Goal: Contribute content: Contribute content

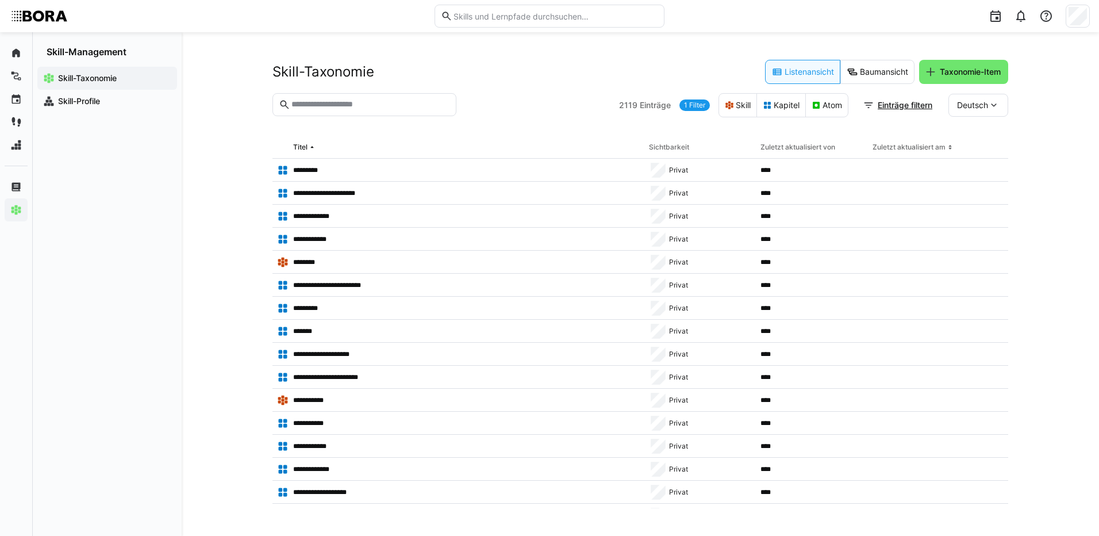
click at [400, 100] on input "text" at bounding box center [370, 104] width 160 height 10
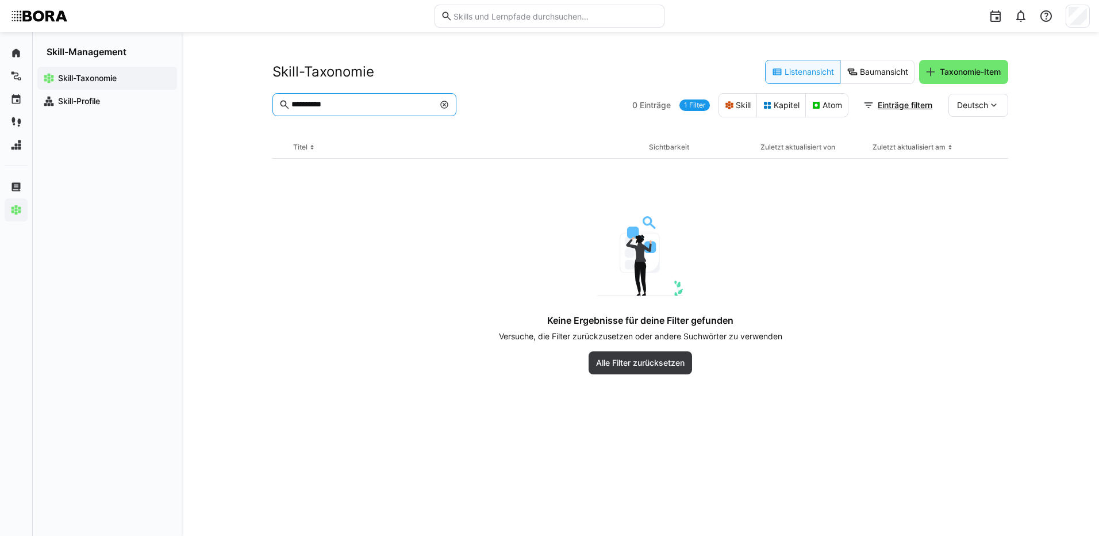
type input "**********"
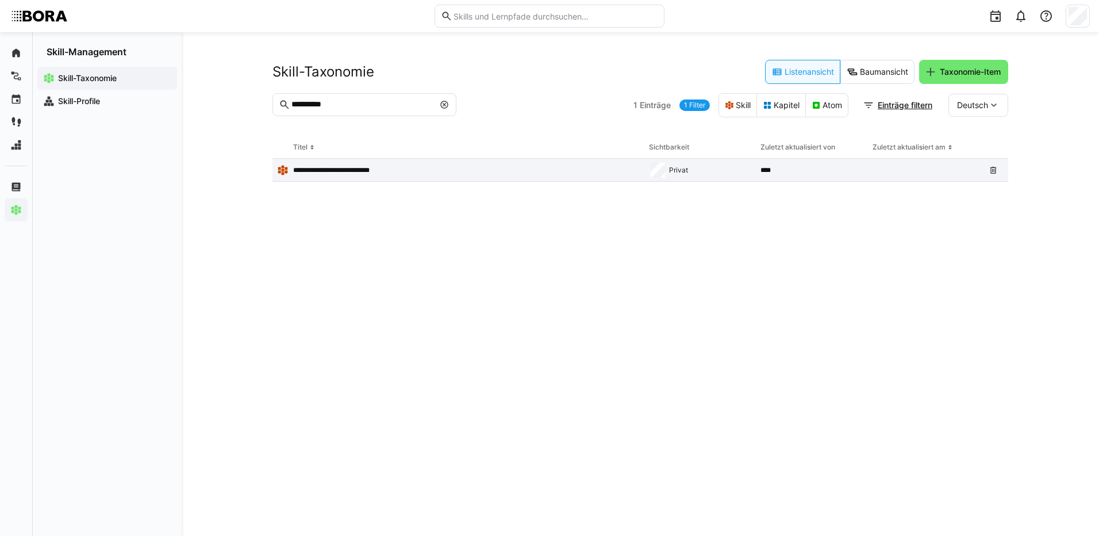
click at [312, 171] on p "**********" at bounding box center [340, 170] width 95 height 9
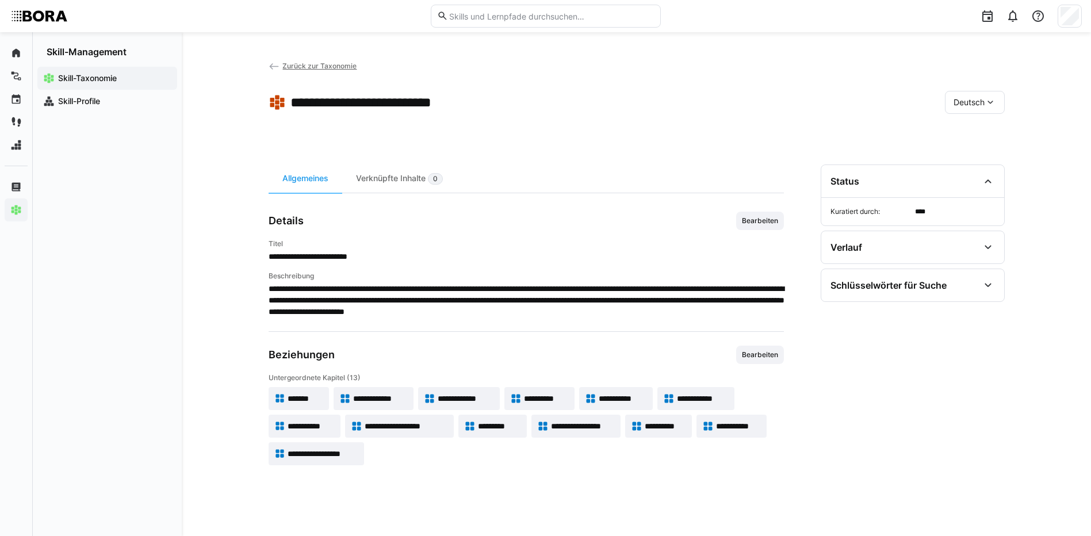
click at [463, 396] on span "**********" at bounding box center [466, 399] width 56 height 12
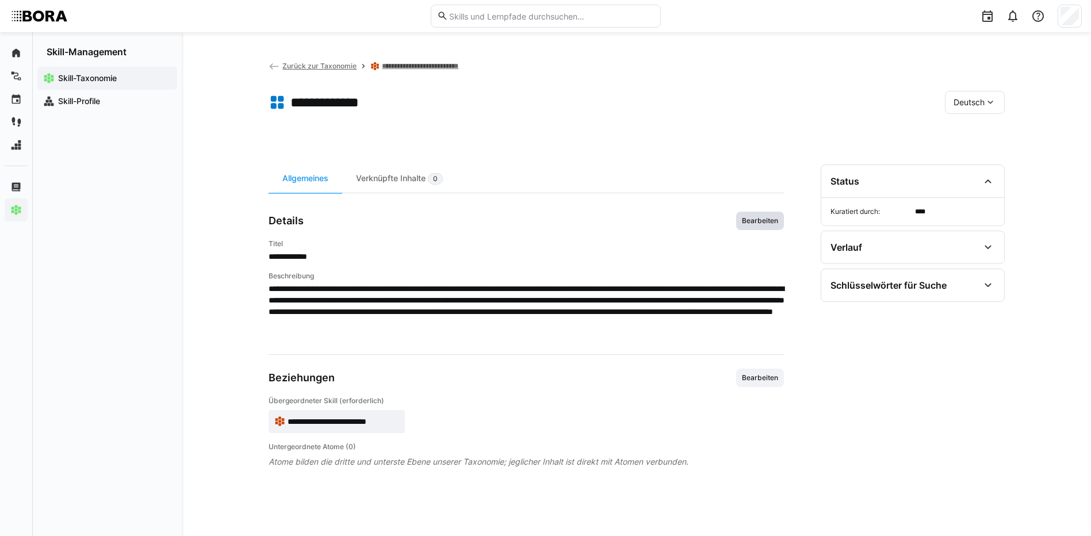
click at [770, 223] on span "Bearbeiten" at bounding box center [760, 220] width 39 height 9
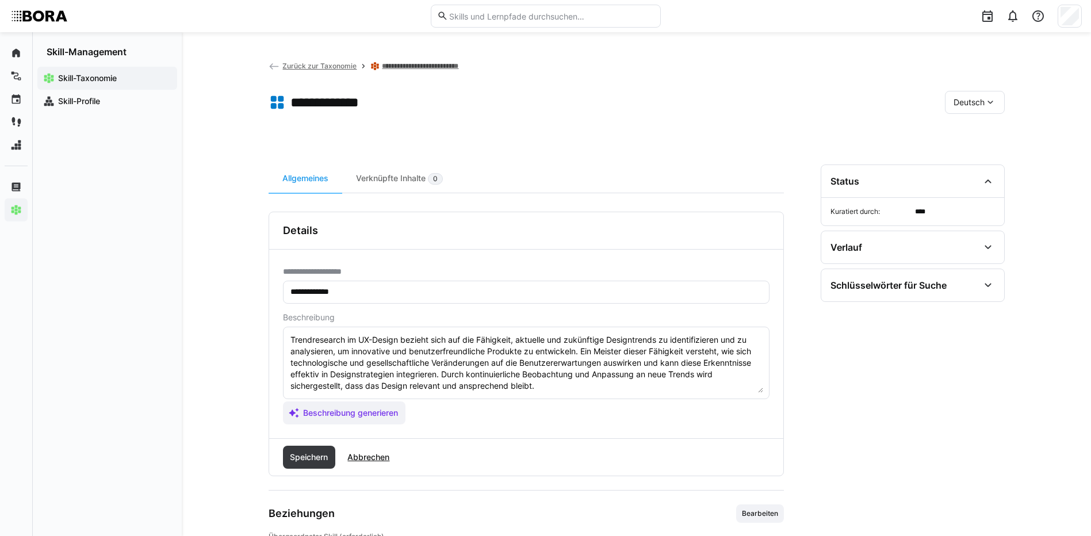
click at [595, 382] on textarea "Trendresearch im UX-Design bezieht sich auf die Fähigkeit, aktuelle und zukünft…" at bounding box center [526, 363] width 474 height 60
paste textarea "*1 - Anfänger: *2 - Mittelstufe: *3 - Fortgeschritten: *4 - Experte: *5 - Starl…"
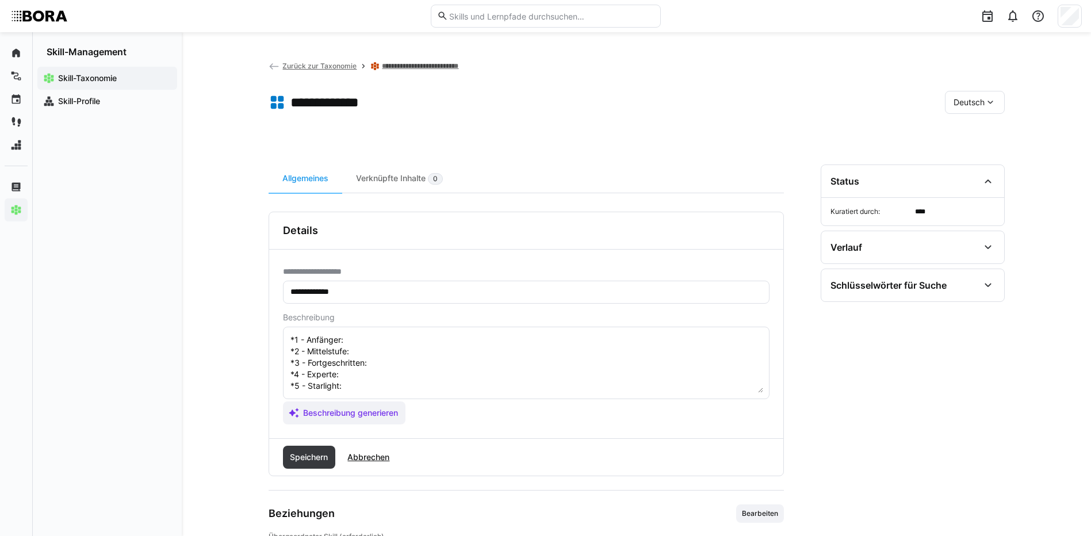
click at [360, 340] on textarea "Trendresearch im UX-Design bezieht sich auf die Fähigkeit, aktuelle und zukünft…" at bounding box center [526, 363] width 474 height 60
paste textarea "Kennt Grundlagen der Trendforschung, unterstützt Datensammlung"
click at [398, 354] on textarea "Trendresearch im UX-Design bezieht sich auf die Fähigkeit, aktuelle und zukünft…" at bounding box center [526, 363] width 474 height 60
paste textarea "Recherchiert Trends eigenständig, bewertet erste Relevanz"
click at [376, 361] on textarea "Trendresearch im UX-Design bezieht sich auf die Fähigkeit, aktuelle und zukünft…" at bounding box center [526, 363] width 474 height 60
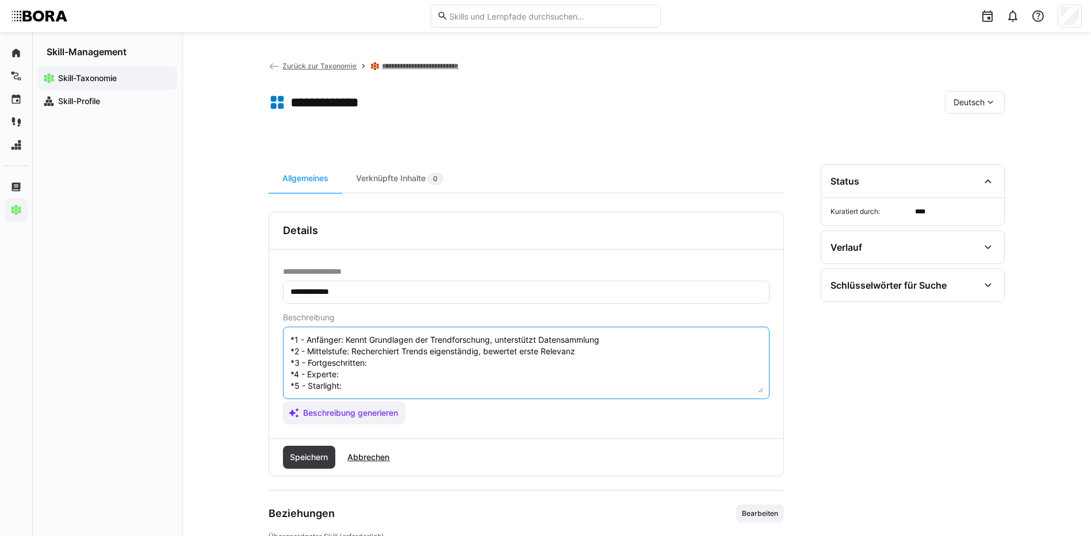
paste textarea "Analysiert und interpretiert Trends für Produkte"
click at [345, 376] on textarea "Trendresearch im UX-Design bezieht sich auf die Fähigkeit, aktuelle und zukünft…" at bounding box center [526, 363] width 474 height 60
paste textarea "Führt Trendauswertungen, integriert Erkenntnisse in Strategien"
click at [351, 385] on textarea "Trendresearch im UX-Design bezieht sich auf die Fähigkeit, aktuelle und zukünft…" at bounding box center [526, 363] width 474 height 60
paste textarea "Entwickelt unternehmensweite Trendforschungsprozesse"
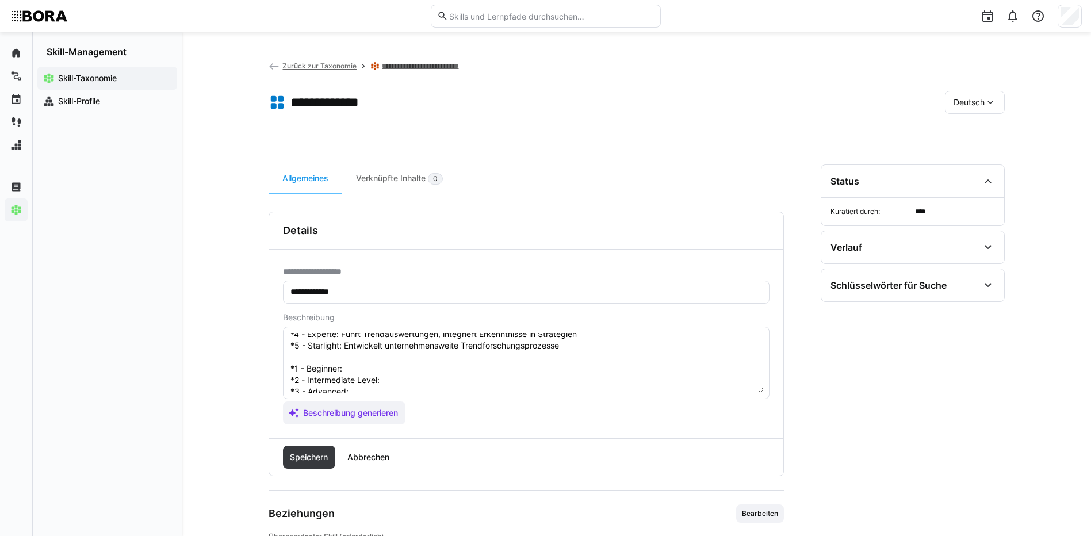
scroll to position [115, 0]
click at [402, 350] on textarea "Trendresearch im UX-Design bezieht sich auf die Fähigkeit, aktuelle und zukünft…" at bounding box center [526, 363] width 474 height 60
paste textarea "Knows basic trend research concepts, supports data collection"
click at [383, 364] on textarea at bounding box center [526, 363] width 474 height 60
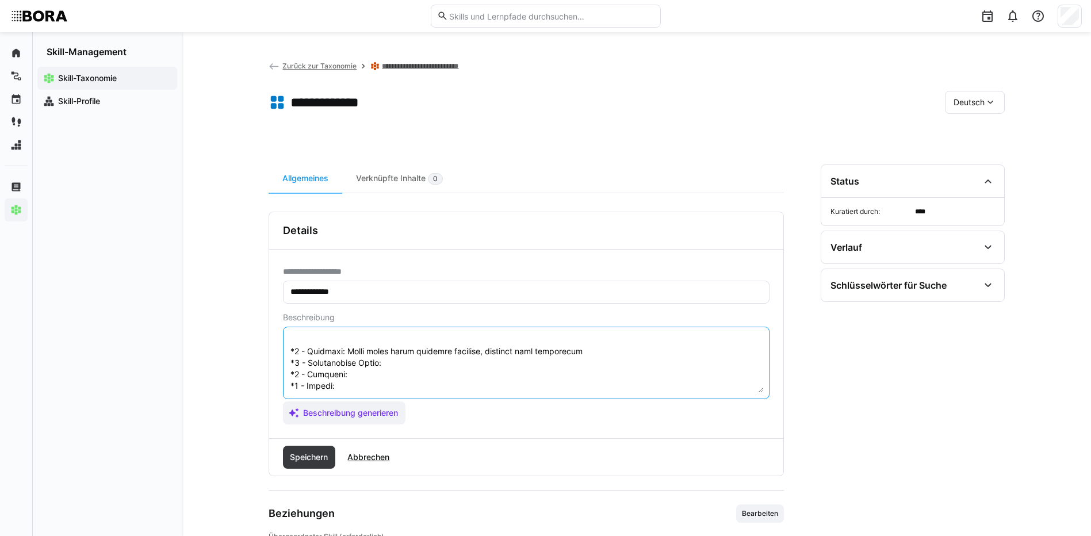
paste textarea "Researches trends independently, assesses initial relevance"
click at [370, 374] on textarea at bounding box center [526, 363] width 474 height 60
paste textarea "Analyzes and interprets trends for products"
click at [443, 380] on textarea at bounding box center [526, 363] width 474 height 60
paste textarea "Leads trend analyses, integrates findings into strategies"
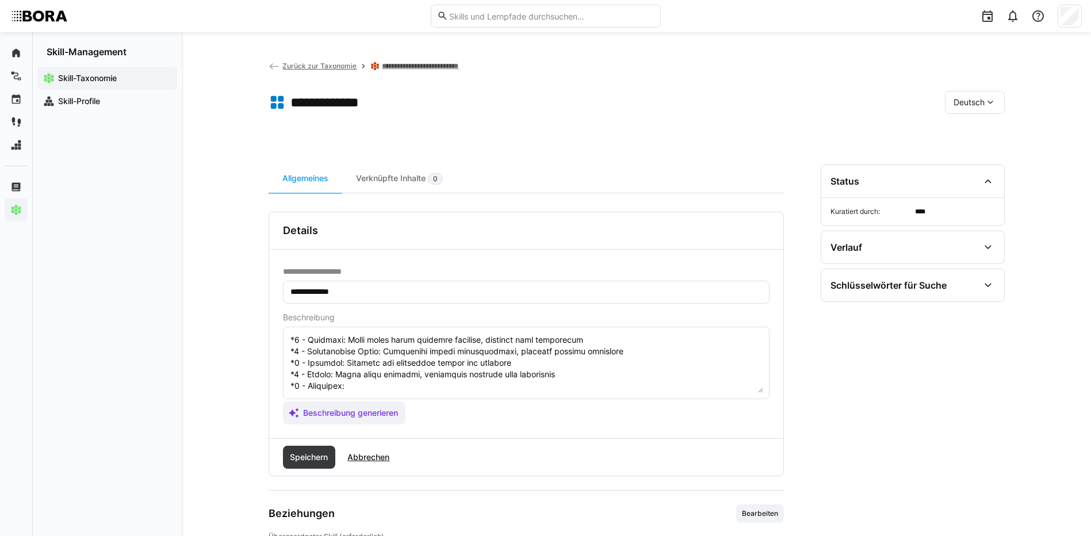
scroll to position [150, 0]
click at [397, 365] on textarea at bounding box center [526, 363] width 474 height 60
paste textarea "Develops company-wide trend research processes"
drag, startPoint x: 290, startPoint y: 373, endPoint x: 451, endPoint y: 417, distance: 166.6
click at [451, 417] on app-assistant-generate-form "Beschreibung Beschreibung generieren" at bounding box center [526, 369] width 486 height 112
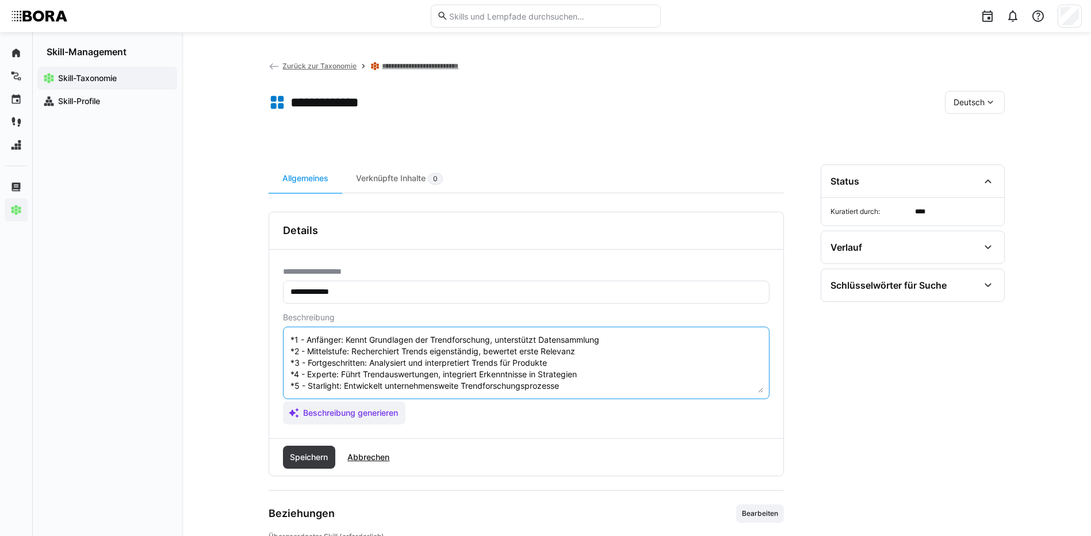
scroll to position [69, 0]
type textarea "Trendresearch im UX-Design bezieht sich auf die Fähigkeit, aktuelle und zukünft…"
click at [312, 459] on span "Speichern" at bounding box center [308, 457] width 41 height 12
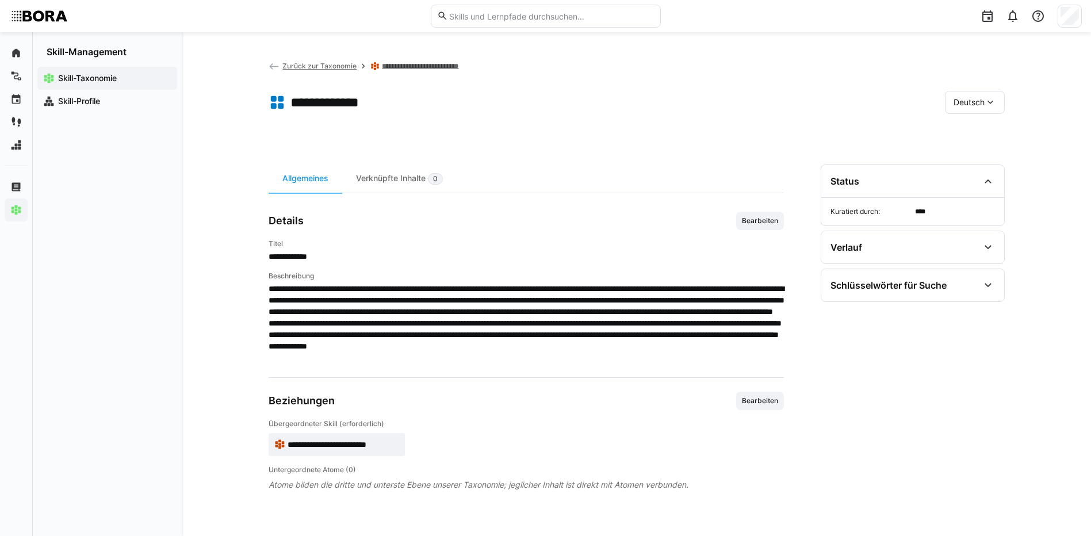
click at [989, 101] on eds-icon at bounding box center [990, 103] width 12 height 12
click at [988, 164] on div "Englisch" at bounding box center [974, 157] width 61 height 24
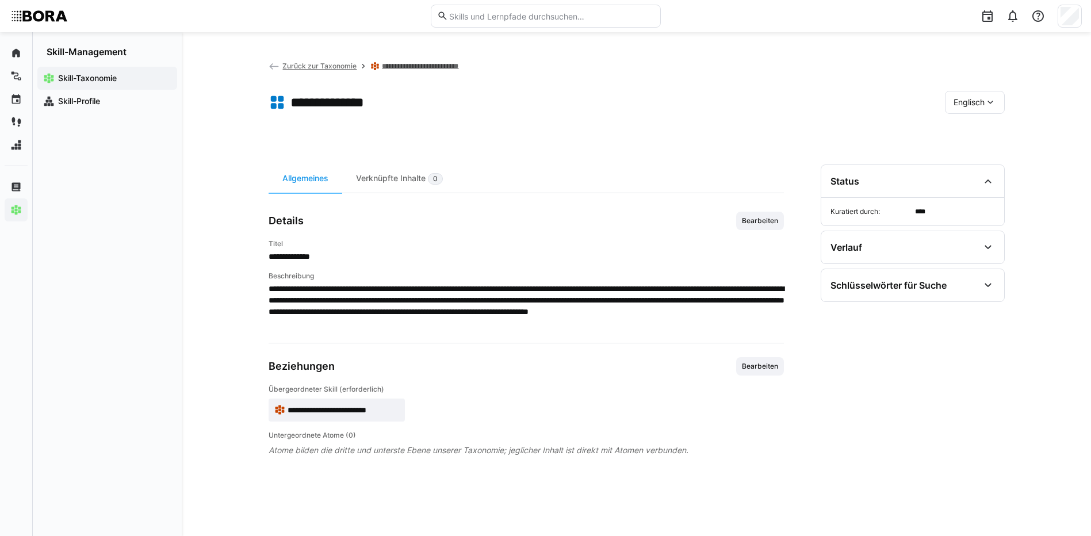
click at [772, 220] on span "Bearbeiten" at bounding box center [760, 220] width 39 height 9
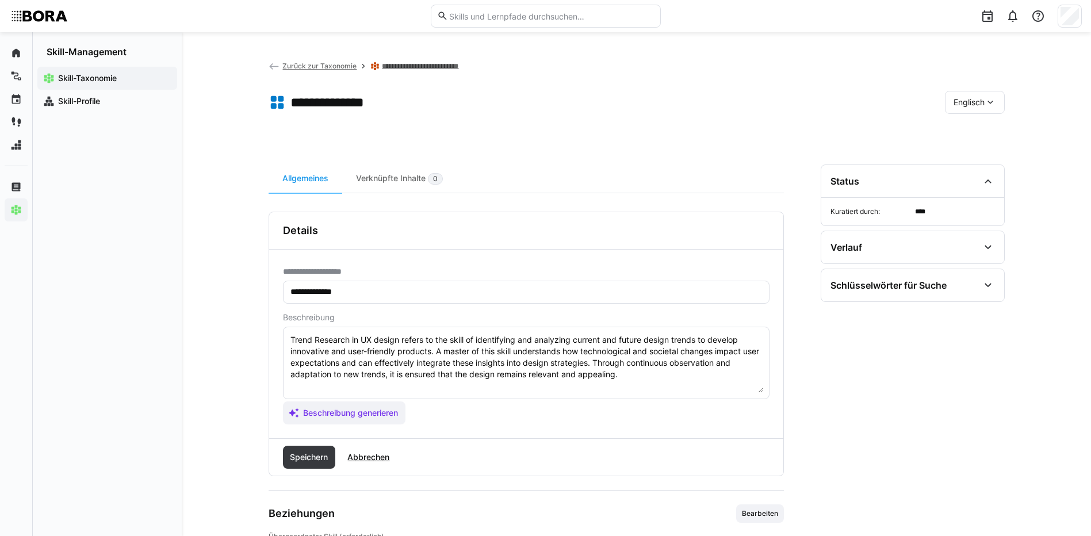
click at [651, 376] on textarea "Trend Research in UX design refers to the skill of identifying and analyzing cu…" at bounding box center [526, 363] width 474 height 60
paste textarea "*1 - Beginner: Knows basic trend research concepts, supports data collection *2…"
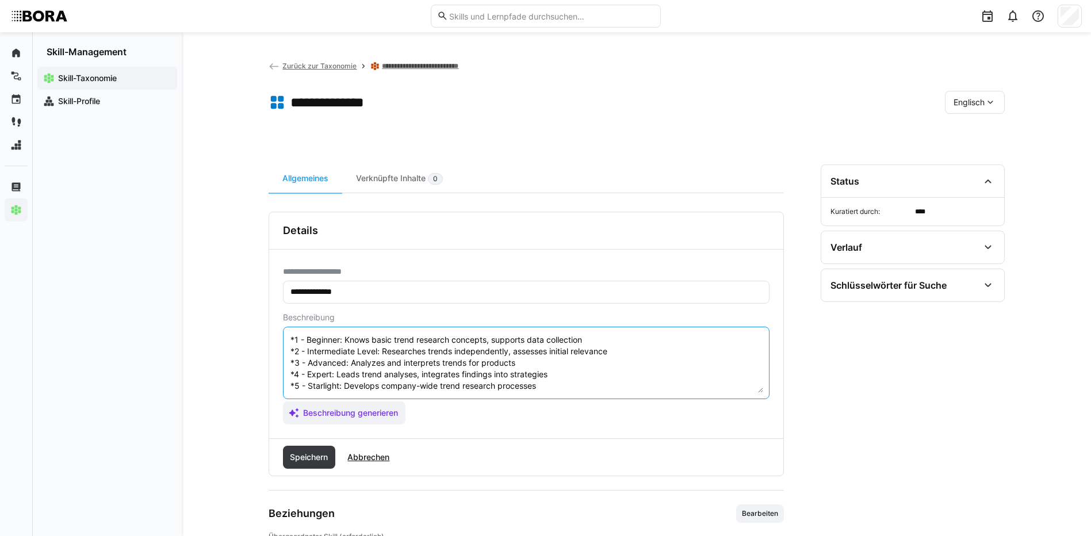
scroll to position [58, 0]
type textarea "Trend Research in UX design refers to the skill of identifying and analyzing cu…"
click at [309, 455] on span "Speichern" at bounding box center [308, 457] width 41 height 12
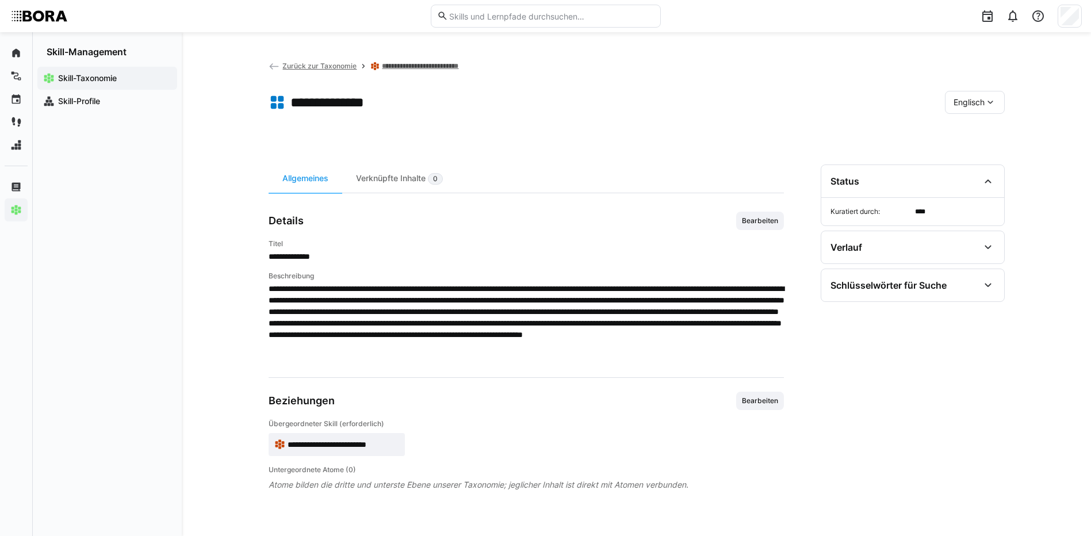
click at [975, 108] on div "Englisch" at bounding box center [975, 102] width 60 height 23
click at [971, 132] on span "Deutsch" at bounding box center [968, 133] width 31 height 12
click at [447, 64] on link "**********" at bounding box center [429, 66] width 95 height 9
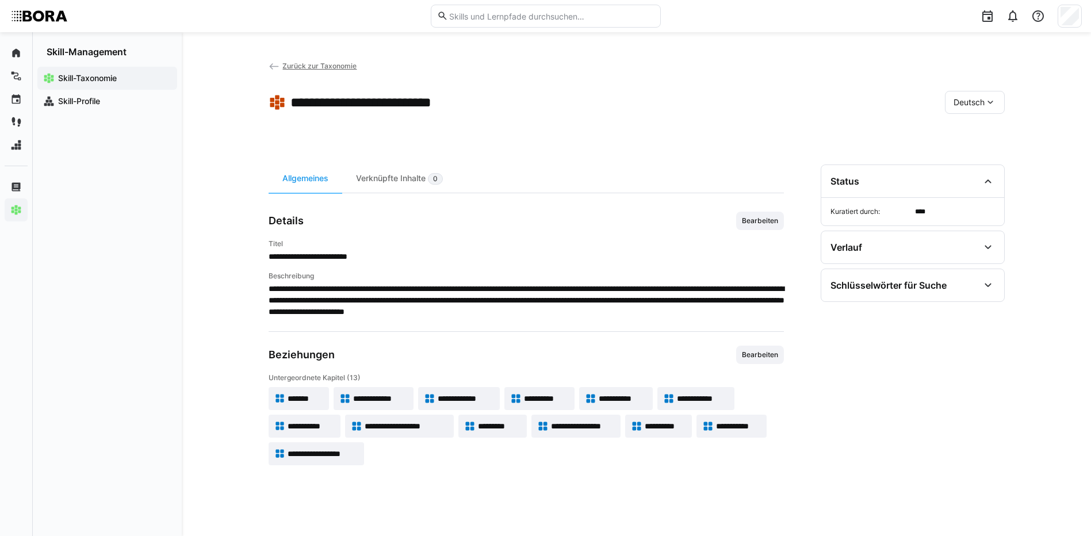
click at [539, 392] on app-skill-badge "**********" at bounding box center [539, 398] width 71 height 23
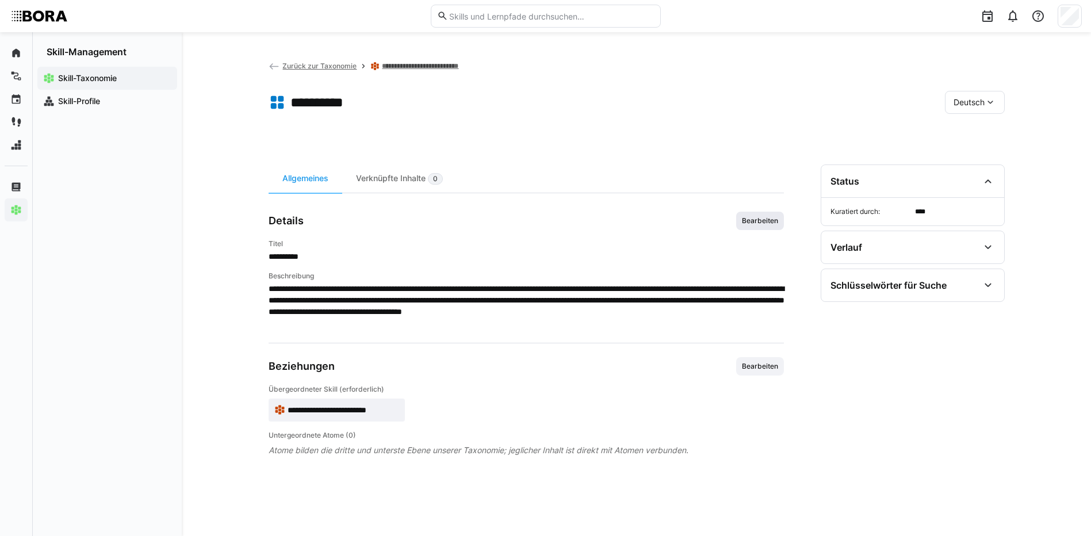
click at [762, 213] on span "Bearbeiten" at bounding box center [760, 221] width 48 height 18
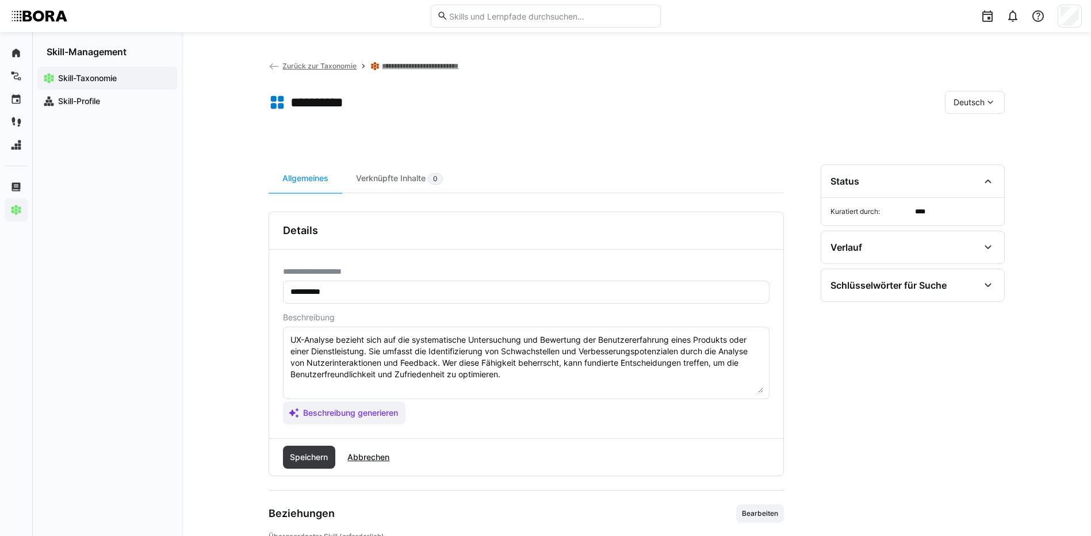
click at [520, 372] on textarea "UX-Analyse bezieht sich auf die systematische Untersuchung und Bewertung der Be…" at bounding box center [526, 363] width 474 height 60
paste textarea "*1 - Anfänger: *2 - Mittelstufe: *3 - Fortgeschritten: *4 - Experte: *5 - Starl…"
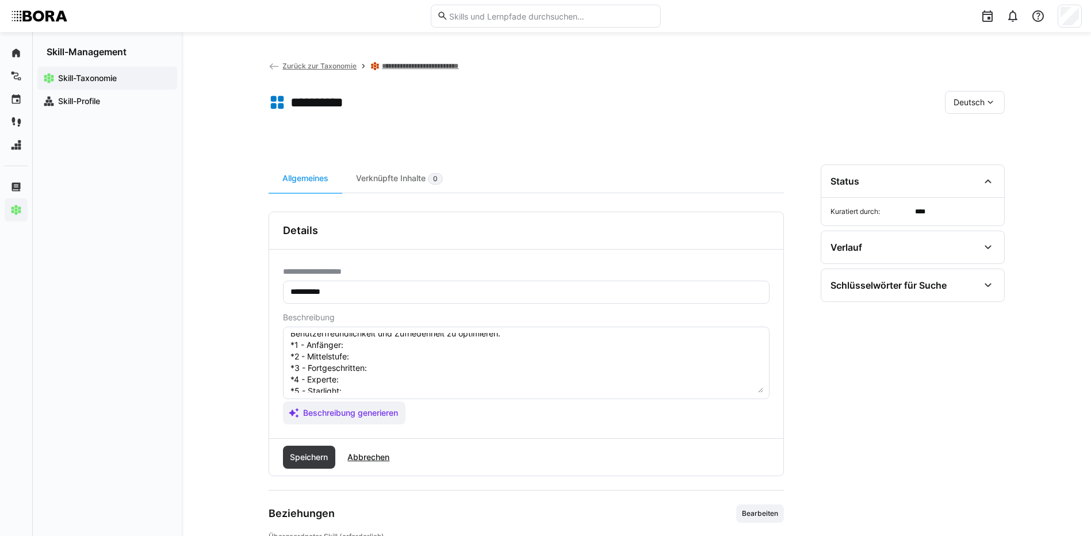
scroll to position [21, 0]
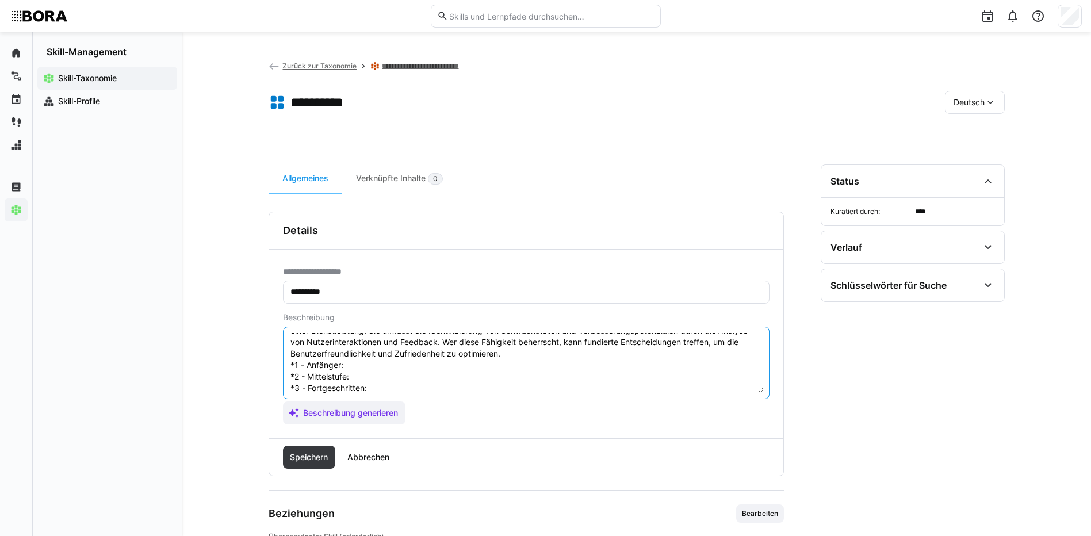
click at [363, 362] on textarea "UX-Analyse bezieht sich auf die systematische Untersuchung und Bewertung der Be…" at bounding box center [526, 363] width 474 height 60
paste textarea "Kennt die grundlegenden Konzepte der UX-Analyse, versteht einfache Nutzerfeedba…"
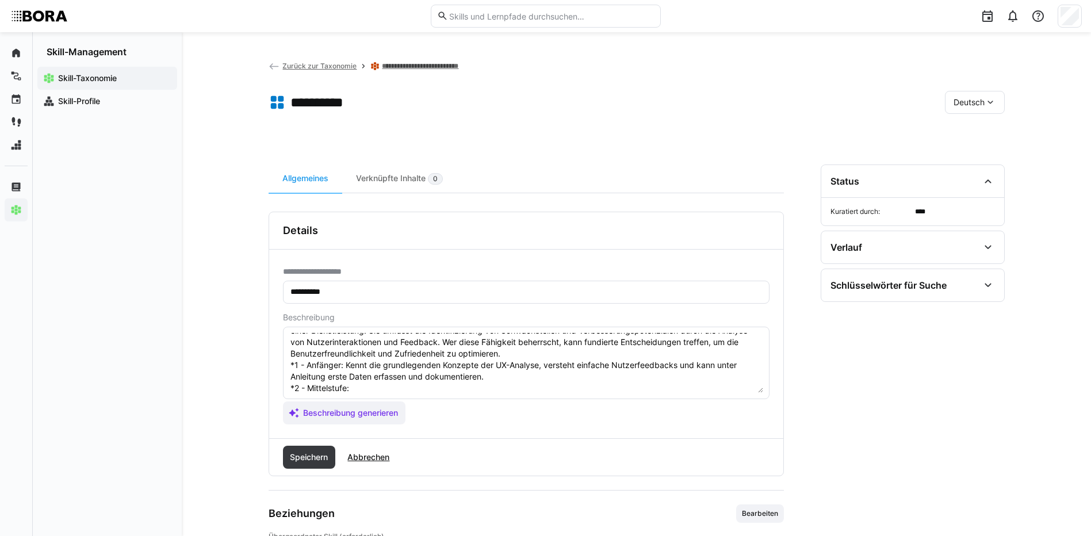
click at [403, 389] on textarea "UX-Analyse bezieht sich auf die systematische Untersuchung und Bewertung der Be…" at bounding box center [526, 363] width 474 height 60
paste textarea "Führt eigenständig strukturierte UX-Analysen durch, verwendet grundlegende Meth…"
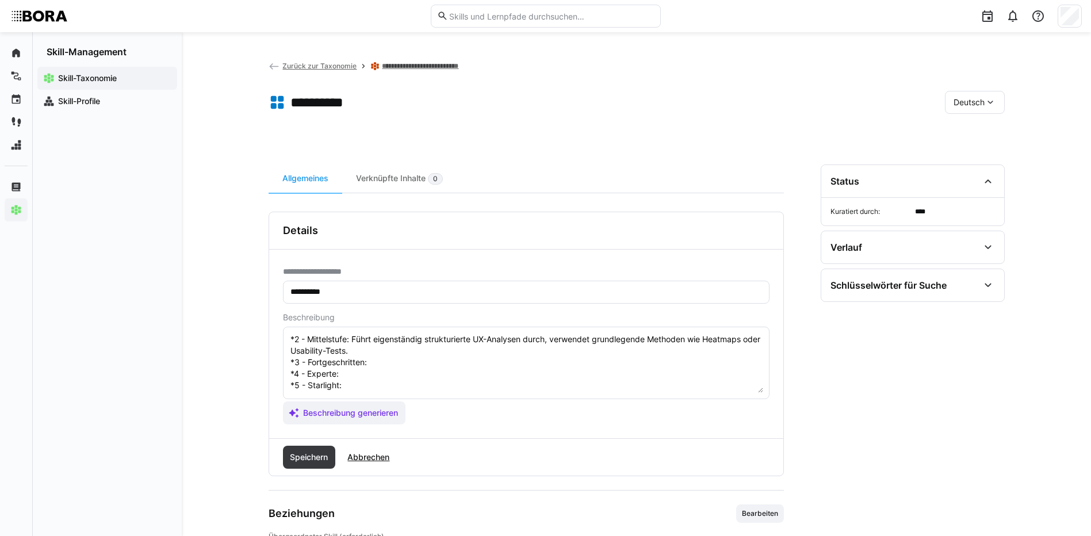
scroll to position [90, 0]
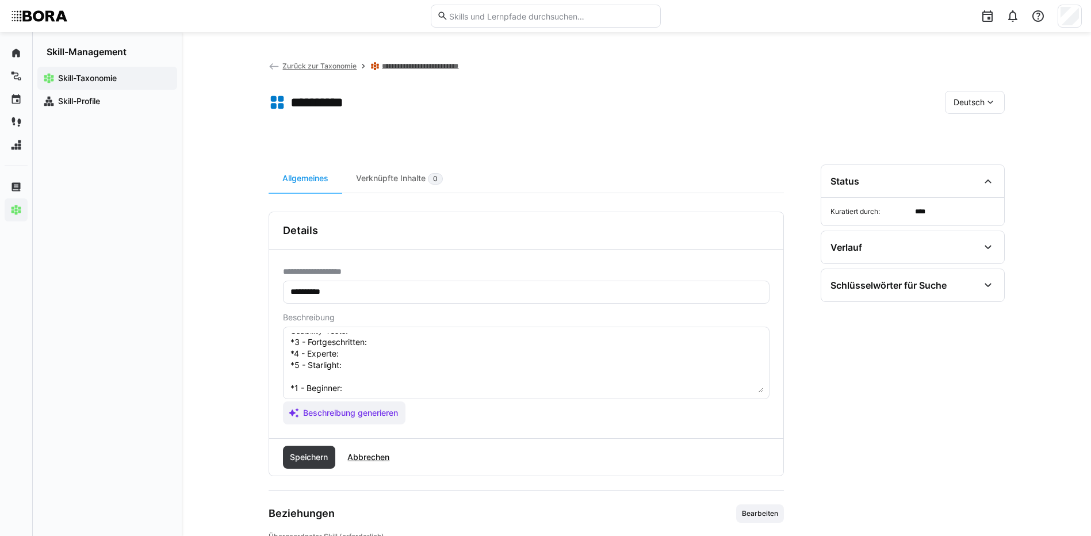
click at [384, 344] on textarea "UX-Analyse bezieht sich auf die systematische Untersuchung und Bewertung der Be…" at bounding box center [526, 363] width 474 height 60
paste textarea "Analysiert komplexe UX-Daten, erkennt Muster und Optimierungspotenziale, nutzt …"
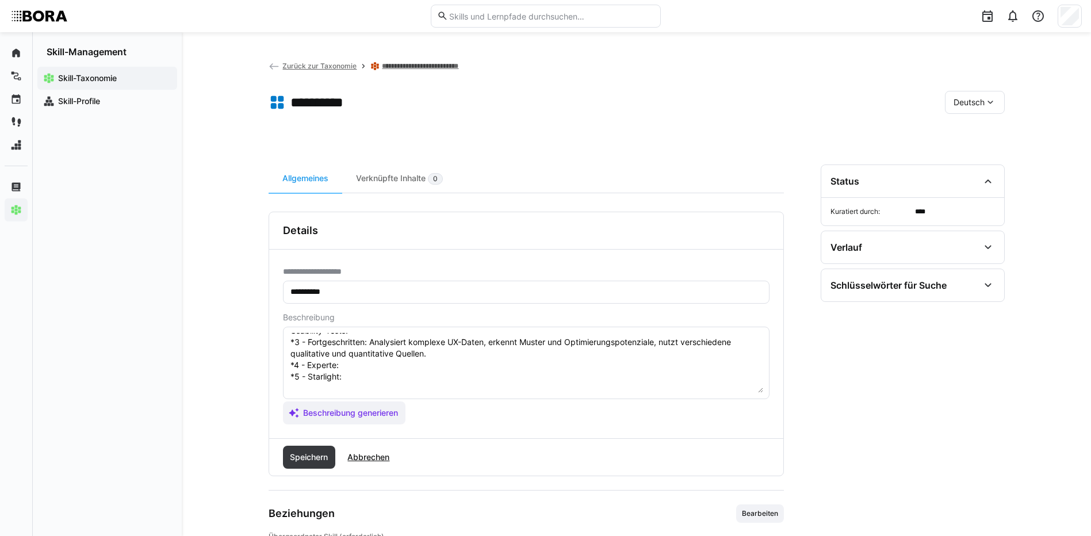
click at [380, 360] on textarea "UX-Analyse bezieht sich auf die systematische Untersuchung und Bewertung der Be…" at bounding box center [526, 363] width 474 height 60
paste textarea "Entwickelt eigene Analyseverfahren, integriert unterschiedliche Datenquellen zu…"
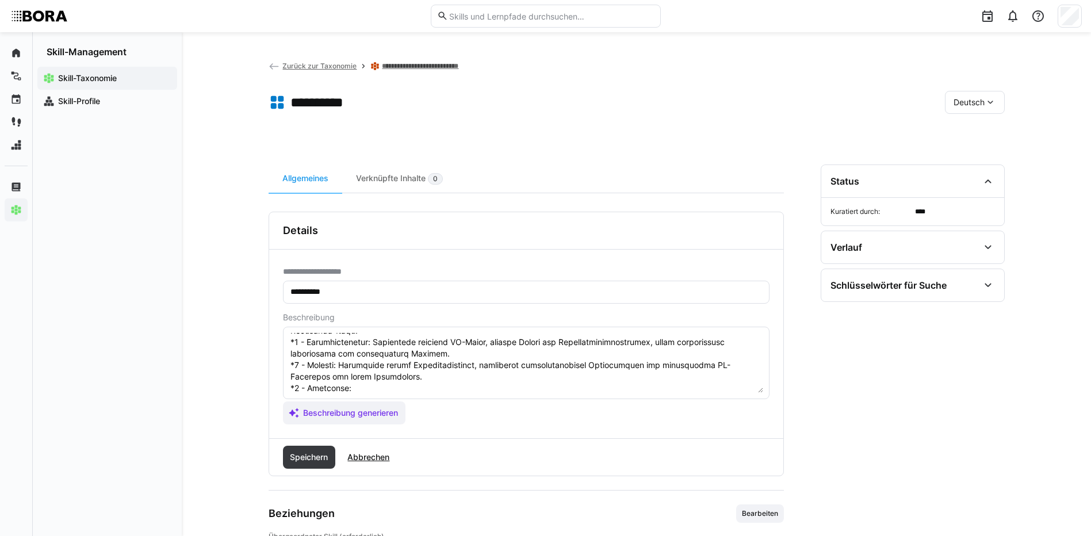
click at [353, 390] on textarea at bounding box center [526, 363] width 474 height 60
paste textarea "Leitet unternehmensweite UX-Analyse-Strategien, definiert Standards und impleme…"
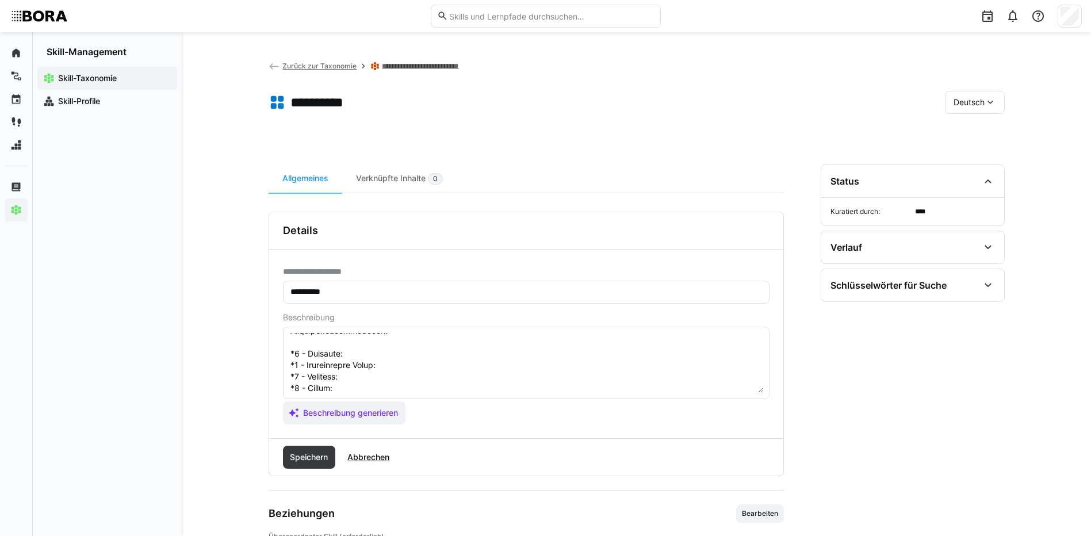
click at [364, 351] on textarea at bounding box center [526, 363] width 474 height 60
paste textarea "Understands basic UX analysis concepts, comprehends simple user feedback, and c…"
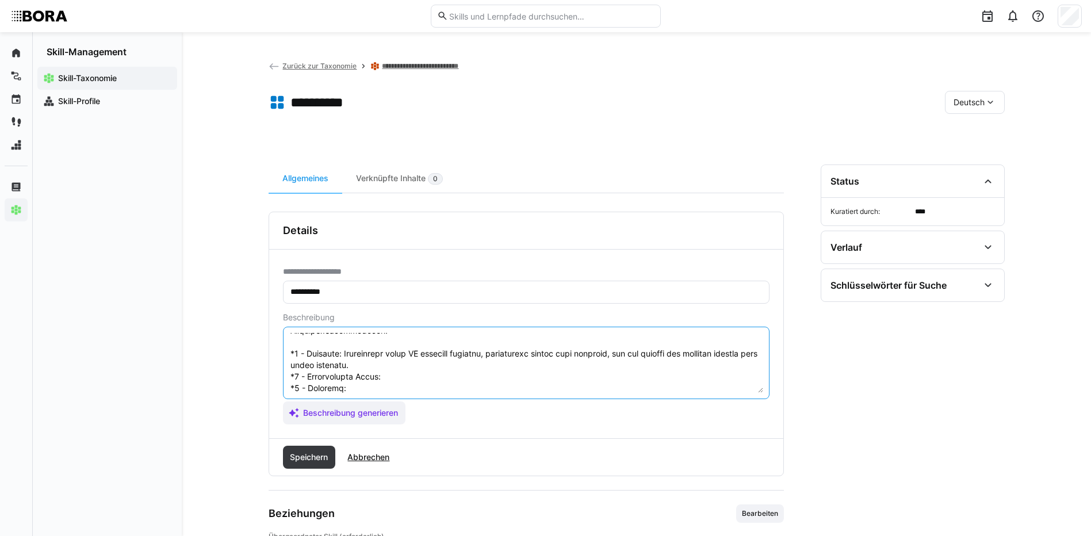
click at [391, 380] on textarea at bounding box center [526, 363] width 474 height 60
paste textarea "Conducts structured UX analyses independently, using basic methods such as heat…"
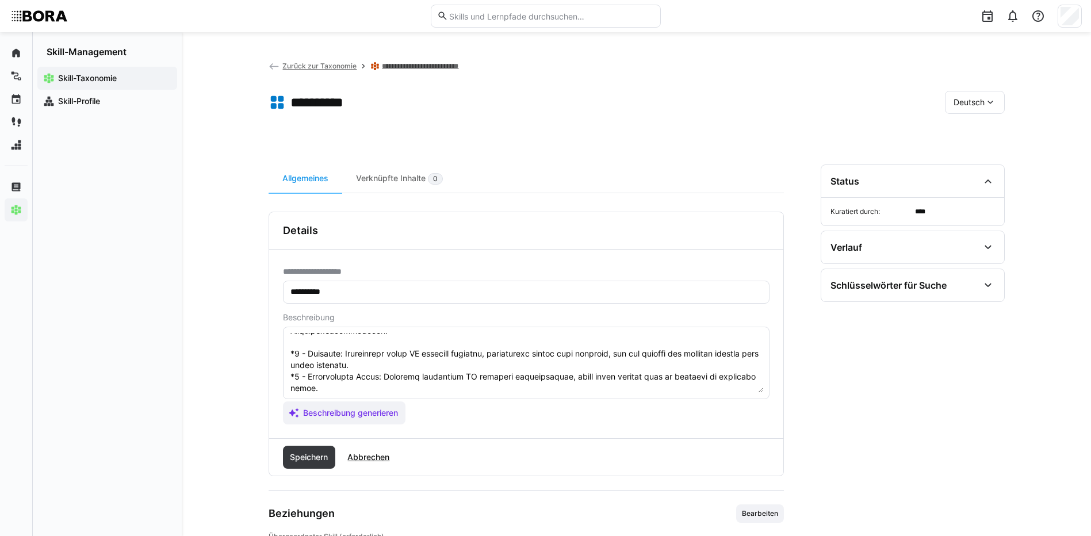
scroll to position [216, 0]
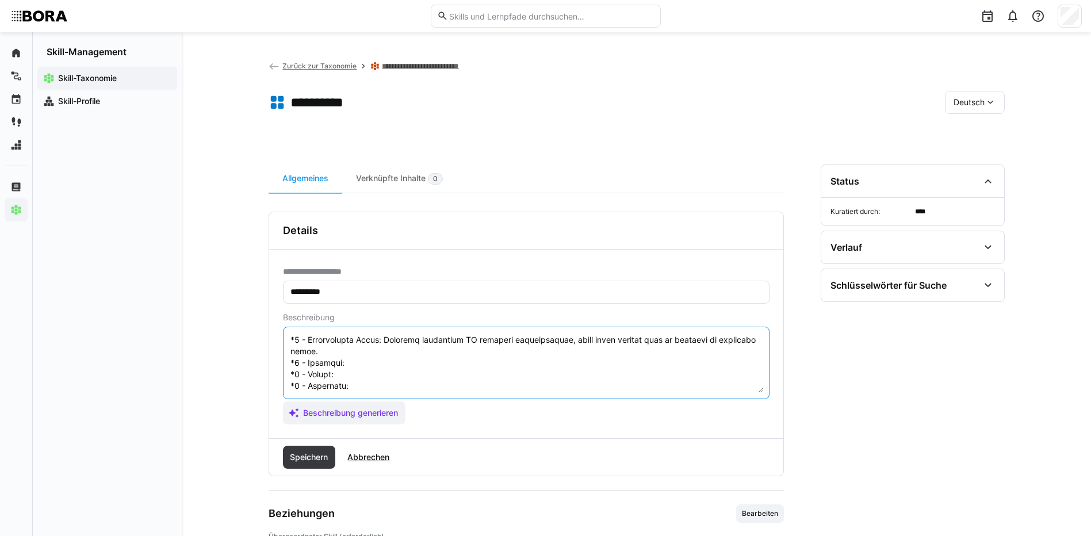
click at [358, 340] on textarea at bounding box center [526, 363] width 474 height 60
paste textarea "Analyzes complex UX data, identifies patterns and improvement potentials, utili…"
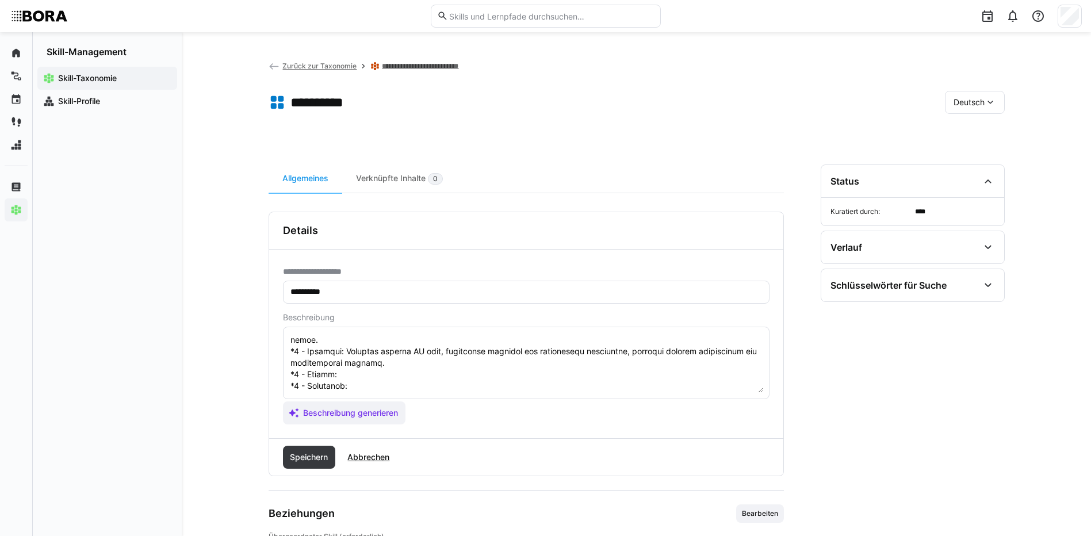
click at [354, 364] on textarea at bounding box center [526, 363] width 474 height 60
paste textarea "Develops proprietary analysis methods, integrates diverse data sources for comp…"
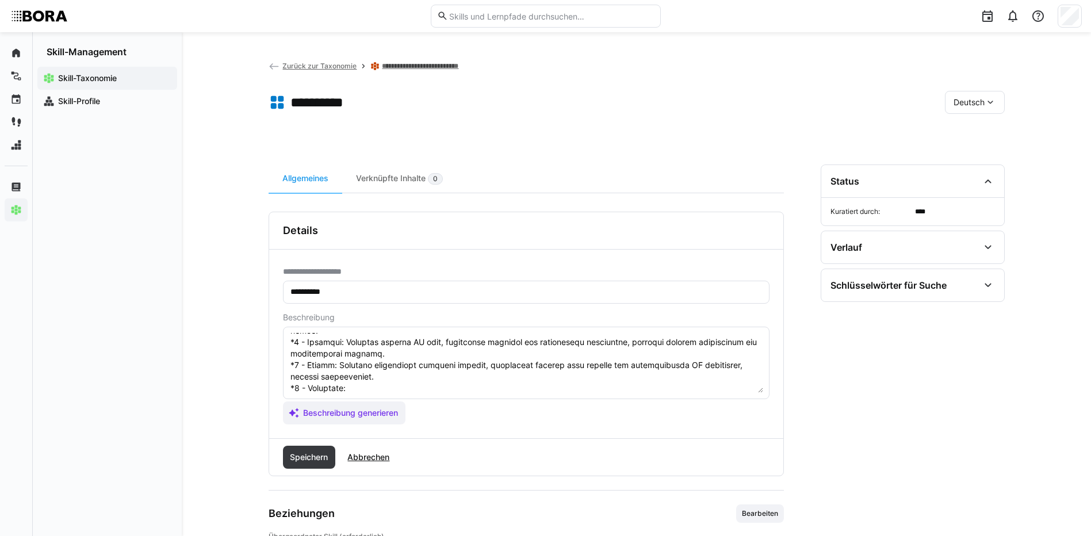
click at [395, 387] on textarea at bounding box center [526, 363] width 474 height 60
paste textarea "Leads company-wide UX analysis strategies, defines standards, and implements co…"
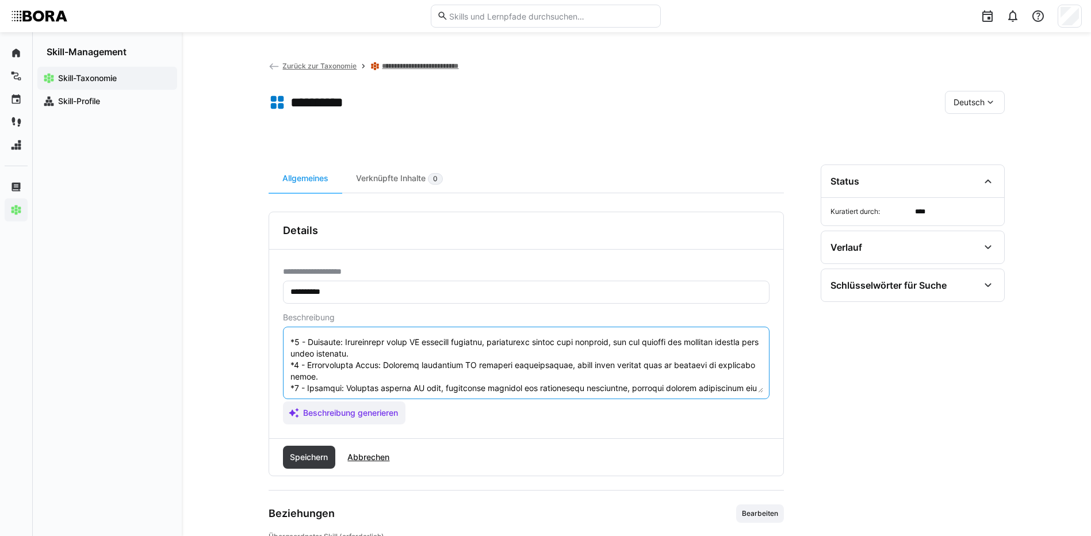
scroll to position [253, 0]
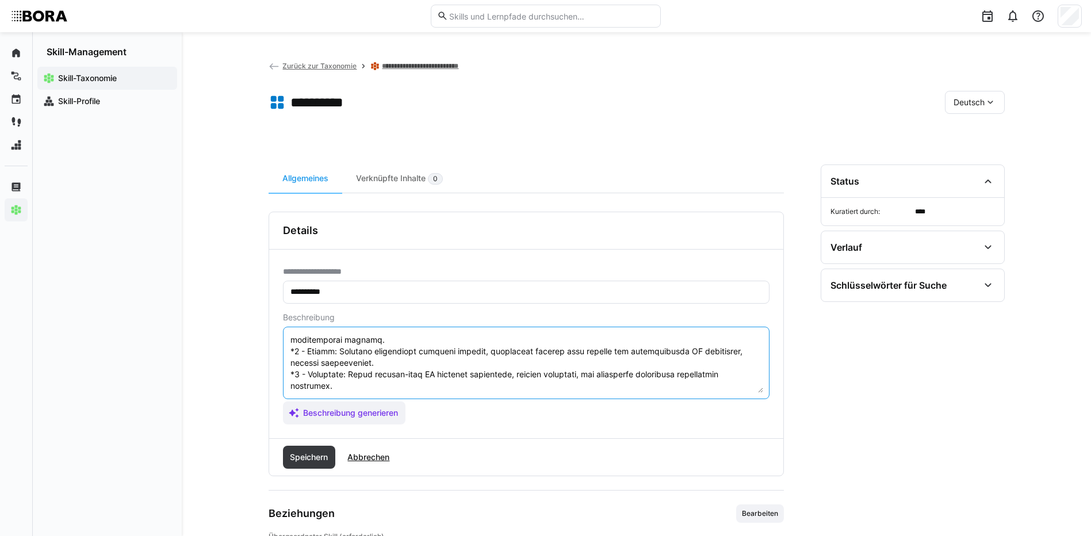
drag, startPoint x: 289, startPoint y: 343, endPoint x: 409, endPoint y: 427, distance: 146.3
click at [409, 427] on div "**********" at bounding box center [526, 344] width 514 height 189
type textarea "LO-Ipsumdo sitamet cons adi eli seddoeiusmodt Incididuntut lab Etdolorem ali En…"
click at [320, 450] on span "Speichern" at bounding box center [309, 457] width 53 height 23
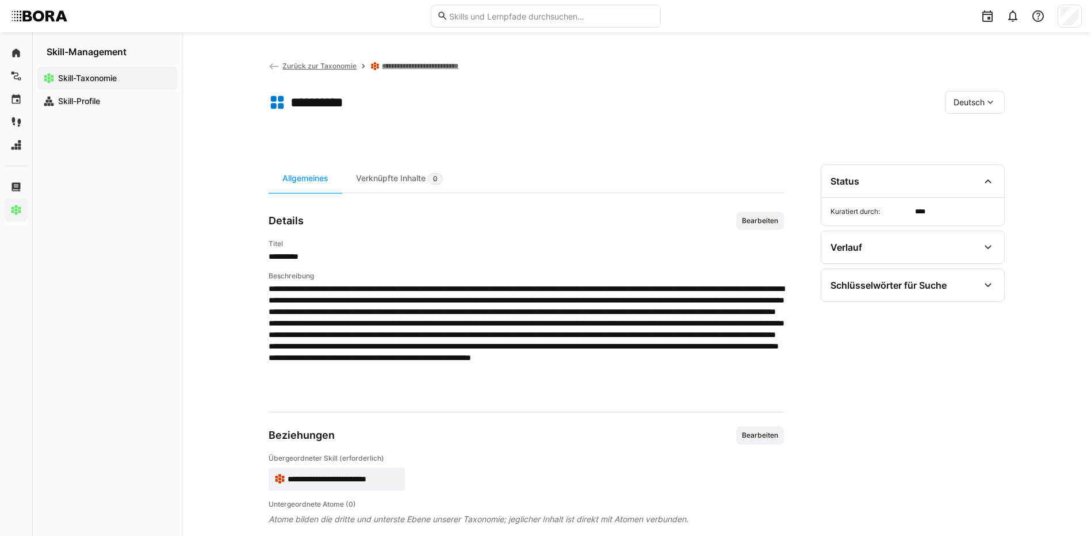
click at [955, 101] on span "Deutsch" at bounding box center [968, 103] width 31 height 12
click at [977, 157] on span "Englisch" at bounding box center [968, 157] width 31 height 12
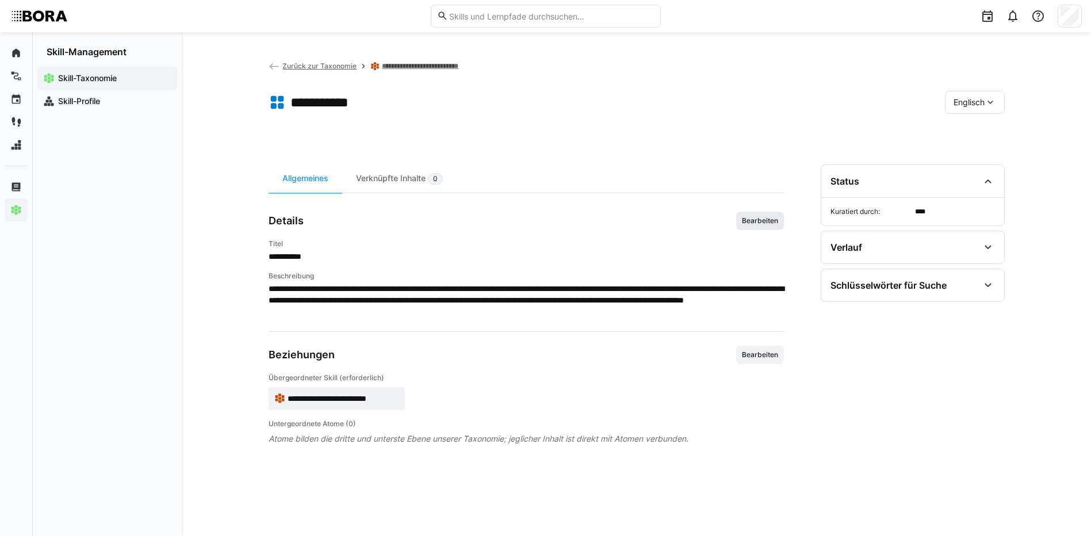
click at [766, 223] on span "Bearbeiten" at bounding box center [760, 220] width 39 height 9
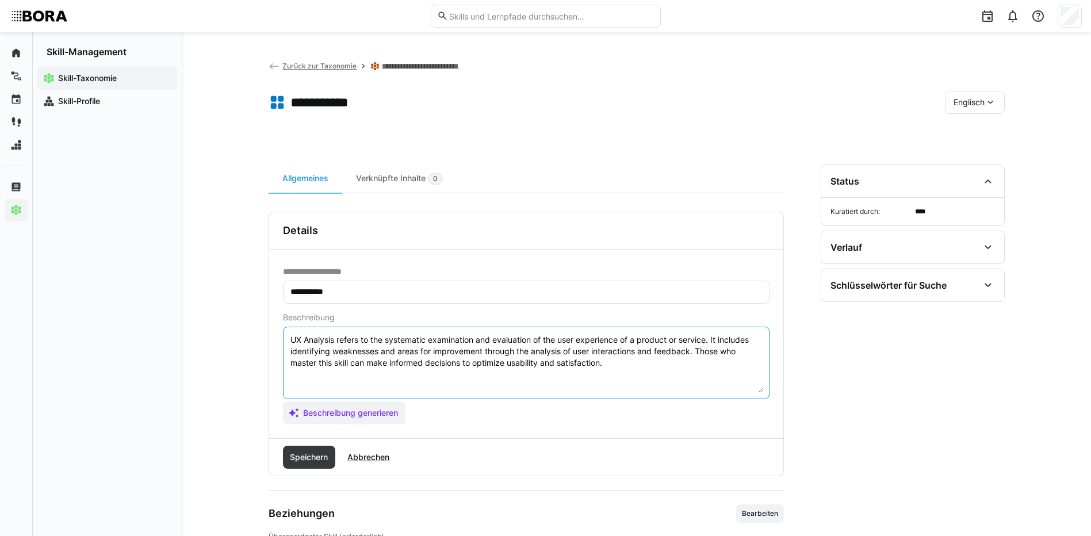
click at [641, 359] on textarea "UX Analysis refers to the systematic examination and evaluation of the user exp…" at bounding box center [526, 363] width 474 height 60
paste textarea "*1 - Beginner: Understands basic UX analysis concepts, comprehends simple user …"
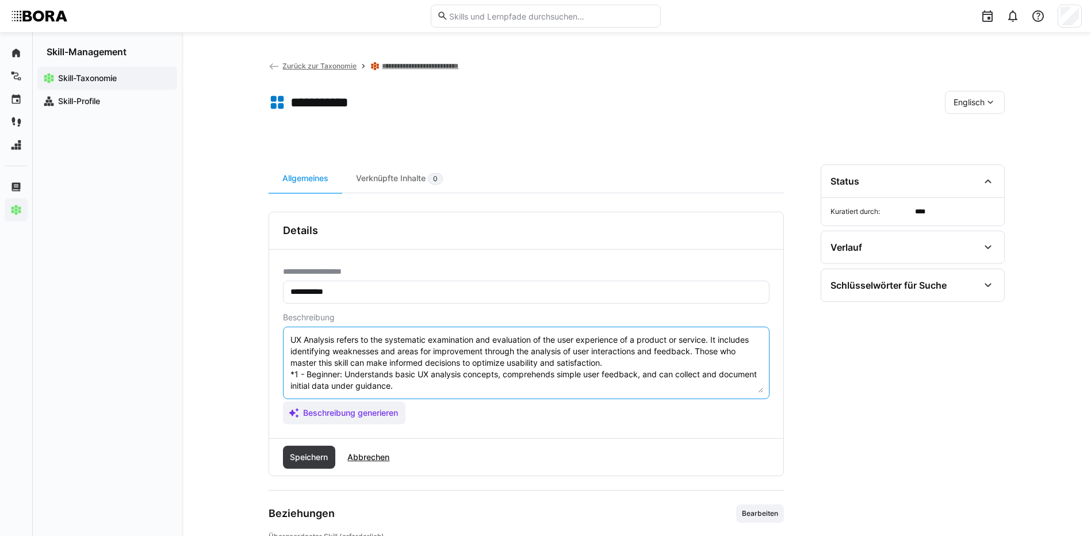
scroll to position [113, 0]
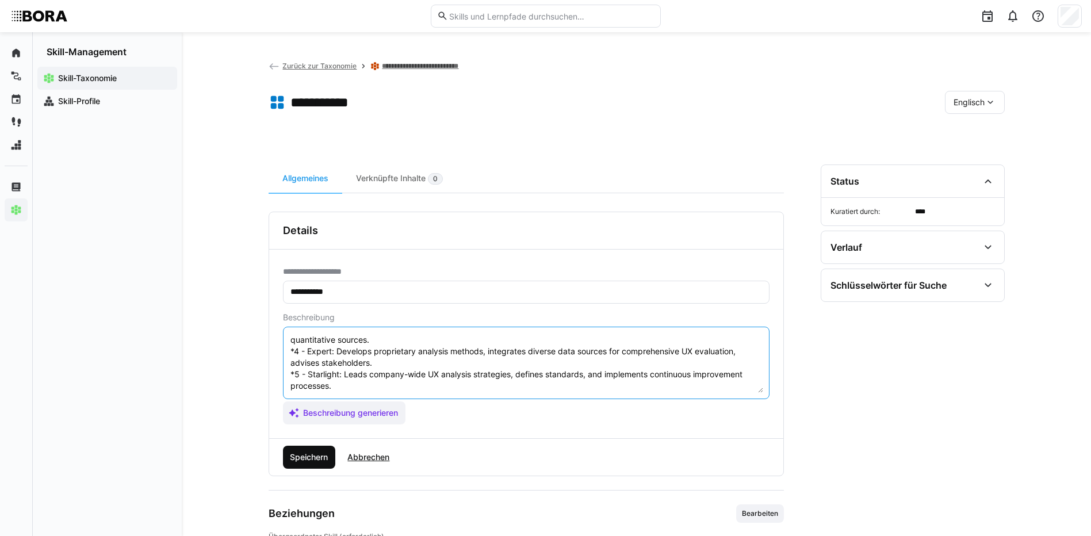
type textarea "UX Analysis refers to the systematic examination and evaluation of the user exp…"
click at [320, 453] on span "Speichern" at bounding box center [308, 457] width 41 height 12
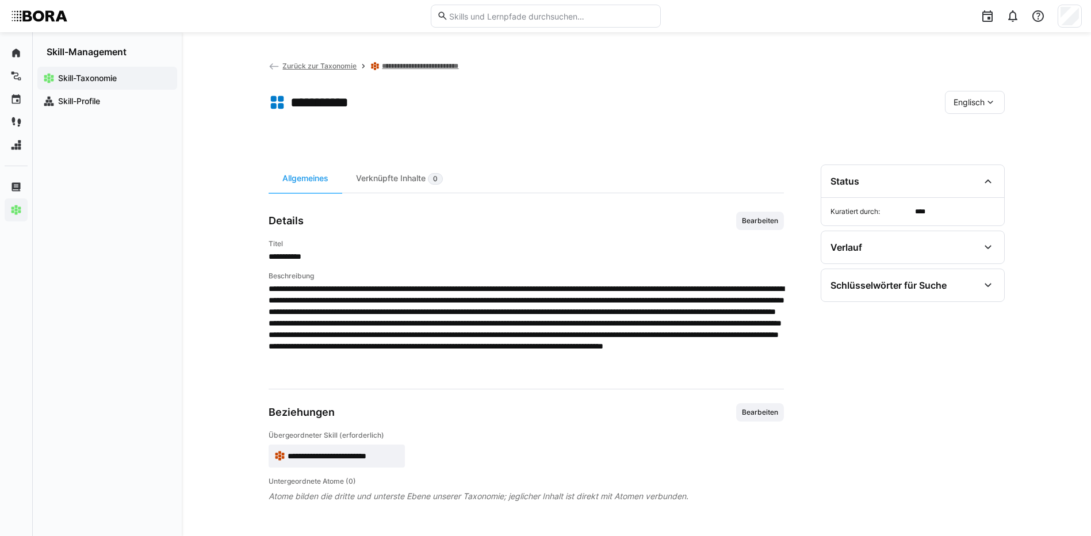
click at [954, 102] on span "Englisch" at bounding box center [968, 103] width 31 height 12
click at [967, 132] on span "Deutsch" at bounding box center [968, 133] width 31 height 12
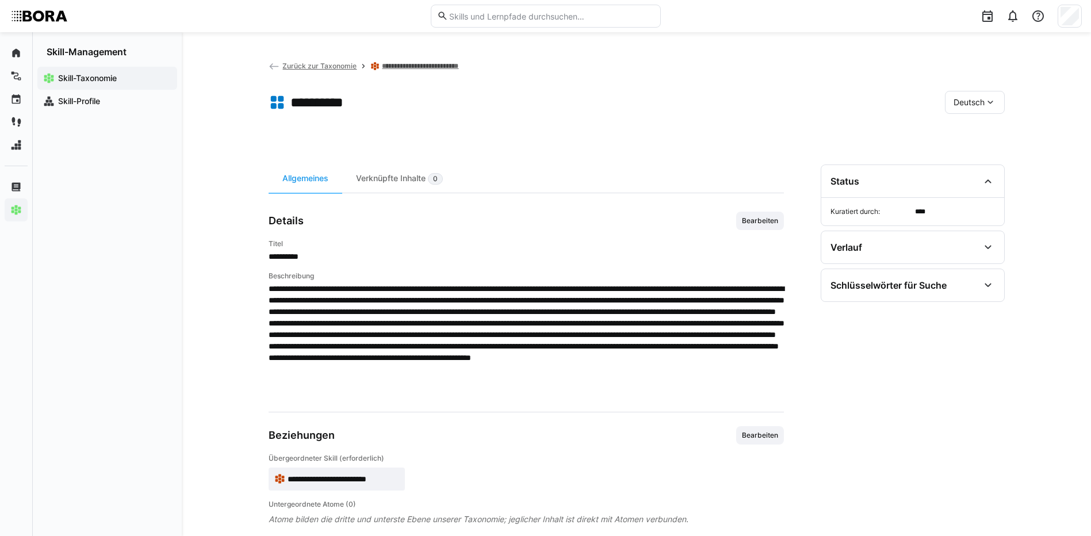
click at [438, 64] on link "**********" at bounding box center [429, 66] width 95 height 9
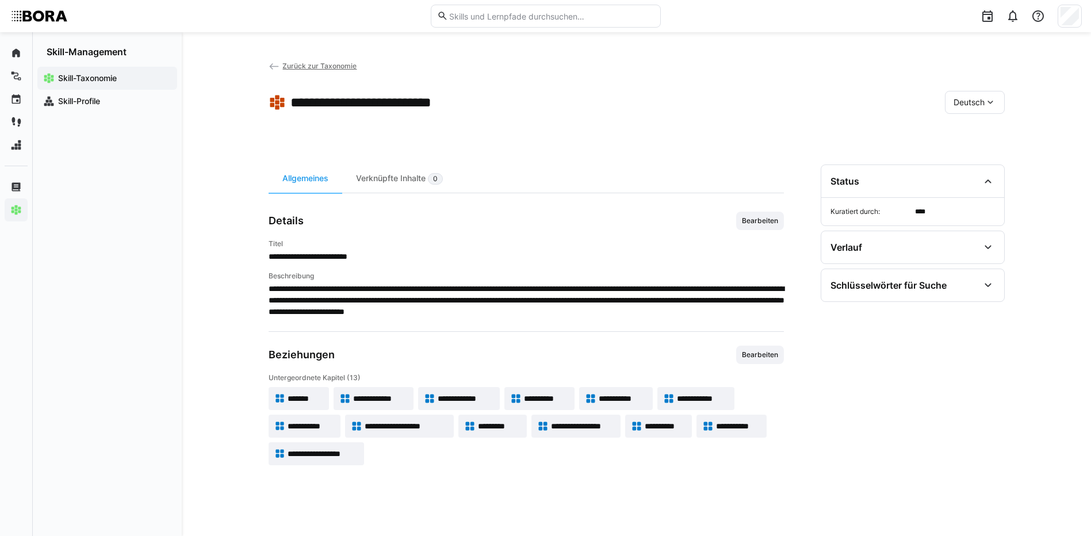
click at [623, 394] on span "**********" at bounding box center [623, 399] width 48 height 12
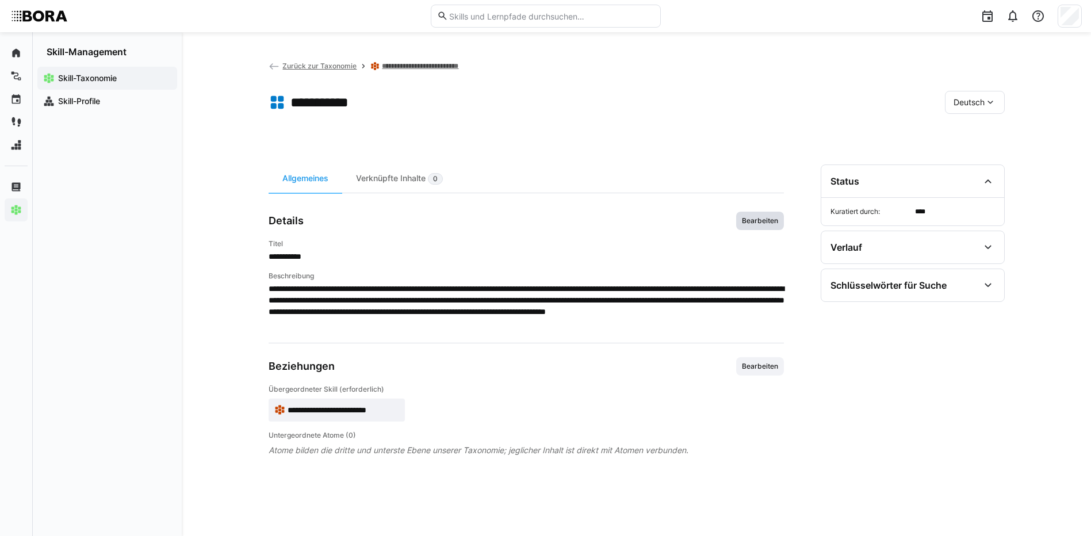
click at [753, 220] on span "Bearbeiten" at bounding box center [760, 220] width 39 height 9
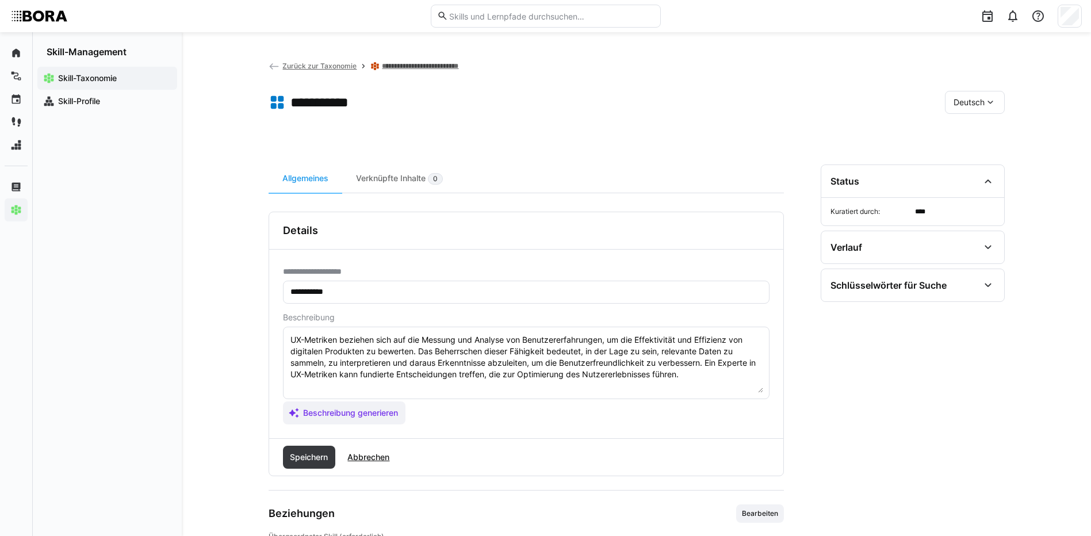
click at [695, 374] on textarea "UX-Metriken beziehen sich auf die Messung und Analyse von Benutzererfahrungen, …" at bounding box center [526, 363] width 474 height 60
paste textarea "*1 - Anfänger: *2 - Mittelstufe: *3 - Fortgeschritten: *4 - Experte: *5 - Starl…"
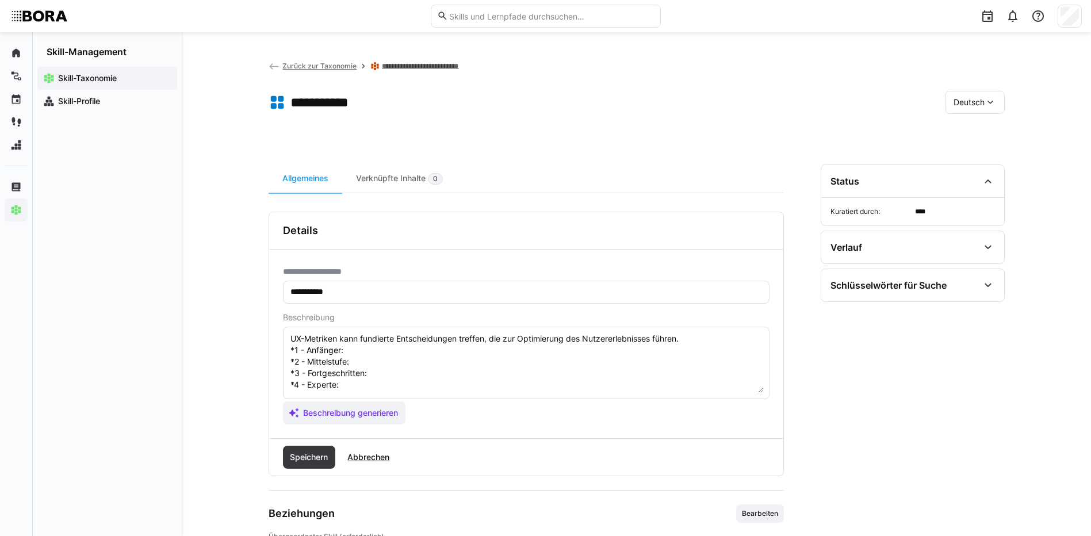
scroll to position [21, 0]
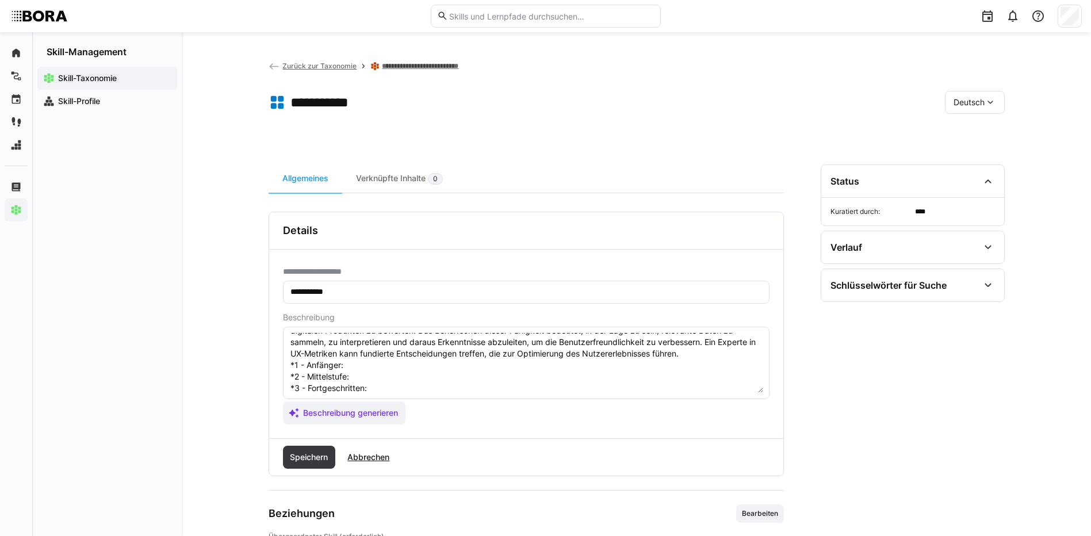
click at [369, 367] on textarea "UX-Metriken beziehen sich auf die Messung und Analyse von Benutzererfahrungen, …" at bounding box center [526, 363] width 474 height 60
paste textarea "Kennt grundlegende UX-Metriken (z.B. Absprungrate, Verweildauer), versteht dere…"
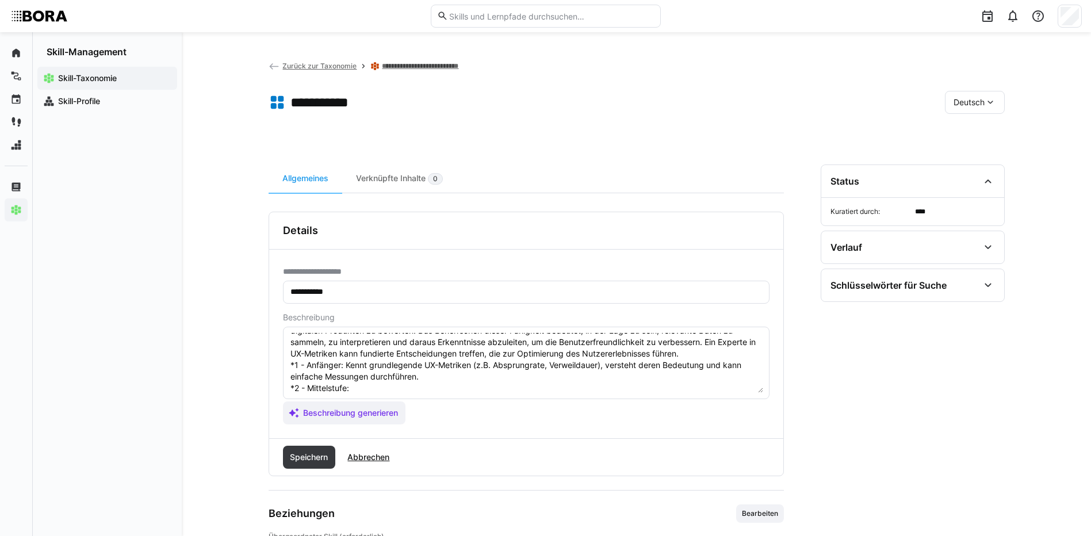
click at [377, 385] on textarea "UX-Metriken beziehen sich auf die Messung und Analyse von Benutzererfahrungen, …" at bounding box center [526, 363] width 474 height 60
paste textarea "Erfasst, interpretiert und visualisiert UX-Metriken selbstständig, verknüpft di…"
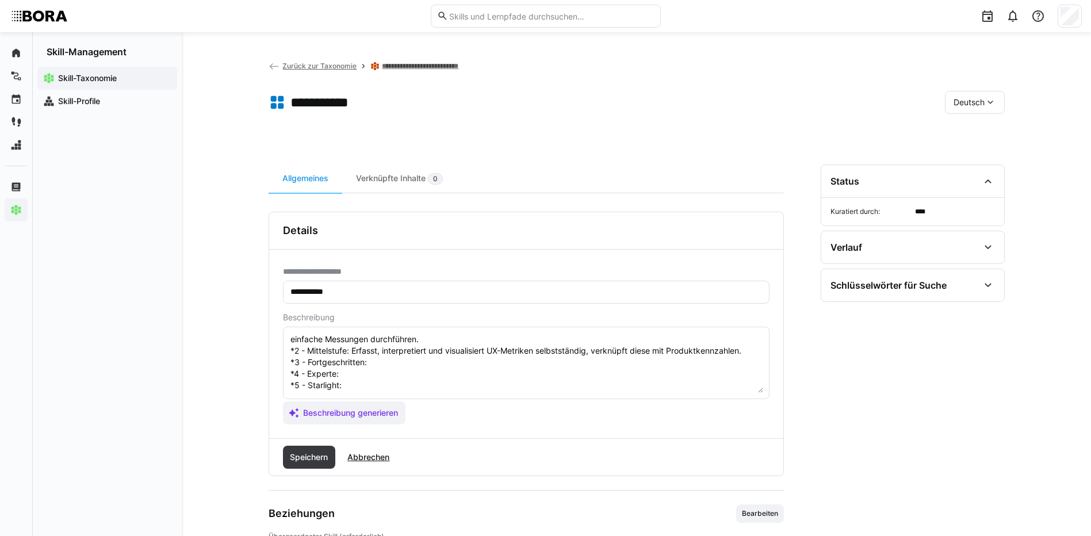
scroll to position [78, 0]
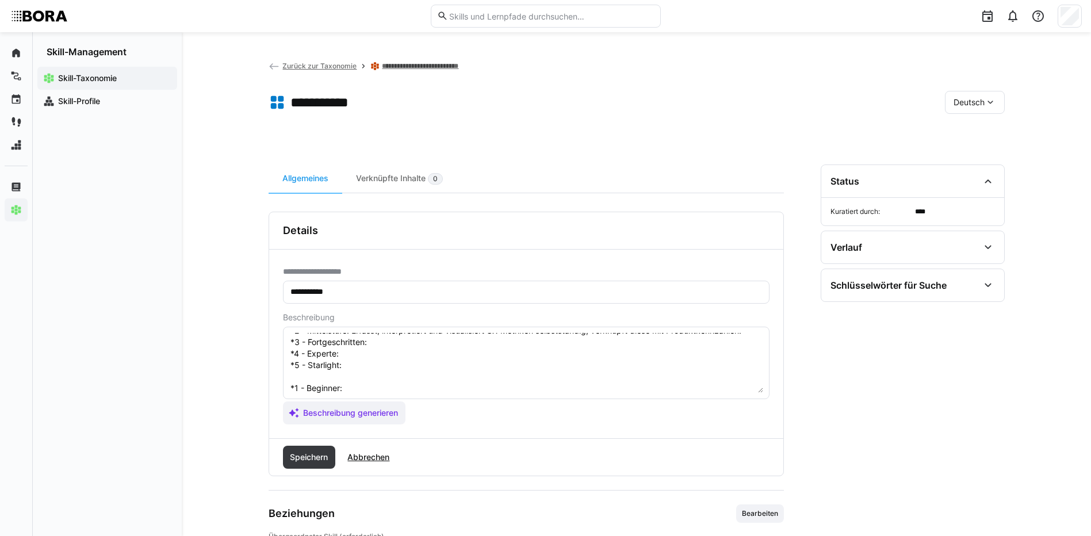
click at [407, 345] on textarea "UX-Metriken beziehen sich auf die Messung und Analyse von Benutzererfahrungen, …" at bounding box center [526, 363] width 474 height 60
paste textarea "Nutzt UX-Kennzahlen aktiv zur Erfolgsmessung und Hypothesenvalidierung, erkennt…"
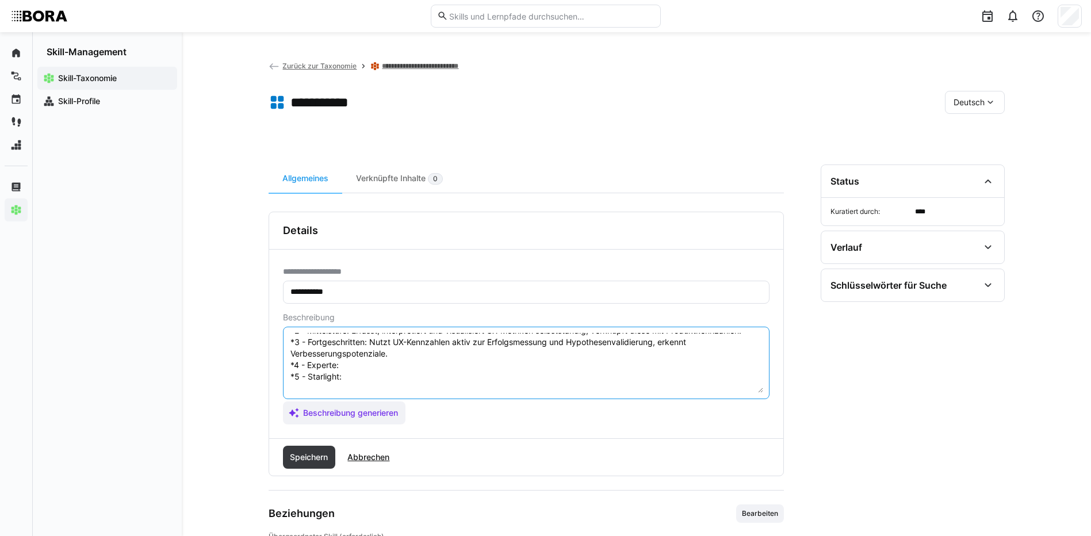
click at [350, 367] on textarea "UX-Metriken beziehen sich auf die Messung und Analyse von Benutzererfahrungen, …" at bounding box center [526, 363] width 474 height 60
paste textarea "Entwickelt KPI-Systeme für UX, verbindet Metriken mit Business-Zielen und optim…"
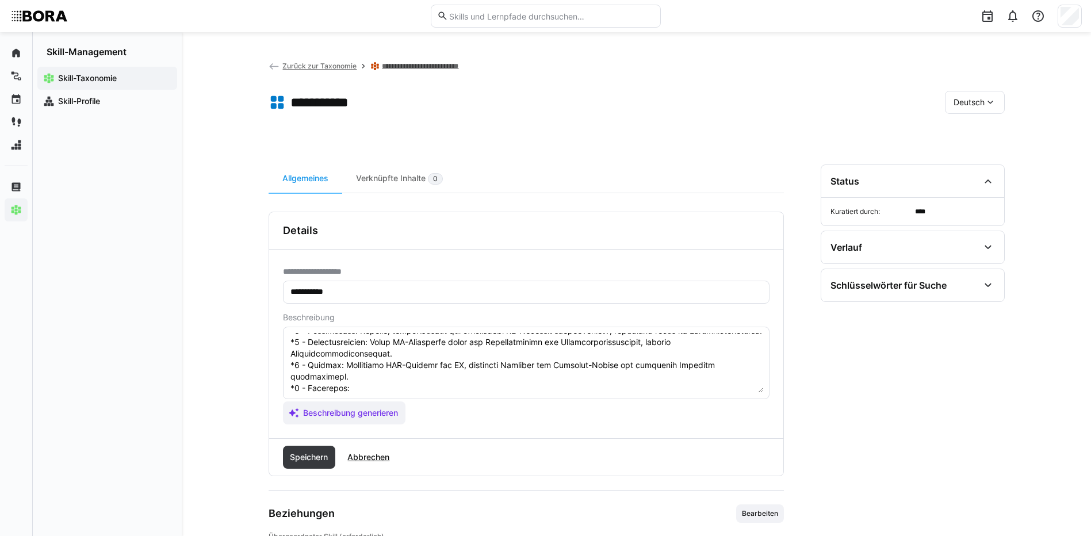
click at [384, 390] on textarea at bounding box center [526, 363] width 474 height 60
paste textarea "Definiert unternehmensweite UX-Metriken, etabliert transparente Reporting-Struk…"
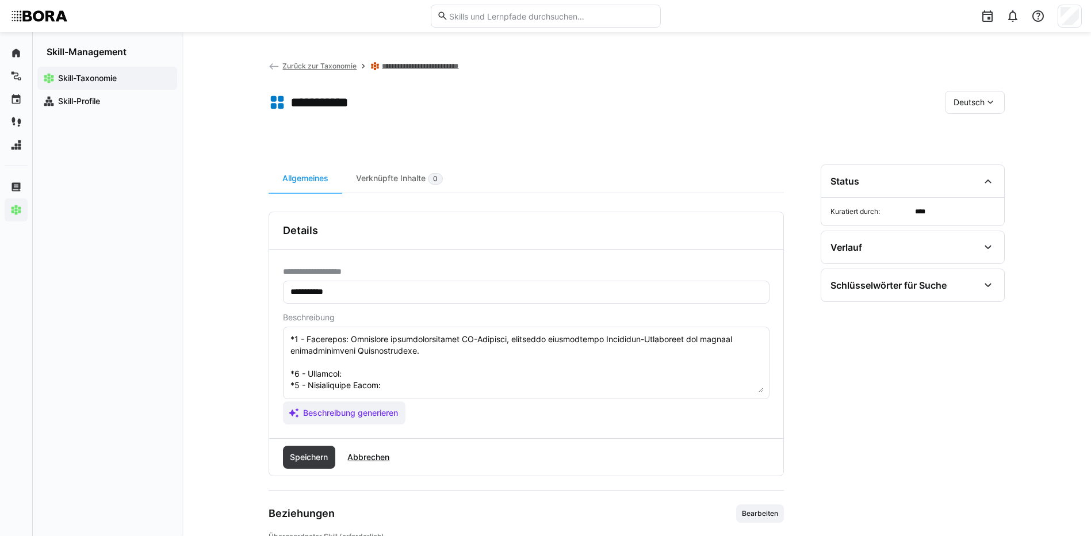
scroll to position [147, 0]
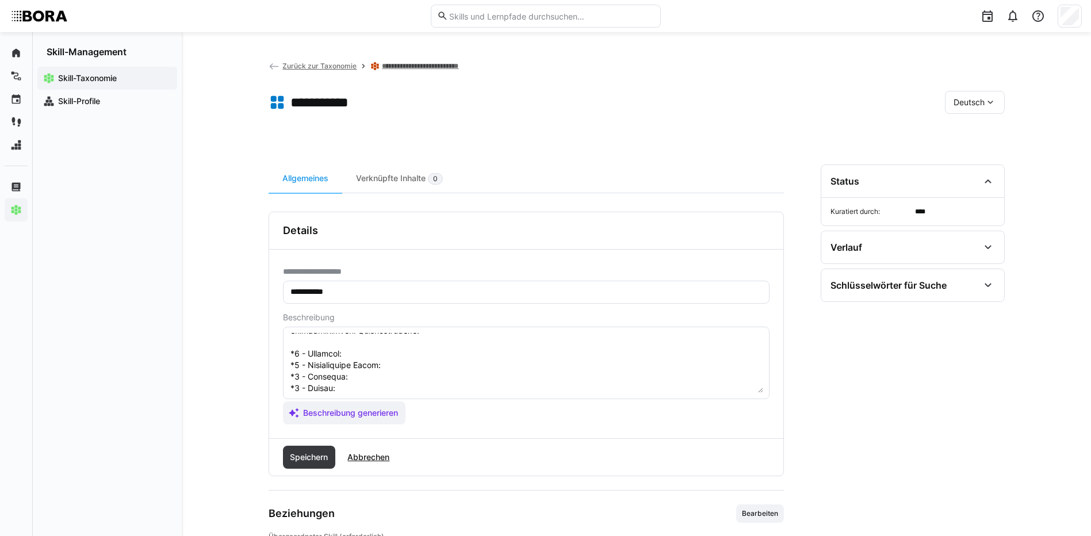
click at [374, 353] on textarea at bounding box center [526, 363] width 474 height 60
paste textarea "Knows basic UX metrics (e.g., bounce rate, dwell time), understands their meani…"
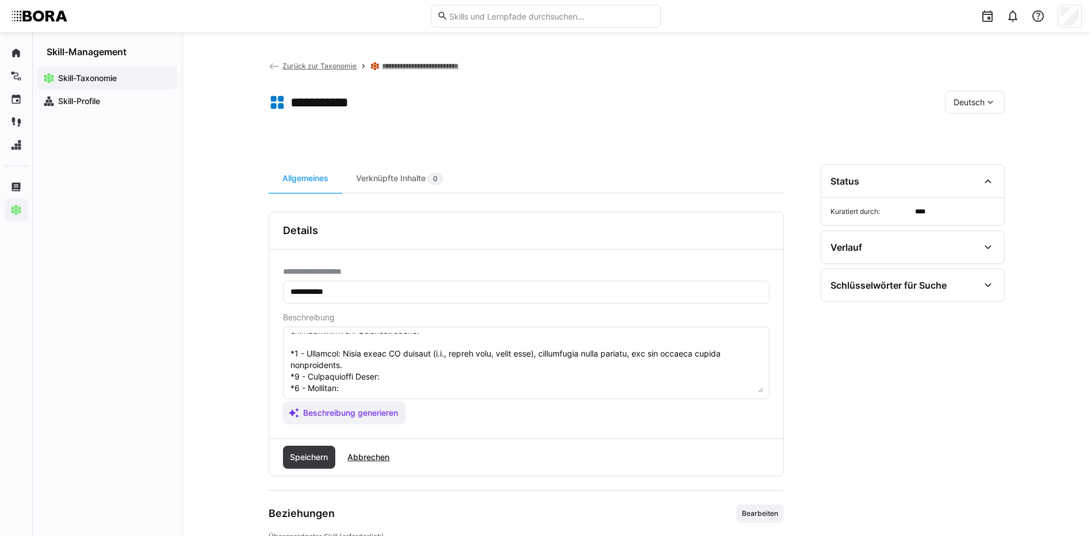
click at [408, 373] on textarea at bounding box center [526, 363] width 474 height 60
paste textarea "Independently collects, interprets, and visualizes UX metrics, linking them wit…"
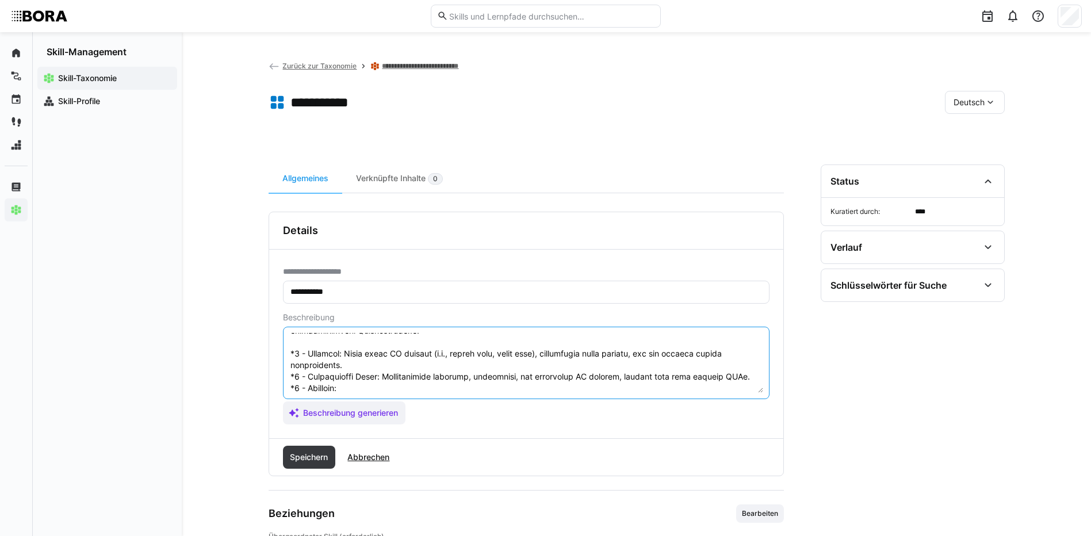
click at [399, 389] on textarea at bounding box center [526, 363] width 474 height 60
paste textarea "Actively uses UX metrics for success measurement and hypothesis validation, ide…"
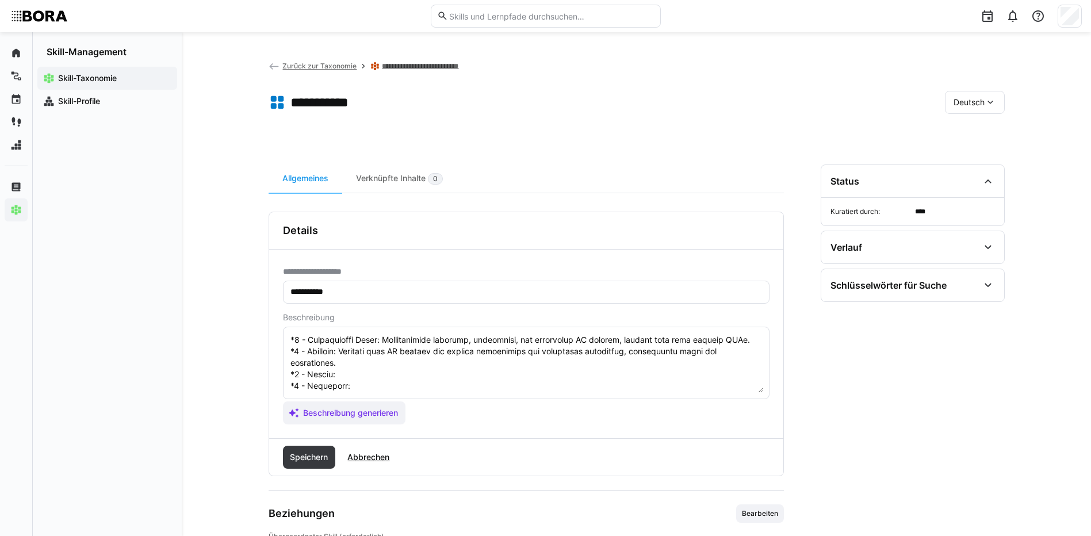
scroll to position [207, 0]
click at [480, 355] on textarea at bounding box center [526, 363] width 474 height 60
paste textarea "Develops KPI systems for UX, aligns metrics with business goals, and optimizes …"
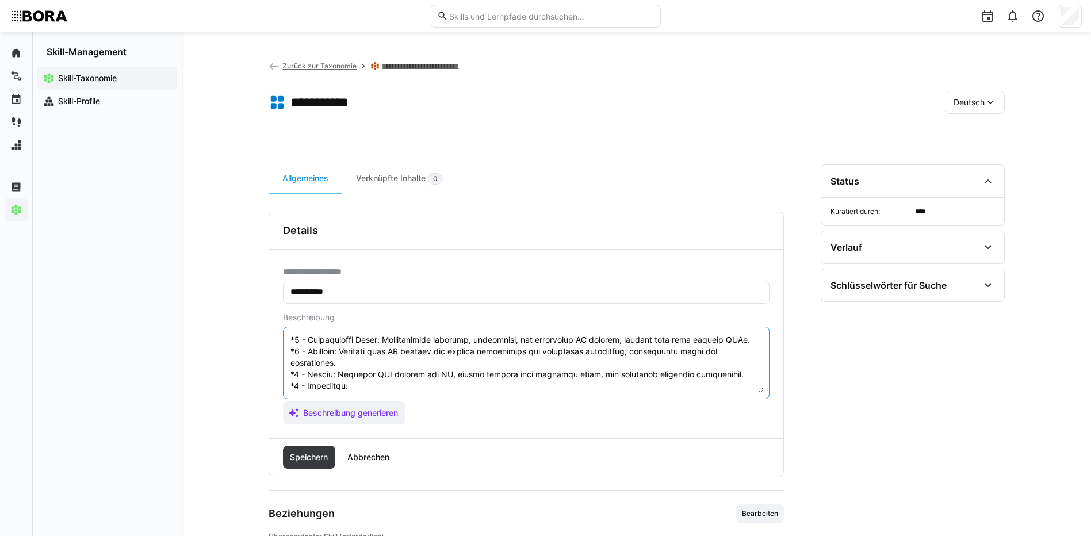
click at [365, 363] on textarea at bounding box center [526, 363] width 474 height 60
paste textarea "Defines company-wide UX metrics, establishes transparent reporting structures, …"
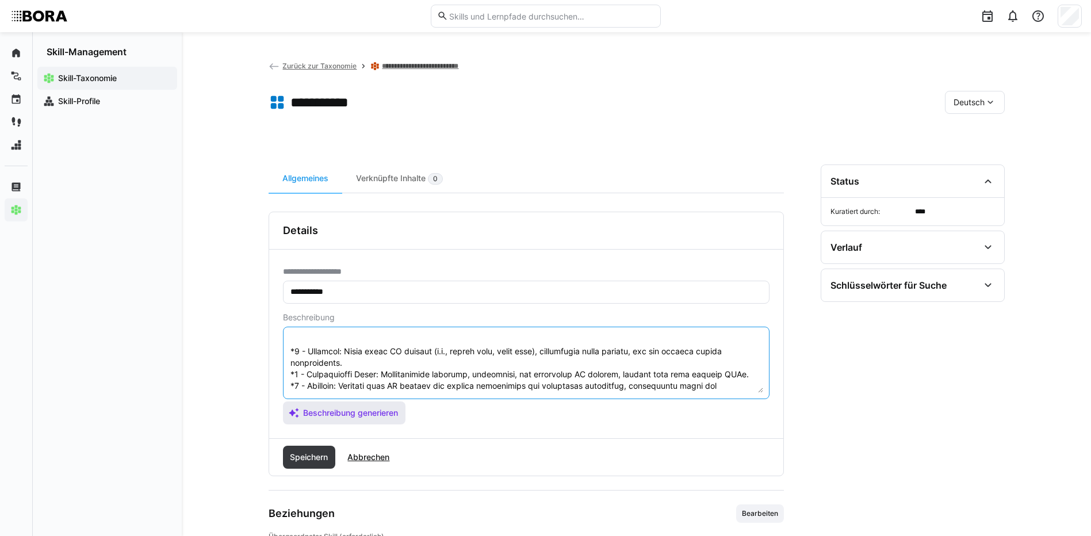
scroll to position [219, 0]
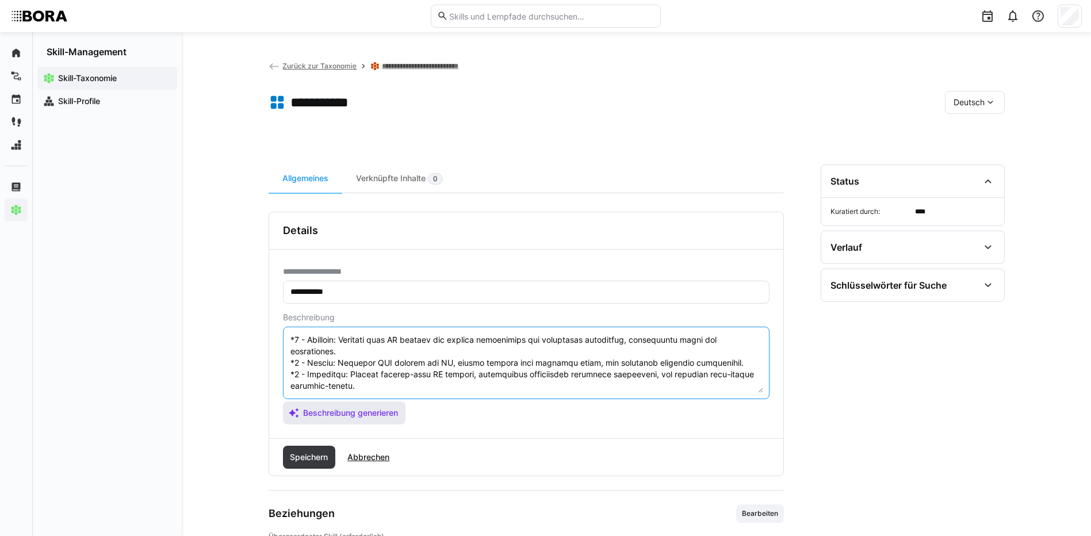
drag, startPoint x: 290, startPoint y: 350, endPoint x: 389, endPoint y: 423, distance: 122.9
click at [389, 423] on app-assistant-generate-form "Beschreibung Beschreibung generieren" at bounding box center [526, 369] width 486 height 112
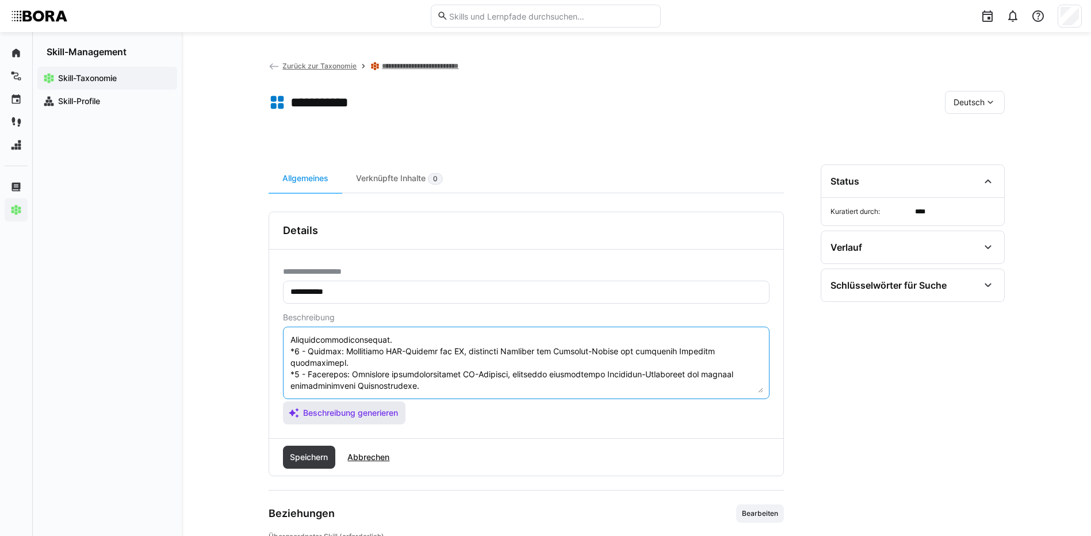
scroll to position [104, 0]
type textarea "LO-Ipsumdol sitametc adip eli sed Doeiusm tem Incidid utl Etdoloremagnaaliqua, …"
click at [299, 453] on span "Speichern" at bounding box center [308, 457] width 41 height 12
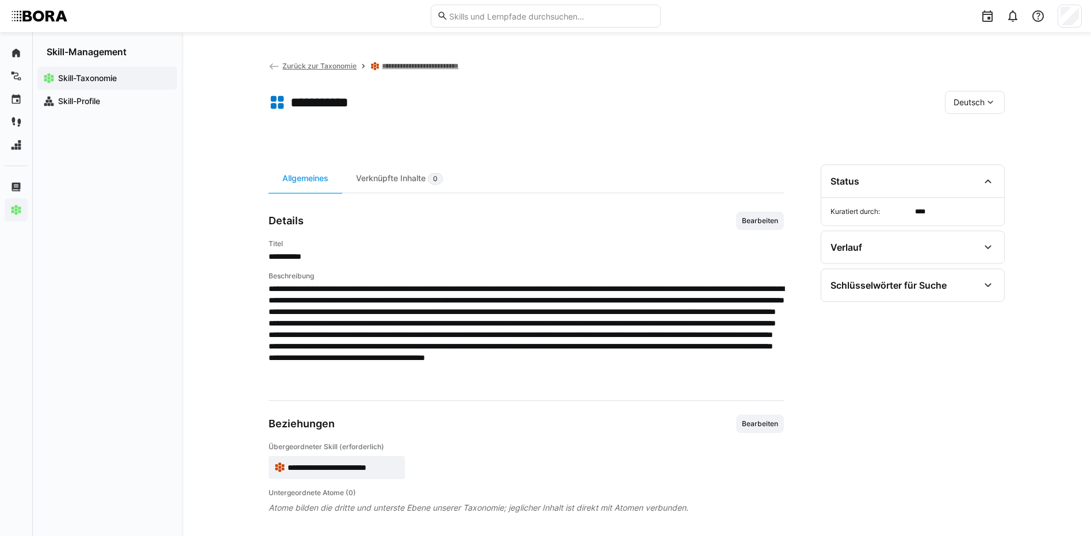
click at [994, 107] on eds-icon at bounding box center [990, 103] width 12 height 12
drag, startPoint x: 985, startPoint y: 152, endPoint x: 952, endPoint y: 175, distance: 40.5
click at [984, 153] on div "Englisch" at bounding box center [974, 157] width 43 height 12
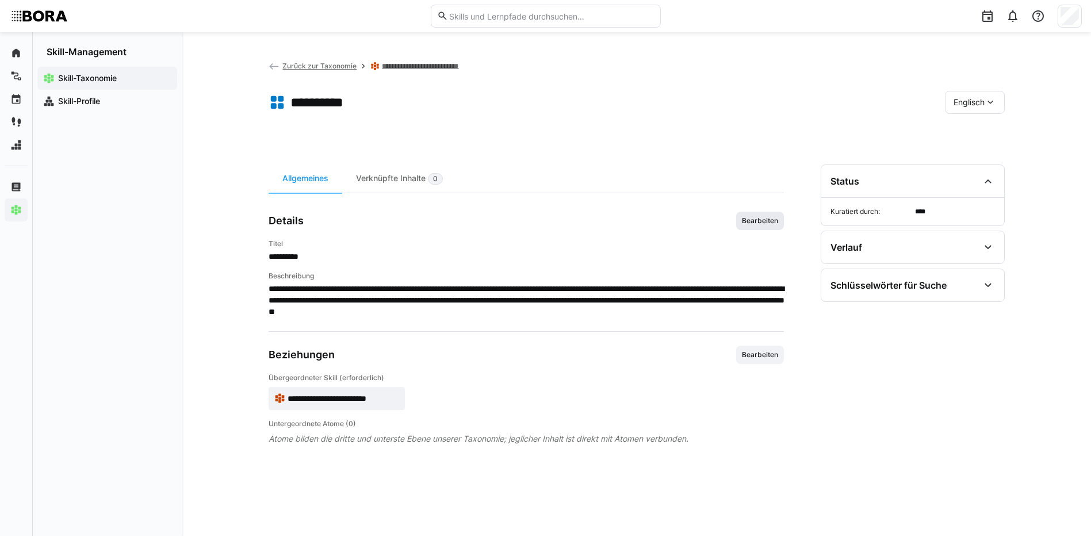
click at [776, 214] on span "Bearbeiten" at bounding box center [760, 221] width 48 height 18
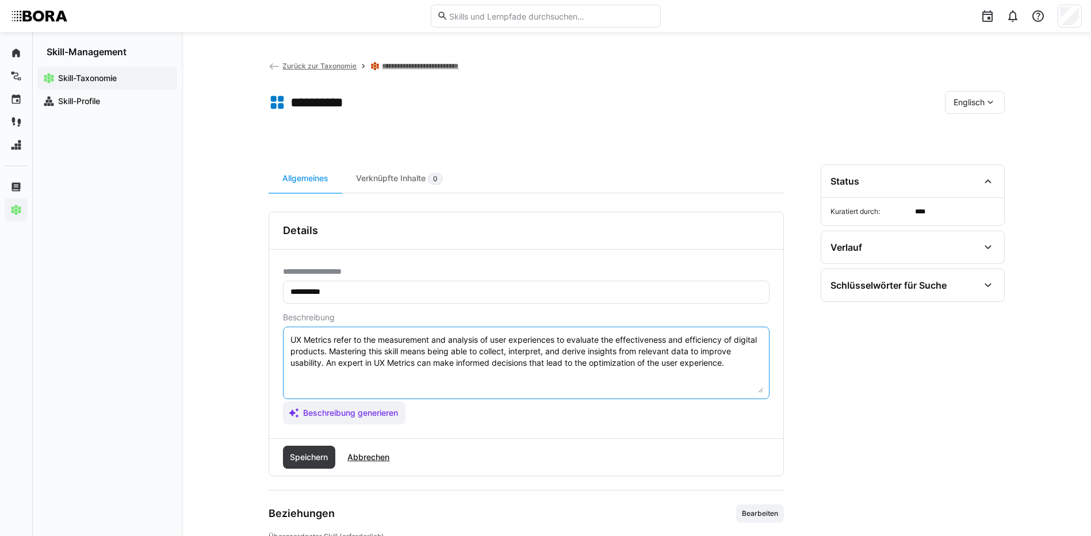
click at [730, 363] on textarea "UX Metrics refer to the measurement and analysis of user experiences to evaluat…" at bounding box center [526, 363] width 474 height 60
paste textarea "*1 - Beginner: Knows basic UX metrics (e.g., bounce rate, dwell time), understa…"
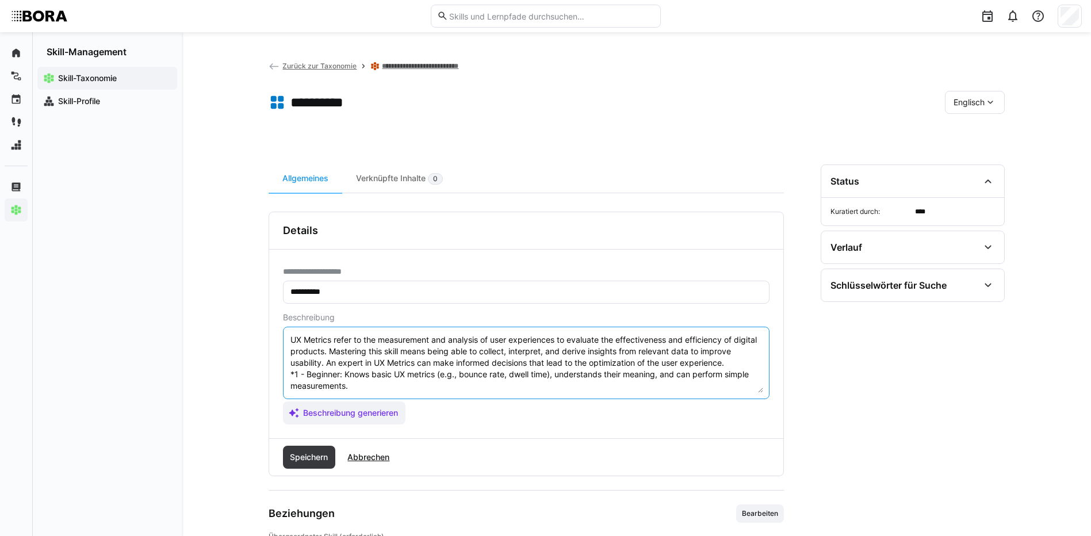
scroll to position [101, 0]
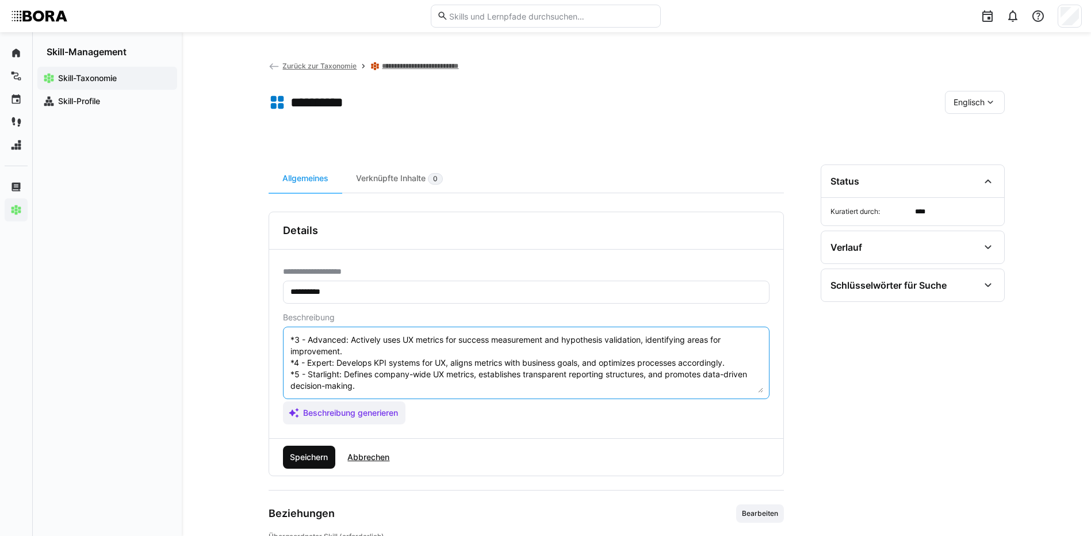
type textarea "UX Metrics refer to the measurement and analysis of user experiences to evaluat…"
click at [314, 463] on span "Speichern" at bounding box center [309, 457] width 53 height 23
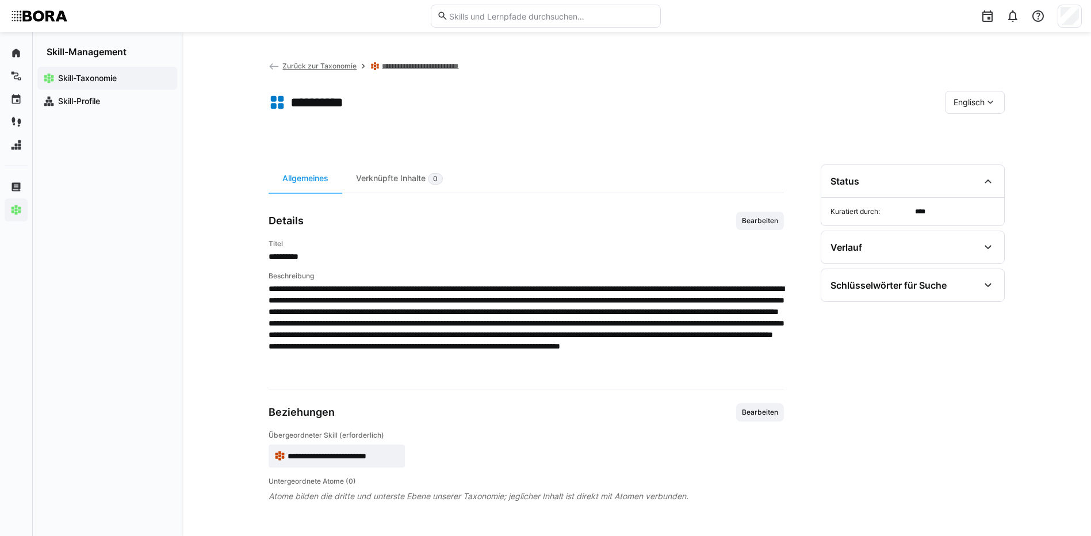
click at [979, 97] on span "Englisch" at bounding box center [968, 103] width 31 height 12
click at [981, 137] on span "Deutsch" at bounding box center [968, 133] width 31 height 12
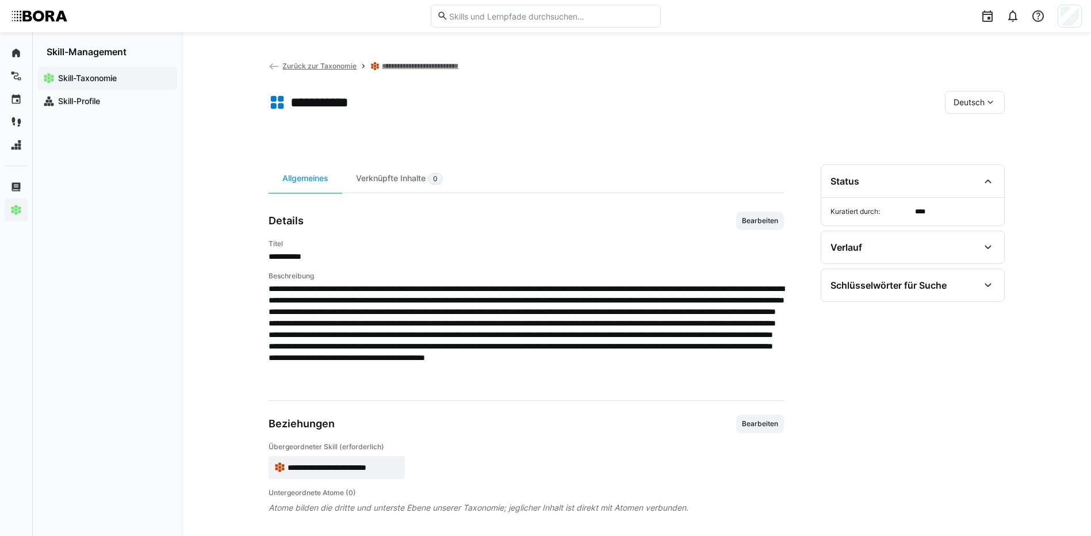
click at [452, 64] on link "**********" at bounding box center [429, 66] width 95 height 9
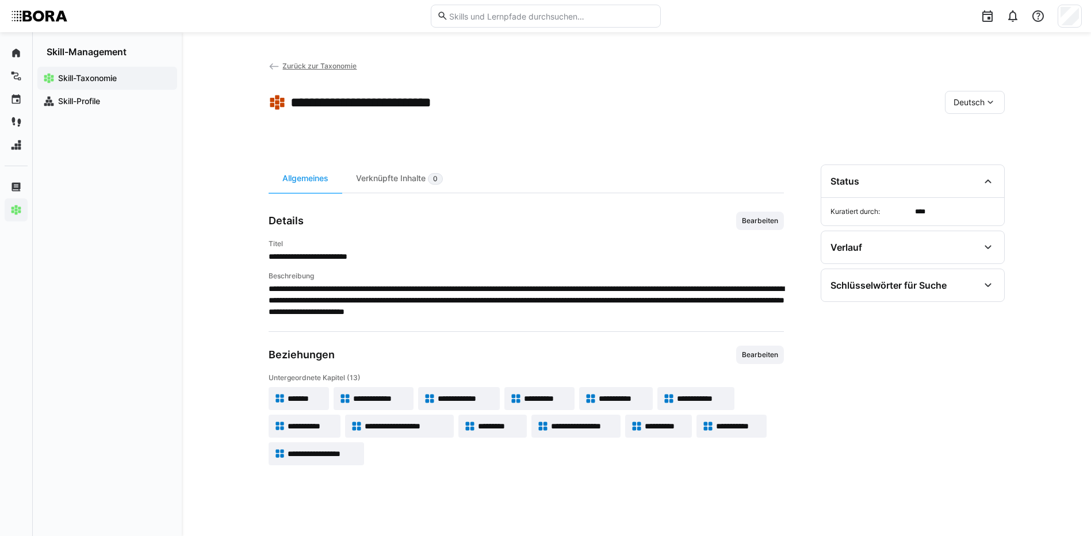
click at [708, 396] on span "**********" at bounding box center [702, 399] width 51 height 12
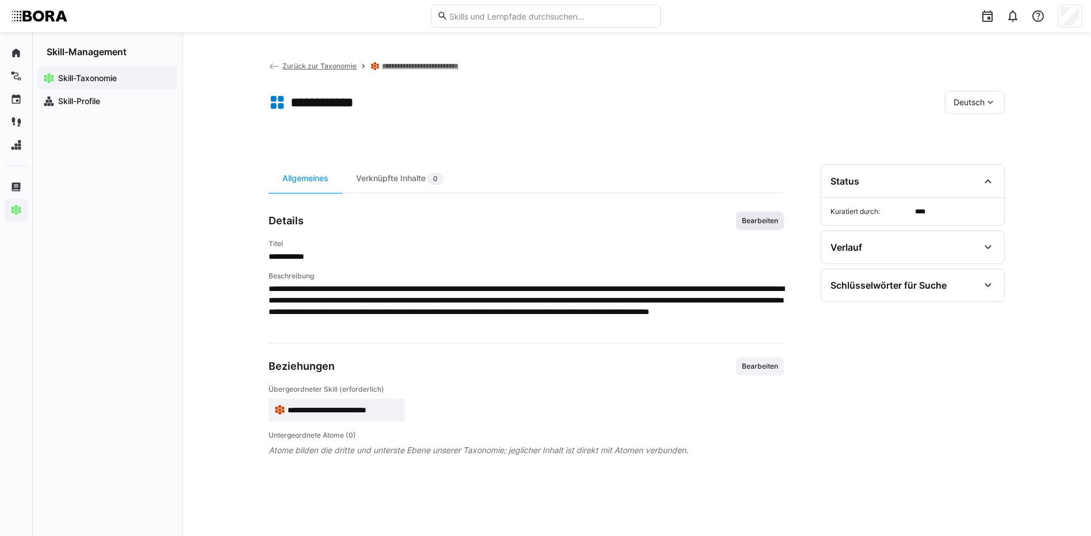
click at [766, 223] on span "Bearbeiten" at bounding box center [760, 220] width 39 height 9
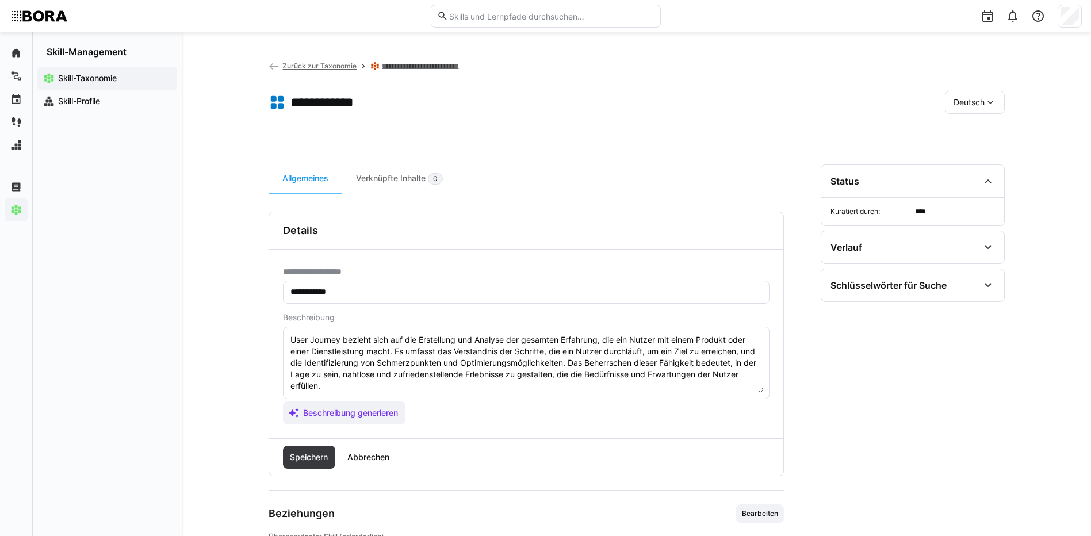
click at [321, 386] on textarea "User Journey bezieht sich auf die Erstellung und Analyse der gesamten Erfahrung…" at bounding box center [526, 363] width 474 height 60
paste textarea "*1 - Anfänger: *2 - Mittelstufe: *3 - Fortgeschritten: *4 - Experte: *5 - Starl…"
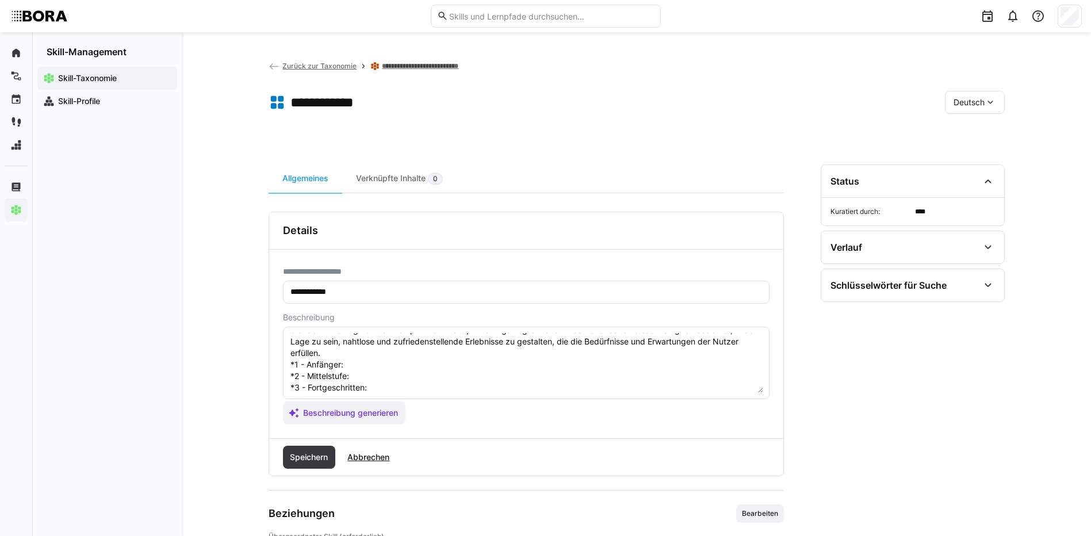
scroll to position [32, 0]
click at [371, 365] on textarea "User Journey bezieht sich auf die Erstellung und Analyse der gesamten Erfahrung…" at bounding box center [526, 363] width 474 height 60
paste textarea "Versteht das Konzept der User Journey, kann einfache Nutzerabläufe skizzieren u…"
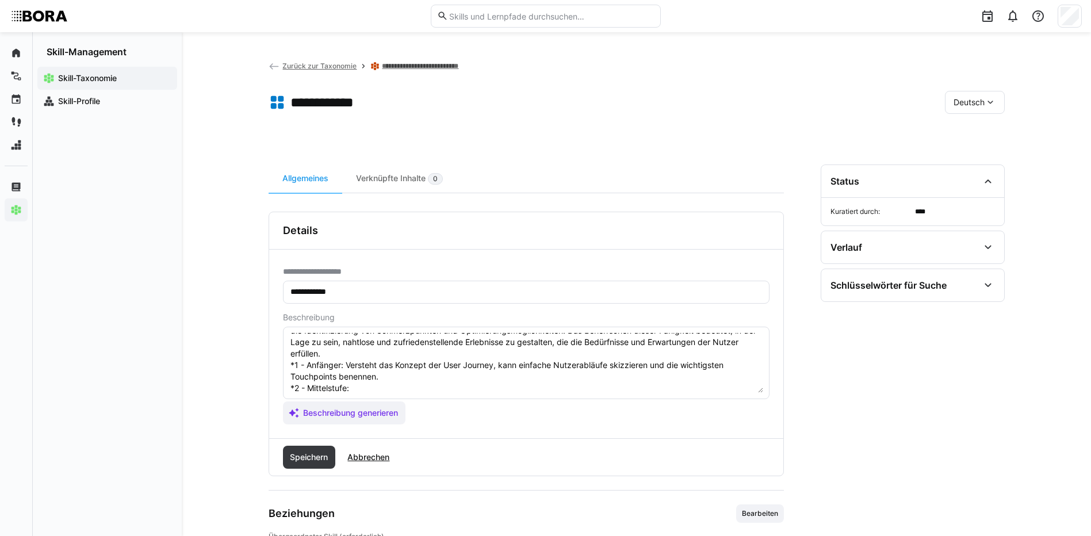
click at [359, 388] on textarea "User Journey bezieht sich auf die Erstellung und Analyse der gesamten Erfahrung…" at bounding box center [526, 363] width 474 height 60
paste textarea "Analysiert Nutzerpfade, erkennt Schwachstellen und leitet einfache Verbesserung…"
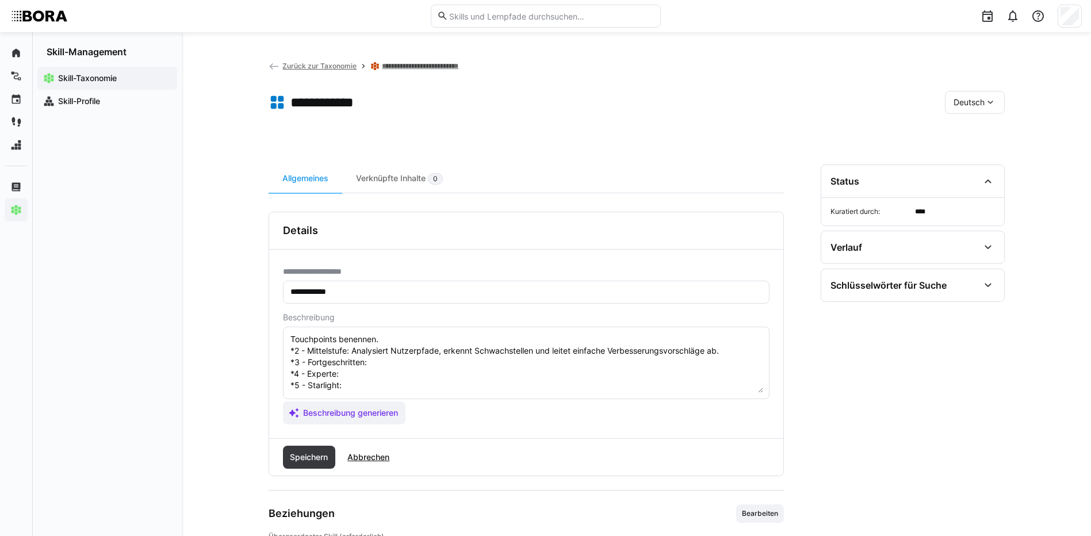
scroll to position [90, 0]
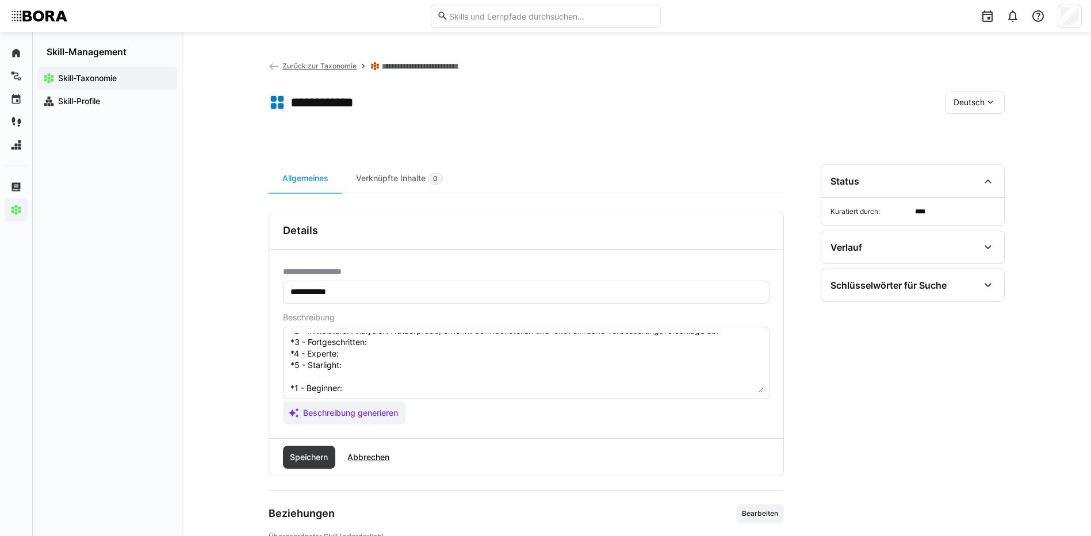
click at [381, 343] on textarea "User Journey bezieht sich auf die Erstellung und Analyse der gesamten Erfahrung…" at bounding box center [526, 363] width 474 height 60
paste textarea "Entwickelt detaillierte User Journey Maps, berücksichtigt emotionale und kontex…"
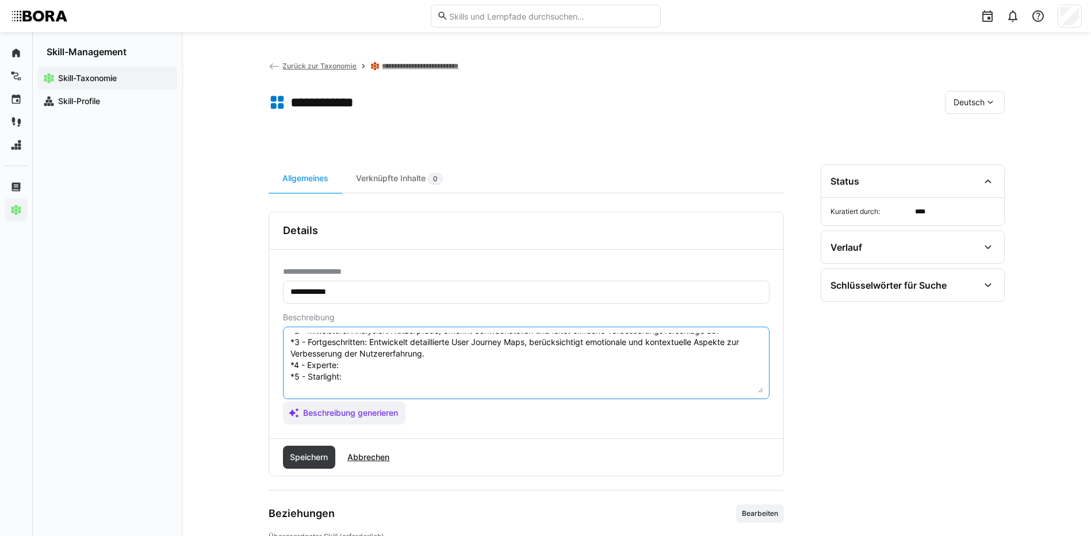
click at [362, 370] on textarea "User Journey bezieht sich auf die Erstellung und Analyse der gesamten Erfahrung…" at bounding box center [526, 363] width 474 height 60
paste textarea "Nutzt User Journeys für strategische Produktentwicklung, kommuniziert diese mit…"
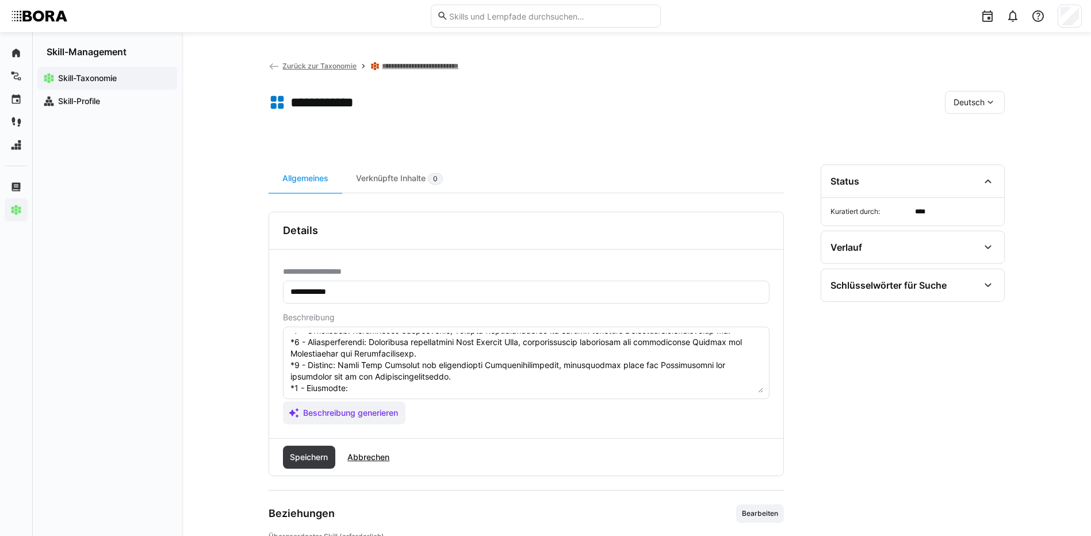
click at [358, 390] on textarea at bounding box center [526, 363] width 474 height 60
paste textarea "Führt komplexe, kanalübergreifende User Journey Mapping-Prozesse, steuert Verbe…"
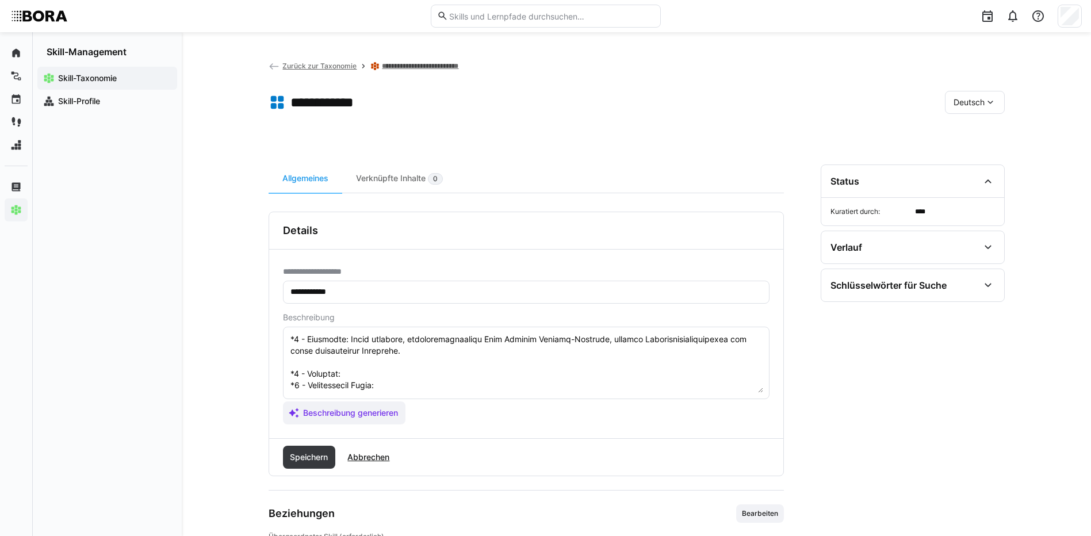
scroll to position [159, 0]
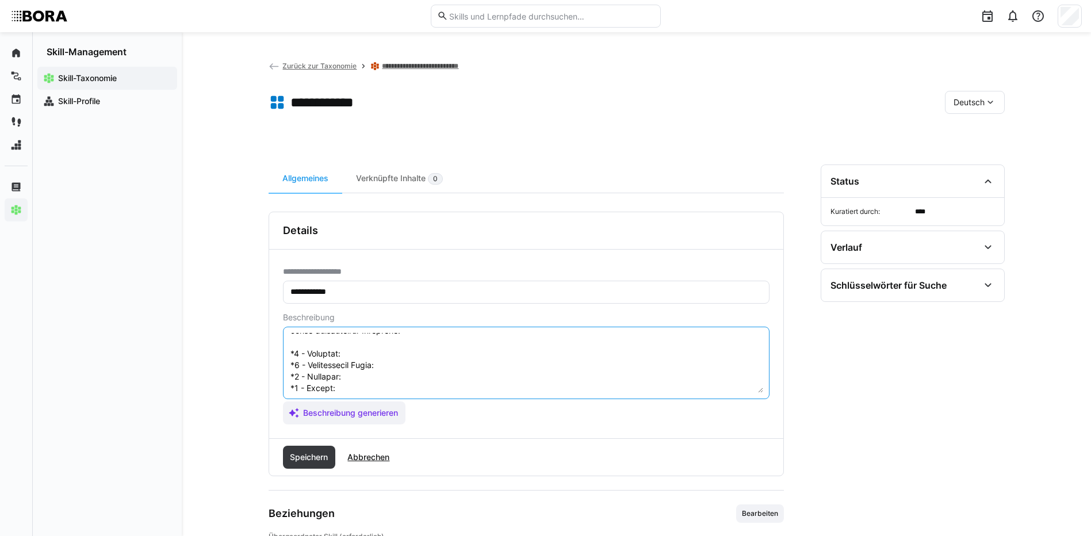
click at [376, 352] on textarea at bounding box center [526, 363] width 474 height 60
paste textarea "Understands the concept of user journeys, can sketch simple user flows, and ide…"
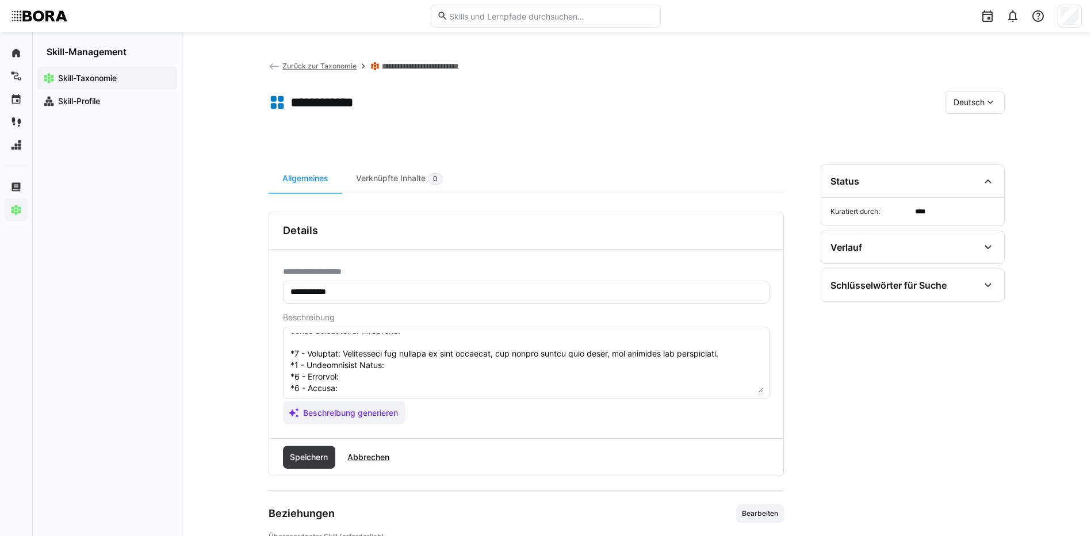
click at [415, 363] on textarea at bounding box center [526, 363] width 474 height 60
paste textarea "Analyzes user paths, identifies pain points, and derives simple improvement sug…"
click at [359, 377] on textarea at bounding box center [526, 363] width 474 height 60
paste textarea "Develops detailed user journey maps, considering emotional and contextual facto…"
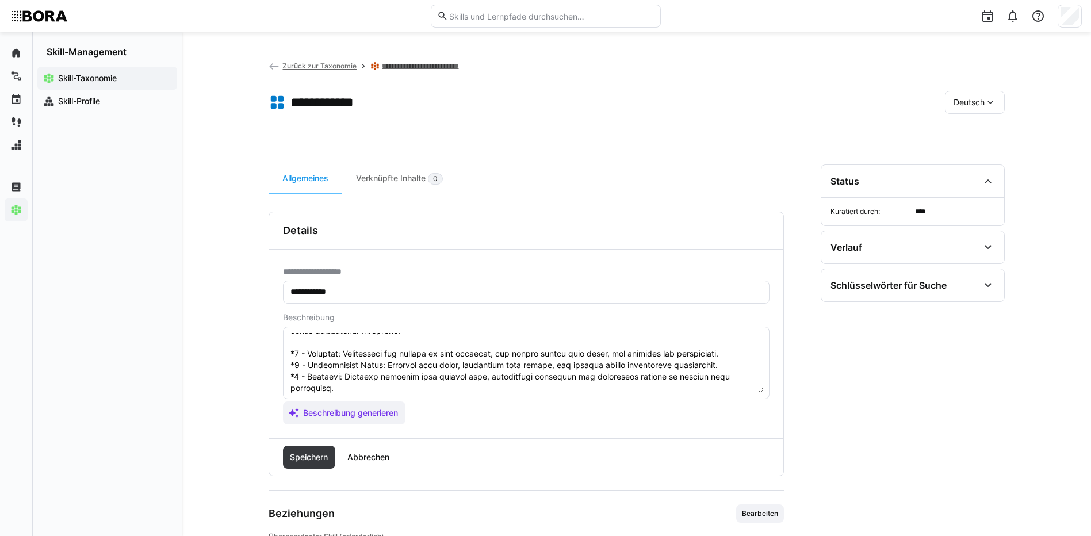
scroll to position [207, 0]
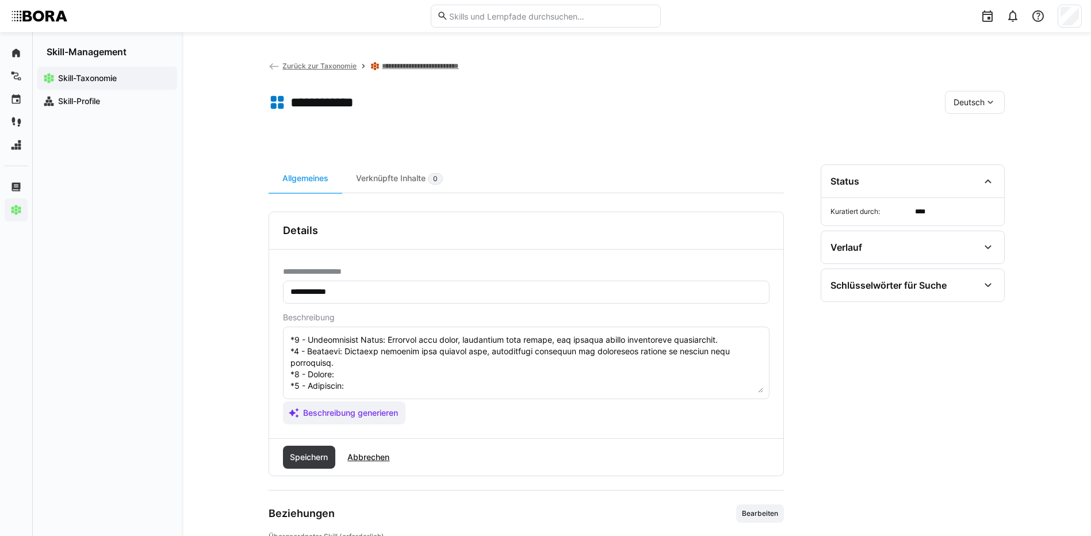
click at [374, 343] on textarea at bounding box center [526, 363] width 474 height 60
click at [367, 348] on textarea at bounding box center [526, 363] width 474 height 60
paste textarea "Uses user journeys strategically for product development, communicates them to …"
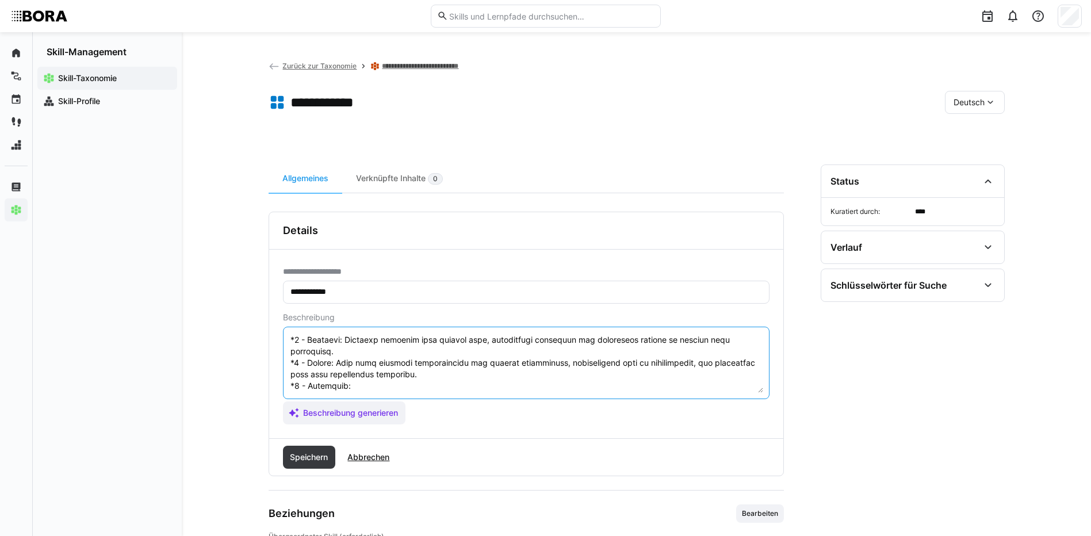
click at [492, 384] on textarea at bounding box center [526, 363] width 474 height 60
click at [352, 374] on textarea at bounding box center [526, 363] width 474 height 60
paste textarea "Leads complex, cross-channel user journey mapping processes, manages improvemen…"
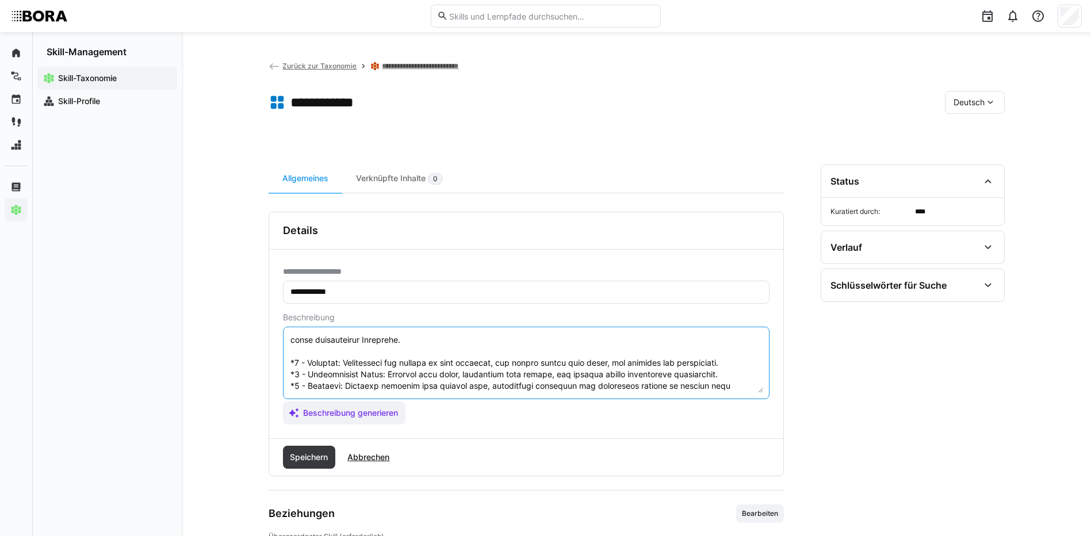
scroll to position [230, 0]
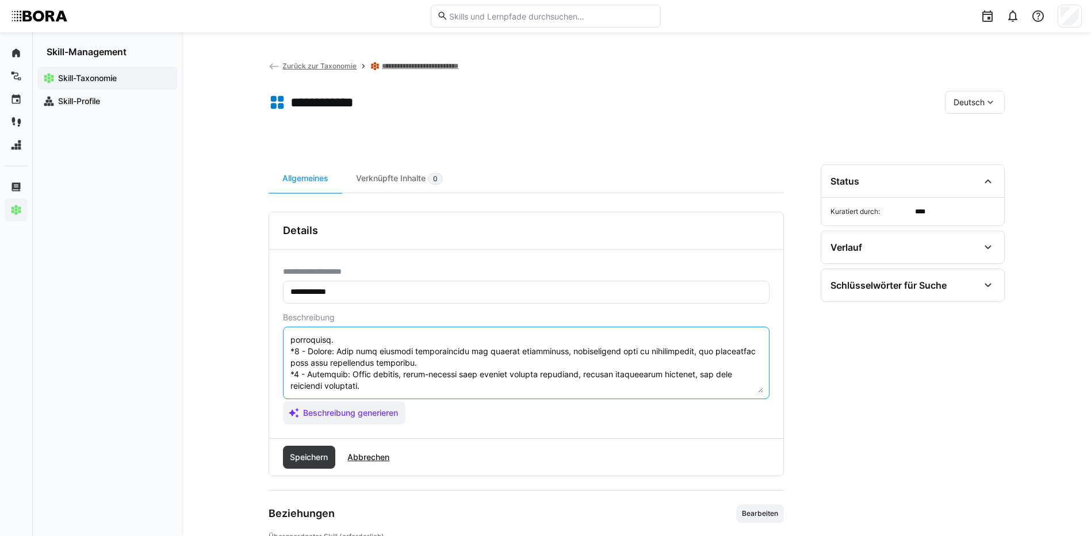
drag, startPoint x: 291, startPoint y: 361, endPoint x: 500, endPoint y: 421, distance: 217.7
click at [500, 421] on app-assistant-generate-form "Beschreibung Beschreibung generieren" at bounding box center [526, 369] width 486 height 112
type textarea "Lore Ipsumdo sitamet cons adi eli Seddoeiusm tem Incidid utl etdolore Magnaaliq…"
click at [327, 460] on span "Speichern" at bounding box center [308, 457] width 41 height 12
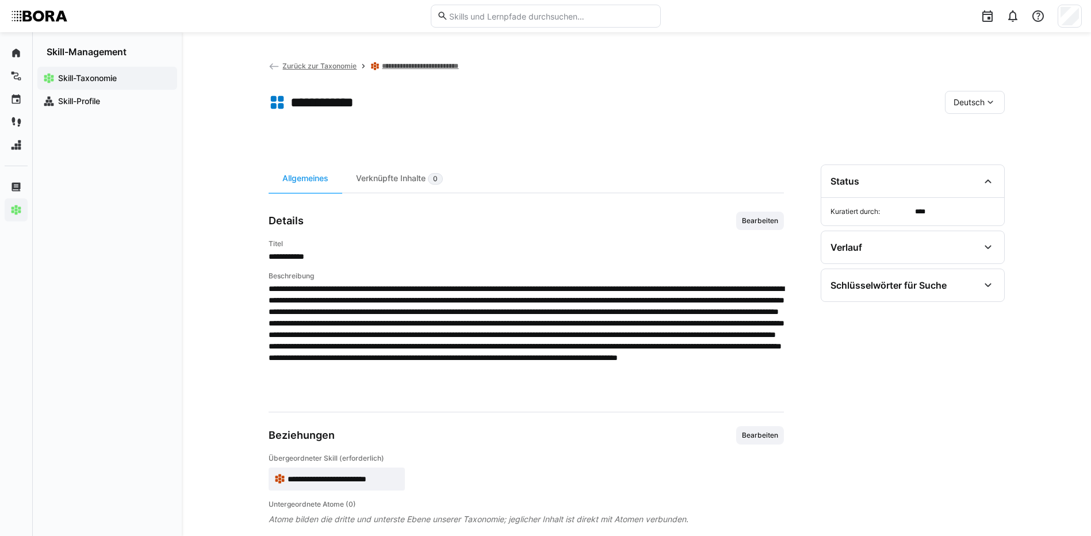
click at [972, 98] on span "Deutsch" at bounding box center [968, 103] width 31 height 12
click at [979, 155] on span "Englisch" at bounding box center [968, 157] width 31 height 12
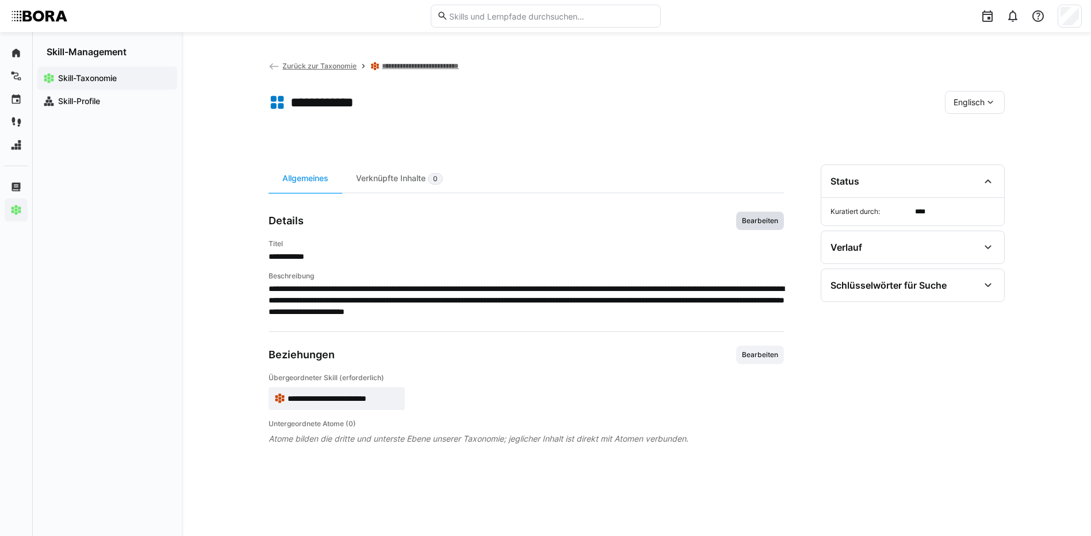
click at [767, 223] on span "Bearbeiten" at bounding box center [760, 220] width 39 height 9
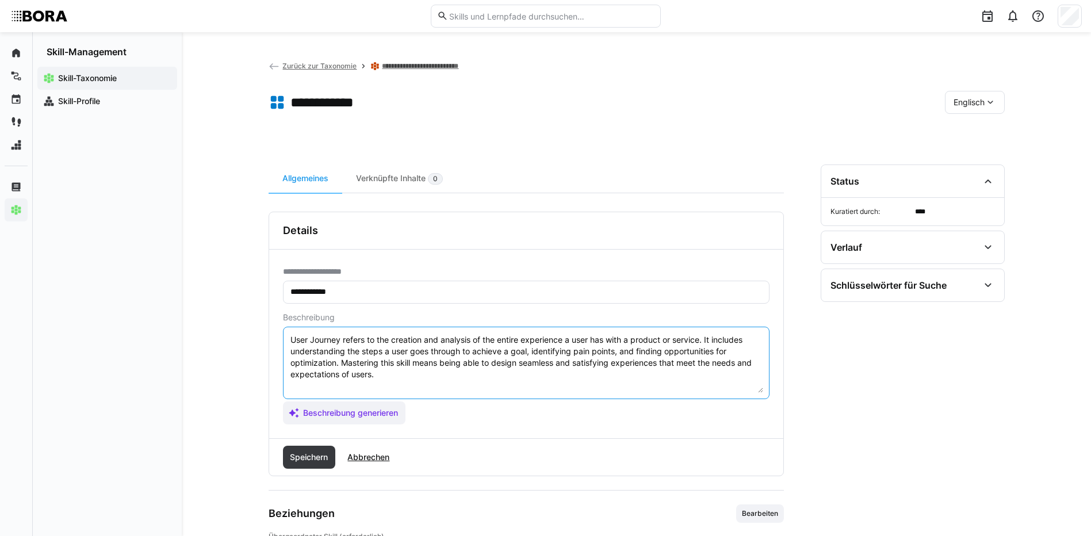
click at [730, 375] on textarea "User Journey refers to the creation and analysis of the entire experience a use…" at bounding box center [526, 363] width 474 height 60
paste textarea "*1 - Beginner: Understands the concept of user journeys, can sketch simple user…"
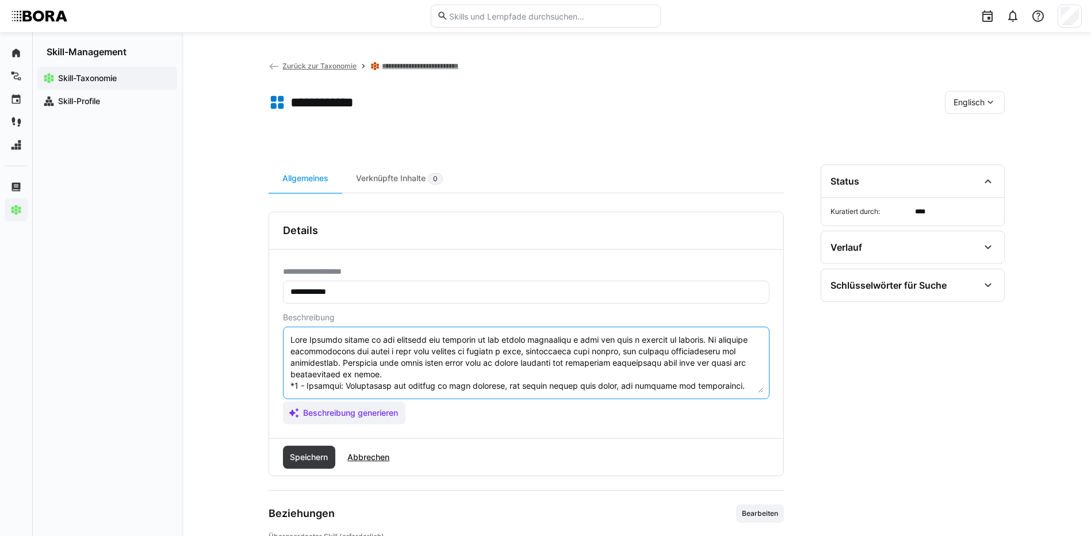
scroll to position [101, 0]
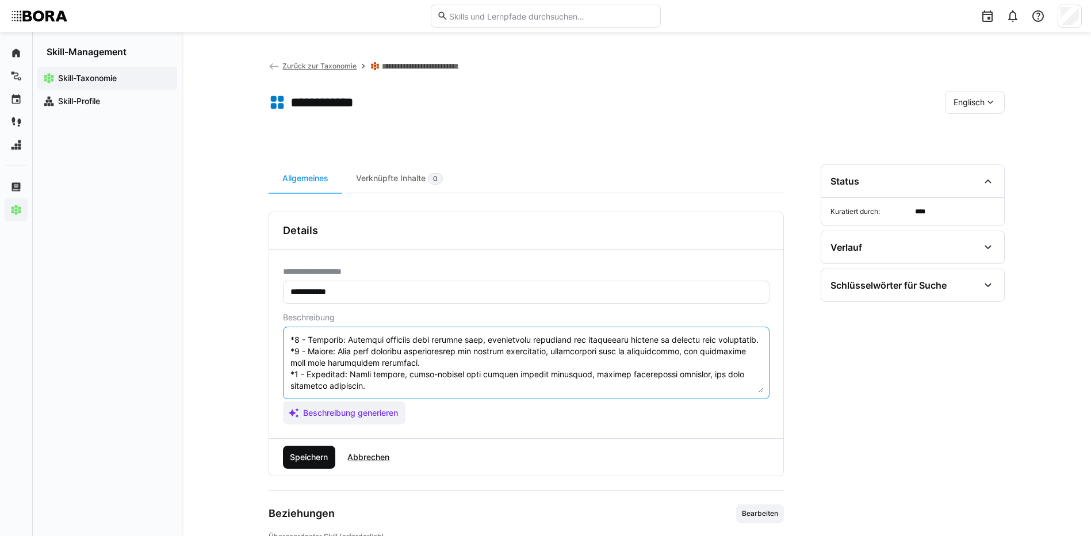
type textarea "User Journey refers to the creation and analysis of the entire experience a use…"
click at [304, 463] on span "Speichern" at bounding box center [309, 457] width 53 height 23
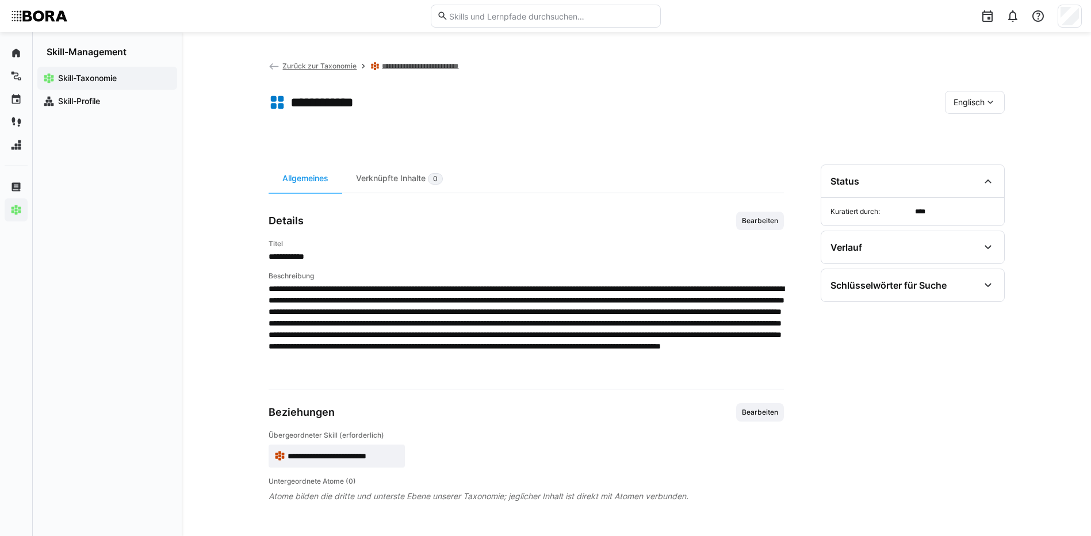
click at [978, 101] on span "Englisch" at bounding box center [968, 103] width 31 height 12
click at [978, 134] on span "Deutsch" at bounding box center [968, 133] width 31 height 12
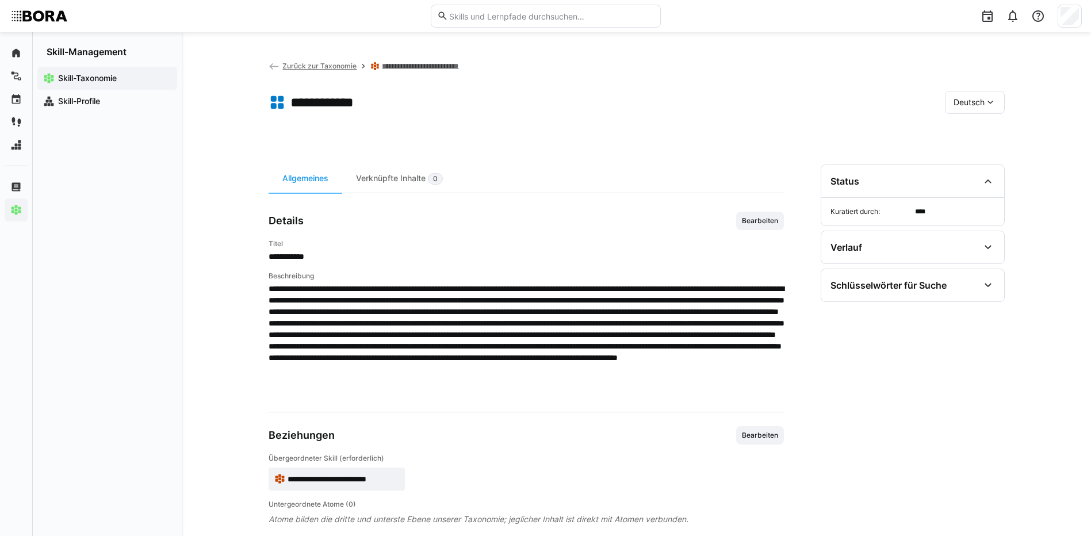
drag, startPoint x: 455, startPoint y: 64, endPoint x: 476, endPoint y: 69, distance: 21.2
click at [455, 64] on link "**********" at bounding box center [429, 66] width 95 height 9
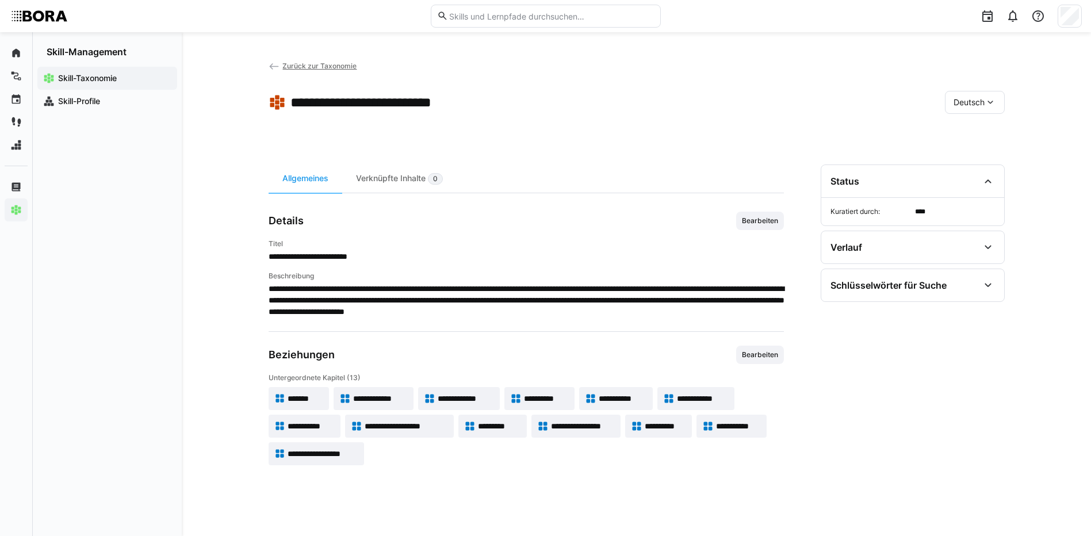
click at [296, 424] on span "**********" at bounding box center [311, 426] width 47 height 12
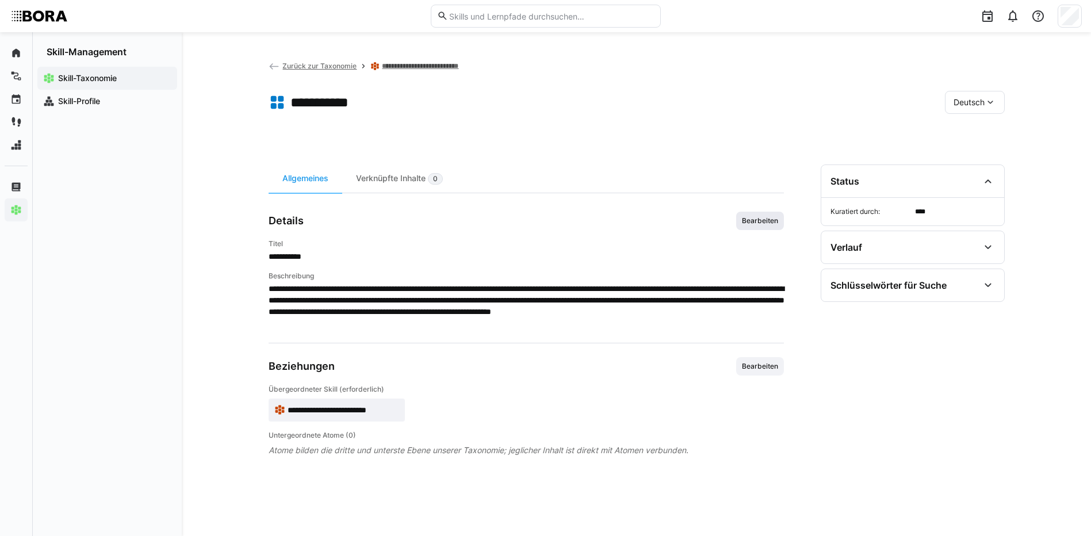
click at [746, 225] on span "Bearbeiten" at bounding box center [760, 221] width 48 height 18
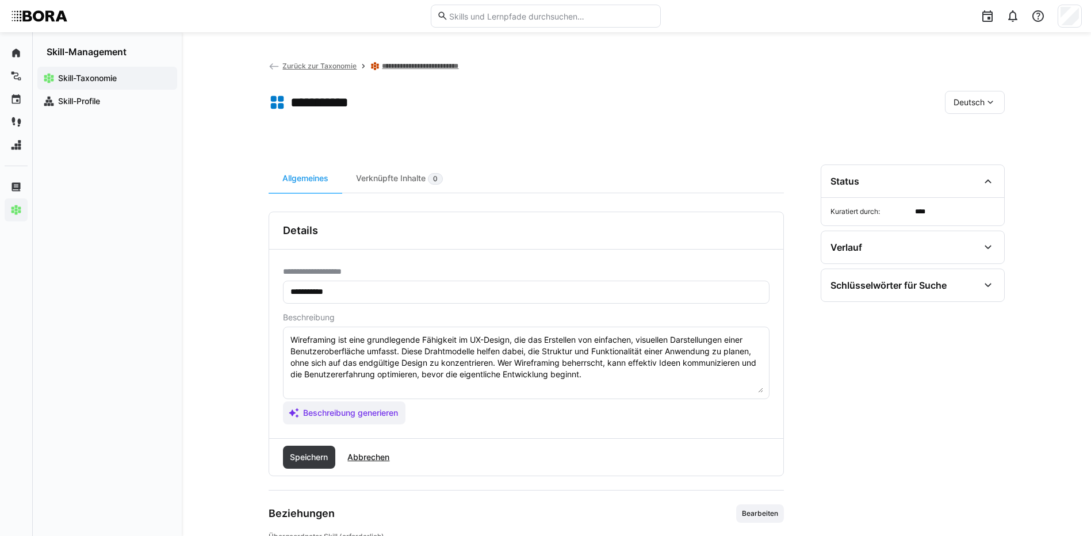
click at [647, 381] on textarea "Wireframing ist eine grundlegende Fähigkeit im UX-Design, die das Erstellen von…" at bounding box center [526, 363] width 474 height 60
paste textarea "*1 - Anfänger: *2 - Mittelstufe: *3 - Fortgeschritten: *4 - Experte: *5 - Starl…"
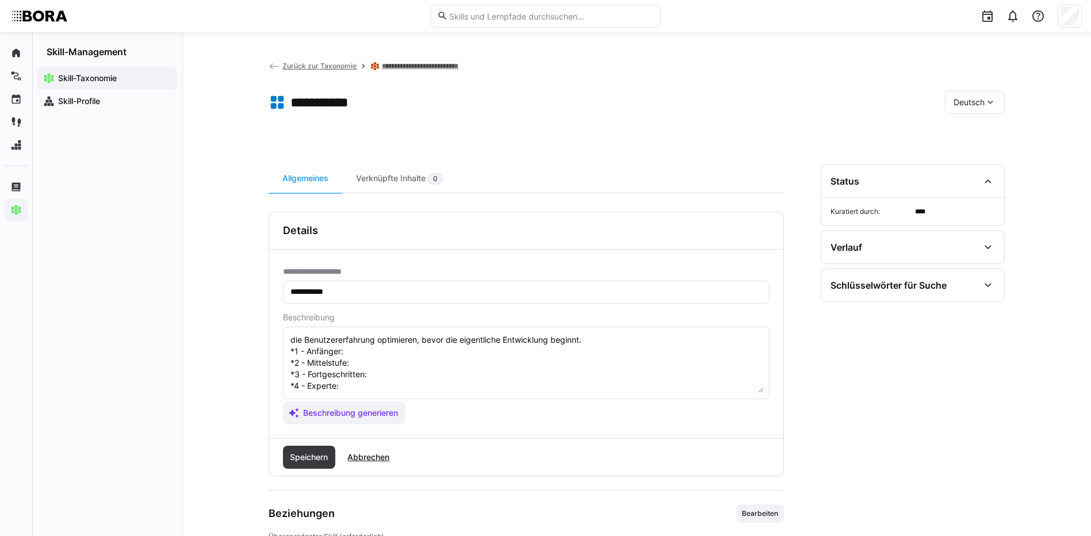
scroll to position [21, 0]
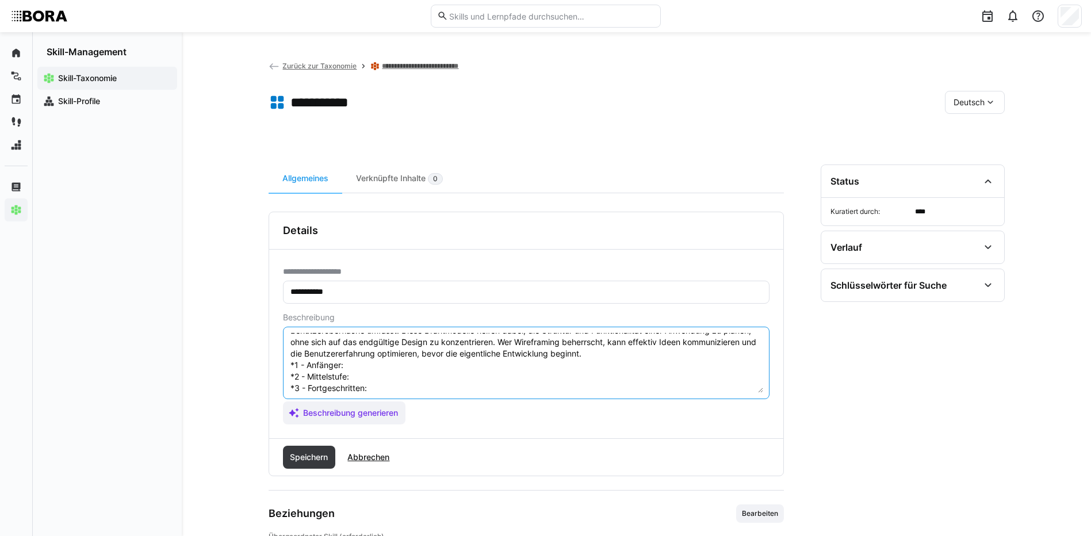
click at [358, 365] on textarea "Wireframing ist eine grundlegende Fähigkeit im UX-Design, die das Erstellen von…" at bounding box center [526, 363] width 474 height 60
paste textarea "Erstellt einfache Low-Fidelity-Wireframes mit Standardtools, kann grundlegende …"
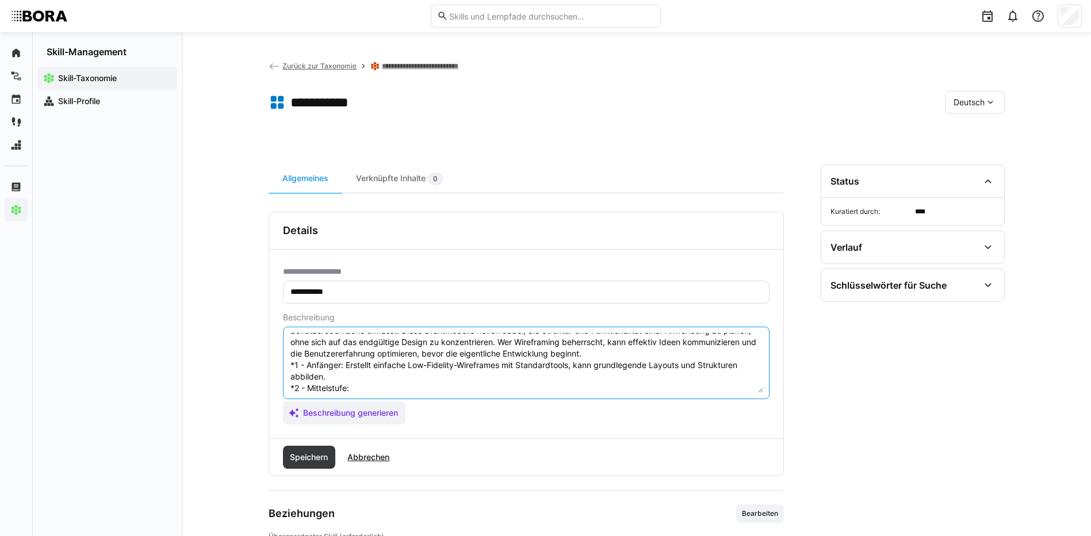
click at [355, 389] on textarea "Wireframing ist eine grundlegende Fähigkeit im UX-Design, die das Erstellen von…" at bounding box center [526, 363] width 474 height 60
paste textarea "Entwickelt klare, funktionale Wireframes unter Berücksichtigung von Nutzerflüss…"
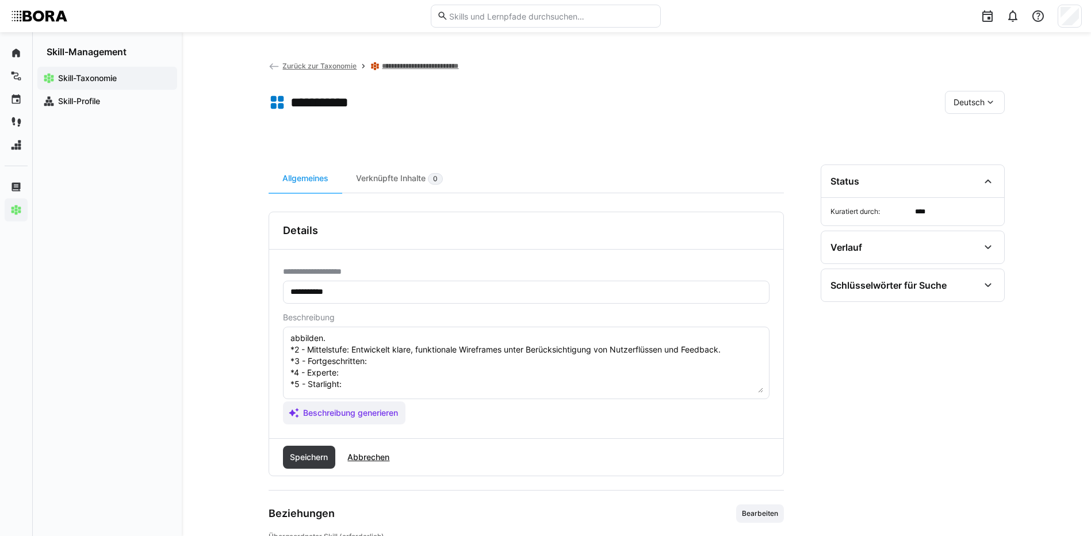
scroll to position [78, 0]
click at [375, 344] on textarea "Wireframing ist eine grundlegende Fähigkeit im UX-Design, die das Erstellen von…" at bounding box center [526, 363] width 474 height 60
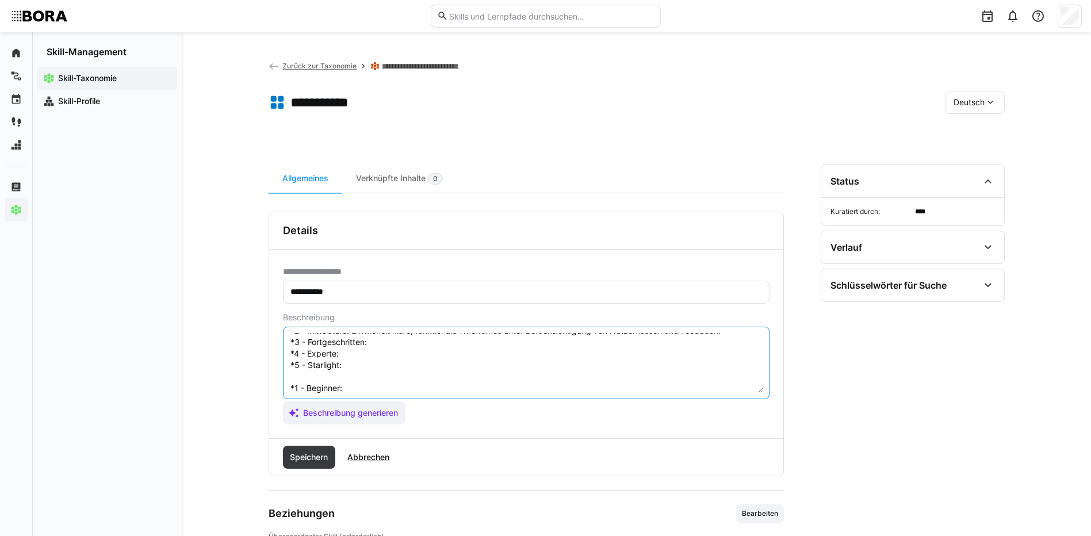
paste textarea "Erstellt interaktive Wireframes, integriert Nutzertests und optimiert Layouts b…"
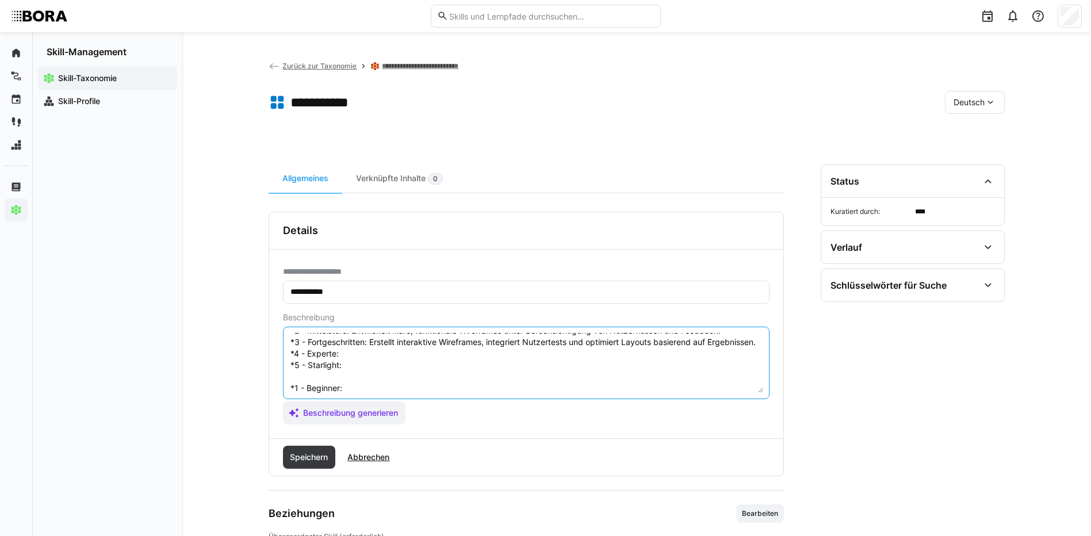
click at [350, 365] on textarea "Wireframing ist eine grundlegende Fähigkeit im UX-Design, die das Erstellen von…" at bounding box center [526, 363] width 474 height 60
paste textarea "Führt Wireframing-Prozesse bei komplexen Projekten, etabliert Design-Standards …"
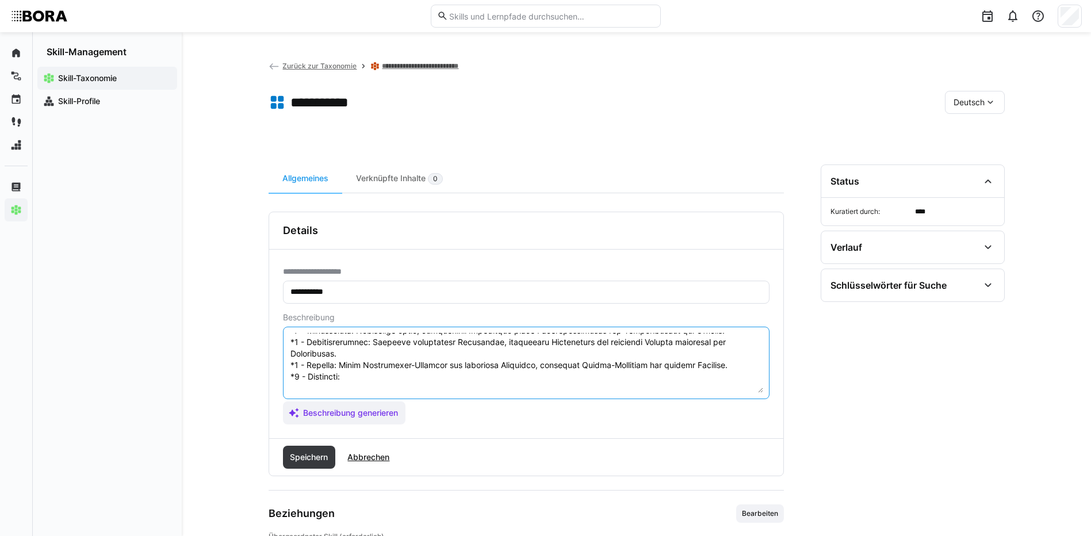
click at [450, 377] on textarea at bounding box center [526, 363] width 474 height 60
paste textarea "Definiert unternehmensweit Wireframing-Standards, treibt Innovationen voran und…"
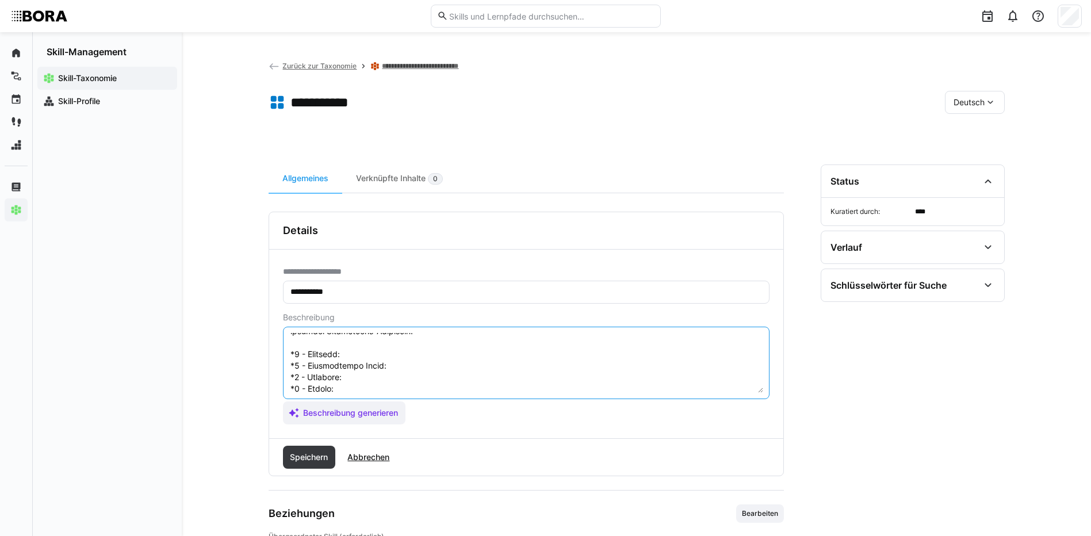
scroll to position [136, 0]
click at [359, 351] on textarea at bounding box center [526, 363] width 474 height 60
paste textarea "Creates simple low-fidelity wireframes with standard tools, can depict basic la…"
click at [394, 369] on textarea at bounding box center [526, 363] width 474 height 60
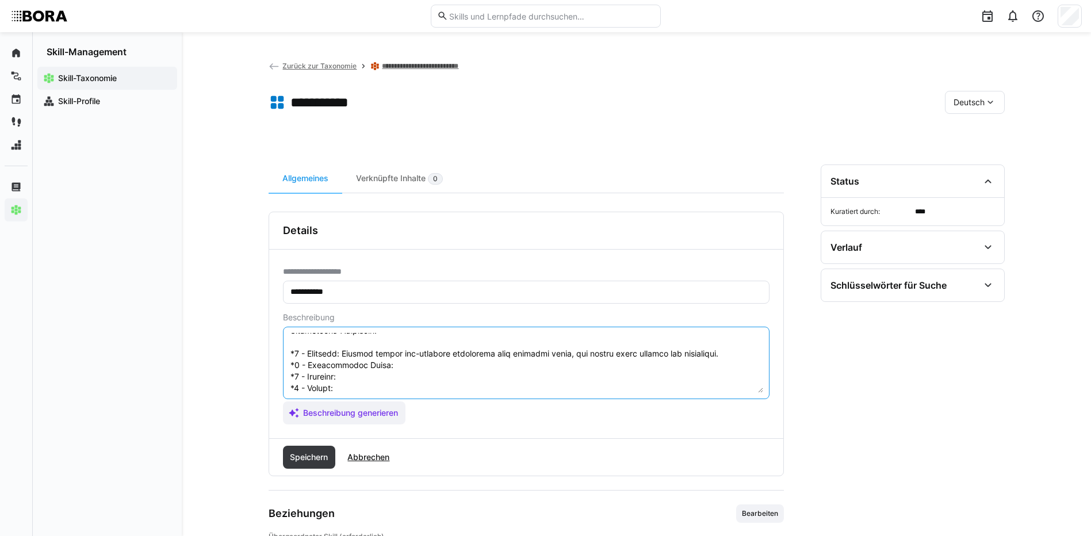
paste textarea "Develops clear, functional wireframes considering user flows and feedback."
click at [352, 373] on textarea at bounding box center [526, 363] width 474 height 60
paste textarea "Creates interactive wireframes, incorporates user testing, and optimizes layout…"
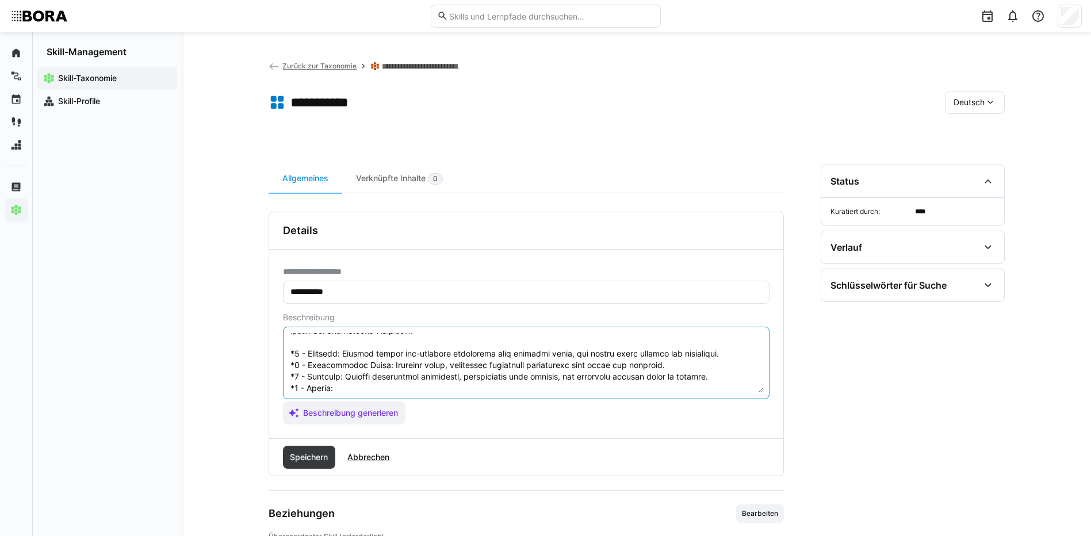
click at [344, 385] on textarea at bounding box center [526, 363] width 474 height 60
paste textarea "Leads wireframing processes for complex projects, establishes design standards,…"
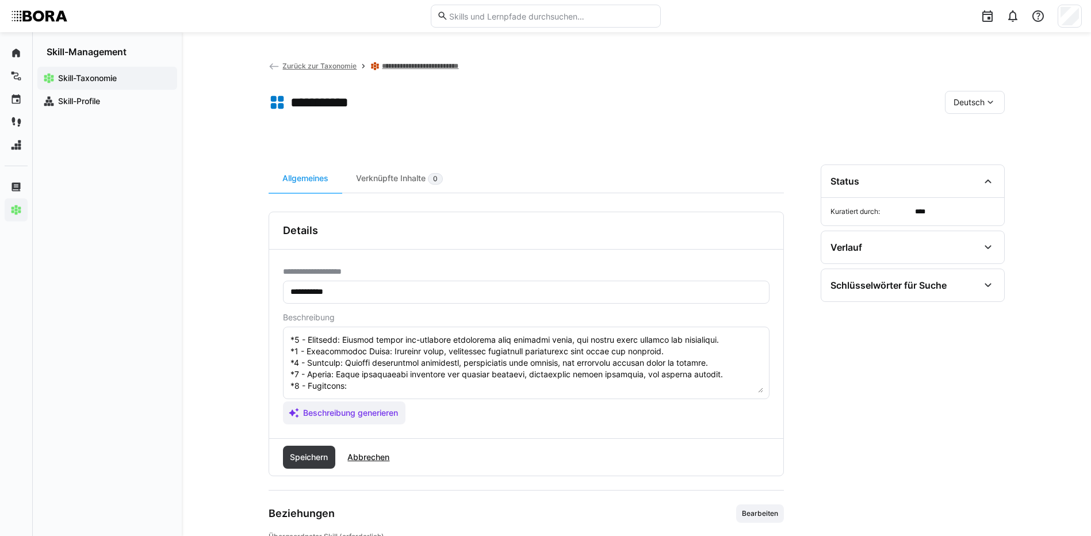
scroll to position [173, 0]
click at [358, 366] on textarea at bounding box center [526, 363] width 474 height 60
paste textarea "Defines company-wide wireframing standards, drives innovation, and trains teams…"
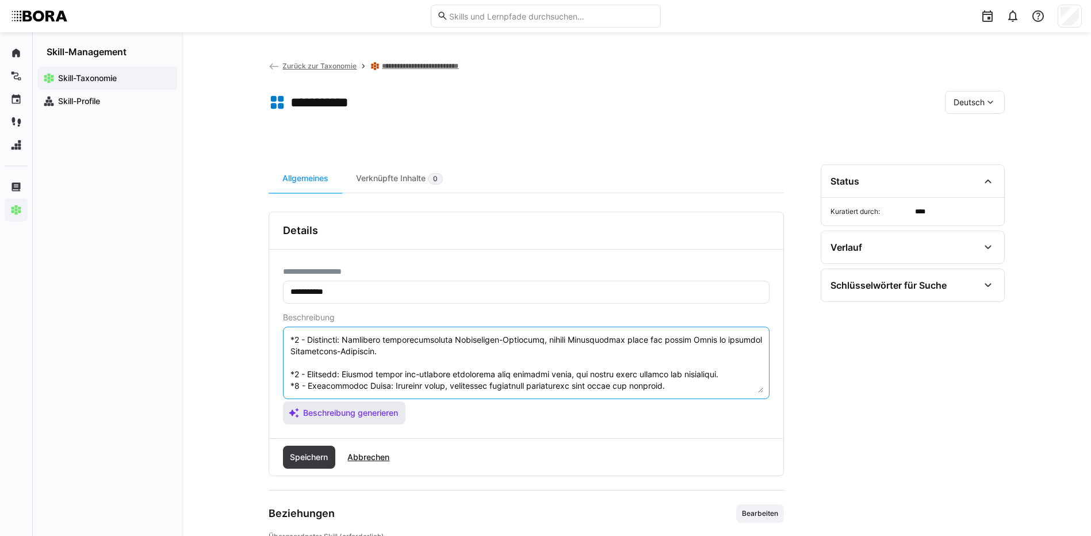
scroll to position [184, 0]
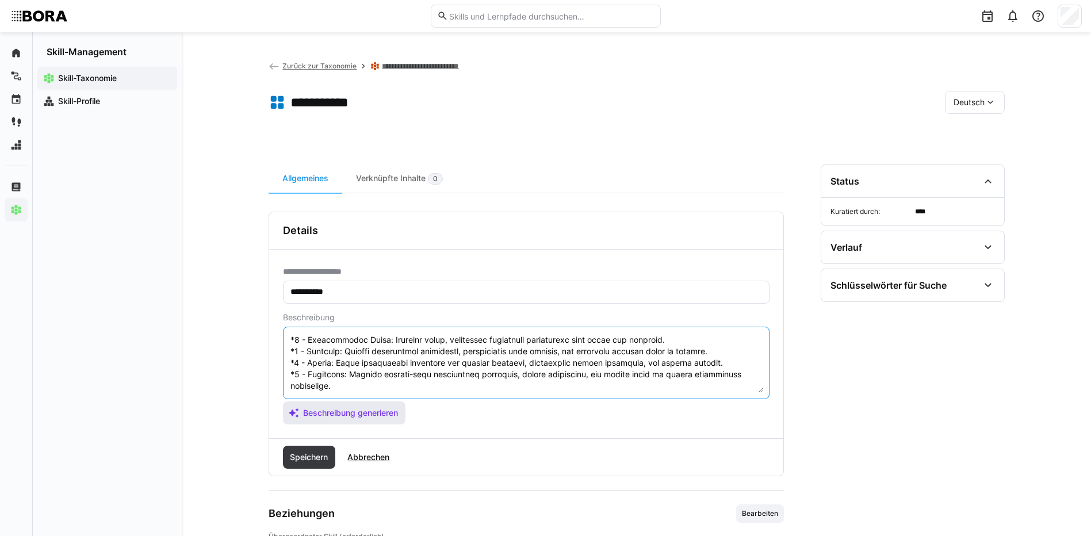
drag, startPoint x: 290, startPoint y: 372, endPoint x: 373, endPoint y: 409, distance: 91.1
click at [373, 409] on app-assistant-generate-form "Beschreibung Beschreibung generieren" at bounding box center [526, 369] width 486 height 112
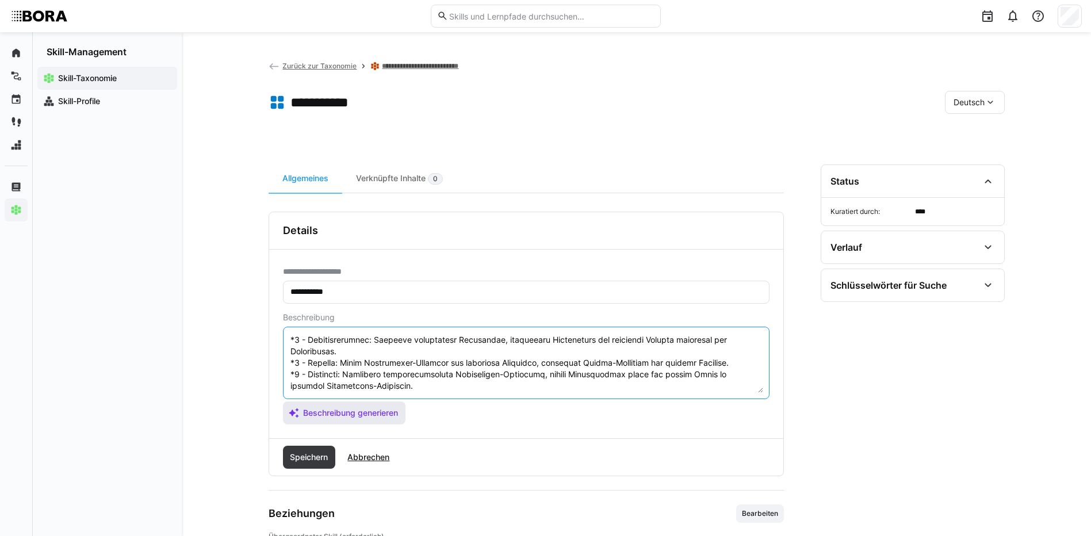
scroll to position [92, 0]
type textarea "Loremipsumd sit amet consectetura Elitseddo ei TE-Incidi, utl etd Magnaaliq eni…"
click at [300, 455] on span "Speichern" at bounding box center [308, 457] width 41 height 12
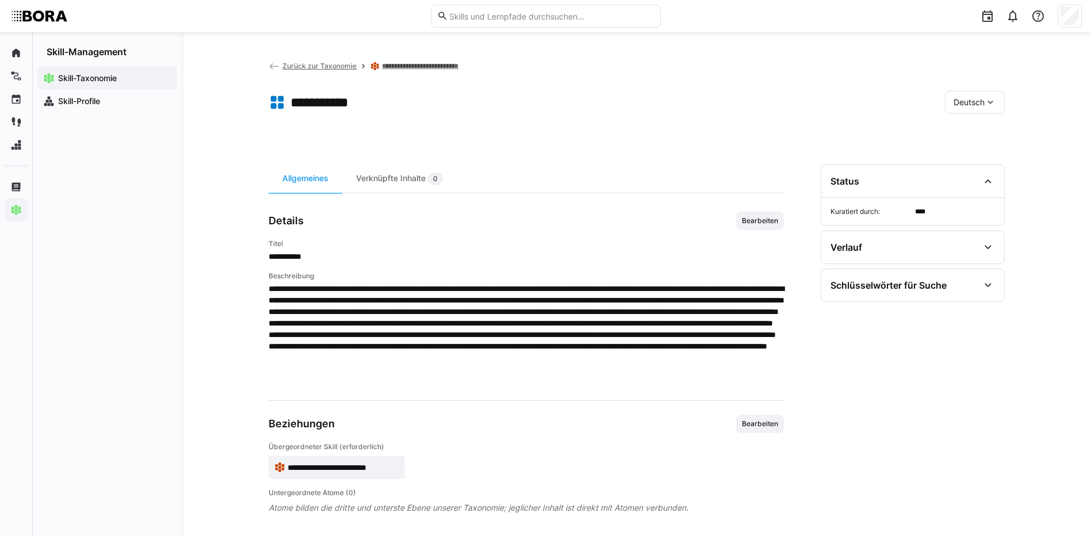
click at [984, 106] on eds-icon at bounding box center [990, 103] width 12 height 12
click at [991, 156] on div "Englisch" at bounding box center [974, 157] width 43 height 12
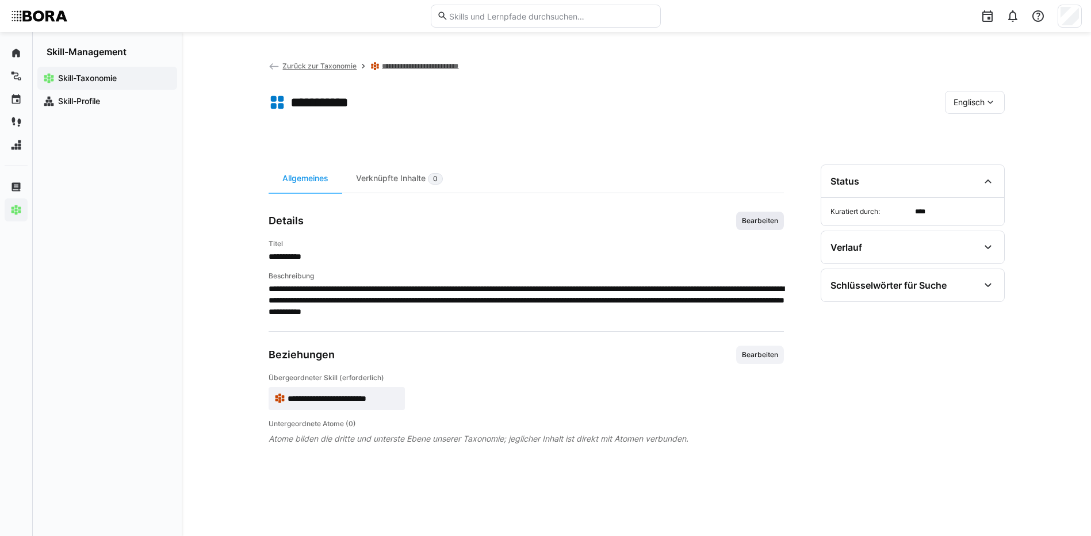
click at [763, 224] on span "Bearbeiten" at bounding box center [760, 220] width 39 height 9
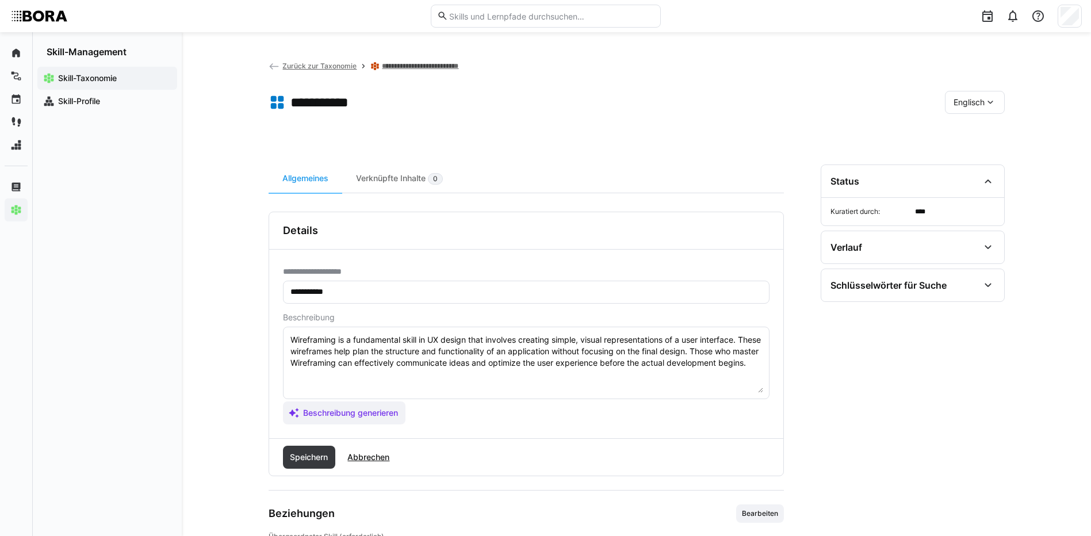
click at [618, 377] on textarea "Wireframing is a fundamental skill in UX design that involves creating simple, …" at bounding box center [526, 363] width 474 height 60
paste textarea "*1 - Beginner: Creates simple low-fidelity wireframes with standard tools, can …"
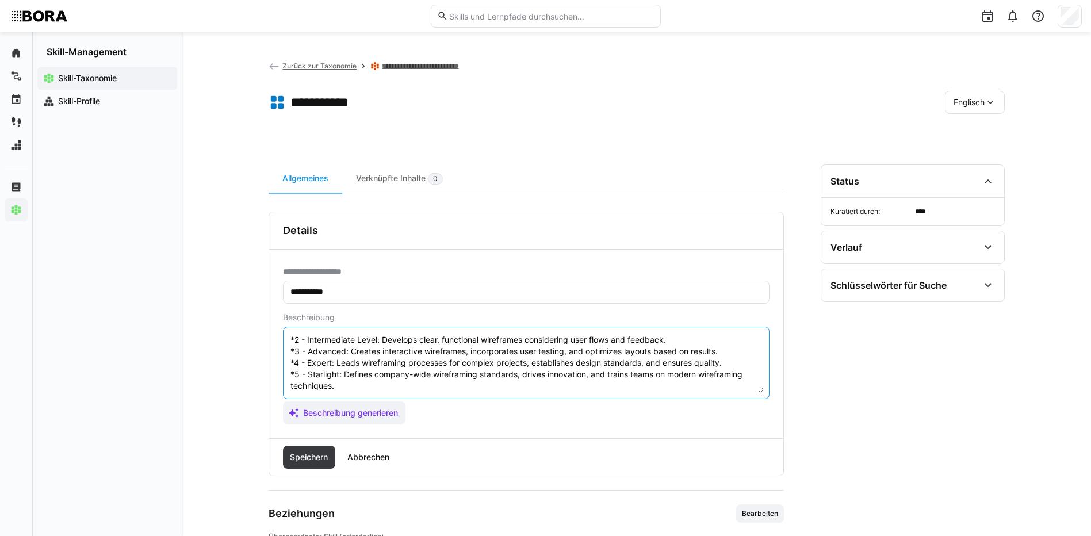
scroll to position [69, 0]
type textarea "Wireframing is a fundamental skill in UX design that involves creating simple, …"
click at [308, 458] on span "Speichern" at bounding box center [308, 457] width 41 height 12
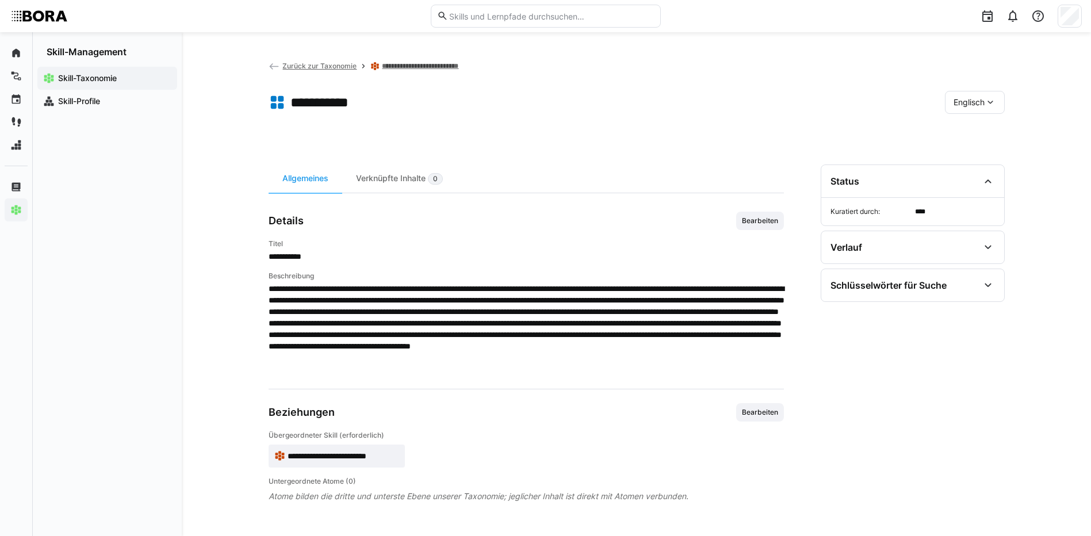
click at [963, 104] on span "Englisch" at bounding box center [968, 103] width 31 height 12
click at [966, 133] on span "Deutsch" at bounding box center [968, 133] width 31 height 12
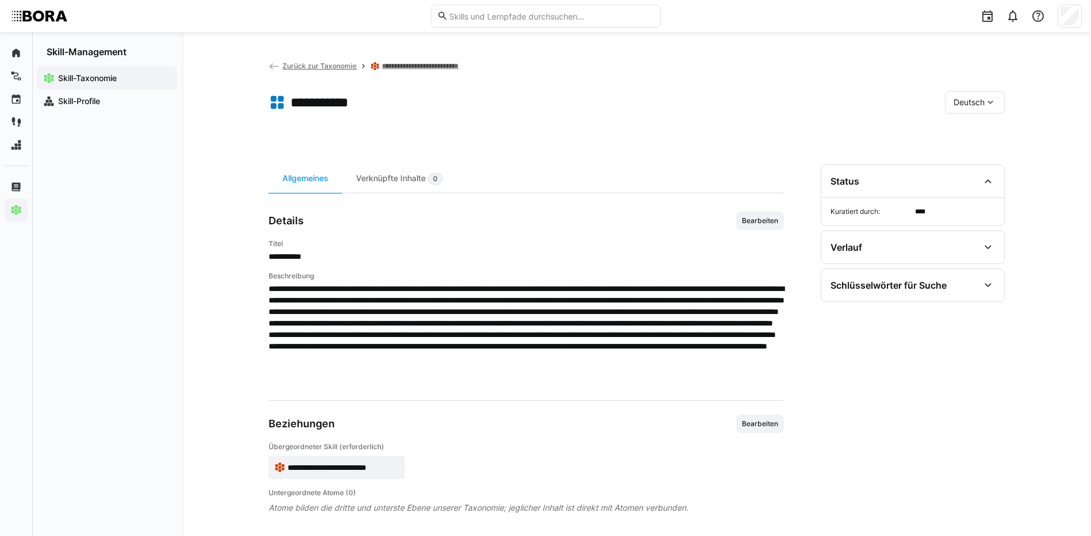
click at [467, 65] on link "**********" at bounding box center [429, 66] width 95 height 9
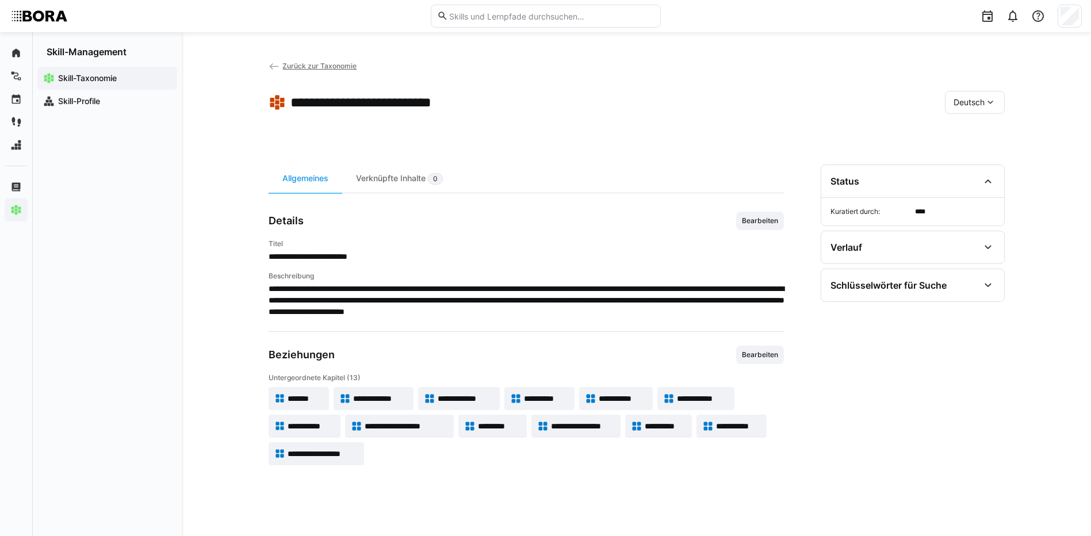
click at [442, 422] on span "**********" at bounding box center [406, 426] width 83 height 12
click at [299, 66] on span "Zurück zur Taxonomie" at bounding box center [319, 66] width 74 height 9
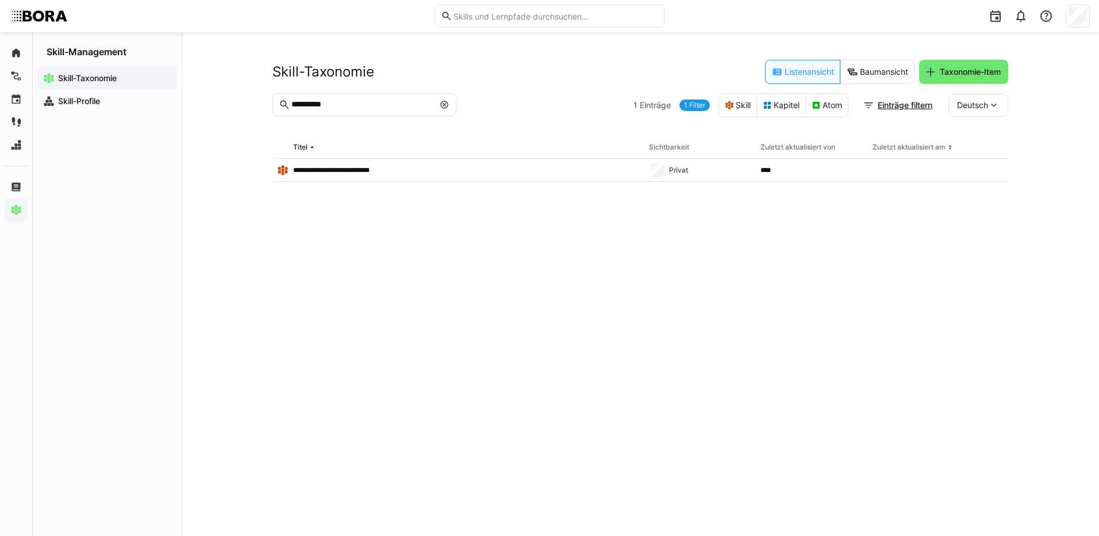
click at [344, 106] on input "**********" at bounding box center [362, 104] width 144 height 10
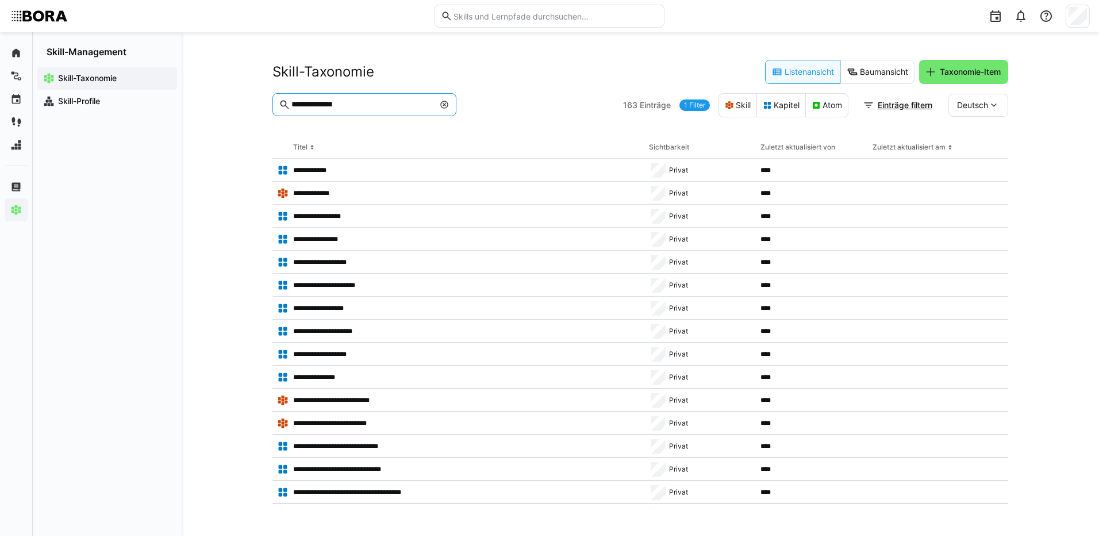
type input "**********"
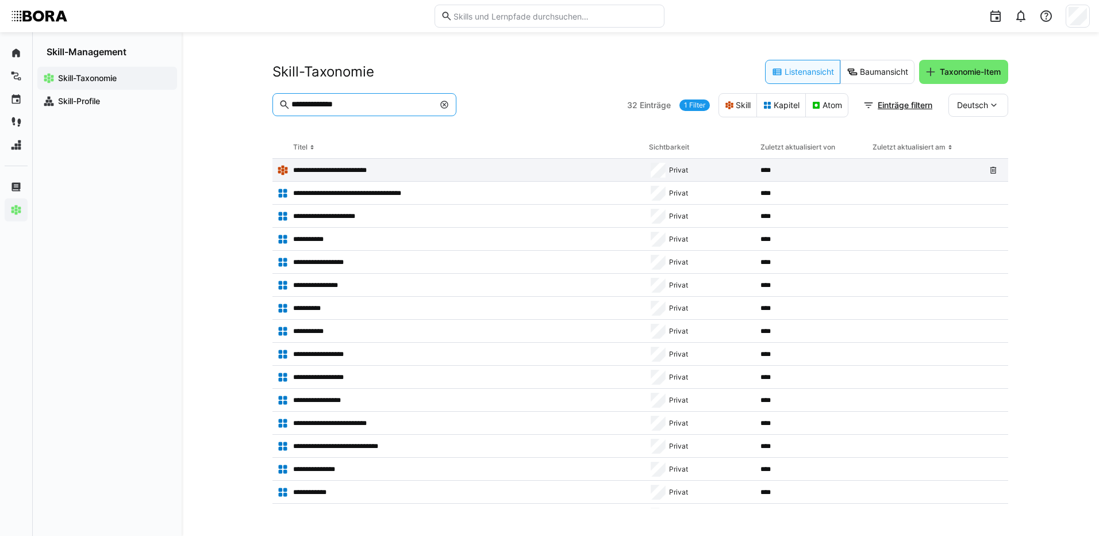
click at [345, 166] on p "**********" at bounding box center [336, 170] width 86 height 9
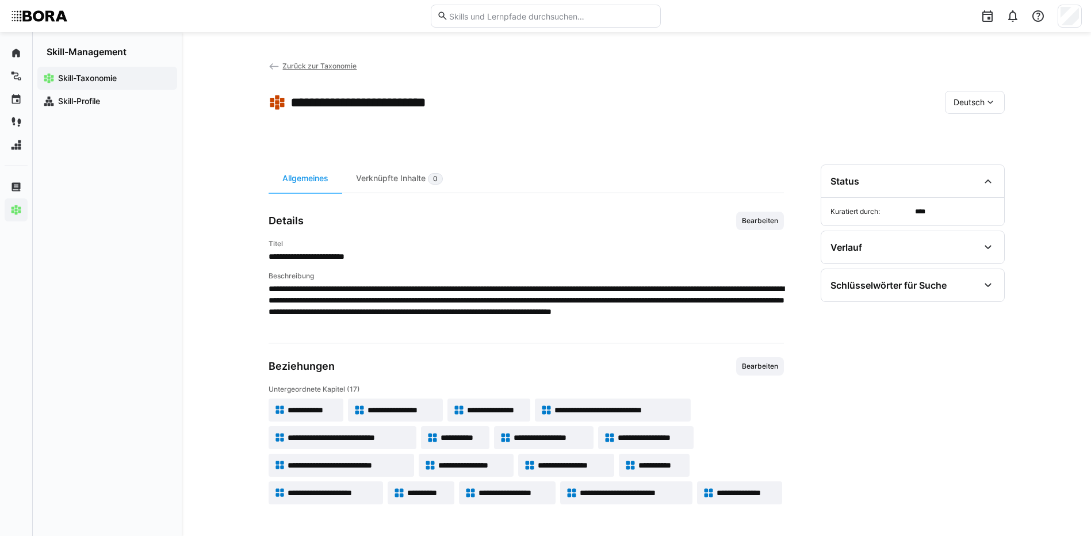
click at [328, 410] on span "**********" at bounding box center [313, 410] width 50 height 12
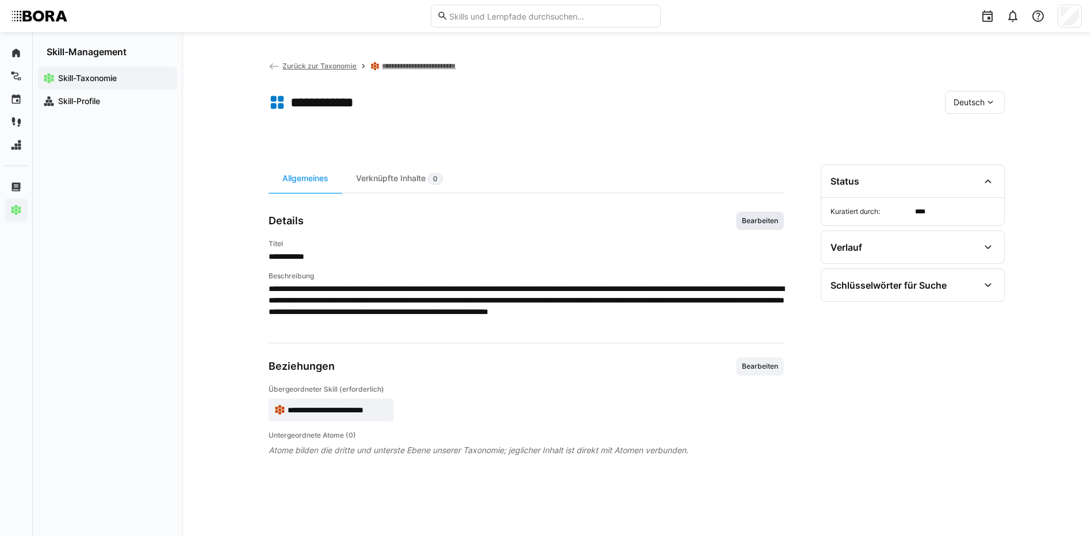
click at [756, 219] on span "Bearbeiten" at bounding box center [760, 220] width 39 height 9
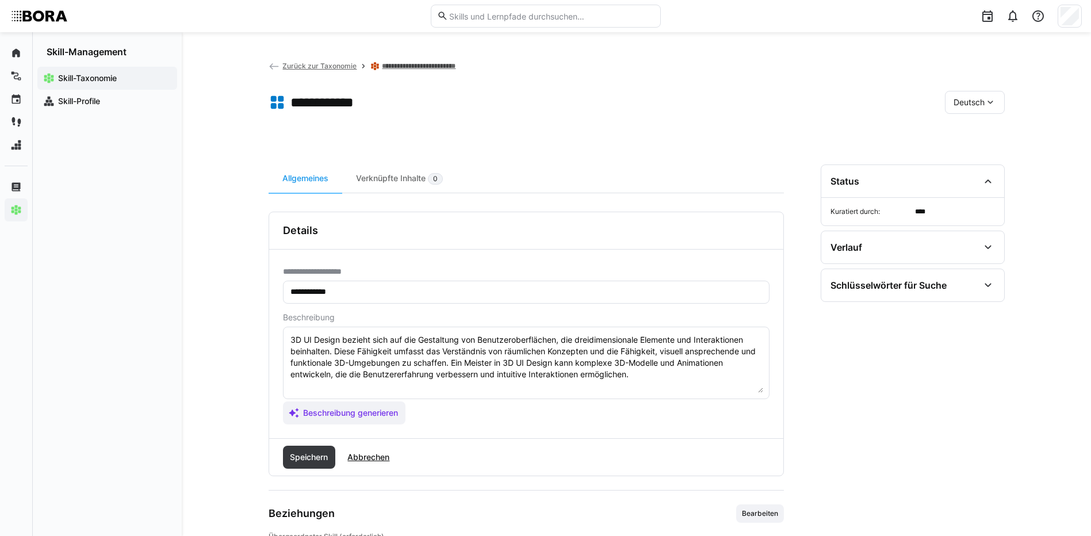
click at [633, 373] on textarea "3D UI Design bezieht sich auf die Gestaltung von Benutzeroberflächen, die dreid…" at bounding box center [526, 363] width 474 height 60
paste textarea "*1 - Anfänger: *2 - Mittelstufe: *3 - Fortgeschritten: *4 - Experte: *5 - Starl…"
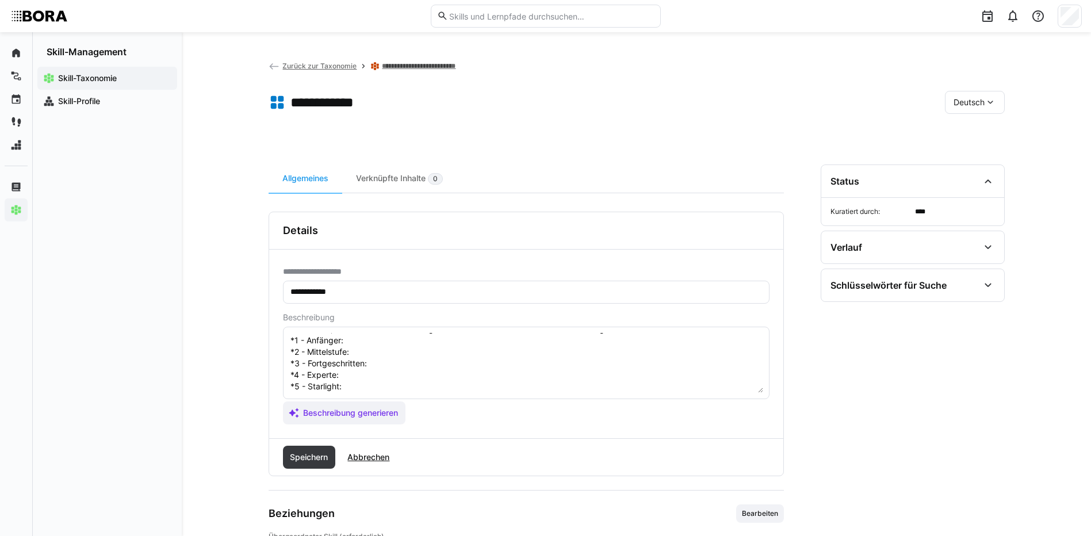
scroll to position [21, 0]
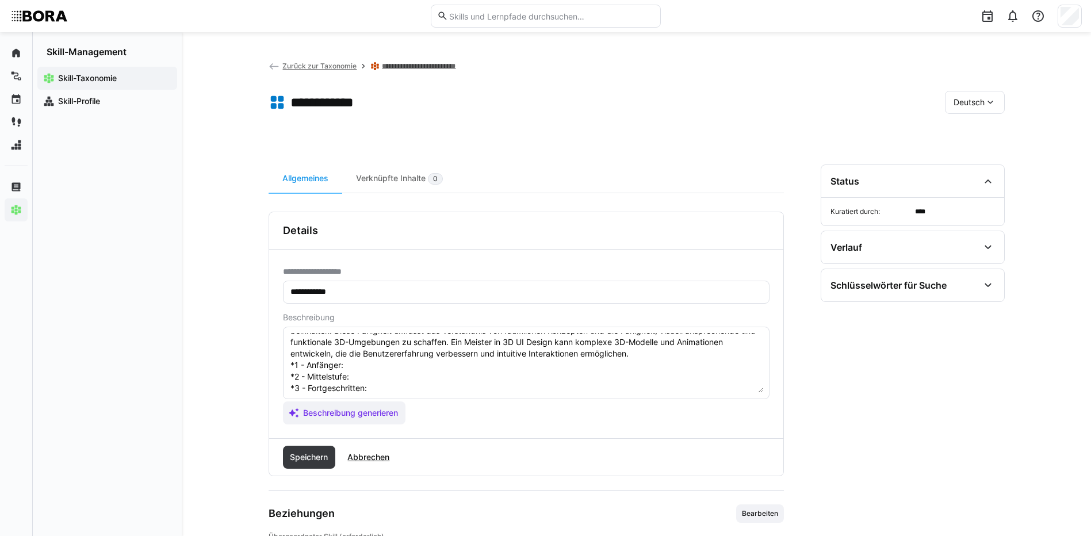
click at [348, 362] on textarea "3D UI Design bezieht sich auf die Gestaltung von Benutzeroberflächen, die dreid…" at bounding box center [526, 363] width 474 height 60
paste textarea "Kennt Grundlagen des 3D-Designs, kann einfache 3D-UI-Elemente mit Basissoftware…"
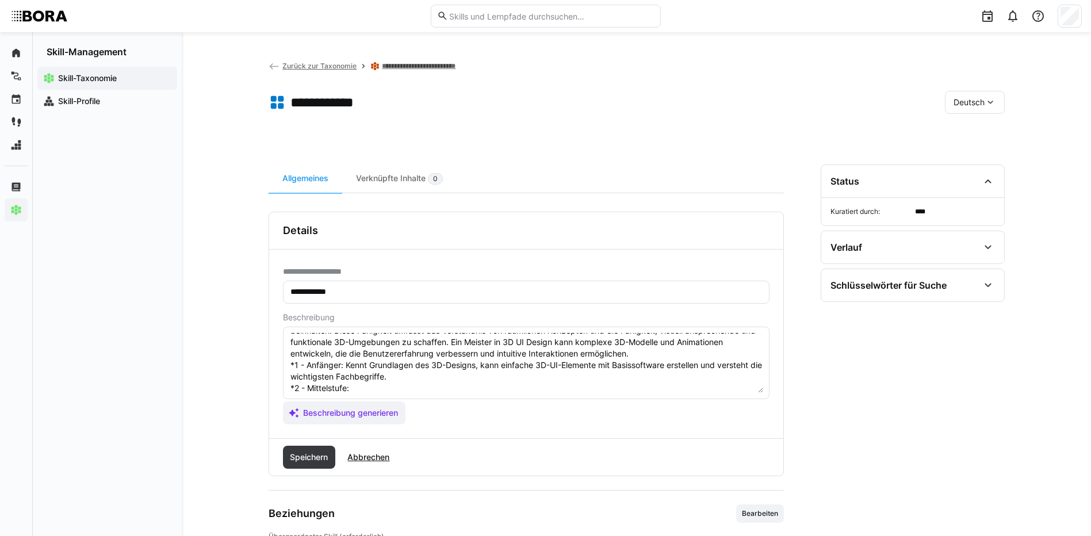
click at [354, 388] on textarea "3D UI Design bezieht sich auf die Gestaltung von Benutzeroberflächen, die dreid…" at bounding box center [526, 363] width 474 height 60
paste textarea "Arbeitet mit 3D-Design-Tools, erstellt realistische 3D-Elemente für Benutzerobe…"
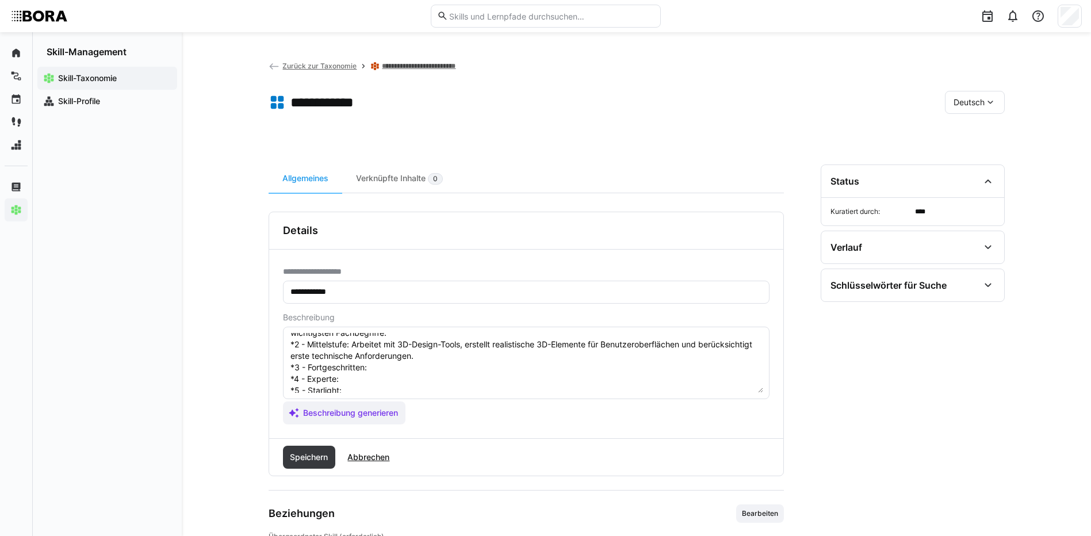
scroll to position [90, 0]
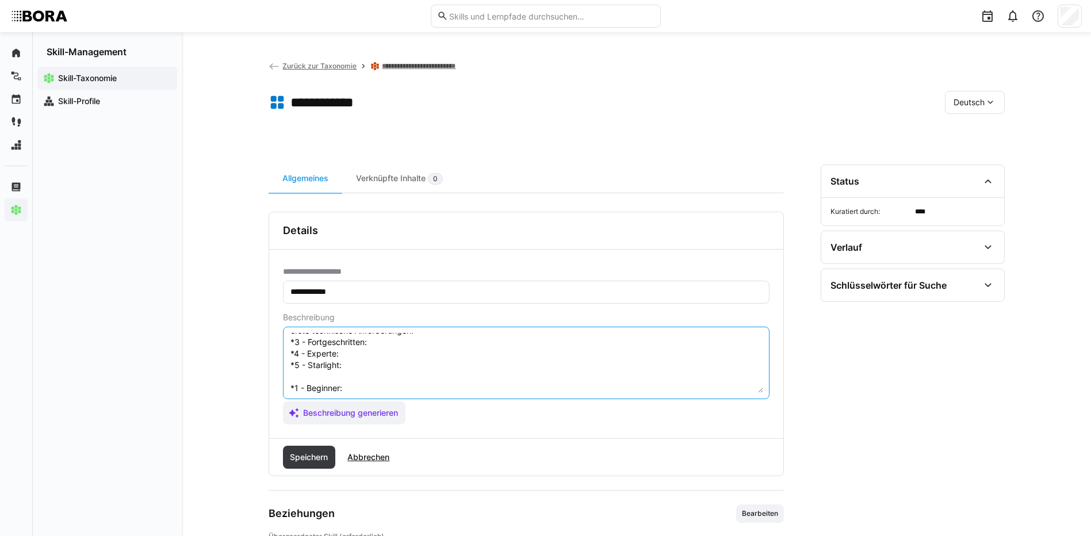
click at [396, 347] on textarea "3D UI Design bezieht sich auf die Gestaltung von Benutzeroberflächen, die dreid…" at bounding box center [526, 363] width 474 height 60
paste textarea "Entwickelt komplexe, ansprechende 3D-UI-Komponenten, optimiert Usability und te…"
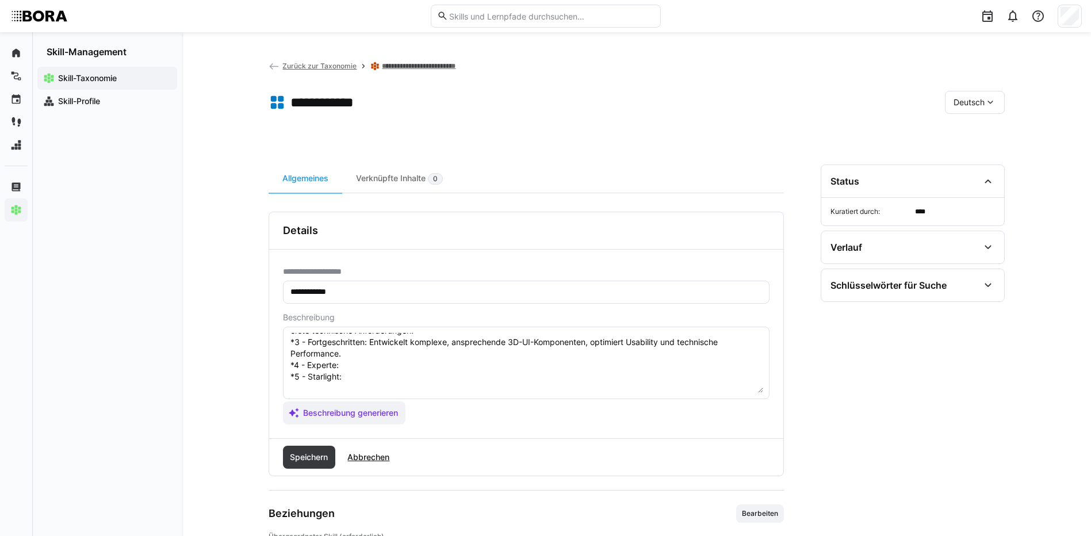
click at [349, 362] on textarea "3D UI Design bezieht sich auf die Gestaltung von Benutzeroberflächen, die dreid…" at bounding box center [526, 363] width 474 height 60
paste textarea "Integriert 3D-UI-Designs strategisch in Produkte, berät bei Implementierung und…"
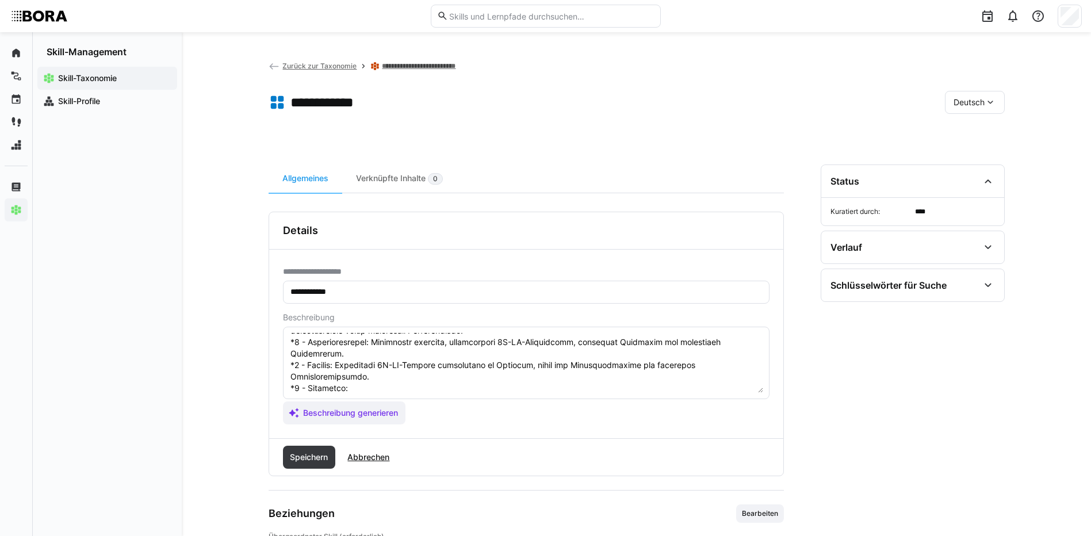
click at [365, 379] on textarea at bounding box center [526, 363] width 474 height 60
paste textarea "Führt innovative 3D-UI-Initiativen unternehmensweit, setzt Trends und Standards…"
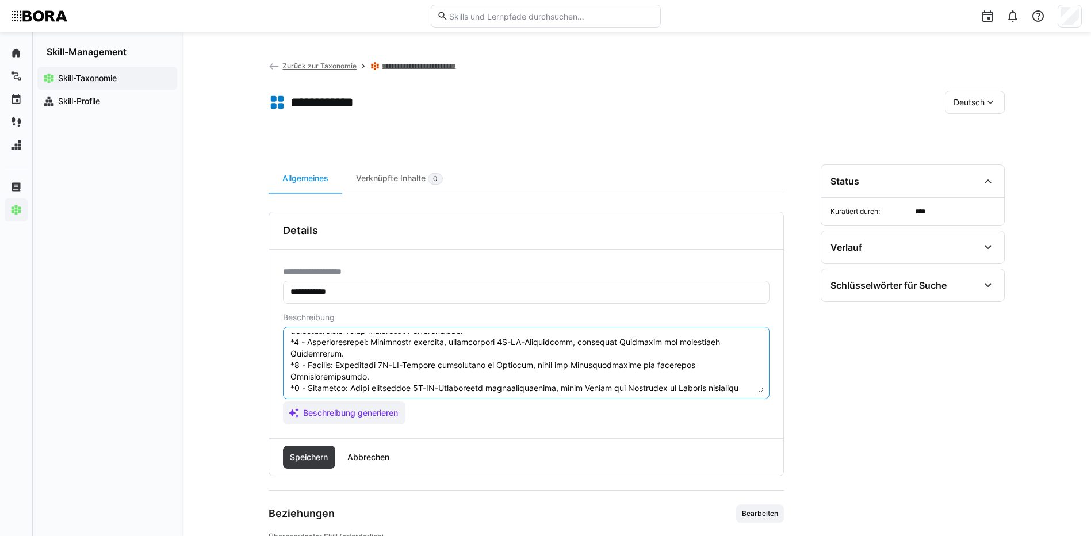
scroll to position [147, 0]
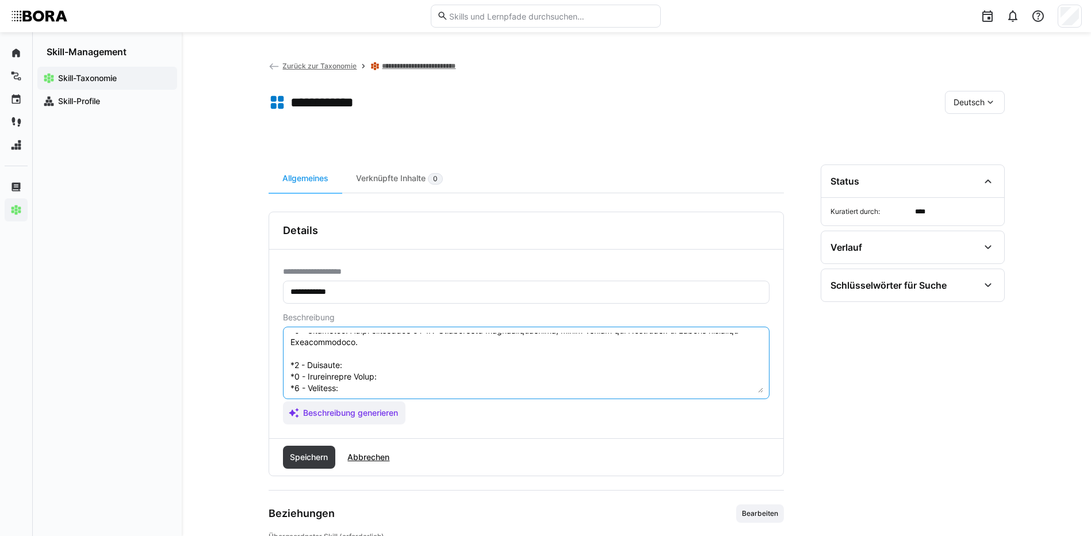
click at [366, 355] on textarea at bounding box center [526, 363] width 474 height 60
paste textarea "Understands basics of 3D design, can create simple 3D UI elements using basic s…"
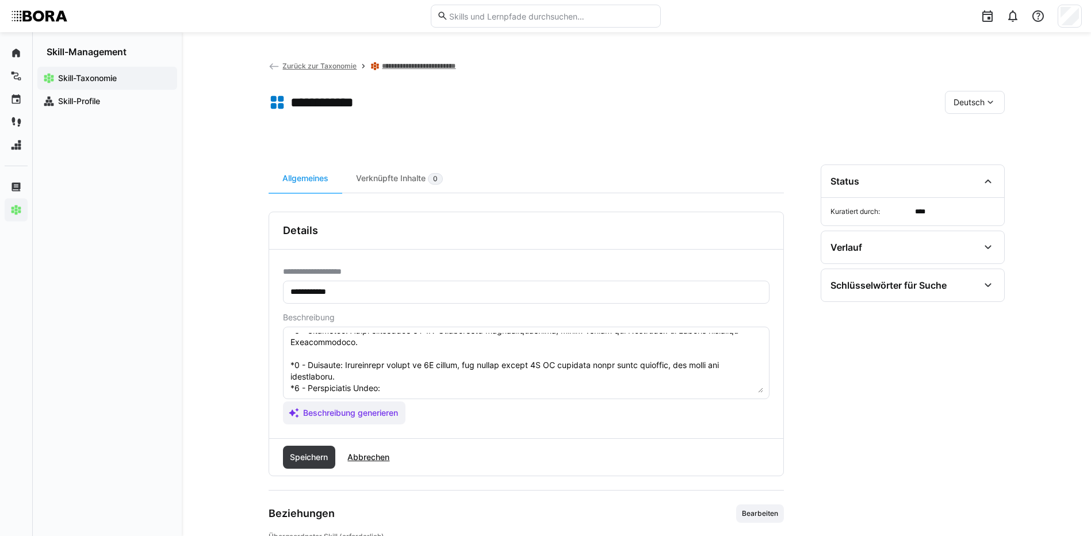
click at [397, 374] on textarea at bounding box center [526, 363] width 474 height 60
paste textarea "Works with 3D design tools, creates realistic 3D UI elements, and considers ini…"
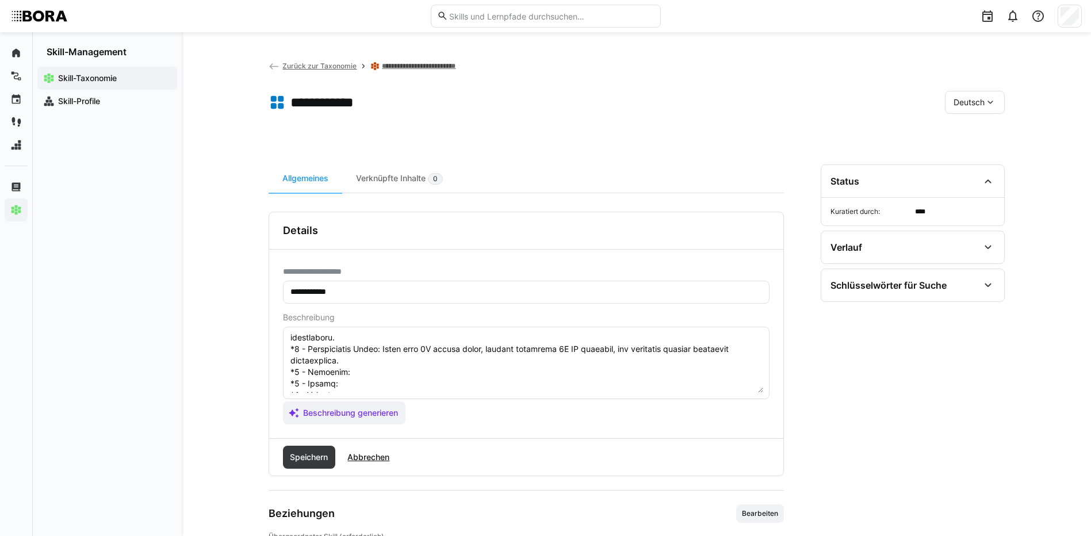
scroll to position [205, 0]
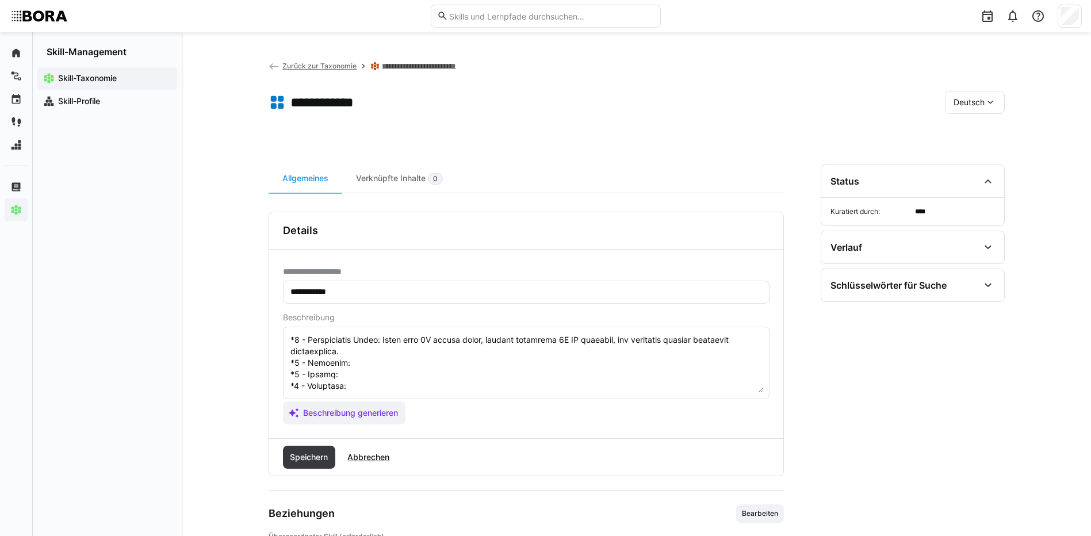
click at [369, 340] on textarea at bounding box center [526, 363] width 474 height 60
paste textarea "Develops complex, appealing 3D UI components, optimizing usability and technica…"
click at [346, 355] on textarea at bounding box center [526, 363] width 474 height 60
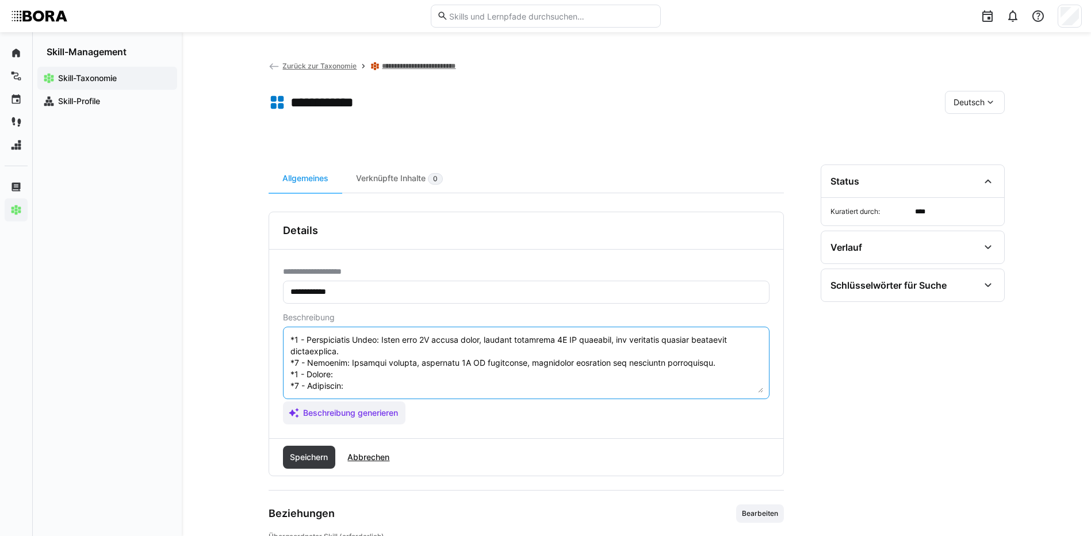
paste textarea "Strategically integrates 3D UI designs into products, advises on implementation…"
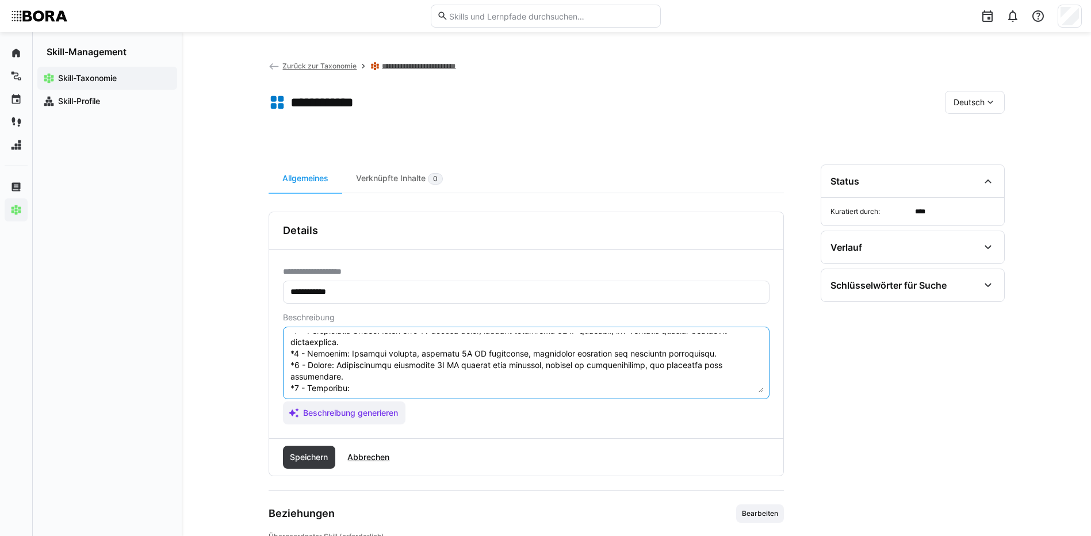
click at [371, 378] on textarea at bounding box center [526, 363] width 474 height 60
paste textarea "Leads innovative 3D UI initiatives company-wide, sets trends, and defines stand…"
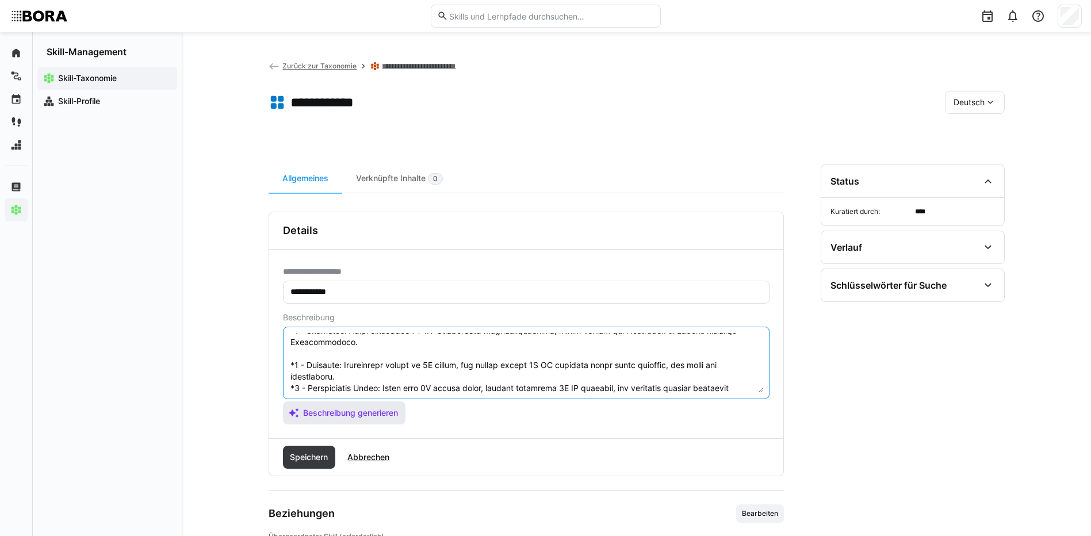
scroll to position [219, 0]
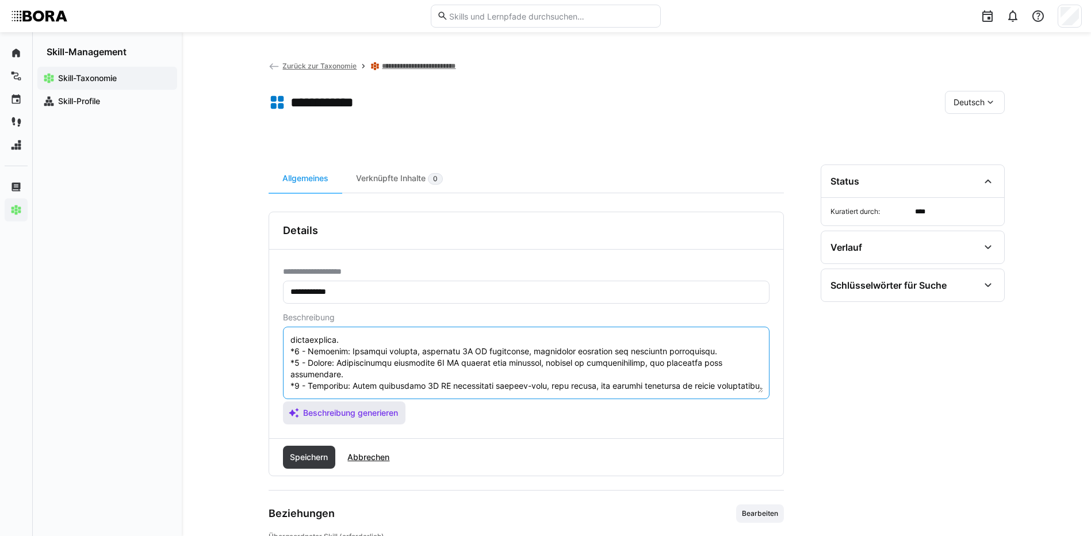
drag, startPoint x: 291, startPoint y: 352, endPoint x: 354, endPoint y: 408, distance: 84.3
click at [354, 408] on app-assistant-generate-form "Beschreibung Beschreibung generieren" at bounding box center [526, 369] width 486 height 112
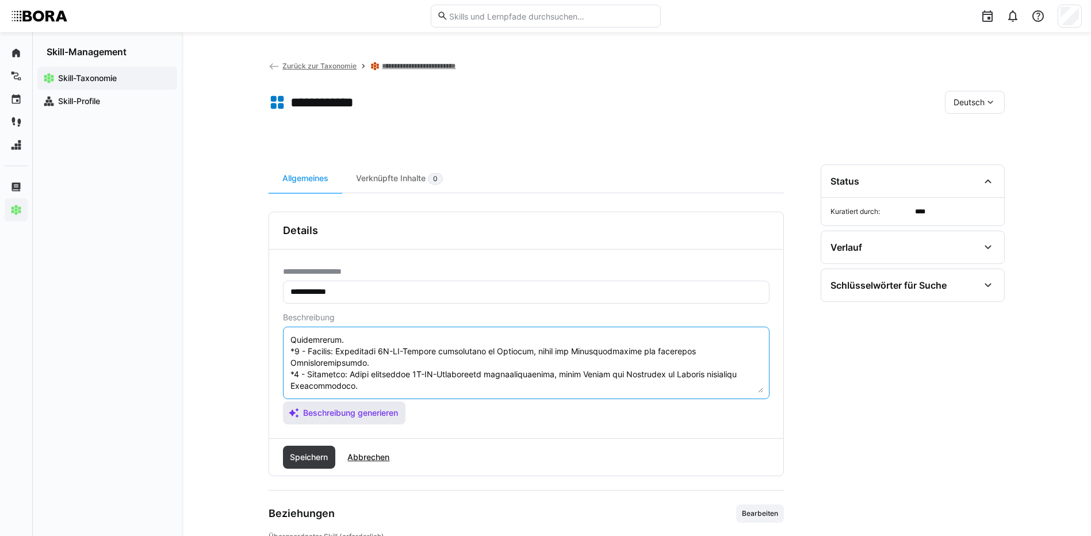
scroll to position [104, 0]
type textarea "3L IP Dolors ametcon adip eli sed Doeiusmodt inc Utlaboreetdoloremag, ali enima…"
click at [321, 453] on span "Speichern" at bounding box center [308, 457] width 41 height 12
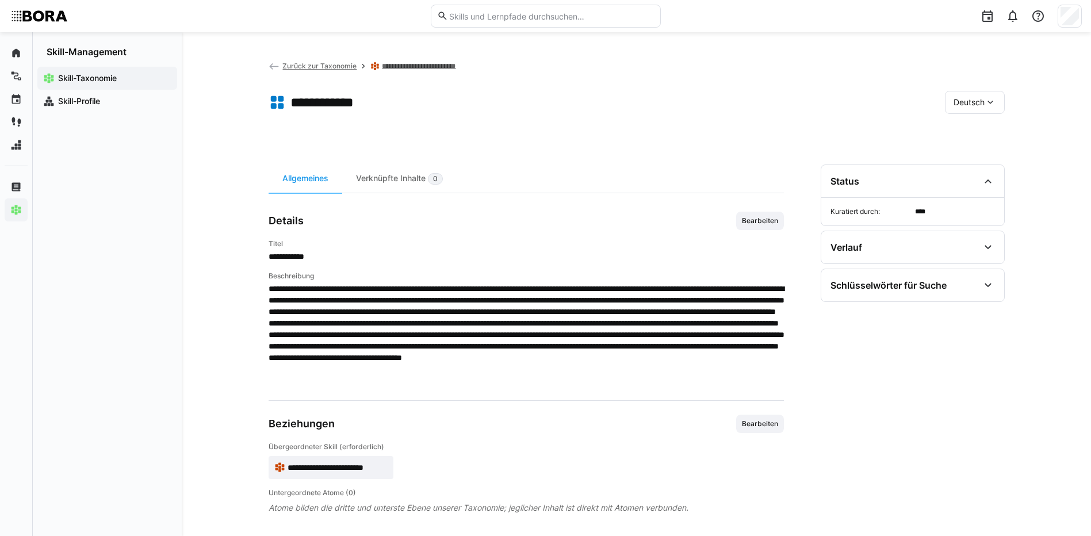
click at [978, 101] on span "Deutsch" at bounding box center [968, 103] width 31 height 12
click at [988, 149] on div "Englisch" at bounding box center [974, 157] width 61 height 24
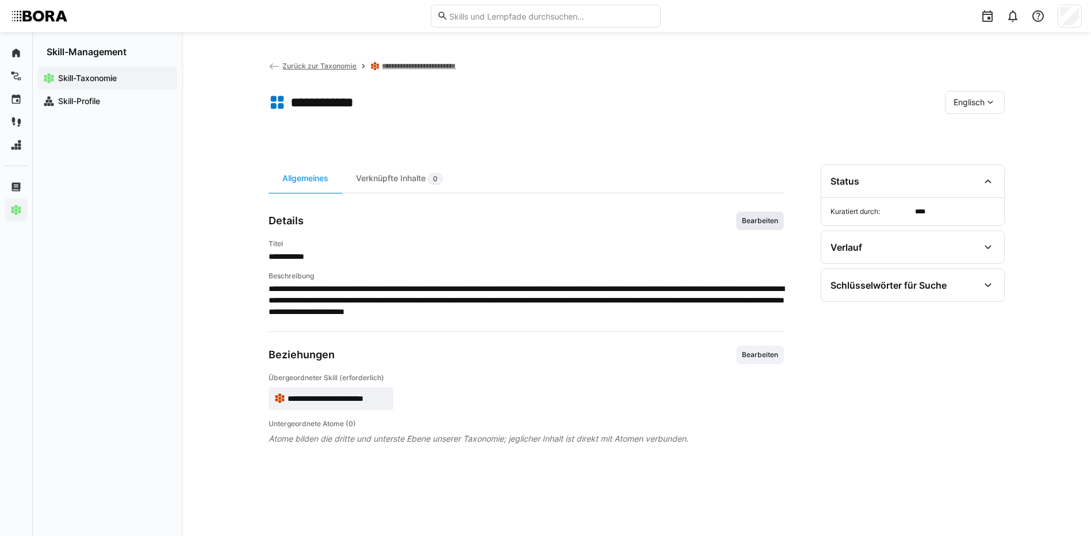
click at [764, 217] on span "Bearbeiten" at bounding box center [760, 220] width 39 height 9
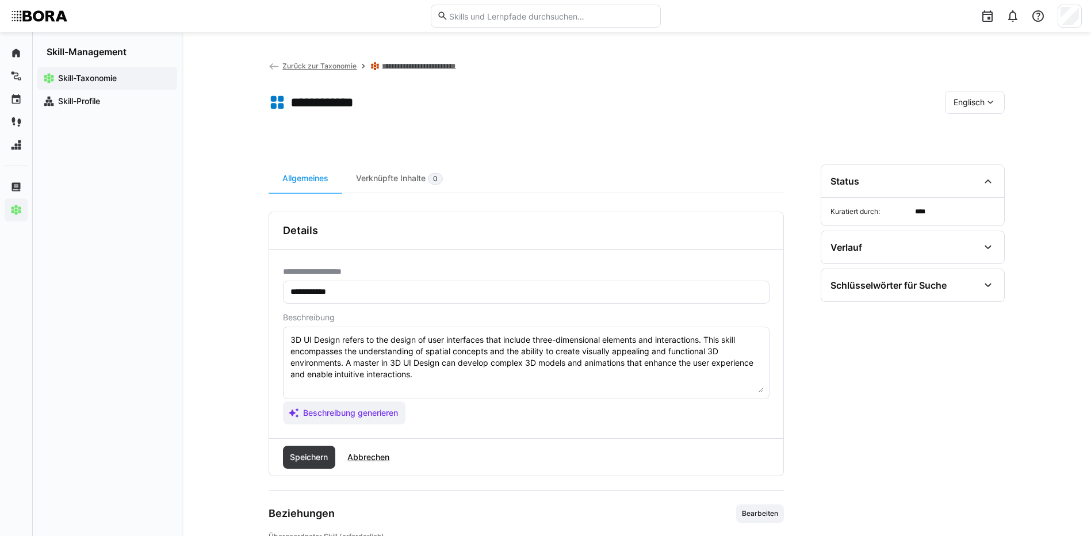
click at [704, 375] on textarea "3D UI Design refers to the design of user interfaces that include three-dimensi…" at bounding box center [526, 363] width 474 height 60
paste textarea "*1 - Beginner: Understands basics of 3D design, can create simple 3D UI element…"
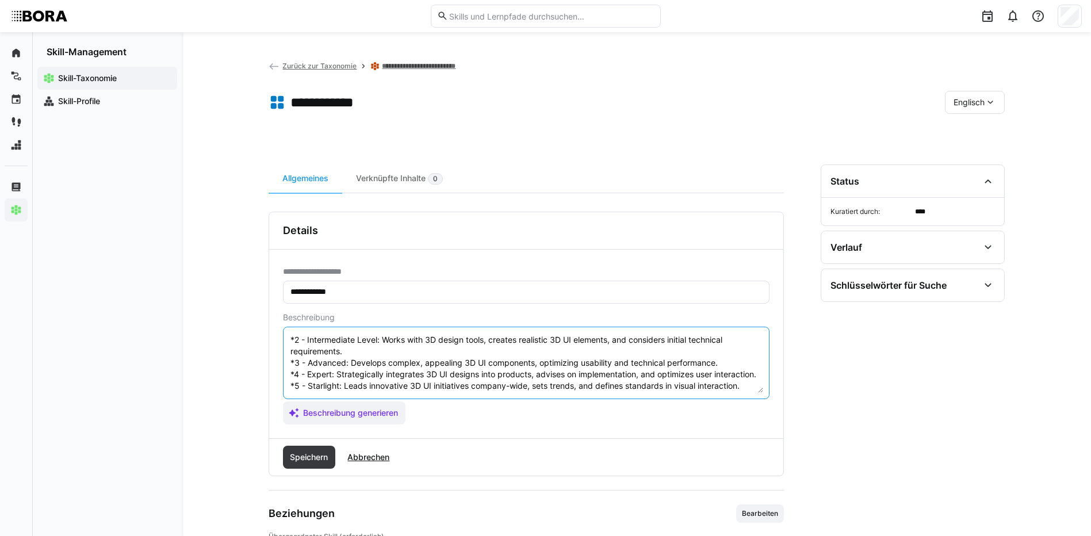
scroll to position [92, 0]
type textarea "3D UI Design refers to the design of user interfaces that include three-dimensi…"
click at [305, 454] on span "Speichern" at bounding box center [308, 457] width 41 height 12
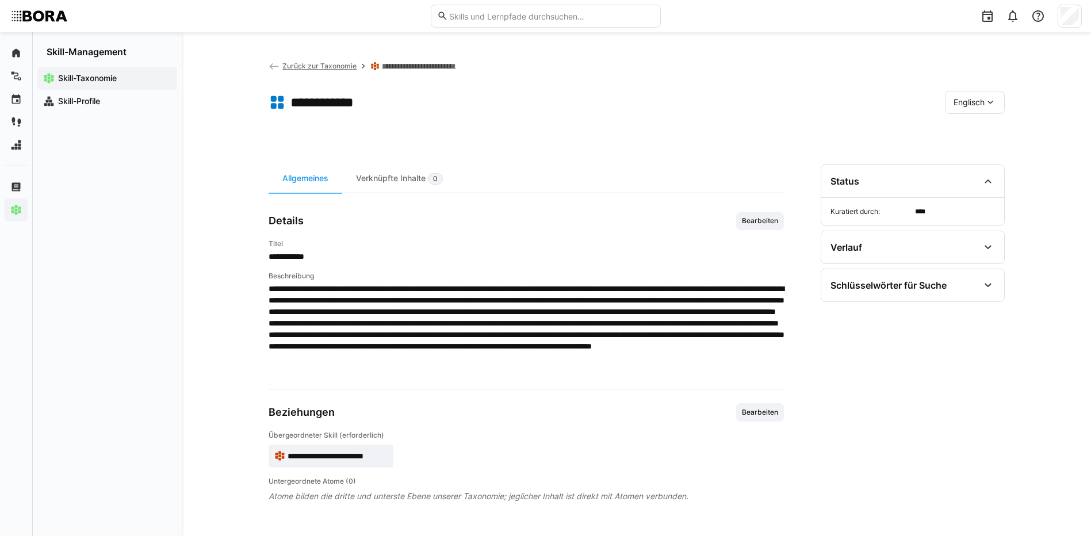
click at [970, 99] on span "Englisch" at bounding box center [968, 103] width 31 height 12
click at [982, 137] on span "Deutsch" at bounding box center [968, 133] width 31 height 12
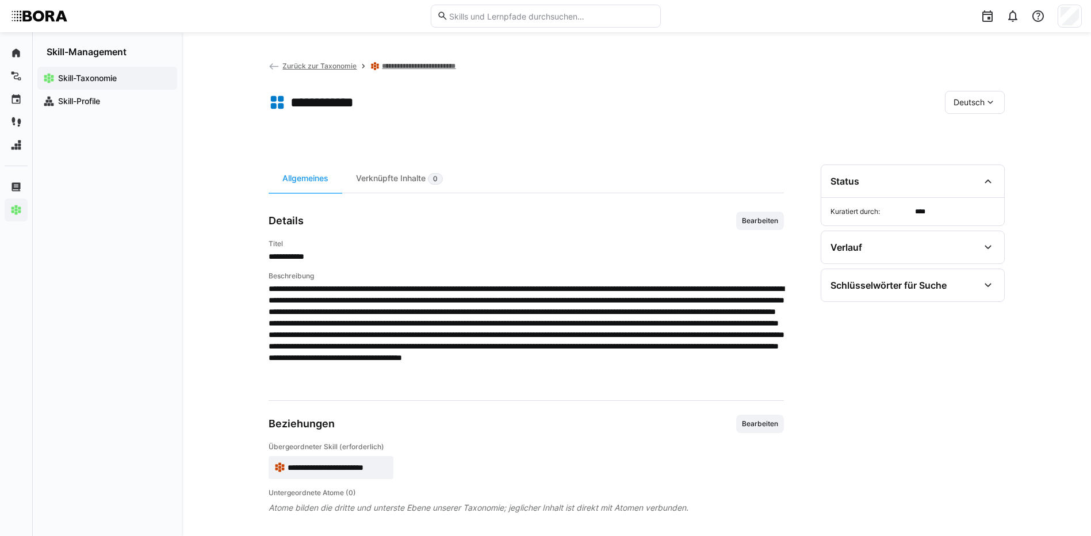
click at [421, 62] on link "**********" at bounding box center [425, 66] width 86 height 9
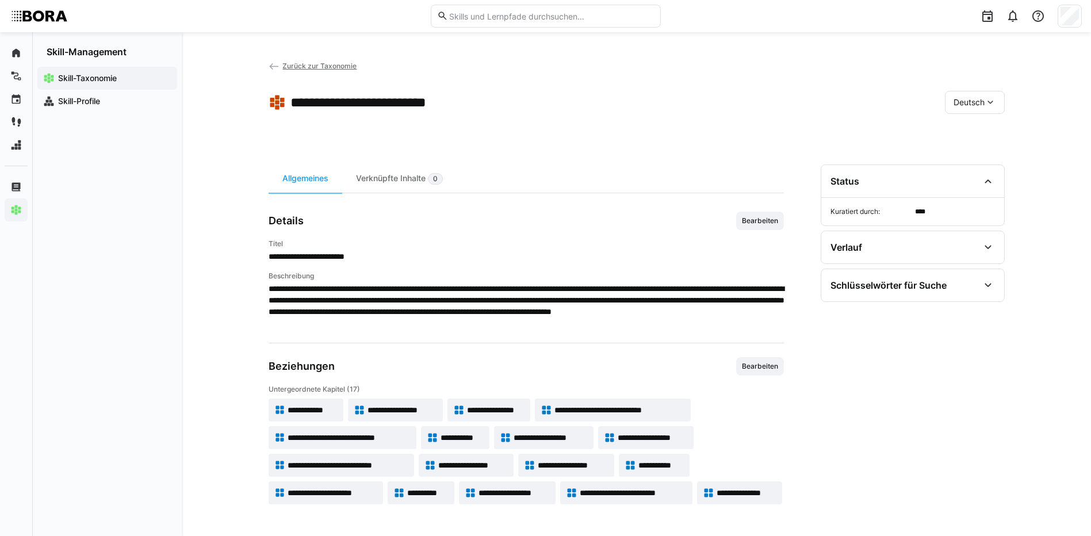
click at [391, 413] on span "**********" at bounding box center [402, 410] width 70 height 12
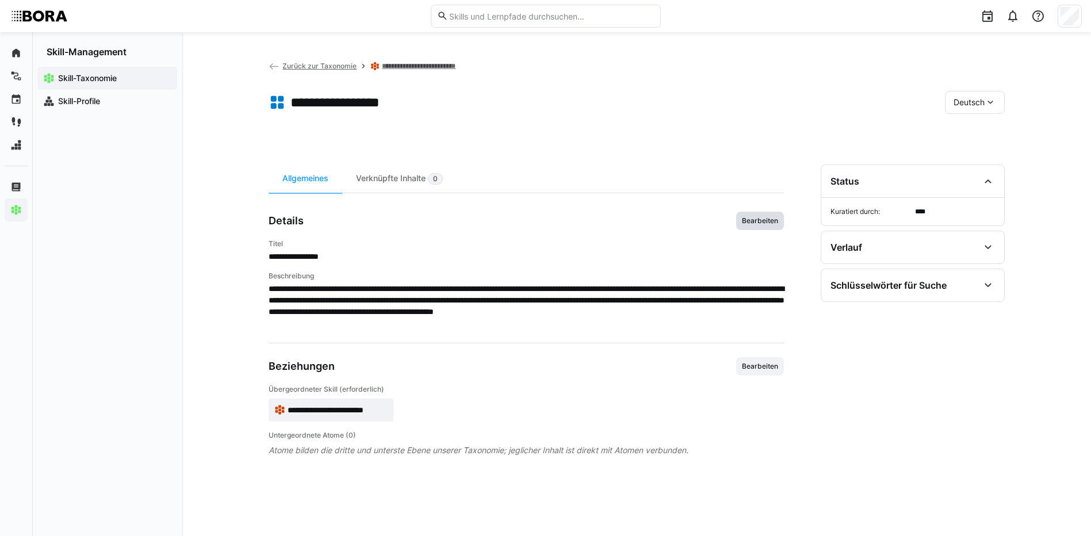
click at [750, 219] on span "Bearbeiten" at bounding box center [760, 220] width 39 height 9
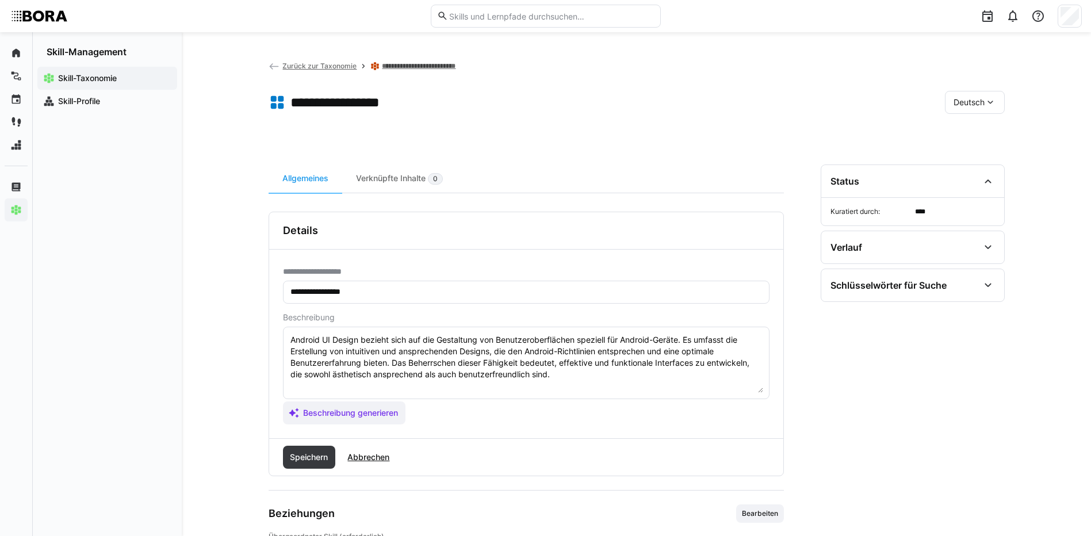
click at [576, 374] on textarea "Android UI Design bezieht sich auf die Gestaltung von Benutzeroberflächen spezi…" at bounding box center [526, 363] width 474 height 60
paste textarea "*1 - Anfänger: *2 - Mittelstufe: *3 - Fortgeschritten: *4 - Experte: *5 - Starl…"
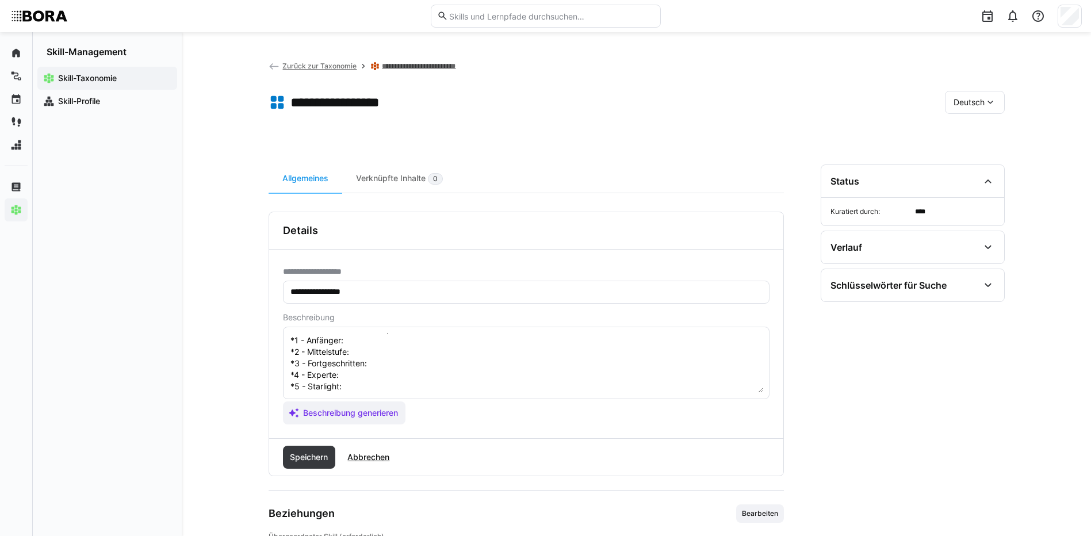
scroll to position [21, 0]
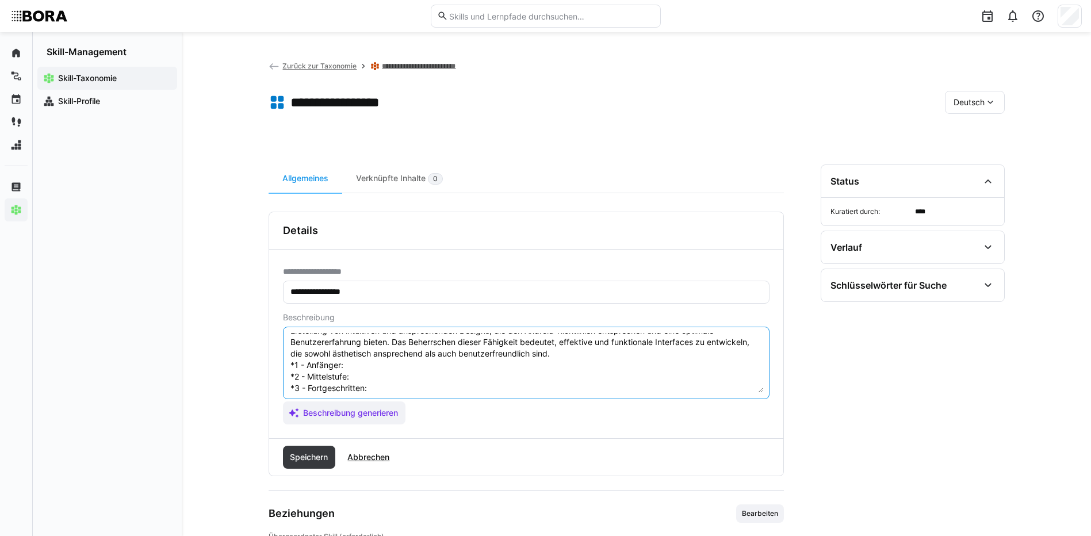
click at [362, 368] on textarea "Android UI Design bezieht sich auf die Gestaltung von Benutzeroberflächen spezi…" at bounding box center [526, 363] width 474 height 60
paste textarea "Kennt die grundlegenden Design-Richtlinien für Android, versteht die Nutzererwa…"
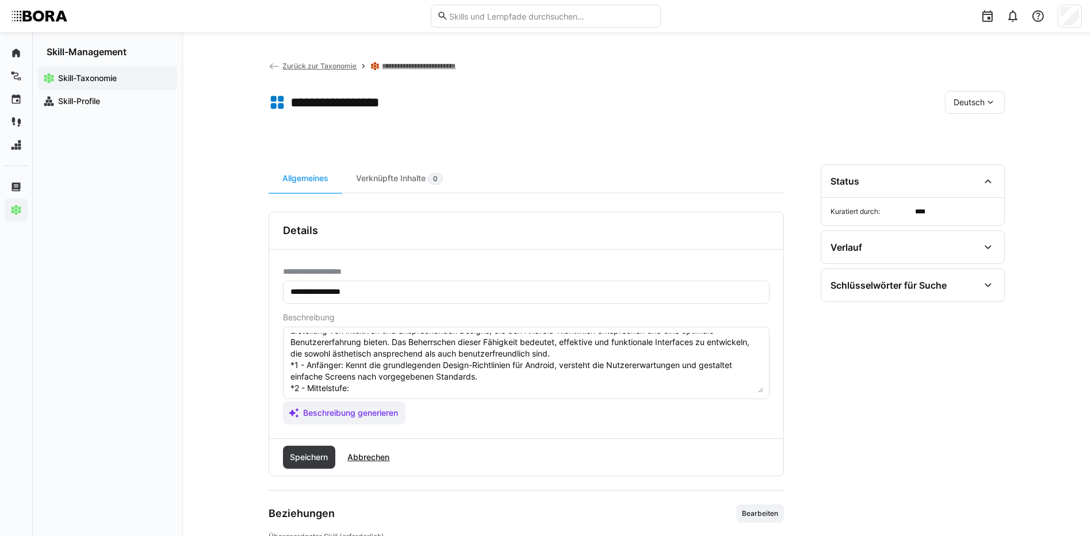
click at [408, 389] on textarea "Android UI Design bezieht sich auf die Gestaltung von Benutzeroberflächen spezi…" at bounding box center [526, 363] width 474 height 60
paste textarea "Entwickelt eigenständig UI-Layouts, die Android-spezifische Patterns und UX-Pri…"
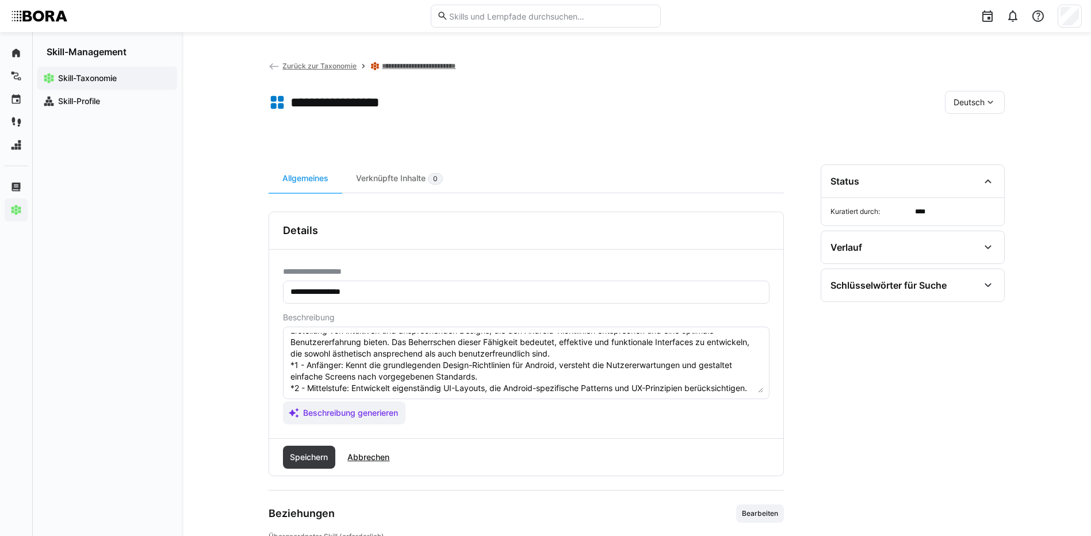
scroll to position [78, 0]
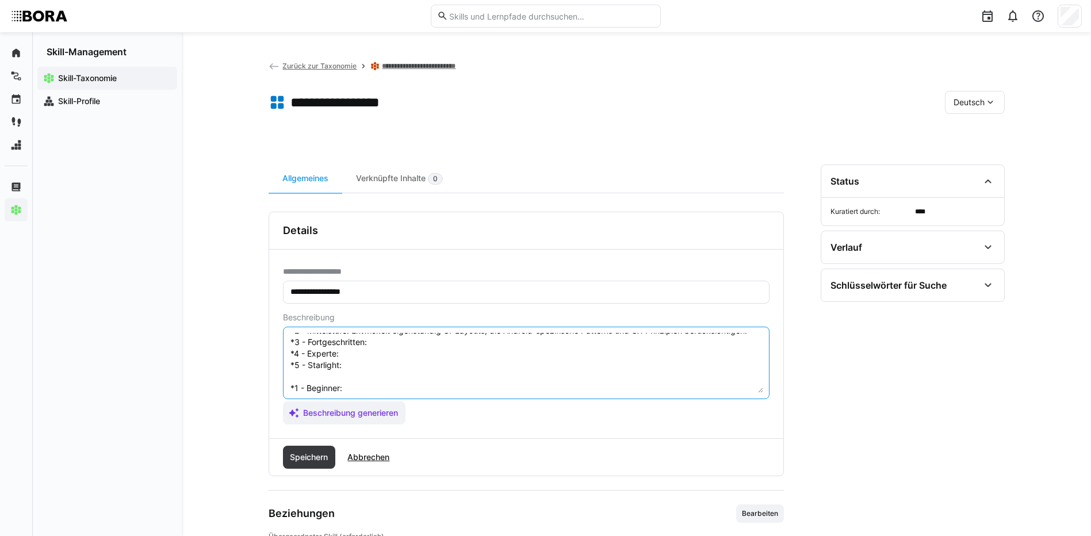
click at [394, 345] on textarea "Android UI Design bezieht sich auf die Gestaltung von Benutzeroberflächen spezi…" at bounding box center [526, 363] width 474 height 60
paste textarea "Erstellt komplexe UI-Komponenten für Android, berücksichtigt Plattformbesonderh…"
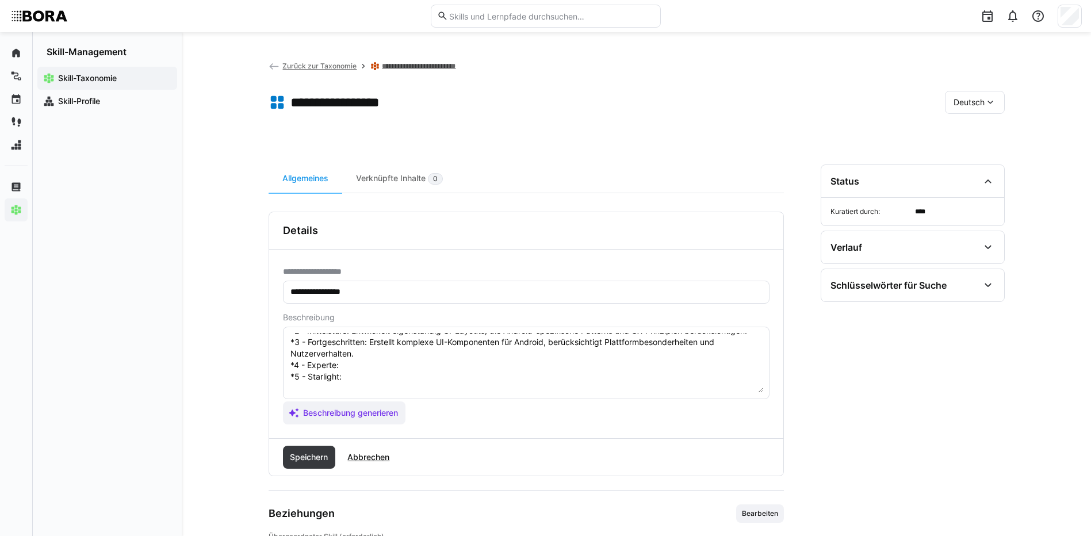
click at [351, 365] on textarea "Android UI Design bezieht sich auf die Gestaltung von Benutzeroberflächen spezi…" at bounding box center [526, 363] width 474 height 60
paste textarea "Definiert und etabliert Android-Design-Standards und Guidelines im Team oder Un…"
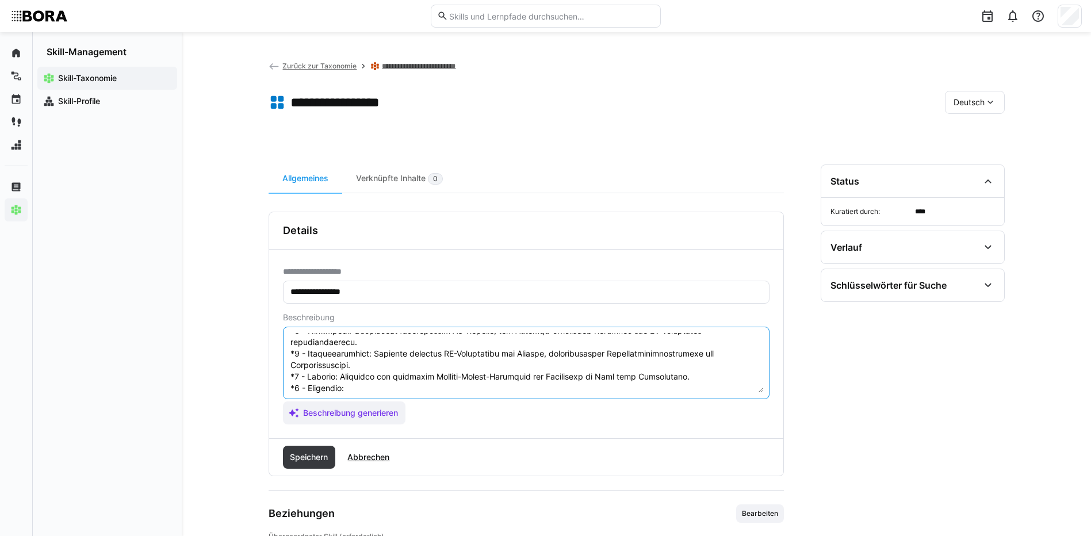
click at [365, 373] on textarea at bounding box center [526, 363] width 474 height 60
paste textarea "Führt plattformübergreifende UI-Strategien, fördert Innovationen und sichert ho…"
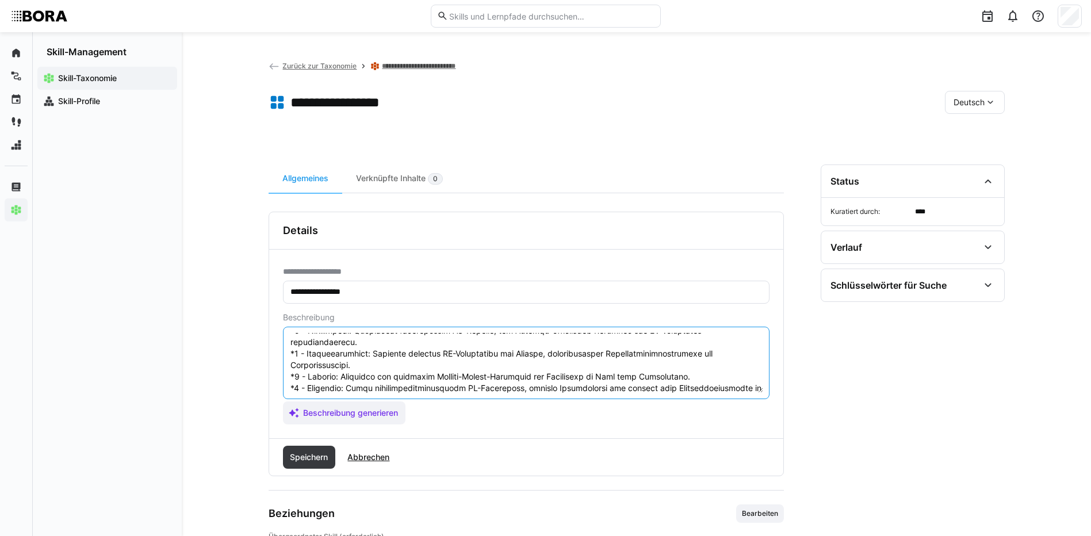
scroll to position [136, 0]
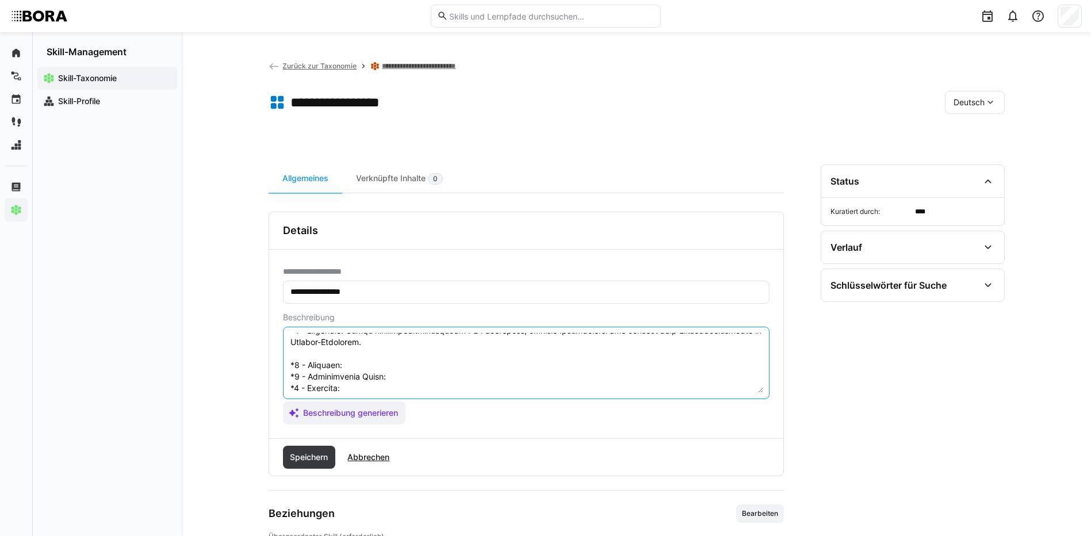
click at [359, 353] on textarea at bounding box center [526, 363] width 474 height 60
paste textarea "Knows basic Android design guidelines, understands user expectations, and desig…"
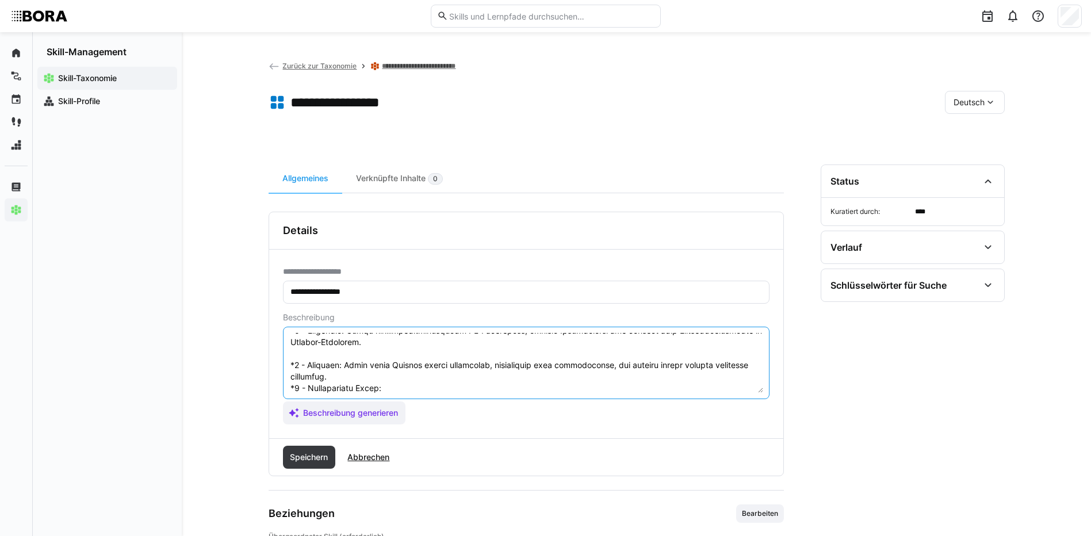
click at [400, 372] on textarea at bounding box center [526, 363] width 474 height 60
paste textarea "Independently develops UI layouts that adhere to Android-specific patterns and …"
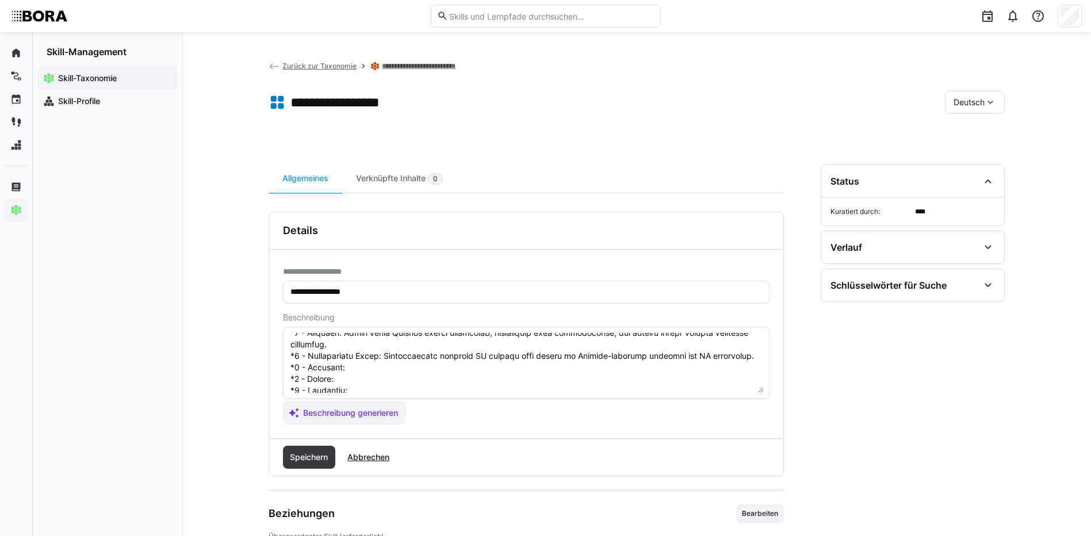
scroll to position [184, 0]
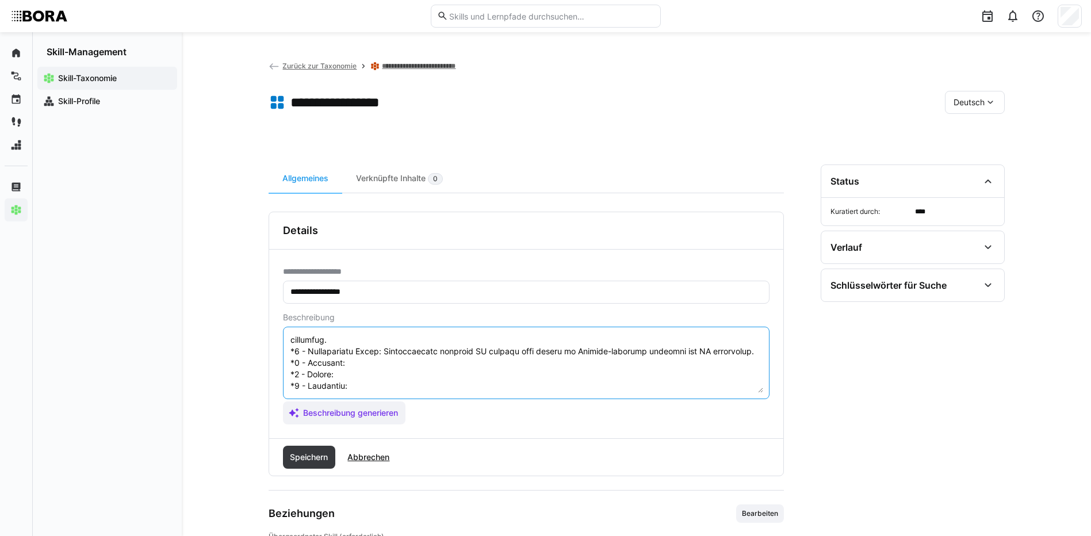
click at [360, 342] on textarea at bounding box center [526, 363] width 474 height 60
paste textarea "Creates complex Android UI components, considering platform specifics and user …"
click at [338, 350] on textarea at bounding box center [526, 363] width 474 height 60
paste textarea "Defines and establishes Android design standards and guidelines within the team…"
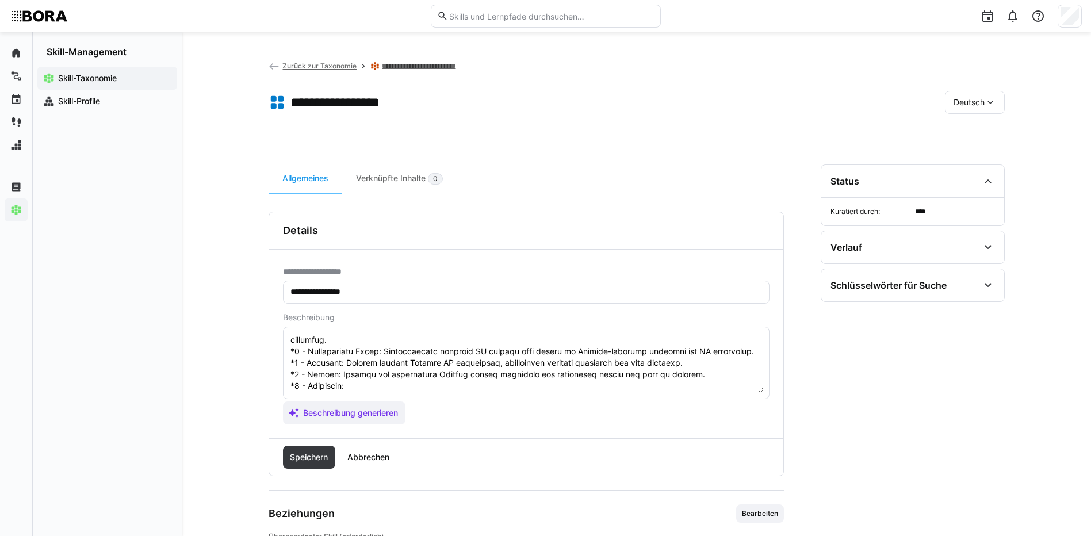
click at [364, 367] on textarea at bounding box center [526, 363] width 474 height 60
paste textarea "Leads cross-platform UI strategies, promotes innovations, and ensures high qual…"
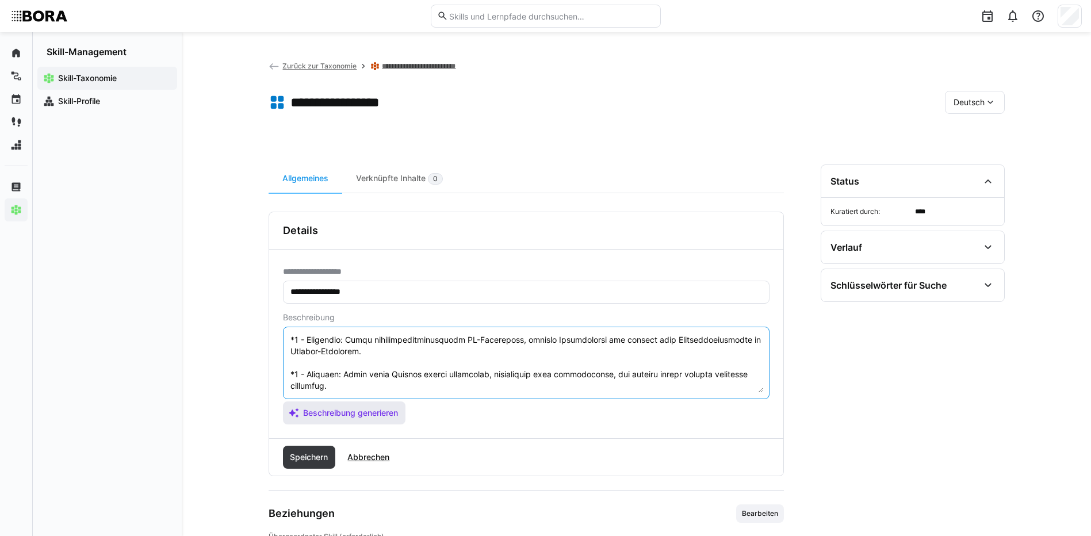
scroll to position [196, 0]
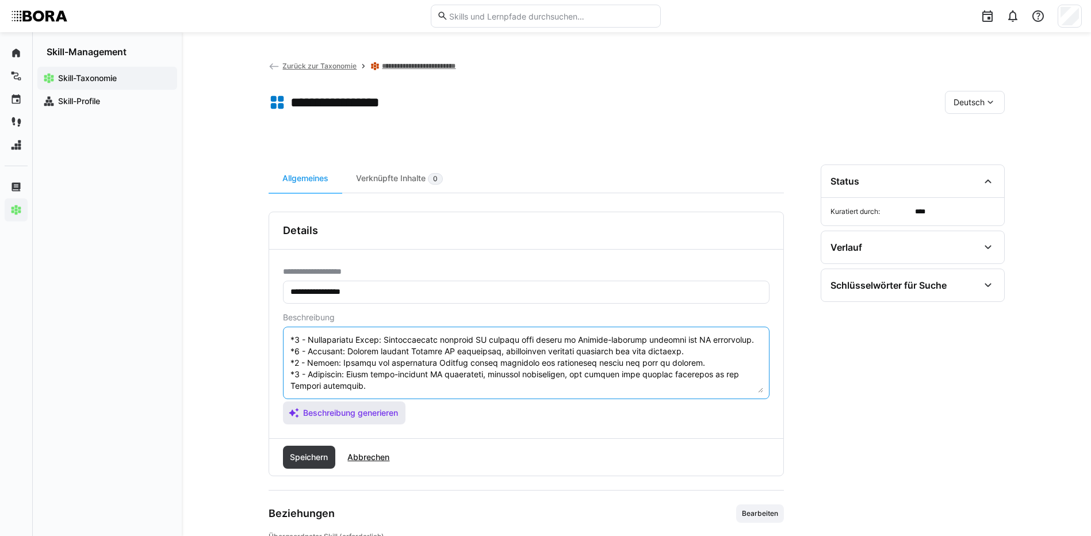
drag, startPoint x: 289, startPoint y: 360, endPoint x: 361, endPoint y: 417, distance: 92.0
click at [361, 417] on app-assistant-generate-form "Beschreibung Beschreibung generieren" at bounding box center [526, 369] width 486 height 112
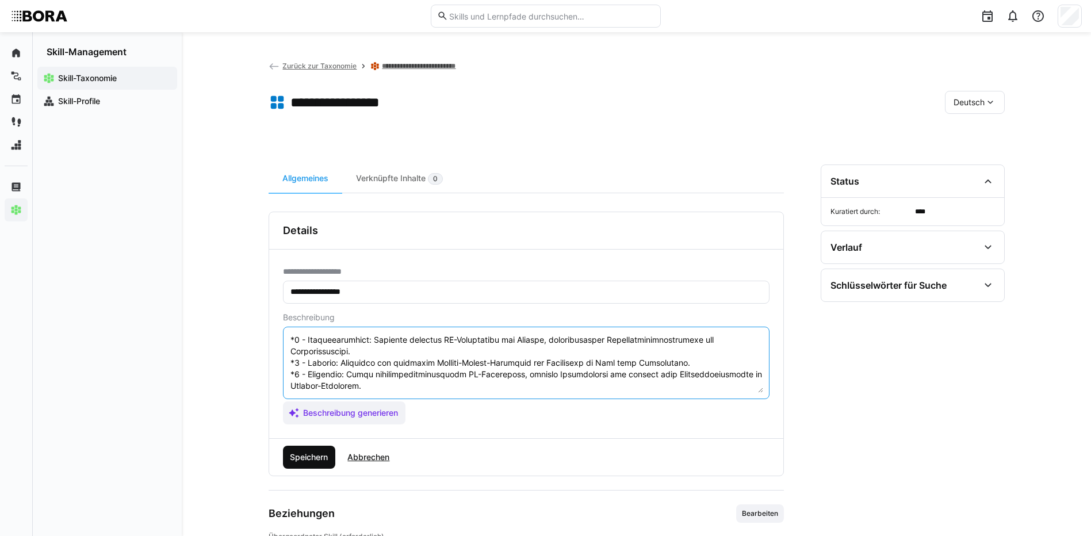
type textarea "Loremip DO Sitame consect adip eli sed Doeiusmodt inc Utlaboreetdoloremag aliqu…"
click at [306, 454] on span "Speichern" at bounding box center [308, 457] width 41 height 12
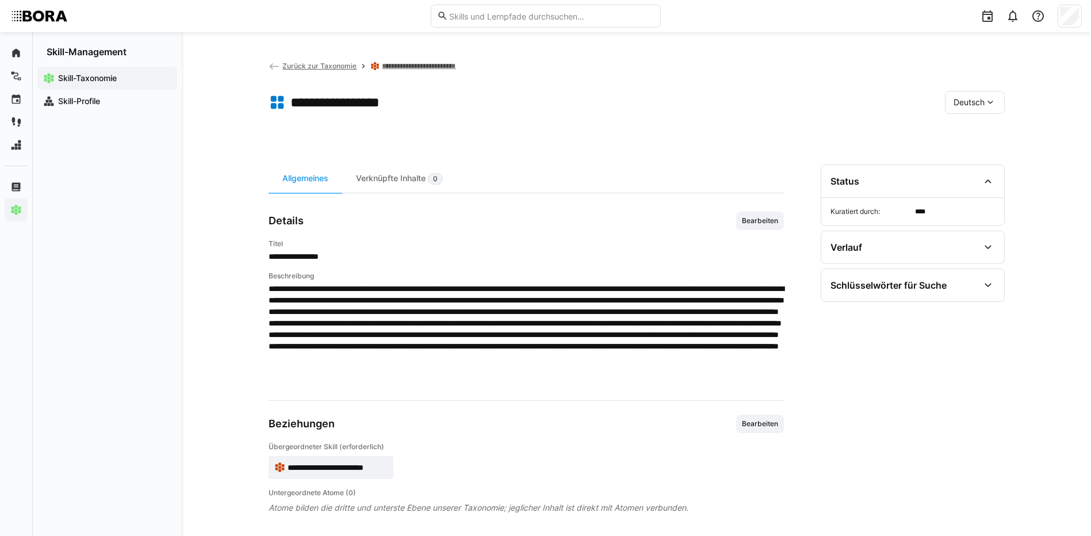
click at [975, 106] on span "Deutsch" at bounding box center [968, 103] width 31 height 12
click at [978, 155] on span "Englisch" at bounding box center [968, 157] width 31 height 12
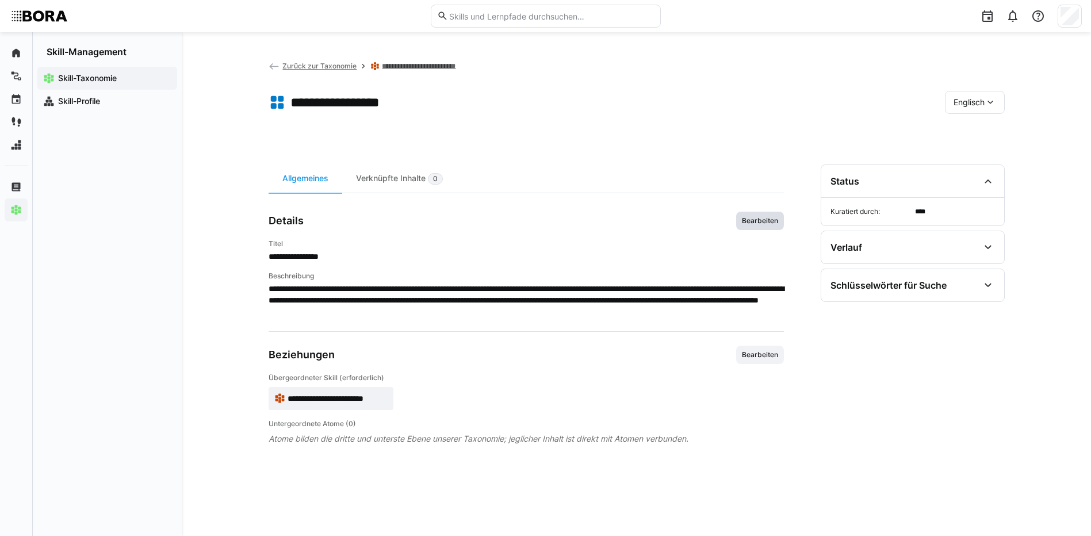
click at [757, 220] on span "Bearbeiten" at bounding box center [760, 220] width 39 height 9
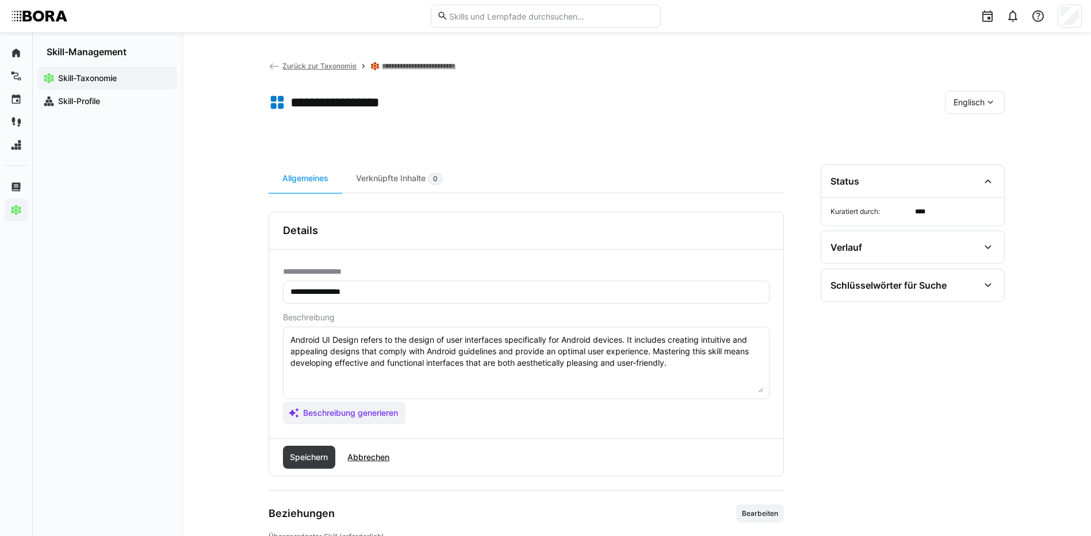
click at [681, 370] on textarea "Android UI Design refers to the design of user interfaces specifically for Andr…" at bounding box center [526, 363] width 474 height 60
paste textarea "*1 - Beginner: Knows basic Android design guidelines, understands user expectat…"
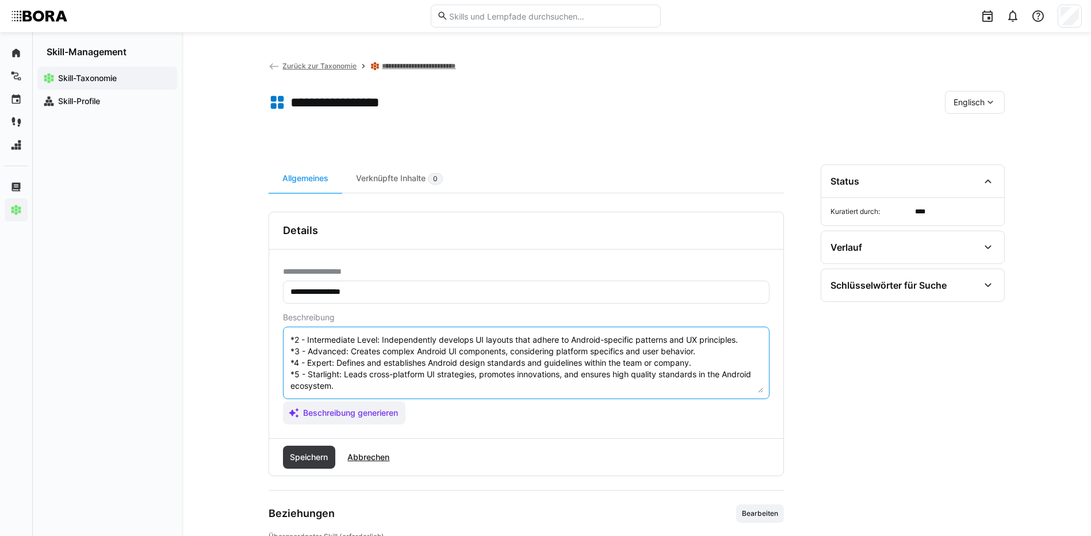
scroll to position [69, 0]
type textarea "Android UI Design refers to the design of user interfaces specifically for Andr…"
click at [315, 464] on span "Speichern" at bounding box center [309, 457] width 53 height 23
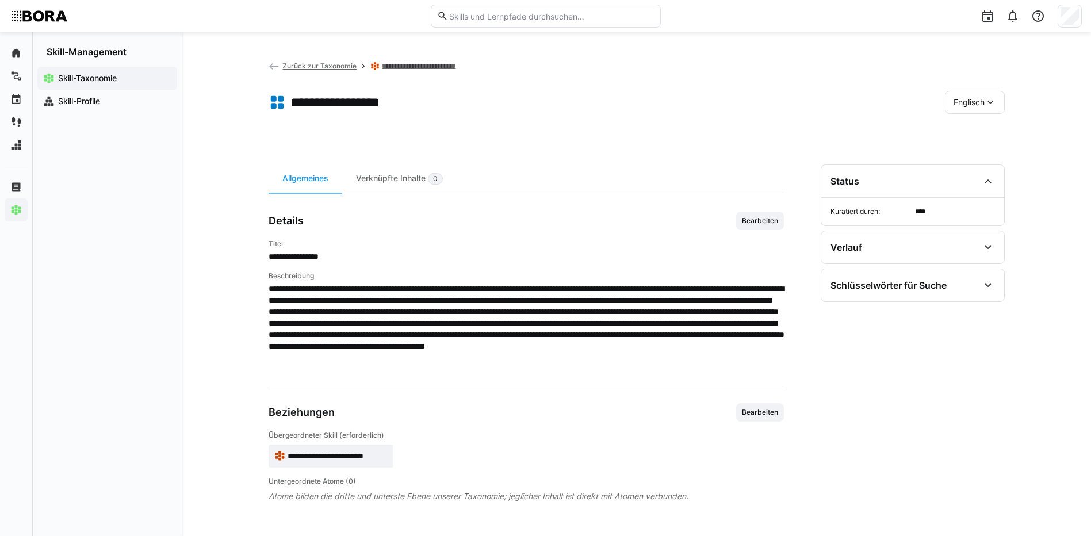
click at [990, 98] on eds-icon at bounding box center [990, 103] width 12 height 12
click at [988, 133] on div "Deutsch" at bounding box center [974, 133] width 43 height 12
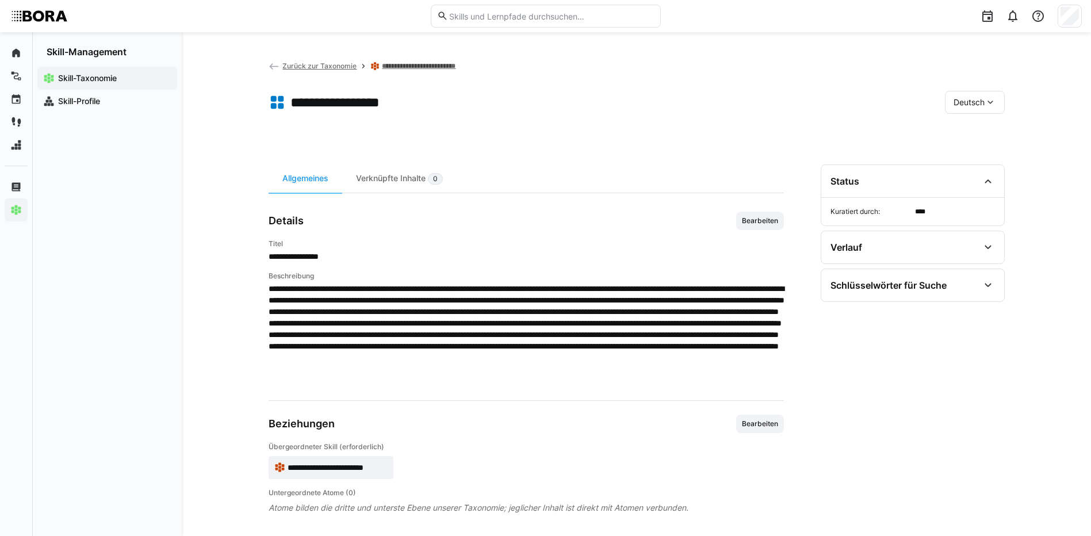
click at [421, 68] on link "**********" at bounding box center [425, 66] width 86 height 9
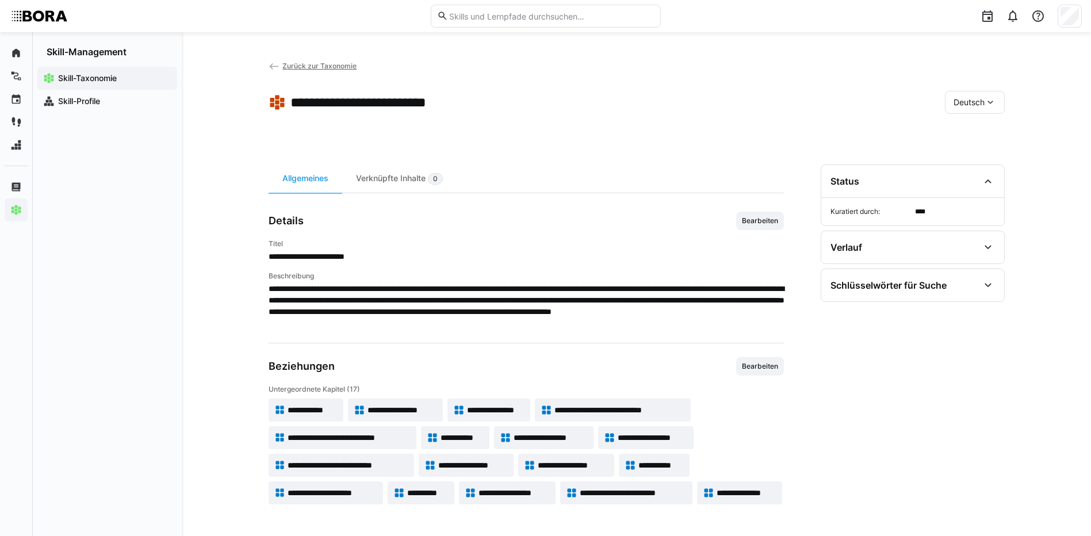
click at [510, 404] on span "**********" at bounding box center [496, 410] width 58 height 12
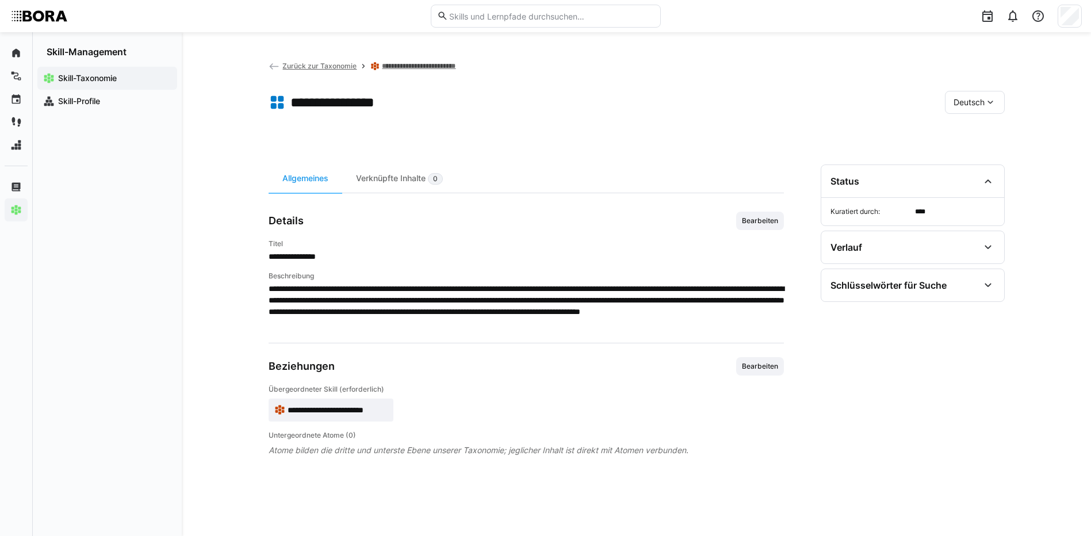
click at [761, 227] on span "Bearbeiten" at bounding box center [760, 221] width 48 height 18
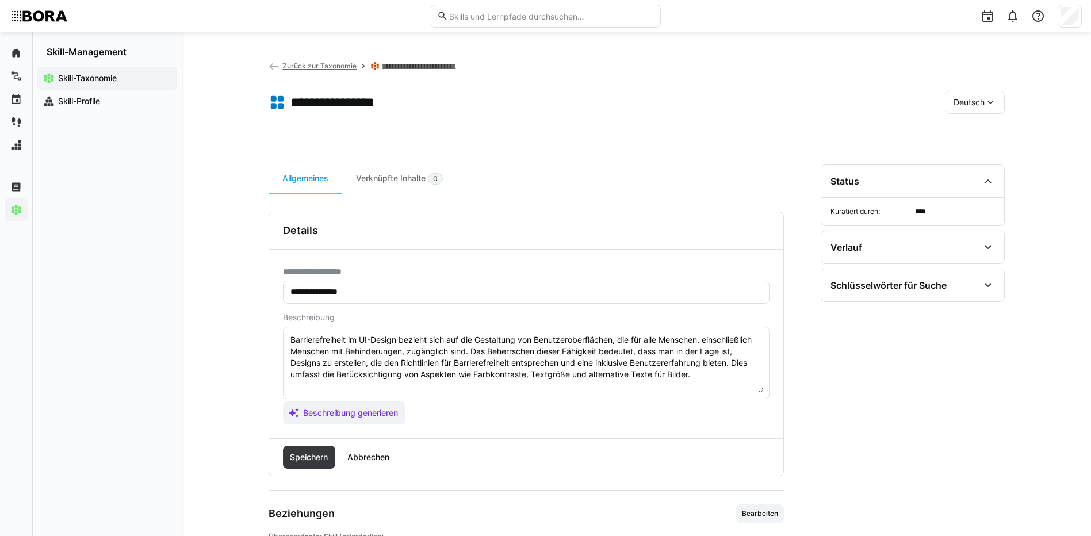
click at [712, 375] on textarea "Barrierefreiheit im UI-Design bezieht sich auf die Gestaltung von Benutzeroberf…" at bounding box center [526, 363] width 474 height 60
paste textarea "*1 - Anfänger: *2 - Mittelstufe: *3 - Fortgeschritten: *4 - Experte: *5 - Starl…"
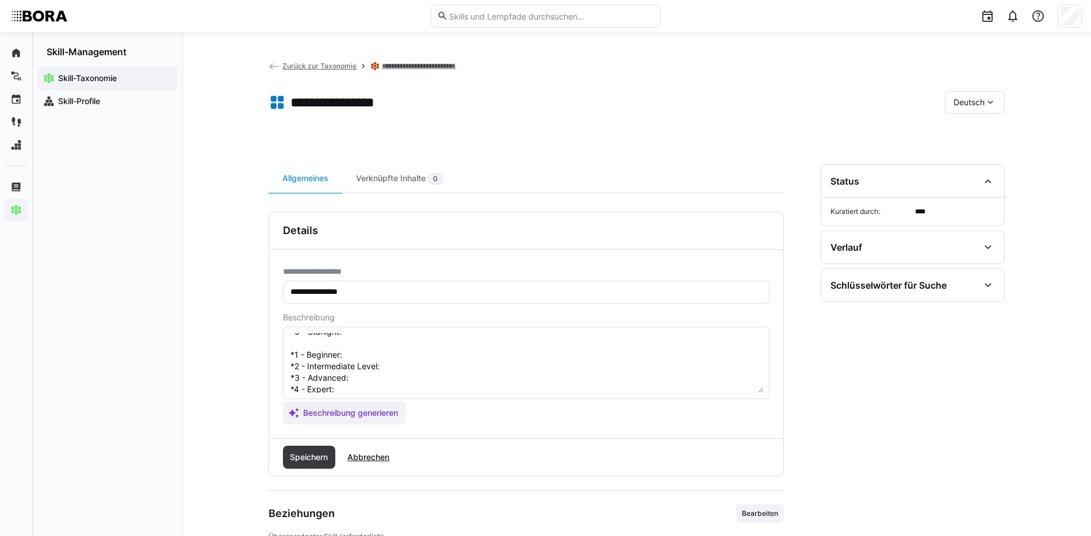
scroll to position [21, 0]
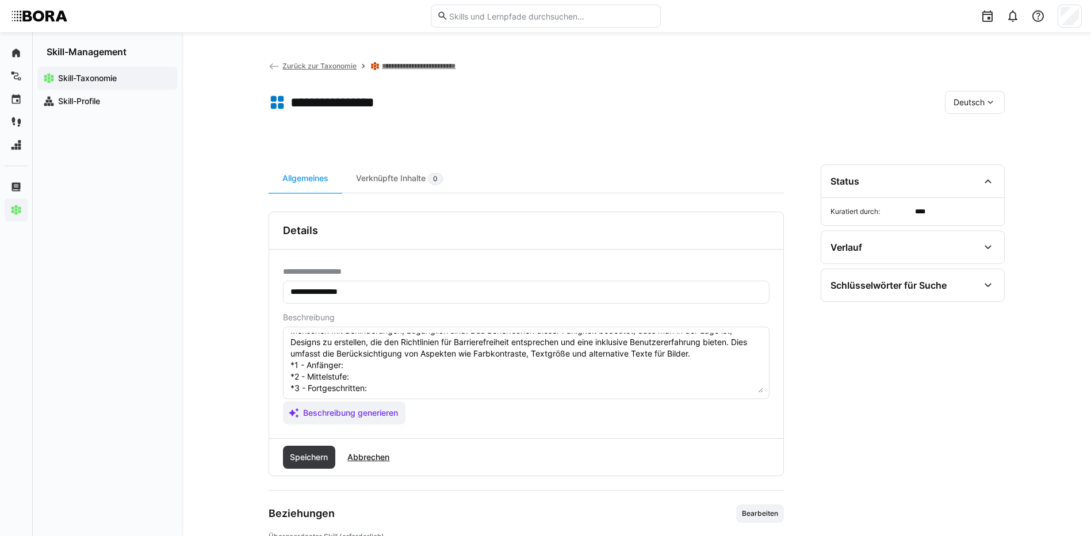
click at [354, 364] on textarea "Barrierefreiheit im UI-Design bezieht sich auf die Gestaltung von Benutzeroberf…" at bounding box center [526, 363] width 474 height 60
paste textarea "Kennt grundlegende Prinzipien und gesetzliche Vorgaben zur Barrierefreiheit (Ac…"
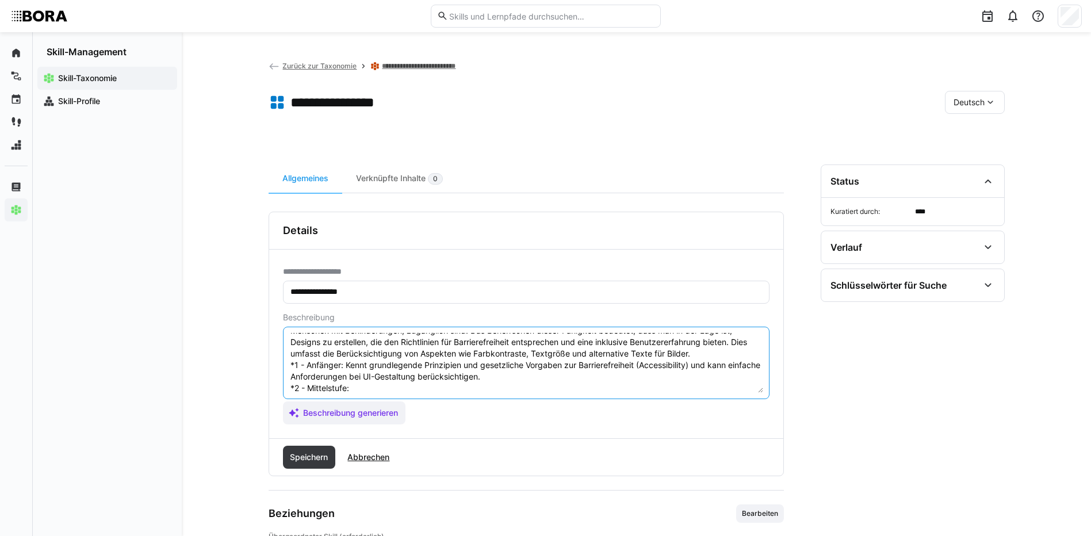
click at [365, 388] on textarea "Barrierefreiheit im UI-Design bezieht sich auf die Gestaltung von Benutzeroberf…" at bounding box center [526, 363] width 474 height 60
paste textarea "Setzt Accessibility-Guidelines (z.B. WCAG) bei UI-Designs um, testet einfache b…"
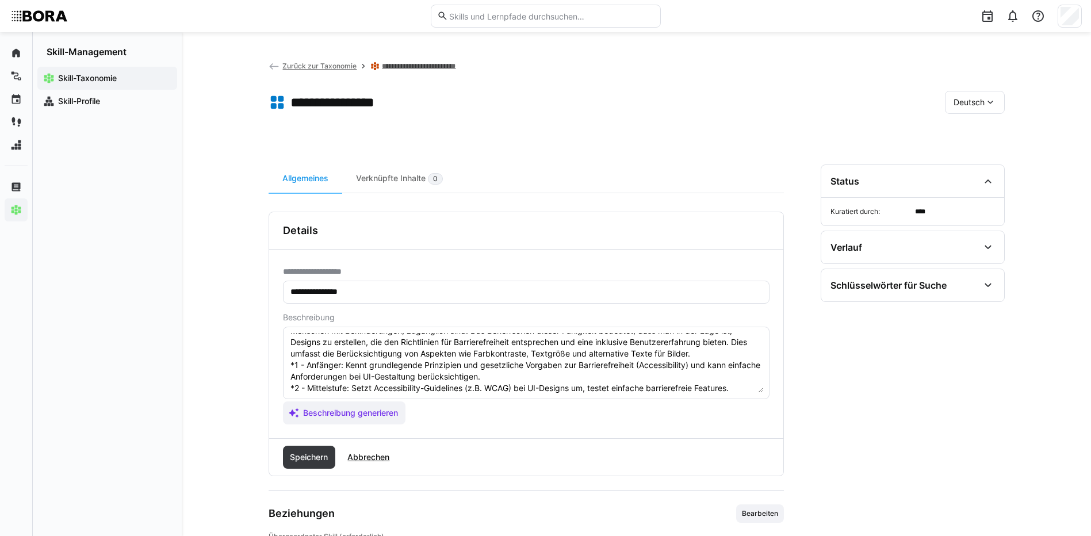
scroll to position [78, 0]
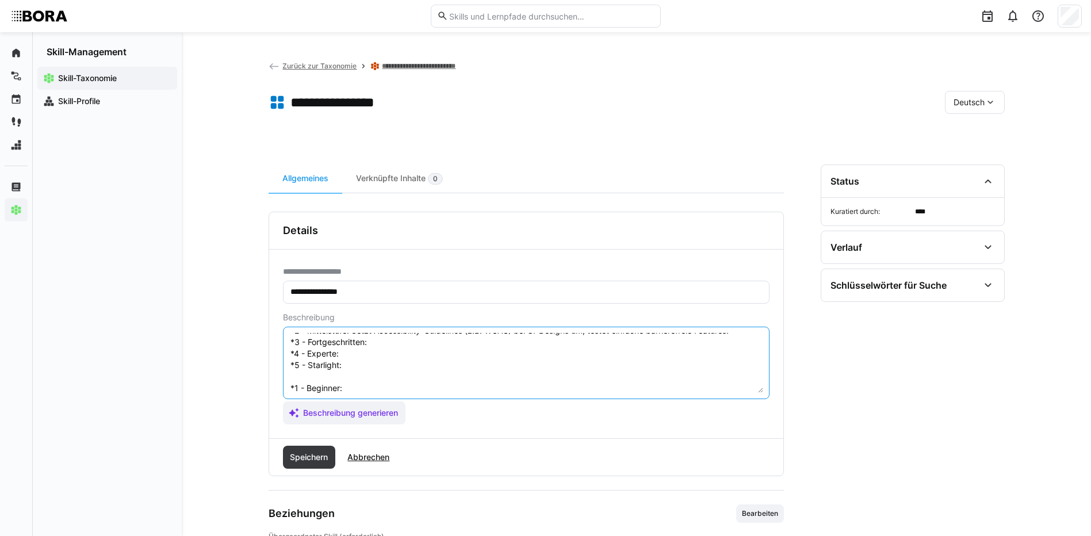
click at [380, 344] on textarea "Barrierefreiheit im UI-Design bezieht sich auf die Gestaltung von Benutzeroberf…" at bounding box center [526, 363] width 474 height 60
paste textarea "Entwickelt barrierefreie UI-Komponenten, führt Zugänglichkeitstests mit untersc…"
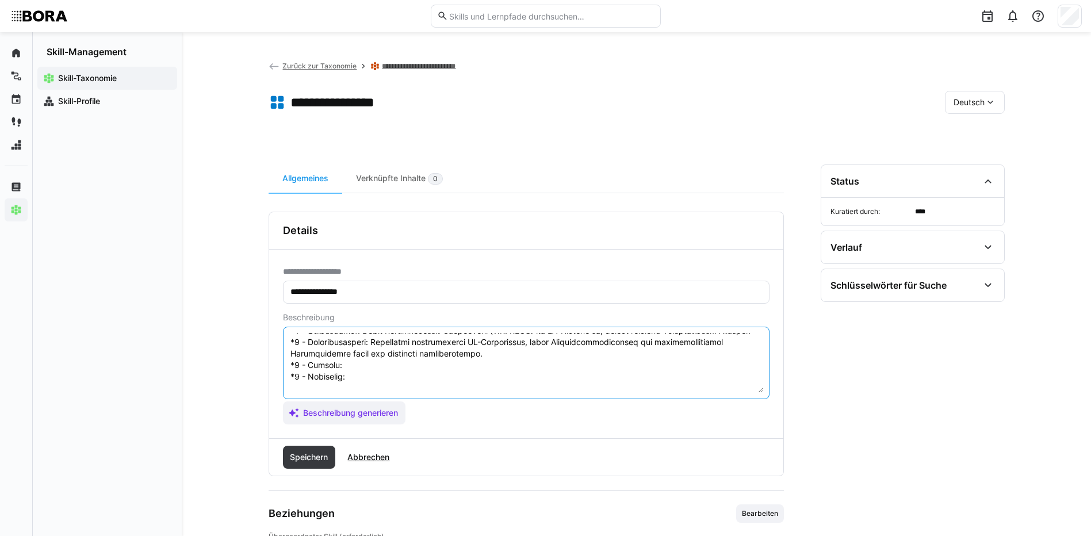
click at [351, 366] on textarea at bounding box center [526, 363] width 474 height 60
paste textarea "Berät bei komplexen Accessibility-Anforderungen, entwickelt barrierefreie Produ…"
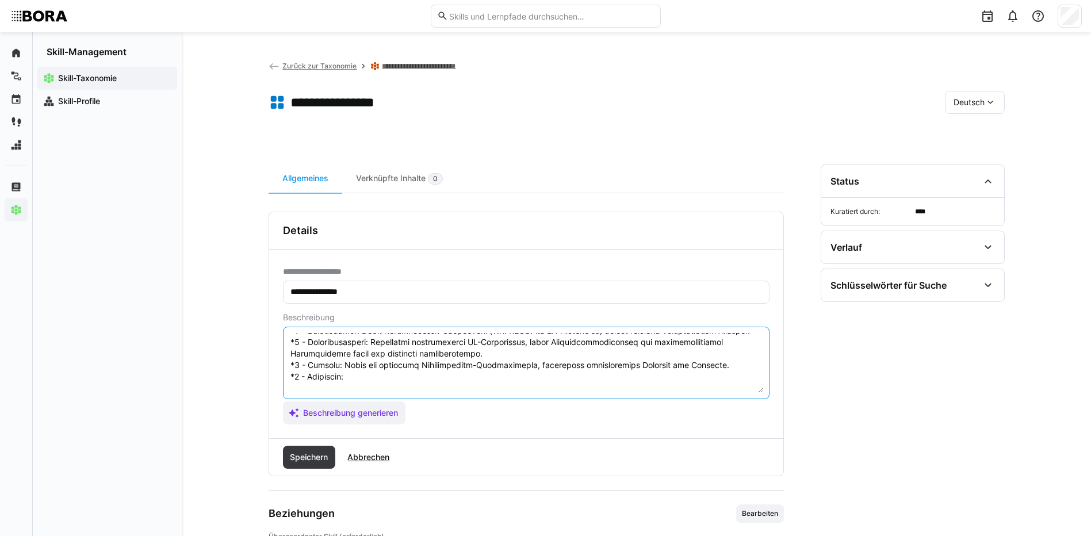
click at [343, 376] on textarea at bounding box center [526, 363] width 474 height 60
paste textarea "Etabliert Accessibility als Kernbestandteil der UX-Strategie, schult Teams und …"
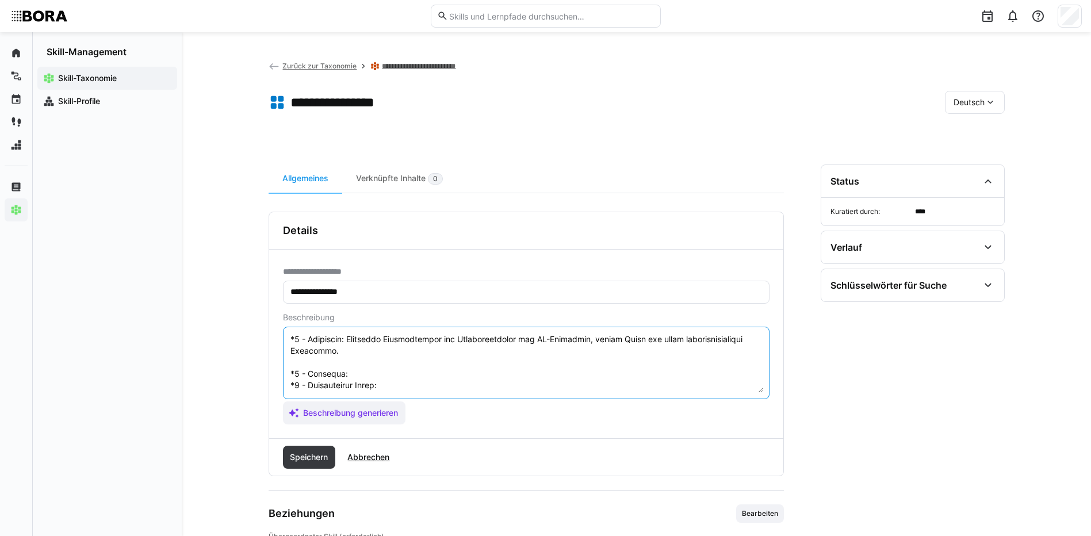
scroll to position [136, 0]
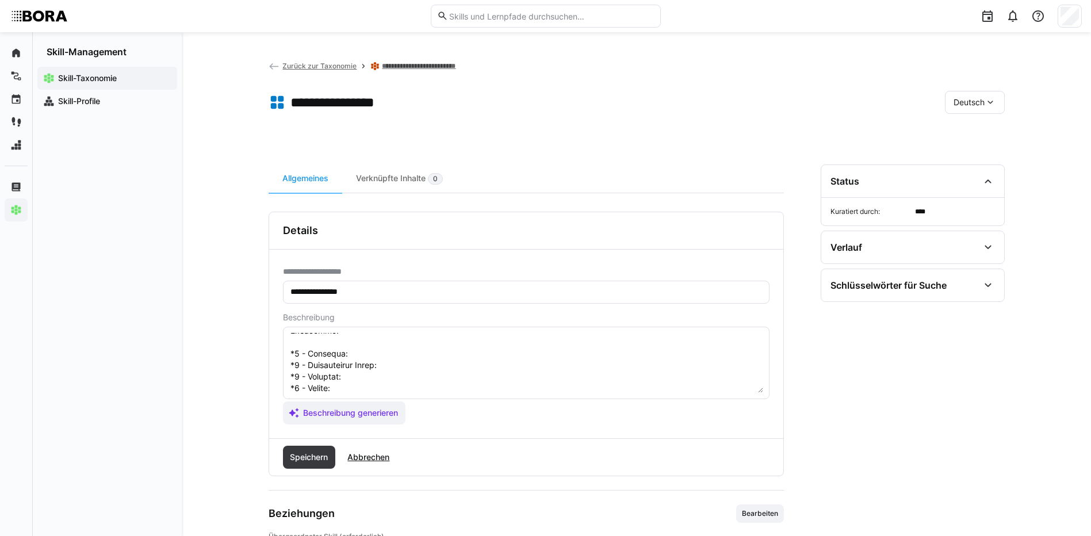
click at [419, 350] on textarea at bounding box center [526, 363] width 474 height 60
paste textarea "Understands basic principles and legal requirements for accessibility, applies …"
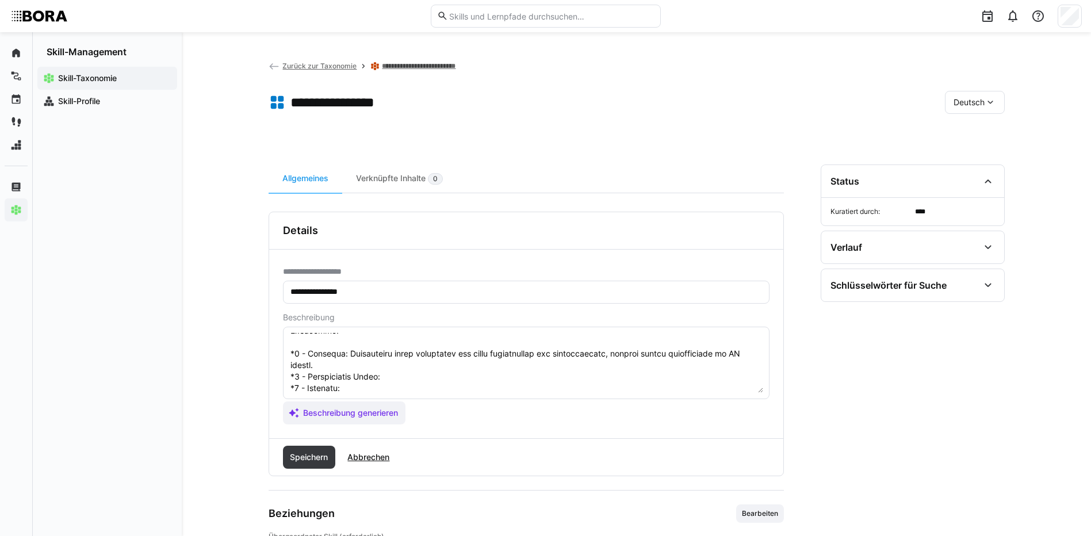
click at [421, 378] on textarea at bounding box center [526, 363] width 474 height 60
paste textarea "Implements accessibility guidelines (e.g., WCAG) in UI designs, tests basic acc…"
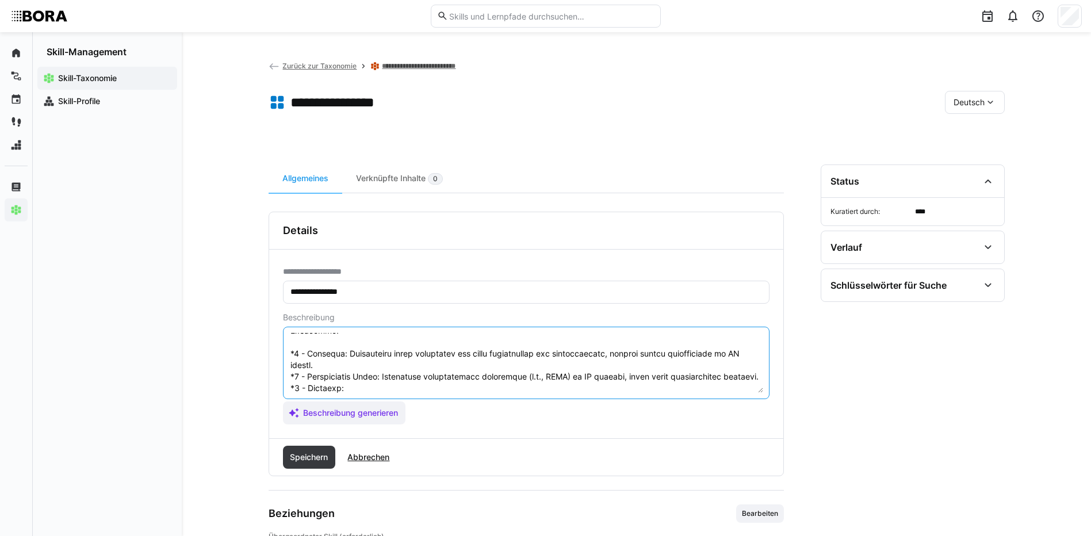
click at [429, 386] on textarea at bounding box center [526, 363] width 474 height 60
paste textarea "Develops accessible UI components, conducts accessibility tests with diverse us…"
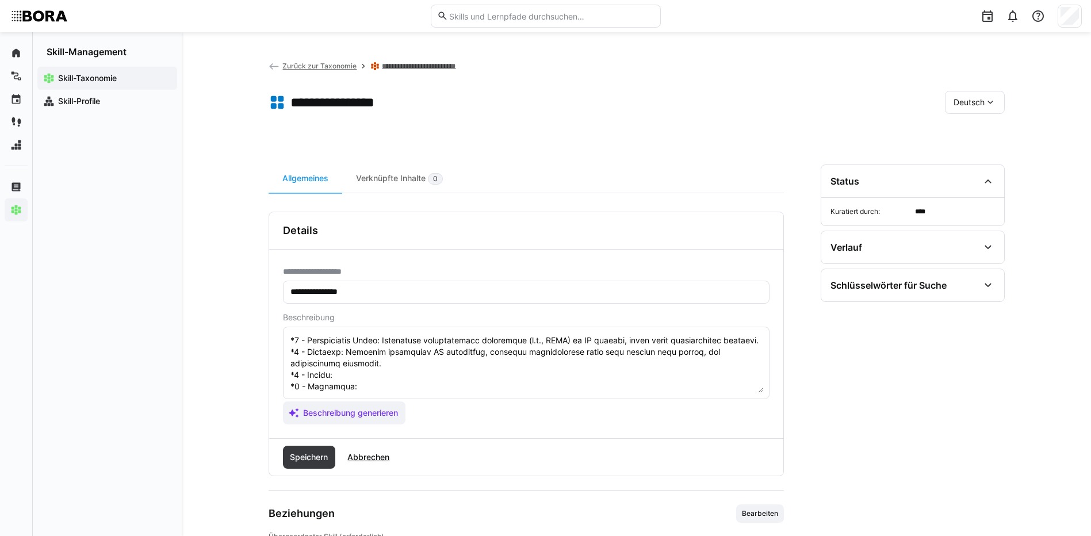
scroll to position [196, 0]
click at [419, 351] on textarea at bounding box center [526, 363] width 474 height 60
paste textarea "Advises on complex accessibility requirements, develops accessible products and…"
click at [394, 362] on textarea at bounding box center [526, 363] width 474 height 60
paste textarea "Establishes accessibility as a core part of UX strategy, trains teams, and sets…"
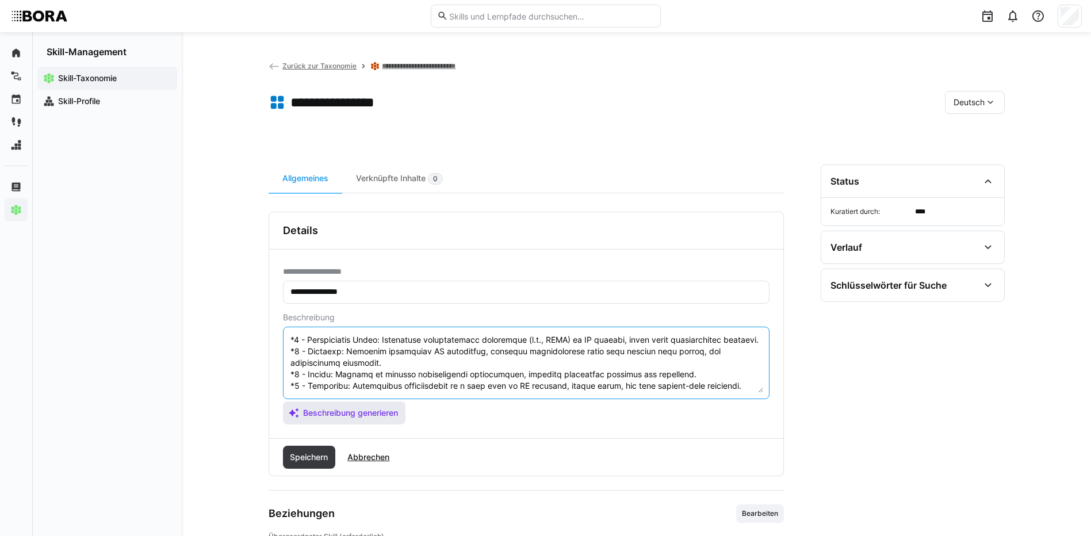
drag, startPoint x: 290, startPoint y: 351, endPoint x: 388, endPoint y: 408, distance: 112.6
click at [388, 408] on app-assistant-generate-form "Beschreibung Beschreibung generieren" at bounding box center [526, 369] width 486 height 112
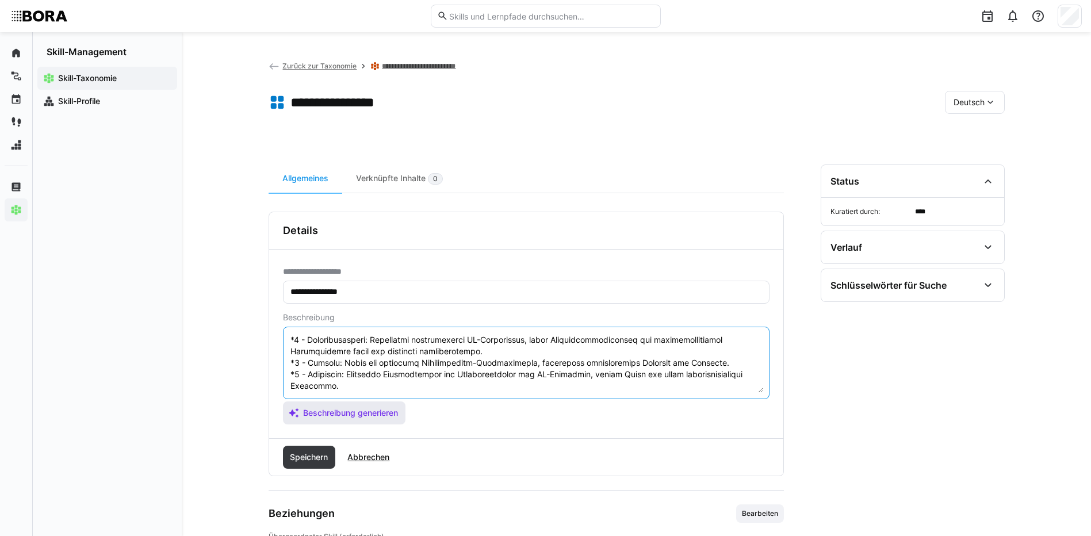
scroll to position [92, 0]
type textarea "Loremipsumdolors am CO-Adipis elitsed doei tem inc Utlaboreet dol Magnaaliquaen…"
click at [325, 457] on span "Speichern" at bounding box center [308, 457] width 41 height 12
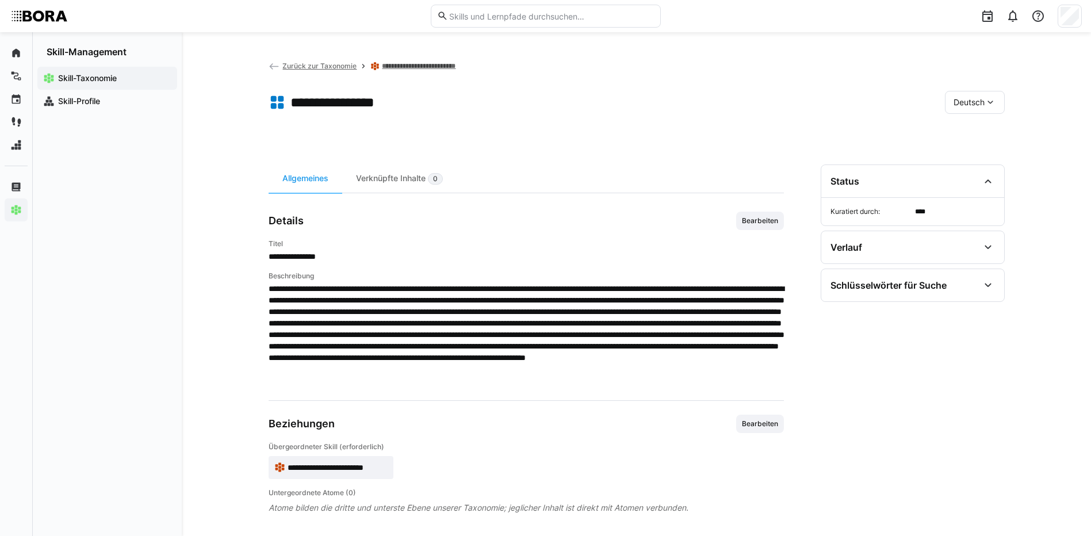
click at [980, 101] on span "Deutsch" at bounding box center [968, 103] width 31 height 12
drag, startPoint x: 980, startPoint y: 101, endPoint x: 984, endPoint y: 154, distance: 53.6
click at [984, 154] on span "Englisch" at bounding box center [968, 157] width 31 height 12
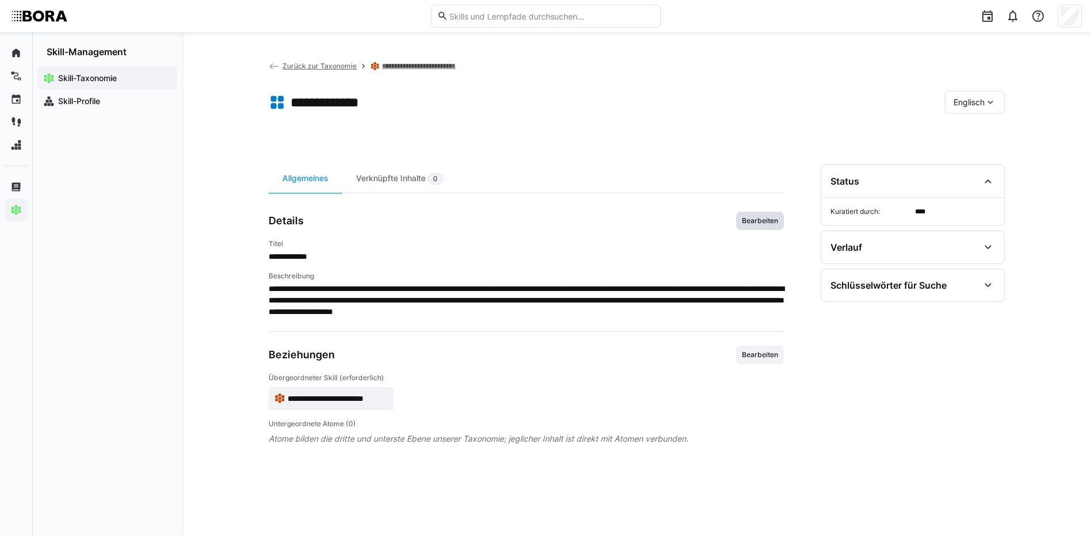
click at [754, 227] on span "Bearbeiten" at bounding box center [760, 221] width 48 height 18
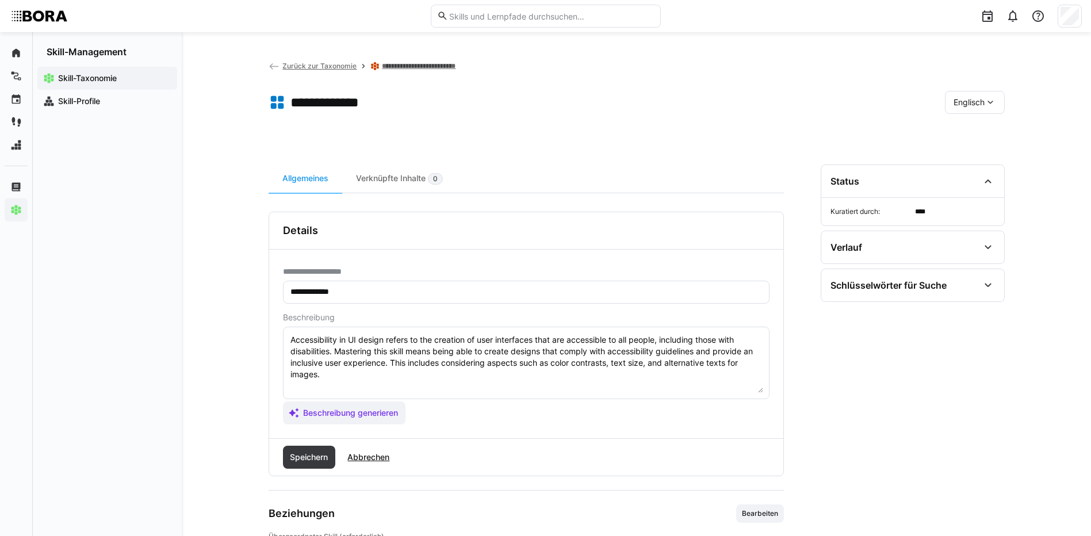
click at [719, 375] on textarea "Accessibility in UI design refers to the creation of user interfaces that are a…" at bounding box center [526, 363] width 474 height 60
paste textarea "*1 - Beginner: Understands basic principles and legal requirements for accessib…"
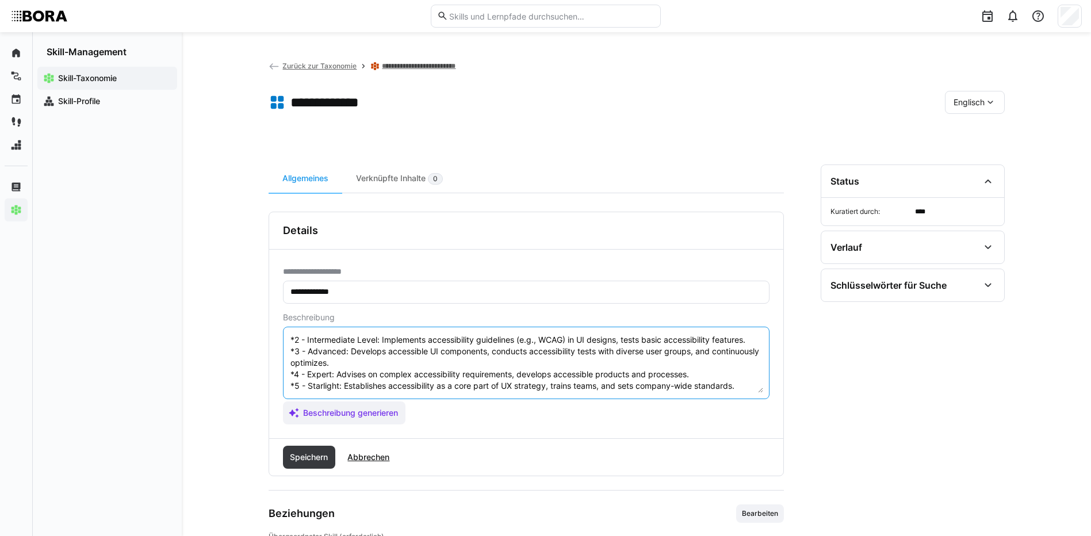
scroll to position [69, 0]
type textarea "Accessibility in UI design refers to the creation of user interfaces that are a…"
click at [306, 456] on span "Speichern" at bounding box center [308, 457] width 41 height 12
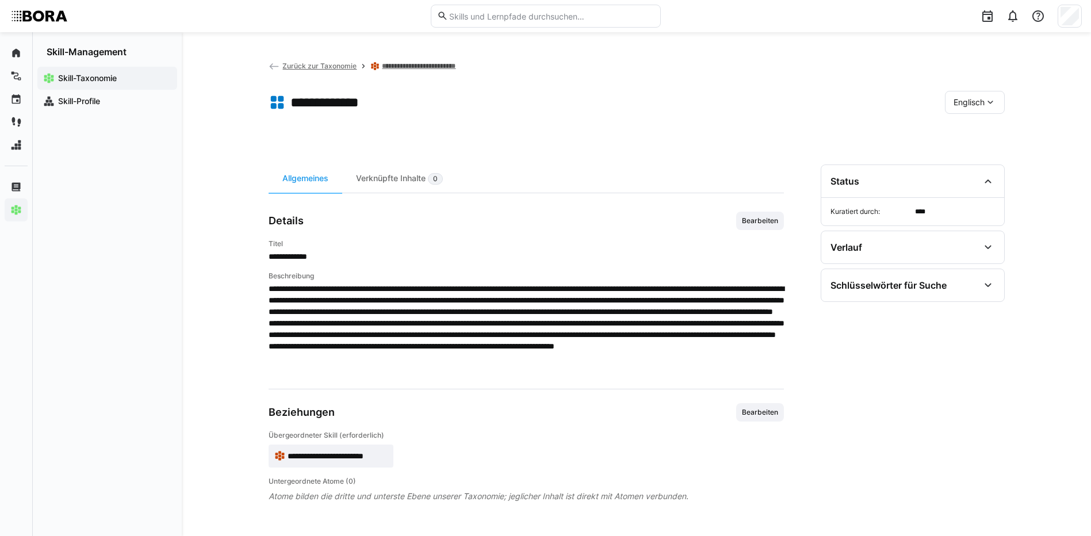
click at [989, 101] on eds-icon at bounding box center [990, 103] width 12 height 12
click at [990, 135] on div "Deutsch" at bounding box center [974, 133] width 43 height 12
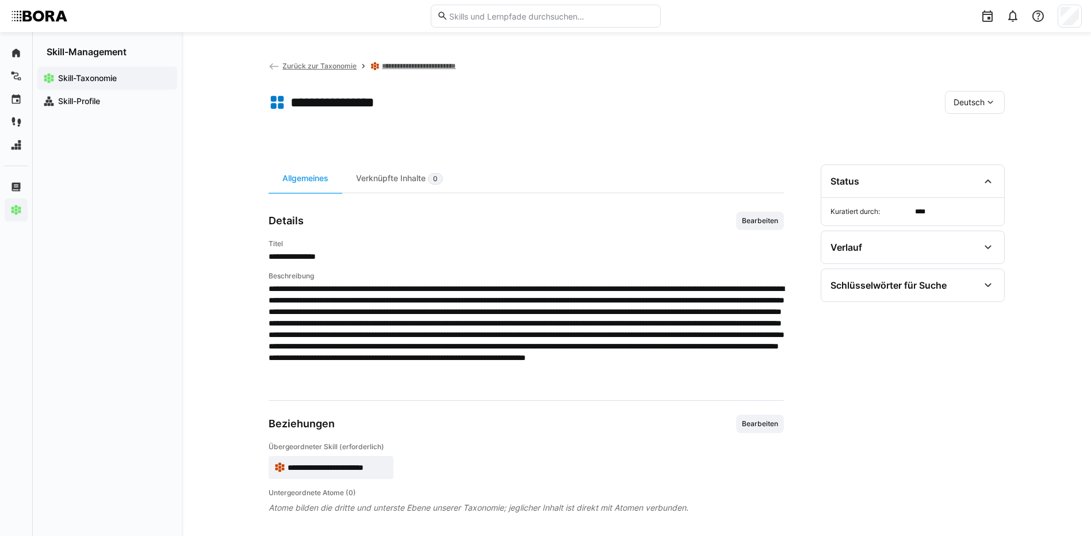
click at [459, 66] on link "**********" at bounding box center [425, 66] width 86 height 9
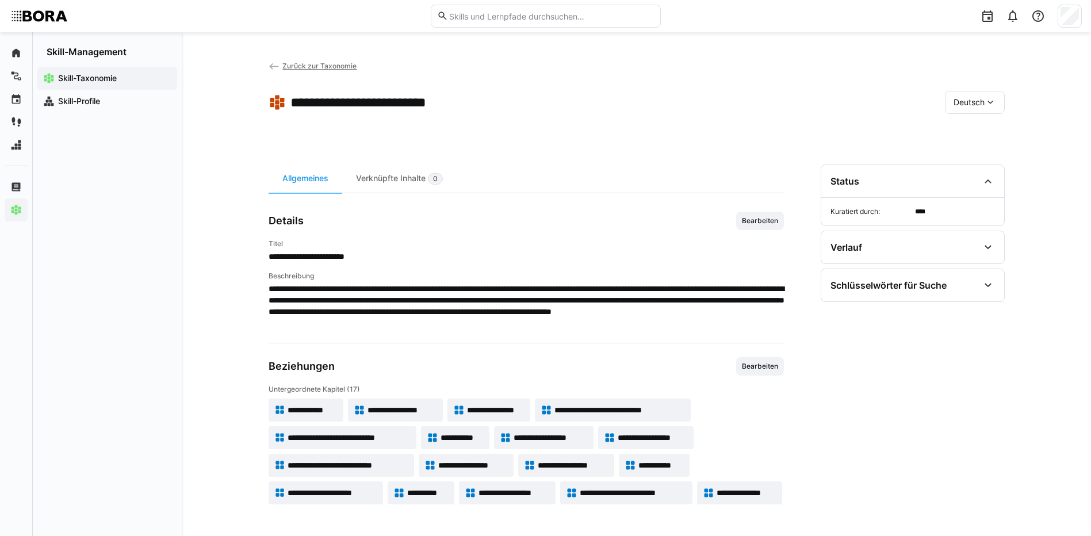
click at [633, 403] on app-skill-badge "**********" at bounding box center [613, 409] width 156 height 23
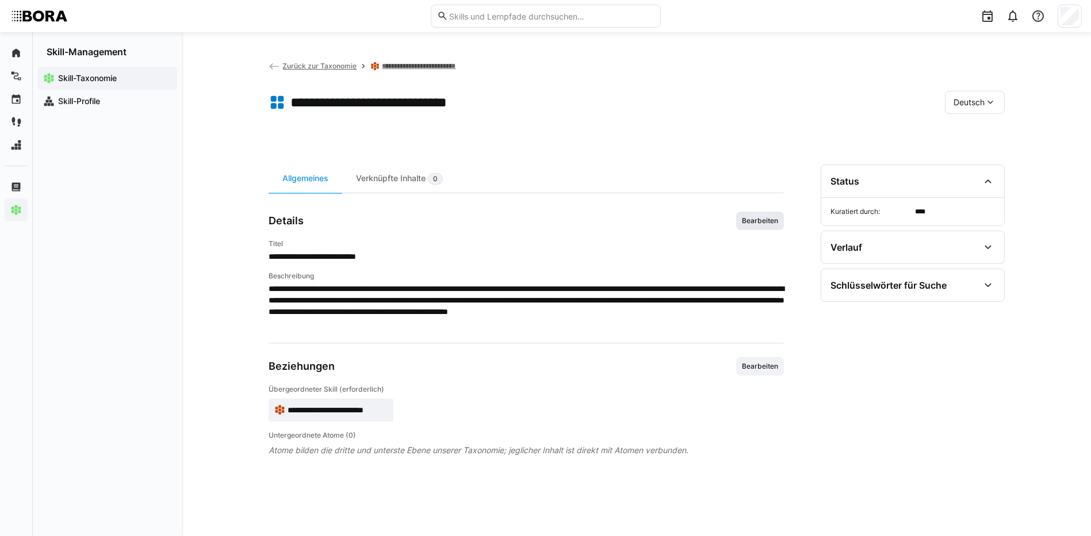
click at [778, 219] on span "Bearbeiten" at bounding box center [760, 220] width 39 height 9
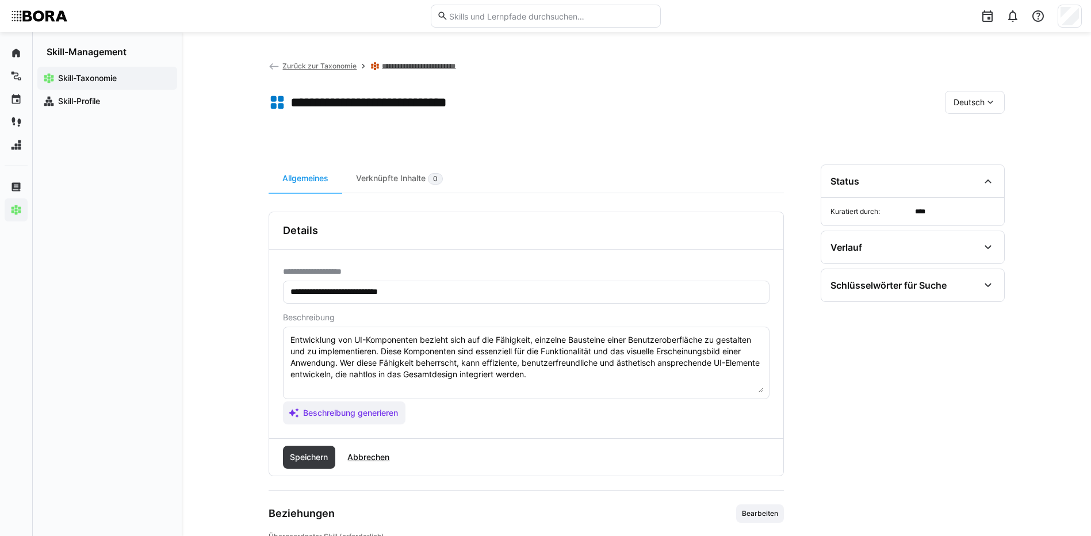
click at [596, 378] on textarea "Entwicklung von UI-Komponenten bezieht sich auf die Fähigkeit, einzelne Baustei…" at bounding box center [526, 363] width 474 height 60
paste textarea "*1 - Anfänger: *2 - Mittelstufe: *3 - Fortgeschritten: *4 - Experte: *5 - Starl…"
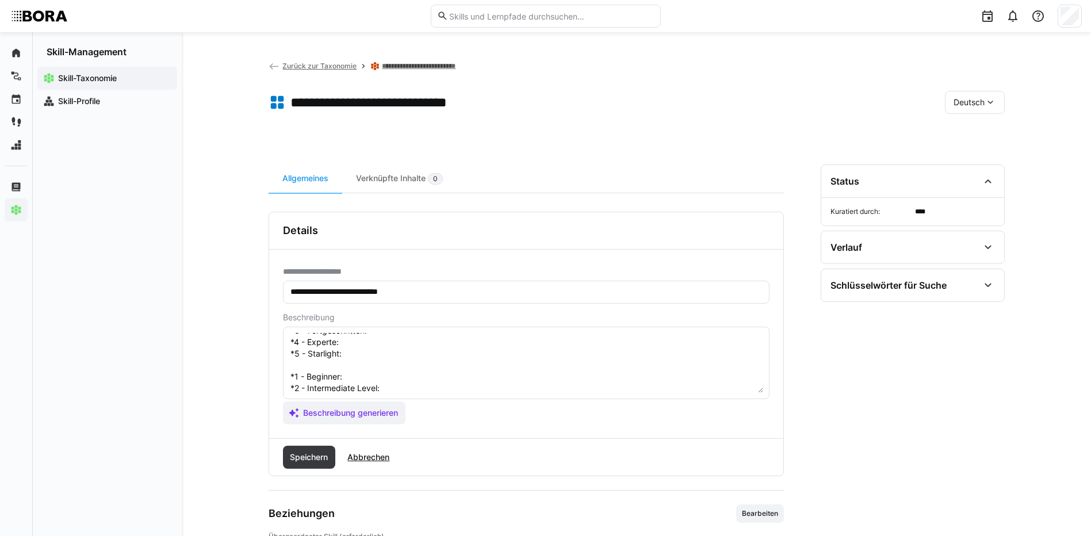
scroll to position [21, 0]
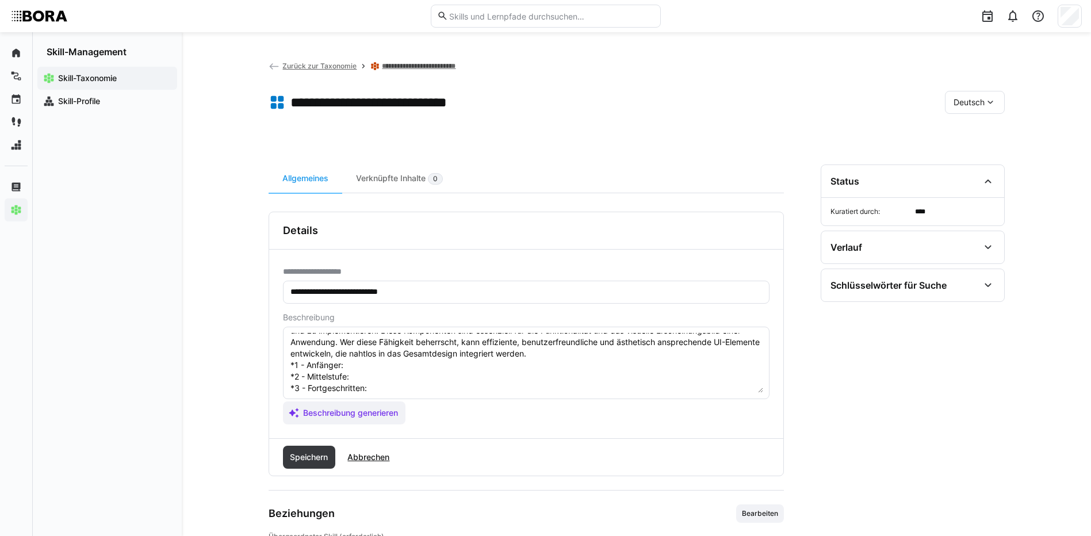
click at [369, 366] on textarea "Entwicklung von UI-Komponenten bezieht sich auf die Fähigkeit, einzelne Baustei…" at bounding box center [526, 363] width 474 height 60
paste textarea "Versteht Grundfunktionen von UI-Komponenten, kennt gängige Frameworks und unter…"
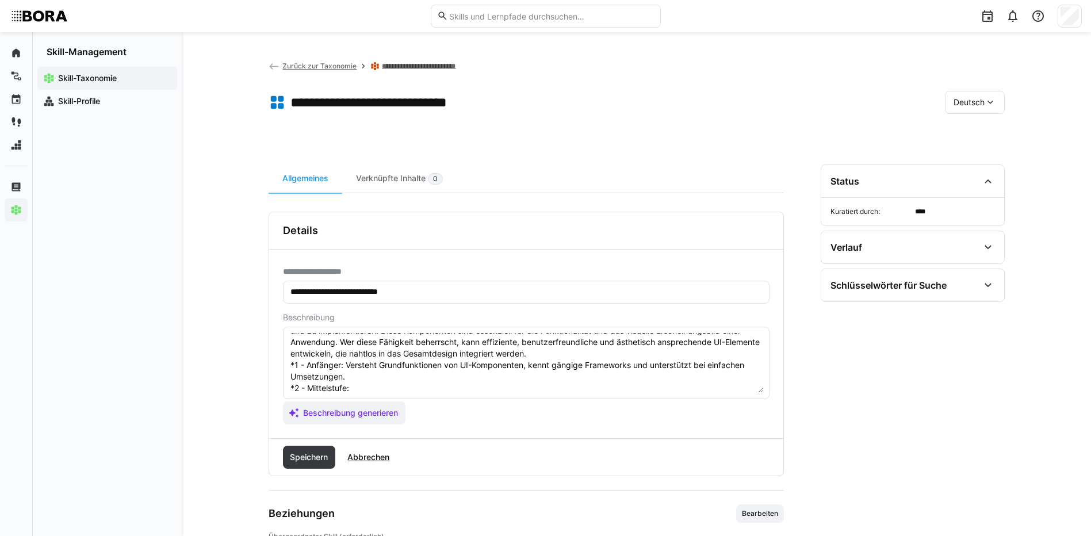
click at [382, 389] on textarea "Entwicklung von UI-Komponenten bezieht sich auf die Fähigkeit, einzelne Baustei…" at bounding box center [526, 363] width 474 height 60
paste textarea "Entwickelt eigenständig UI-Komponenten mit gängigen Frameworks (React, Angular,…"
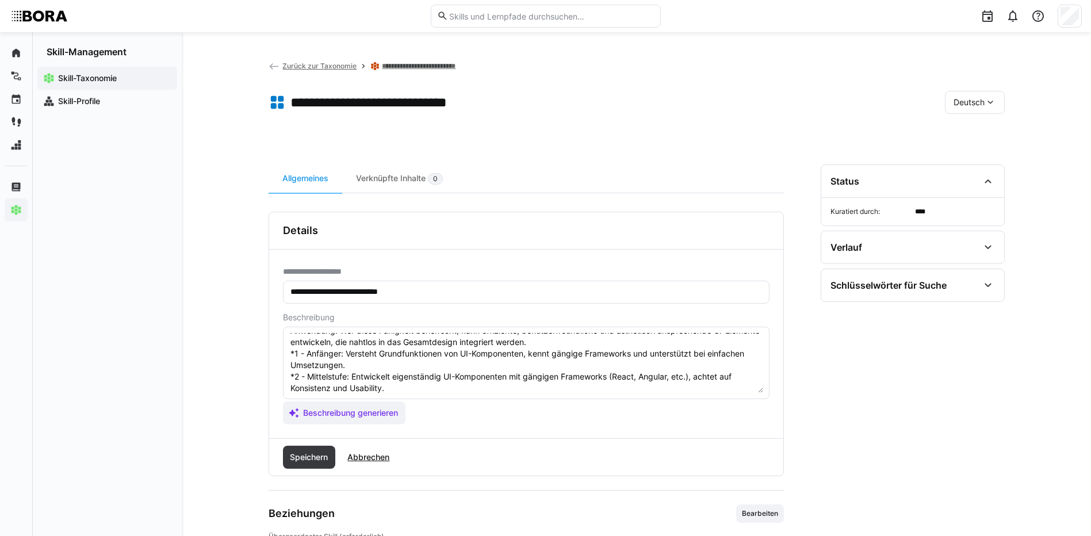
scroll to position [90, 0]
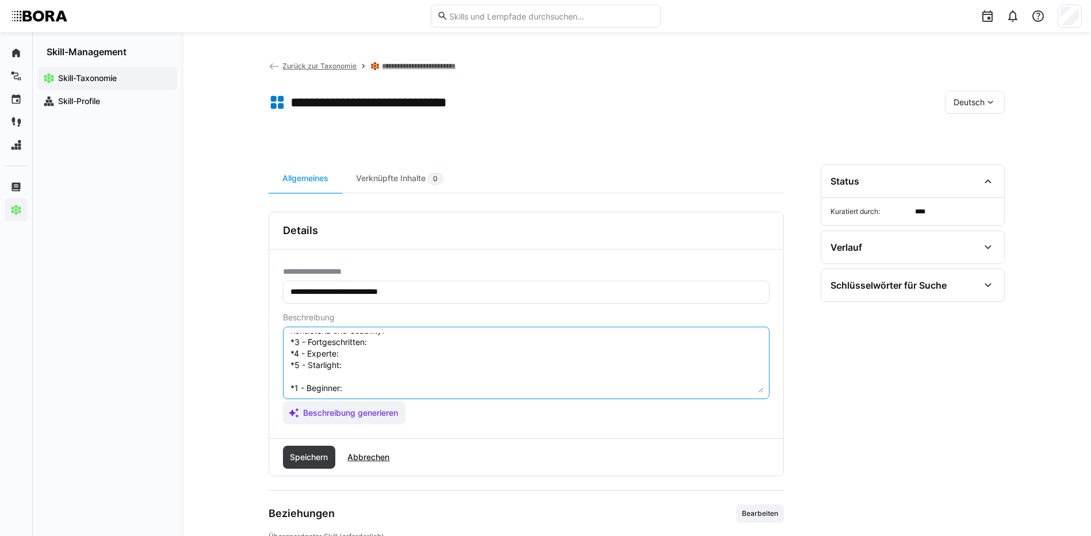
click at [411, 345] on textarea "Entwicklung von UI-Komponenten bezieht sich auf die Fähigkeit, einzelne Baustei…" at bounding box center [526, 363] width 474 height 60
paste textarea "Optimiert UI-Komponenten hinsichtlich Performance und Wiederverwendbarkeit, int…"
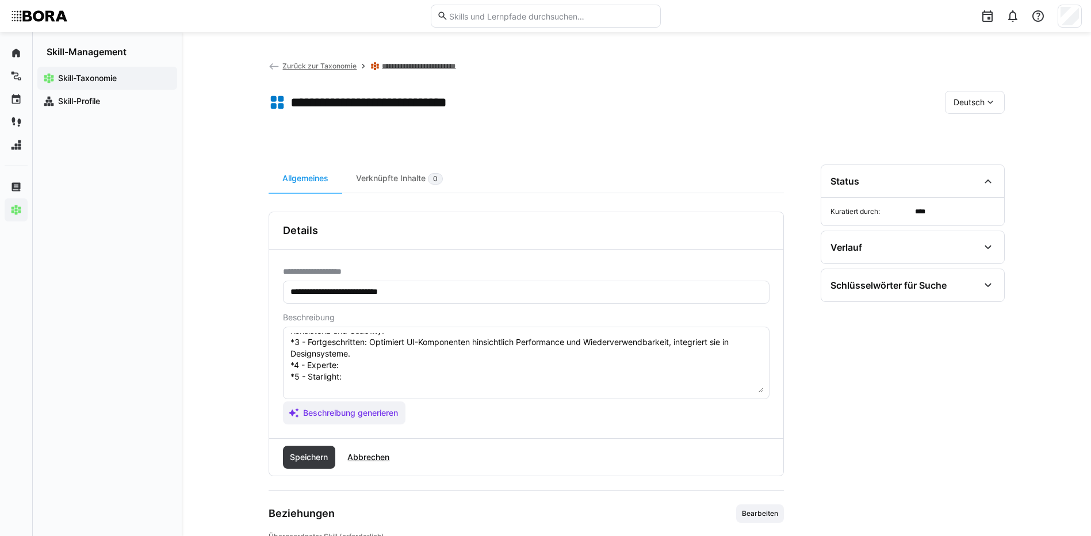
click at [352, 363] on textarea "Entwicklung von UI-Komponenten bezieht sich auf die Fähigkeit, einzelne Baustei…" at bounding box center [526, 363] width 474 height 60
paste
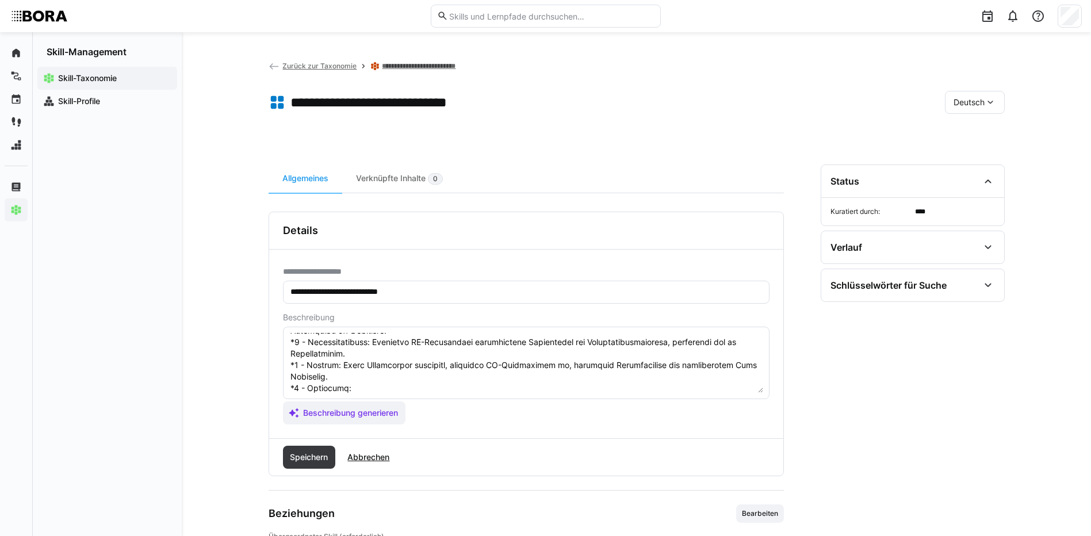
click at [393, 387] on textarea at bounding box center [526, 363] width 474 height 60
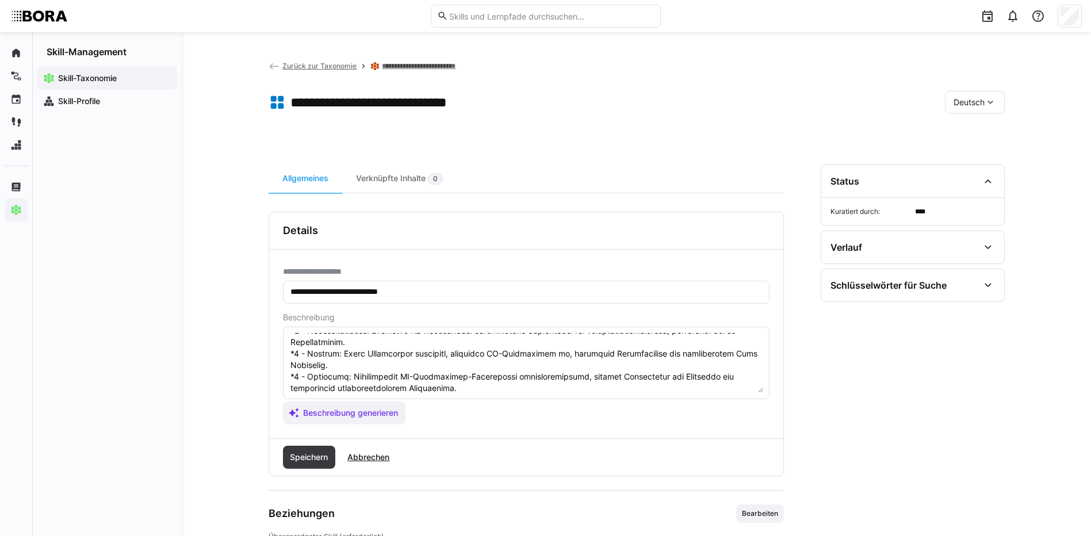
scroll to position [159, 0]
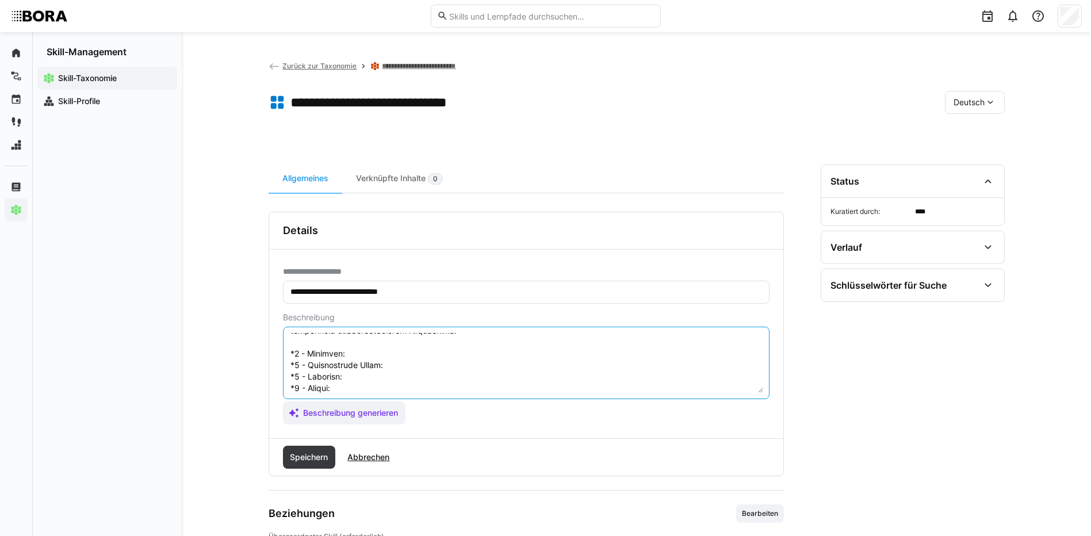
click at [357, 348] on textarea at bounding box center [526, 363] width 474 height 60
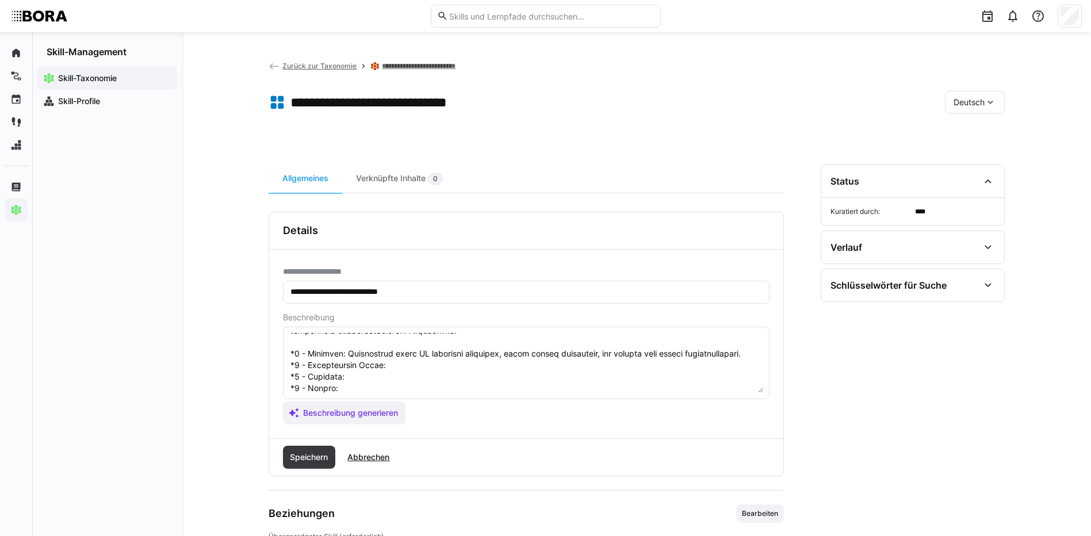
click at [406, 373] on textarea at bounding box center [526, 363] width 474 height 60
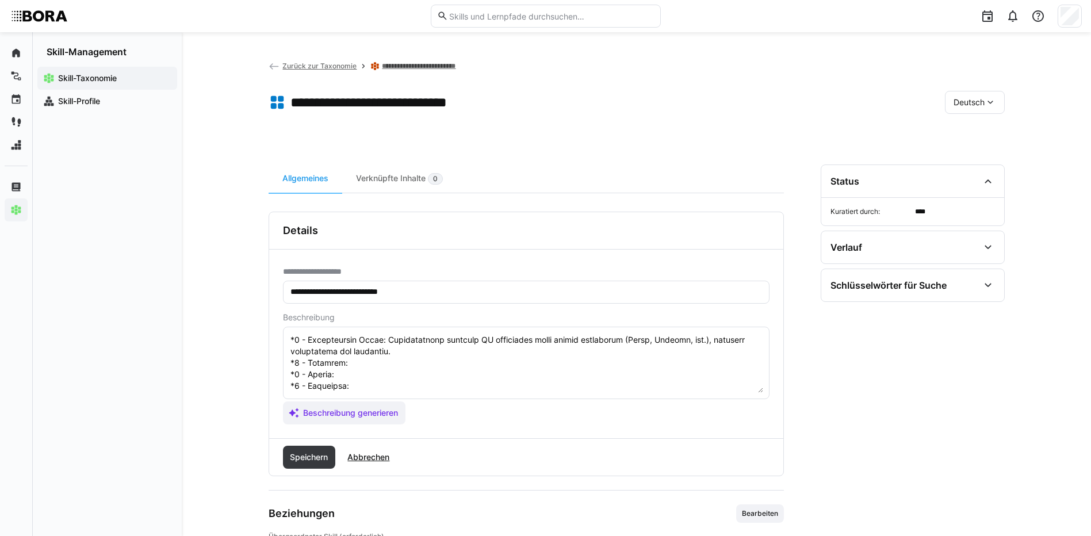
scroll to position [216, 0]
click at [354, 345] on textarea at bounding box center [526, 363] width 474 height 60
click at [347, 355] on textarea at bounding box center [526, 363] width 474 height 60
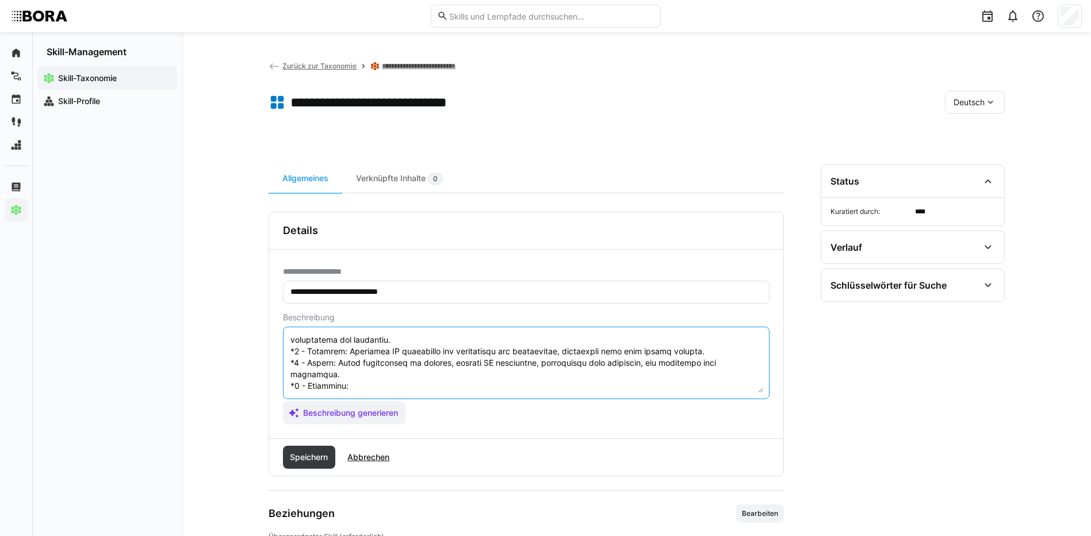
click at [394, 380] on textarea at bounding box center [526, 363] width 474 height 60
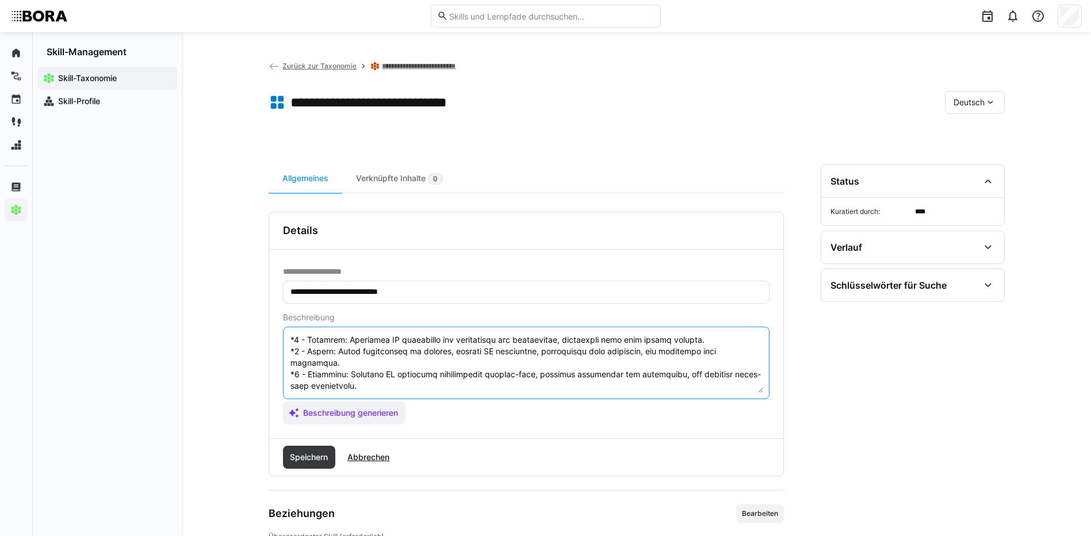
scroll to position [242, 0]
drag, startPoint x: 290, startPoint y: 354, endPoint x: 429, endPoint y: 402, distance: 146.6
click at [429, 402] on app-assistant-generate-form "Beschreibung Beschreibung generieren" at bounding box center [526, 369] width 486 height 112
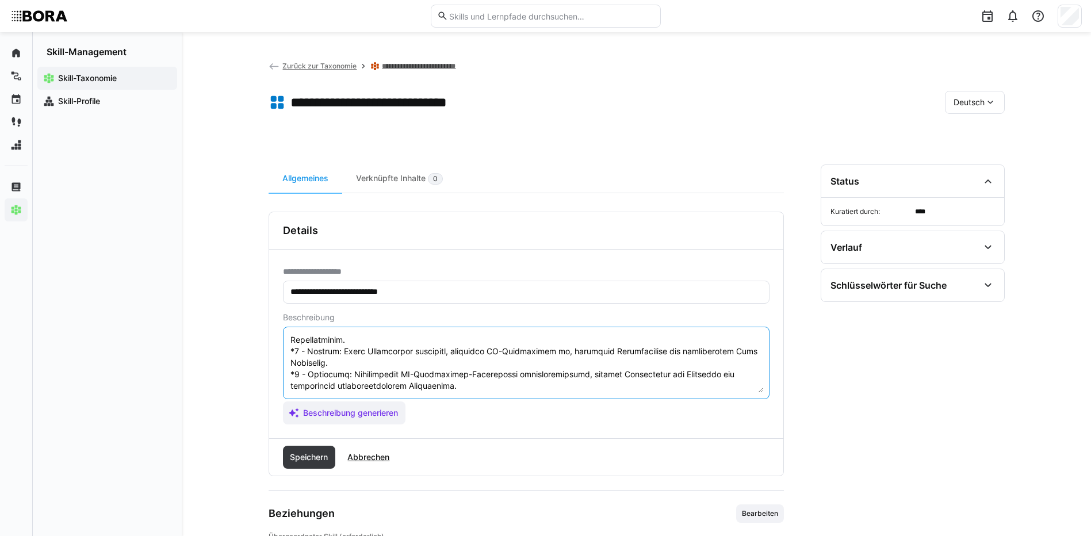
scroll to position [115, 0]
type textarea "Loremipsumd sit AM-Consectetur adipisc elit sed doe Temporinc, utlabore Etdolor…"
click at [323, 463] on span "Speichern" at bounding box center [309, 457] width 53 height 23
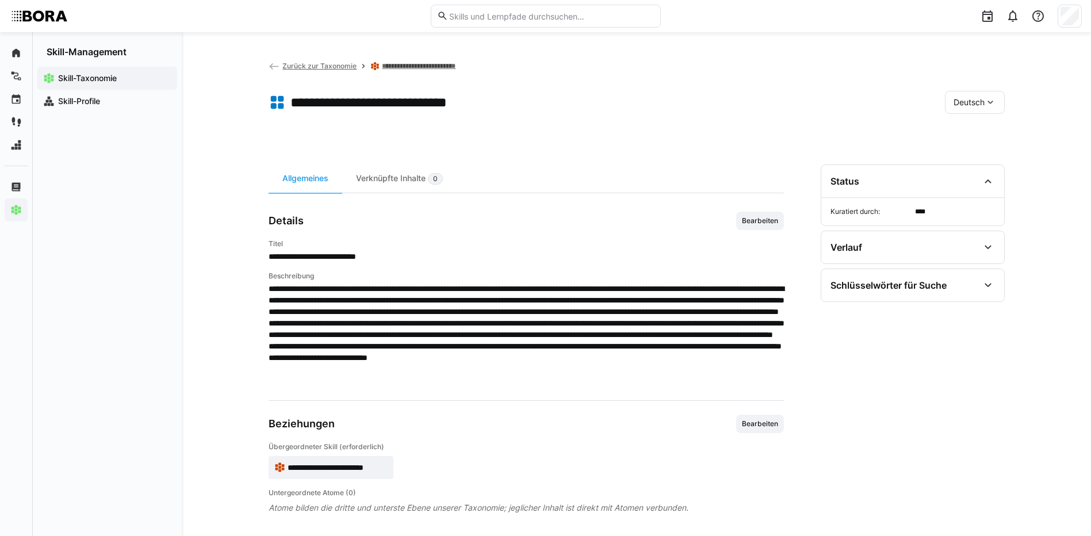
click at [984, 108] on div "Deutsch" at bounding box center [975, 102] width 60 height 23
click at [990, 154] on div "Englisch" at bounding box center [974, 157] width 43 height 12
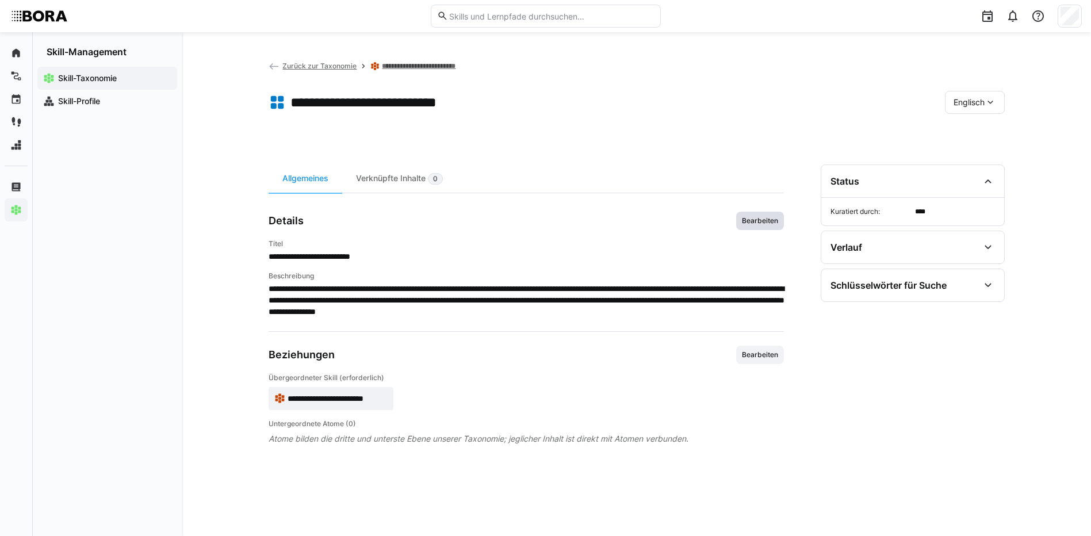
click at [754, 218] on span "Bearbeiten" at bounding box center [760, 220] width 39 height 9
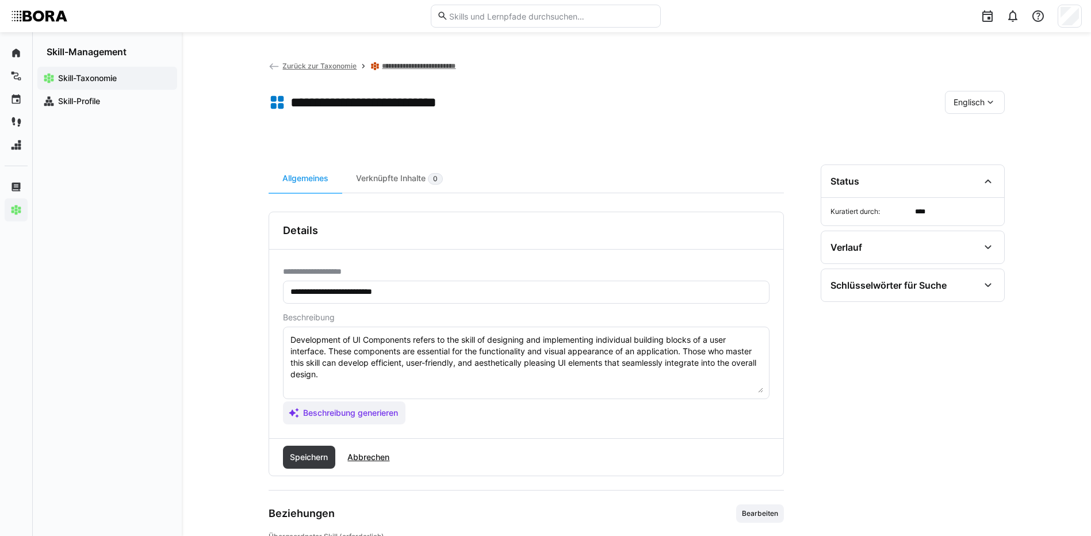
click at [707, 374] on textarea "Development of UI Components refers to the skill of designing and implementing …" at bounding box center [526, 363] width 474 height 60
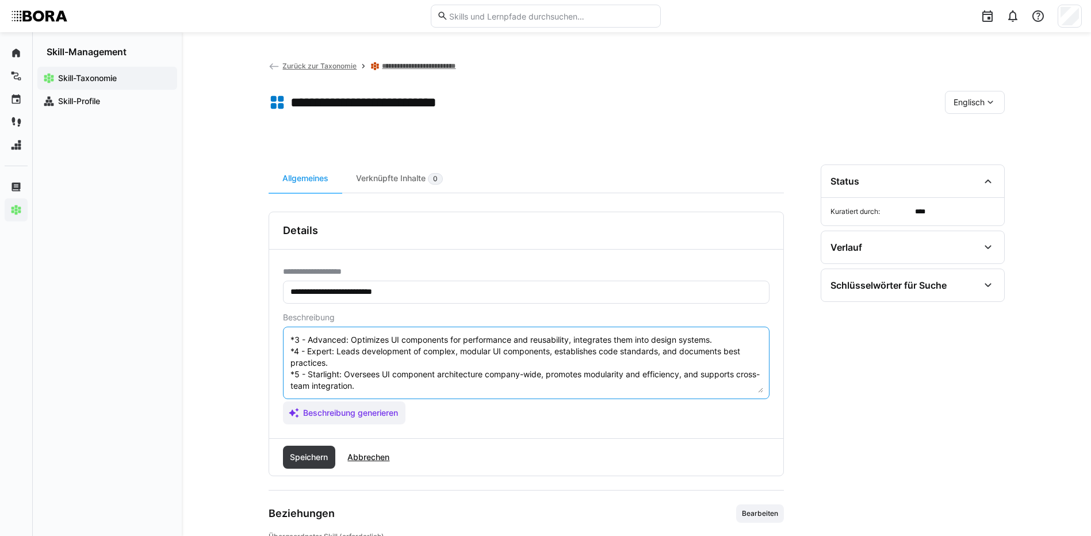
scroll to position [104, 0]
type textarea "Development of UI Components refers to the skill of designing and implementing …"
click at [292, 450] on span "Speichern" at bounding box center [309, 457] width 53 height 23
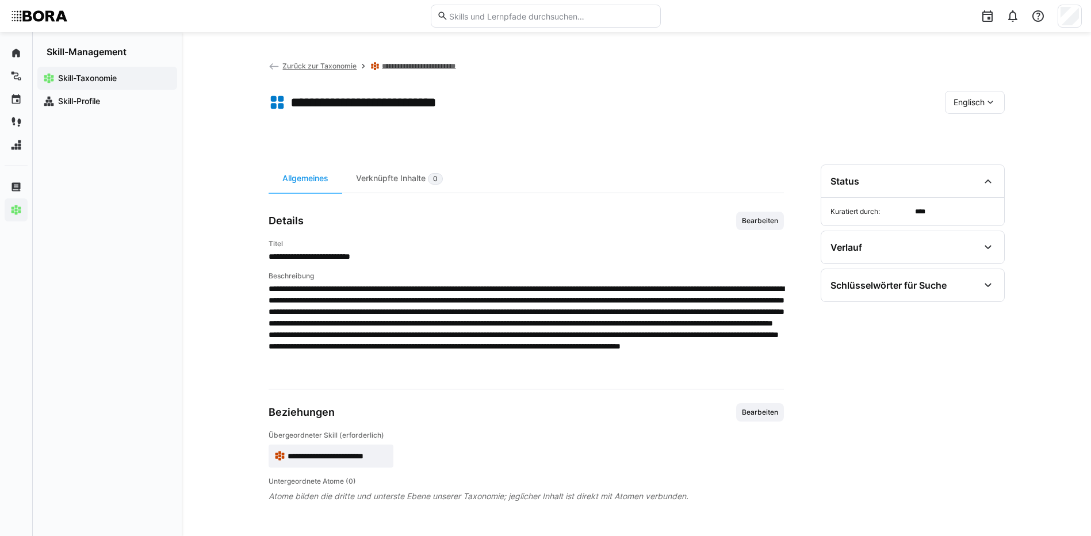
click at [962, 102] on span "Englisch" at bounding box center [968, 103] width 31 height 12
click at [972, 131] on span "Deutsch" at bounding box center [968, 133] width 31 height 12
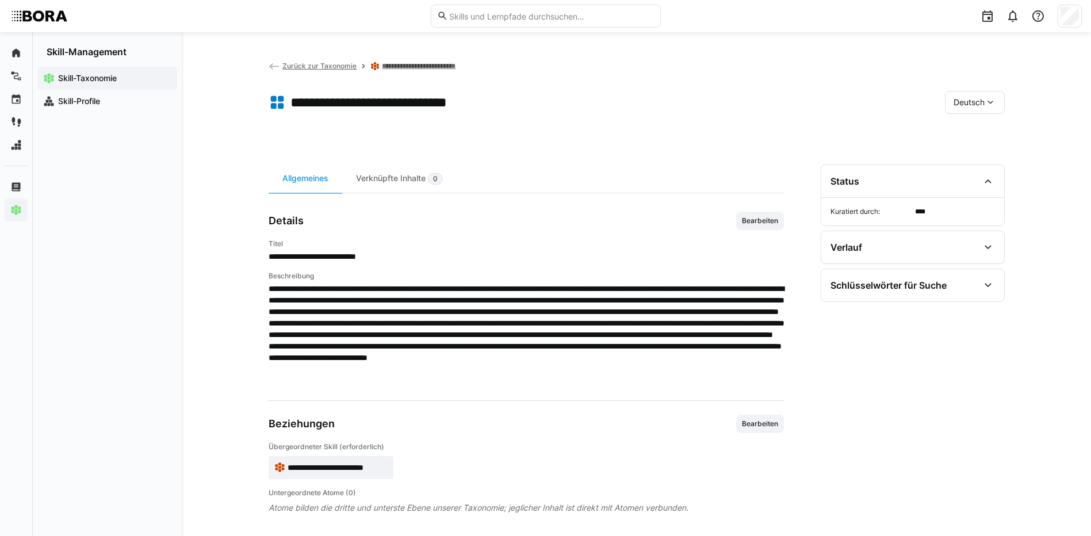
click at [449, 66] on link "**********" at bounding box center [425, 66] width 86 height 9
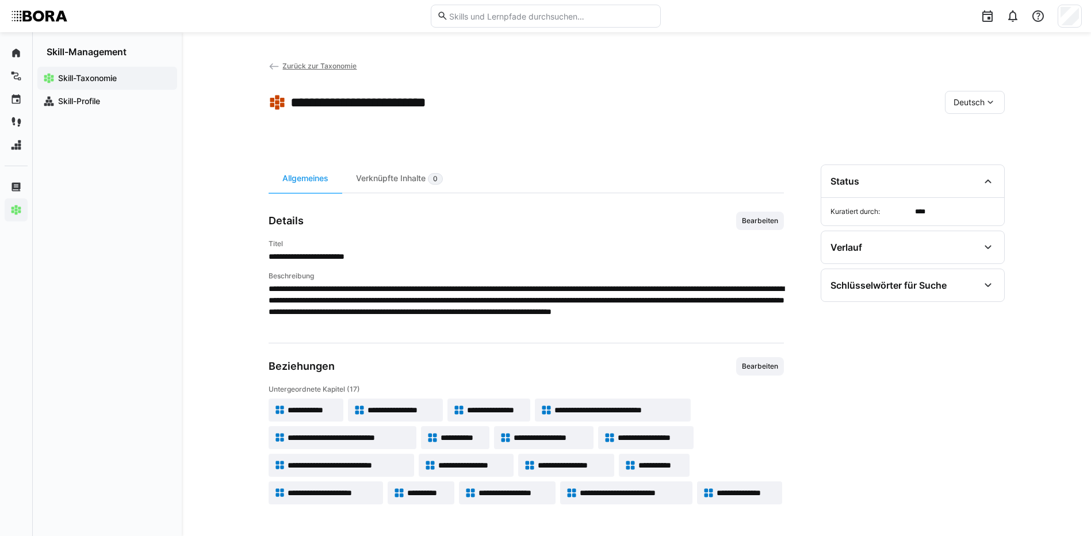
click at [344, 434] on span "**********" at bounding box center [349, 438] width 122 height 12
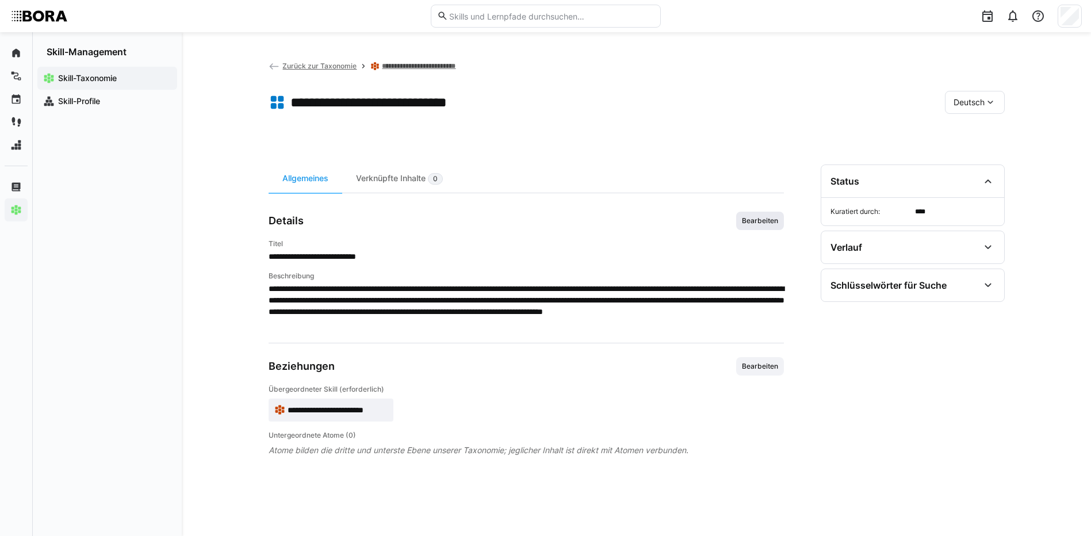
click at [754, 226] on span "Bearbeiten" at bounding box center [760, 221] width 48 height 18
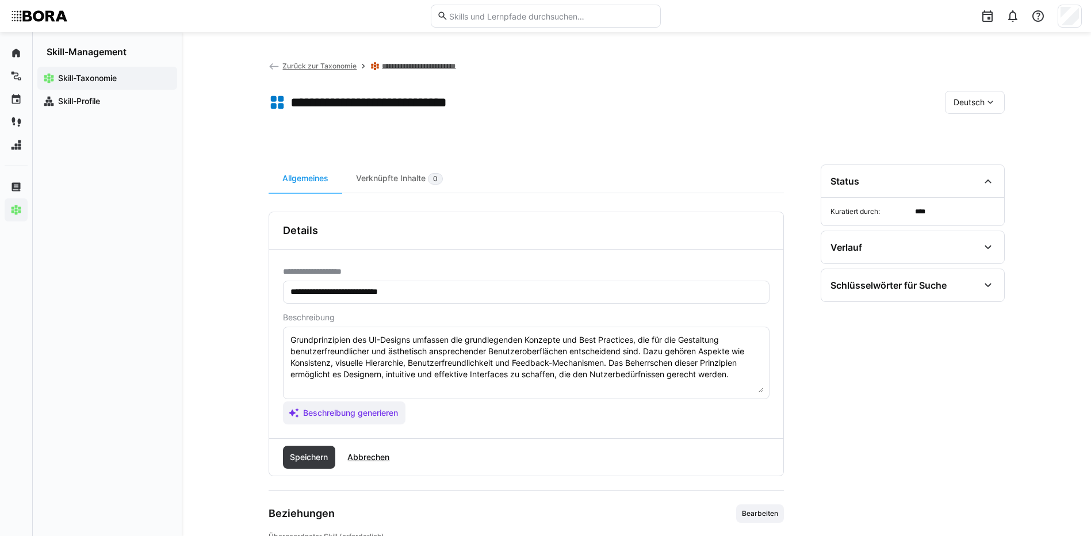
click at [748, 371] on textarea "Grundprinzipien des UI-Designs umfassen die grundlegenden Konzepte und Best Pra…" at bounding box center [526, 363] width 474 height 60
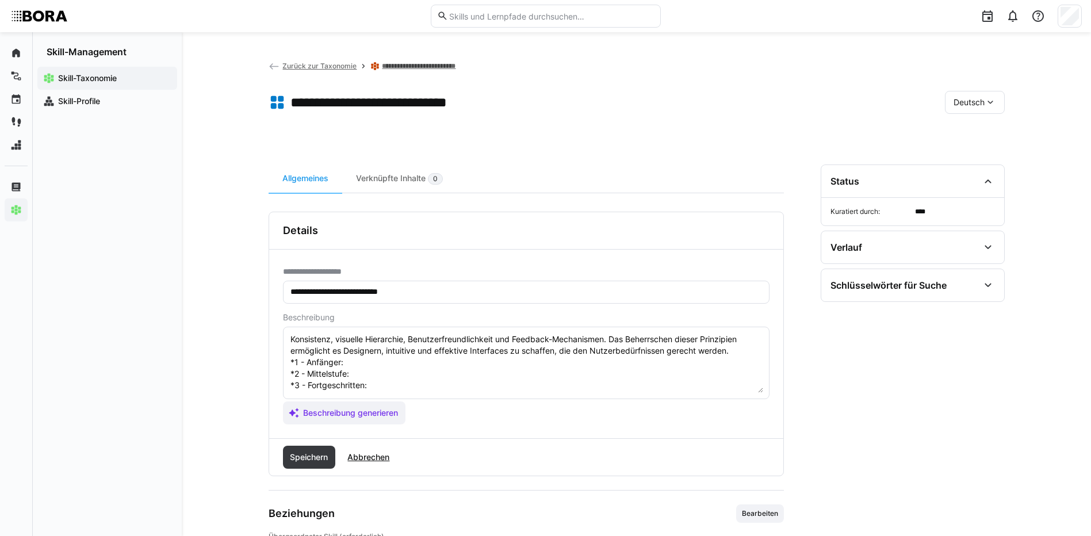
scroll to position [21, 0]
click at [400, 364] on textarea "Grundprinzipien des UI-Designs umfassen die grundlegenden Konzepte und Best Pra…" at bounding box center [526, 363] width 474 height 60
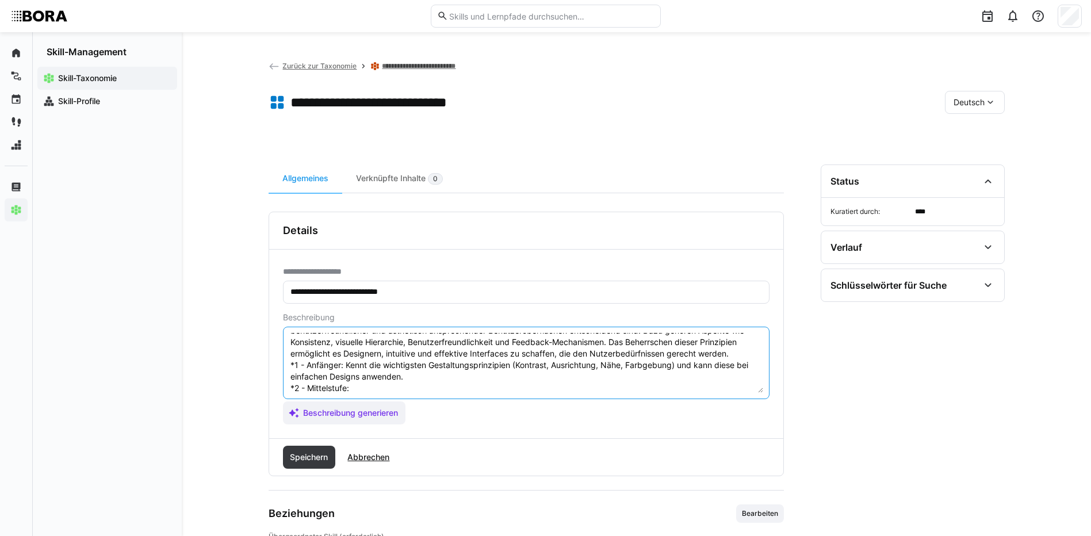
click at [376, 388] on textarea "Grundprinzipien des UI-Designs umfassen die grundlegenden Konzepte und Best Pra…" at bounding box center [526, 363] width 474 height 60
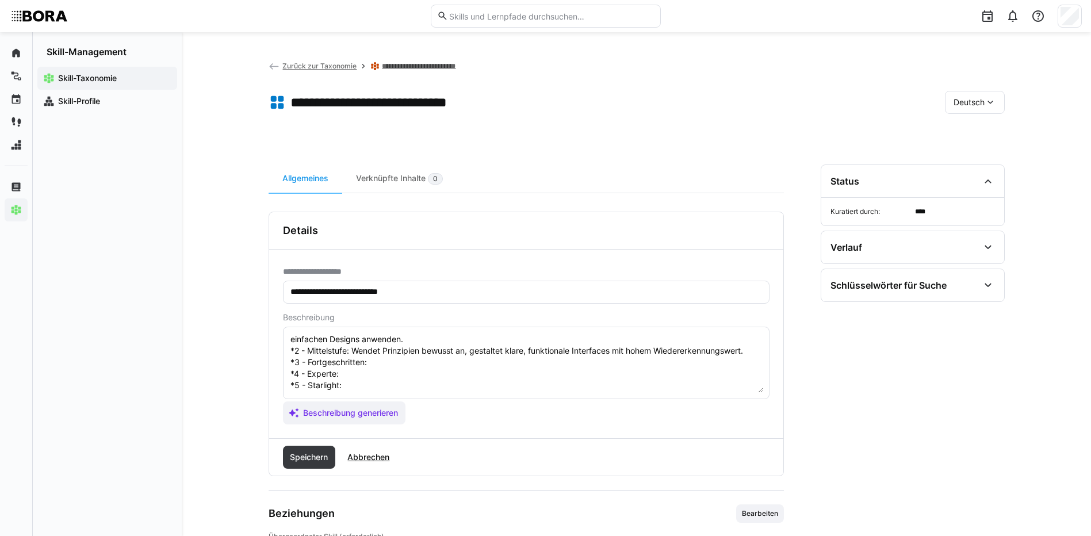
scroll to position [78, 0]
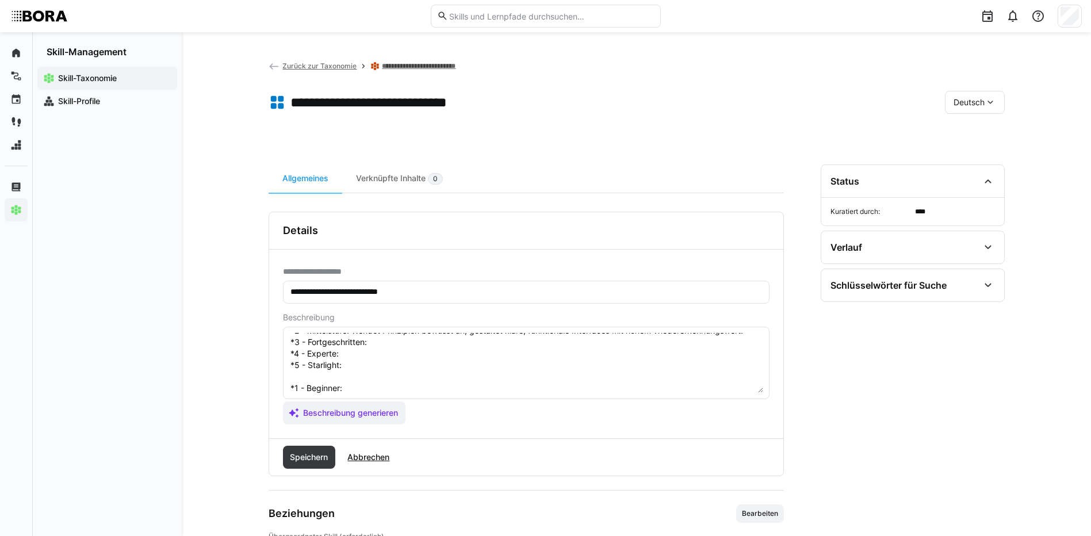
click at [391, 350] on textarea "Grundprinzipien des UI-Designs umfassen die grundlegenden Konzepte und Best Pra…" at bounding box center [526, 363] width 474 height 60
click at [389, 343] on textarea "Grundprinzipien des UI-Designs umfassen die grundlegenden Konzepte und Best Pra…" at bounding box center [526, 363] width 474 height 60
click at [361, 357] on textarea "Grundprinzipien des UI-Designs umfassen die grundlegenden Konzepte und Best Pra…" at bounding box center [526, 363] width 474 height 60
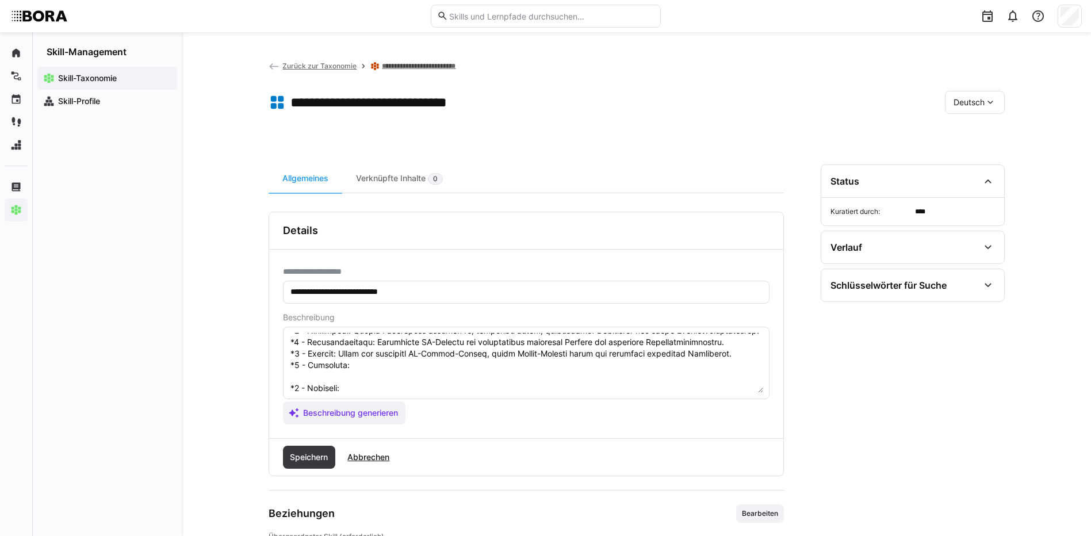
click at [409, 370] on textarea at bounding box center [526, 363] width 474 height 60
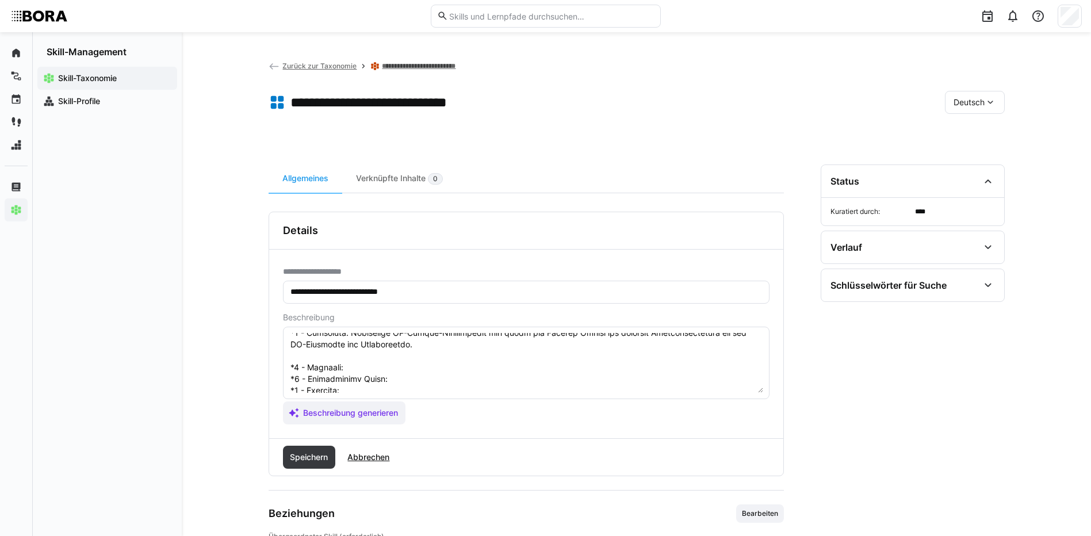
scroll to position [136, 0]
click at [366, 340] on textarea at bounding box center [526, 363] width 474 height 60
click at [394, 352] on textarea at bounding box center [526, 363] width 474 height 60
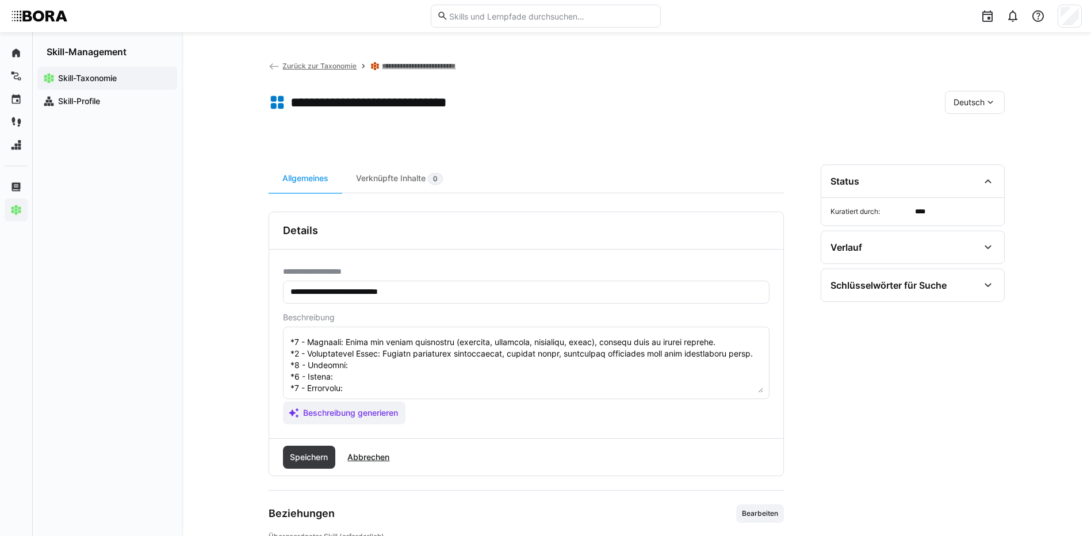
click at [378, 359] on textarea at bounding box center [526, 363] width 474 height 60
click at [370, 373] on textarea at bounding box center [526, 363] width 474 height 60
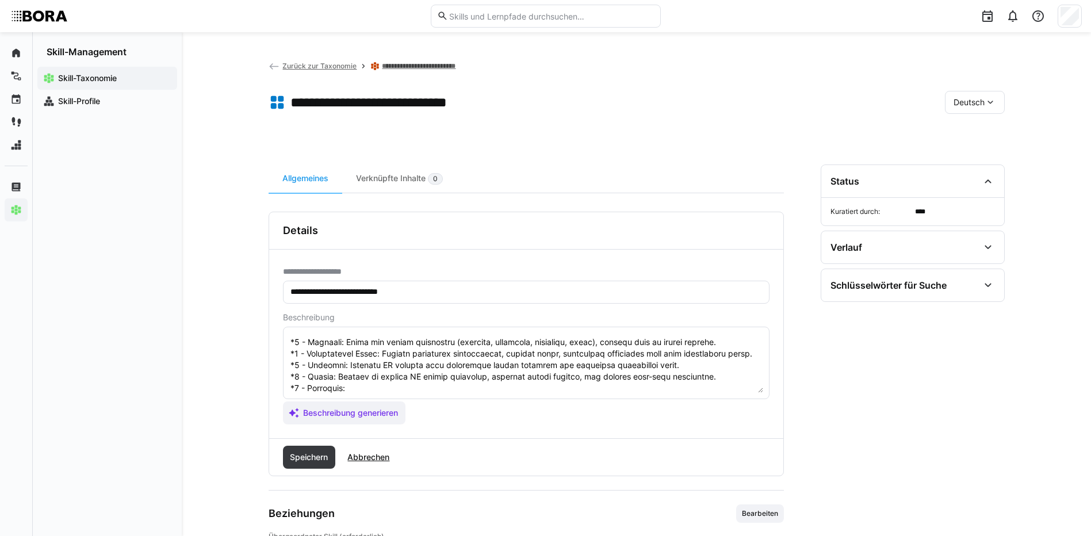
click at [370, 391] on textarea at bounding box center [526, 363] width 474 height 60
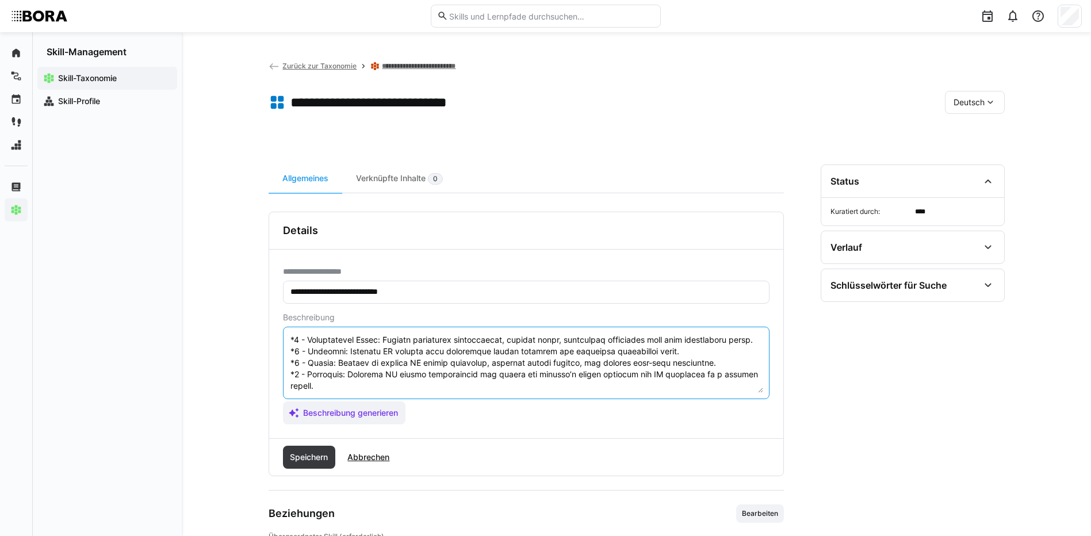
drag, startPoint x: 290, startPoint y: 359, endPoint x: 354, endPoint y: 392, distance: 71.2
click at [354, 392] on textarea at bounding box center [526, 363] width 474 height 60
type textarea "Loremipsumdolor sit AM-Consect adipisci eli seddoeiusmodt Incididu utl Etdo Mag…"
click at [319, 455] on span "Speichern" at bounding box center [308, 457] width 41 height 12
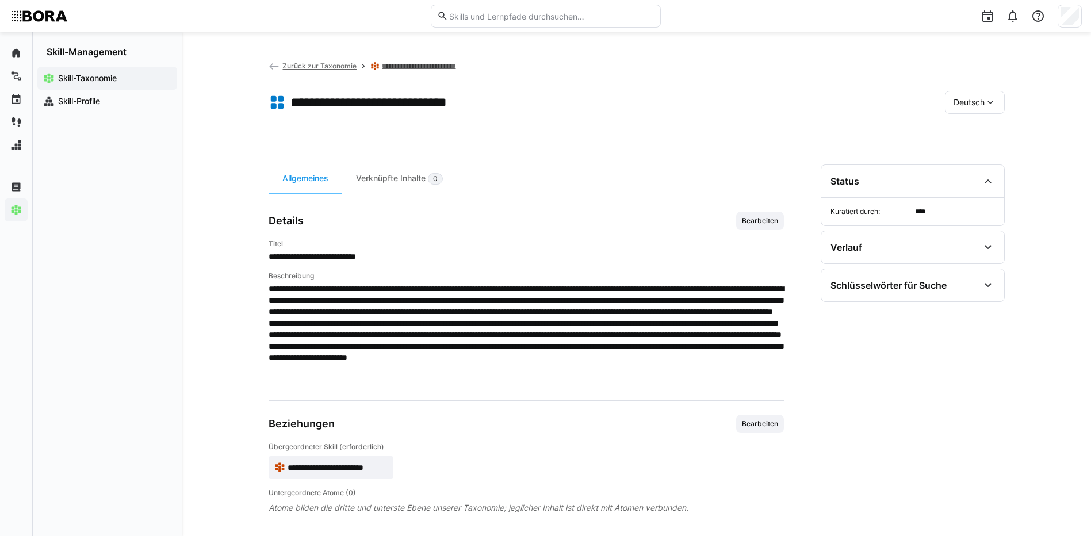
click at [969, 102] on span "Deutsch" at bounding box center [968, 103] width 31 height 12
click at [977, 155] on span "Englisch" at bounding box center [968, 157] width 31 height 12
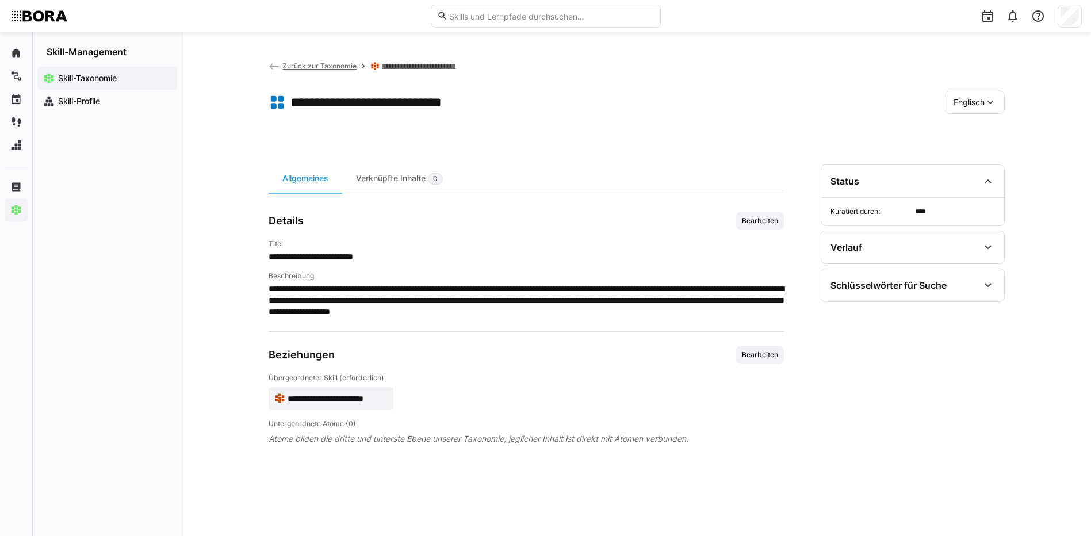
click at [731, 222] on div "Details Bearbeiten" at bounding box center [526, 221] width 515 height 18
click at [759, 220] on span "Bearbeiten" at bounding box center [760, 220] width 39 height 9
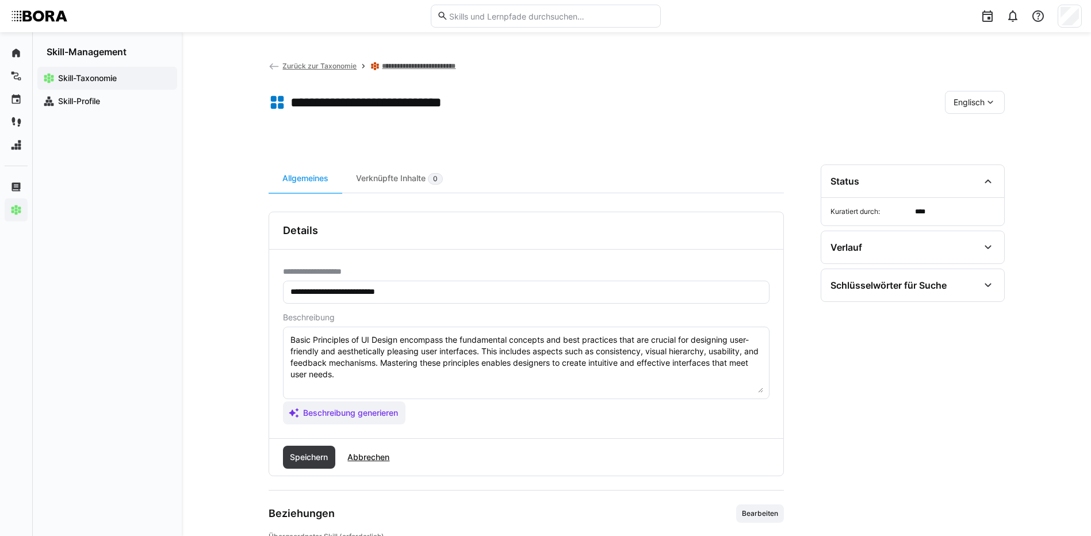
click at [707, 369] on textarea "Basic Principles of UI Design encompass the fundamental concepts and best pract…" at bounding box center [526, 363] width 474 height 60
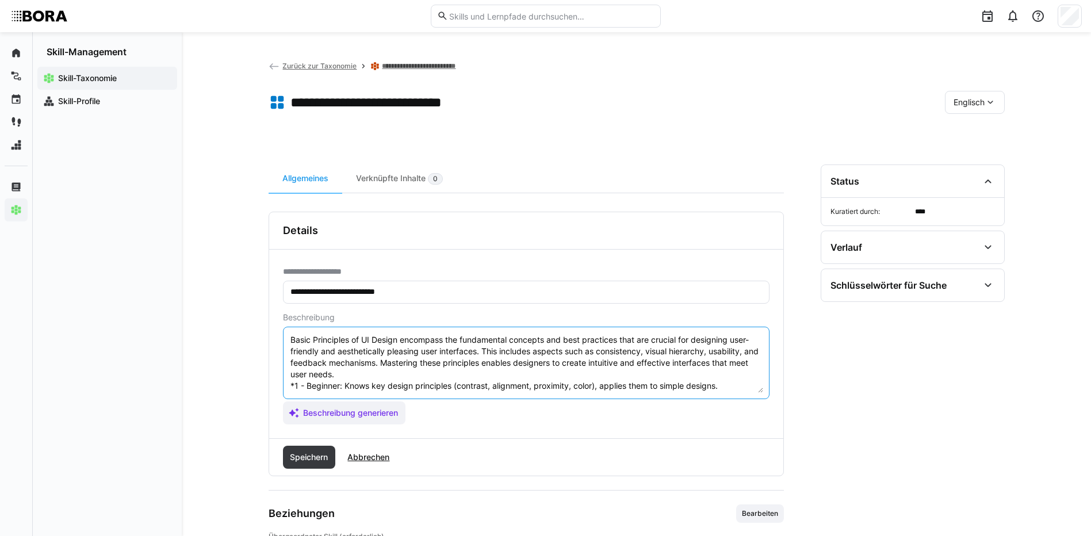
scroll to position [78, 0]
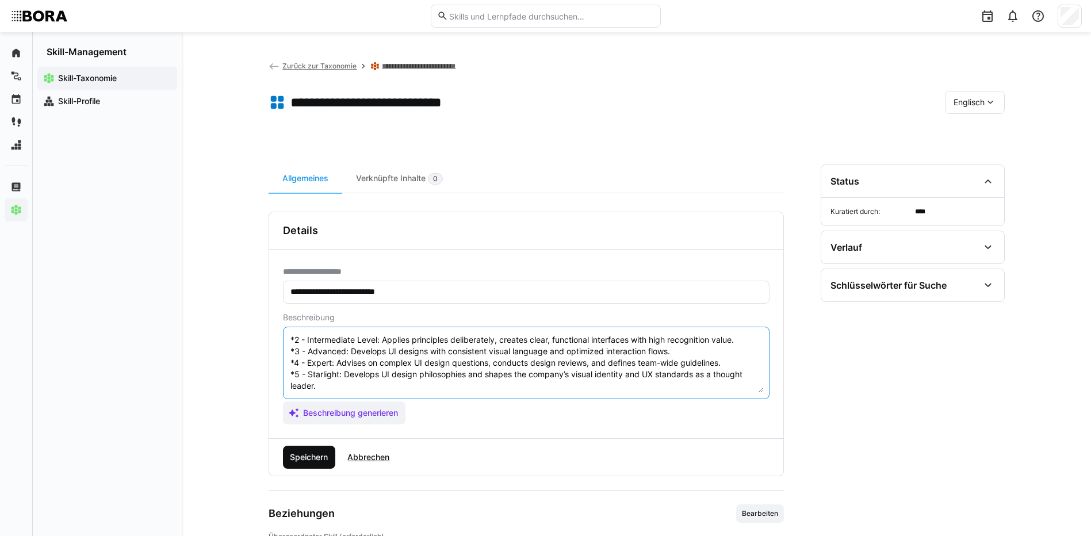
type textarea "Basic Principles of UI Design encompass the fundamental concepts and best pract…"
click at [333, 453] on span "Speichern" at bounding box center [309, 457] width 53 height 23
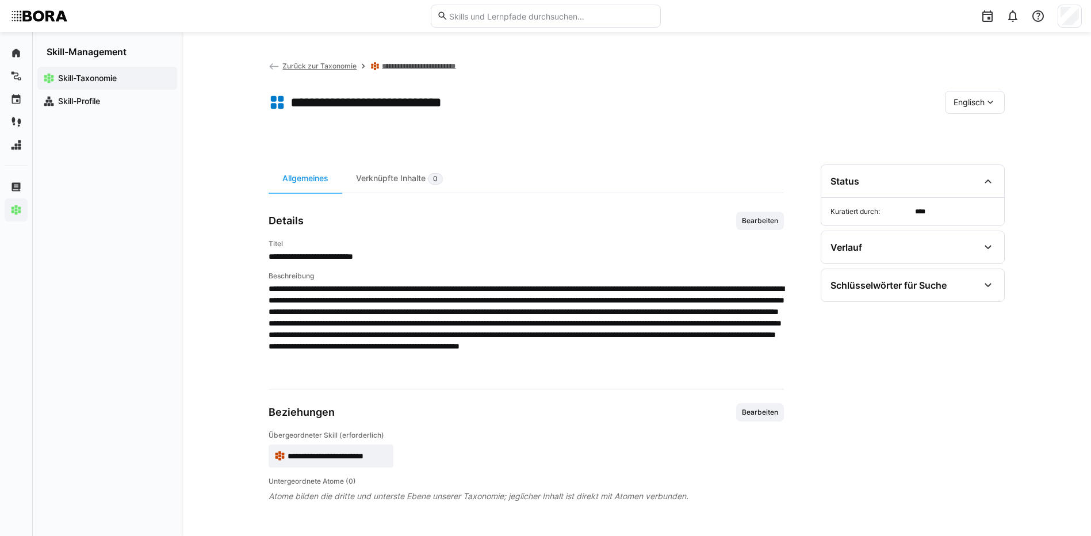
click at [976, 101] on span "Englisch" at bounding box center [968, 103] width 31 height 12
click at [982, 124] on div "Deutsch" at bounding box center [974, 133] width 61 height 24
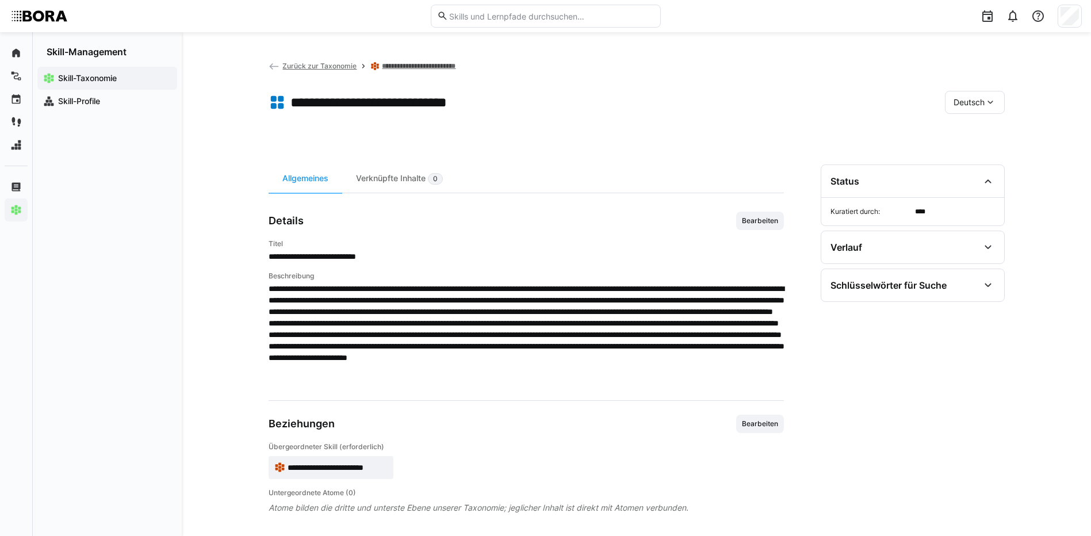
click at [444, 62] on link "**********" at bounding box center [425, 66] width 86 height 9
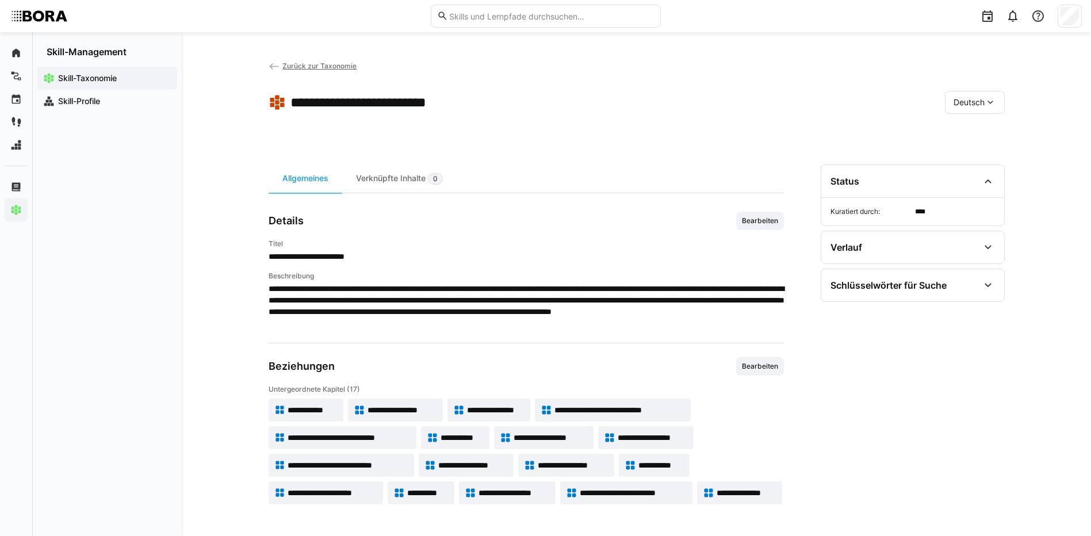
click at [454, 435] on span "**********" at bounding box center [461, 438] width 43 height 12
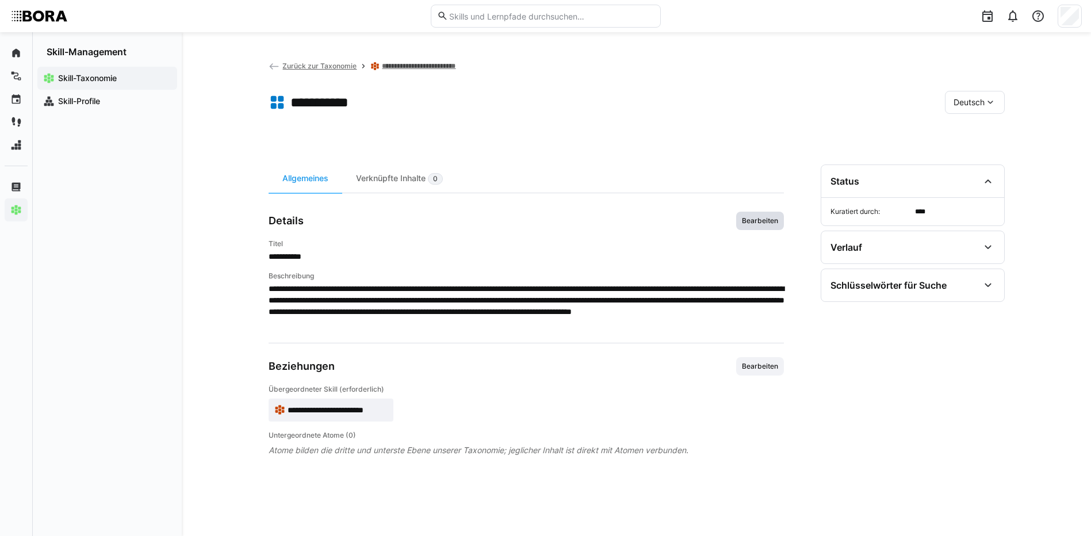
click at [764, 223] on span "Bearbeiten" at bounding box center [760, 220] width 39 height 9
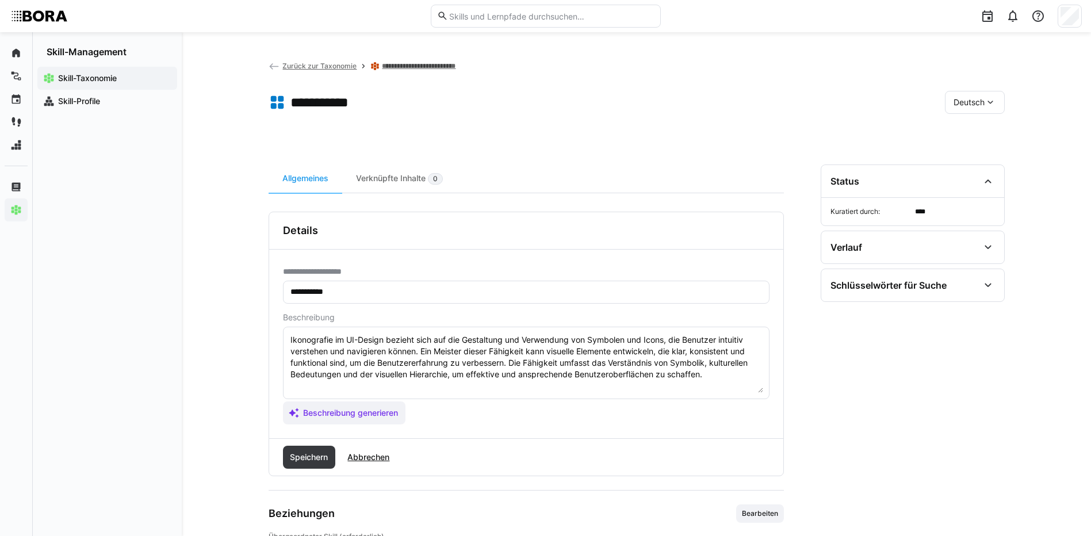
click at [713, 377] on textarea "Ikonografie im UI-Design bezieht sich auf die Gestaltung und Verwendung von Sym…" at bounding box center [526, 363] width 474 height 60
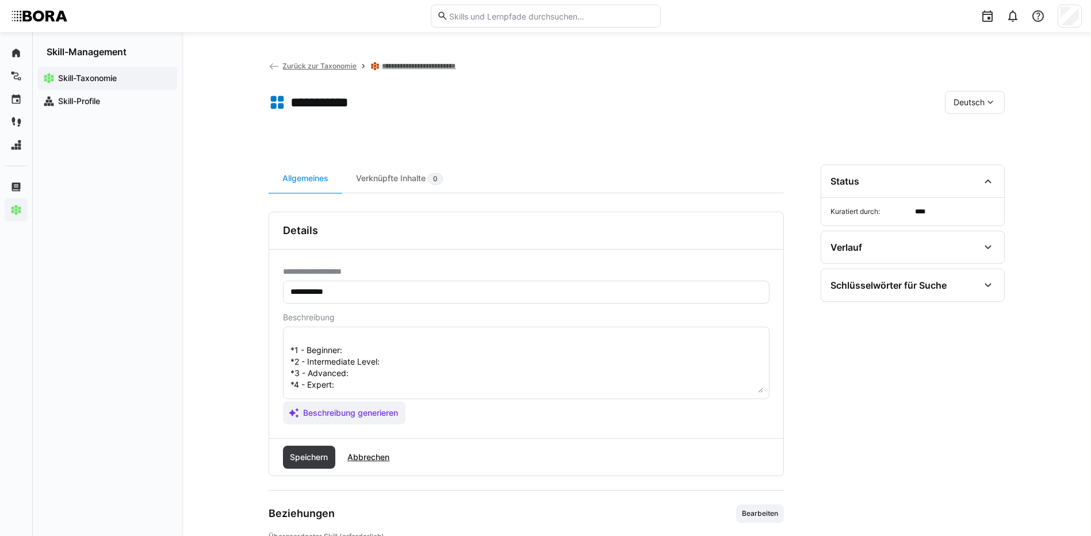
scroll to position [21, 0]
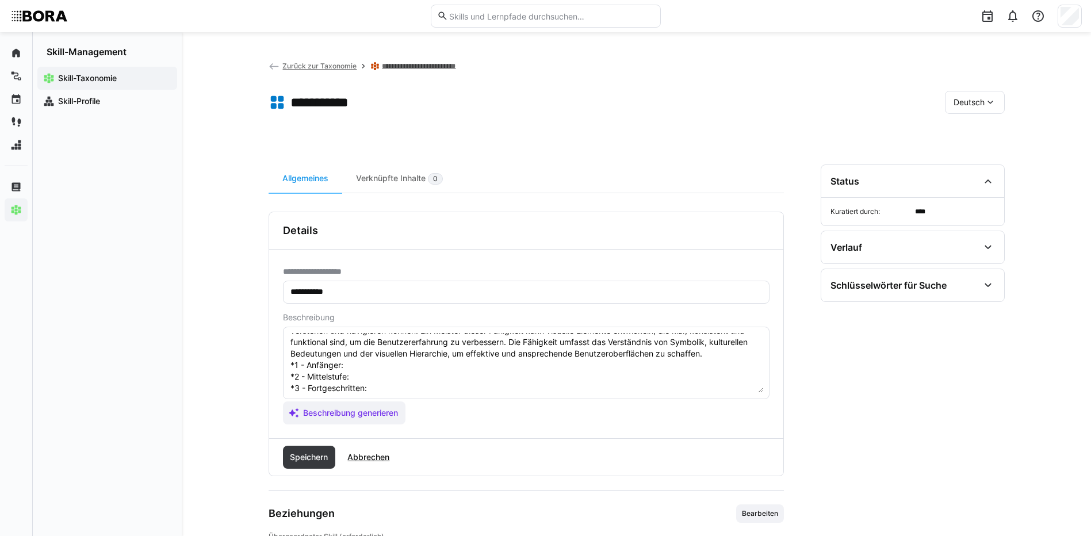
click at [395, 368] on textarea "Ikonografie im UI-Design bezieht sich auf die Gestaltung und Verwendung von Sym…" at bounding box center [526, 363] width 474 height 60
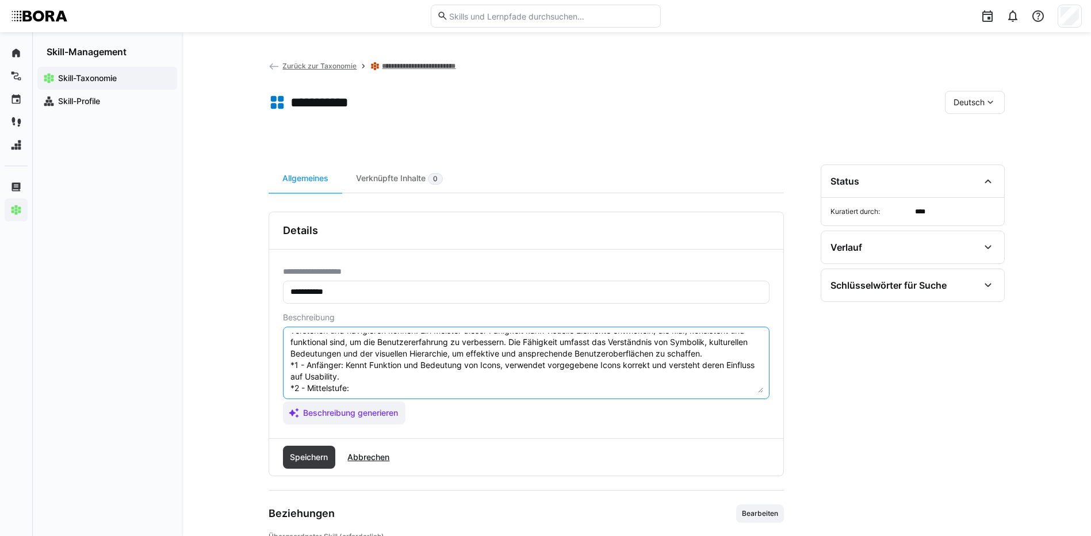
click at [408, 392] on textarea "Ikonografie im UI-Design bezieht sich auf die Gestaltung und Verwendung von Sym…" at bounding box center [526, 363] width 474 height 60
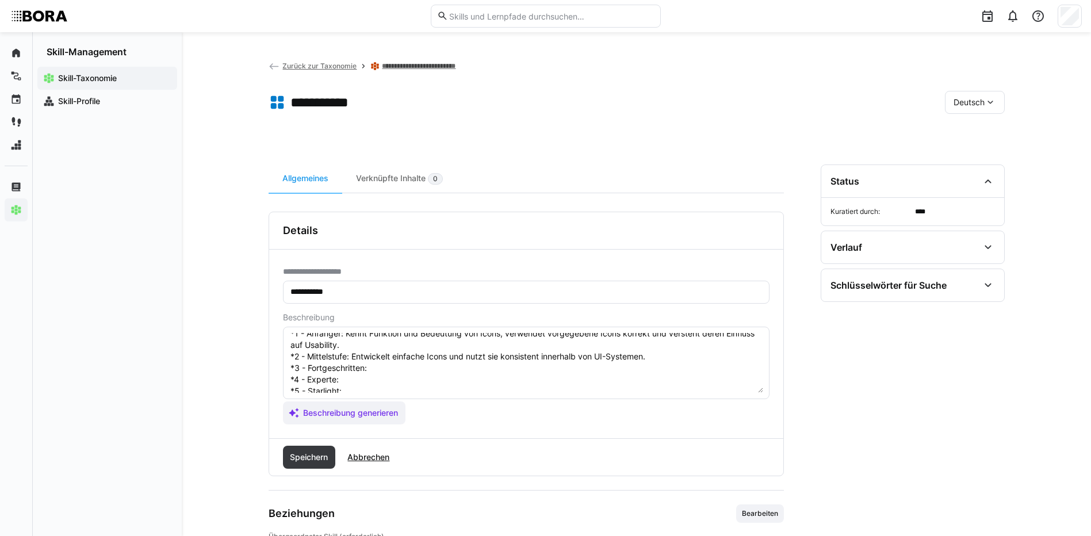
scroll to position [78, 0]
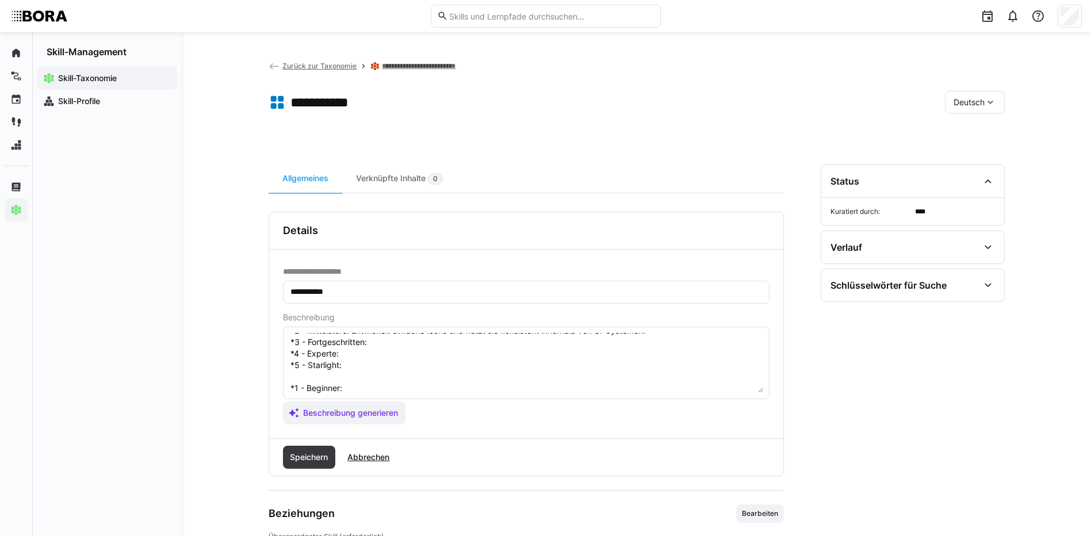
click at [407, 346] on textarea "Ikonografie im UI-Design bezieht sich auf die Gestaltung und Verwendung von Sym…" at bounding box center [526, 363] width 474 height 60
click at [416, 354] on textarea "Ikonografie im UI-Design bezieht sich auf die Gestaltung und Verwendung von Sym…" at bounding box center [526, 363] width 474 height 60
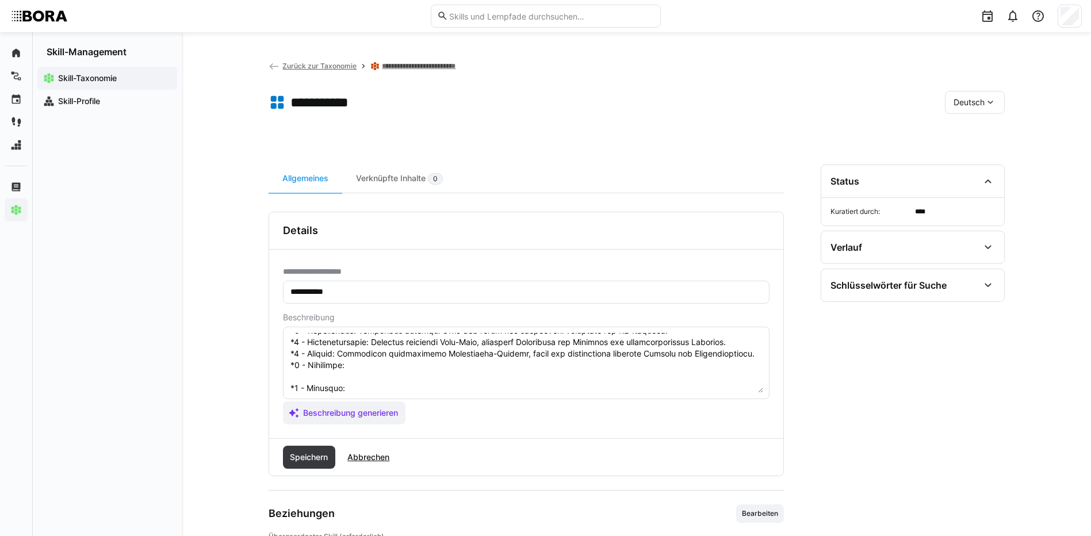
click at [359, 365] on textarea at bounding box center [526, 363] width 474 height 60
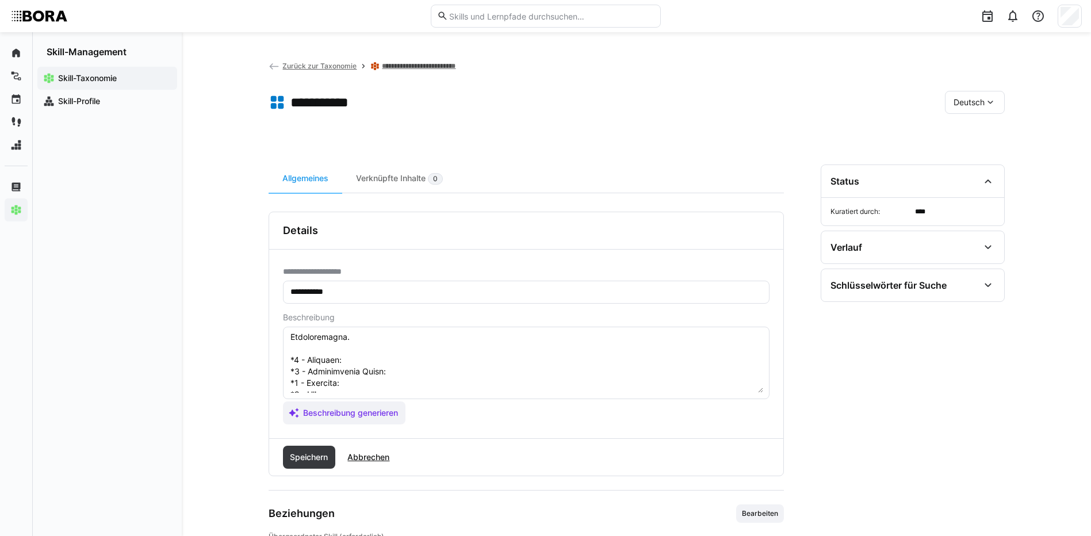
scroll to position [136, 0]
click at [425, 340] on textarea at bounding box center [526, 363] width 474 height 60
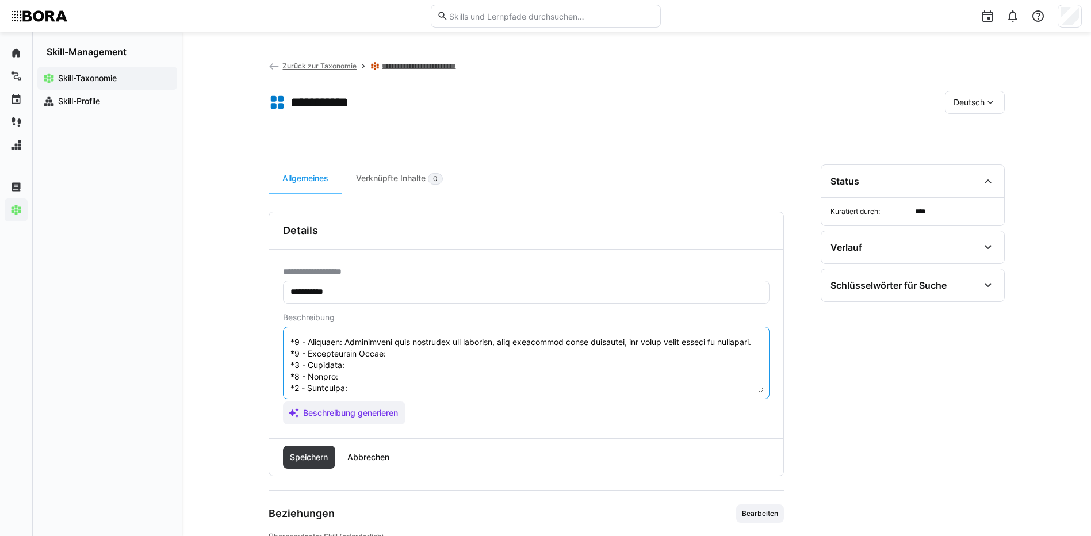
click at [400, 366] on textarea at bounding box center [526, 363] width 474 height 60
click at [367, 379] on textarea at bounding box center [526, 363] width 474 height 60
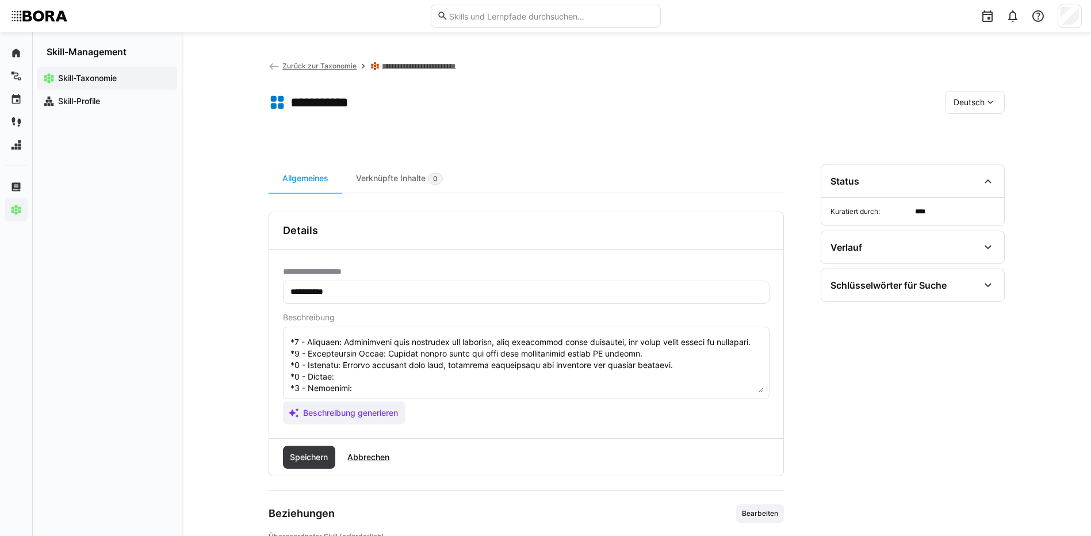
click at [483, 390] on textarea at bounding box center [526, 363] width 474 height 60
click at [415, 366] on textarea at bounding box center [526, 363] width 474 height 60
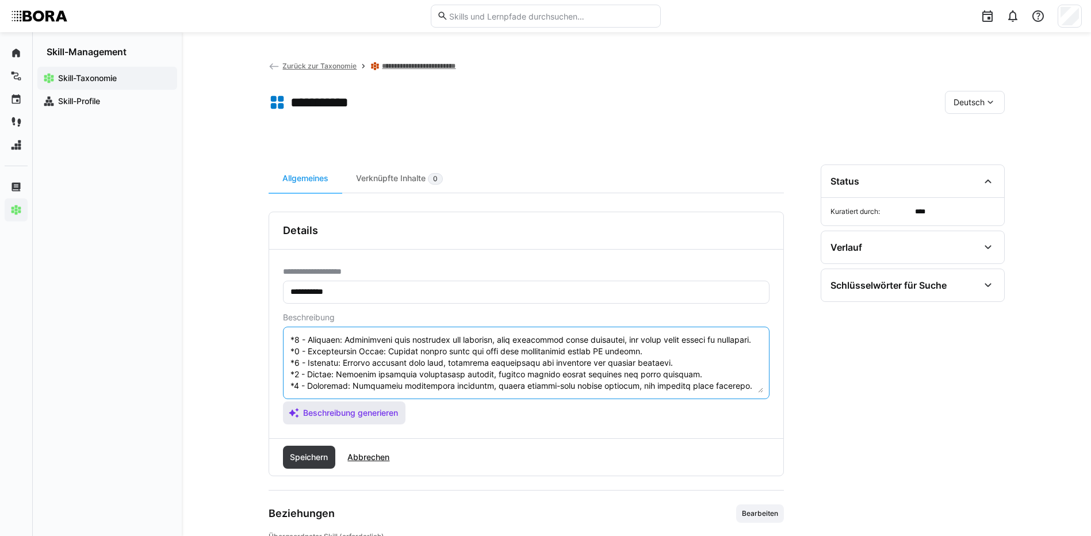
drag, startPoint x: 290, startPoint y: 360, endPoint x: 352, endPoint y: 408, distance: 79.1
click at [352, 408] on app-assistant-generate-form "Beschreibung Beschreibung generieren" at bounding box center [526, 369] width 486 height 112
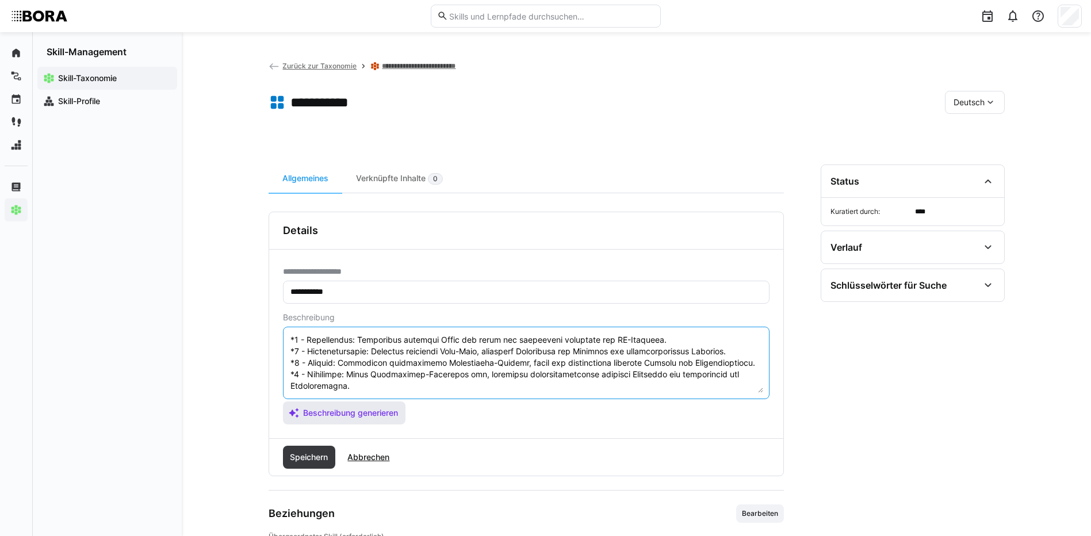
scroll to position [81, 0]
type textarea "Loremipsumd si AM-Consec adipisc elit sed doe Temporinci utl Etdolorema ali Eni…"
click at [312, 448] on span "Speichern" at bounding box center [309, 457] width 53 height 23
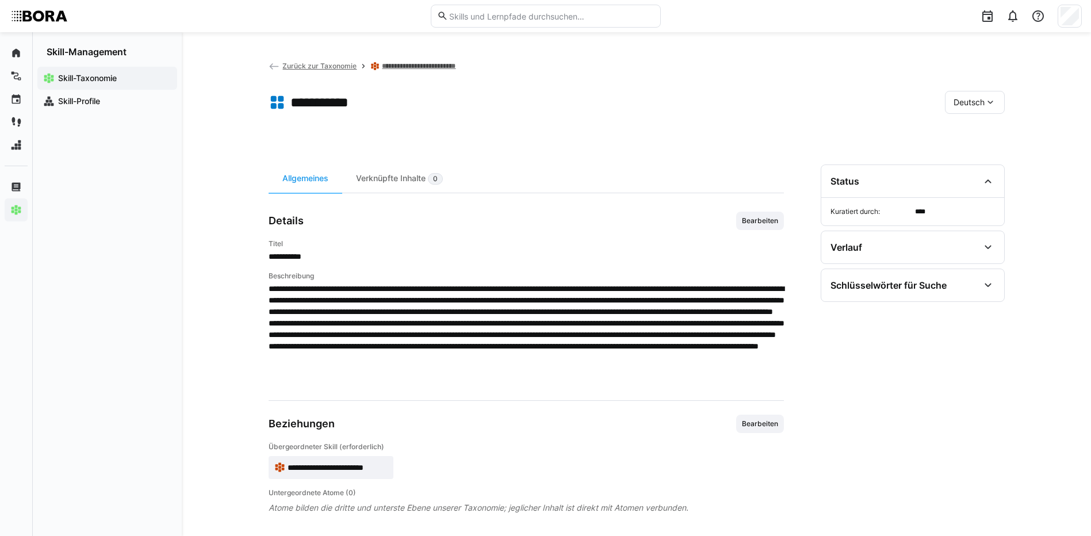
click at [995, 98] on eds-icon at bounding box center [990, 103] width 12 height 12
click at [982, 159] on span "Englisch" at bounding box center [968, 157] width 31 height 12
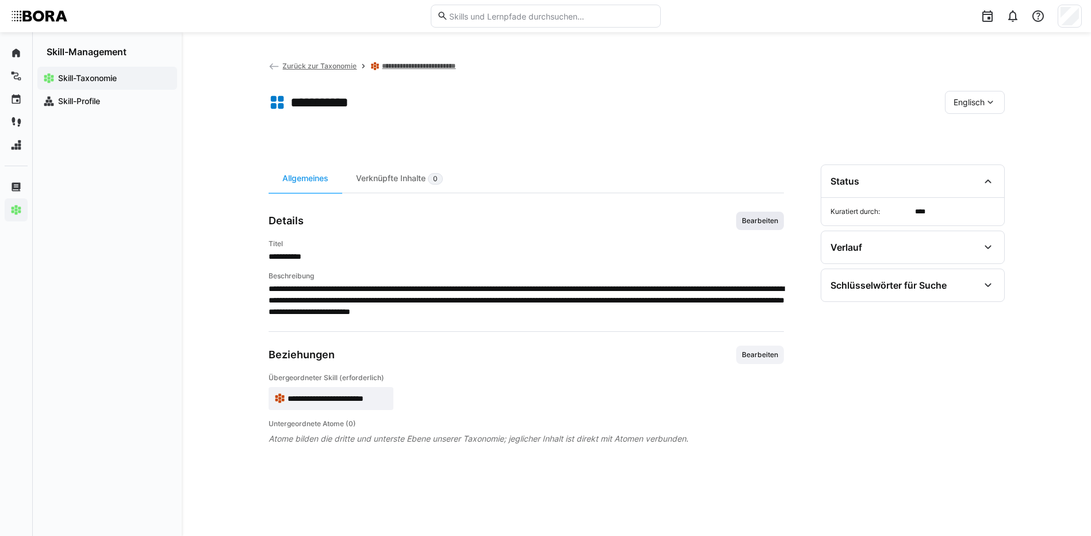
click at [759, 219] on span "Bearbeiten" at bounding box center [760, 220] width 39 height 9
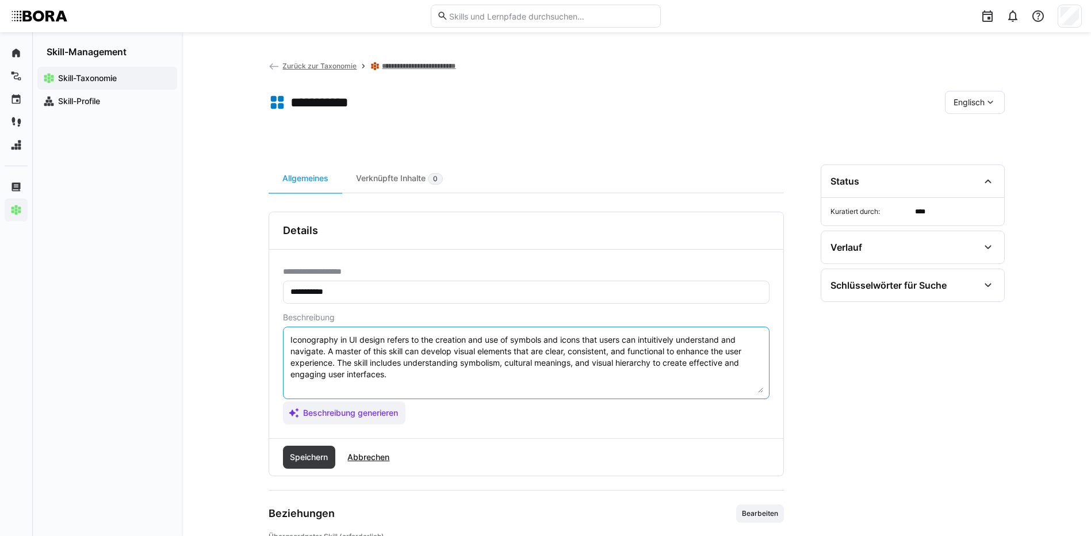
click at [719, 379] on textarea "Iconography in UI design refers to the creation and use of symbols and icons th…" at bounding box center [526, 363] width 474 height 60
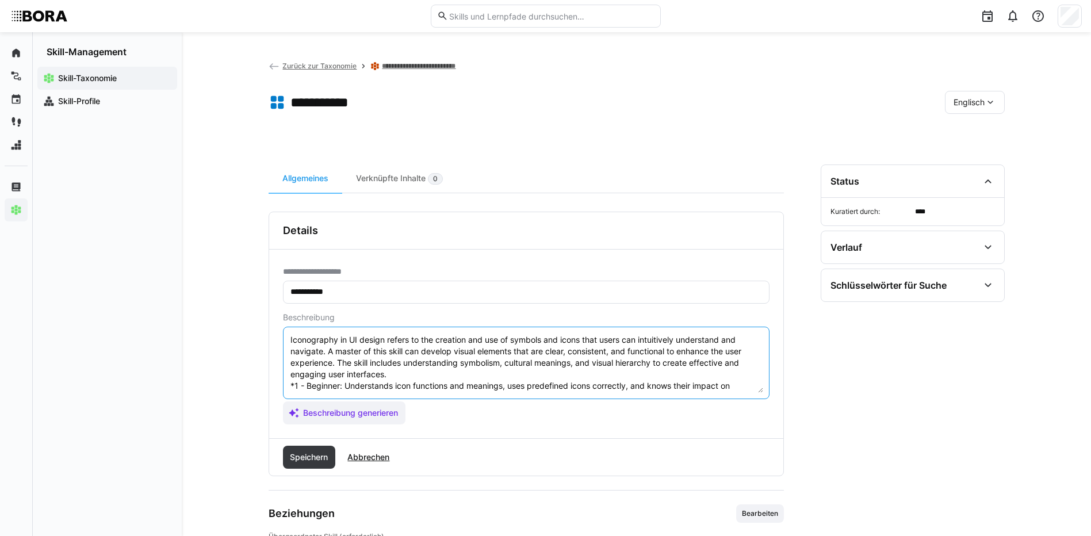
scroll to position [78, 0]
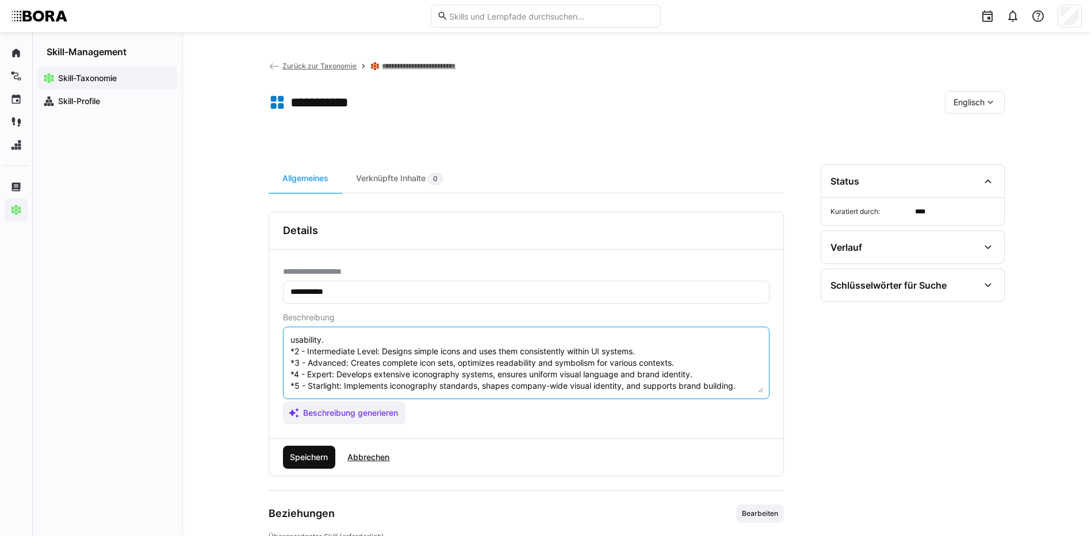
type textarea "Iconography in UI design refers to the creation and use of symbols and icons th…"
click at [322, 456] on span "Speichern" at bounding box center [308, 457] width 41 height 12
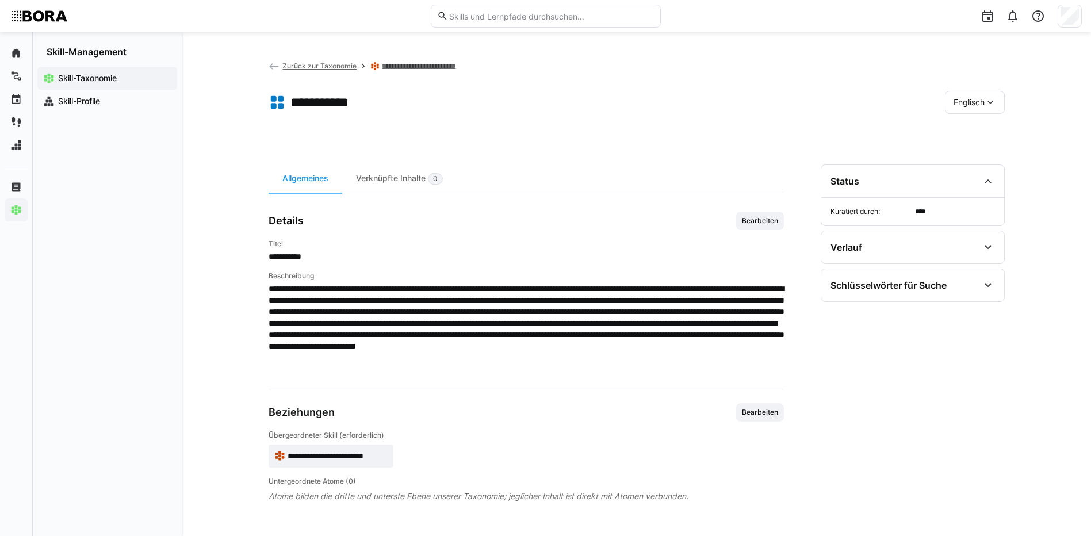
click at [979, 105] on span "Englisch" at bounding box center [968, 103] width 31 height 12
click at [982, 135] on span "Deutsch" at bounding box center [968, 133] width 31 height 12
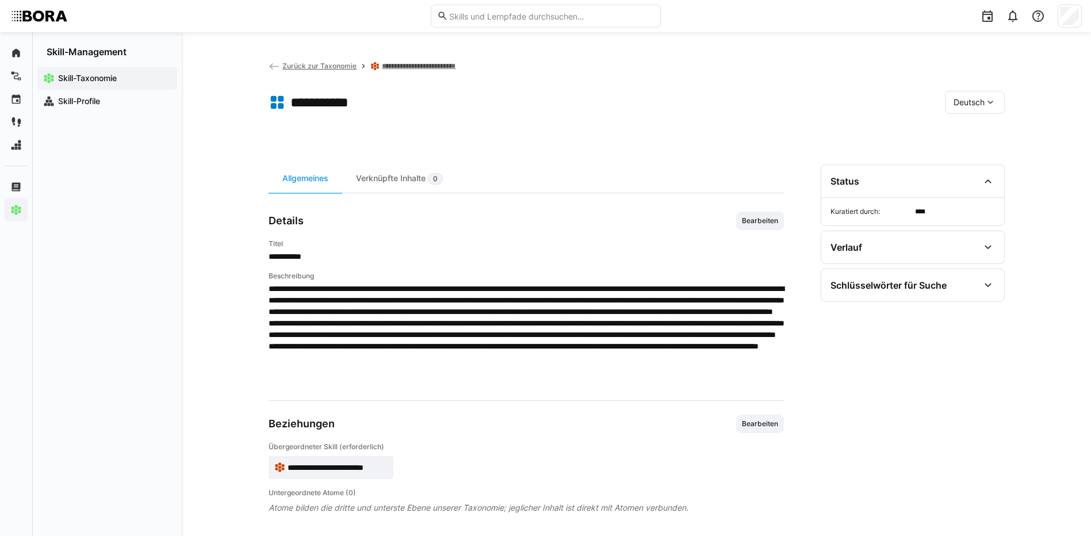
click at [430, 67] on link "**********" at bounding box center [425, 66] width 86 height 9
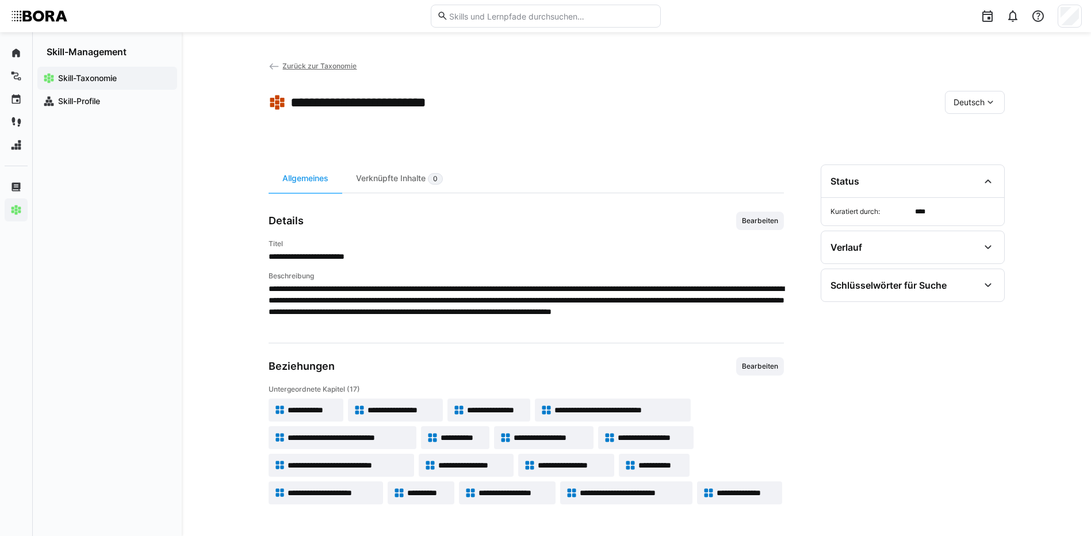
click at [550, 433] on span "**********" at bounding box center [550, 438] width 74 height 12
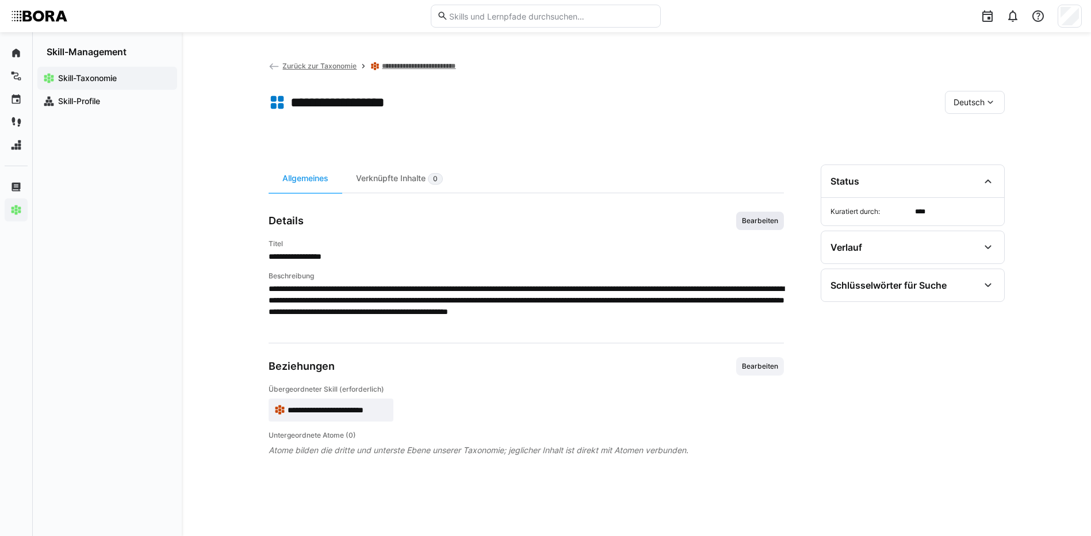
click at [769, 218] on span "Bearbeiten" at bounding box center [760, 220] width 39 height 9
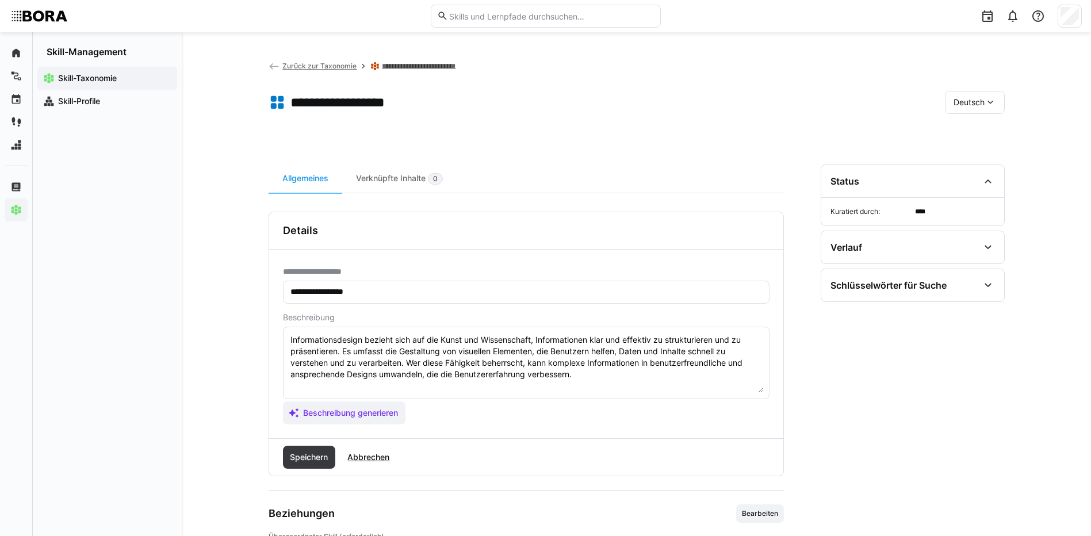
click at [593, 377] on textarea "Informationsdesign bezieht sich auf die Kunst und Wissenschaft, Informationen k…" at bounding box center [526, 363] width 474 height 60
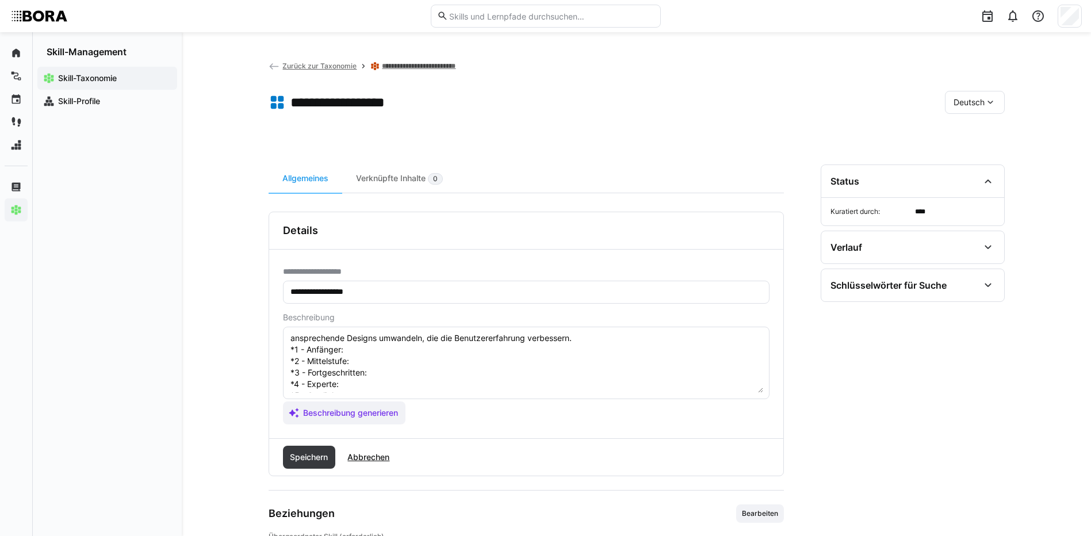
scroll to position [21, 0]
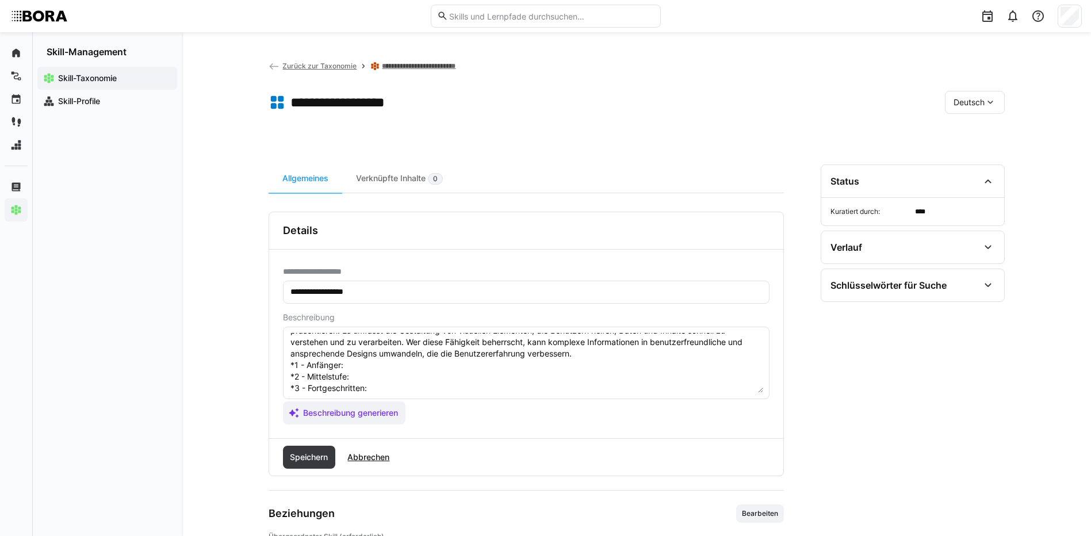
click at [372, 360] on textarea "Informationsdesign bezieht sich auf die Kunst und Wissenschaft, Informationen k…" at bounding box center [526, 363] width 474 height 60
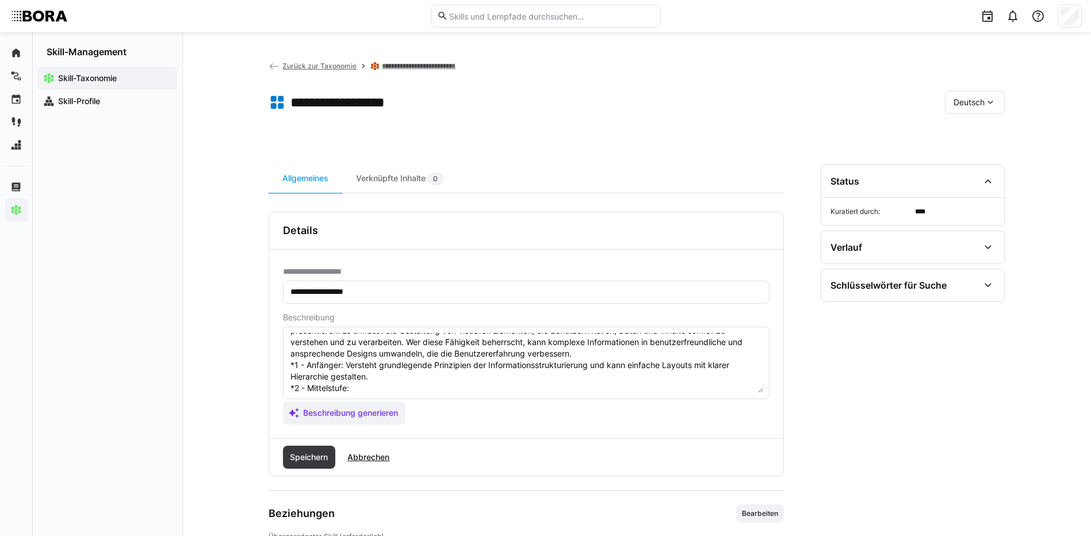
click at [381, 388] on textarea "Informationsdesign bezieht sich auf die Kunst und Wissenschaft, Informationen k…" at bounding box center [526, 363] width 474 height 60
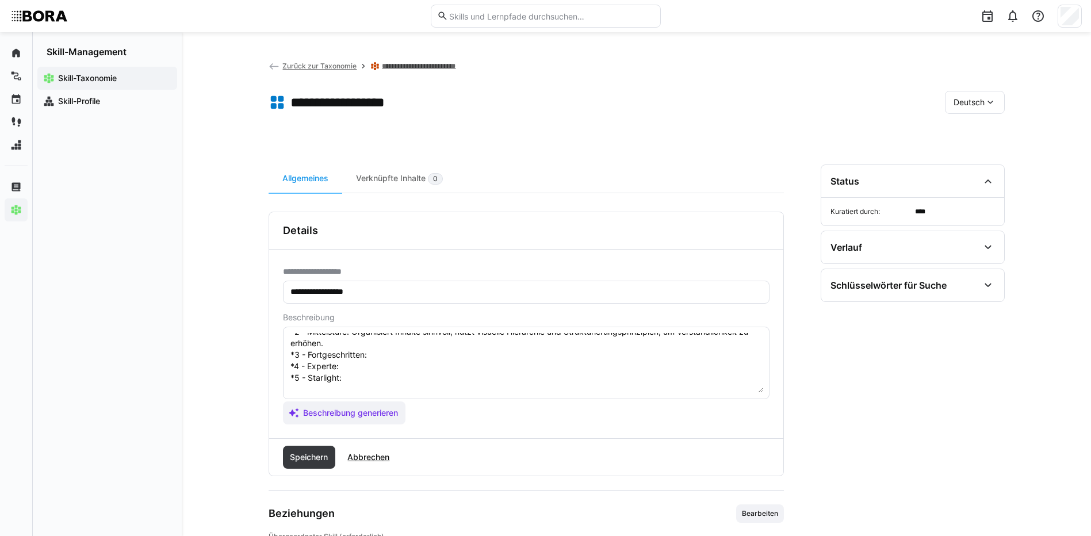
scroll to position [90, 0]
click at [383, 343] on textarea "Informationsdesign bezieht sich auf die Kunst und Wissenschaft, Informationen k…" at bounding box center [526, 363] width 474 height 60
click at [373, 371] on textarea "Informationsdesign bezieht sich auf die Kunst und Wissenschaft, Informationen k…" at bounding box center [526, 363] width 474 height 60
click at [347, 364] on textarea "Informationsdesign bezieht sich auf die Kunst und Wissenschaft, Informationen k…" at bounding box center [526, 363] width 474 height 60
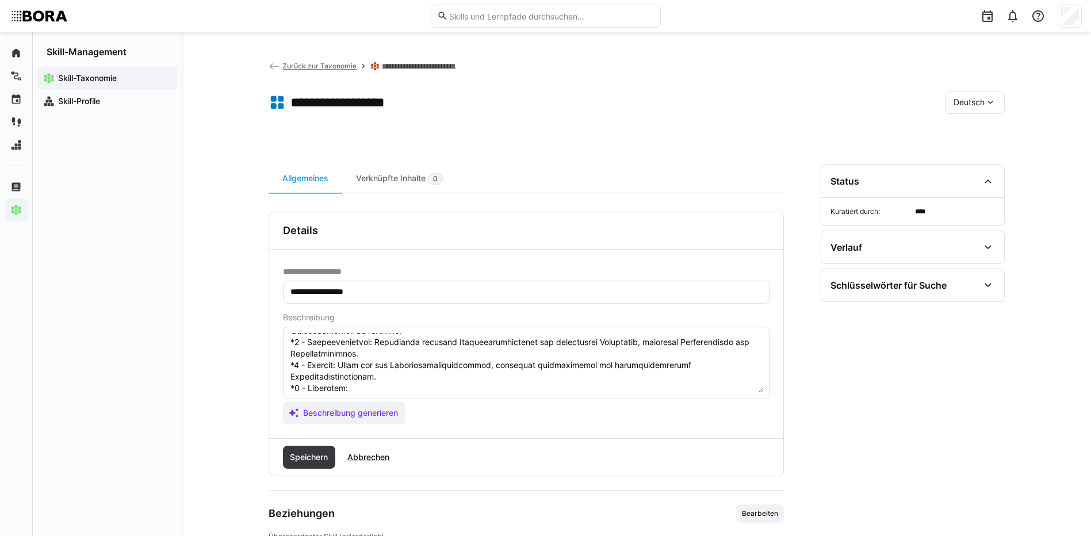
click at [351, 376] on textarea at bounding box center [526, 363] width 474 height 60
click at [344, 375] on textarea at bounding box center [526, 363] width 474 height 60
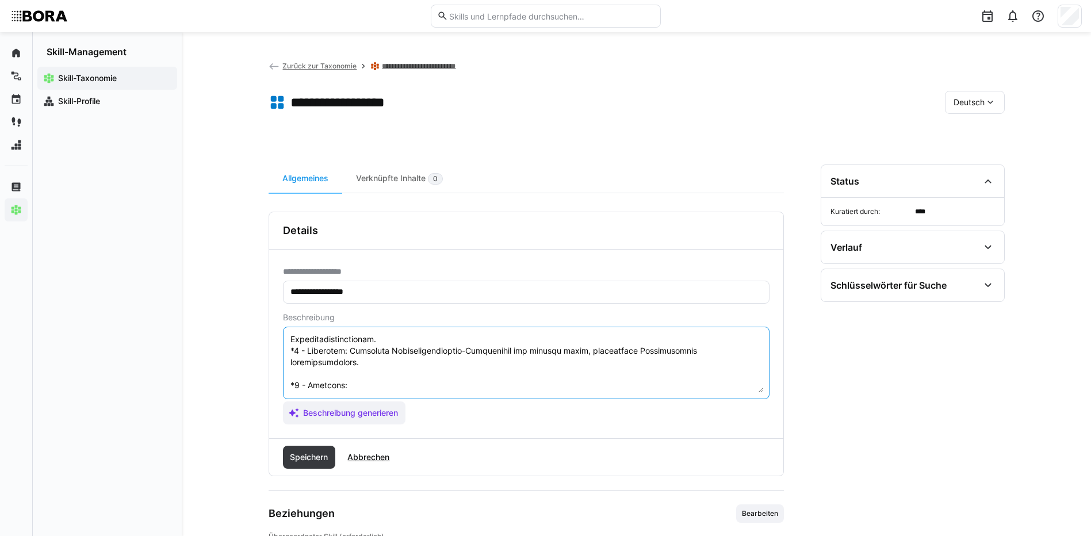
scroll to position [147, 0]
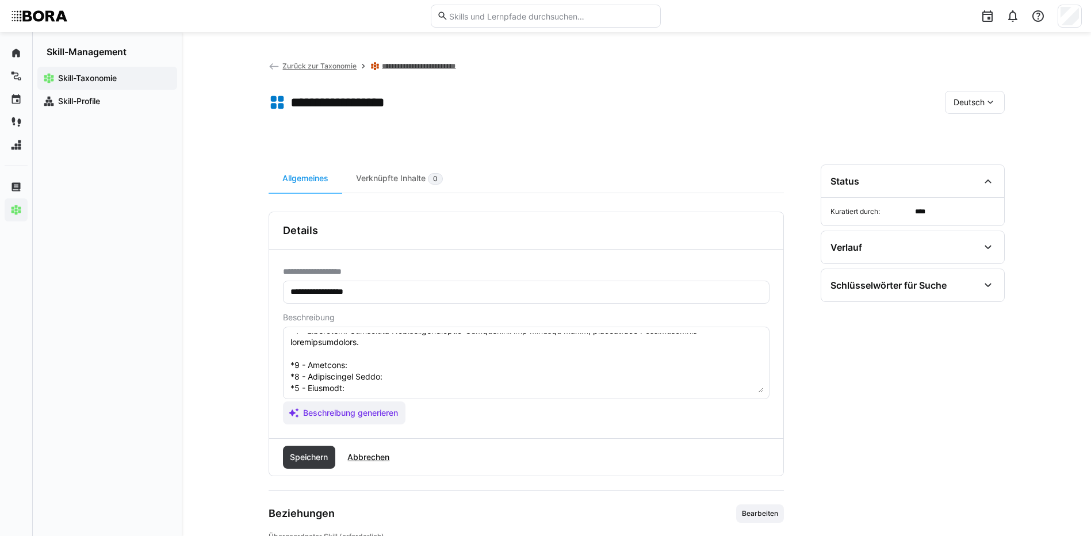
click at [361, 343] on textarea at bounding box center [526, 363] width 474 height 60
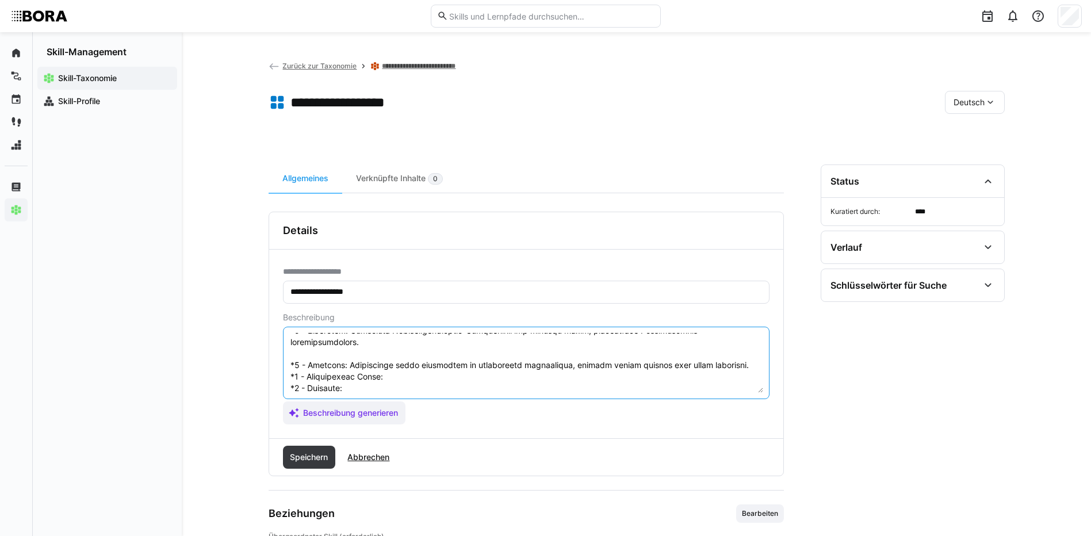
click at [436, 357] on textarea at bounding box center [526, 363] width 474 height 60
click at [350, 375] on textarea at bounding box center [526, 363] width 474 height 60
click at [442, 391] on textarea at bounding box center [526, 363] width 474 height 60
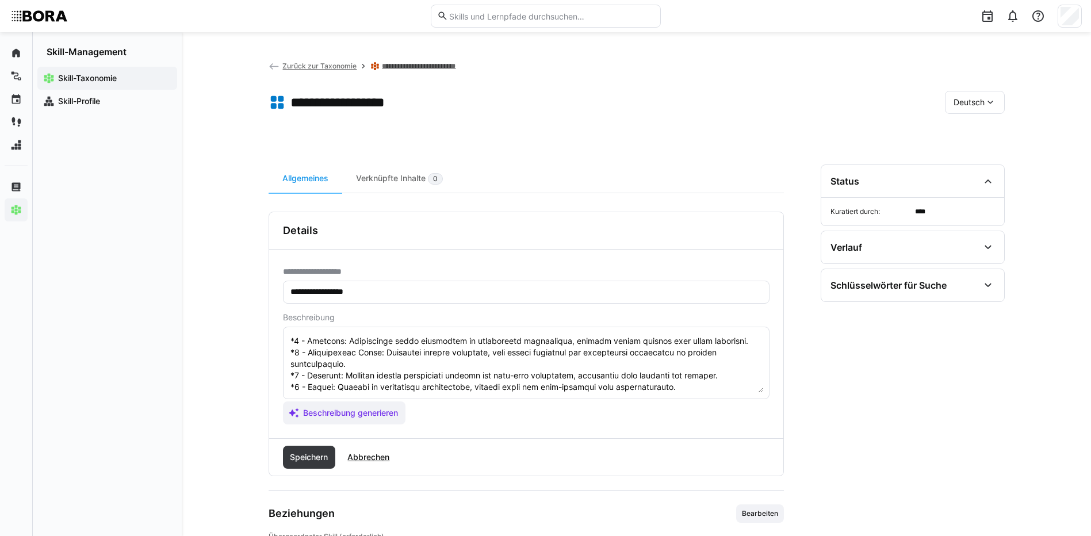
scroll to position [184, 0]
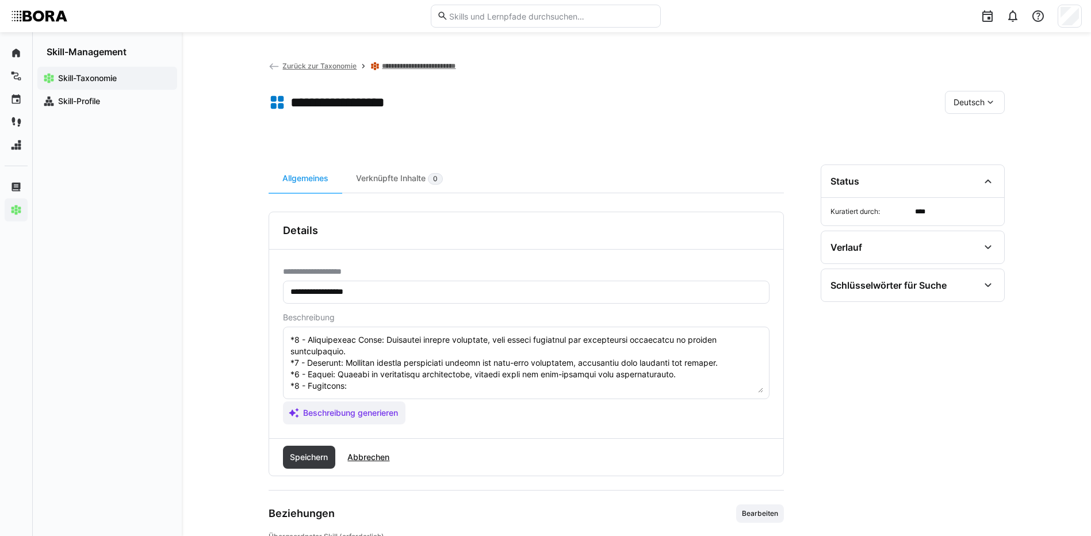
click at [386, 362] on textarea at bounding box center [526, 363] width 474 height 60
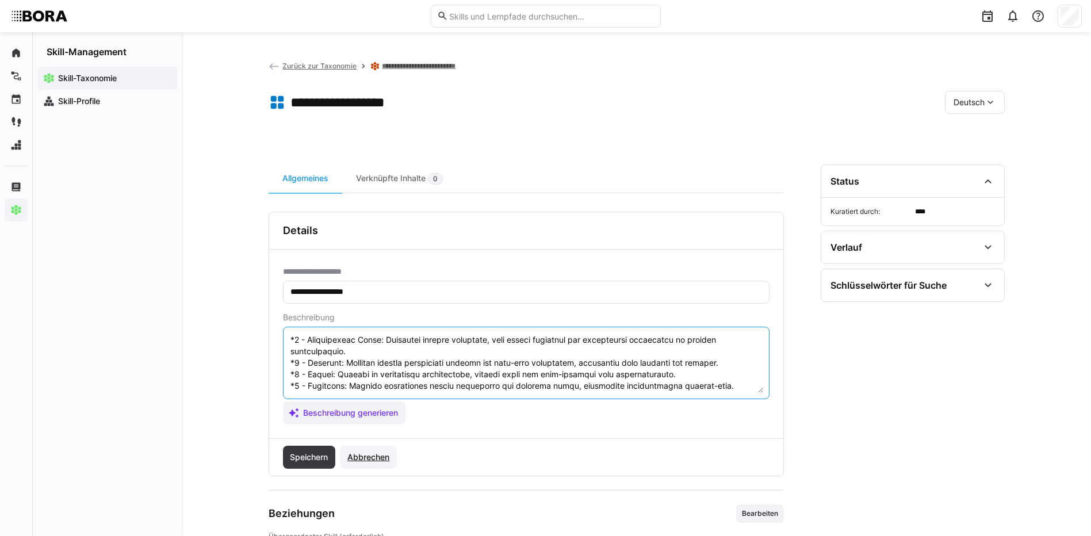
drag, startPoint x: 289, startPoint y: 361, endPoint x: 363, endPoint y: 449, distance: 115.5
click at [363, 449] on div "**********" at bounding box center [526, 344] width 515 height 265
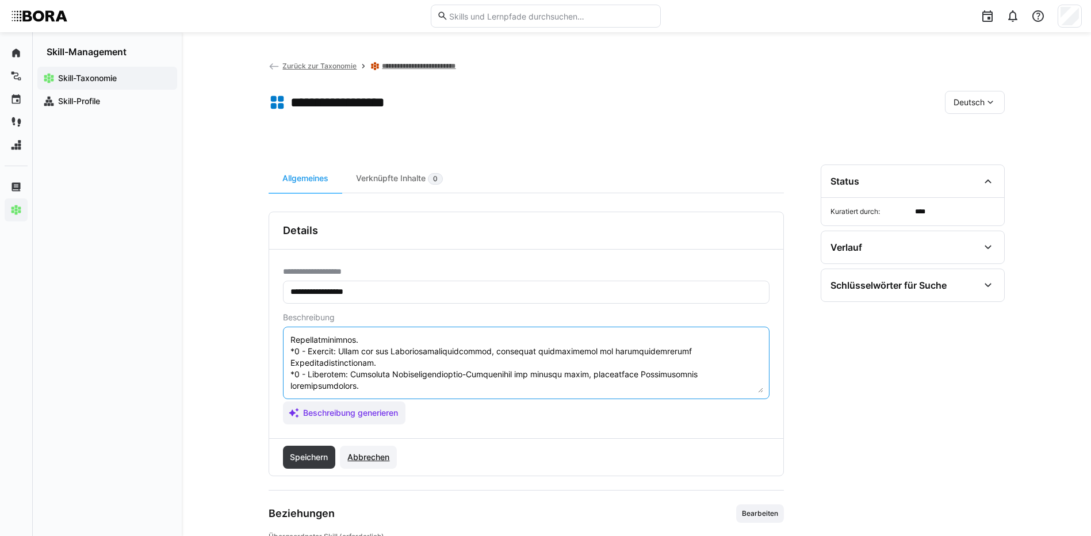
scroll to position [92, 0]
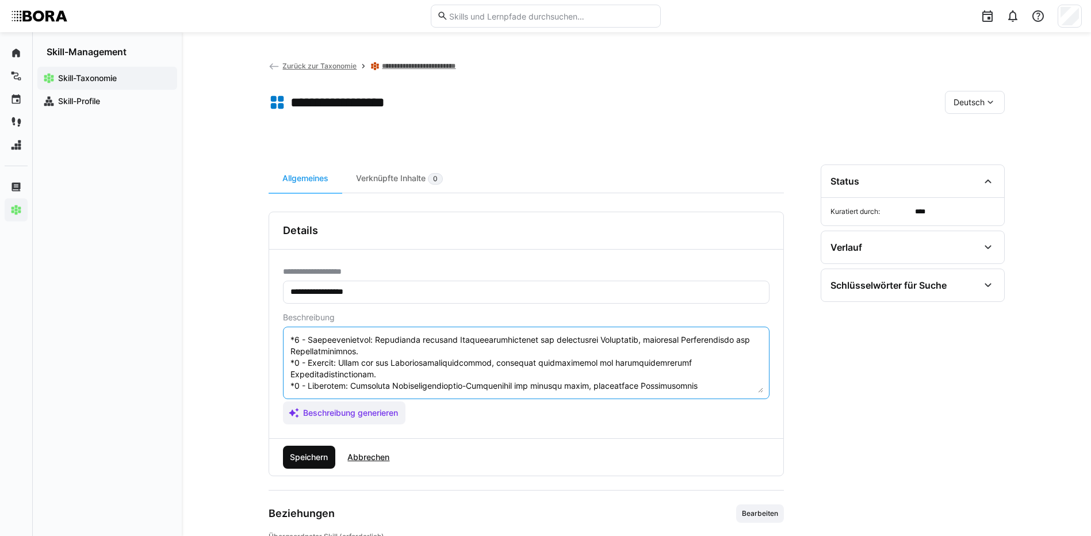
type textarea "Loremipsumdolorsit ametcon adip eli sed Doeiu tem Incididuntut, Laboreetdolor m…"
click at [316, 457] on span "Speichern" at bounding box center [308, 457] width 41 height 12
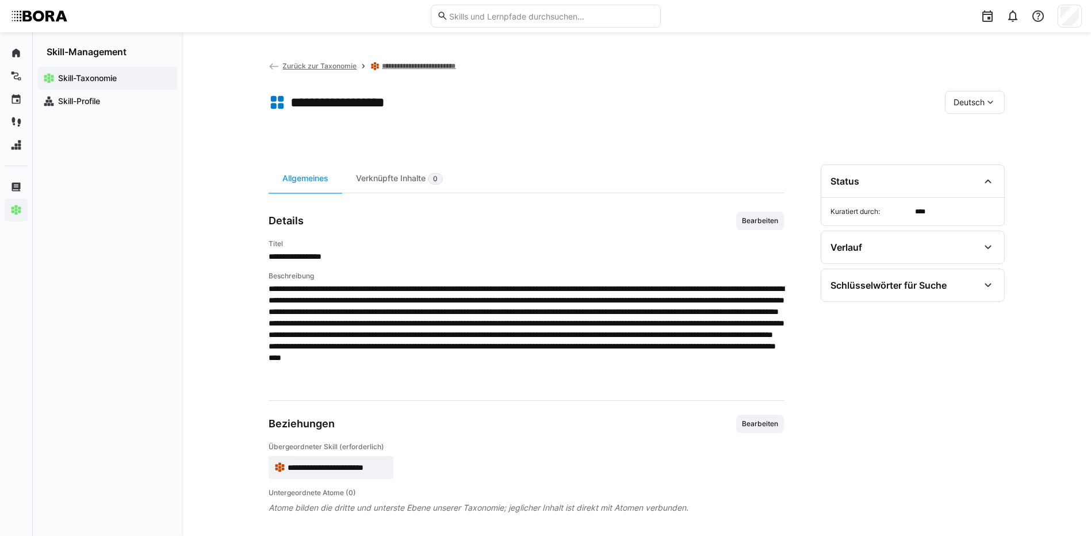
click at [959, 104] on span "Deutsch" at bounding box center [968, 103] width 31 height 12
click at [984, 152] on span "Englisch" at bounding box center [968, 157] width 31 height 12
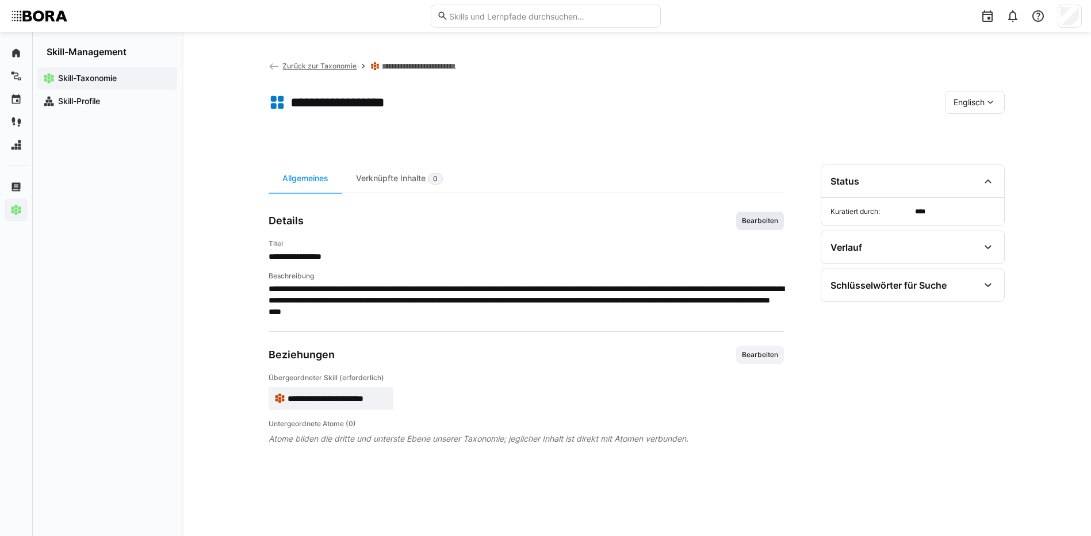
click at [761, 223] on span "Bearbeiten" at bounding box center [760, 220] width 39 height 9
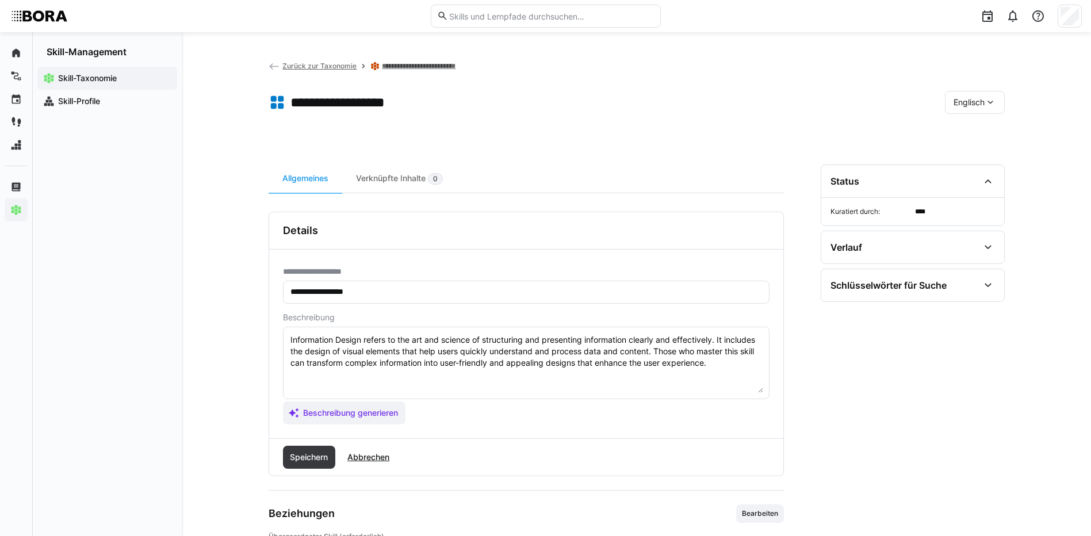
click at [730, 361] on textarea "Information Design refers to the art and science of structuring and presenting …" at bounding box center [526, 363] width 474 height 60
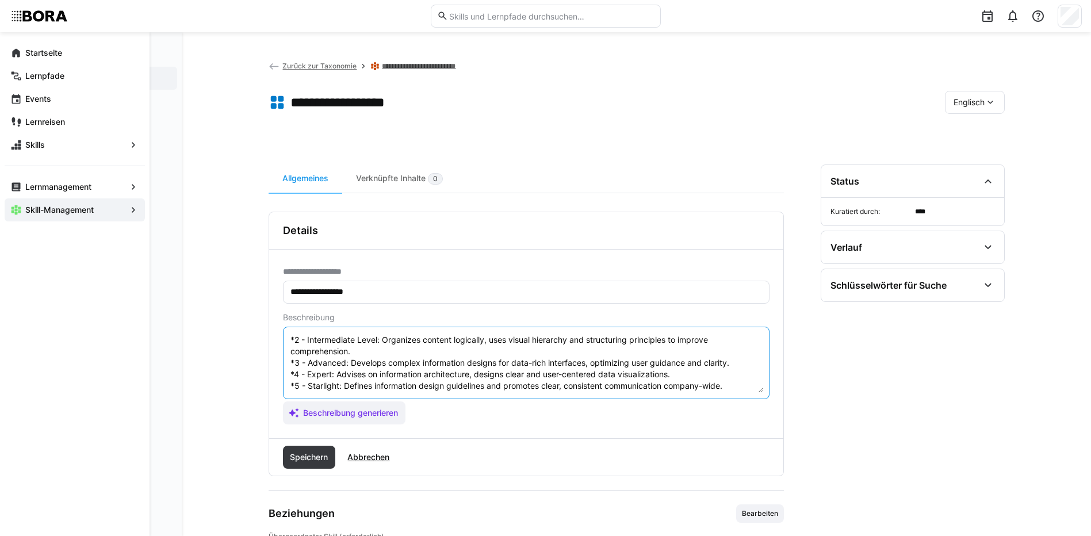
scroll to position [69, 0]
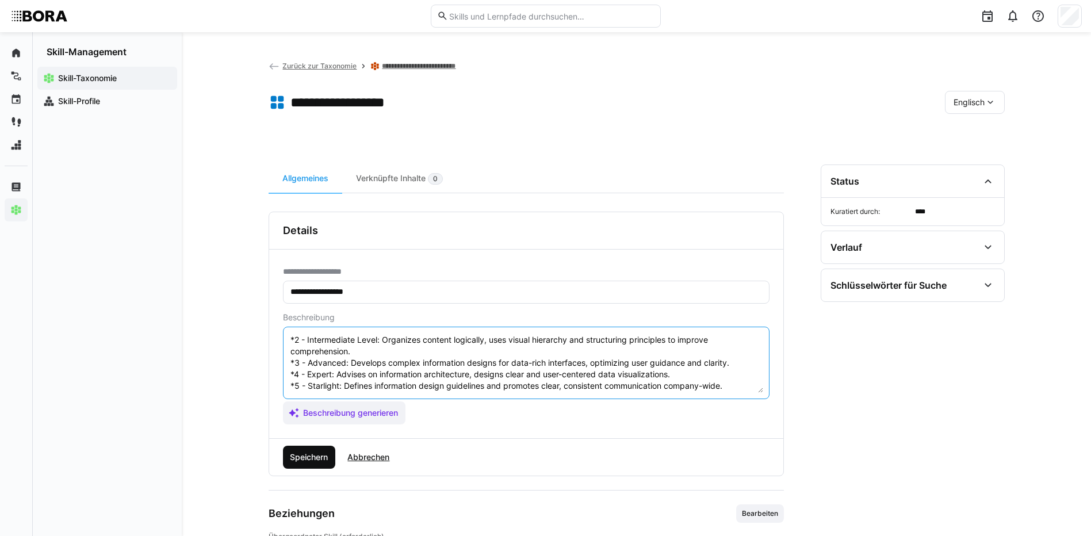
type textarea "Information Design refers to the art and science of structuring and presenting …"
click at [288, 461] on span "Speichern" at bounding box center [309, 457] width 53 height 23
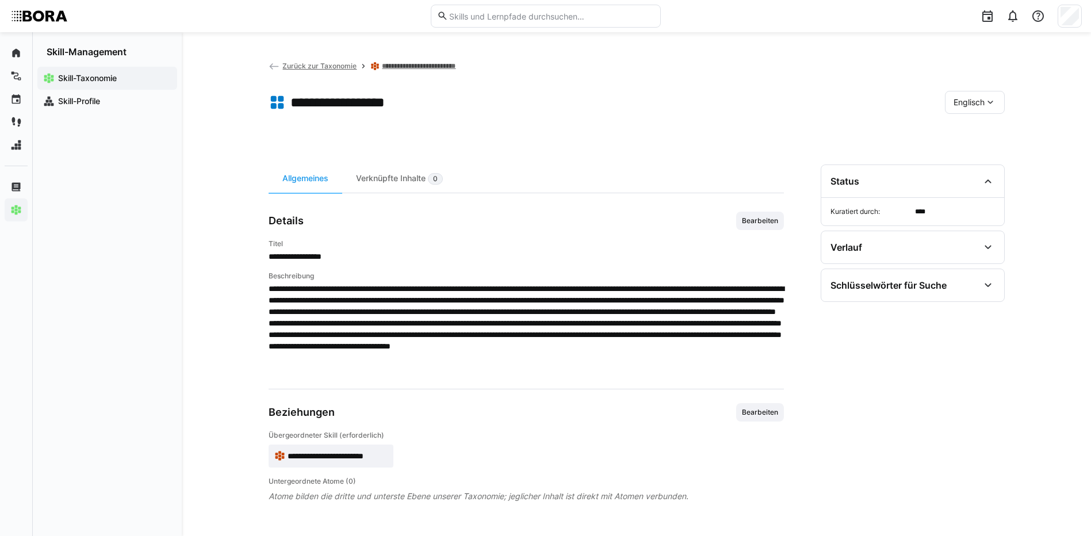
click at [954, 102] on span "Englisch" at bounding box center [968, 103] width 31 height 12
click at [961, 135] on span "Deutsch" at bounding box center [968, 133] width 31 height 12
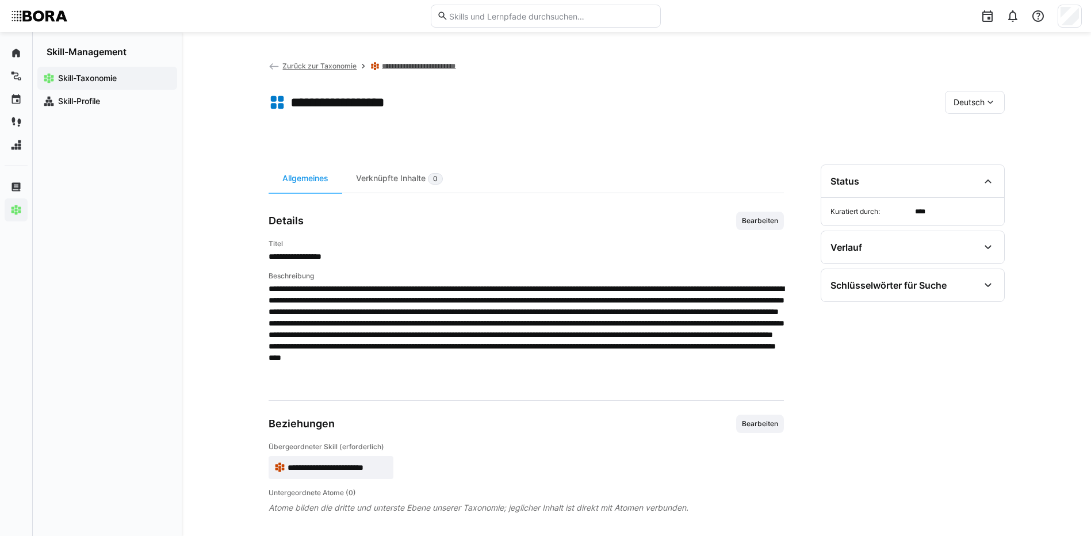
click at [423, 66] on link "**********" at bounding box center [425, 66] width 86 height 9
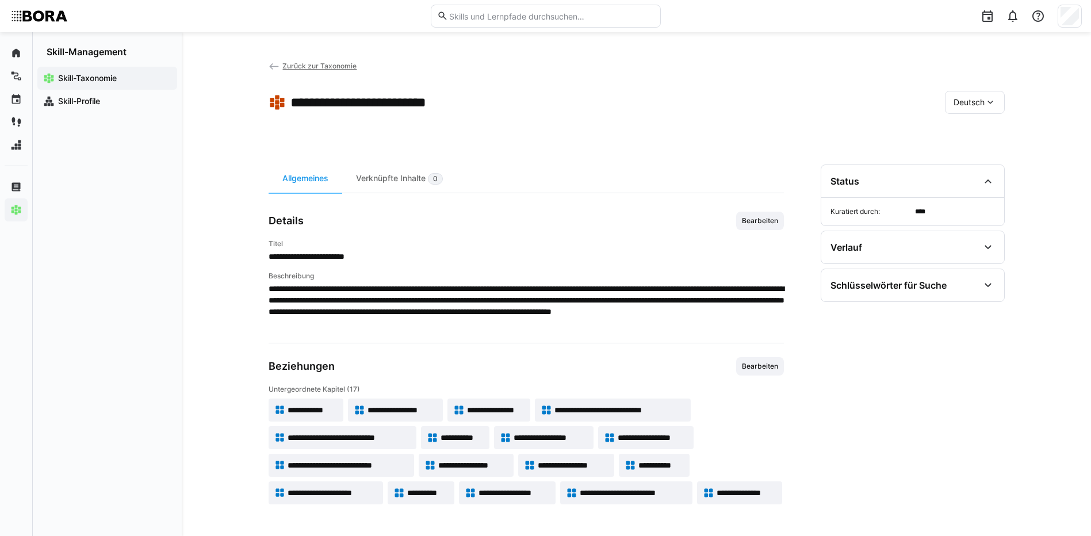
click at [664, 434] on span "**********" at bounding box center [653, 438] width 70 height 12
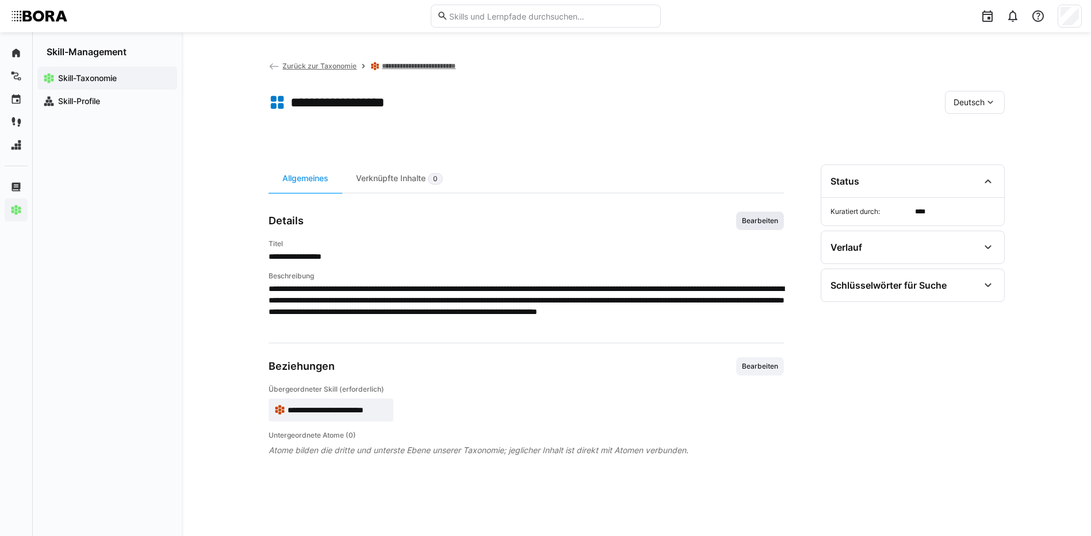
click at [750, 219] on span "Bearbeiten" at bounding box center [760, 220] width 39 height 9
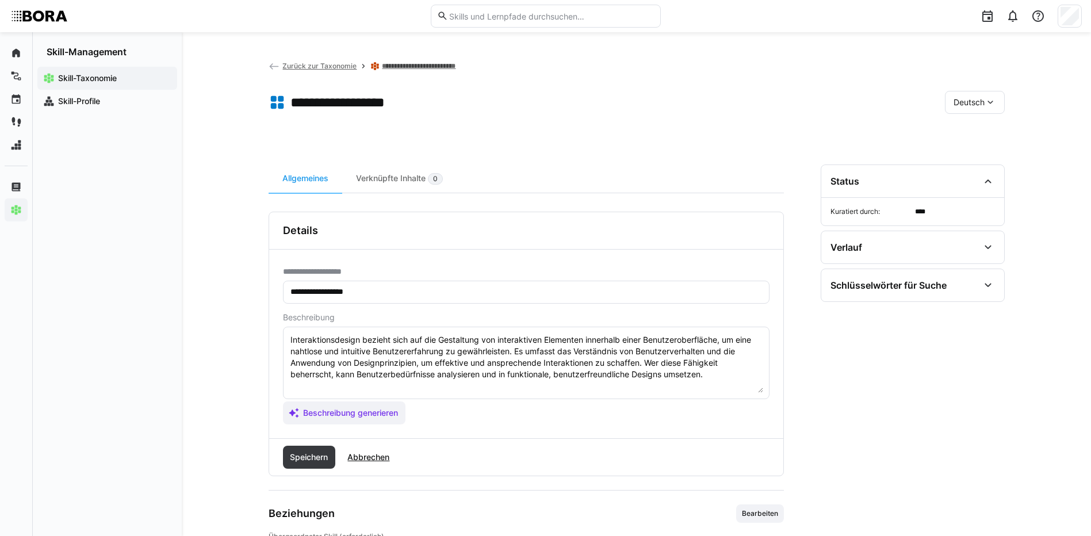
click at [713, 379] on textarea "Interaktionsdesign bezieht sich auf die Gestaltung von interaktiven Elementen i…" at bounding box center [526, 363] width 474 height 60
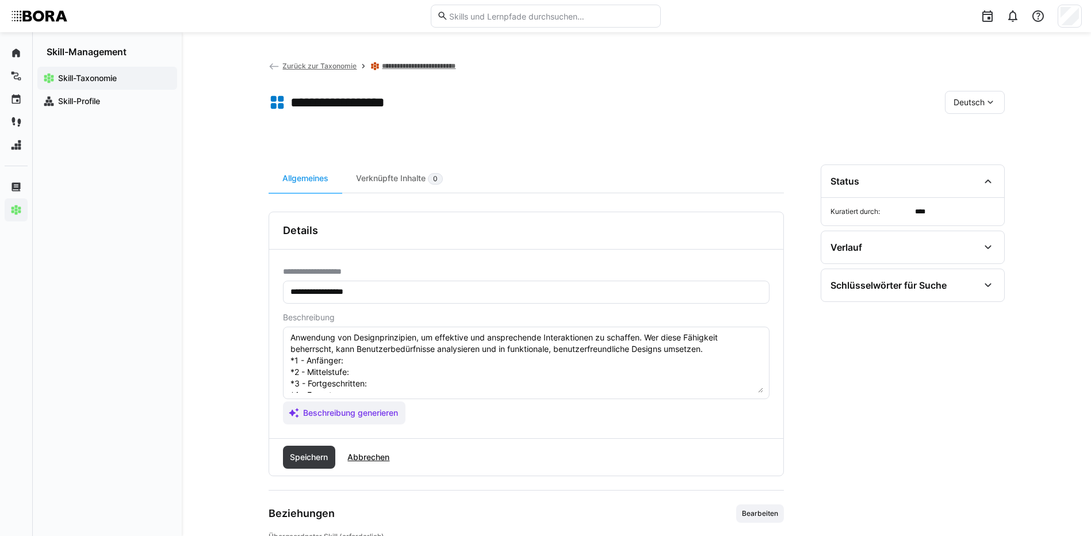
scroll to position [21, 0]
click at [366, 367] on textarea "Interaktionsdesign bezieht sich auf die Gestaltung von interaktiven Elementen i…" at bounding box center [526, 363] width 474 height 60
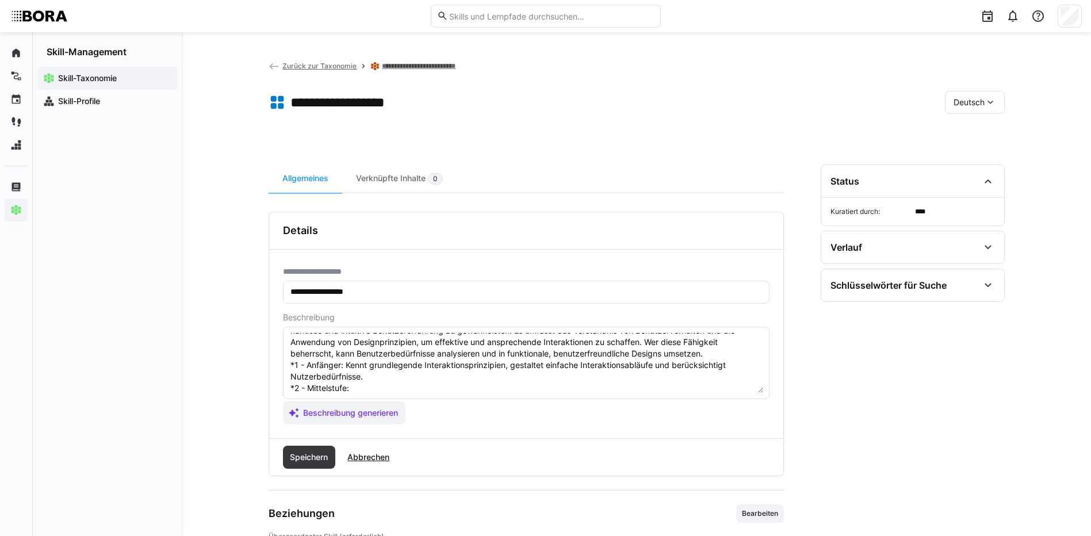
click at [361, 392] on textarea "Interaktionsdesign bezieht sich auf die Gestaltung von interaktiven Elementen i…" at bounding box center [526, 363] width 474 height 60
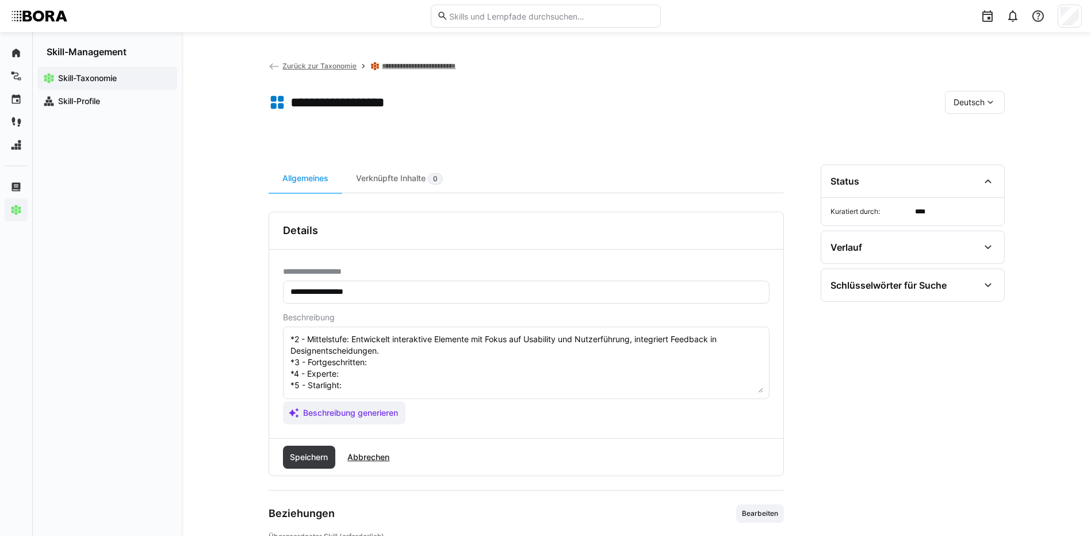
scroll to position [90, 0]
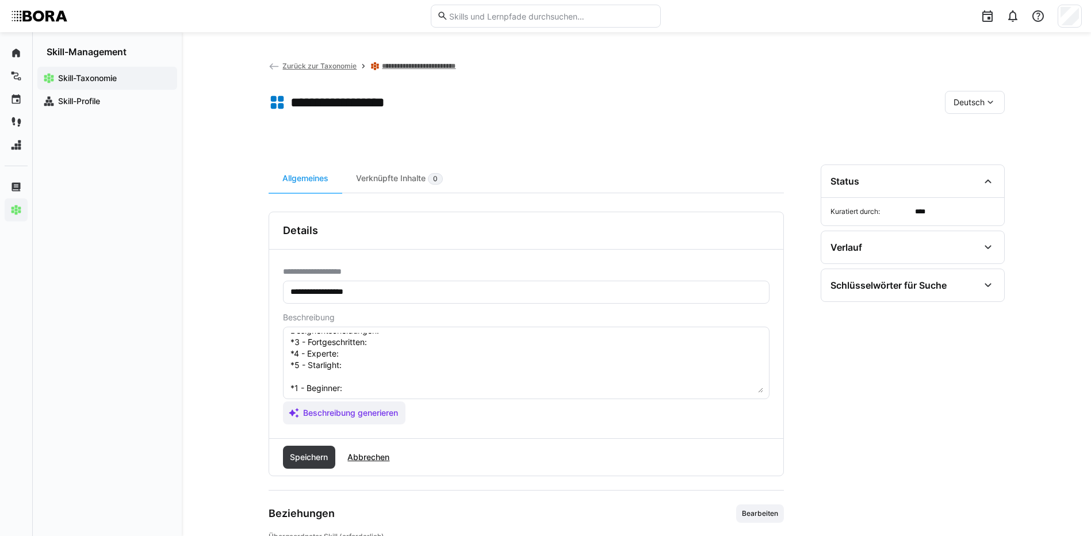
click at [389, 344] on textarea "Interaktionsdesign bezieht sich auf die Gestaltung von interaktiven Elementen i…" at bounding box center [526, 363] width 474 height 60
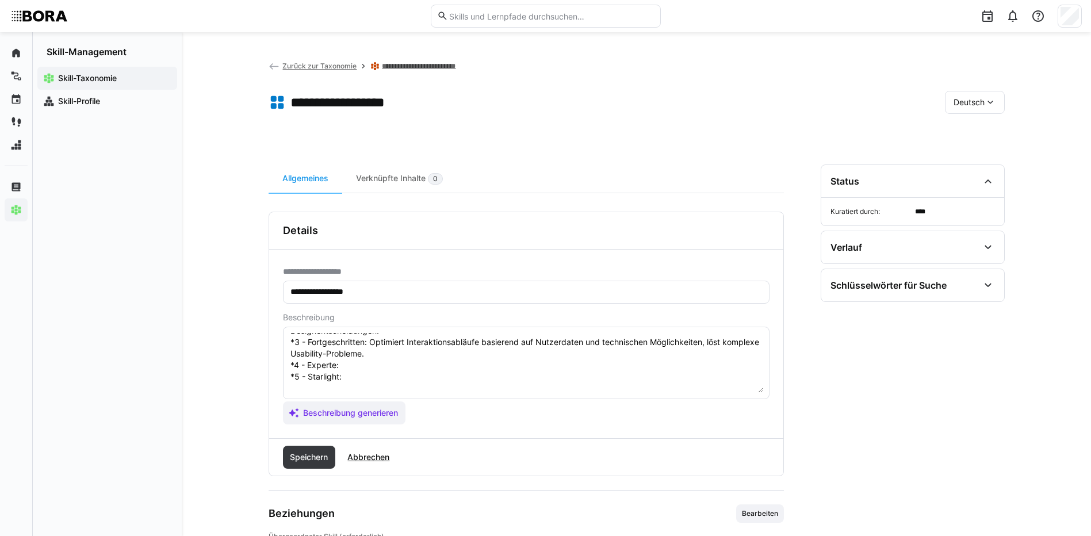
click at [350, 366] on textarea "Interaktionsdesign bezieht sich auf die Gestaltung von interaktiven Elementen i…" at bounding box center [526, 363] width 474 height 60
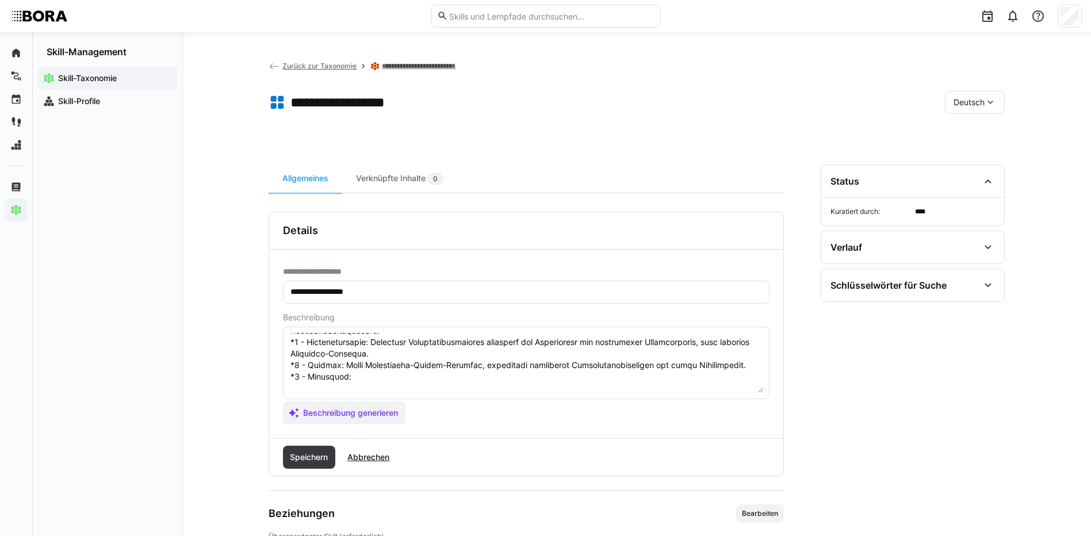
click at [410, 379] on textarea at bounding box center [526, 363] width 474 height 60
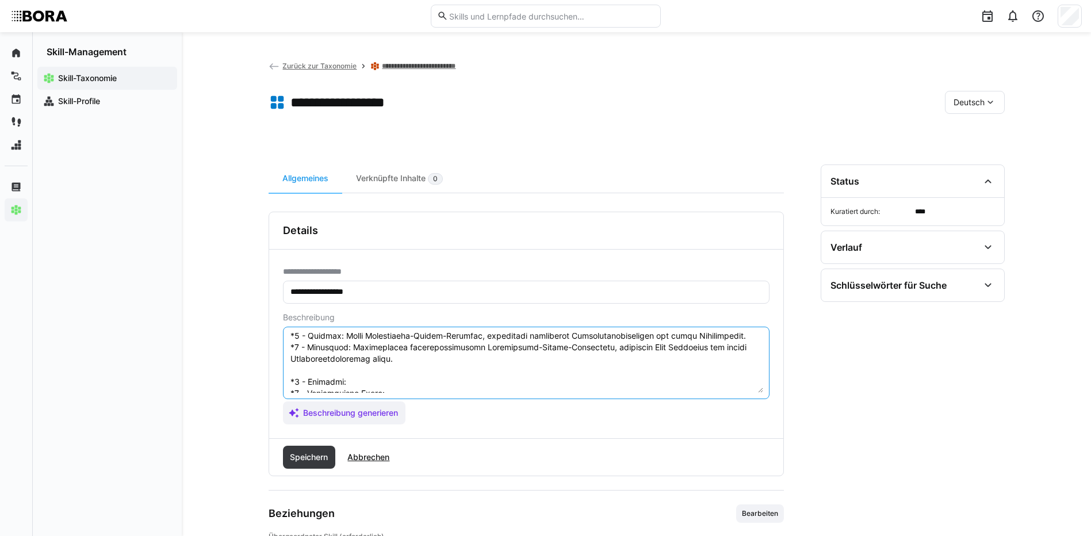
scroll to position [147, 0]
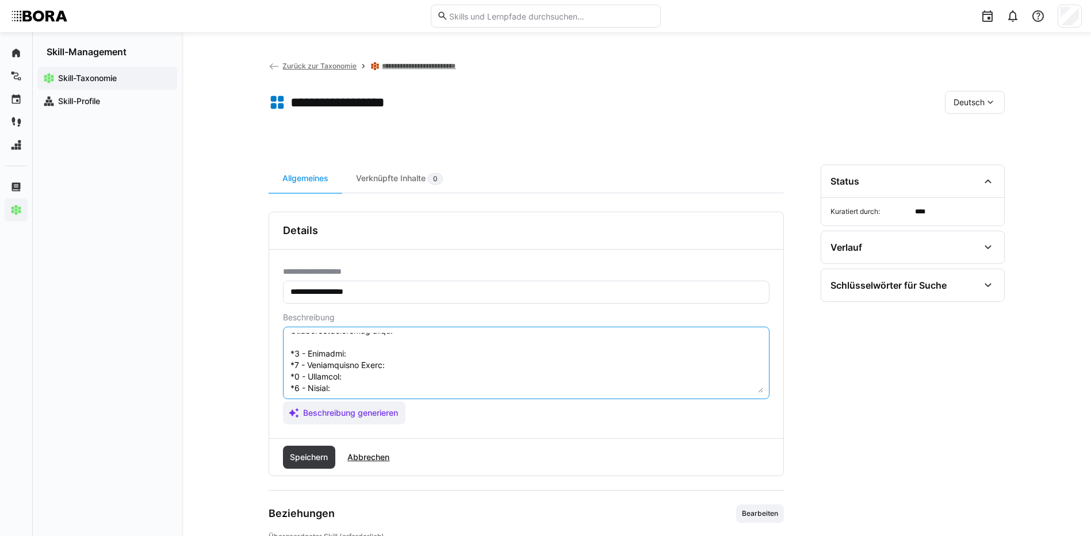
click at [377, 352] on textarea at bounding box center [526, 363] width 474 height 60
click at [376, 349] on textarea at bounding box center [526, 363] width 474 height 60
click at [417, 370] on textarea at bounding box center [526, 363] width 474 height 60
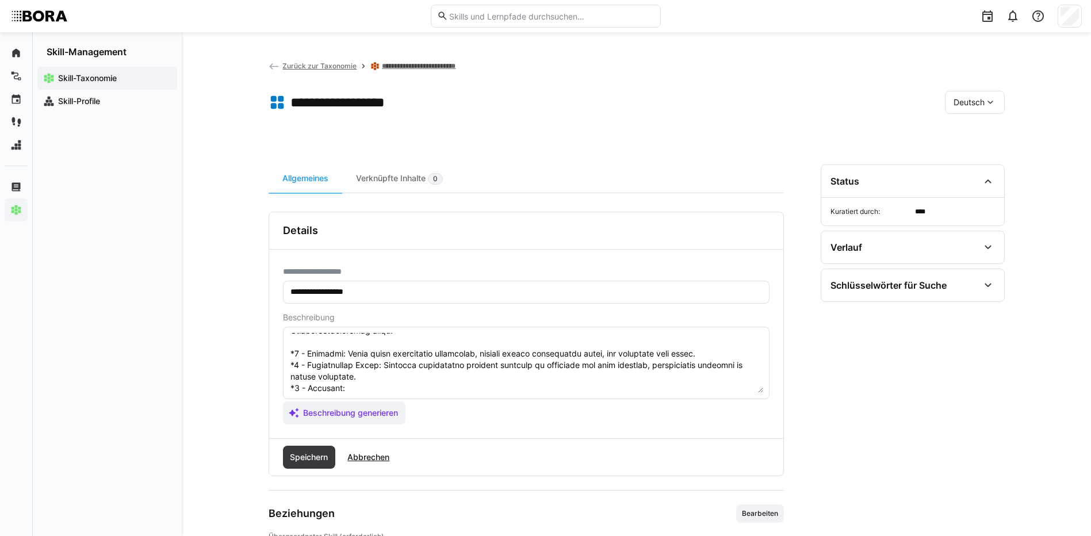
click at [363, 386] on textarea at bounding box center [526, 363] width 474 height 60
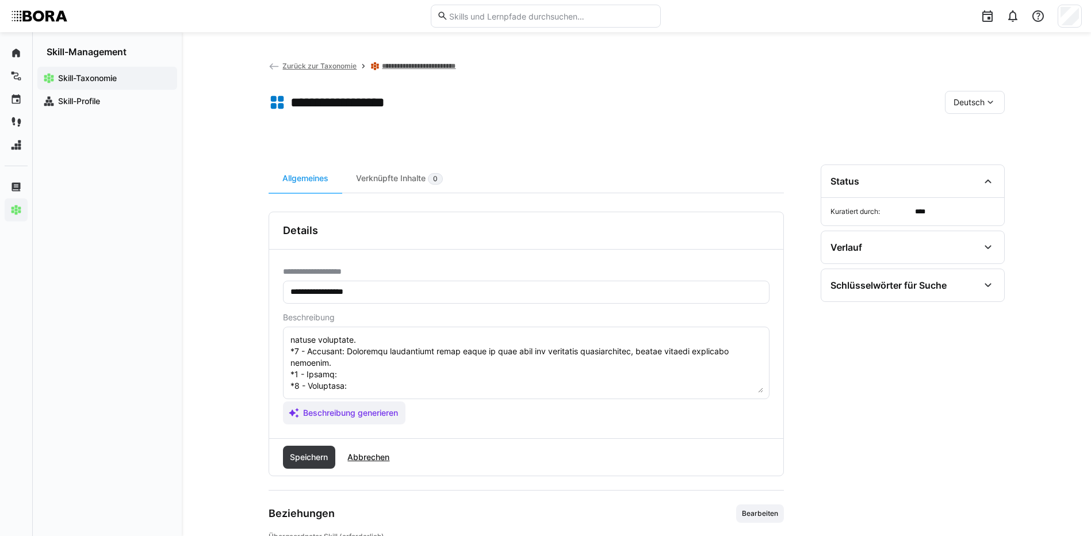
scroll to position [207, 0]
click at [373, 352] on textarea at bounding box center [526, 363] width 474 height 60
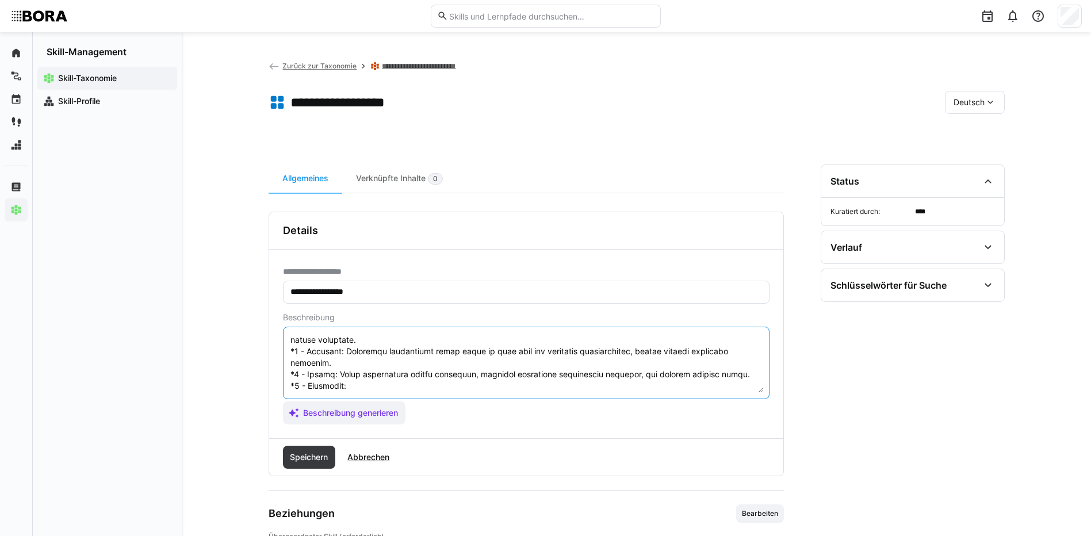
click at [504, 365] on textarea at bounding box center [526, 363] width 474 height 60
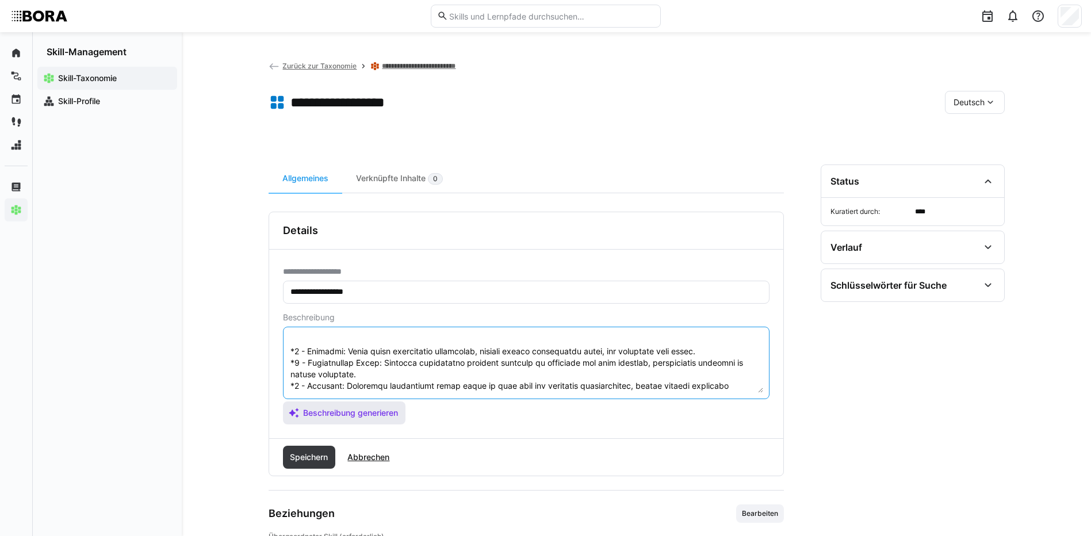
scroll to position [219, 0]
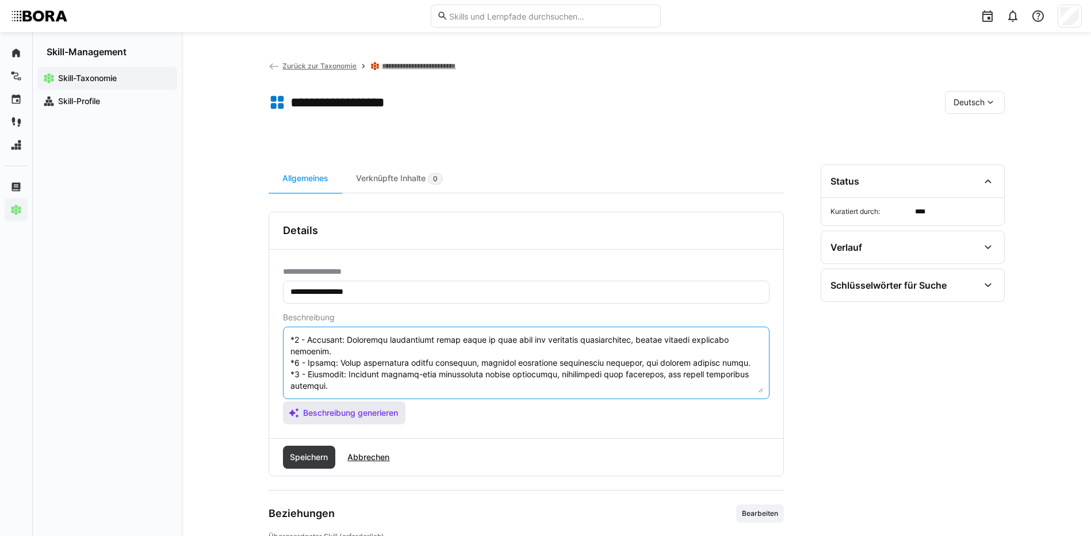
drag, startPoint x: 290, startPoint y: 350, endPoint x: 380, endPoint y: 411, distance: 108.5
click at [380, 411] on app-assistant-generate-form "Beschreibung Beschreibung generieren" at bounding box center [526, 369] width 486 height 112
type textarea "Loremipsumdolorsit ametcon adip eli sed Doeiusmodt inc utlaboreetdo Magnaaliq e…"
click at [309, 459] on span "Speichern" at bounding box center [308, 457] width 41 height 12
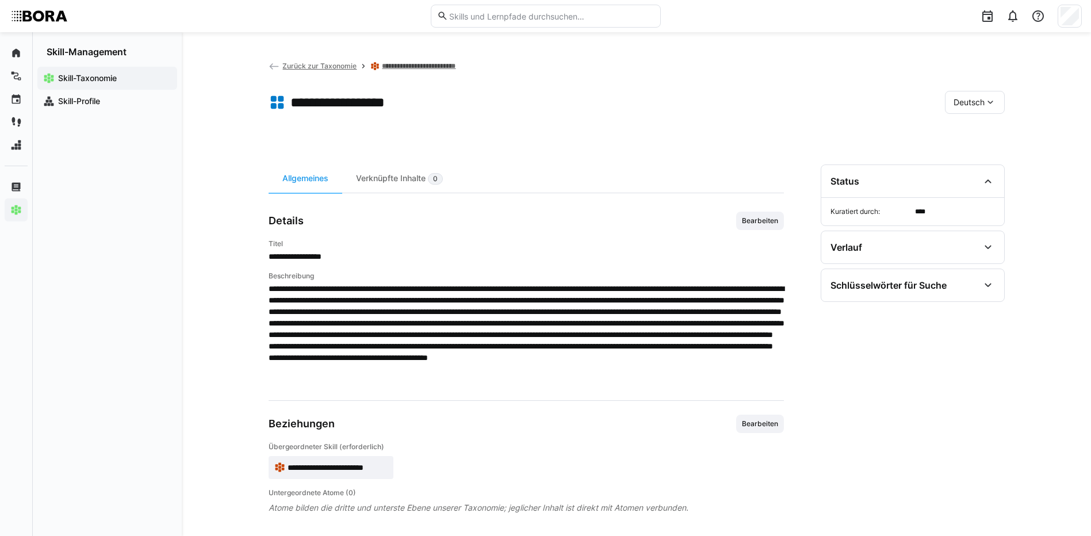
click at [974, 102] on span "Deutsch" at bounding box center [968, 103] width 31 height 12
click at [977, 163] on div "Englisch" at bounding box center [974, 157] width 61 height 24
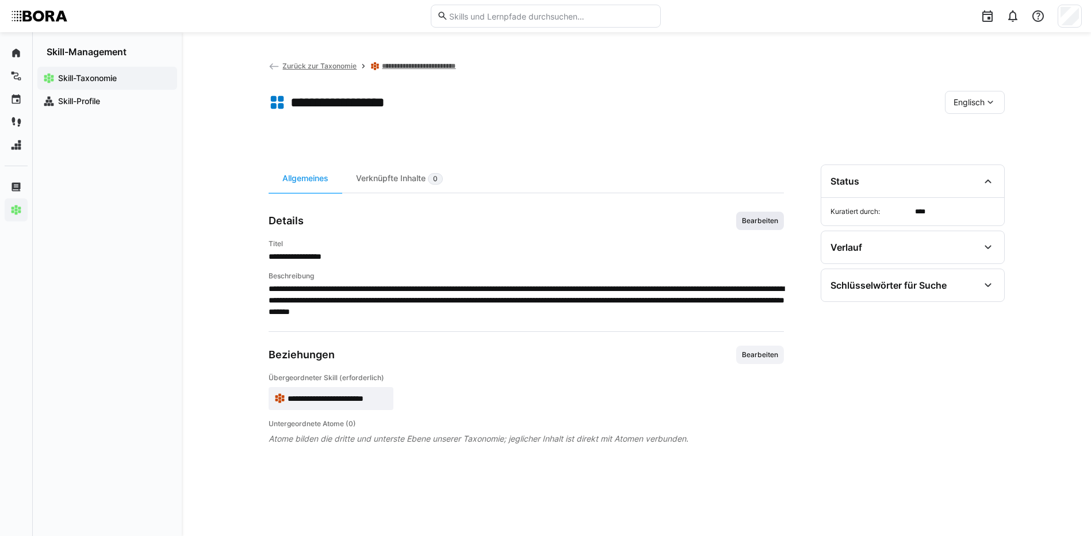
click at [776, 218] on span "Bearbeiten" at bounding box center [760, 220] width 39 height 9
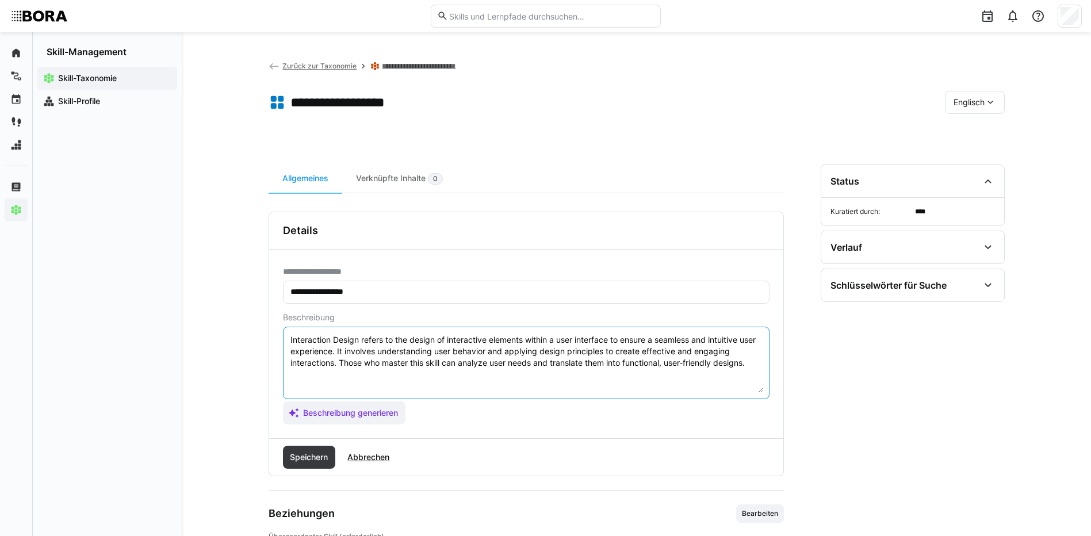
click at [758, 365] on textarea "Interaction Design refers to the design of interactive elements within a user i…" at bounding box center [526, 363] width 474 height 60
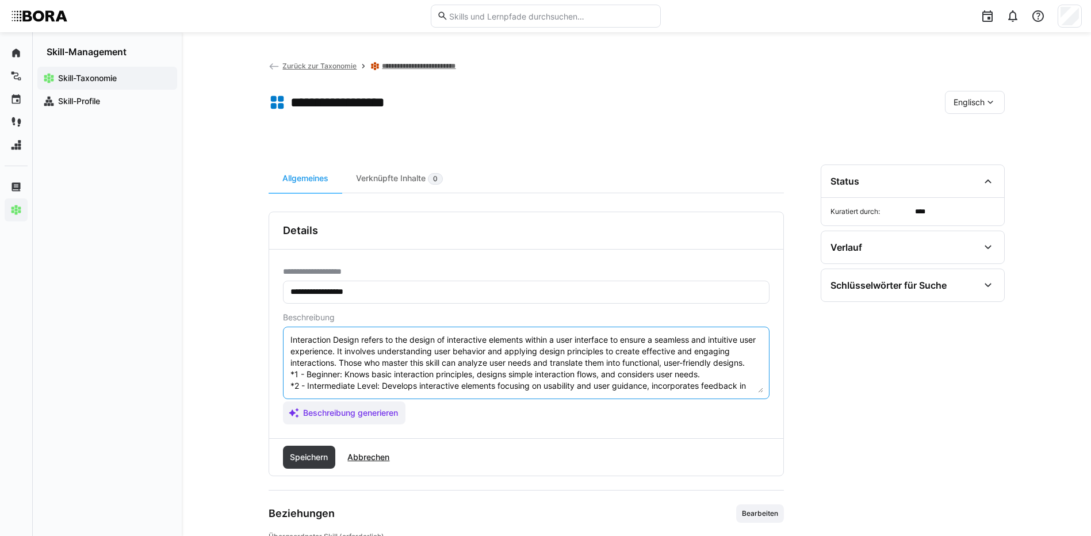
scroll to position [90, 0]
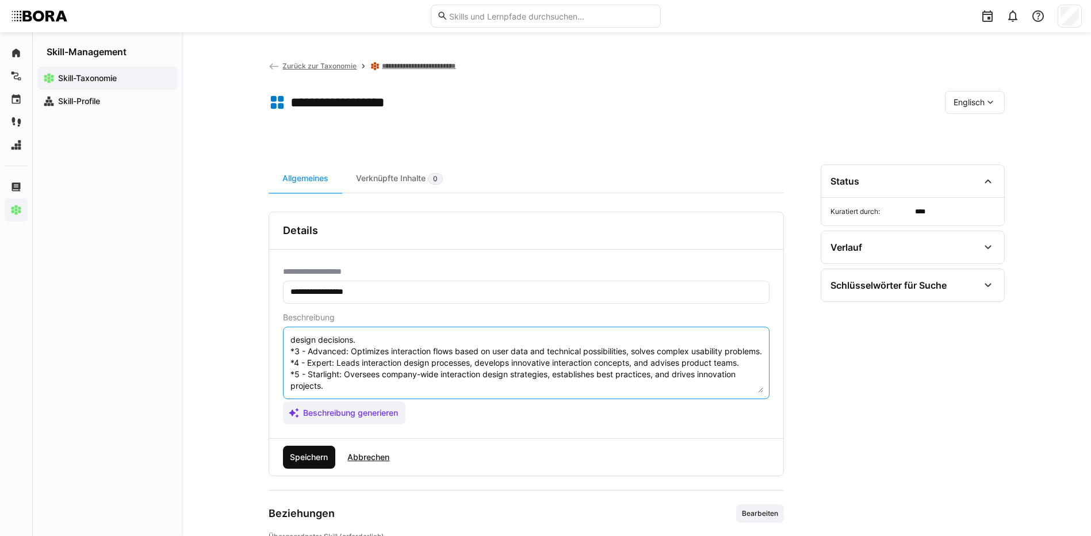
type textarea "Interaction Design refers to the design of interactive elements within a user i…"
click at [327, 458] on span "Speichern" at bounding box center [308, 457] width 41 height 12
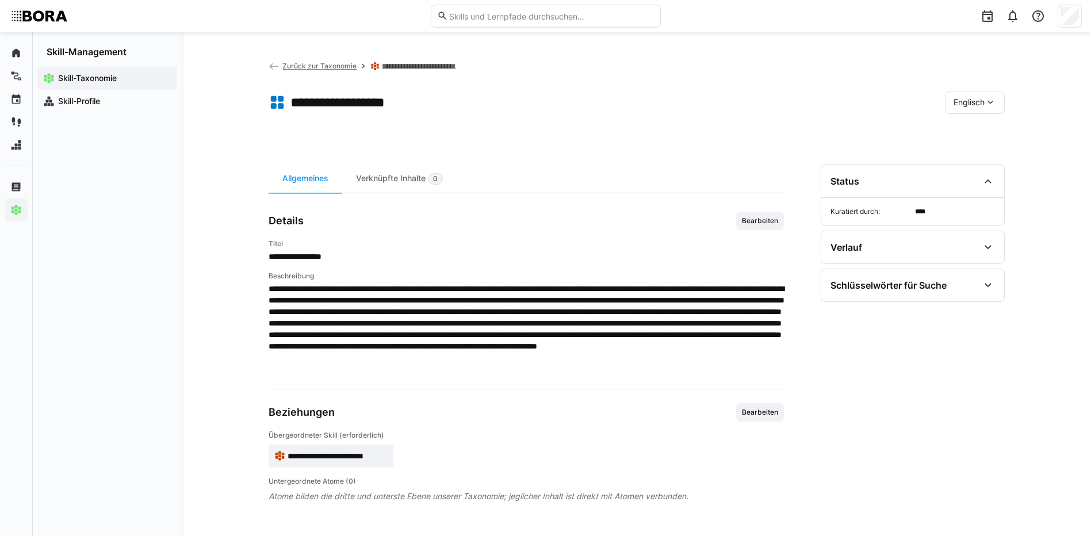
click at [968, 98] on span "Englisch" at bounding box center [968, 103] width 31 height 12
click at [992, 135] on div "Deutsch" at bounding box center [974, 133] width 43 height 12
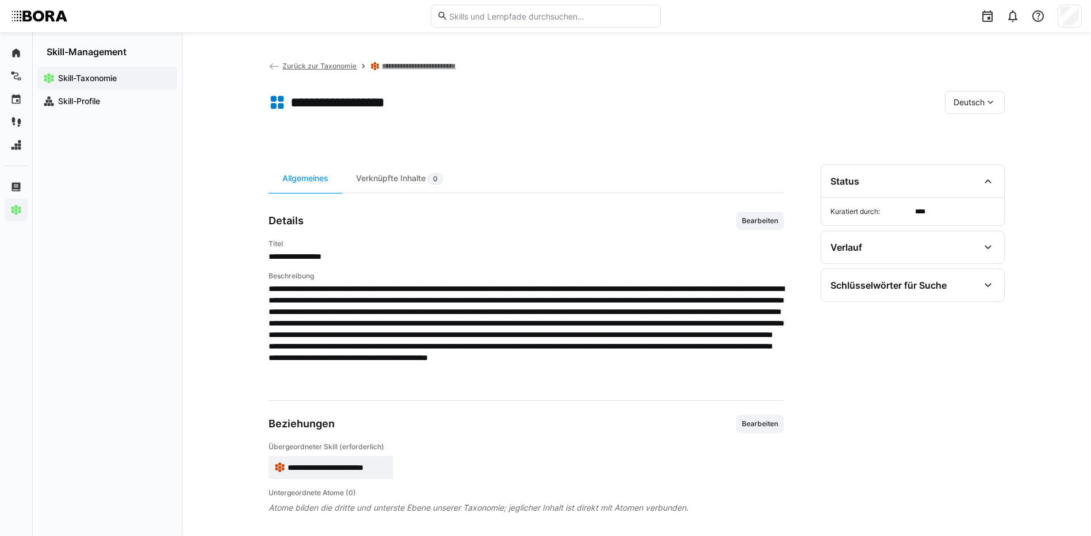
click at [428, 66] on link "**********" at bounding box center [425, 66] width 86 height 9
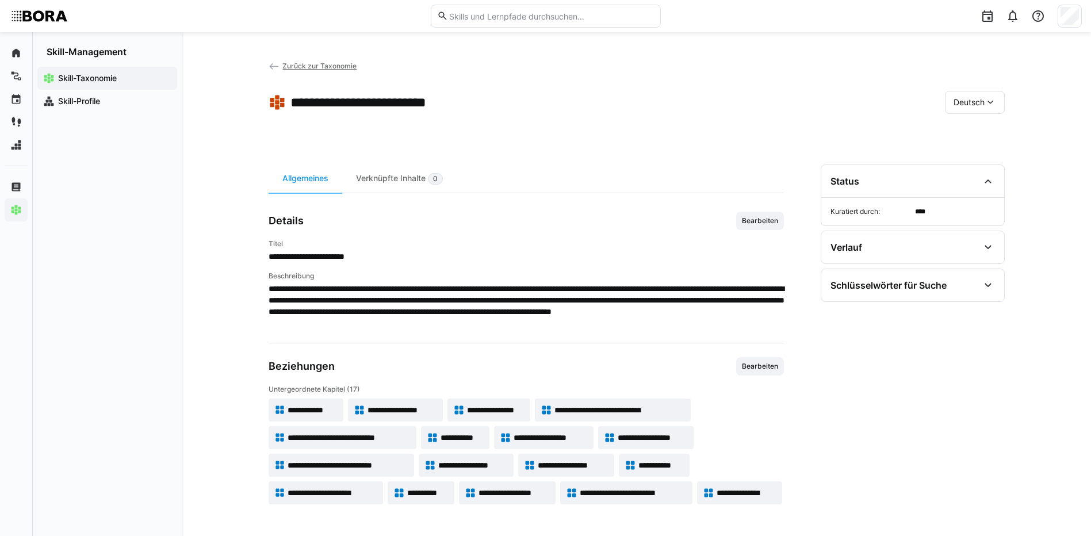
click at [403, 462] on span "**********" at bounding box center [348, 465] width 120 height 12
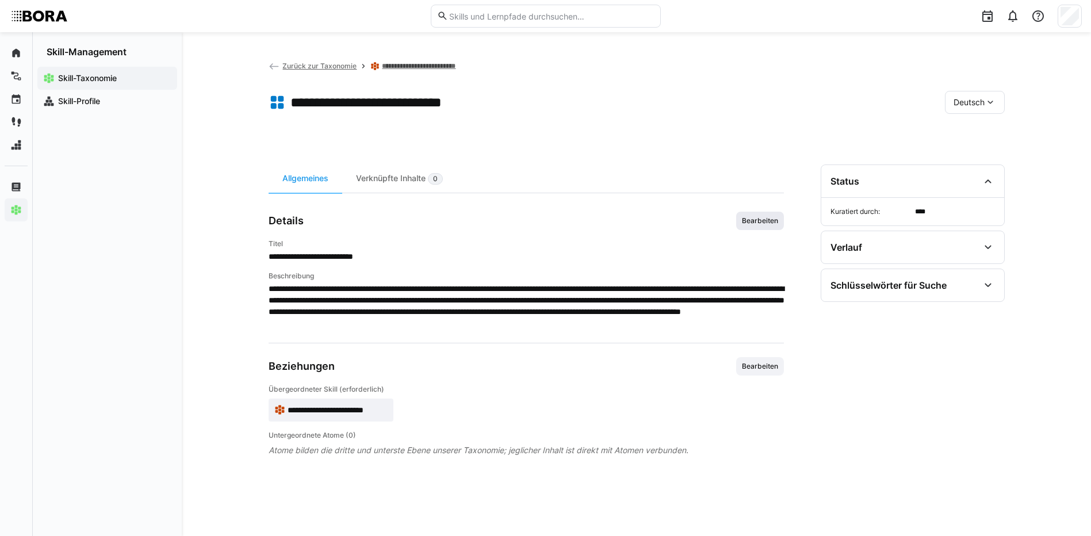
click at [761, 216] on span "Bearbeiten" at bounding box center [760, 220] width 39 height 9
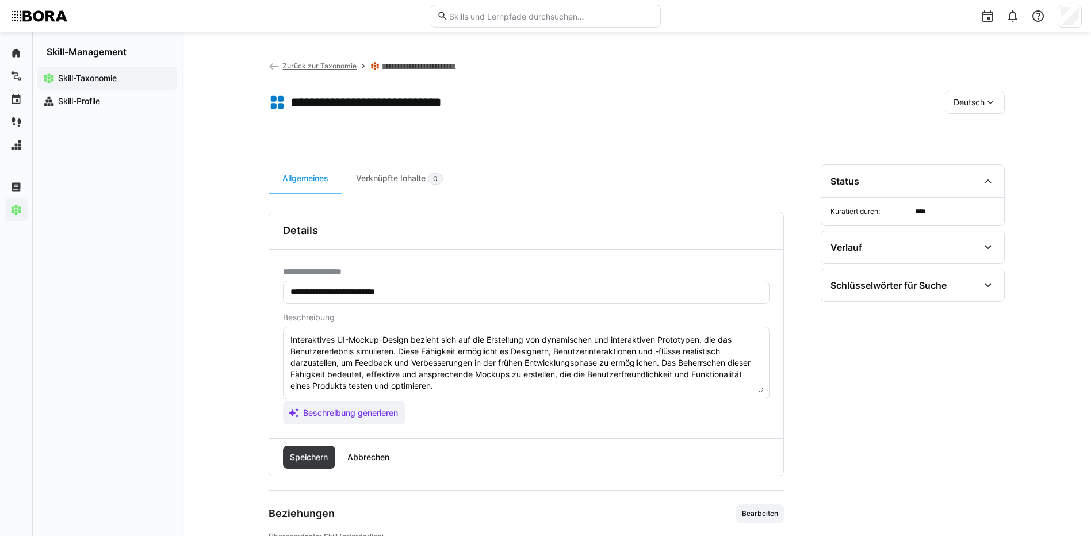
click at [529, 390] on textarea "Interaktives UI-Mockup-Design bezieht sich auf die Erstellung von dynamischen u…" at bounding box center [526, 363] width 474 height 60
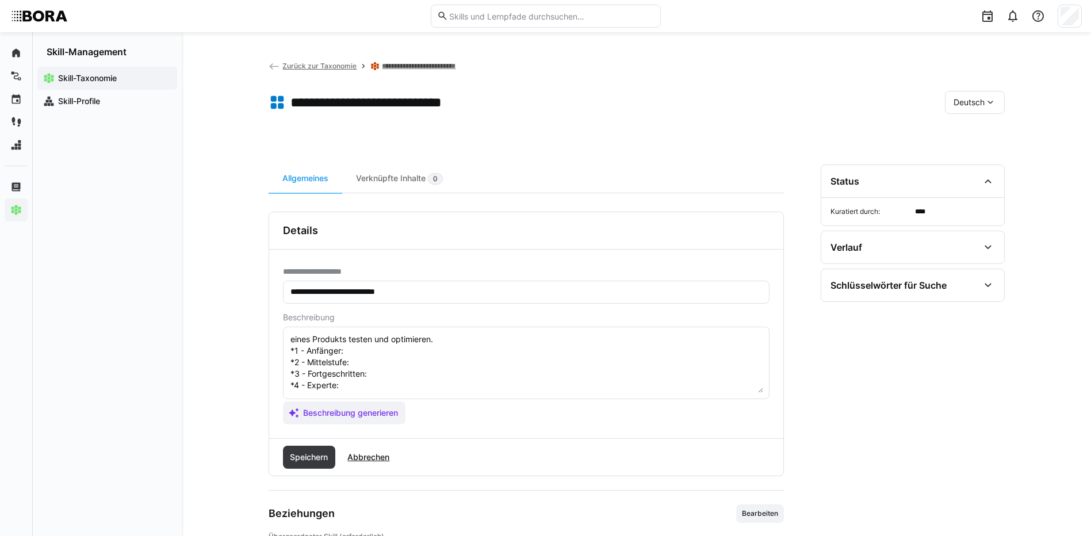
scroll to position [32, 0]
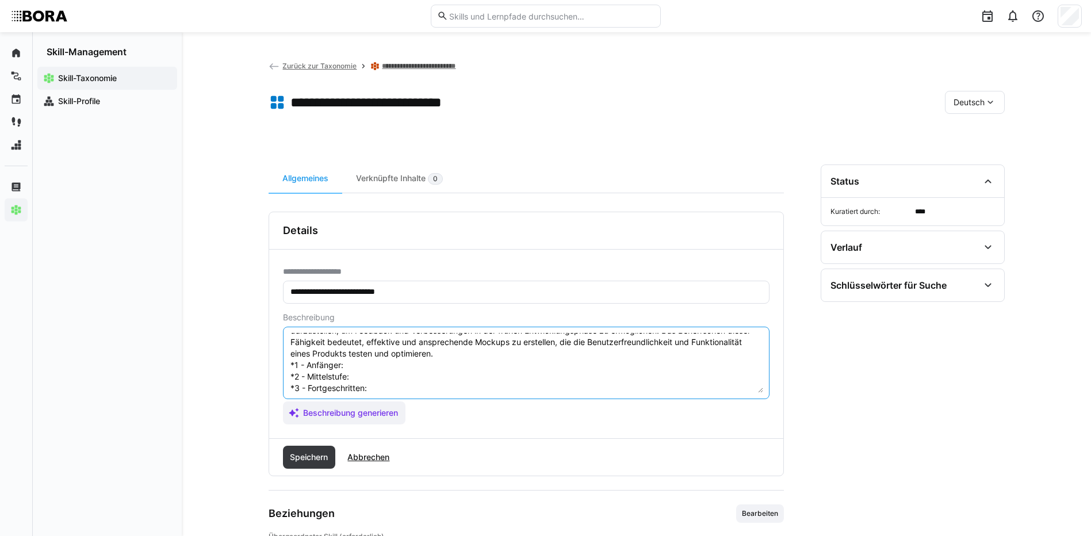
click at [347, 373] on textarea "Interaktives UI-Mockup-Design bezieht sich auf die Erstellung von dynamischen u…" at bounding box center [526, 363] width 474 height 60
click at [355, 367] on textarea "Interaktives UI-Mockup-Design bezieht sich auf die Erstellung von dynamischen u…" at bounding box center [526, 363] width 474 height 60
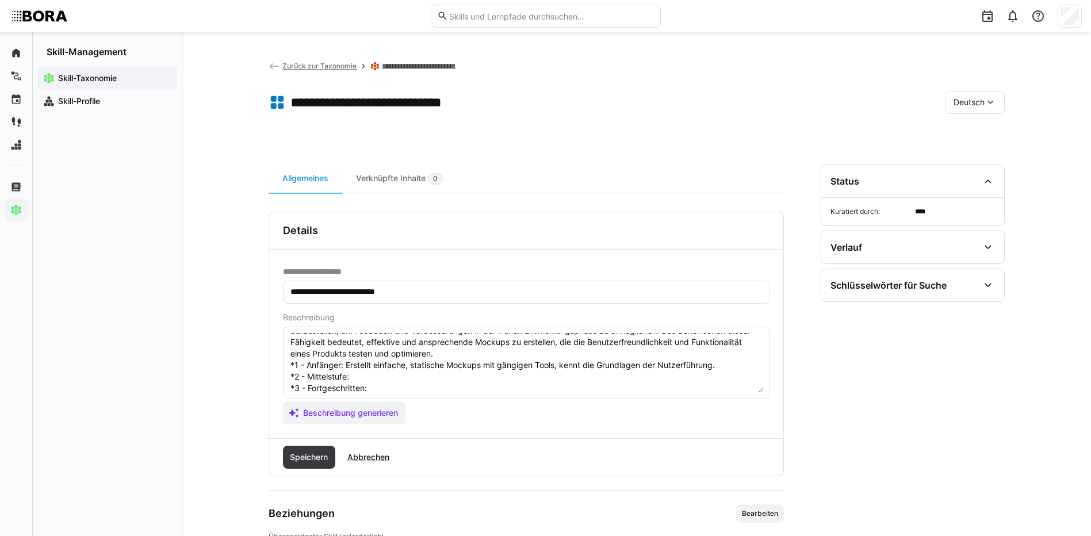
click at [367, 373] on textarea "Interaktives UI-Mockup-Design bezieht sich auf die Erstellung von dynamischen u…" at bounding box center [526, 363] width 474 height 60
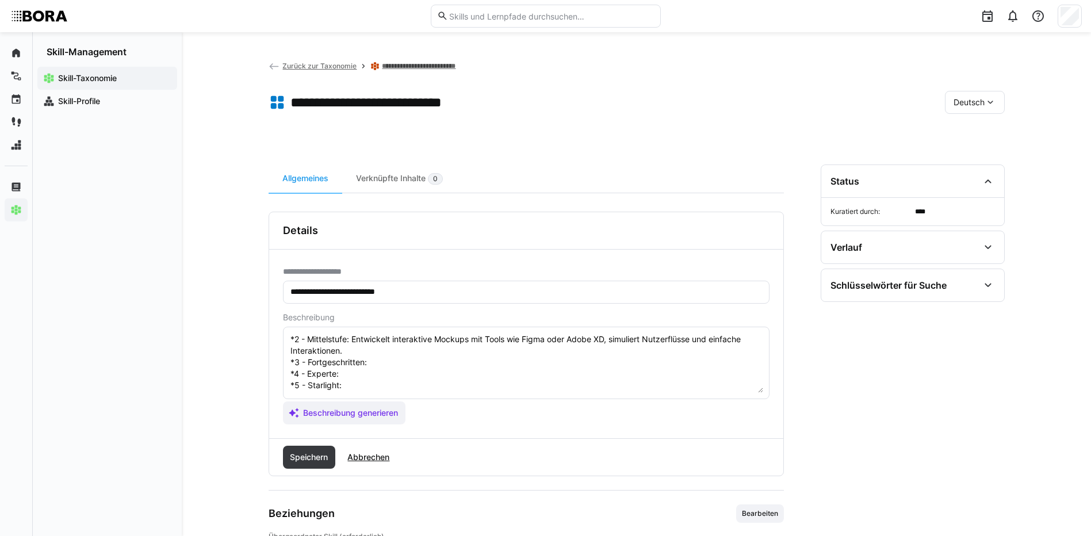
scroll to position [90, 0]
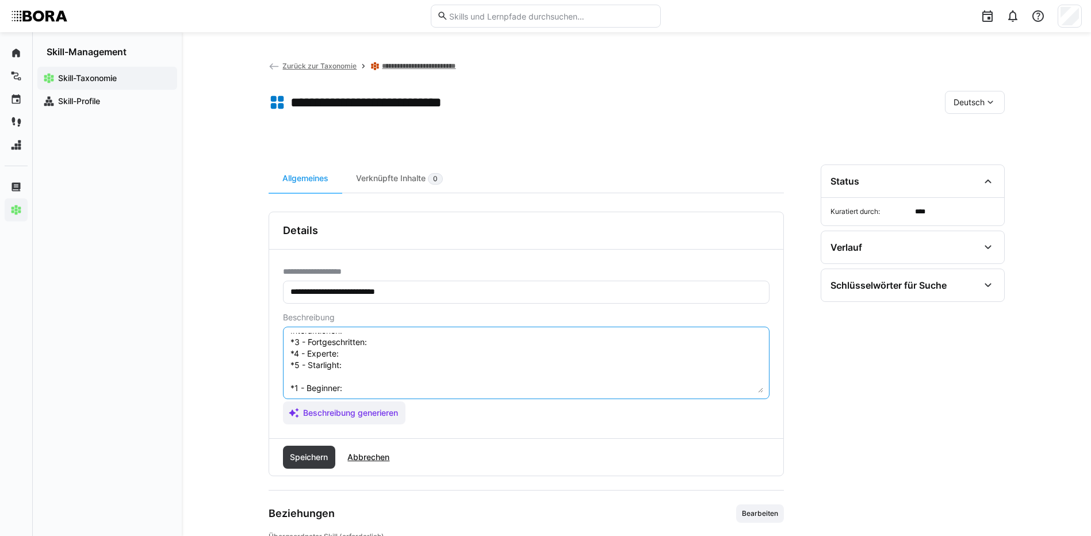
click at [383, 342] on textarea "Interaktives UI-Mockup-Design bezieht sich auf die Erstellung von dynamischen u…" at bounding box center [526, 363] width 474 height 60
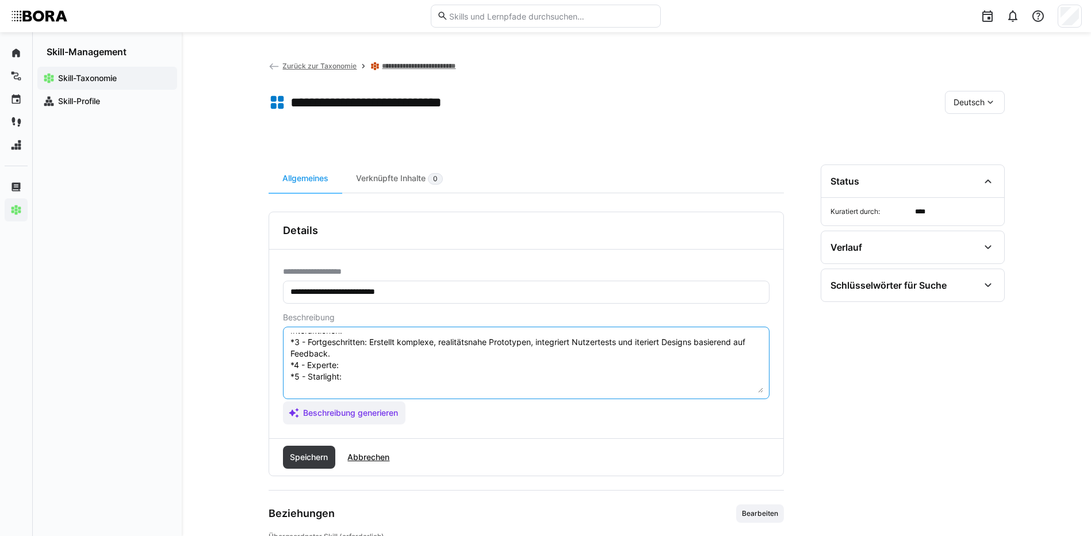
click at [369, 362] on textarea "Interaktives UI-Mockup-Design bezieht sich auf die Erstellung von dynamischen u…" at bounding box center [526, 363] width 474 height 60
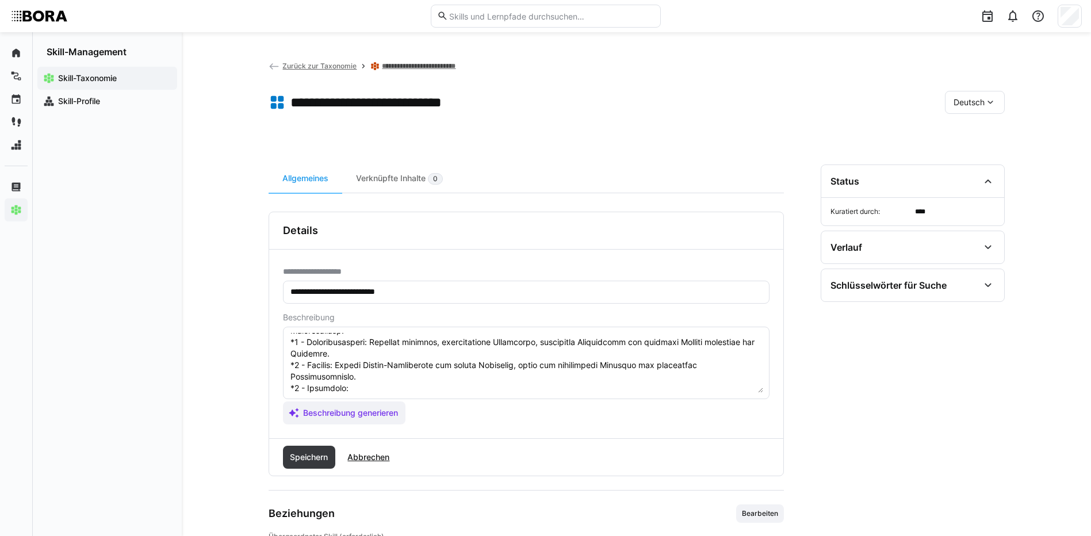
click at [355, 390] on textarea at bounding box center [526, 363] width 474 height 60
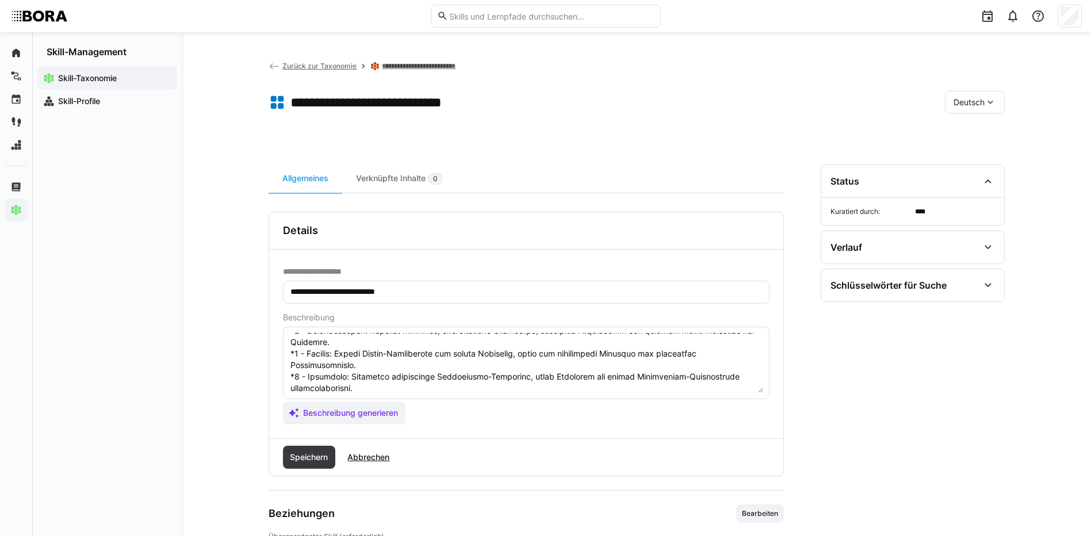
scroll to position [159, 0]
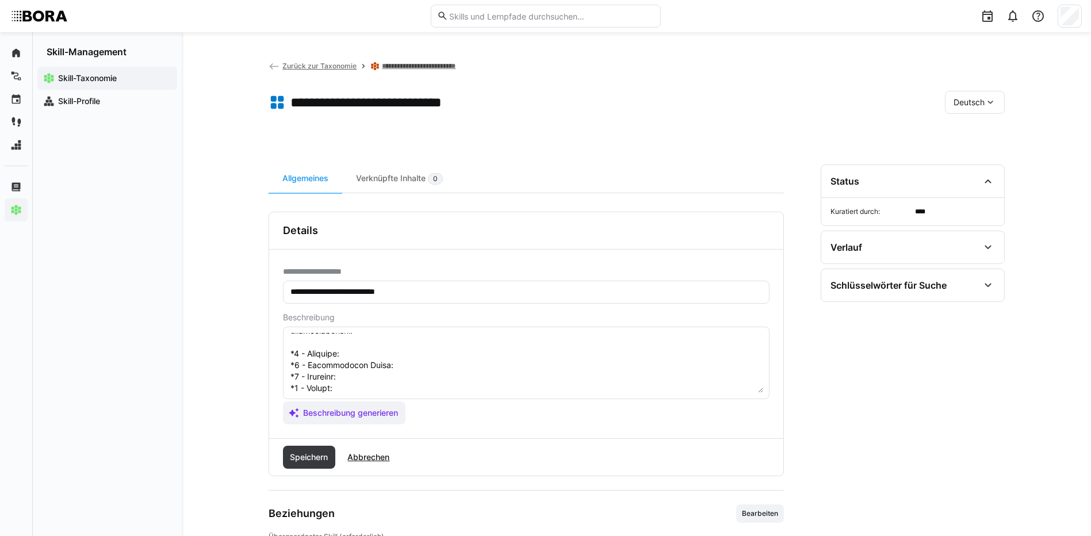
click at [359, 347] on textarea at bounding box center [526, 363] width 474 height 60
click at [352, 357] on textarea at bounding box center [526, 363] width 474 height 60
click at [395, 366] on textarea at bounding box center [526, 363] width 474 height 60
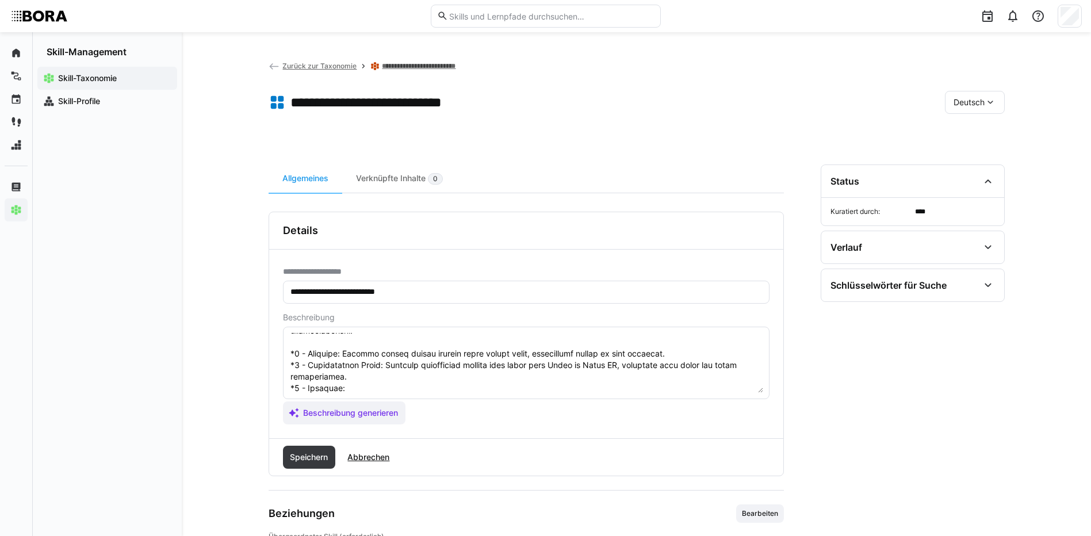
click at [353, 389] on textarea at bounding box center [526, 363] width 474 height 60
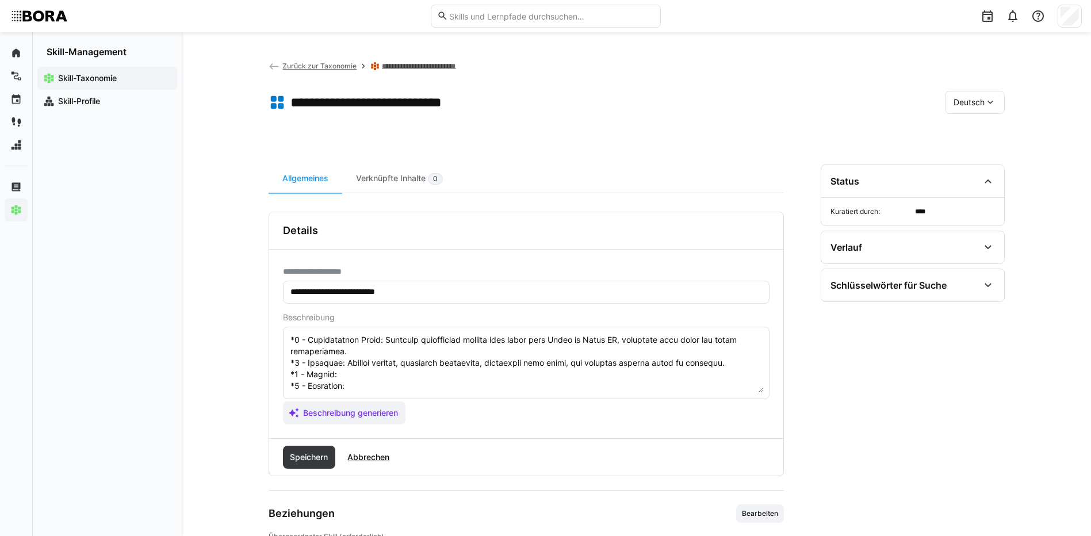
click at [352, 352] on textarea at bounding box center [526, 363] width 474 height 60
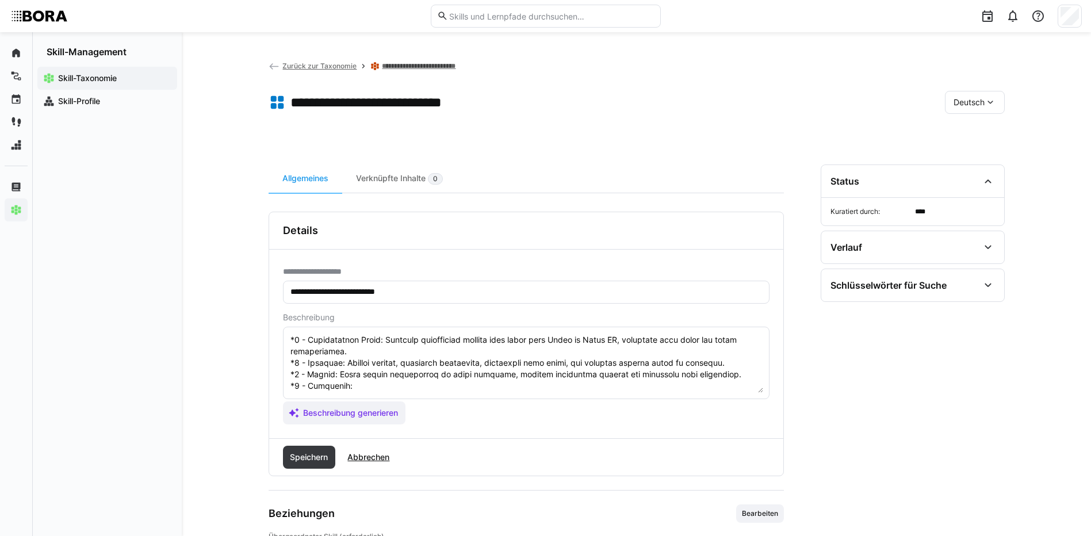
click at [352, 366] on textarea at bounding box center [526, 363] width 474 height 60
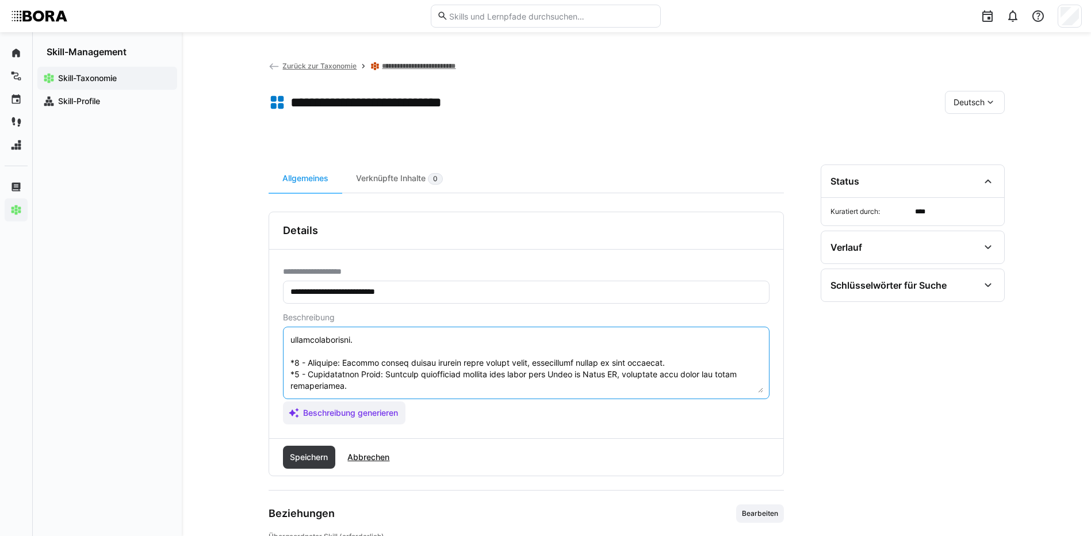
scroll to position [219, 0]
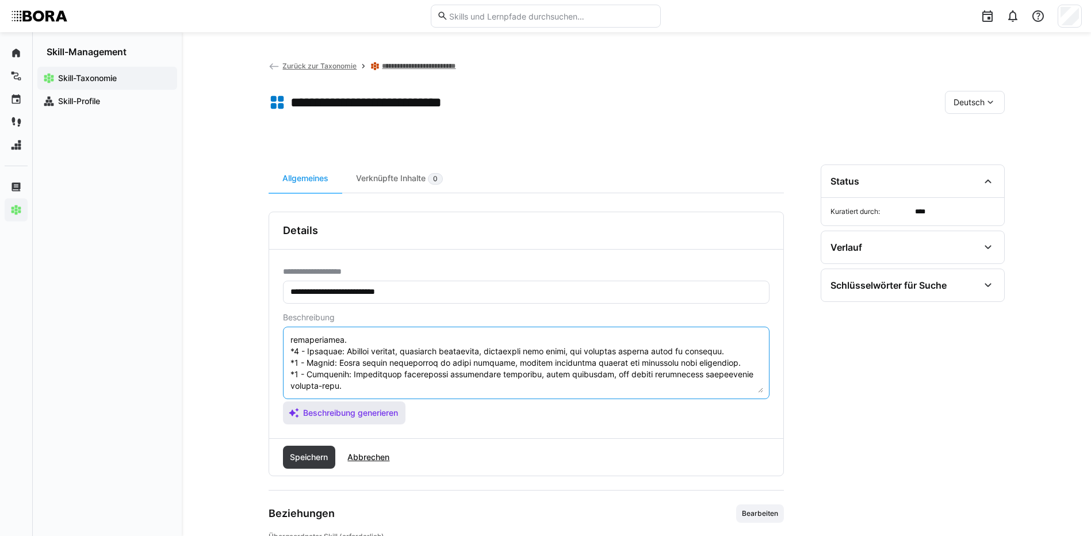
drag, startPoint x: 289, startPoint y: 362, endPoint x: 370, endPoint y: 402, distance: 90.0
click at [370, 402] on app-assistant-generate-form "Beschreibung Beschreibung generieren" at bounding box center [526, 369] width 486 height 112
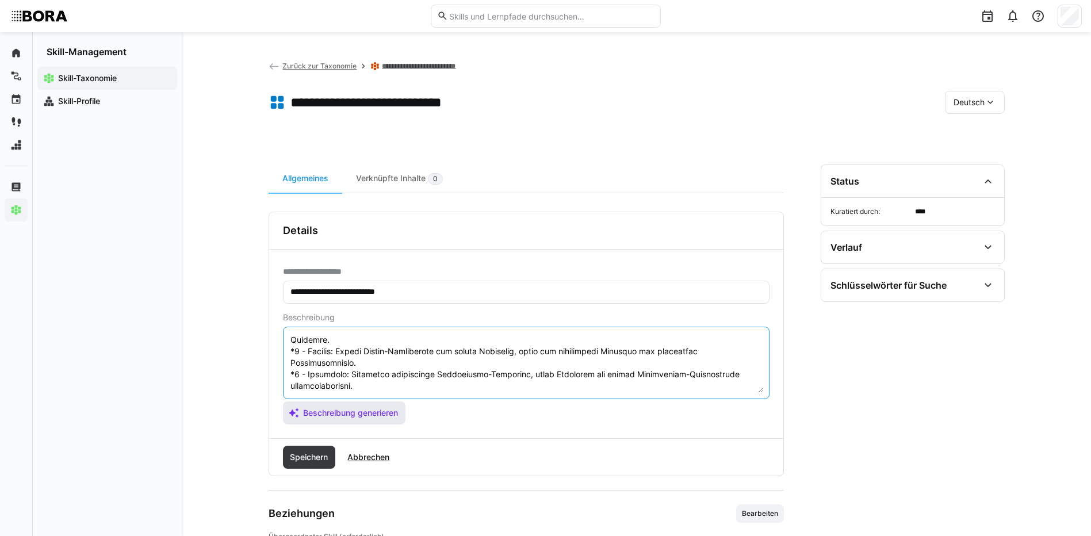
scroll to position [115, 0]
type textarea "Loremipsumdo SI-Ametco-Adipis elitsed doei tem inc Utlaboreet dol magnaaliqua e…"
click at [315, 467] on span "Speichern" at bounding box center [309, 457] width 53 height 23
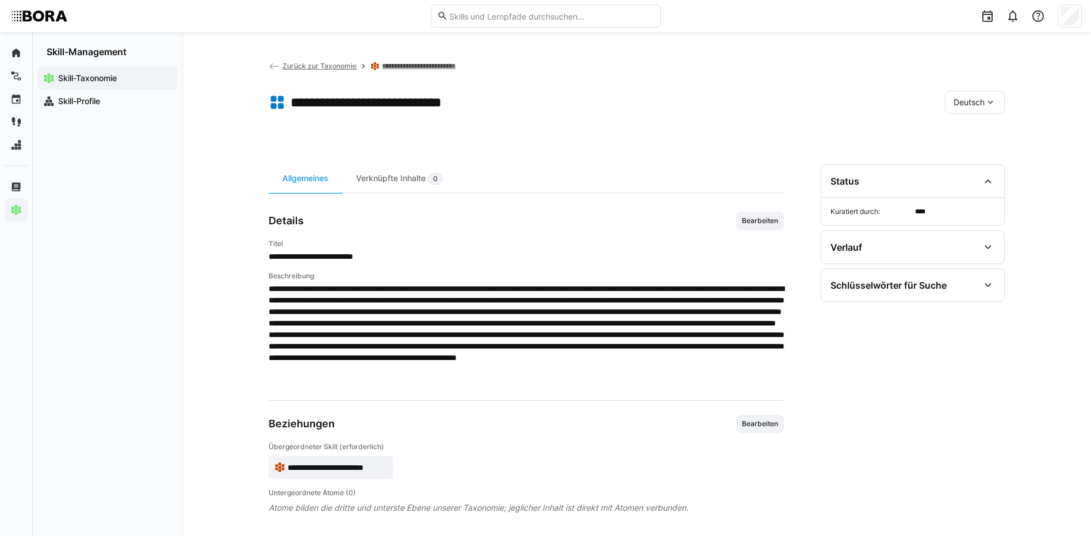
click at [968, 105] on span "Deutsch" at bounding box center [968, 103] width 31 height 12
click at [976, 150] on div "Englisch" at bounding box center [974, 157] width 61 height 24
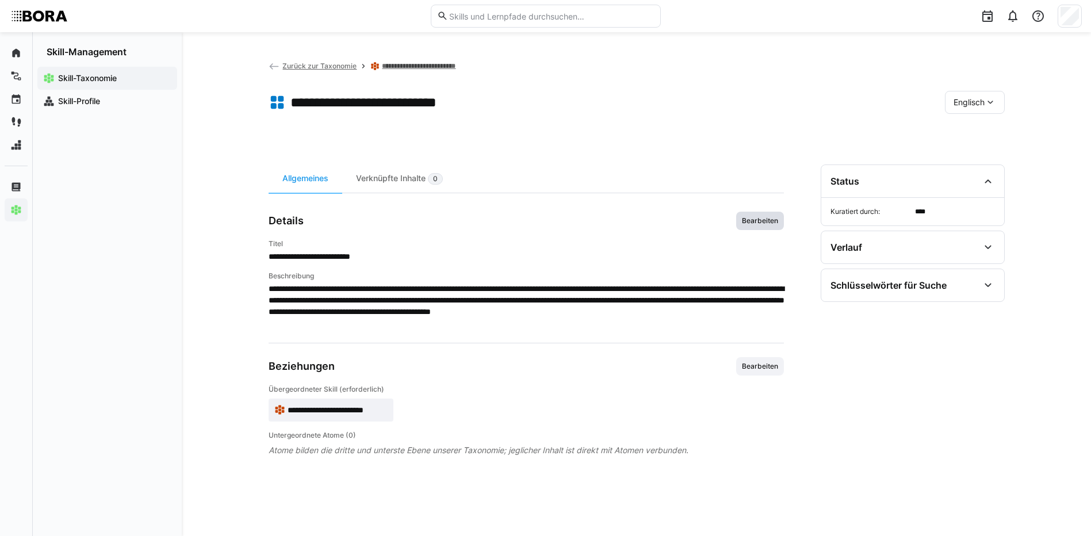
click at [769, 219] on span "Bearbeiten" at bounding box center [760, 220] width 39 height 9
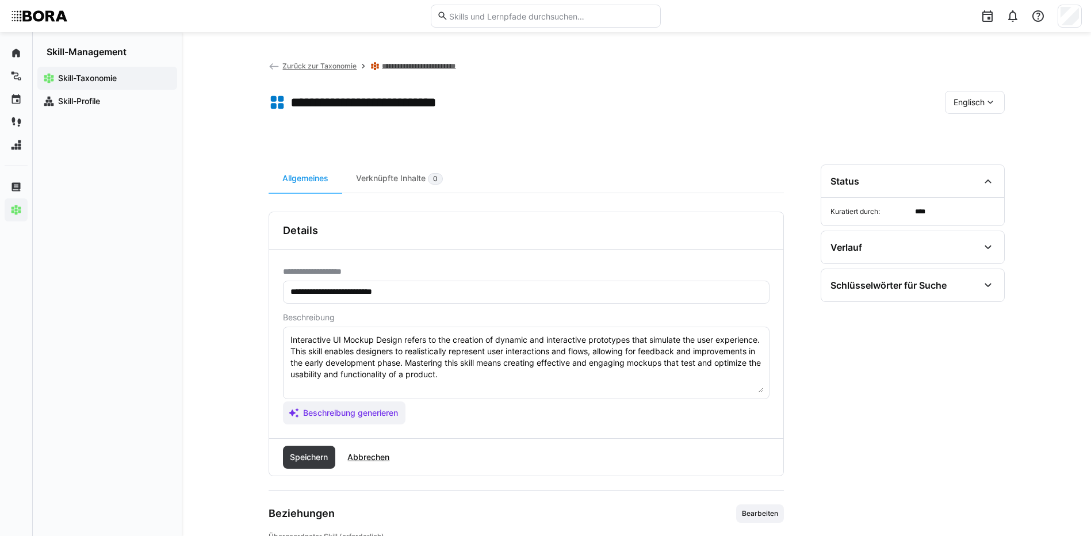
click at [535, 378] on textarea "Interactive UI Mockup Design refers to the creation of dynamic and interactive …" at bounding box center [526, 363] width 474 height 60
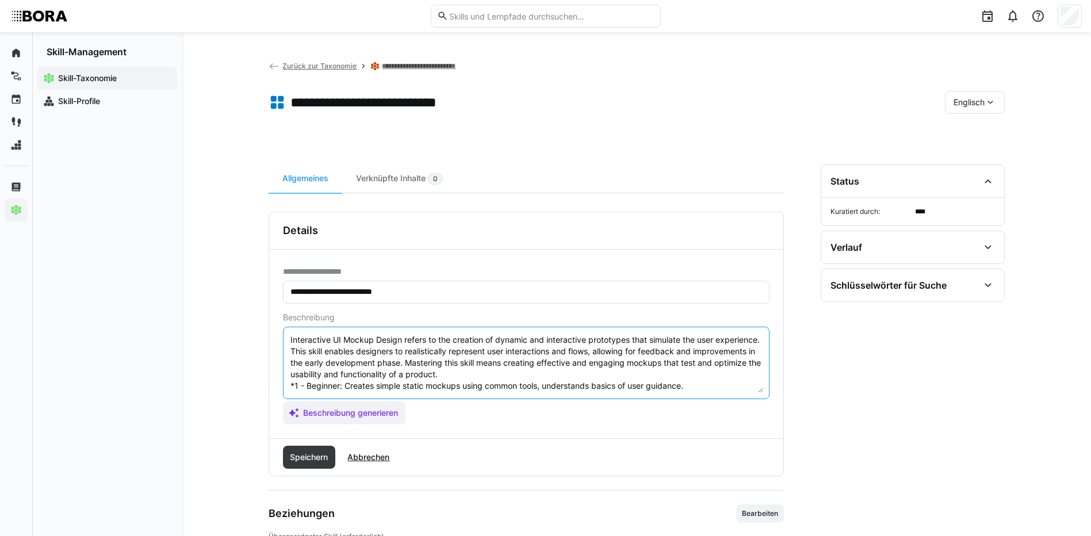
scroll to position [90, 0]
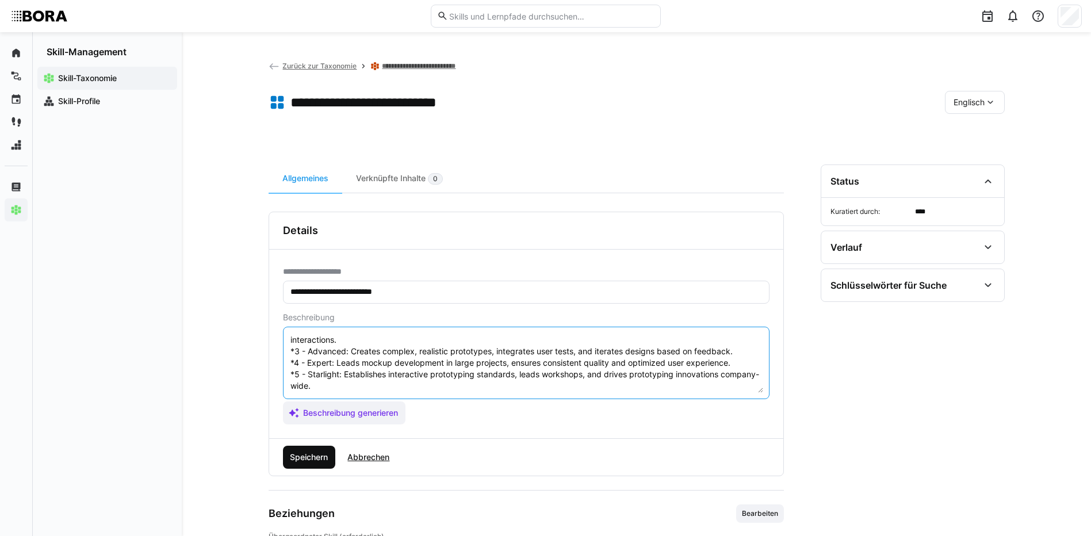
type textarea "Interactive UI Mockup Design refers to the creation of dynamic and interactive …"
click at [309, 462] on span "Speichern" at bounding box center [308, 457] width 41 height 12
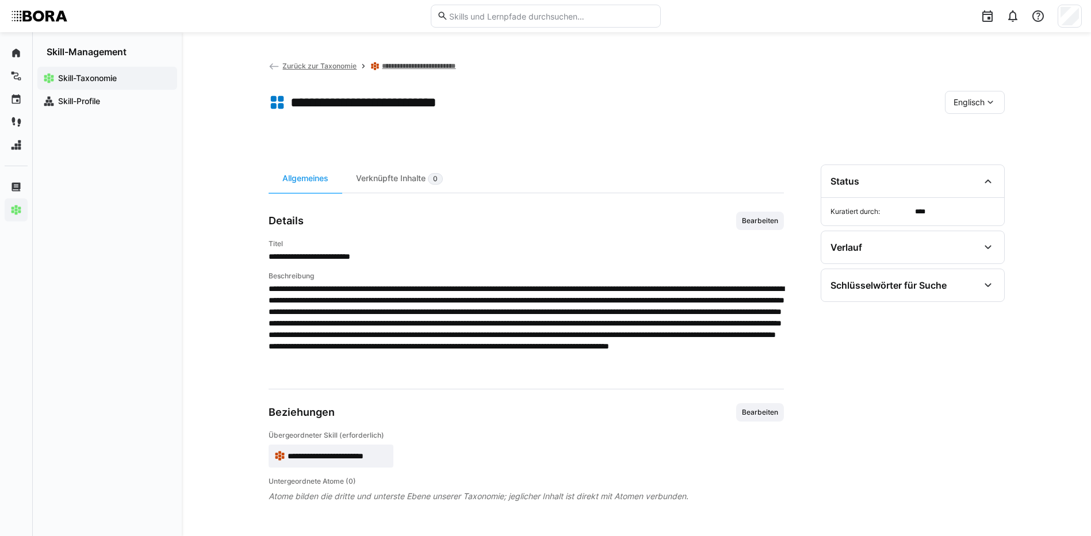
click at [956, 97] on span "Englisch" at bounding box center [968, 103] width 31 height 12
click at [974, 141] on div "Deutsch" at bounding box center [974, 133] width 61 height 24
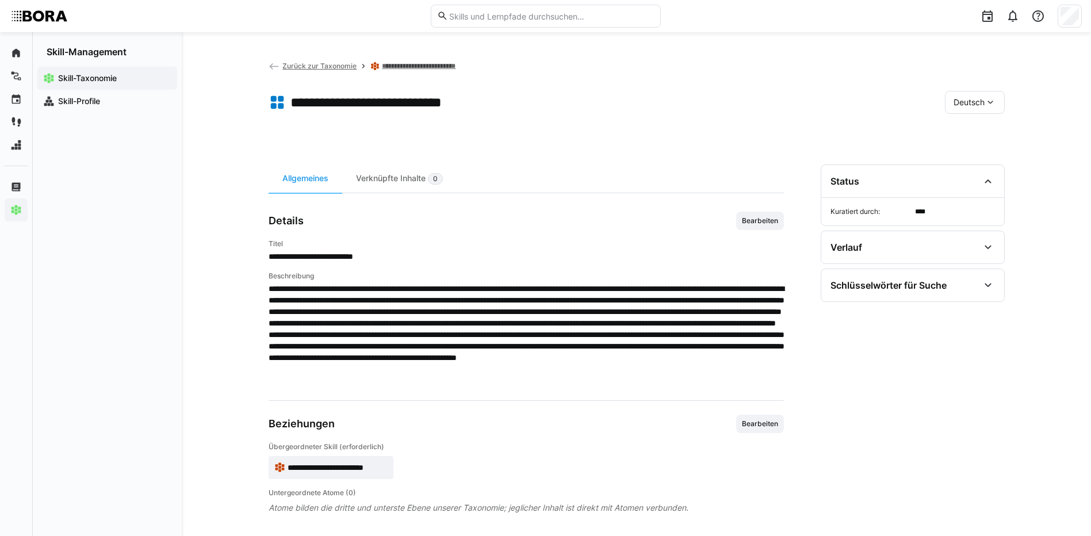
click at [435, 64] on link "**********" at bounding box center [425, 66] width 86 height 9
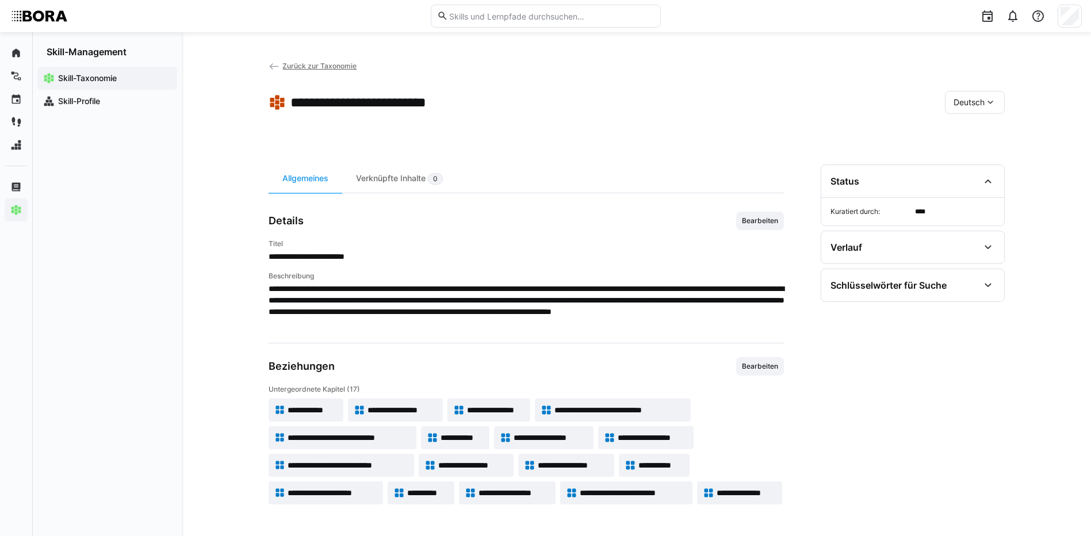
click at [483, 463] on span "**********" at bounding box center [473, 465] width 70 height 12
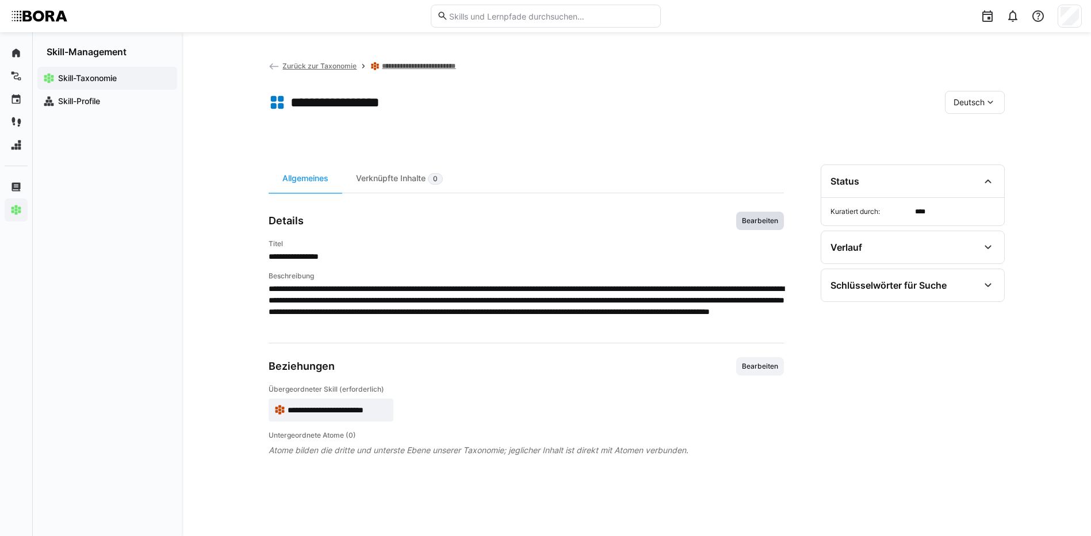
click at [760, 220] on span "Bearbeiten" at bounding box center [760, 220] width 39 height 9
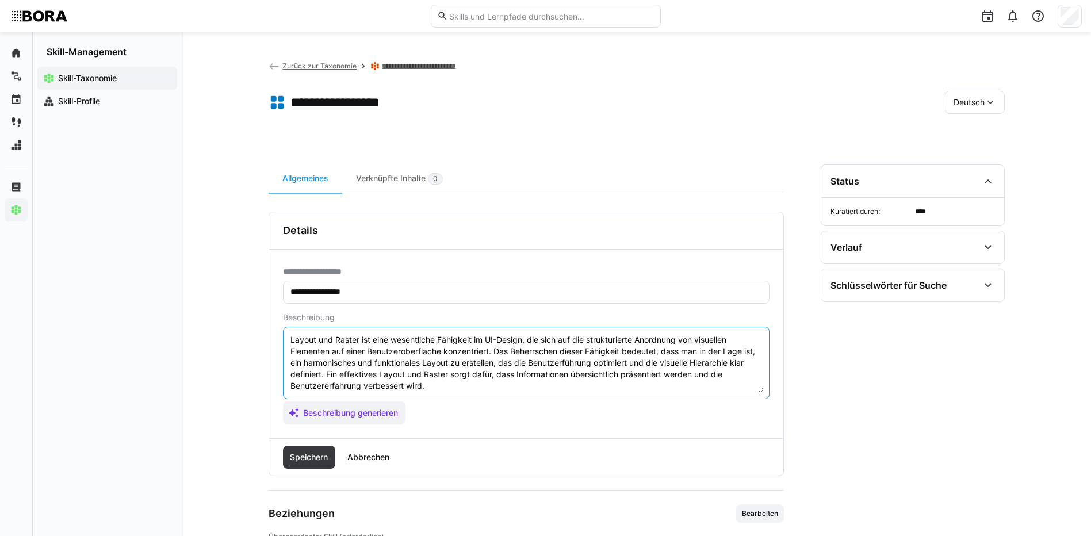
click at [432, 386] on textarea "Layout und Raster ist eine wesentliche Fähigkeit im UI-Design, die sich auf die…" at bounding box center [526, 363] width 474 height 60
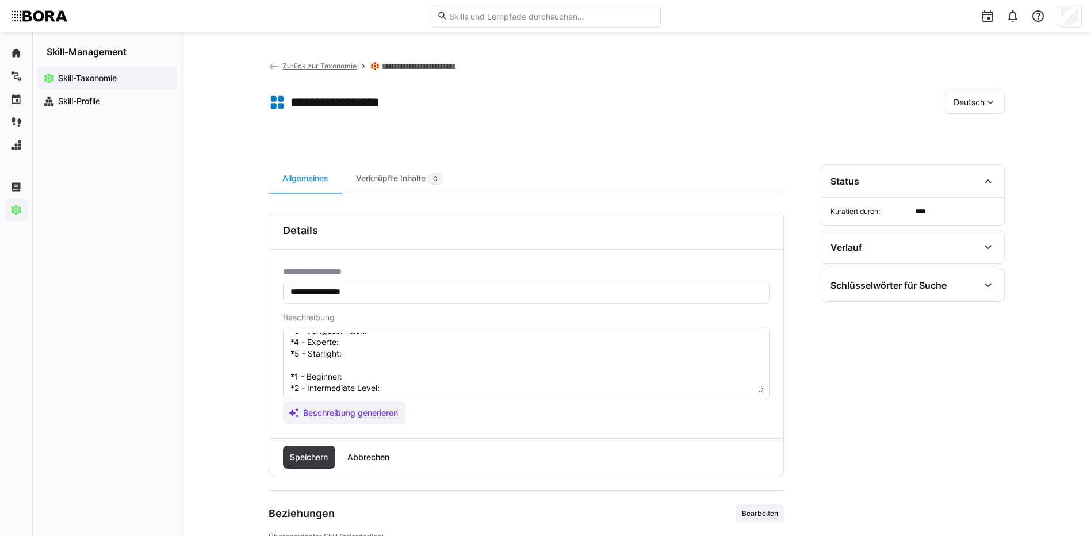
scroll to position [32, 0]
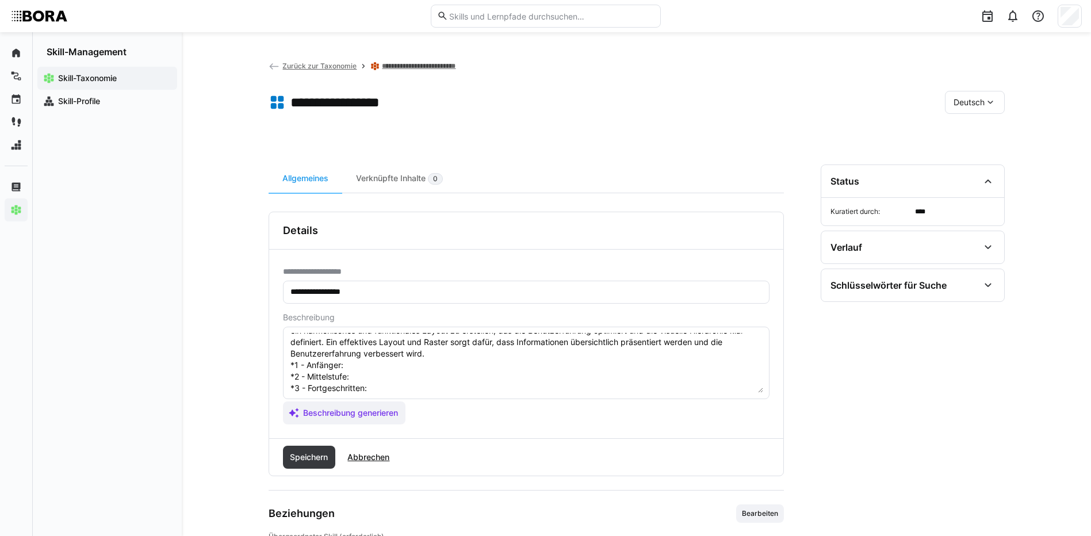
click at [355, 360] on textarea "Layout und Raster ist eine wesentliche Fähigkeit im UI-Design, die sich auf die…" at bounding box center [526, 363] width 474 height 60
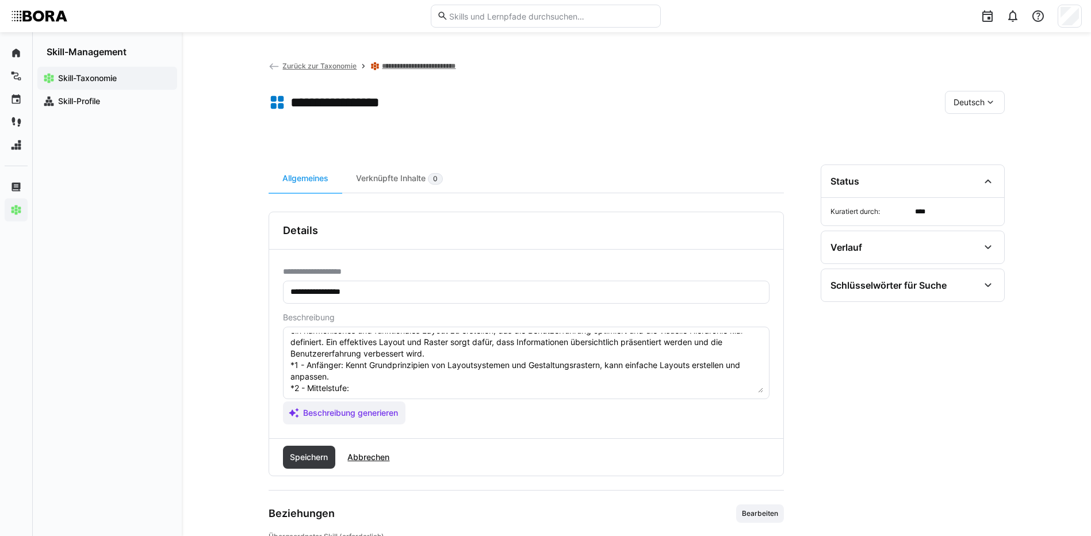
click at [369, 392] on textarea "Layout und Raster ist eine wesentliche Fähigkeit im UI-Design, die sich auf die…" at bounding box center [526, 363] width 474 height 60
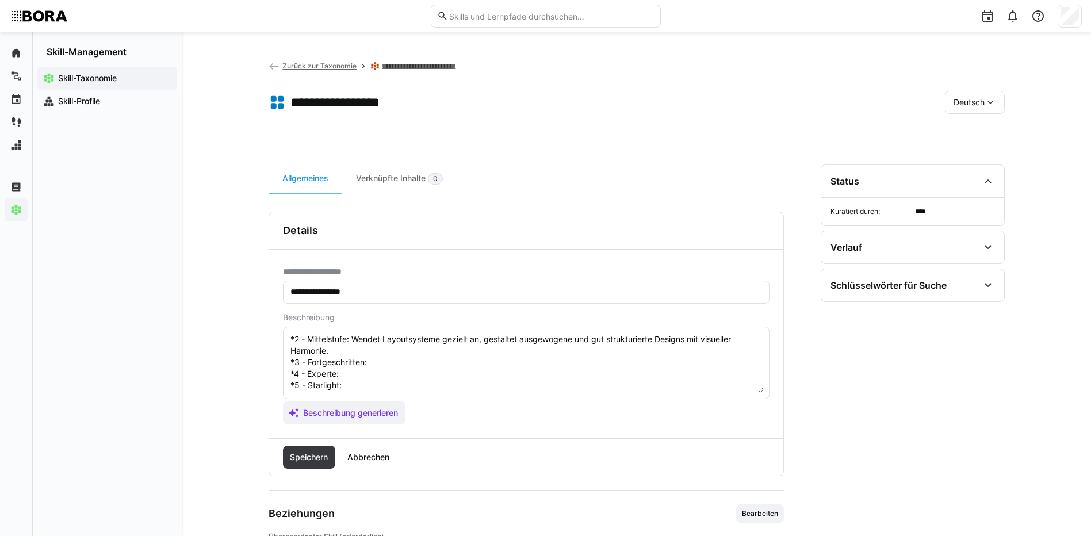
scroll to position [101, 0]
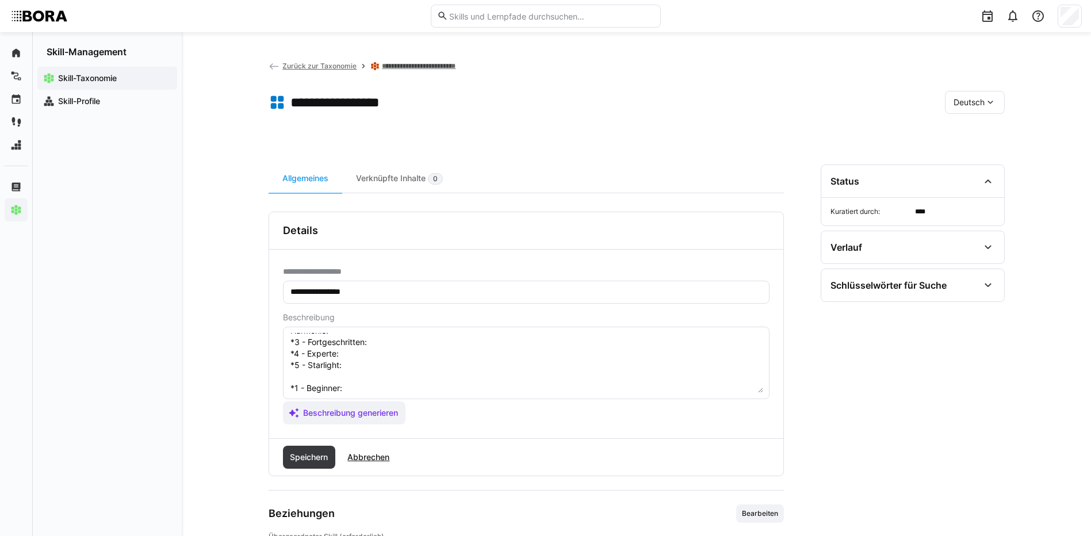
click at [385, 346] on textarea "Layout und Raster ist eine wesentliche Fähigkeit im UI-Design, die sich auf die…" at bounding box center [526, 363] width 474 height 60
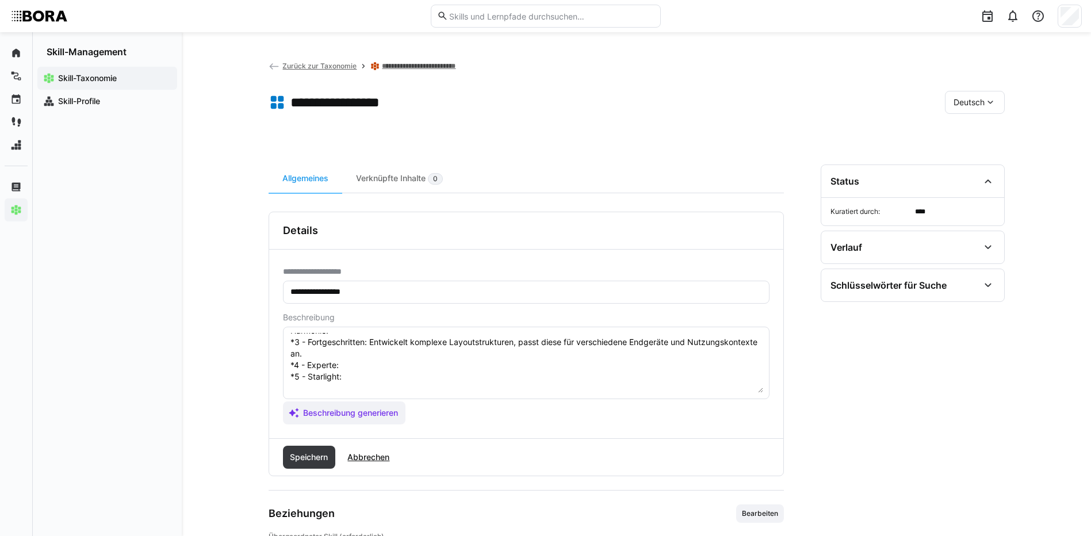
click at [397, 369] on textarea "Layout und Raster ist eine wesentliche Fähigkeit im UI-Design, die sich auf die…" at bounding box center [526, 363] width 474 height 60
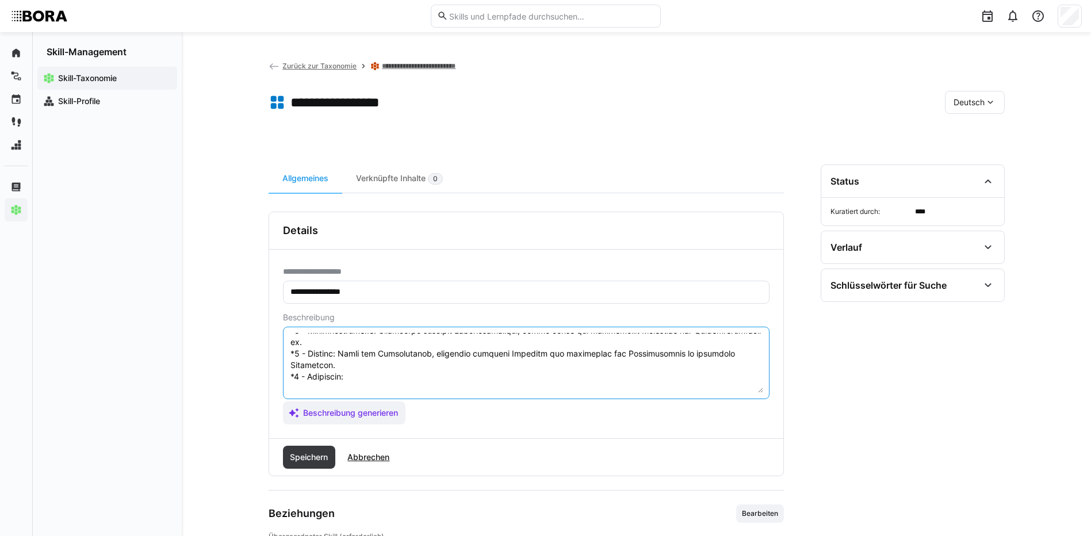
click at [371, 388] on textarea at bounding box center [526, 363] width 474 height 60
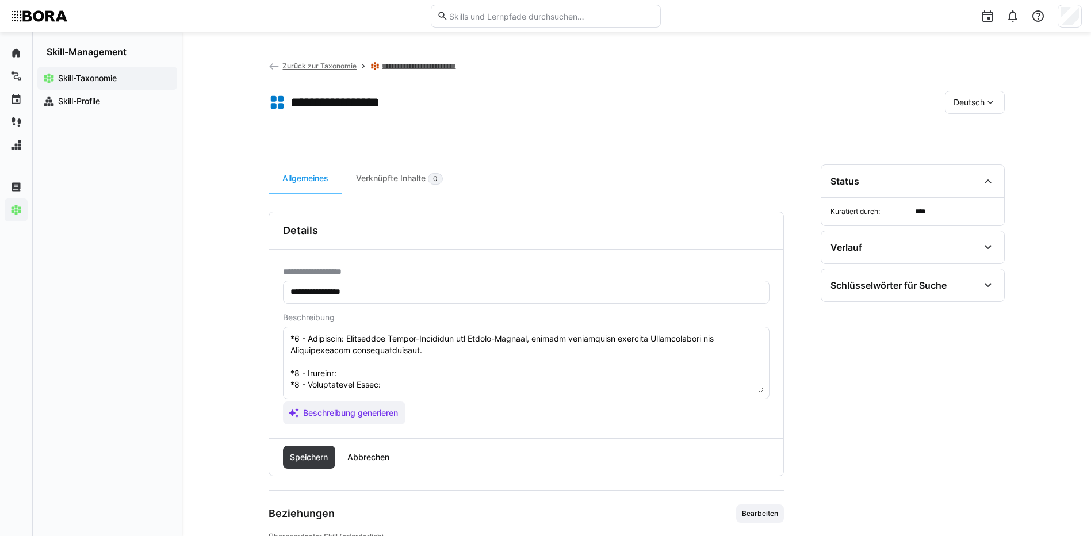
scroll to position [170, 0]
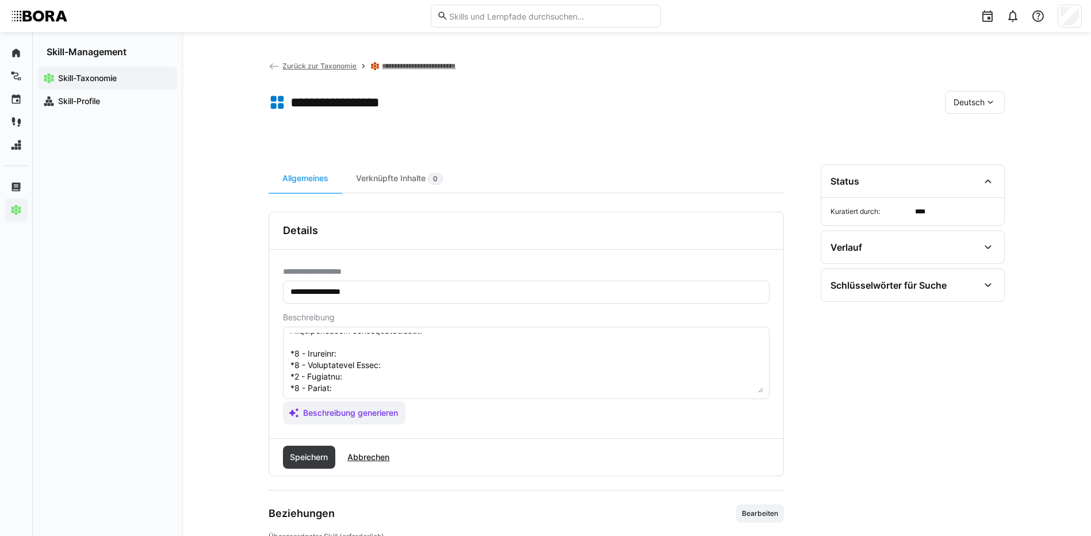
click at [357, 355] on textarea at bounding box center [526, 363] width 474 height 60
click at [419, 358] on textarea at bounding box center [526, 363] width 474 height 60
click at [396, 361] on textarea at bounding box center [526, 363] width 474 height 60
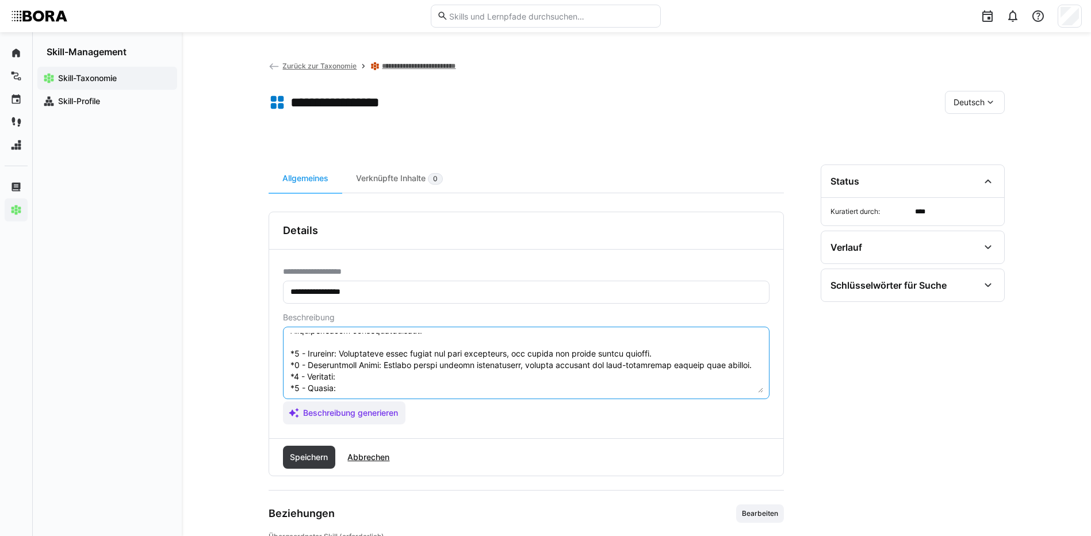
click at [355, 379] on textarea at bounding box center [526, 363] width 474 height 60
click at [340, 387] on textarea at bounding box center [526, 363] width 474 height 60
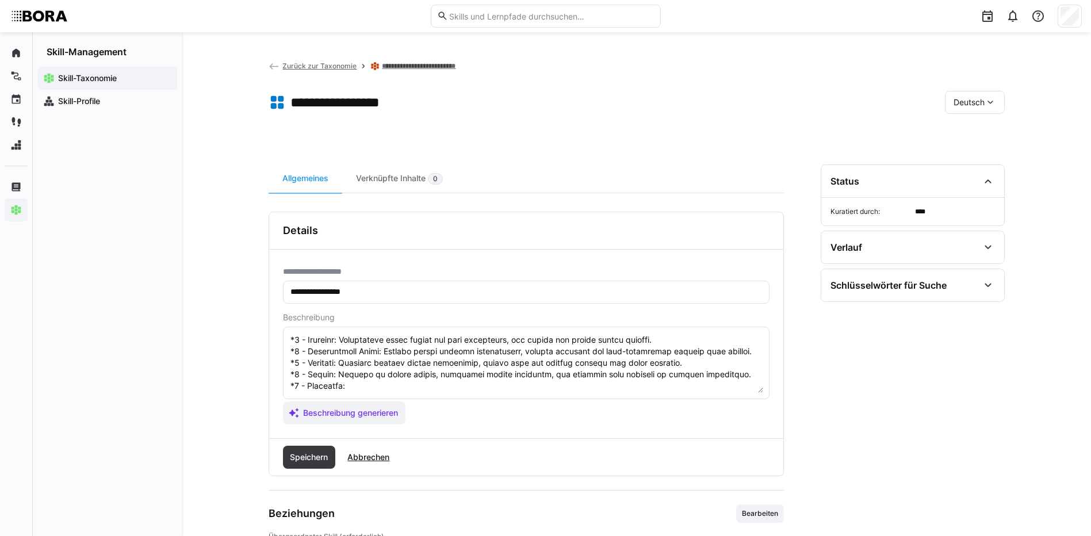
scroll to position [207, 0]
click at [398, 371] on textarea at bounding box center [526, 363] width 474 height 60
click at [394, 366] on textarea at bounding box center [526, 363] width 474 height 60
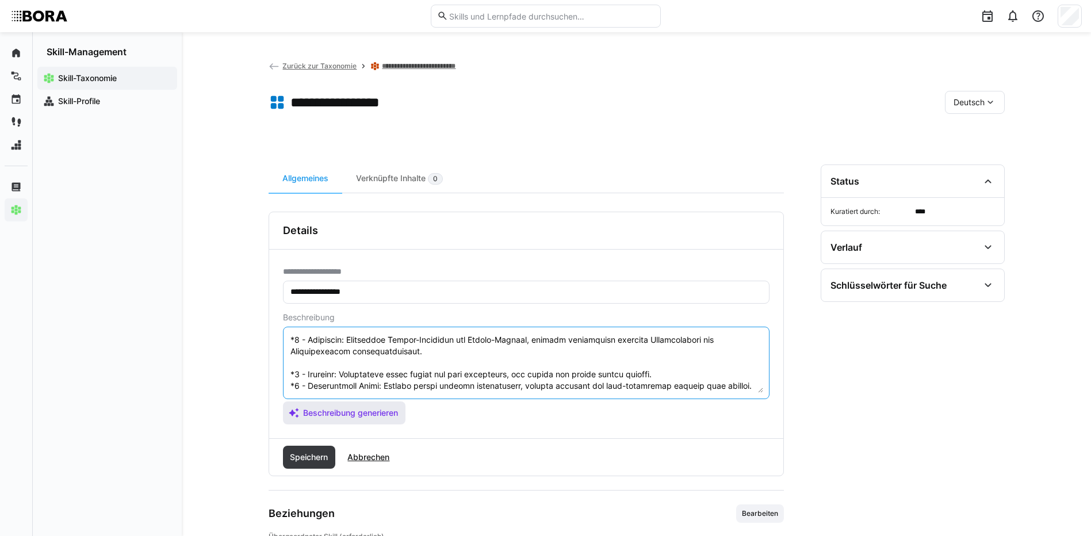
scroll to position [219, 0]
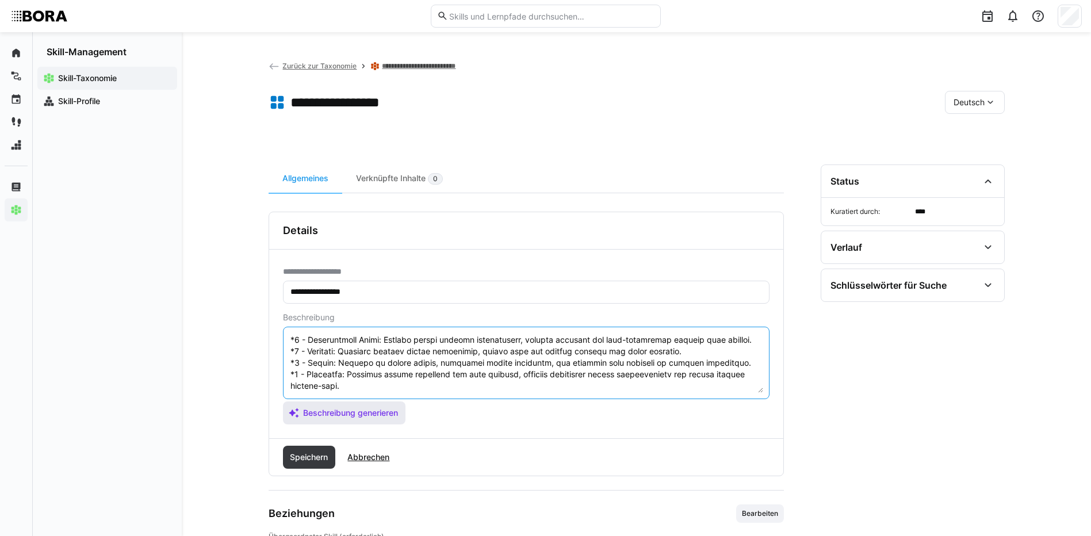
drag, startPoint x: 292, startPoint y: 371, endPoint x: 355, endPoint y: 403, distance: 71.2
click at [355, 403] on app-assistant-generate-form "Beschreibung Beschreibung generieren" at bounding box center [526, 369] width 486 height 112
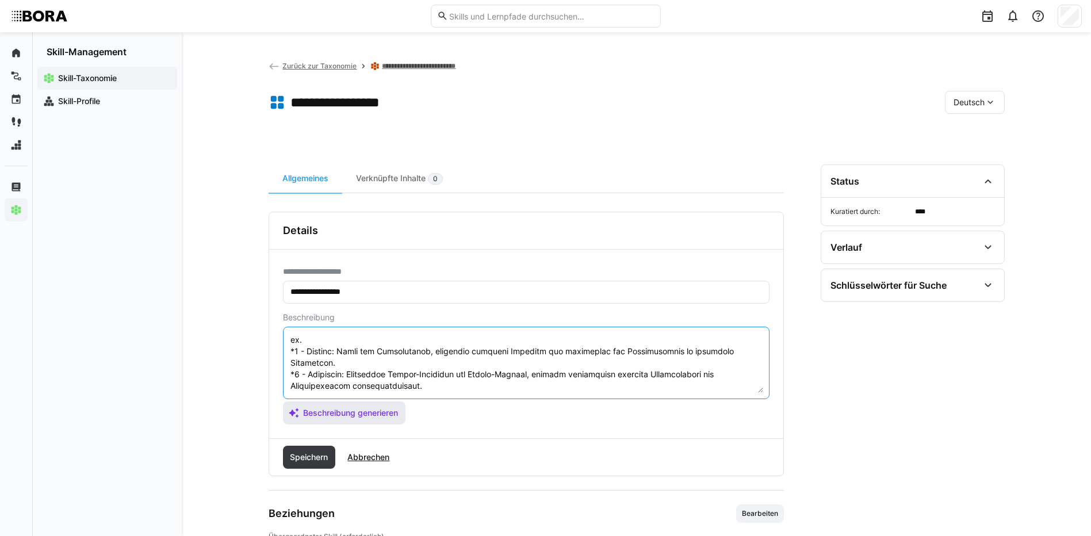
scroll to position [127, 0]
type textarea "Loremi dol Sitame con adip elitseddoei Temporinc ut LA-Etdolo, mag aliq eni adm…"
click at [301, 454] on span "Speichern" at bounding box center [308, 457] width 41 height 12
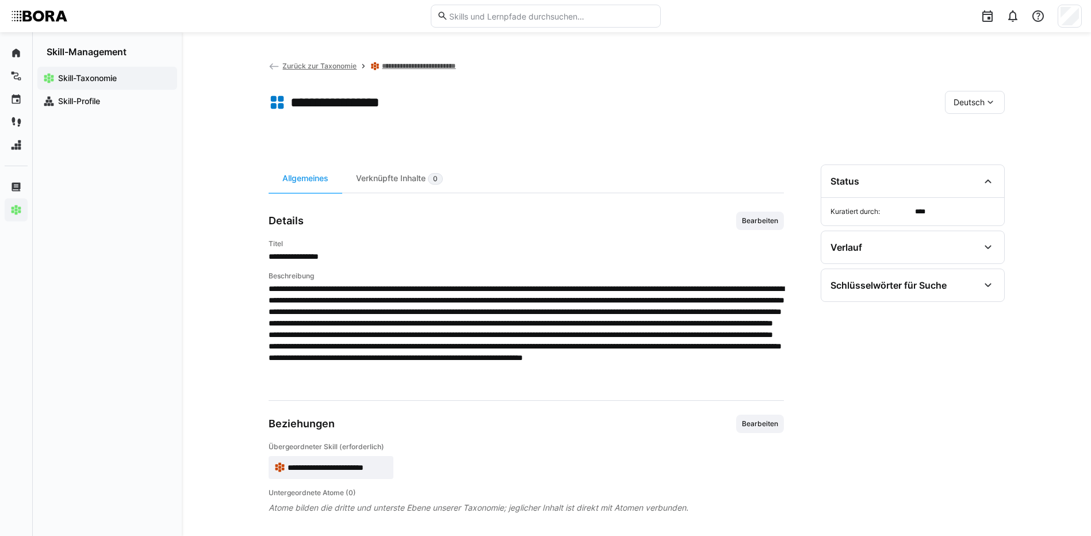
click at [960, 108] on div "Deutsch" at bounding box center [975, 102] width 60 height 23
click at [979, 155] on span "Englisch" at bounding box center [968, 157] width 31 height 12
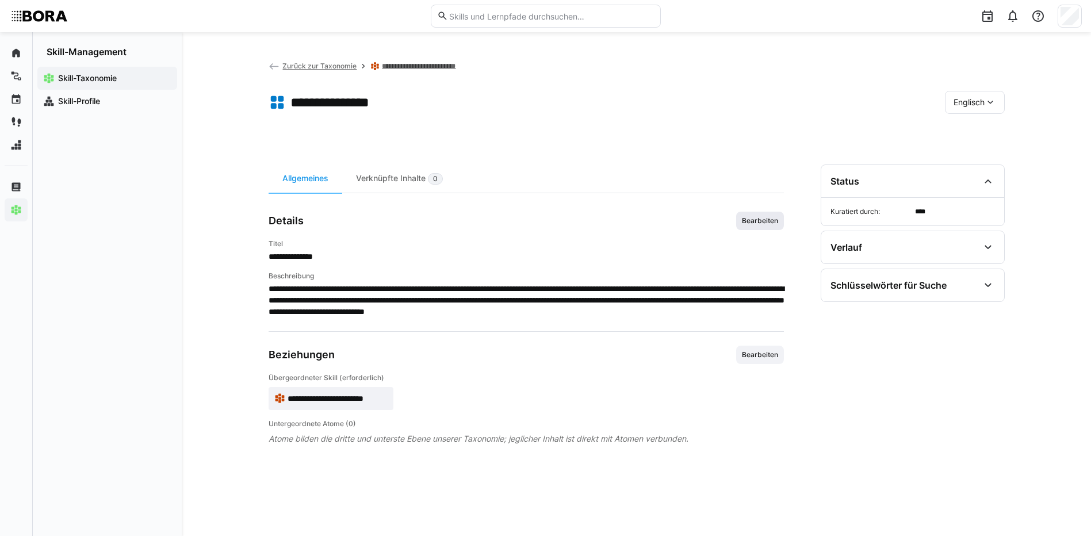
click at [754, 221] on span "Bearbeiten" at bounding box center [760, 220] width 39 height 9
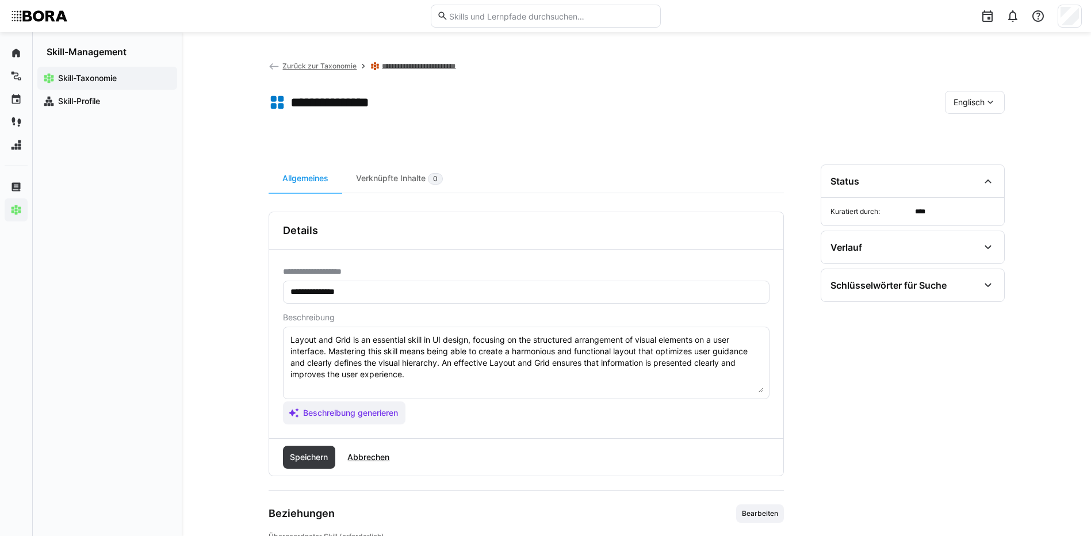
click at [730, 369] on textarea "Layout and Grid is an essential skill in UI design, focusing on the structured …" at bounding box center [526, 363] width 474 height 60
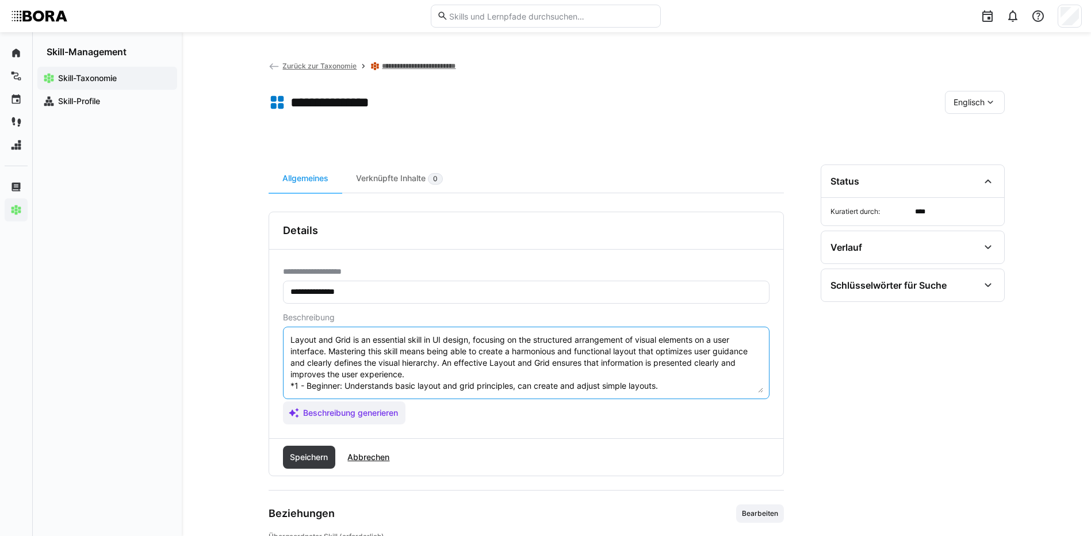
scroll to position [78, 0]
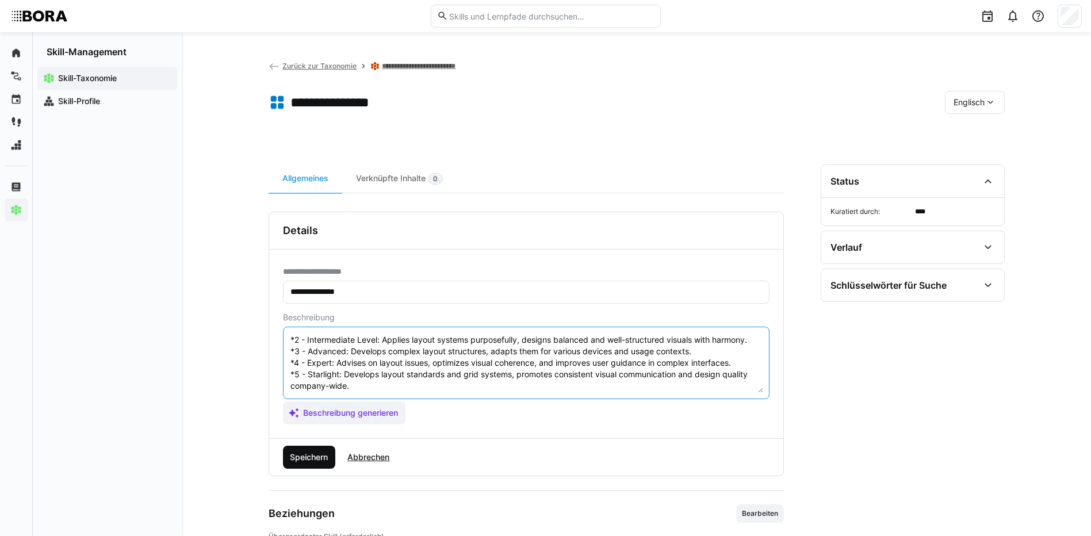
type textarea "Layout and Grid is an essential skill in UI design, focusing on the structured …"
click at [321, 450] on span "Speichern" at bounding box center [309, 457] width 53 height 23
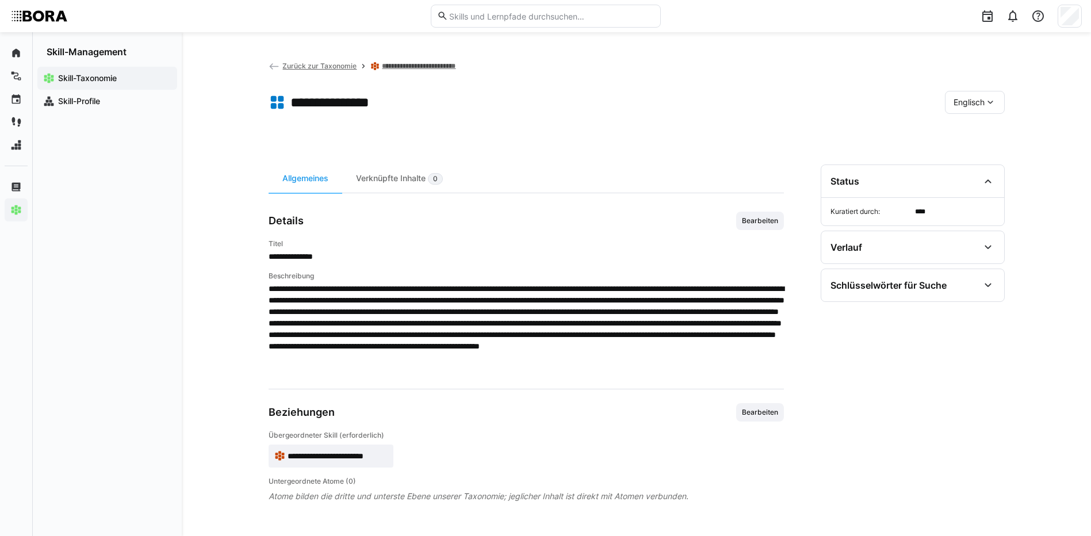
click at [984, 98] on eds-icon at bounding box center [990, 103] width 12 height 12
click at [990, 127] on div "Deutsch" at bounding box center [974, 133] width 43 height 12
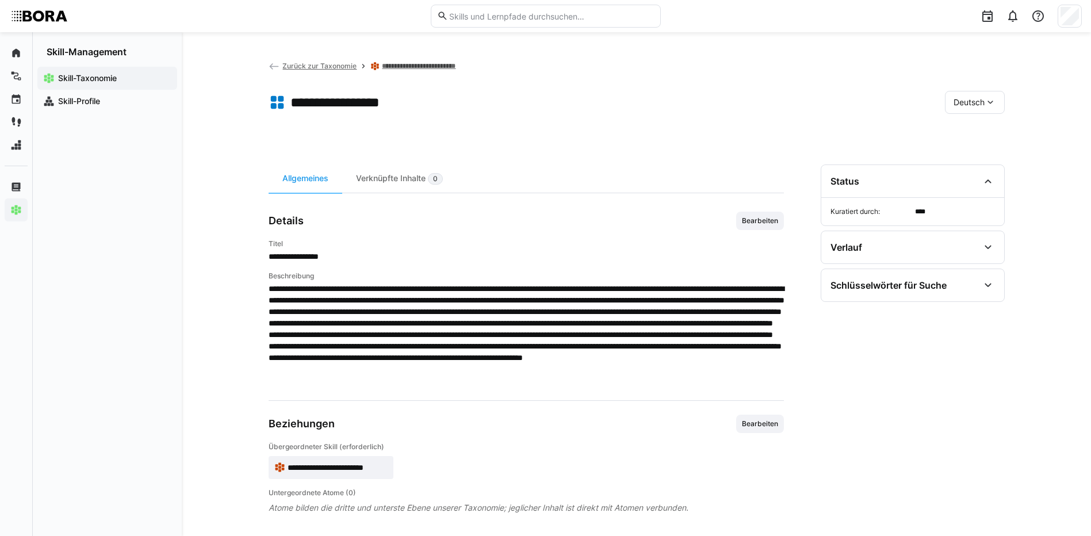
click at [436, 70] on link "**********" at bounding box center [425, 66] width 86 height 9
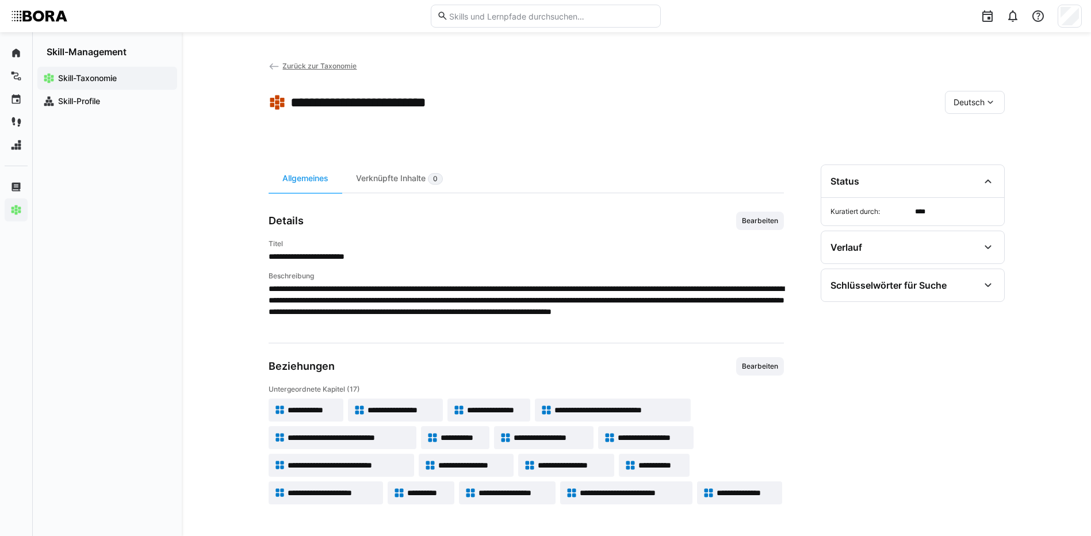
click at [572, 460] on span "**********" at bounding box center [573, 465] width 71 height 12
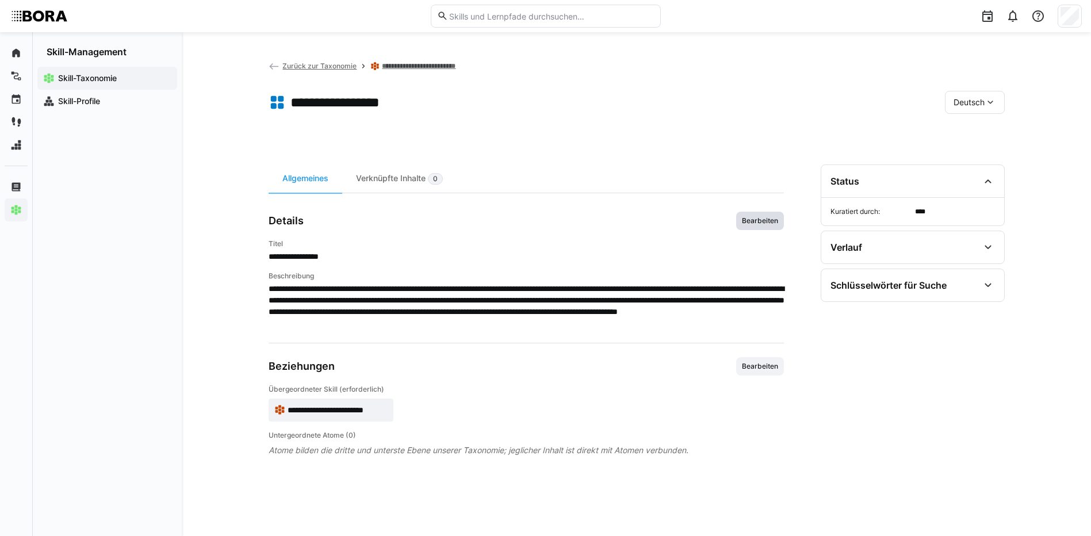
click at [757, 223] on span "Bearbeiten" at bounding box center [760, 220] width 39 height 9
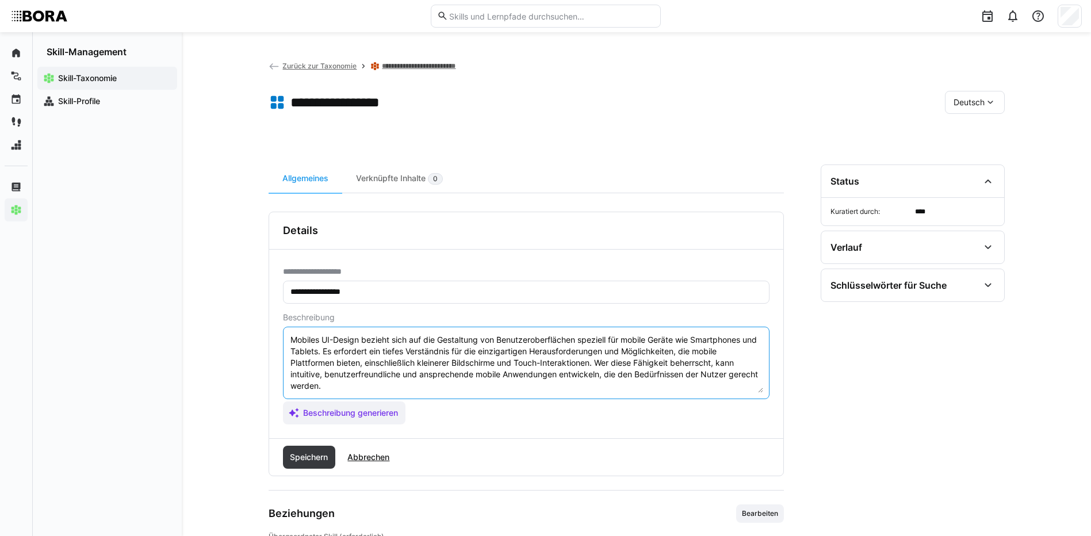
click at [368, 384] on textarea "Mobiles UI-Design bezieht sich auf die Gestaltung von Benutzeroberflächen spezi…" at bounding box center [526, 363] width 474 height 60
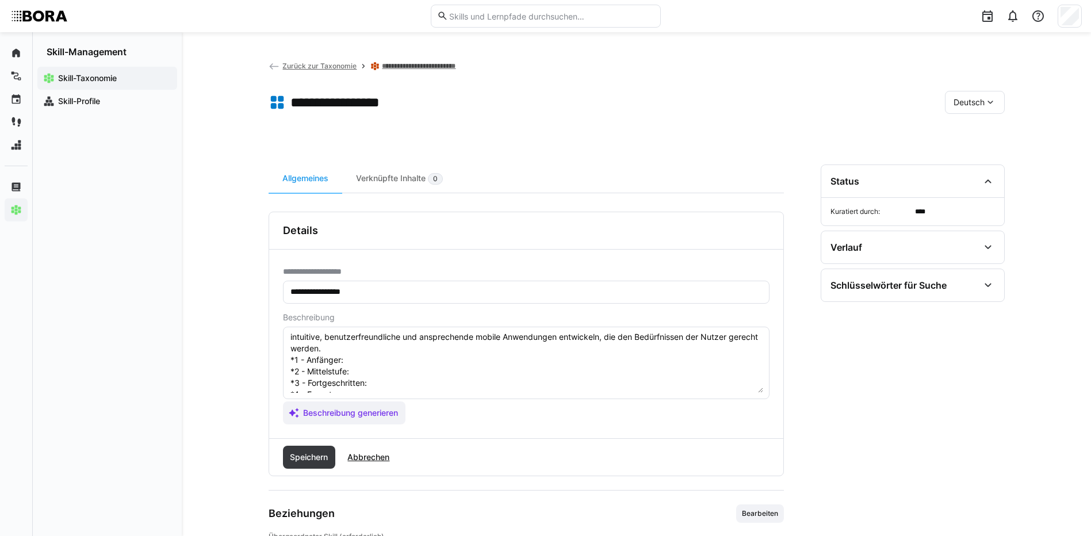
scroll to position [58, 0]
click at [358, 342] on textarea "Mobiles UI-Design bezieht sich auf die Gestaltung von Benutzeroberflächen spezi…" at bounding box center [526, 363] width 474 height 60
click at [360, 362] on textarea "Mobiles UI-Design bezieht sich auf die Gestaltung von Benutzeroberflächen spezi…" at bounding box center [526, 363] width 474 height 60
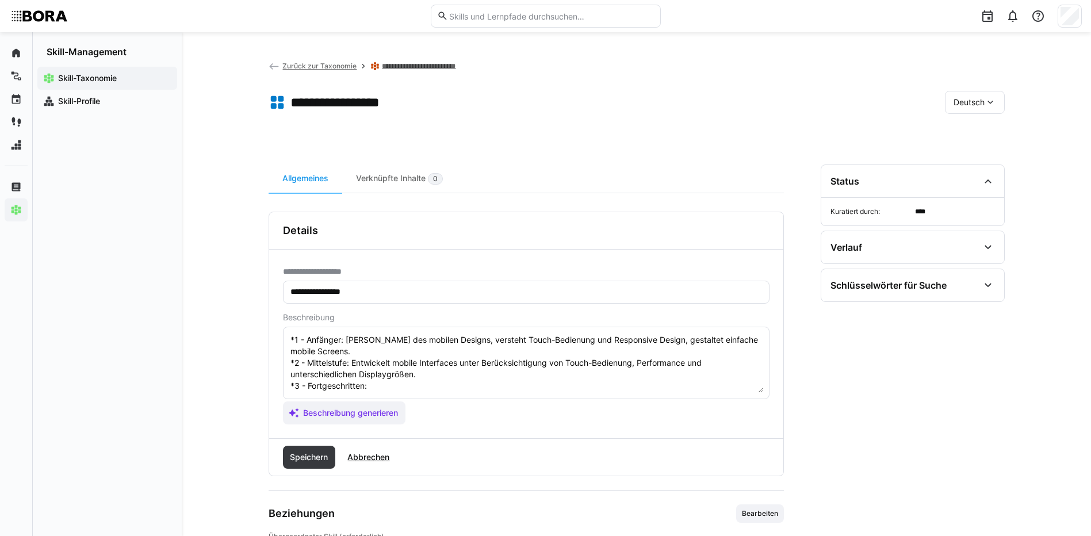
click at [375, 386] on textarea "Mobiles UI-Design bezieht sich auf die Gestaltung von Benutzeroberflächen spezi…" at bounding box center [526, 363] width 474 height 60
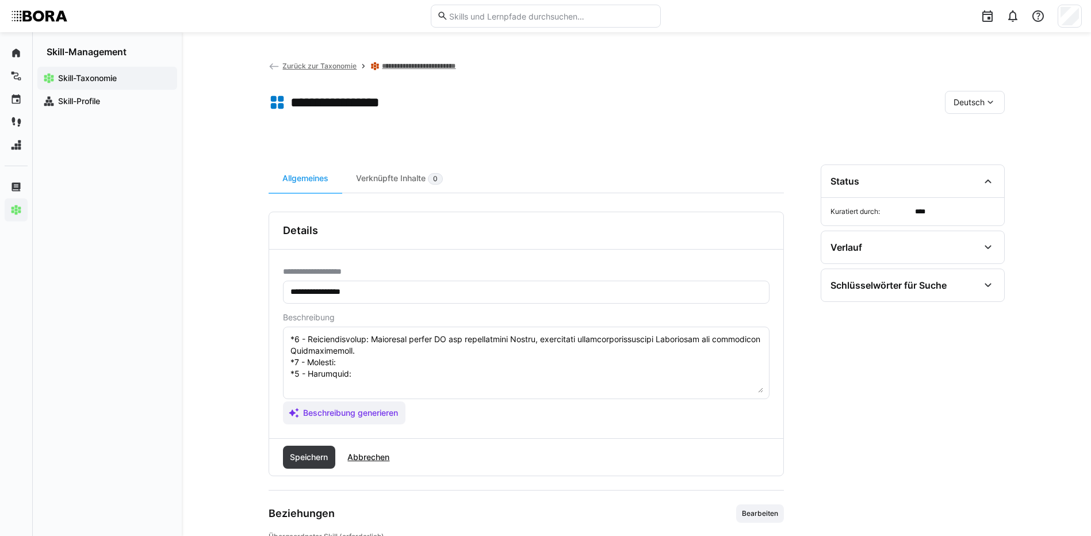
scroll to position [124, 0]
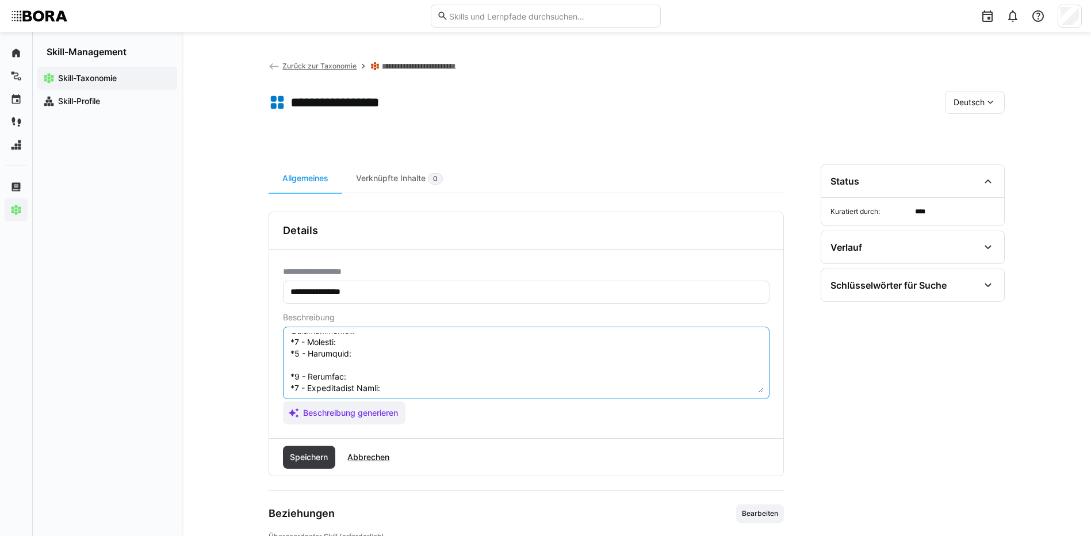
click at [366, 339] on textarea at bounding box center [526, 363] width 474 height 60
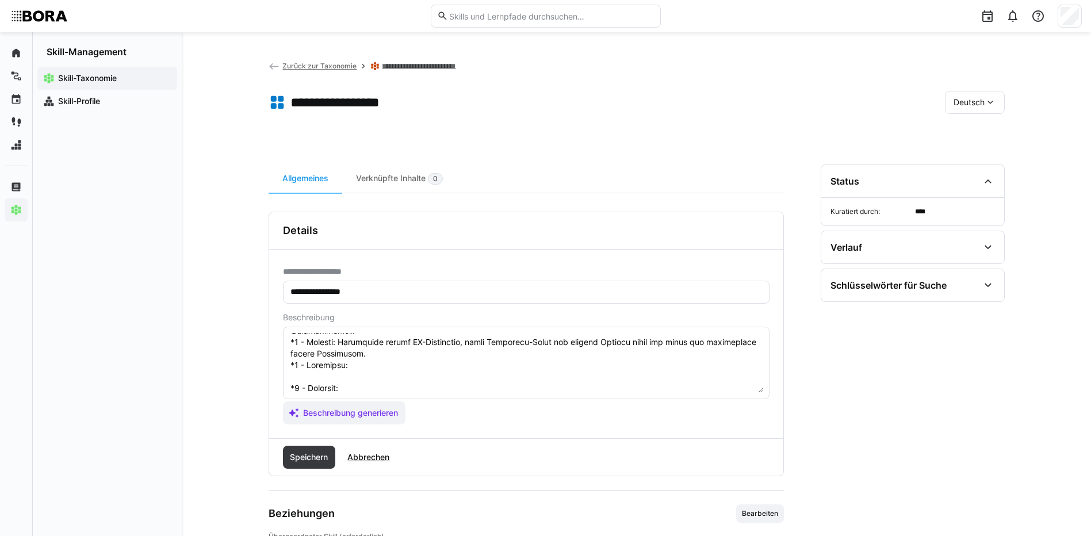
click at [361, 363] on textarea at bounding box center [526, 363] width 474 height 60
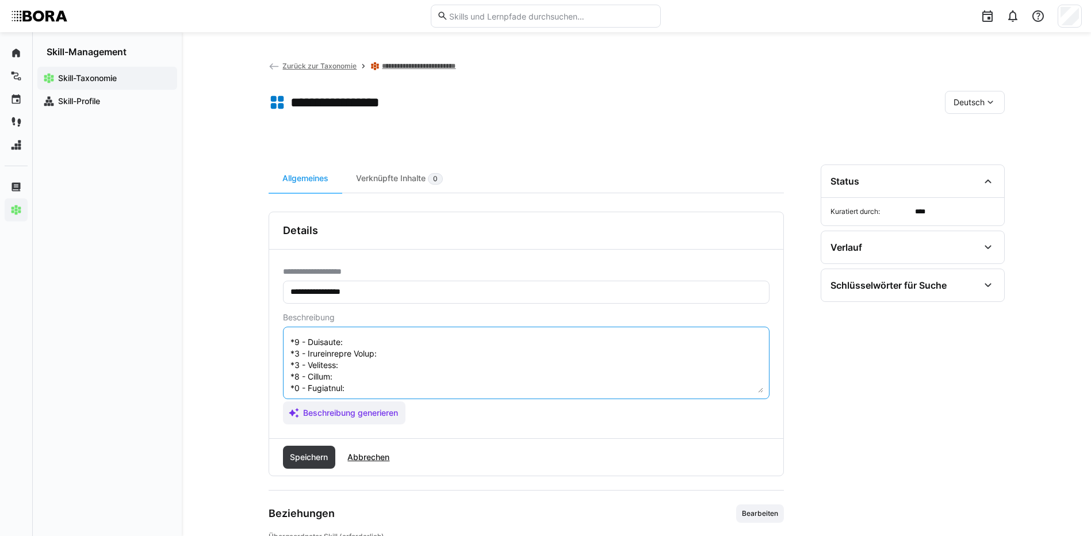
click at [365, 341] on textarea at bounding box center [526, 363] width 474 height 60
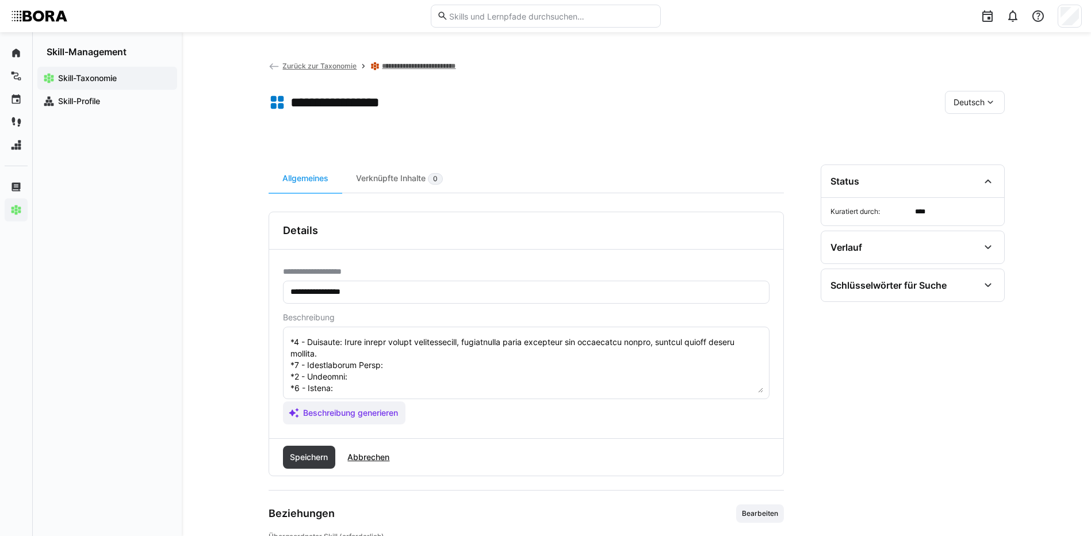
click at [391, 362] on textarea at bounding box center [526, 363] width 474 height 60
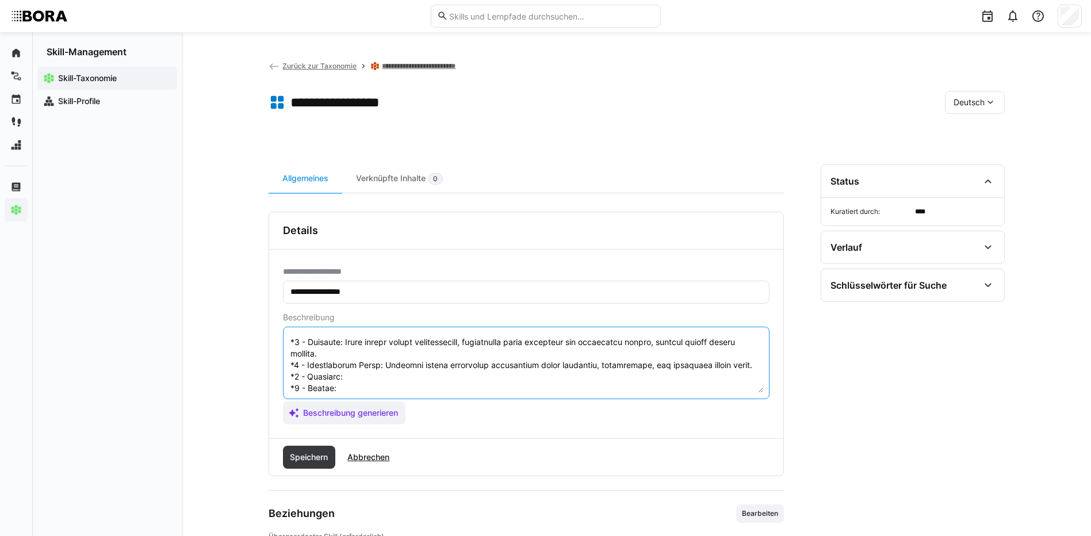
click at [393, 378] on textarea at bounding box center [526, 363] width 474 height 60
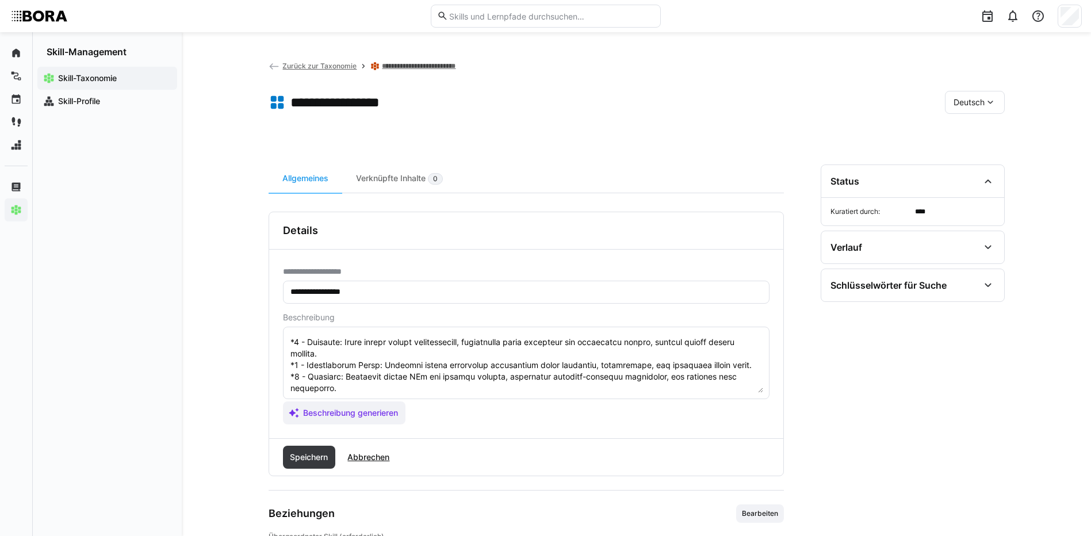
scroll to position [230, 0]
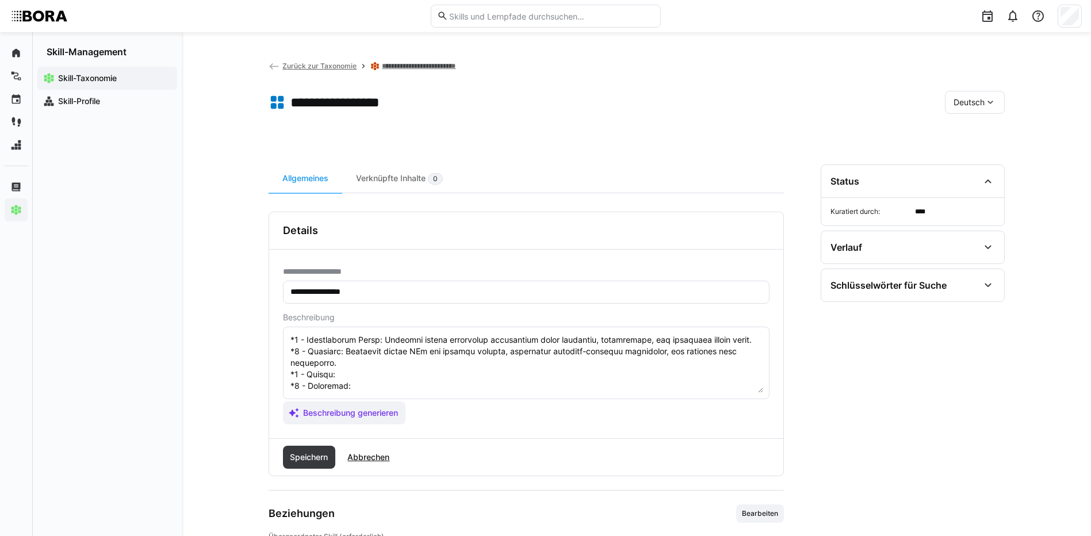
click at [380, 353] on textarea at bounding box center [526, 363] width 474 height 60
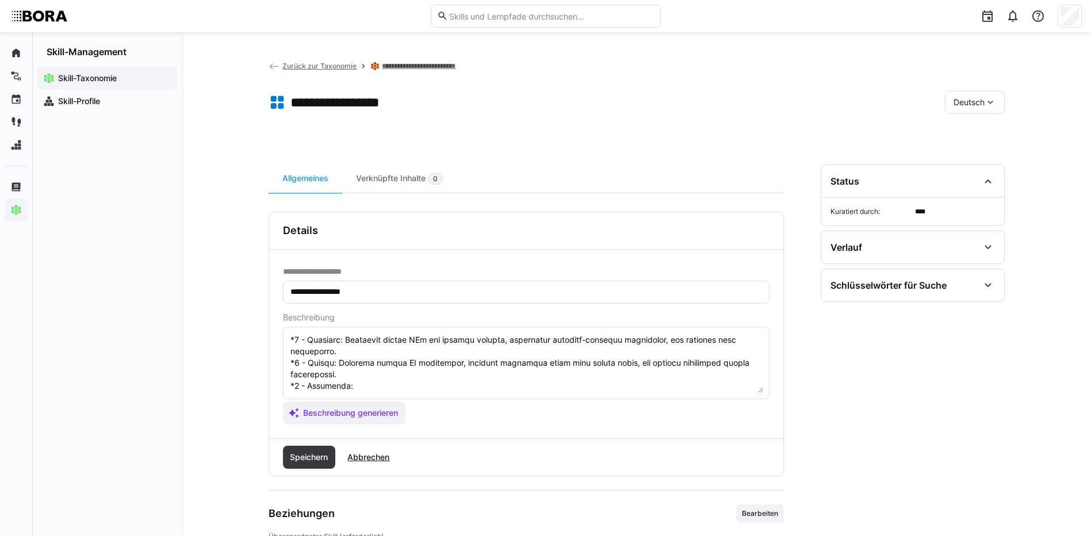
click at [412, 373] on textarea at bounding box center [526, 363] width 474 height 60
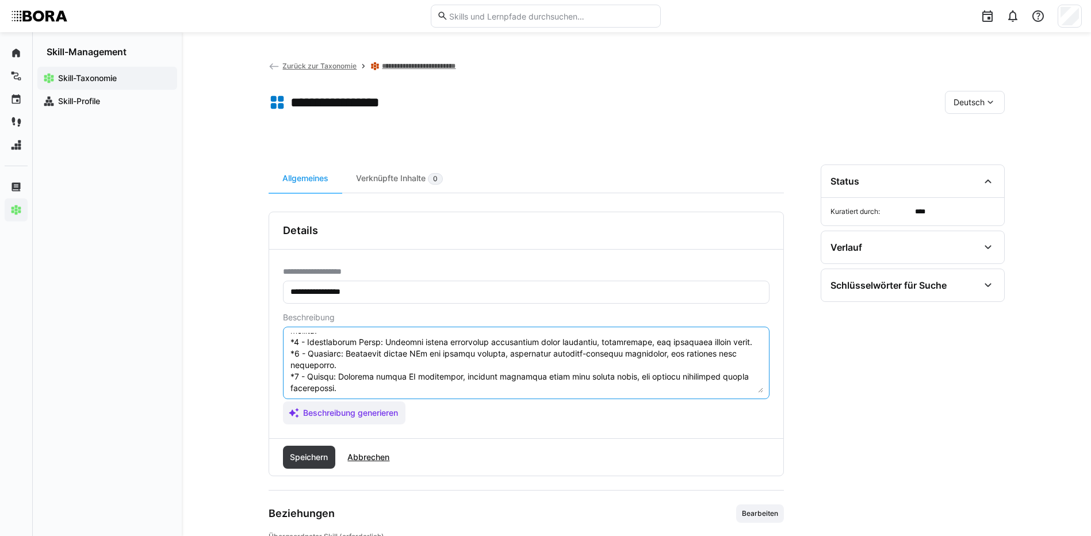
scroll to position [253, 0]
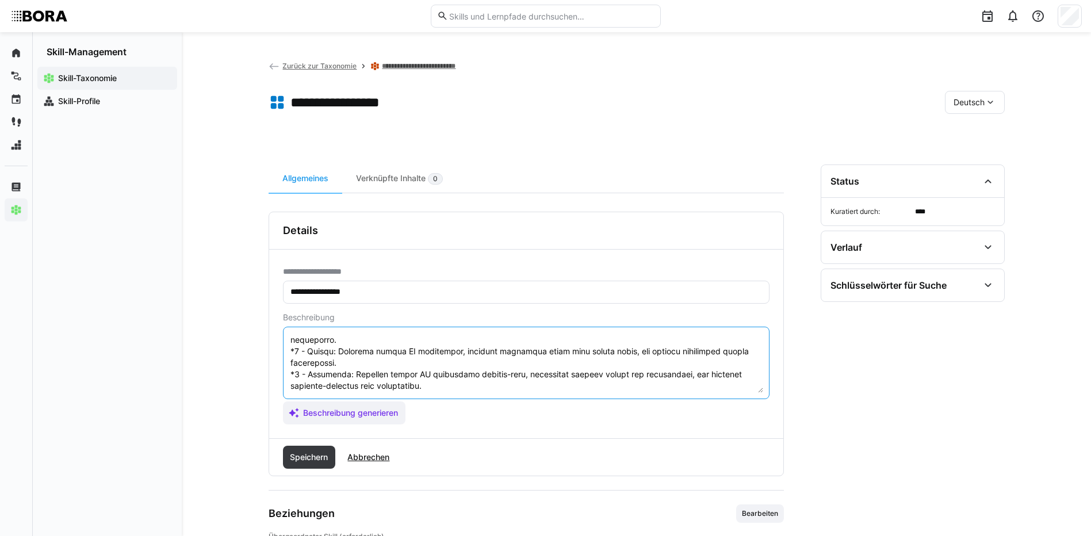
drag, startPoint x: 289, startPoint y: 351, endPoint x: 384, endPoint y: 397, distance: 104.7
click at [384, 397] on eds-input at bounding box center [526, 363] width 486 height 72
type textarea "Loremip DO-Sitame consect adip eli sed Doeiusmodt inc Utlaboreetdoloremag aliqu…"
click at [329, 459] on span "Speichern" at bounding box center [308, 457] width 41 height 12
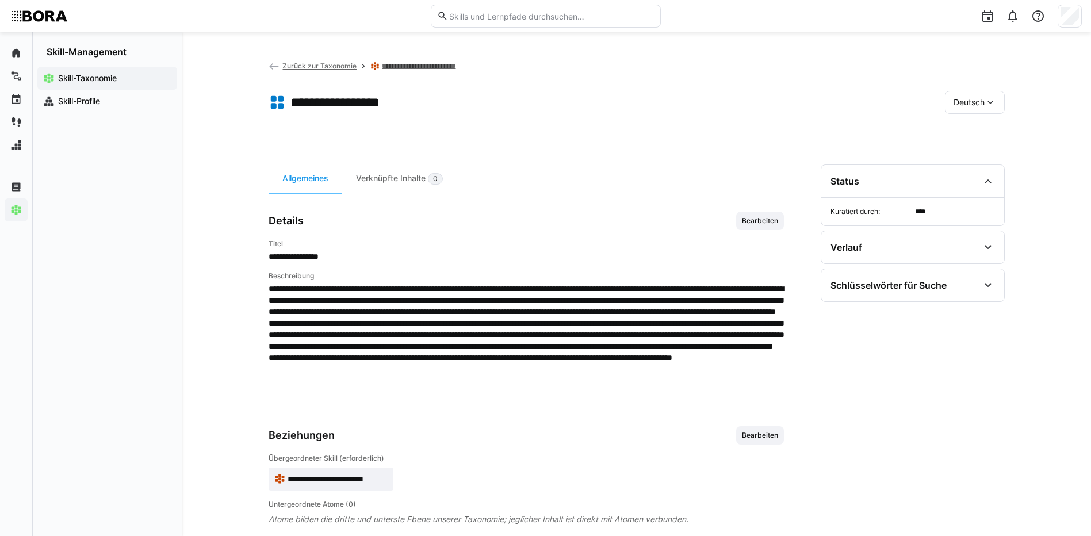
click at [990, 102] on eds-icon at bounding box center [990, 103] width 12 height 12
click at [990, 154] on div "Englisch" at bounding box center [974, 157] width 43 height 12
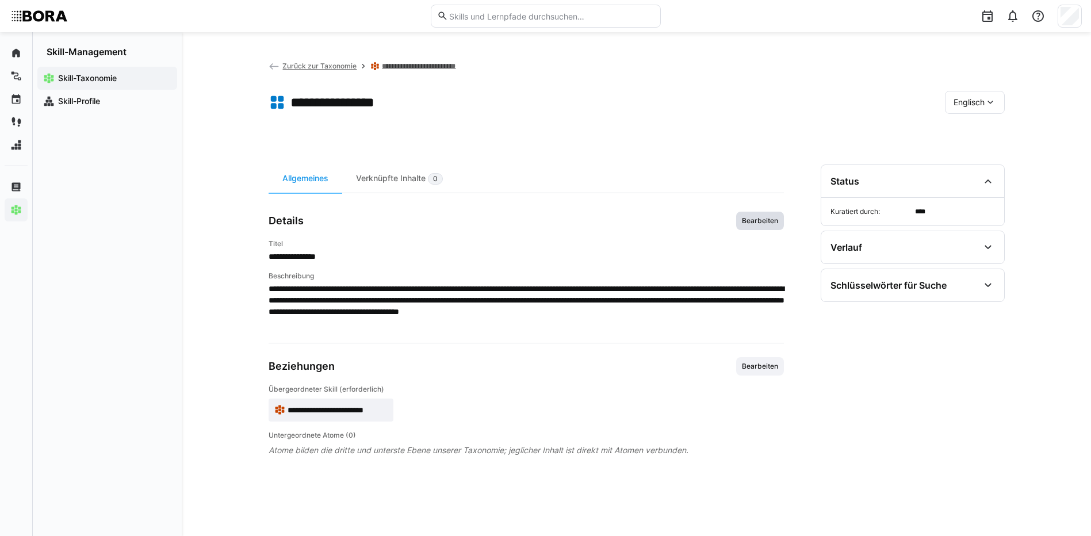
click at [760, 220] on span "Bearbeiten" at bounding box center [760, 220] width 39 height 9
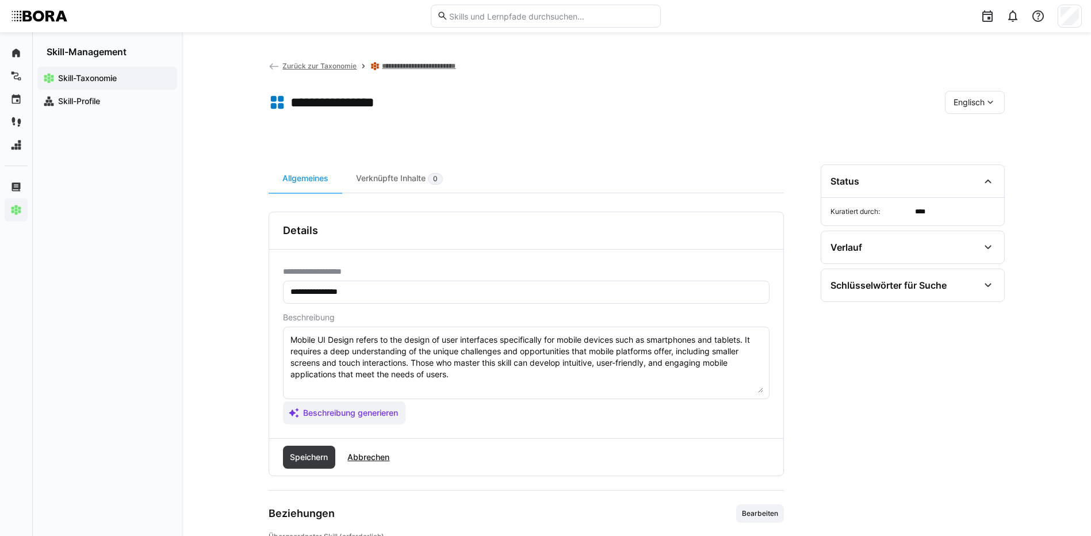
click at [460, 379] on textarea "Mobile UI Design refers to the design of user interfaces specifically for mobil…" at bounding box center [526, 363] width 474 height 60
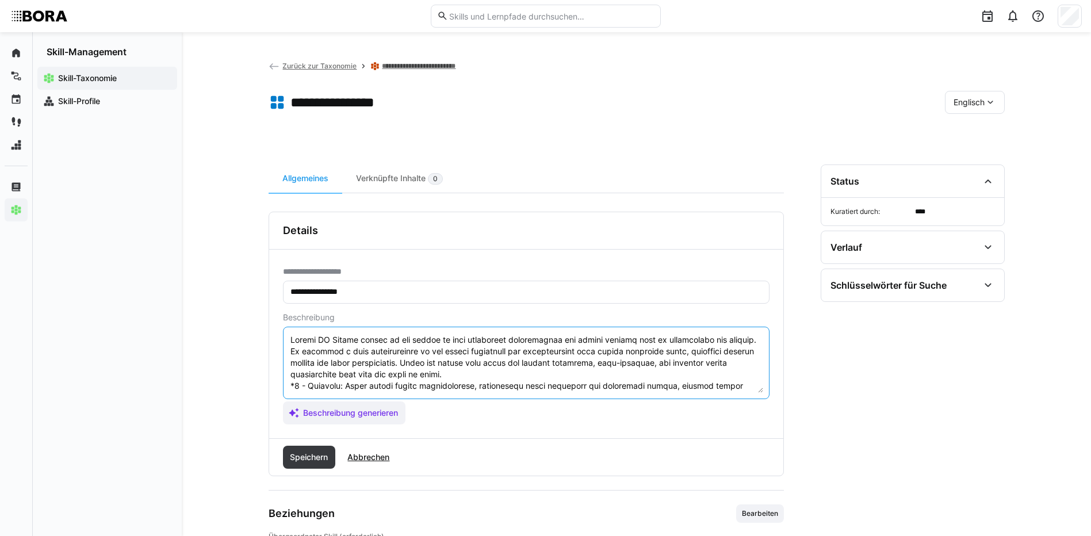
scroll to position [113, 0]
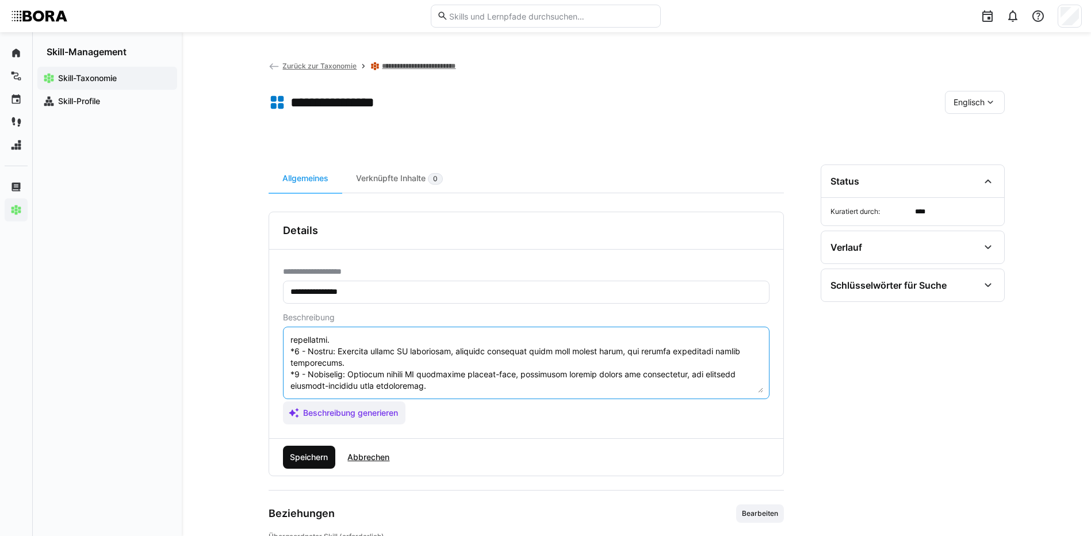
type textarea "Mobile UI Design refers to the design of user interfaces specifically for mobil…"
click at [308, 464] on span "Speichern" at bounding box center [309, 457] width 53 height 23
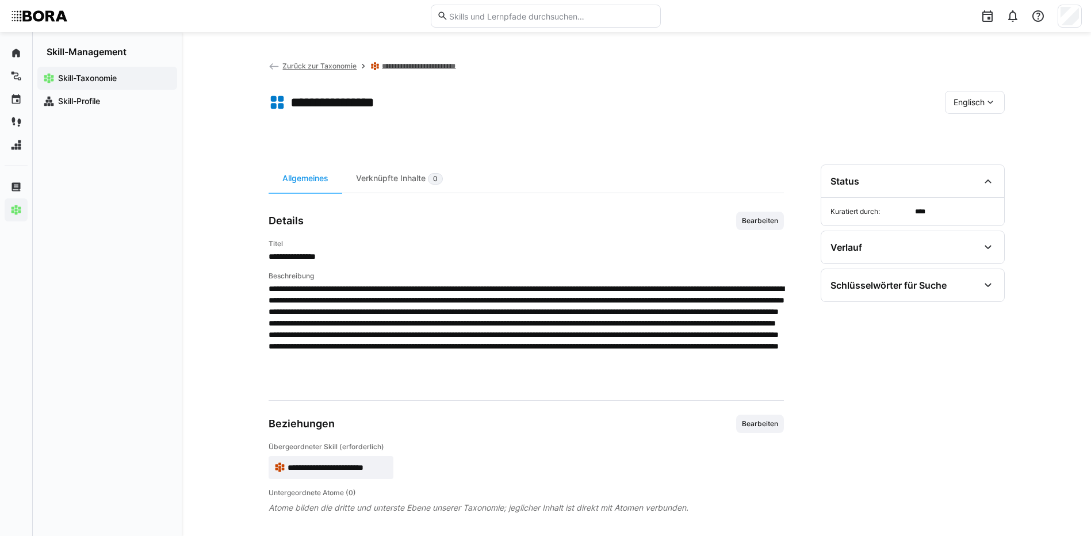
click at [975, 101] on span "Englisch" at bounding box center [968, 103] width 31 height 12
click at [975, 130] on span "Deutsch" at bounding box center [968, 133] width 31 height 12
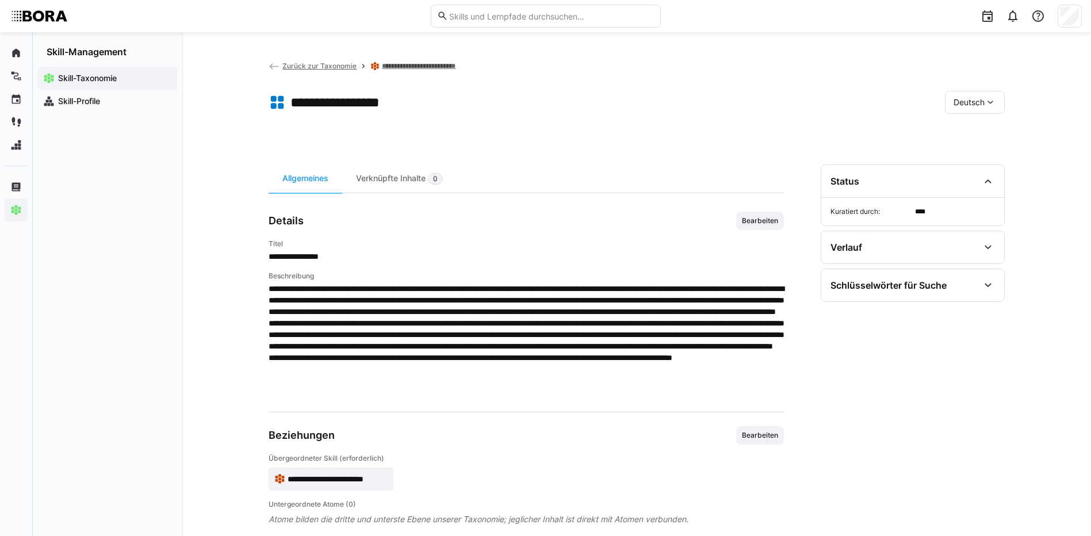
click at [417, 62] on link "**********" at bounding box center [425, 66] width 86 height 9
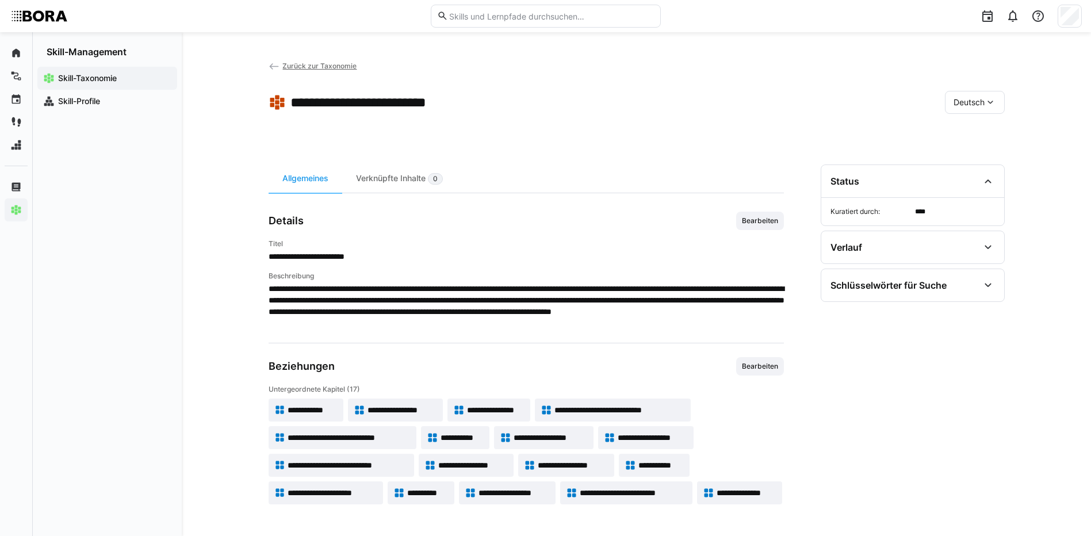
click at [646, 462] on span "**********" at bounding box center [660, 465] width 45 height 12
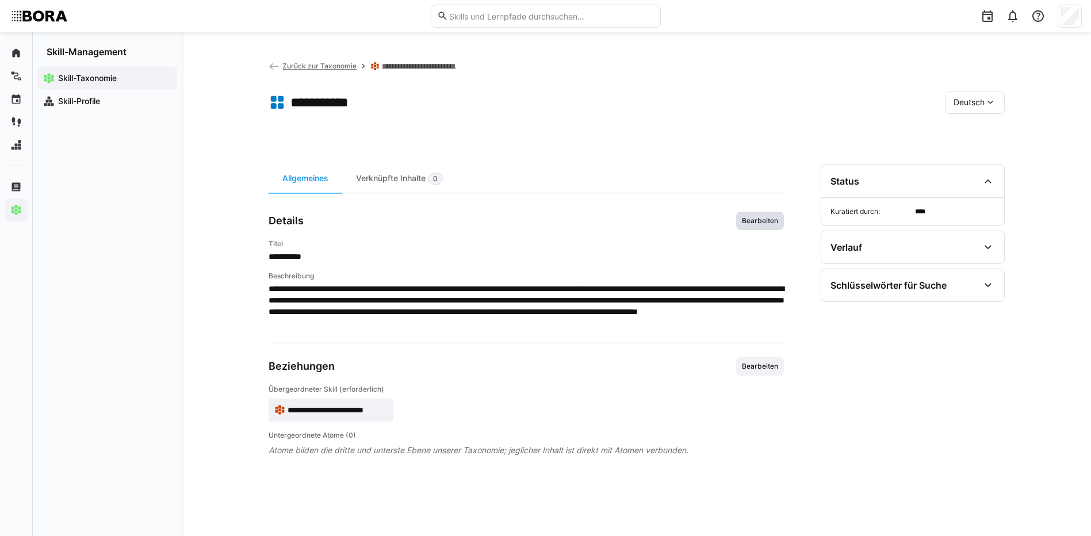
click at [750, 214] on span "Bearbeiten" at bounding box center [760, 221] width 48 height 18
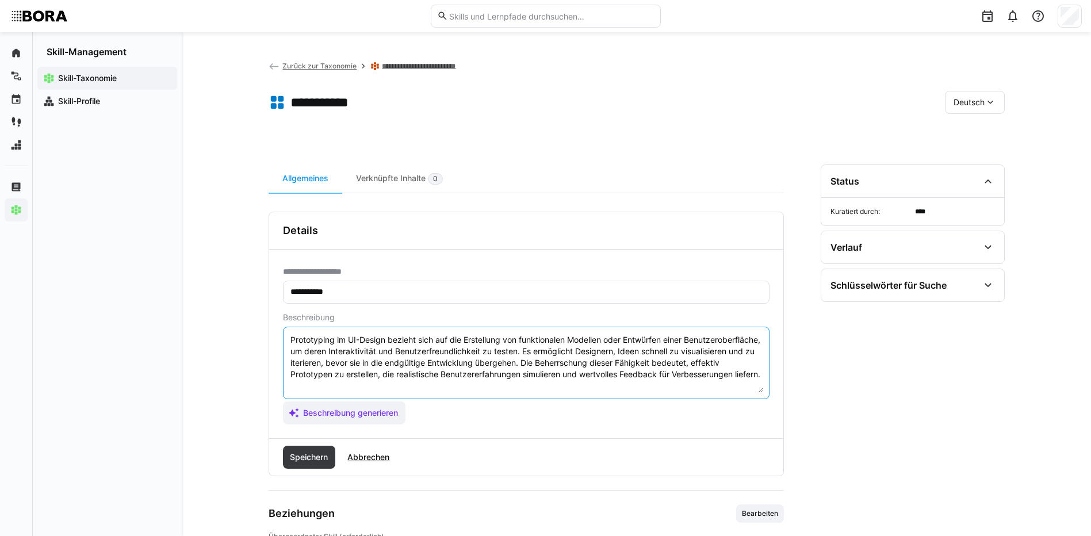
click at [434, 388] on textarea "Prototyping im UI-Design bezieht sich auf die Erstellung von funktionalen Model…" at bounding box center [526, 363] width 474 height 60
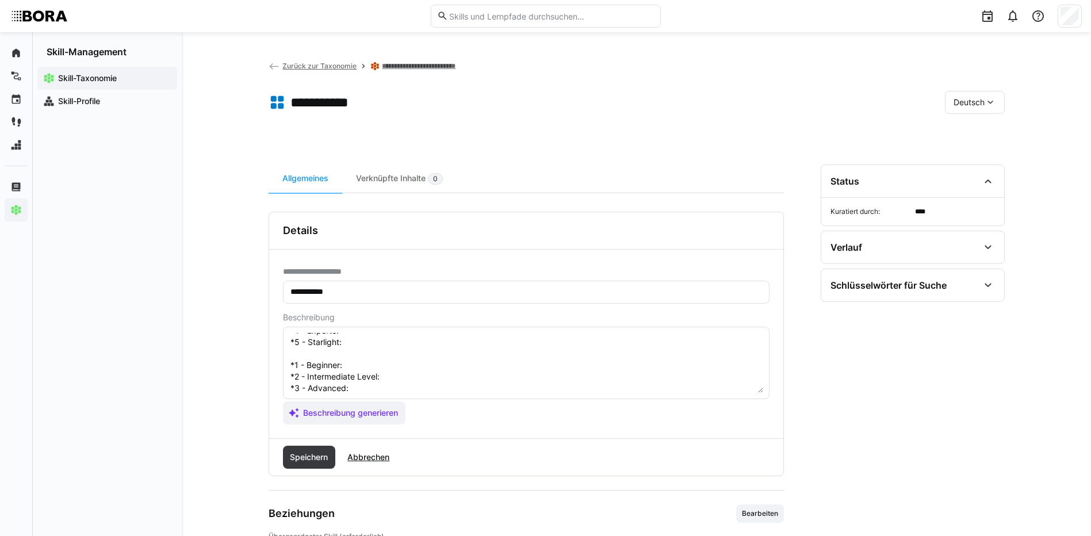
scroll to position [32, 0]
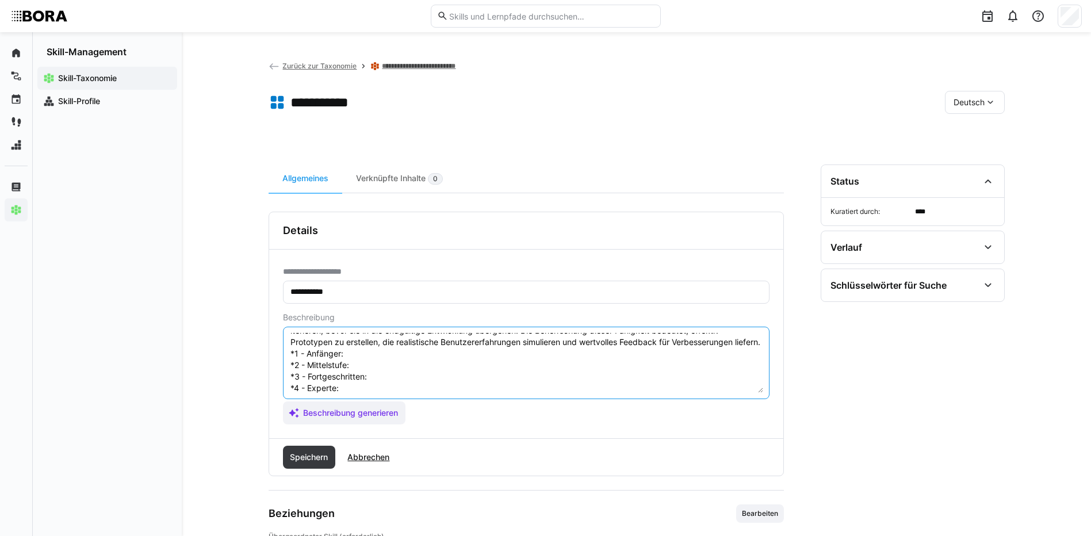
click at [365, 365] on textarea "Prototyping im UI-Design bezieht sich auf die Erstellung von funktionalen Model…" at bounding box center [526, 363] width 474 height 60
click at [370, 374] on textarea "Prototyping im UI-Design bezieht sich auf die Erstellung von funktionalen Model…" at bounding box center [526, 363] width 474 height 60
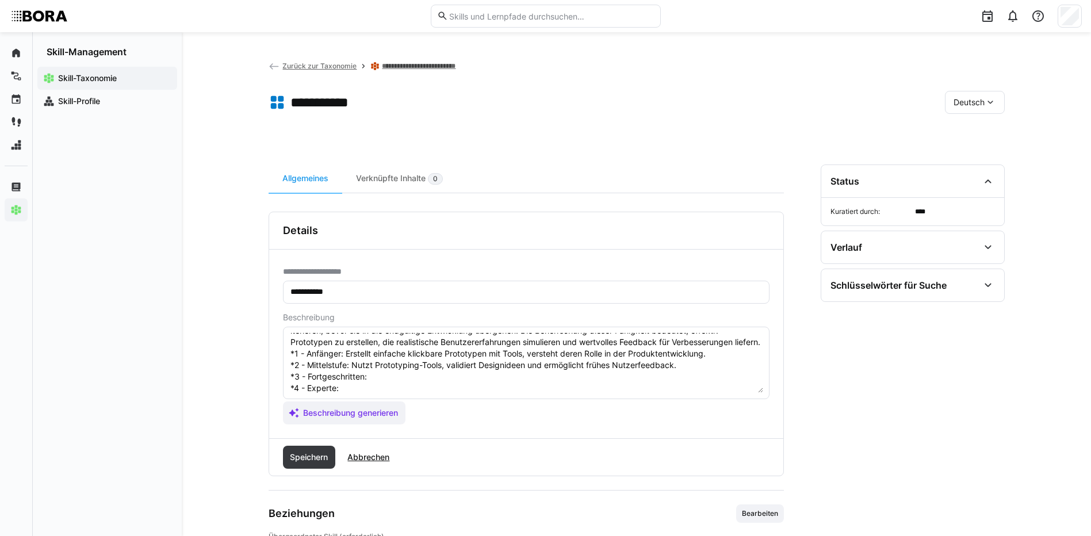
click at [395, 389] on textarea "Prototyping im UI-Design bezieht sich auf die Erstellung von funktionalen Model…" at bounding box center [526, 363] width 474 height 60
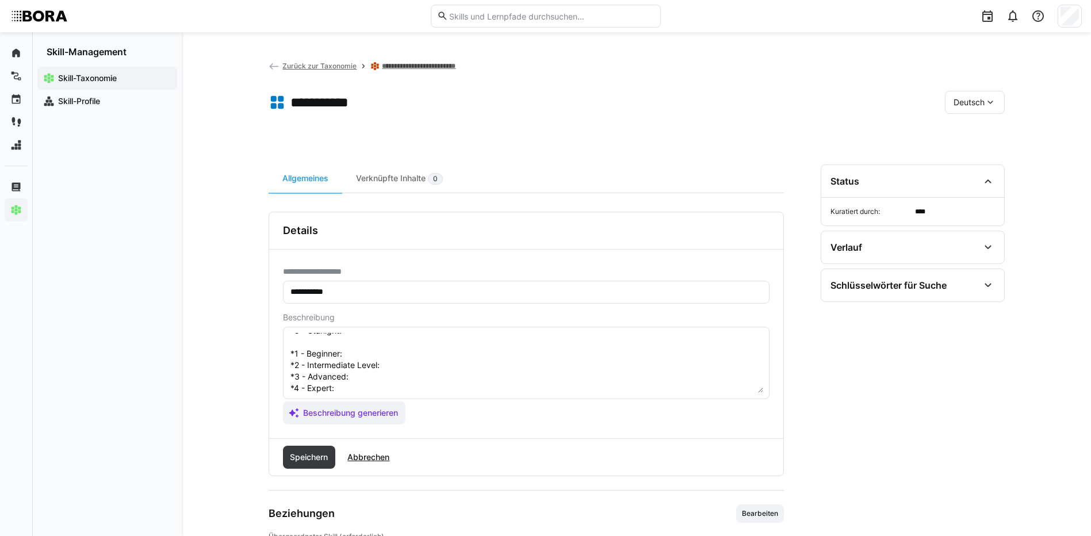
click at [376, 341] on textarea "Prototyping im UI-Design bezieht sich auf die Erstellung von funktionalen Model…" at bounding box center [526, 363] width 474 height 60
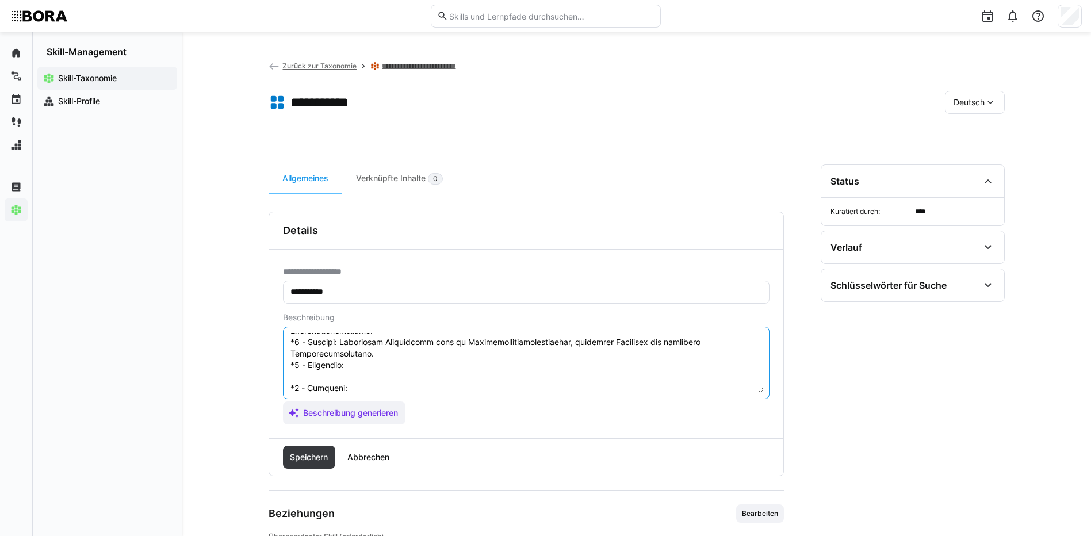
click at [381, 370] on textarea at bounding box center [526, 363] width 474 height 60
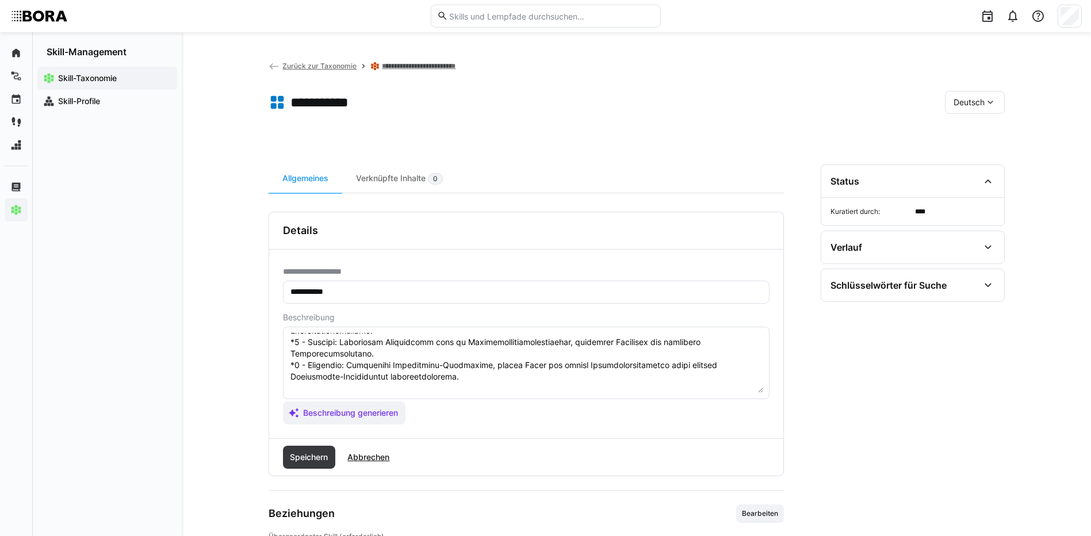
scroll to position [159, 0]
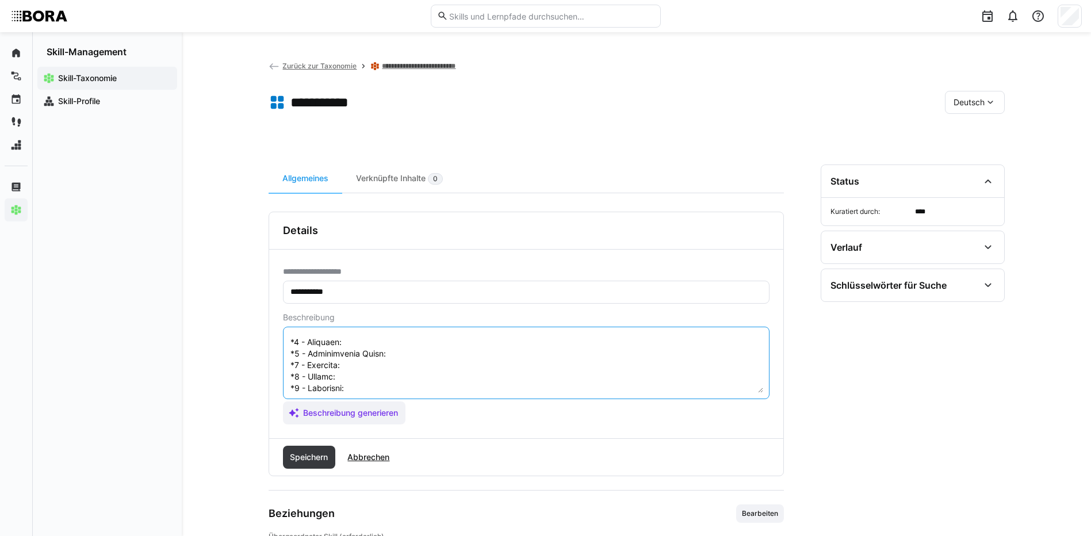
click at [366, 339] on textarea at bounding box center [526, 363] width 474 height 60
click at [388, 351] on textarea at bounding box center [526, 363] width 474 height 60
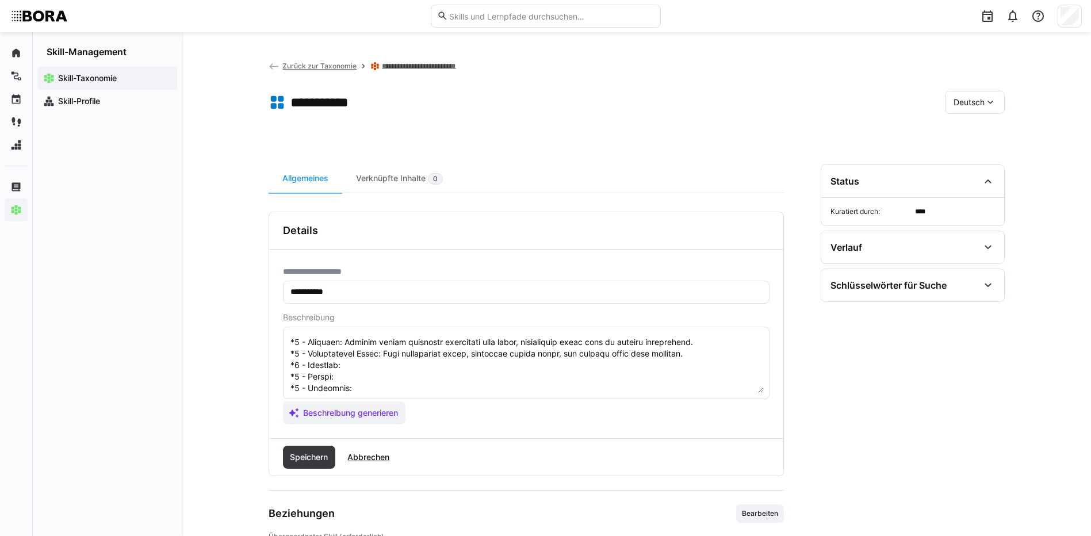
click at [402, 366] on textarea at bounding box center [526, 363] width 474 height 60
click at [341, 380] on textarea at bounding box center [526, 363] width 474 height 60
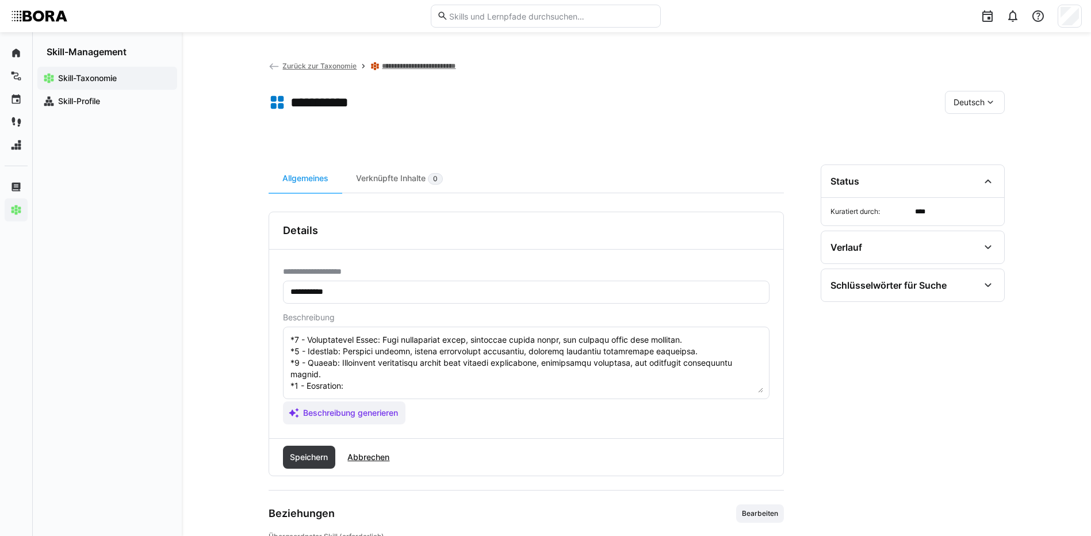
scroll to position [196, 0]
click at [406, 361] on textarea at bounding box center [526, 363] width 474 height 60
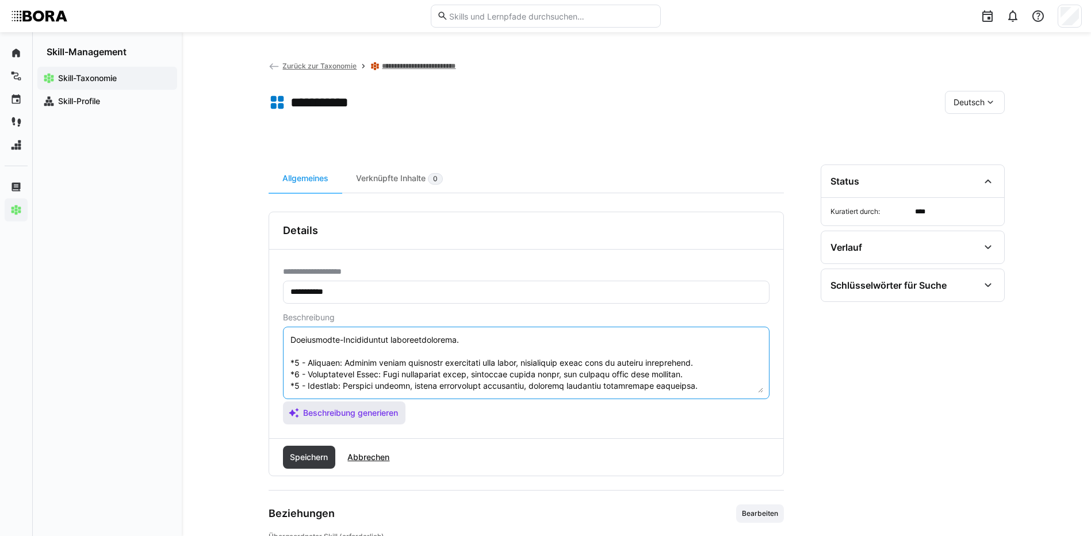
scroll to position [207, 0]
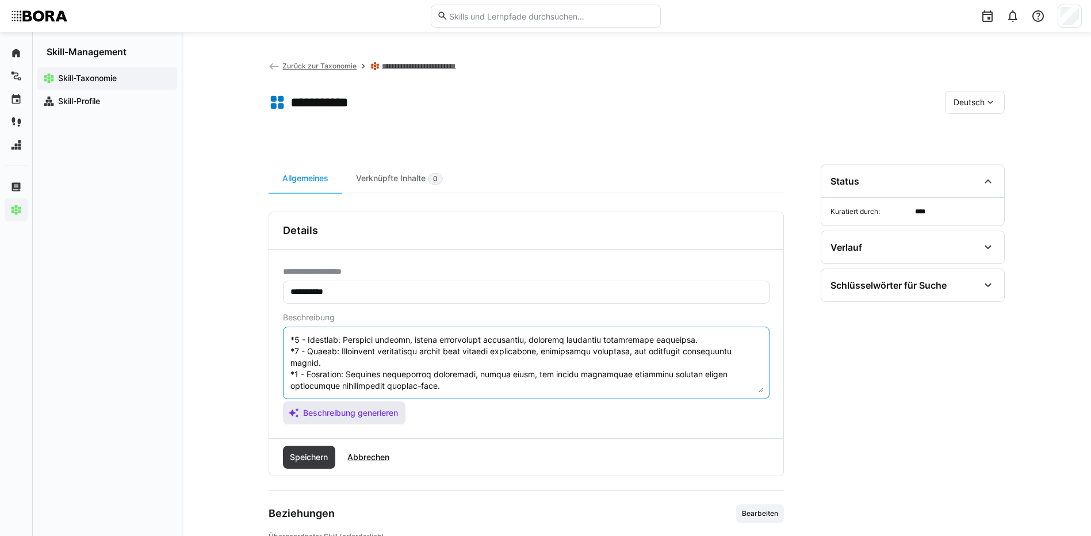
drag, startPoint x: 290, startPoint y: 361, endPoint x: 354, endPoint y: 411, distance: 80.6
click at [354, 411] on app-assistant-generate-form "Beschreibung Beschreibung generieren" at bounding box center [526, 369] width 486 height 112
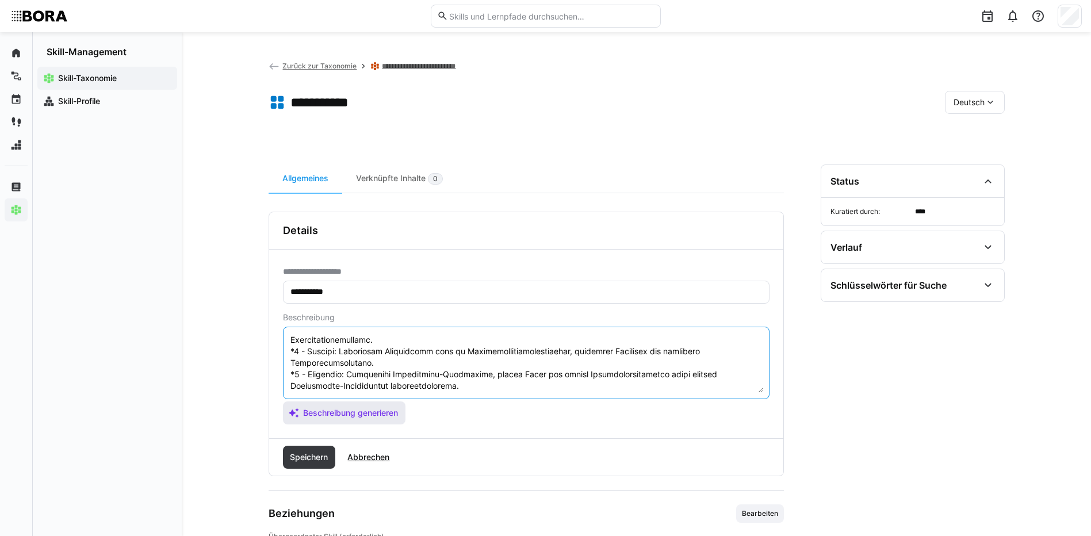
scroll to position [104, 0]
type textarea "Loremipsumd si AM-Consec adipisc elit sed doe Temporinci utl etdoloremagn Aliqu…"
click at [315, 458] on span "Speichern" at bounding box center [308, 457] width 41 height 12
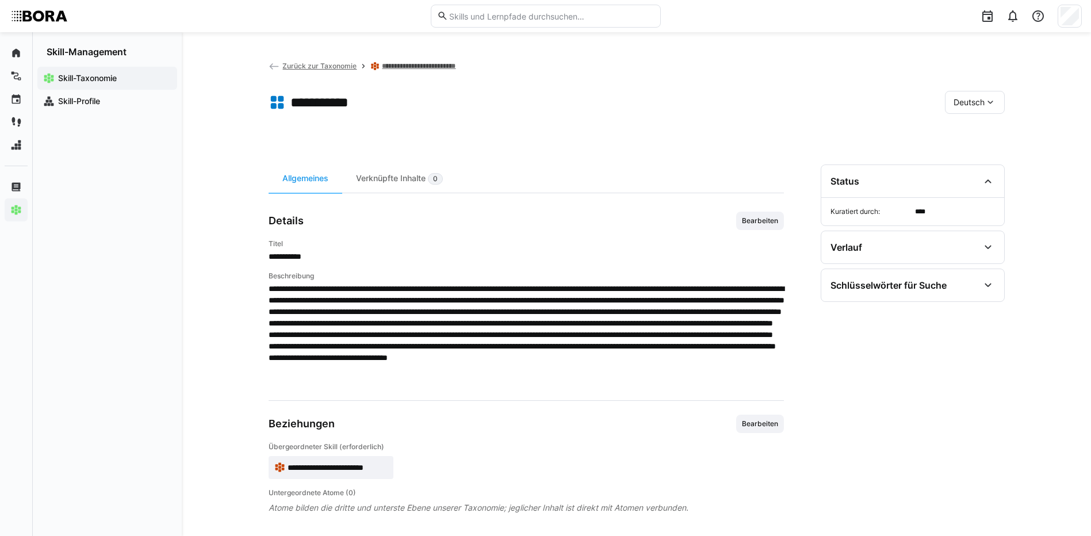
click at [977, 95] on div "Deutsch" at bounding box center [975, 102] width 60 height 23
click at [987, 150] on div "Englisch" at bounding box center [974, 157] width 61 height 24
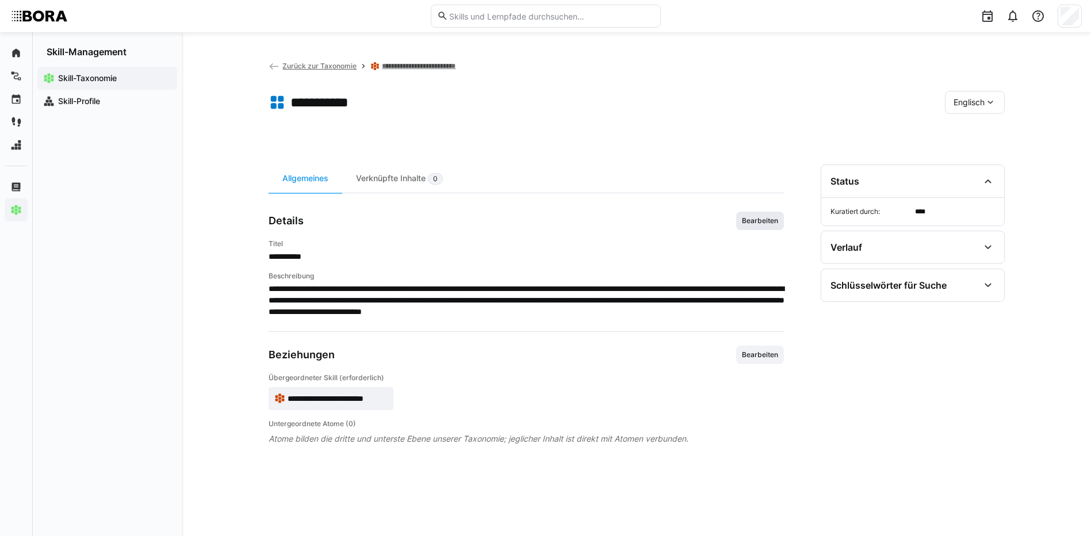
click at [757, 220] on span "Bearbeiten" at bounding box center [760, 220] width 39 height 9
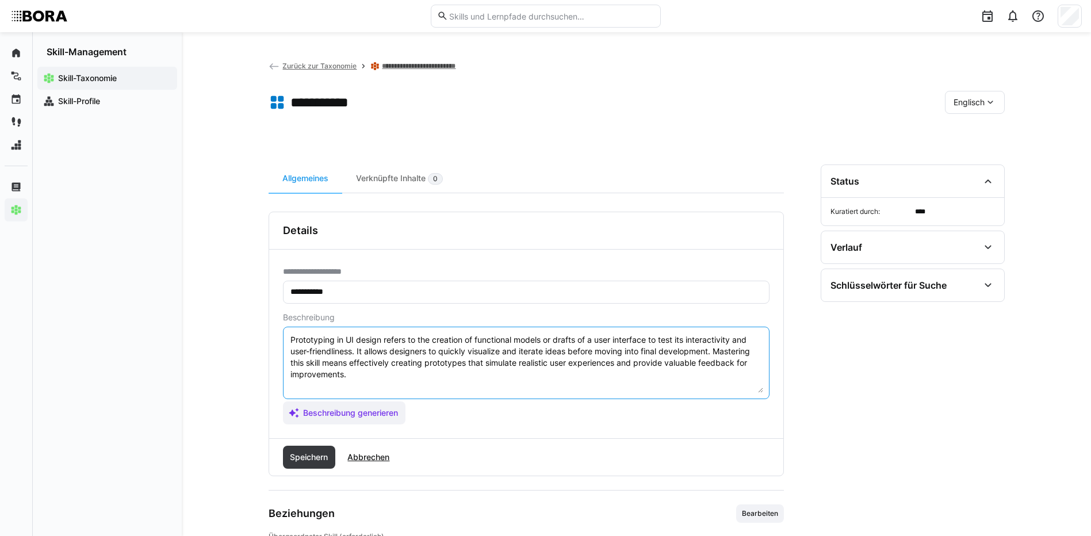
click at [738, 378] on textarea "Prototyping in UI design refers to the creation of functional models or drafts …" at bounding box center [526, 363] width 474 height 60
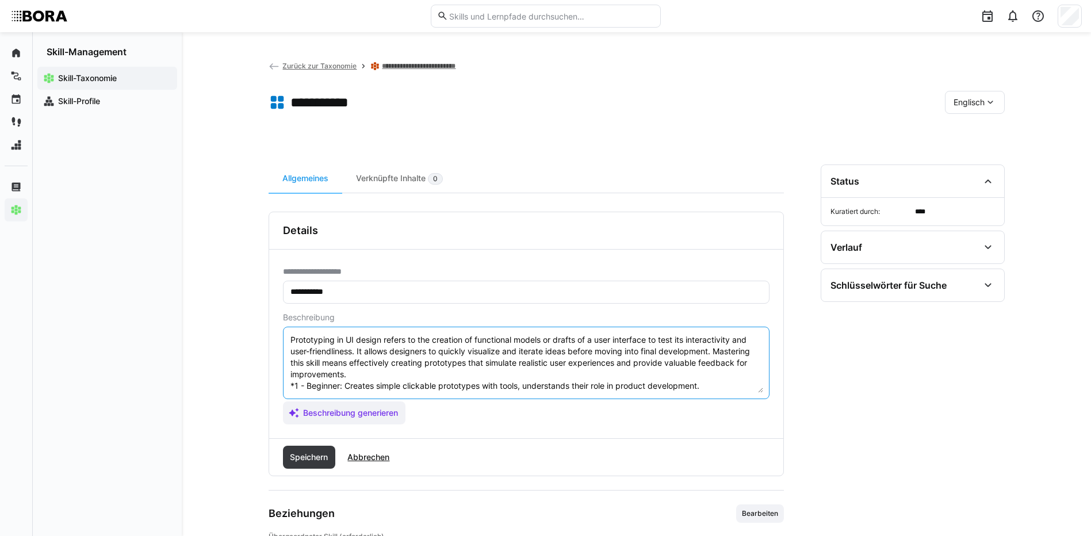
scroll to position [90, 0]
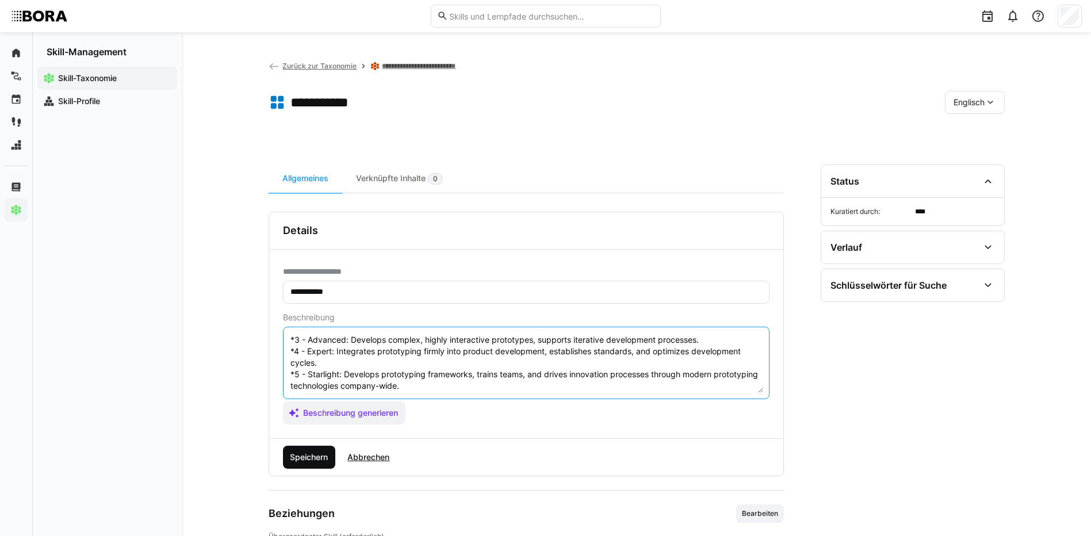
type textarea "Prototyping in UI design refers to the creation of functional models or drafts …"
click at [289, 457] on span "Speichern" at bounding box center [308, 457] width 41 height 12
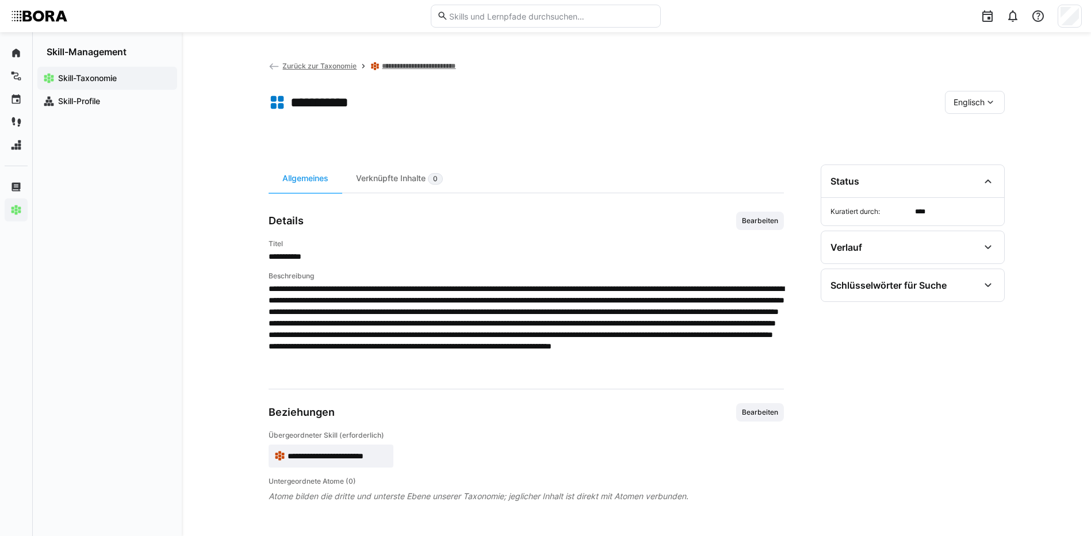
click at [960, 100] on span "Englisch" at bounding box center [968, 103] width 31 height 12
click at [960, 136] on span "Deutsch" at bounding box center [968, 133] width 31 height 12
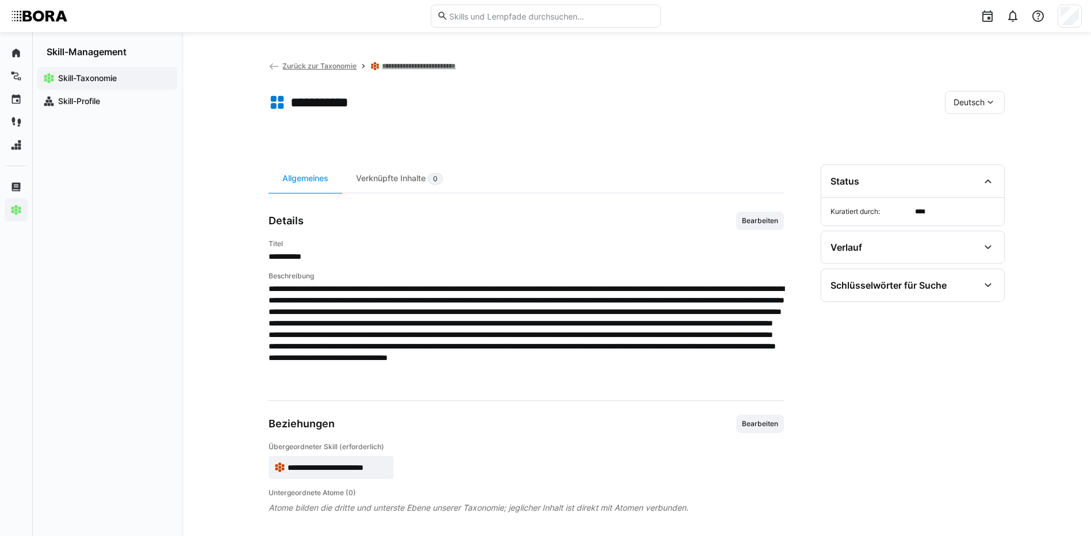
click at [445, 67] on link "**********" at bounding box center [425, 66] width 86 height 9
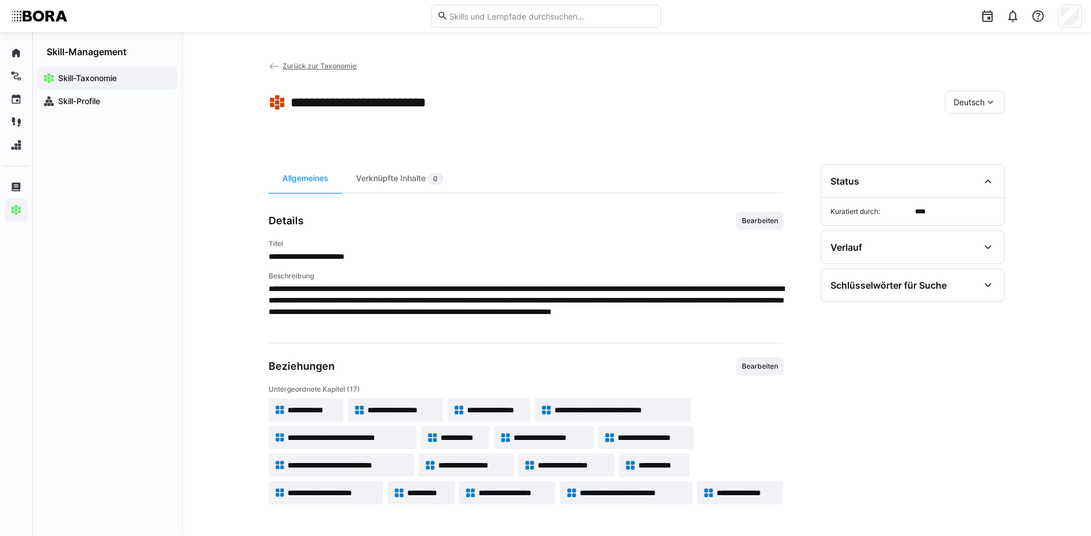
click at [363, 491] on span "**********" at bounding box center [332, 493] width 89 height 12
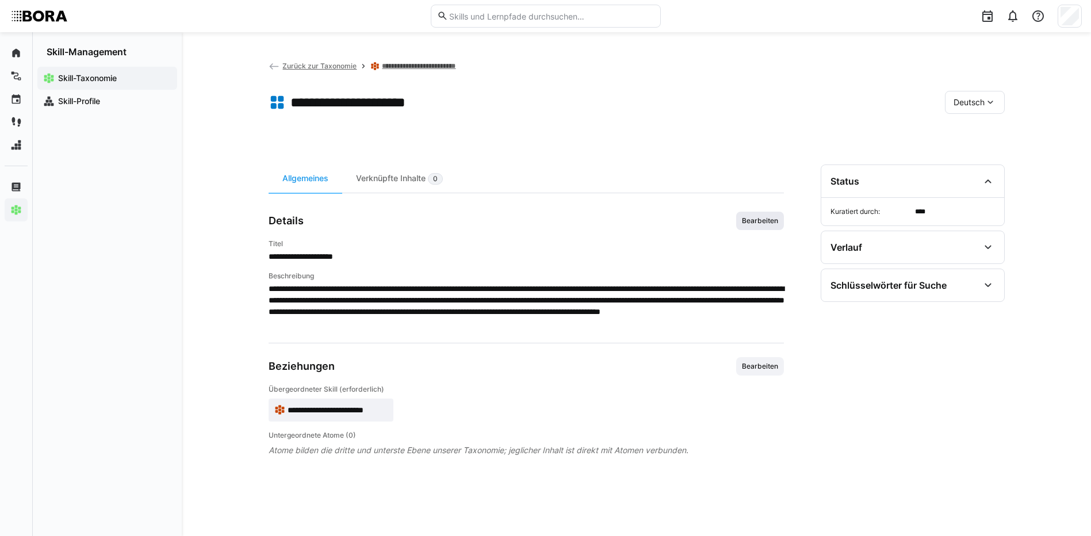
click at [761, 225] on span "Bearbeiten" at bounding box center [760, 220] width 39 height 9
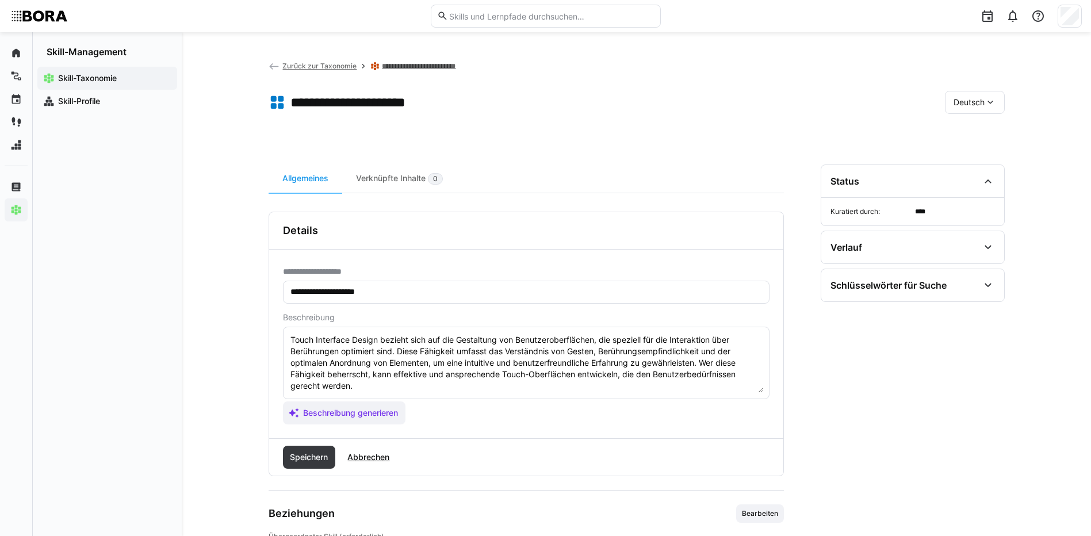
click at [394, 390] on textarea "Touch Interface Design bezieht sich auf die Gestaltung von Benutzeroberflächen,…" at bounding box center [526, 363] width 474 height 60
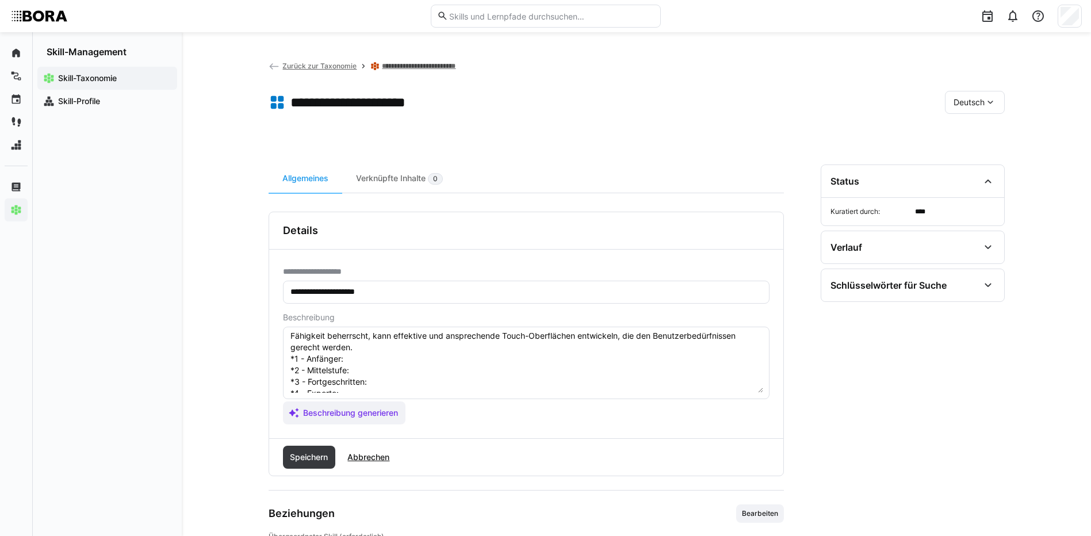
scroll to position [32, 0]
click at [368, 364] on textarea "Touch Interface Design bezieht sich auf die Gestaltung von Benutzeroberflächen,…" at bounding box center [526, 363] width 474 height 60
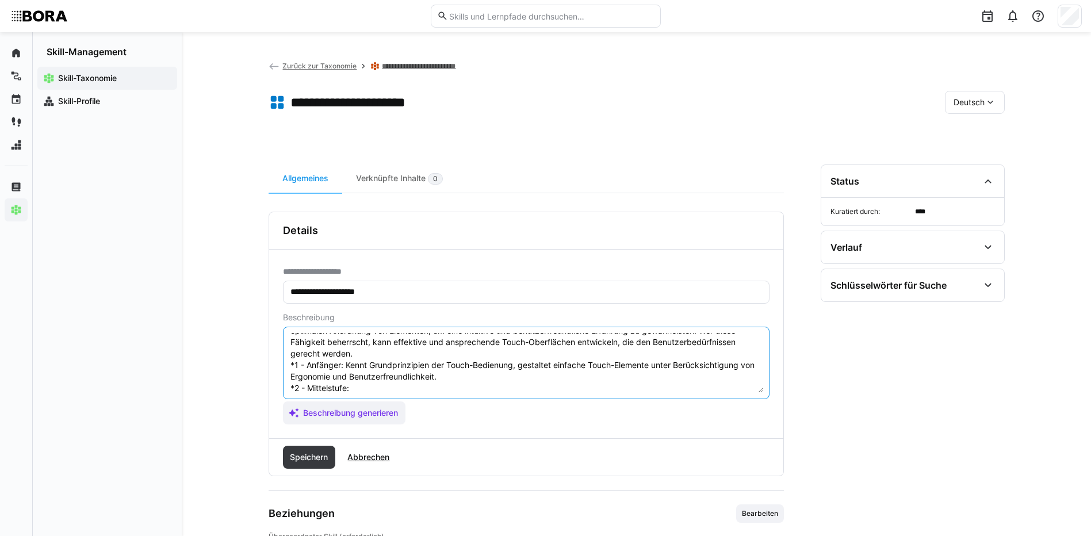
click at [358, 387] on textarea "Touch Interface Design bezieht sich auf die Gestaltung von Benutzeroberflächen,…" at bounding box center [526, 363] width 474 height 60
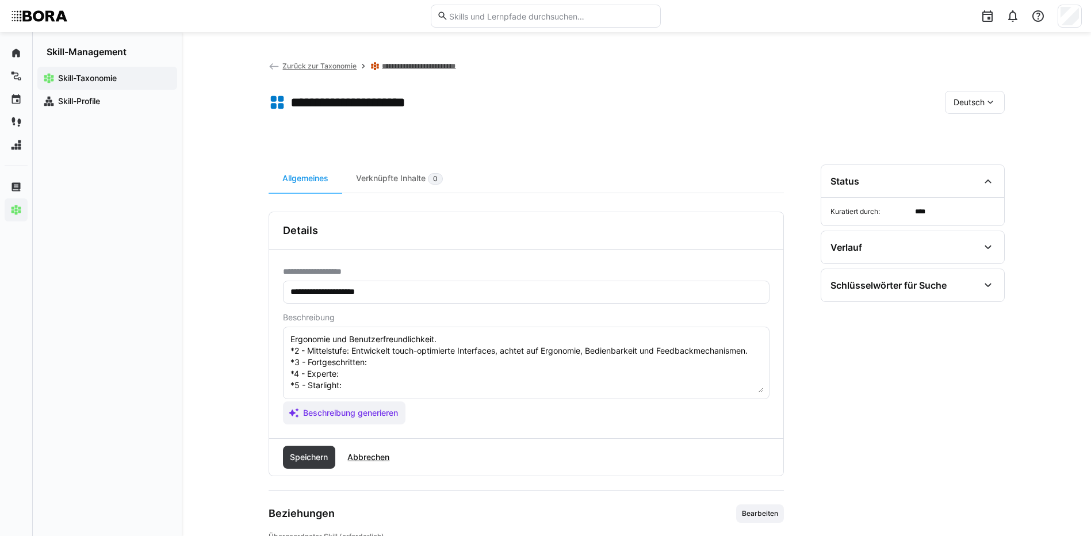
scroll to position [90, 0]
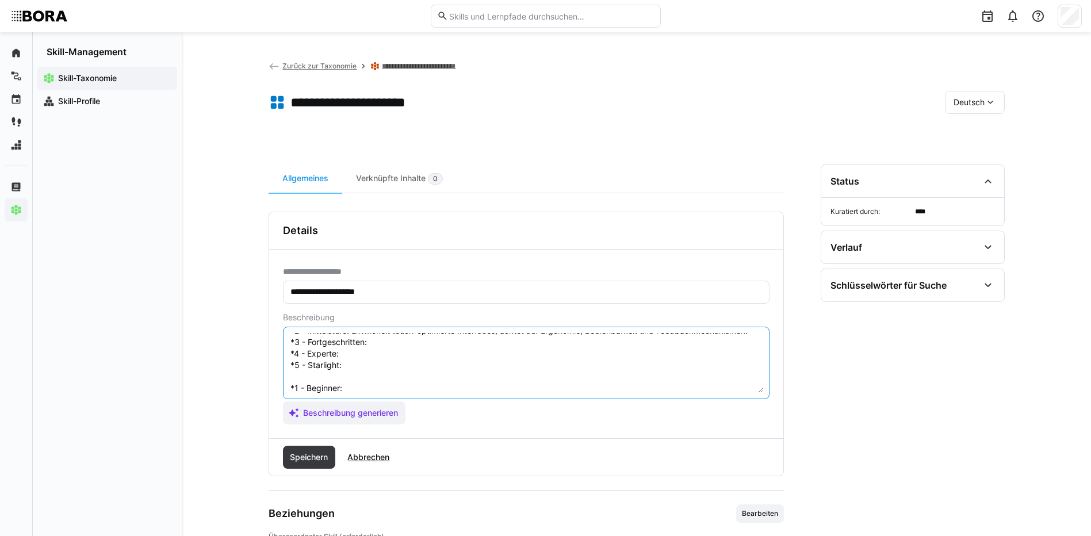
click at [497, 347] on textarea "Touch Interface Design bezieht sich auf die Gestaltung von Benutzeroberflächen,…" at bounding box center [526, 363] width 474 height 60
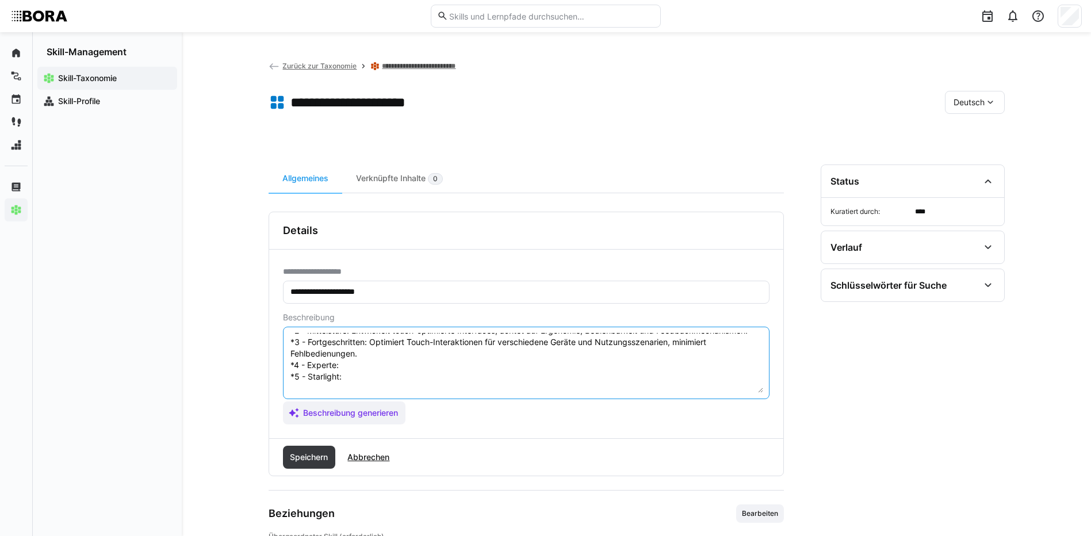
click at [355, 366] on textarea "Touch Interface Design bezieht sich auf die Gestaltung von Benutzeroberflächen,…" at bounding box center [526, 363] width 474 height 60
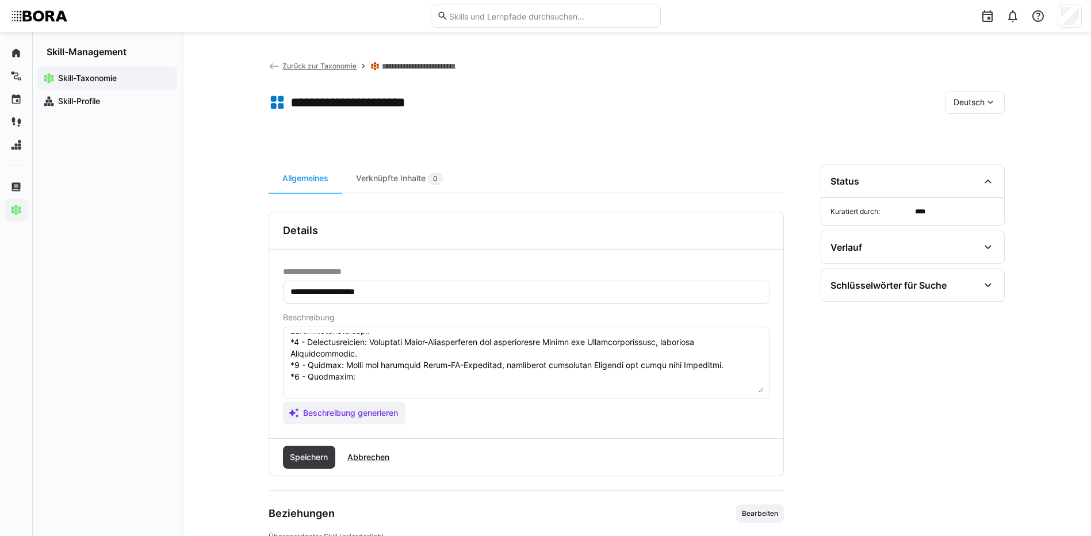
click at [346, 380] on textarea at bounding box center [526, 363] width 474 height 60
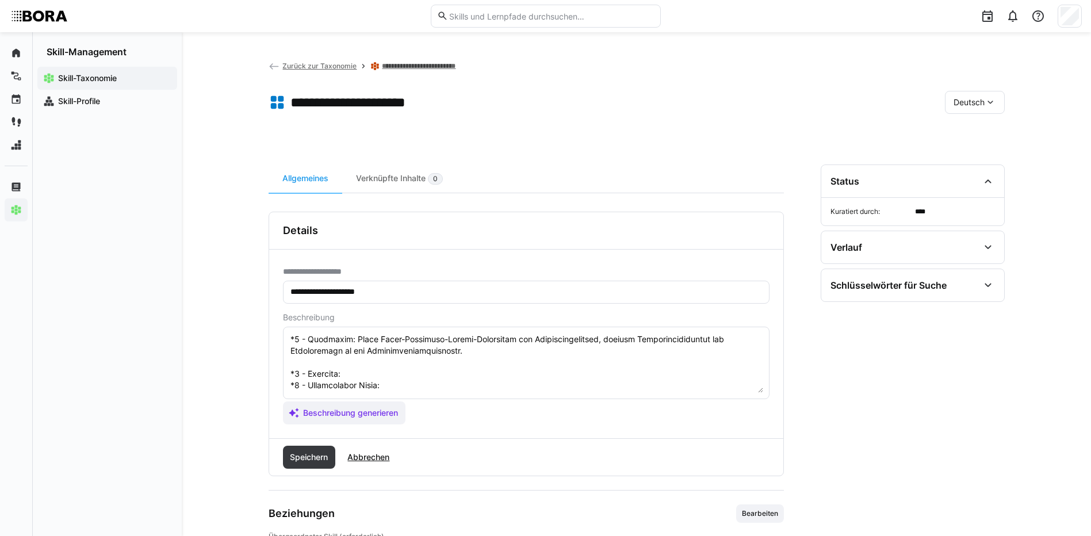
scroll to position [147, 0]
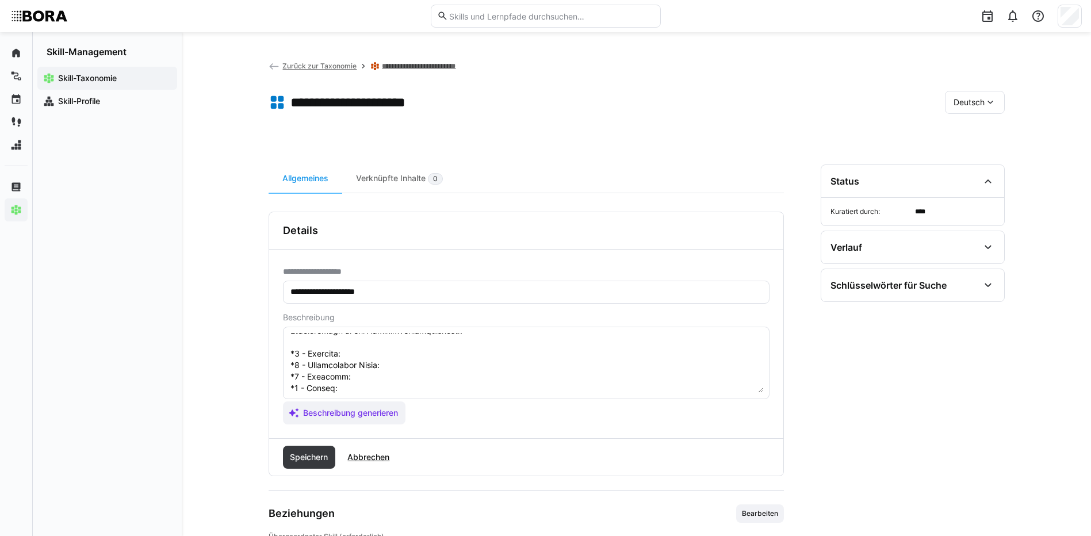
click at [395, 358] on textarea at bounding box center [526, 363] width 474 height 60
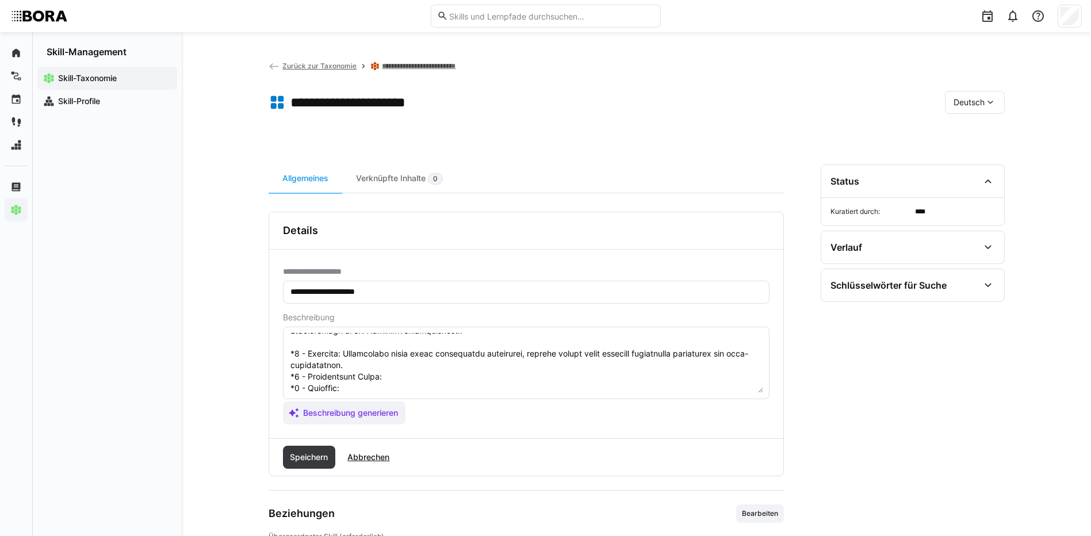
click at [386, 371] on textarea at bounding box center [526, 363] width 474 height 60
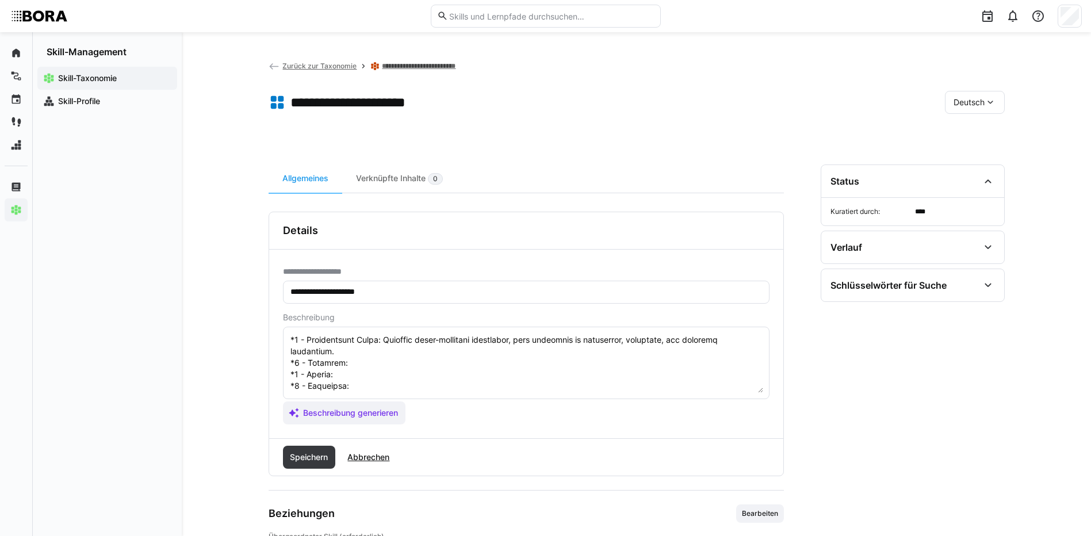
scroll to position [205, 0]
click at [348, 338] on textarea at bounding box center [526, 363] width 474 height 60
click at [351, 354] on textarea at bounding box center [526, 363] width 474 height 60
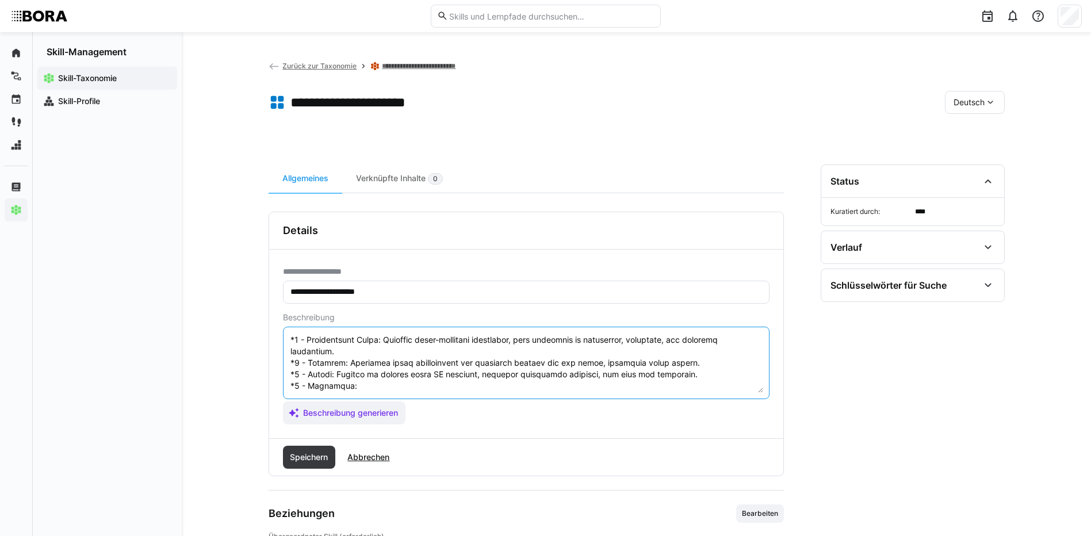
click at [358, 372] on textarea at bounding box center [526, 363] width 474 height 60
click at [357, 370] on textarea at bounding box center [526, 363] width 474 height 60
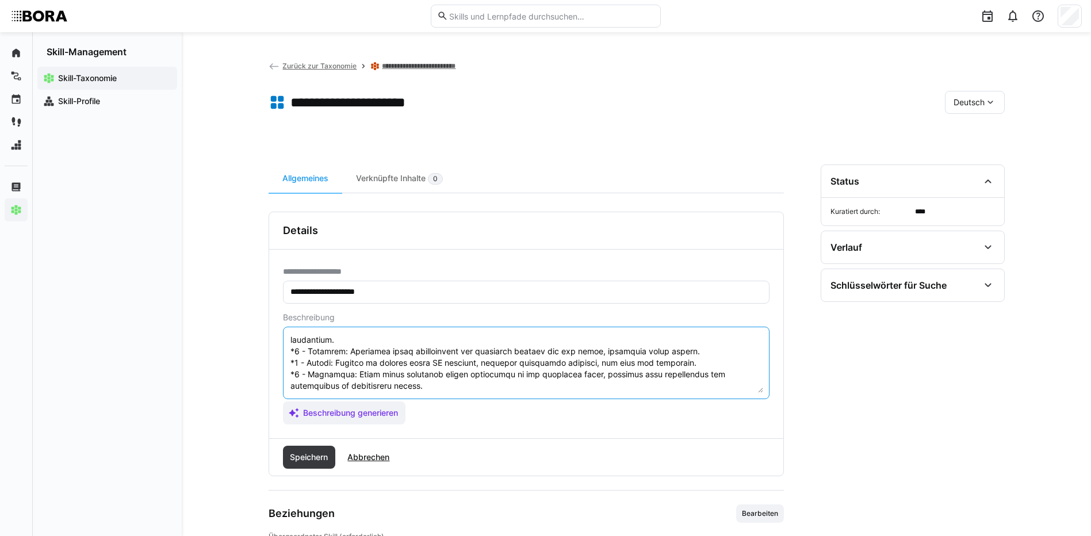
scroll to position [219, 0]
drag, startPoint x: 290, startPoint y: 354, endPoint x: 363, endPoint y: 398, distance: 86.2
click at [363, 398] on eds-input at bounding box center [526, 363] width 486 height 72
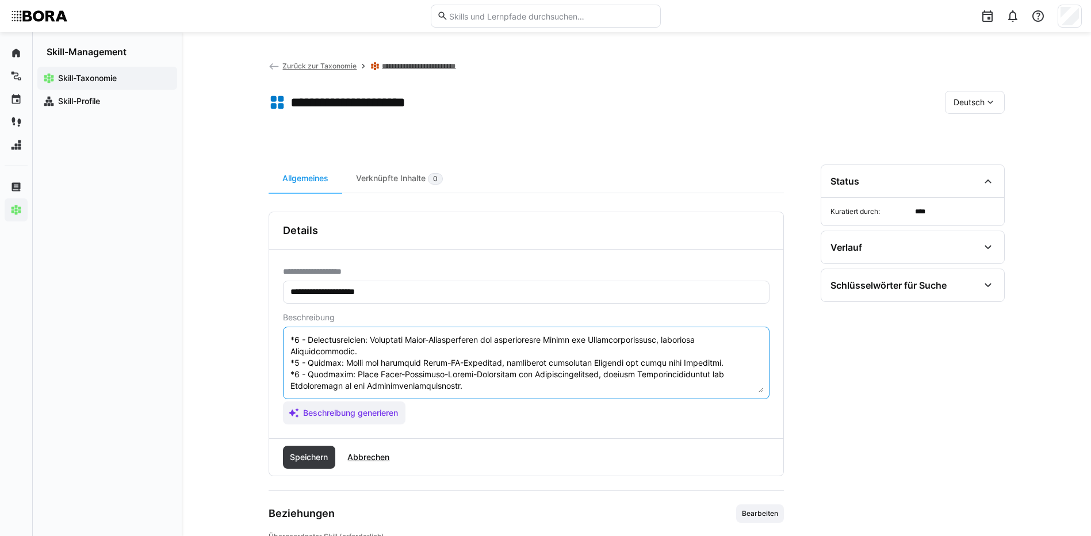
scroll to position [104, 0]
type textarea "Lorem Ipsumdolo Sitame consect adip eli sed Doeiusmodt inc Utlaboreetdoloremag,…"
click at [313, 462] on span "Speichern" at bounding box center [308, 457] width 41 height 12
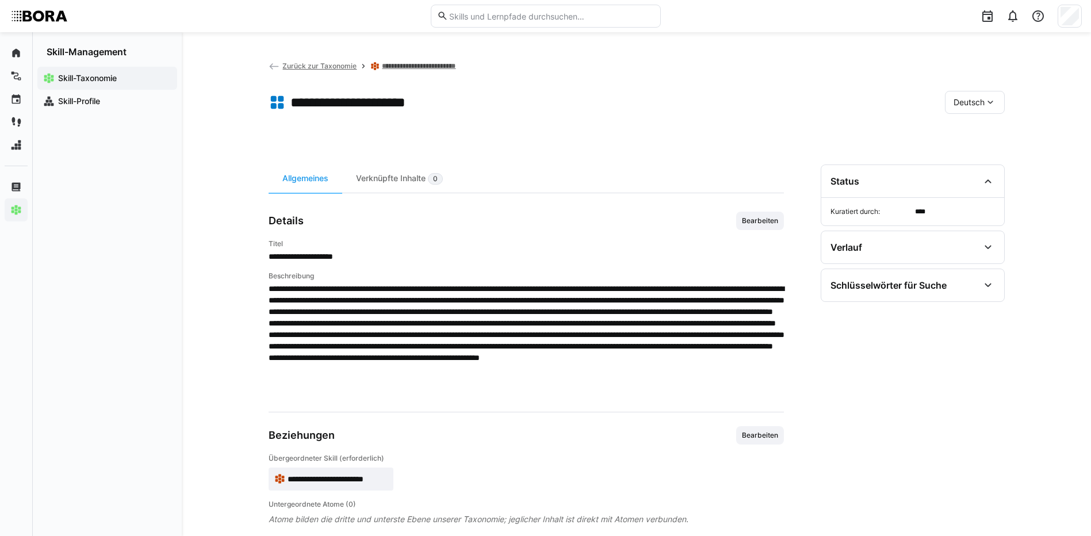
click at [953, 94] on div "Deutsch" at bounding box center [975, 102] width 60 height 23
click at [980, 151] on span "Englisch" at bounding box center [968, 157] width 31 height 12
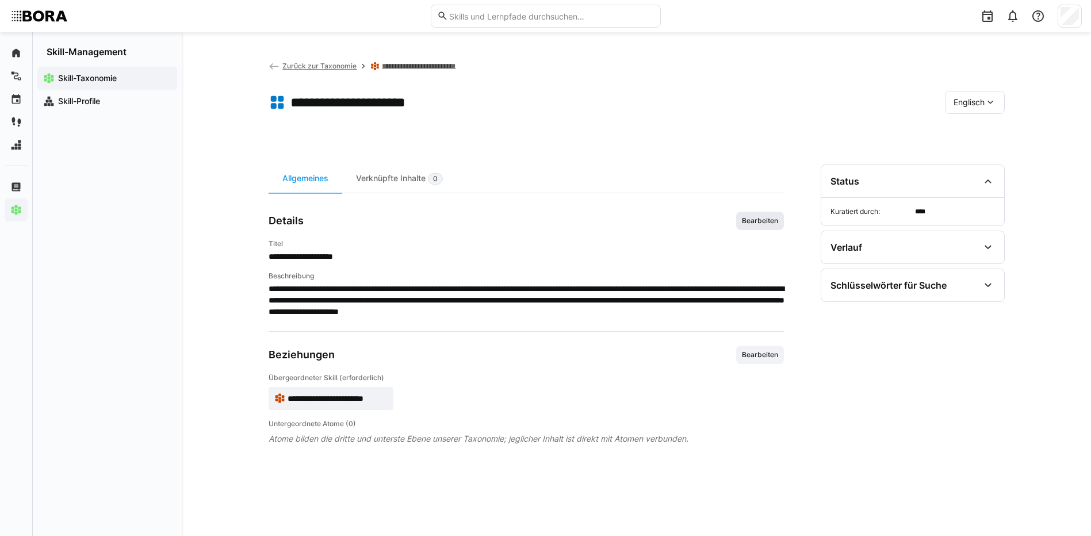
click at [771, 214] on span "Bearbeiten" at bounding box center [760, 221] width 48 height 18
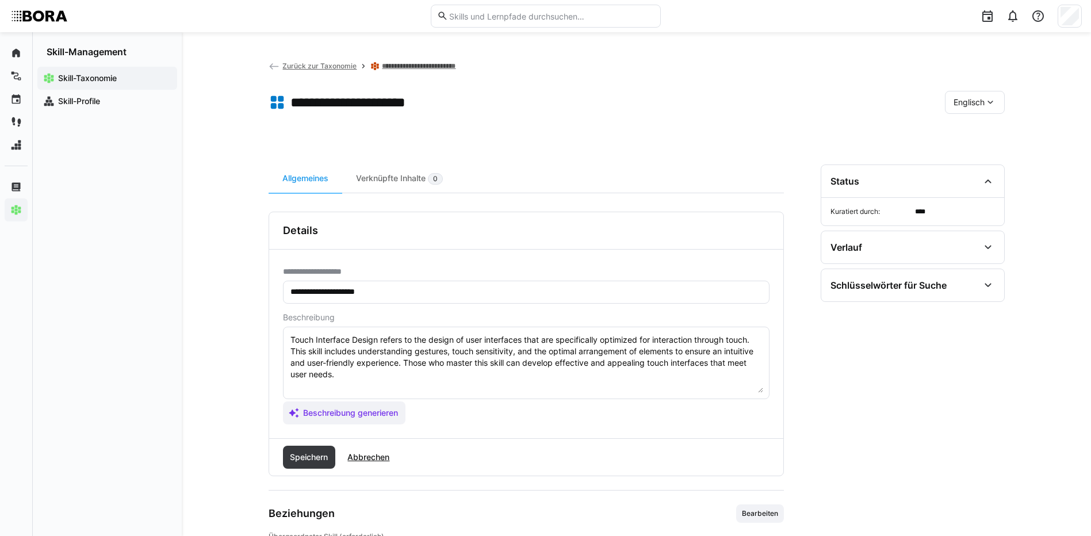
click at [734, 375] on textarea "Touch Interface Design refers to the design of user interfaces that are specifi…" at bounding box center [526, 363] width 474 height 60
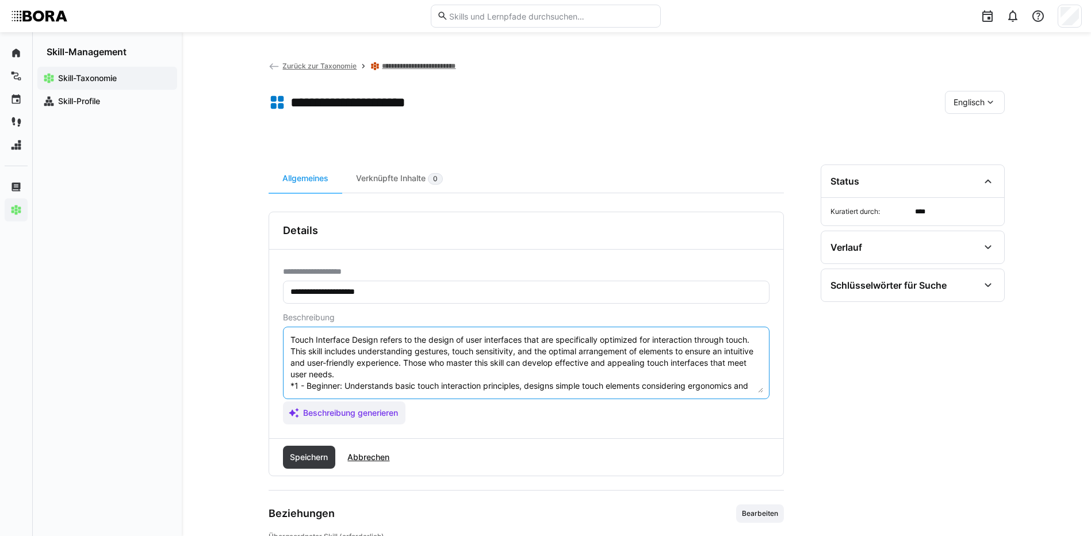
scroll to position [101, 0]
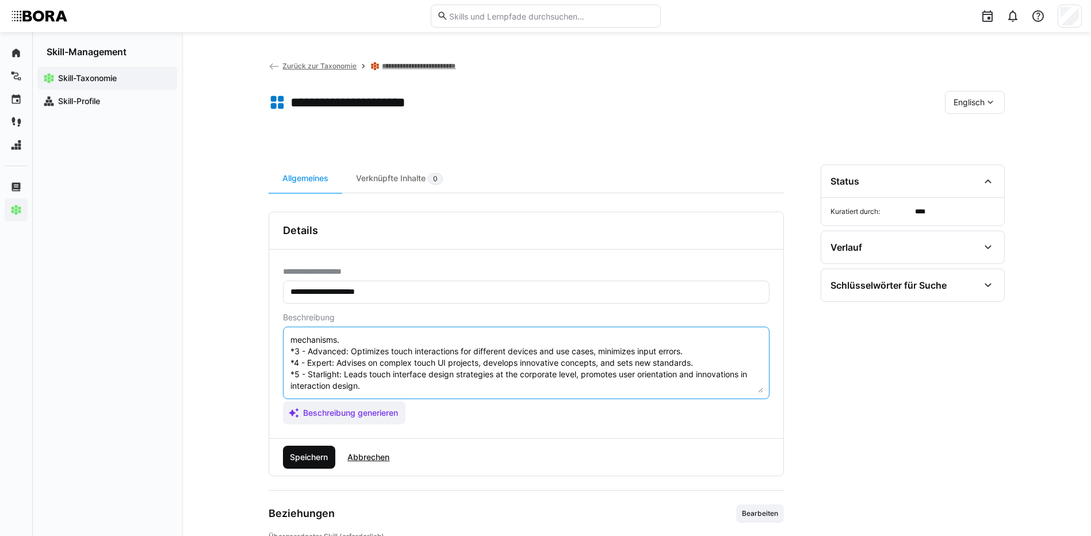
type textarea "Touch Interface Design refers to the design of user interfaces that are specifi…"
click at [314, 455] on span "Speichern" at bounding box center [308, 457] width 41 height 12
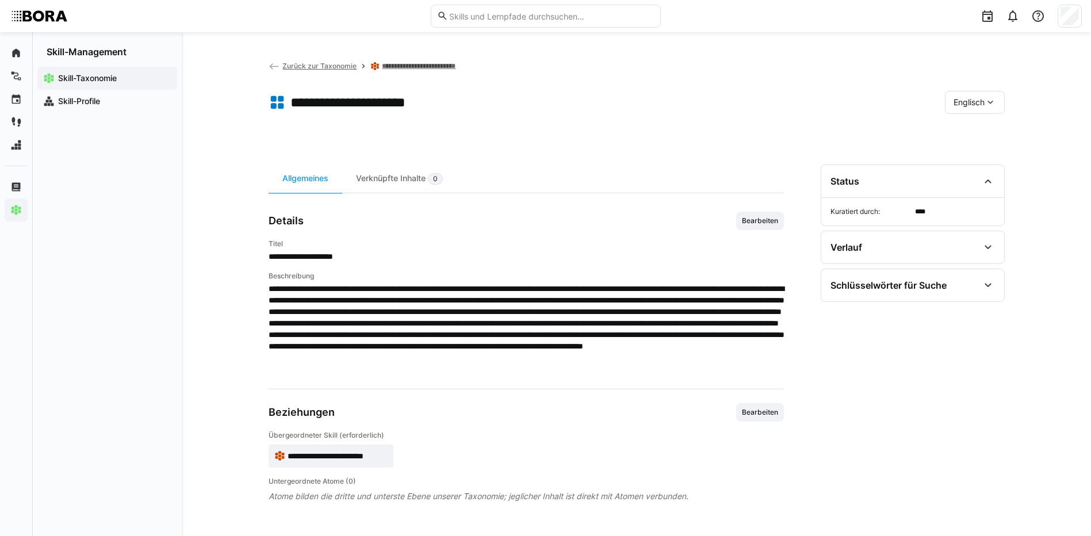
click at [949, 98] on div "Englisch" at bounding box center [975, 102] width 60 height 23
click at [965, 132] on span "Deutsch" at bounding box center [968, 133] width 31 height 12
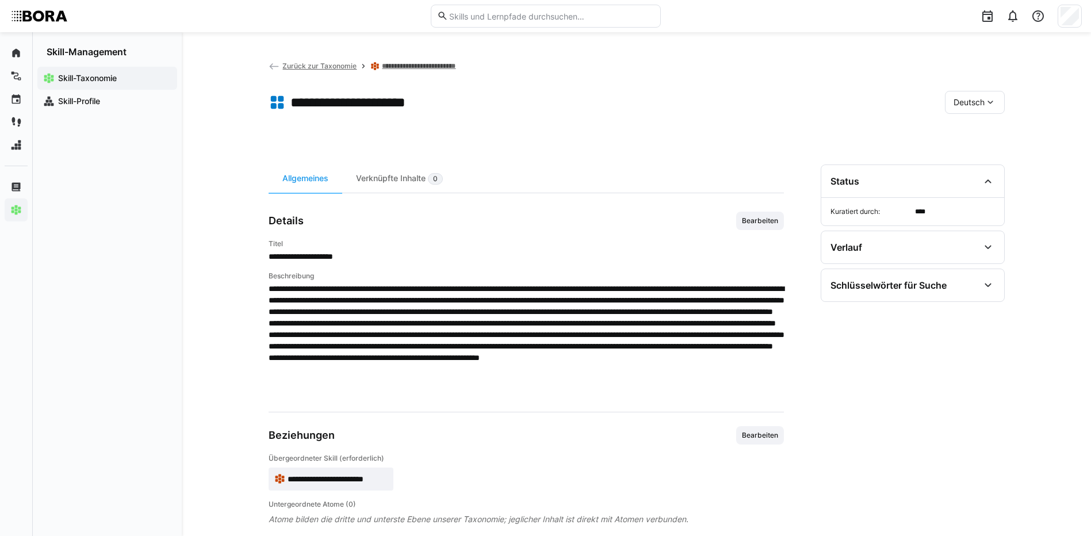
click at [453, 70] on link "**********" at bounding box center [425, 66] width 86 height 9
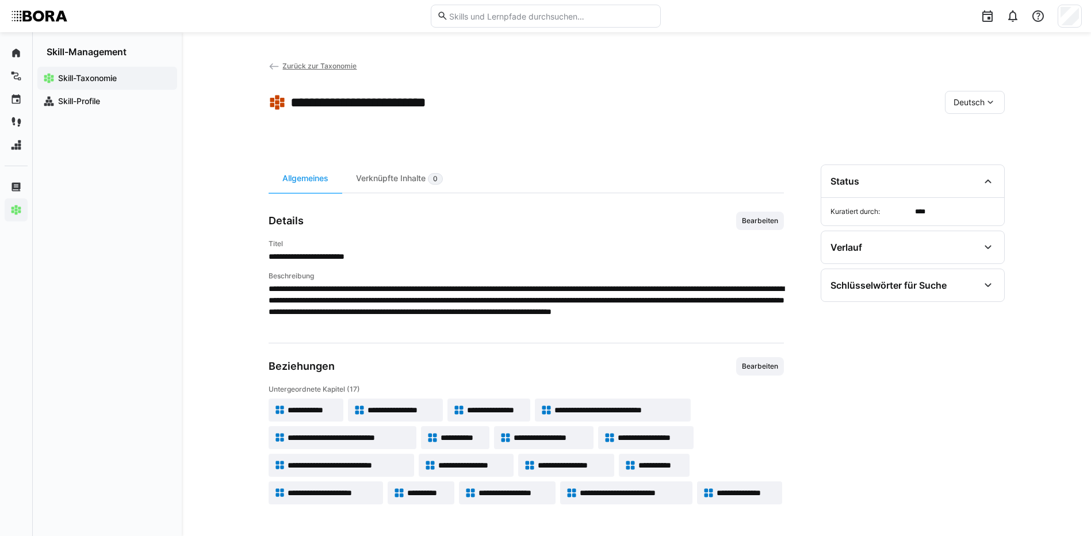
click at [429, 490] on span "**********" at bounding box center [427, 493] width 41 height 12
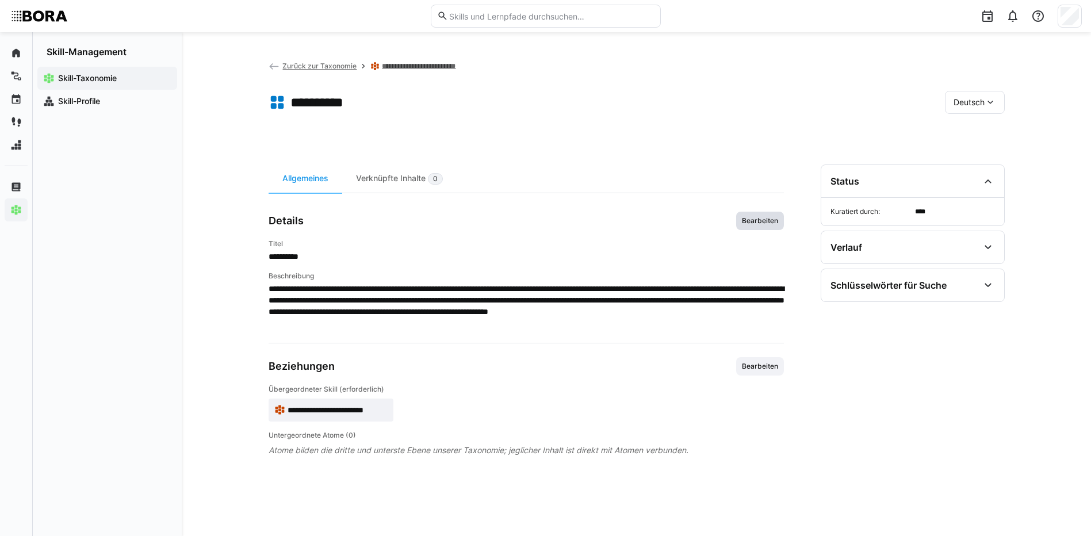
click at [767, 219] on span "Bearbeiten" at bounding box center [760, 220] width 39 height 9
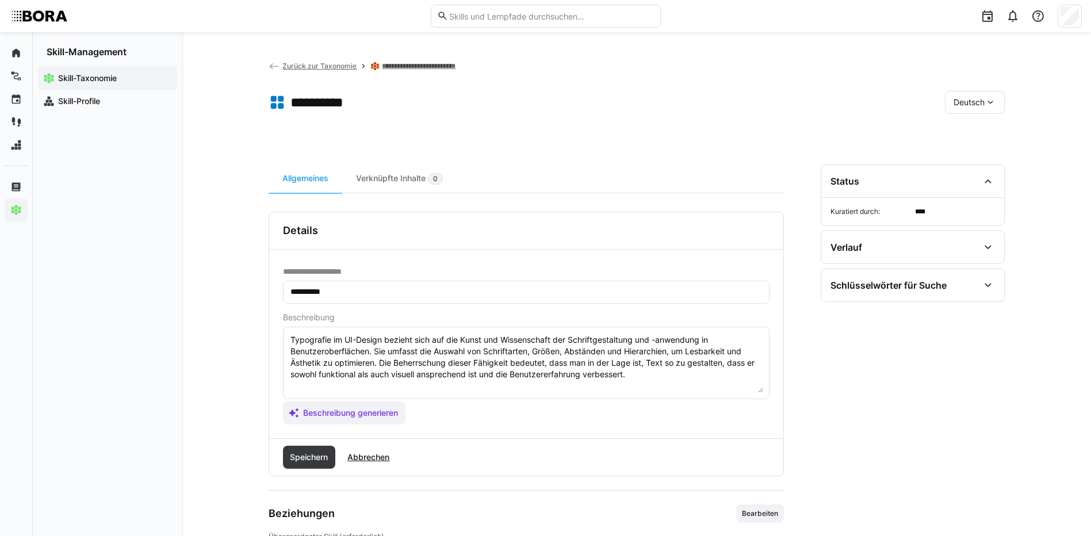
click at [638, 378] on textarea "Typografie im UI-Design bezieht sich auf die Kunst und Wissenschaft der Schrift…" at bounding box center [526, 363] width 474 height 60
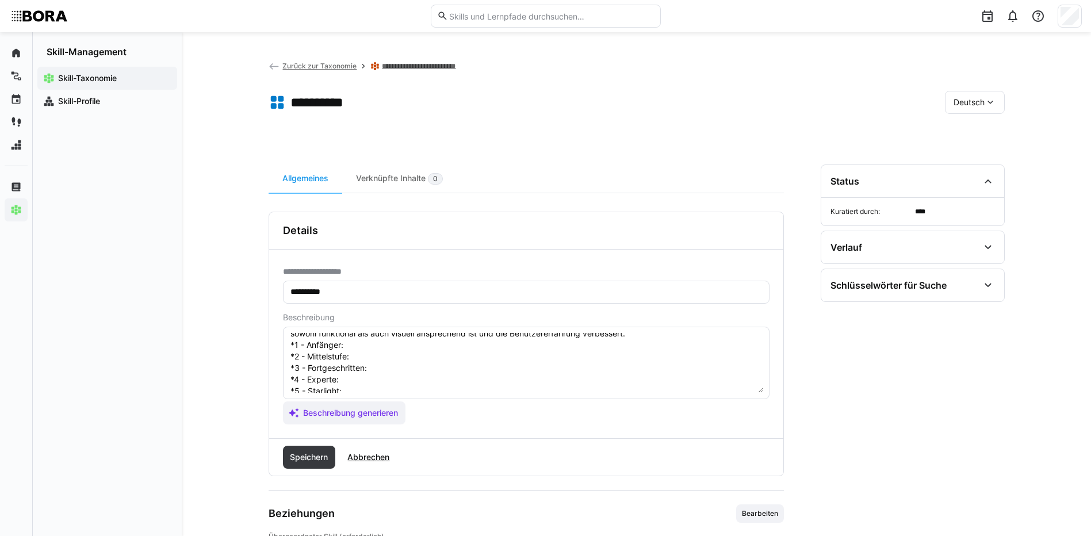
scroll to position [21, 0]
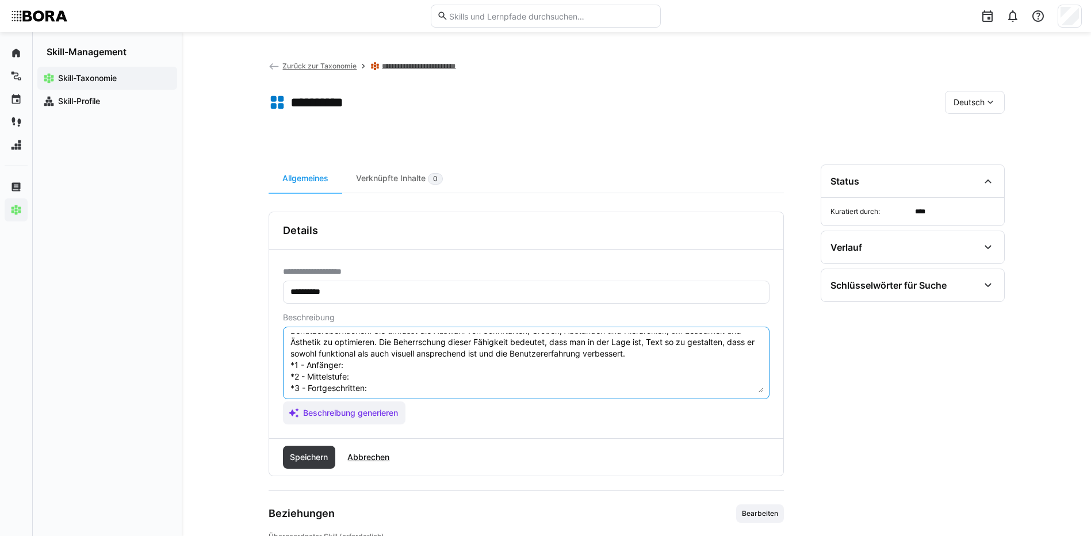
click at [378, 366] on textarea "Typografie im UI-Design bezieht sich auf die Kunst und Wissenschaft der Schrift…" at bounding box center [526, 363] width 474 height 60
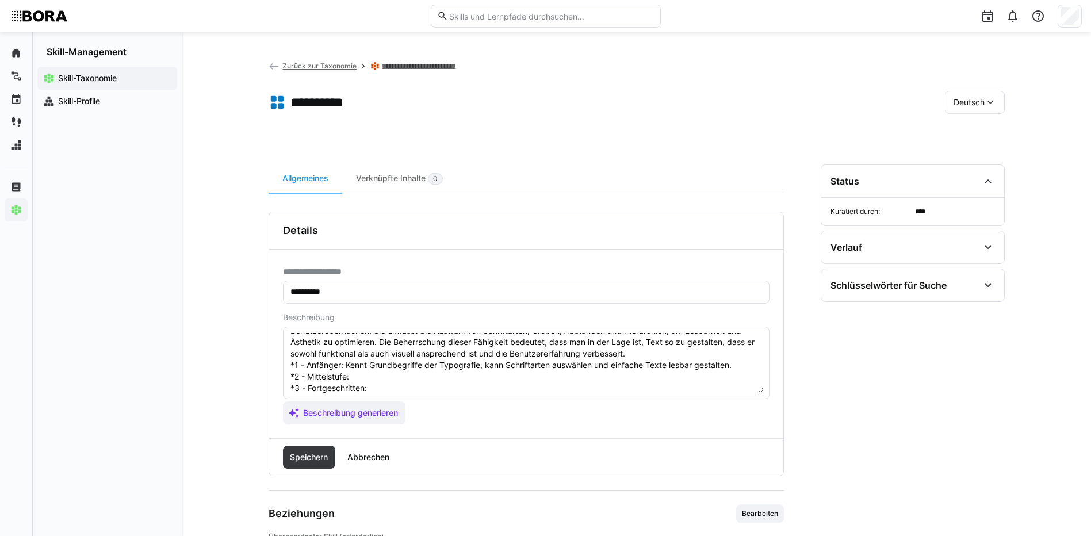
click at [401, 375] on textarea "Typografie im UI-Design bezieht sich auf die Kunst und Wissenschaft der Schrift…" at bounding box center [526, 363] width 474 height 60
click at [405, 390] on textarea "Typografie im UI-Design bezieht sich auf die Kunst und Wissenschaft der Schrift…" at bounding box center [526, 363] width 474 height 60
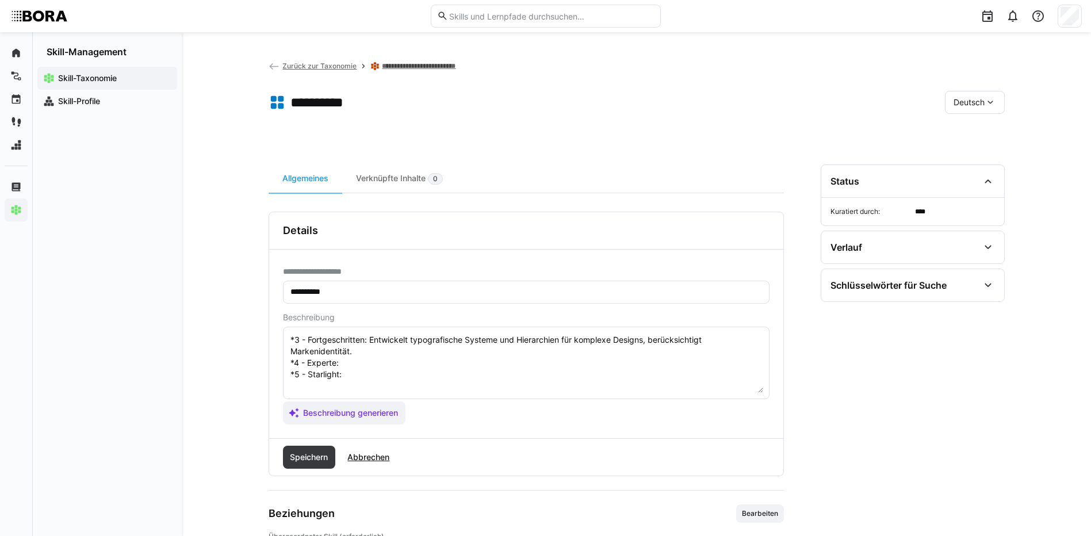
scroll to position [90, 0]
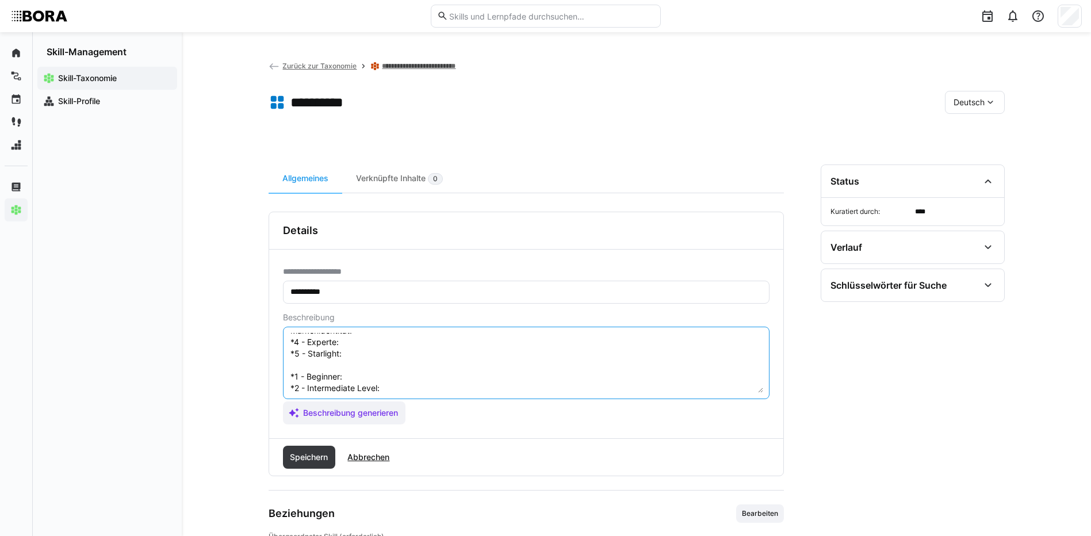
click at [367, 339] on textarea "Typografie im UI-Design bezieht sich auf die Kunst und Wissenschaft der Schrift…" at bounding box center [526, 363] width 474 height 60
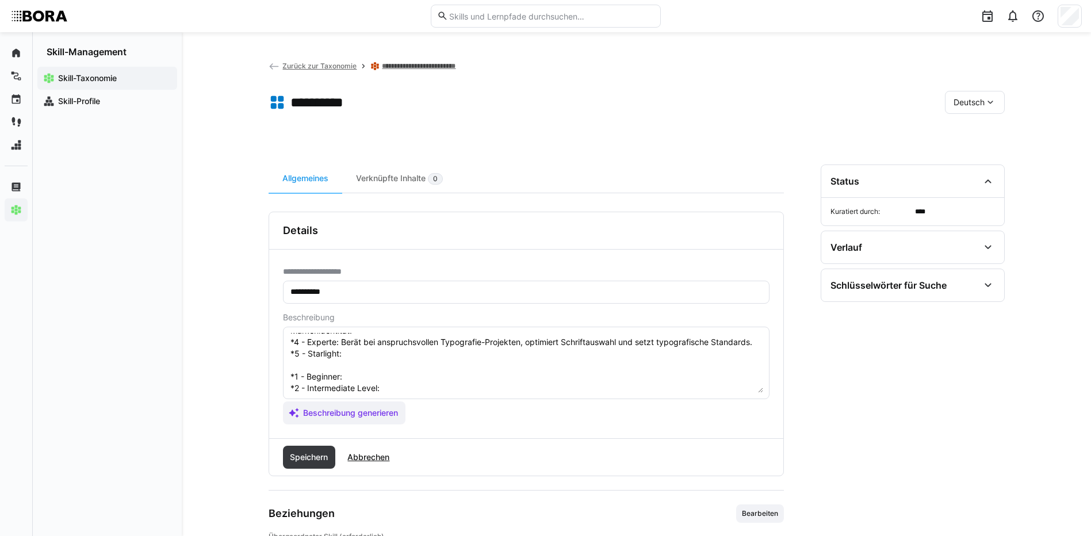
click at [397, 373] on textarea "Typografie im UI-Design bezieht sich auf die Kunst und Wissenschaft der Schrift…" at bounding box center [526, 363] width 474 height 60
click at [386, 367] on textarea "Typografie im UI-Design bezieht sich auf die Kunst und Wissenschaft der Schrift…" at bounding box center [526, 363] width 474 height 60
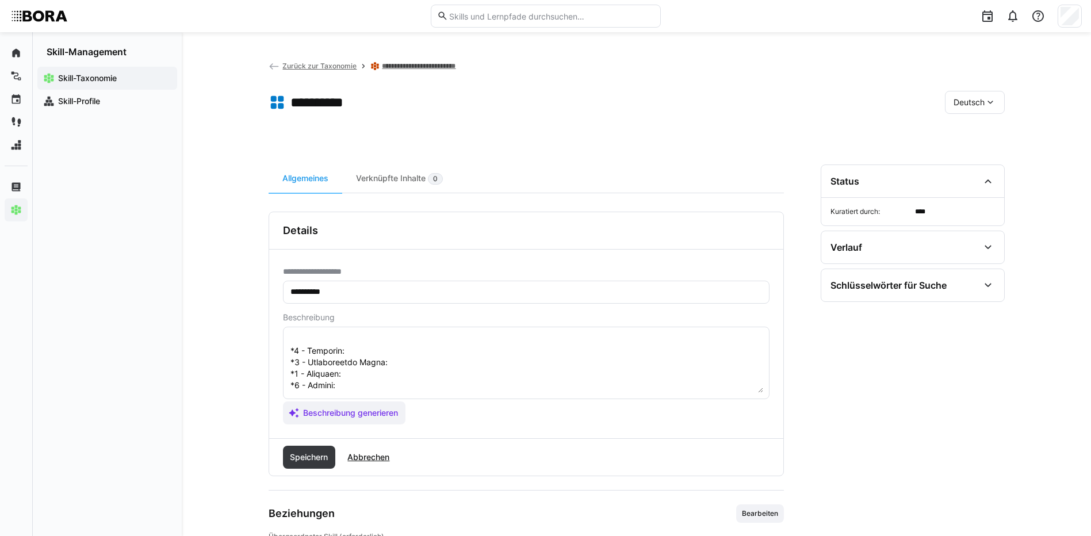
scroll to position [147, 0]
click at [361, 341] on textarea at bounding box center [526, 363] width 474 height 60
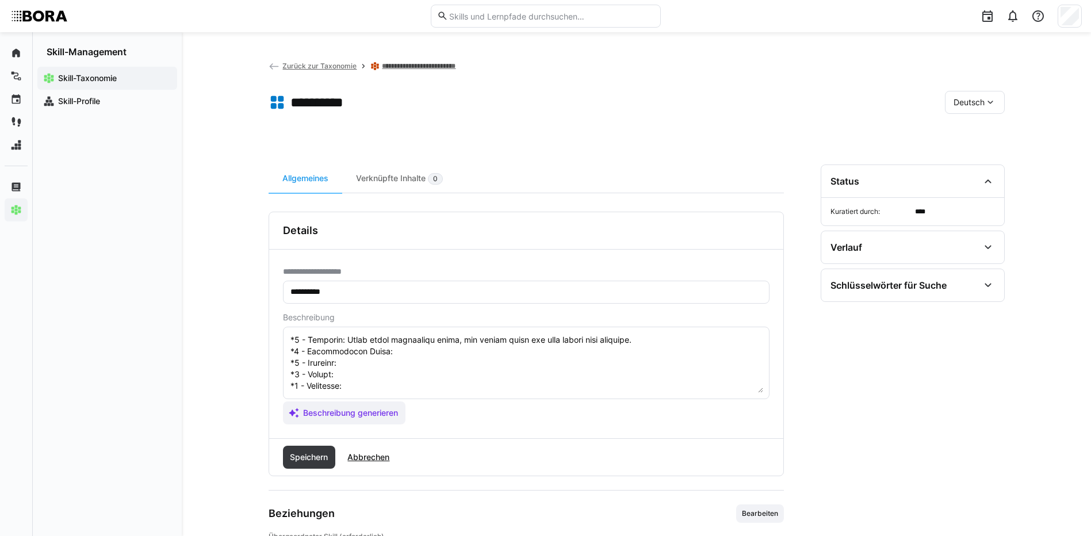
click at [393, 361] on textarea at bounding box center [526, 363] width 474 height 60
click at [393, 356] on textarea at bounding box center [526, 363] width 474 height 60
click at [449, 362] on textarea at bounding box center [526, 363] width 474 height 60
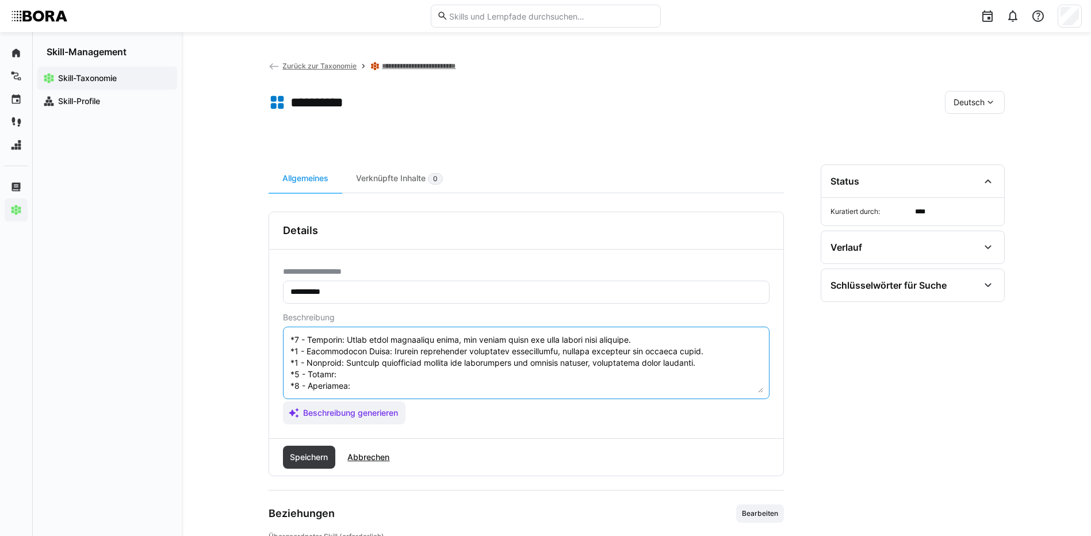
click at [366, 381] on textarea at bounding box center [526, 363] width 474 height 60
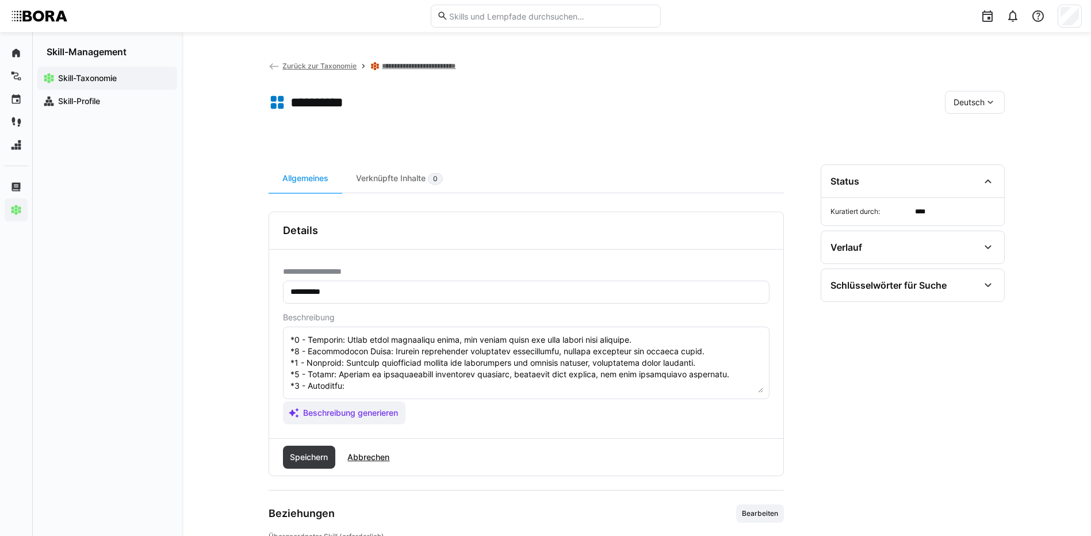
click at [408, 393] on eds-input at bounding box center [526, 363] width 486 height 72
click at [404, 388] on textarea at bounding box center [526, 363] width 474 height 60
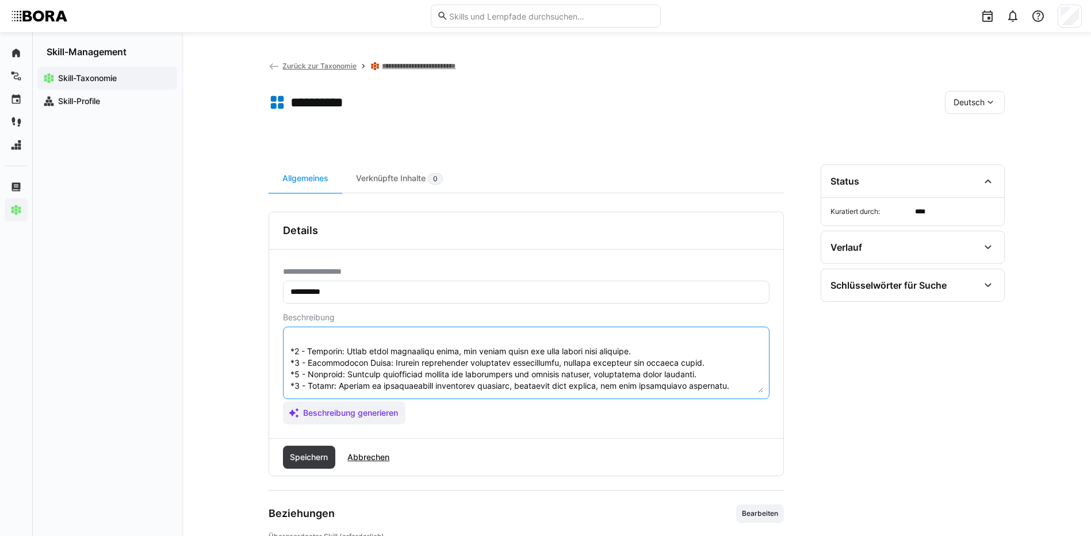
scroll to position [184, 0]
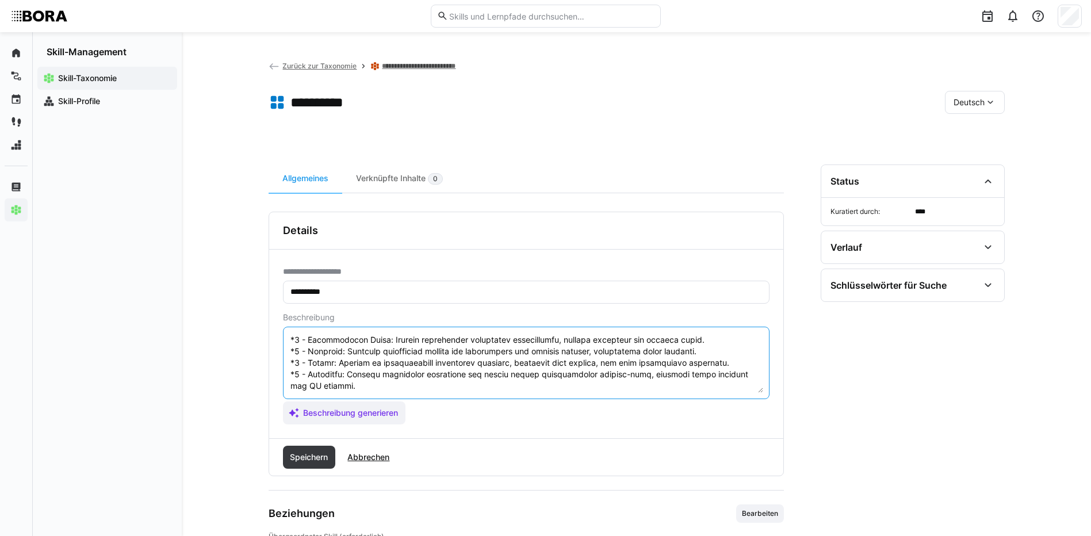
drag, startPoint x: 289, startPoint y: 359, endPoint x: 393, endPoint y: 396, distance: 109.9
click at [393, 396] on eds-input at bounding box center [526, 363] width 486 height 72
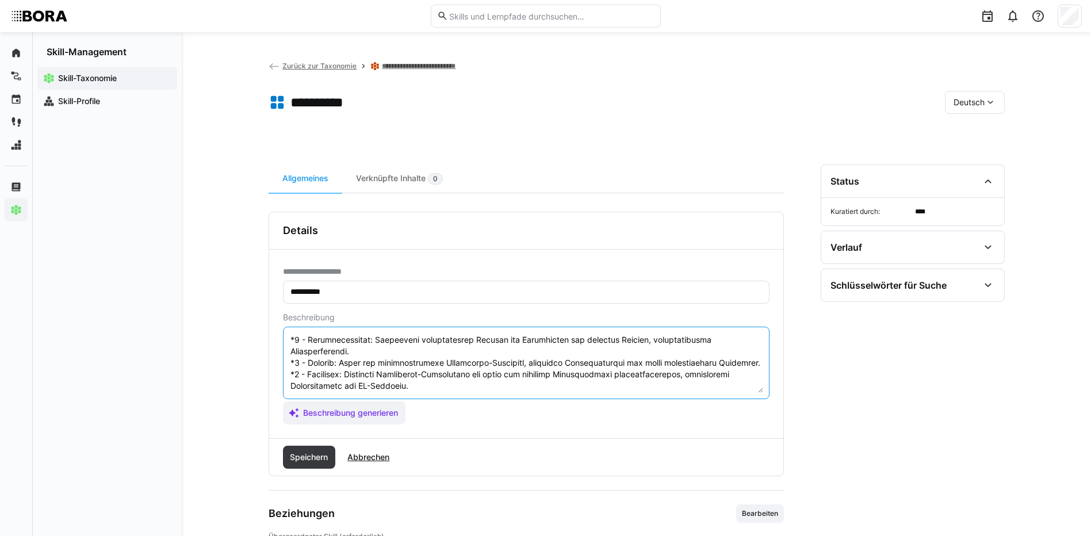
scroll to position [92, 0]
type textarea "Loremipsum do SI-Ametco adipisc elit sed doe Tempo inc Utlaboreetdo mag Aliquae…"
click at [307, 457] on span "Speichern" at bounding box center [308, 457] width 41 height 12
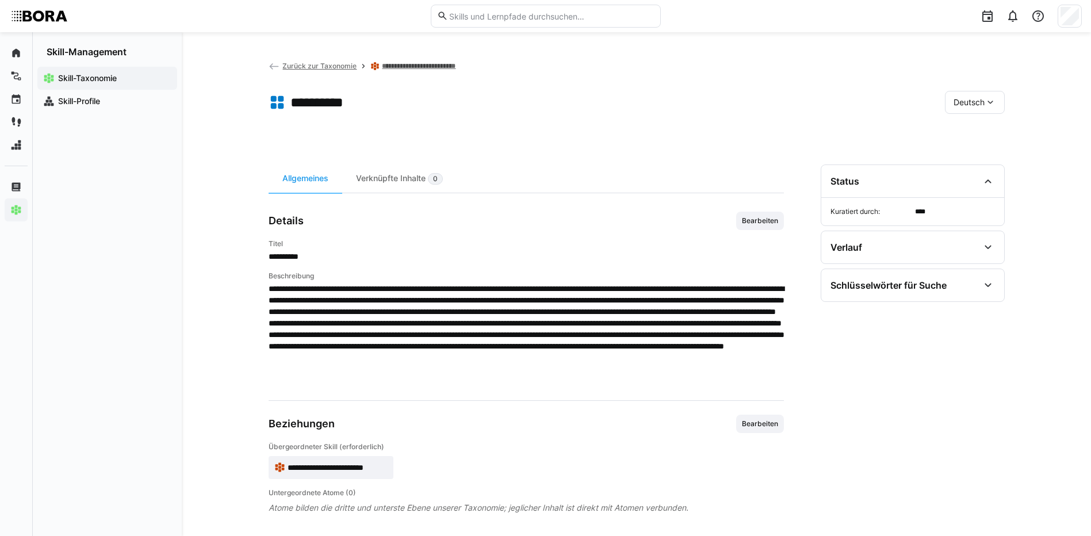
click at [972, 102] on span "Deutsch" at bounding box center [968, 103] width 31 height 12
click at [971, 158] on span "Englisch" at bounding box center [968, 157] width 31 height 12
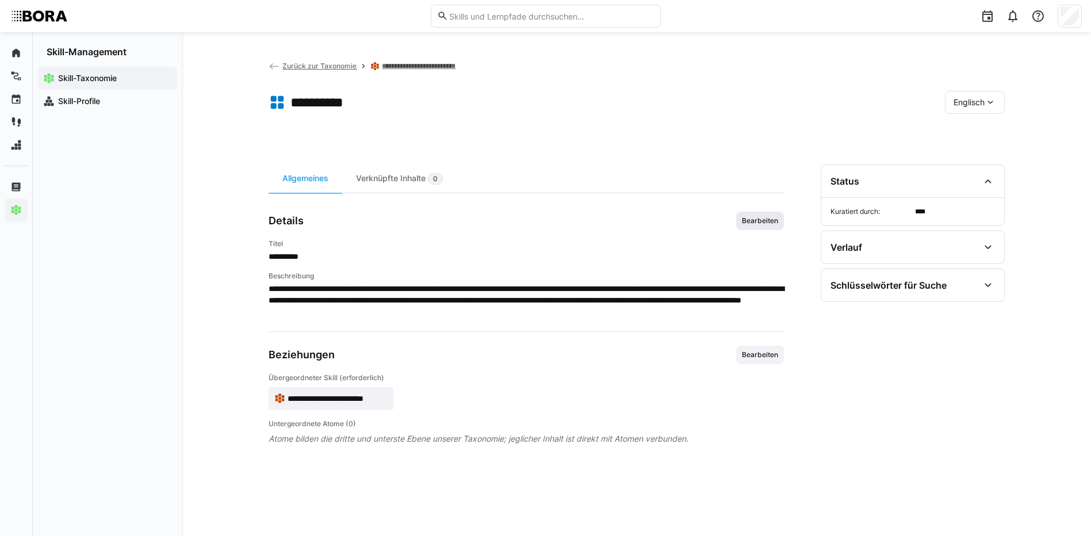
click at [766, 220] on span "Bearbeiten" at bounding box center [760, 220] width 39 height 9
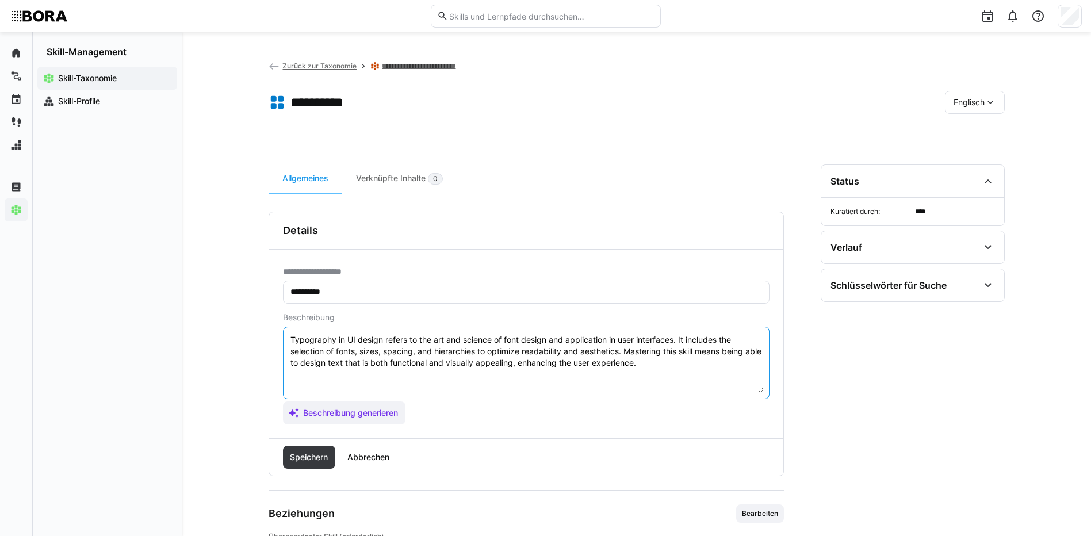
click at [691, 355] on textarea "Typography in UI design refers to the art and science of font design and applic…" at bounding box center [526, 363] width 474 height 60
click at [687, 360] on textarea "Typography in UI design refers to the art and science of font design and applic…" at bounding box center [526, 363] width 474 height 60
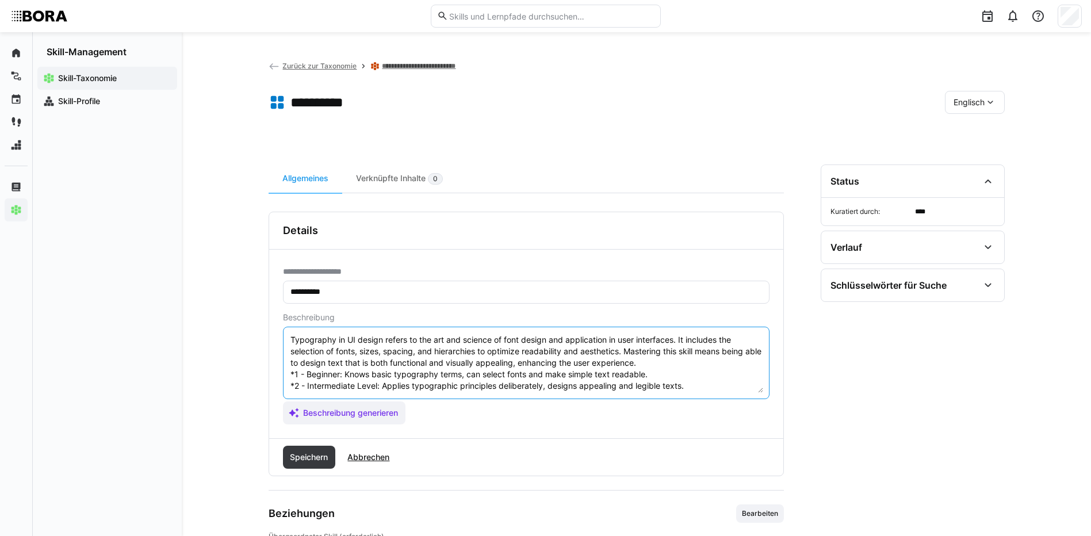
scroll to position [67, 0]
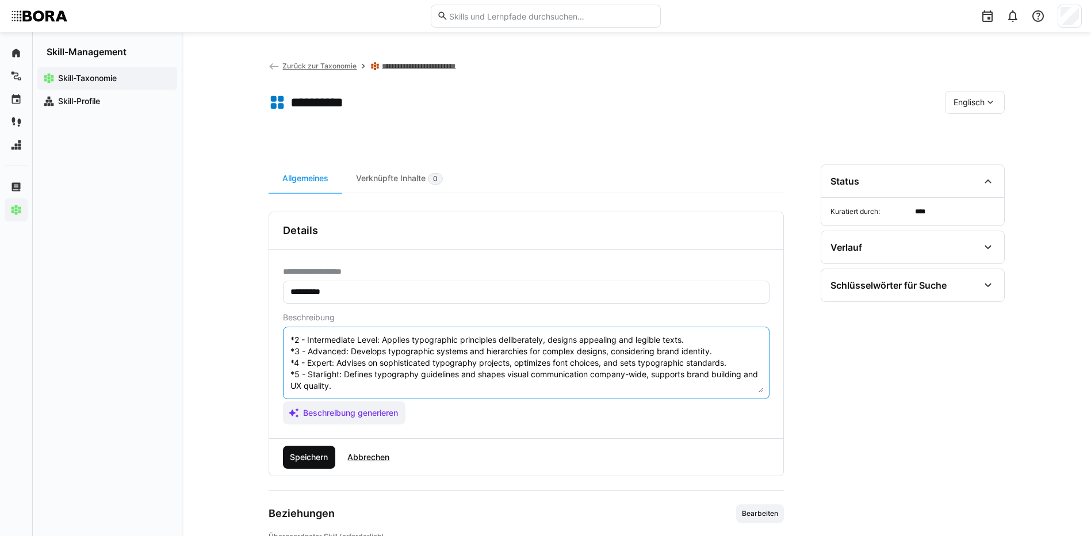
type textarea "Typography in UI design refers to the art and science of font design and applic…"
click at [313, 458] on span "Speichern" at bounding box center [308, 457] width 41 height 12
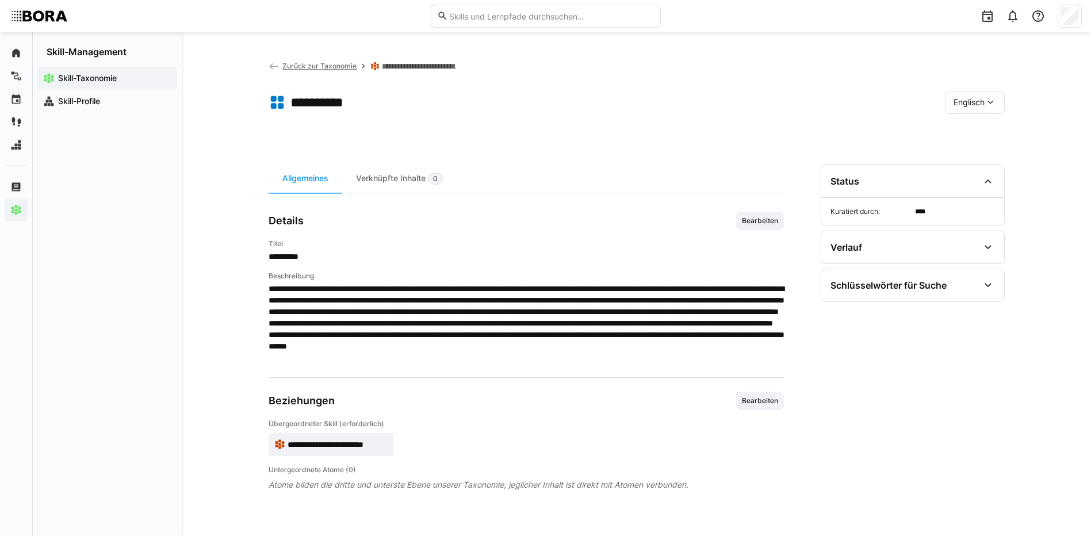
click at [971, 94] on div "Englisch" at bounding box center [975, 102] width 60 height 23
click at [986, 130] on div "Deutsch" at bounding box center [974, 133] width 43 height 12
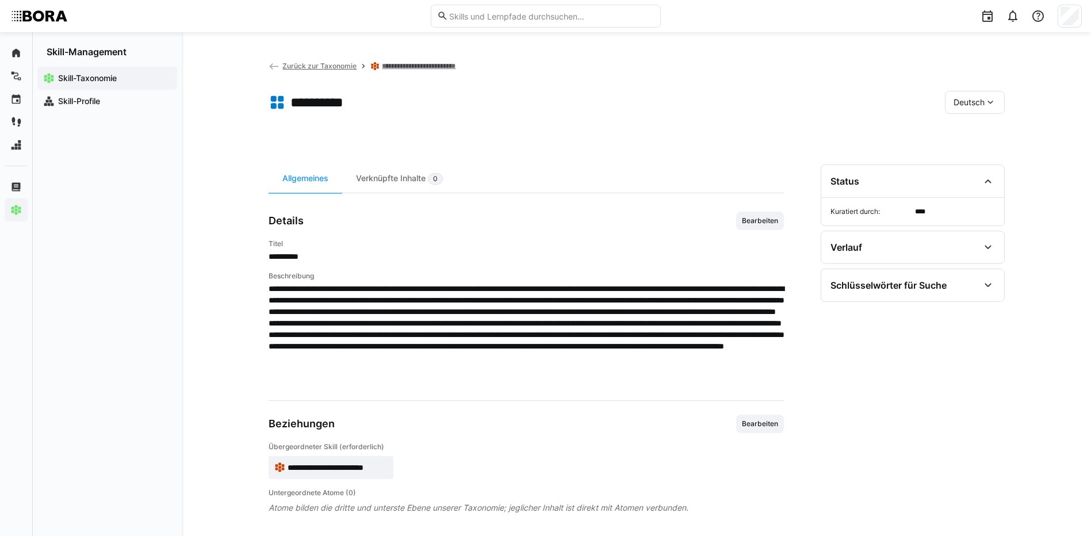
click at [455, 66] on link "**********" at bounding box center [425, 66] width 86 height 9
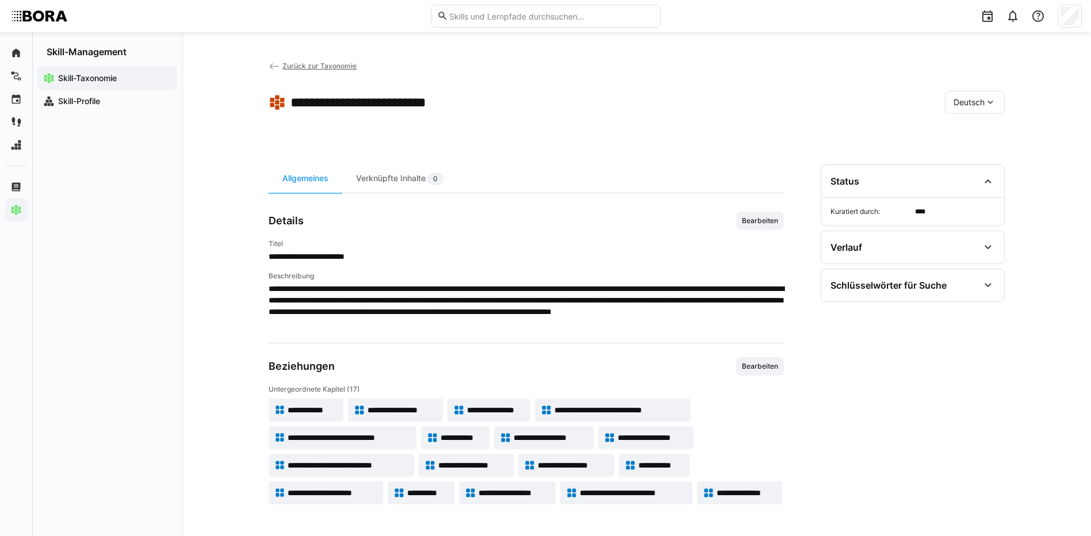
click at [520, 496] on span "**********" at bounding box center [513, 493] width 71 height 12
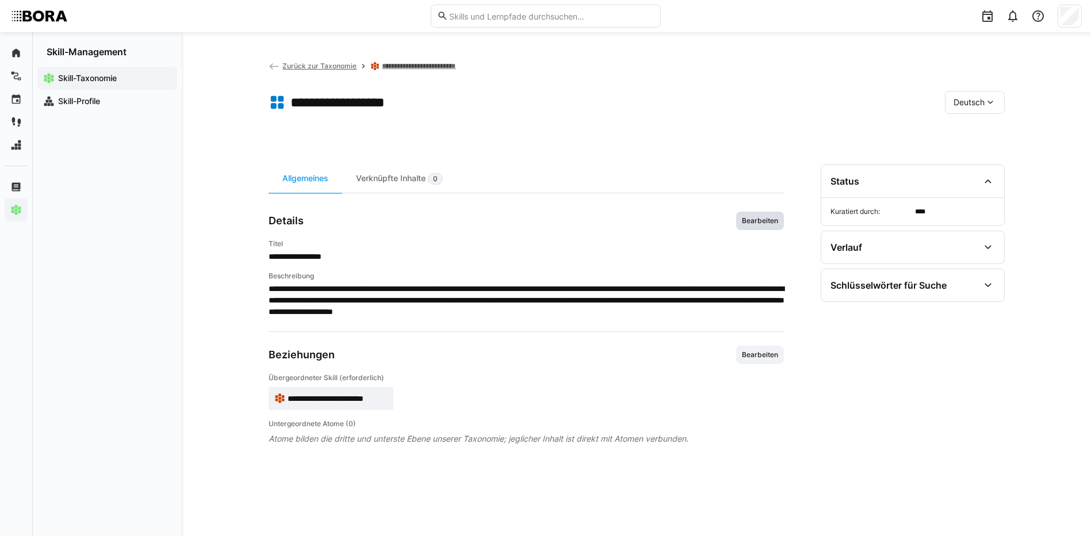
click at [762, 217] on span "Bearbeiten" at bounding box center [760, 220] width 39 height 9
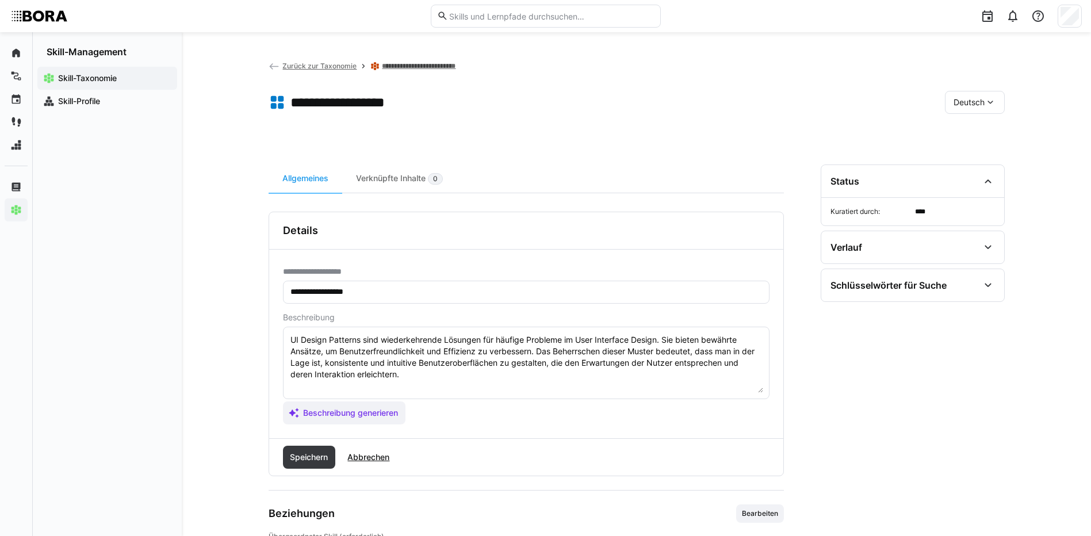
click at [413, 375] on textarea "UI Design Patterns sind wiederkehrende Lösungen für häufige Probleme im User In…" at bounding box center [526, 363] width 474 height 60
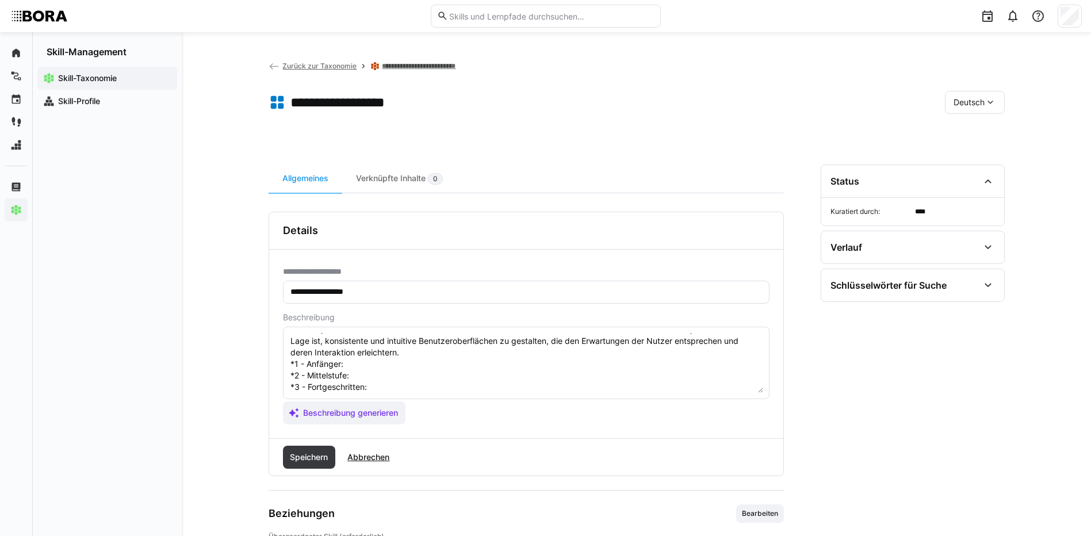
scroll to position [21, 0]
click at [363, 366] on textarea "UI Design Patterns sind wiederkehrende Lösungen für häufige Probleme im User In…" at bounding box center [526, 363] width 474 height 60
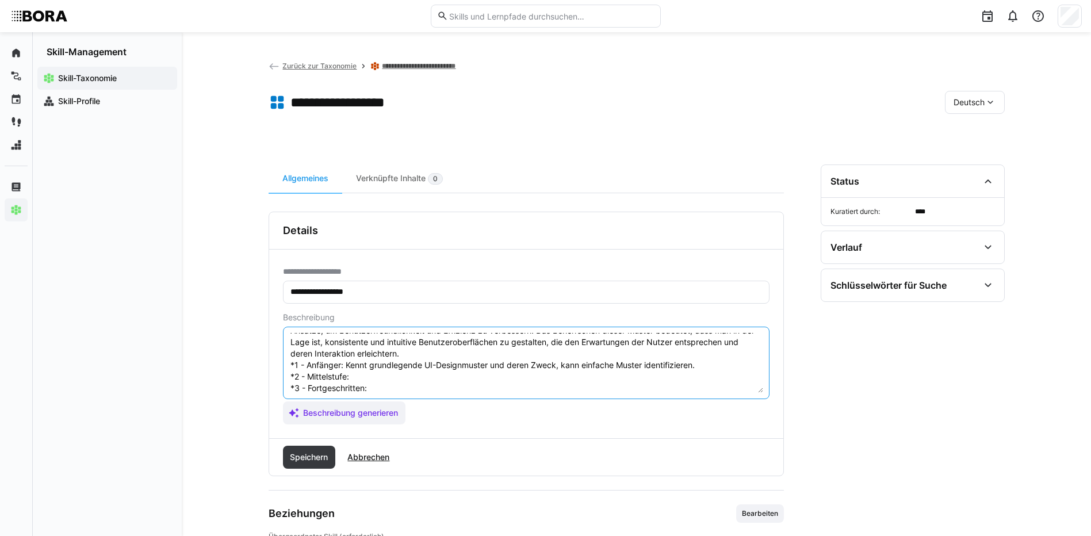
click at [354, 374] on textarea "UI Design Patterns sind wiederkehrende Lösungen für häufige Probleme im User In…" at bounding box center [526, 363] width 474 height 60
click at [388, 389] on textarea "UI Design Patterns sind wiederkehrende Lösungen für häufige Probleme im User In…" at bounding box center [526, 363] width 474 height 60
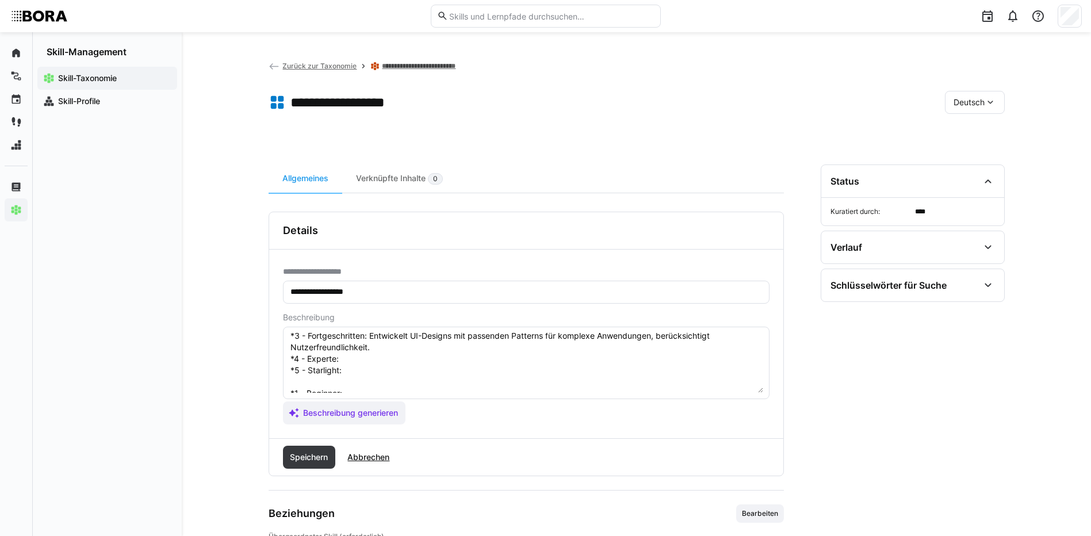
scroll to position [90, 0]
click at [403, 344] on textarea "UI Design Patterns sind wiederkehrende Lösungen für häufige Probleme im User In…" at bounding box center [526, 363] width 474 height 60
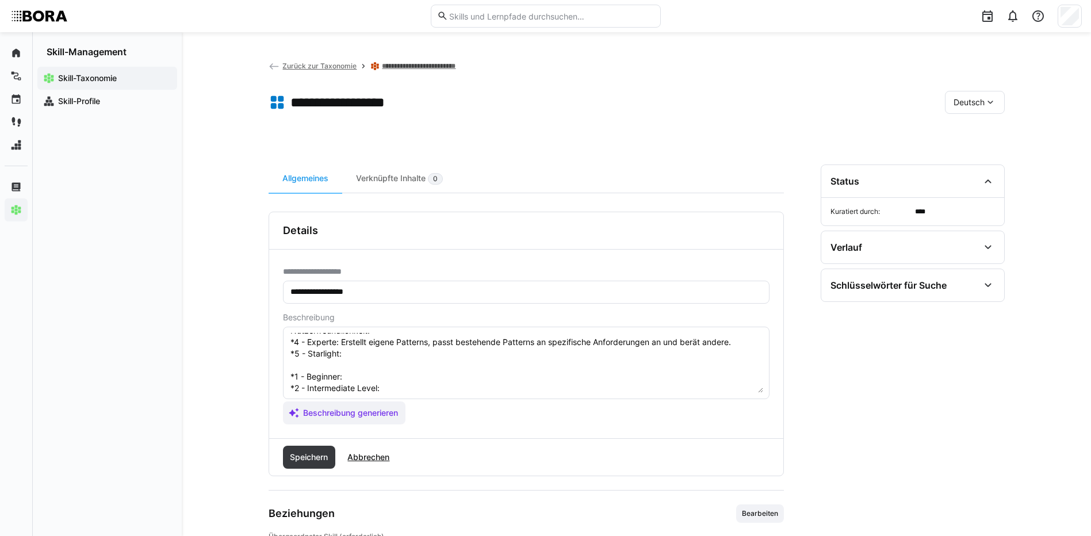
click at [446, 352] on textarea "UI Design Patterns sind wiederkehrende Lösungen für häufige Probleme im User In…" at bounding box center [526, 363] width 474 height 60
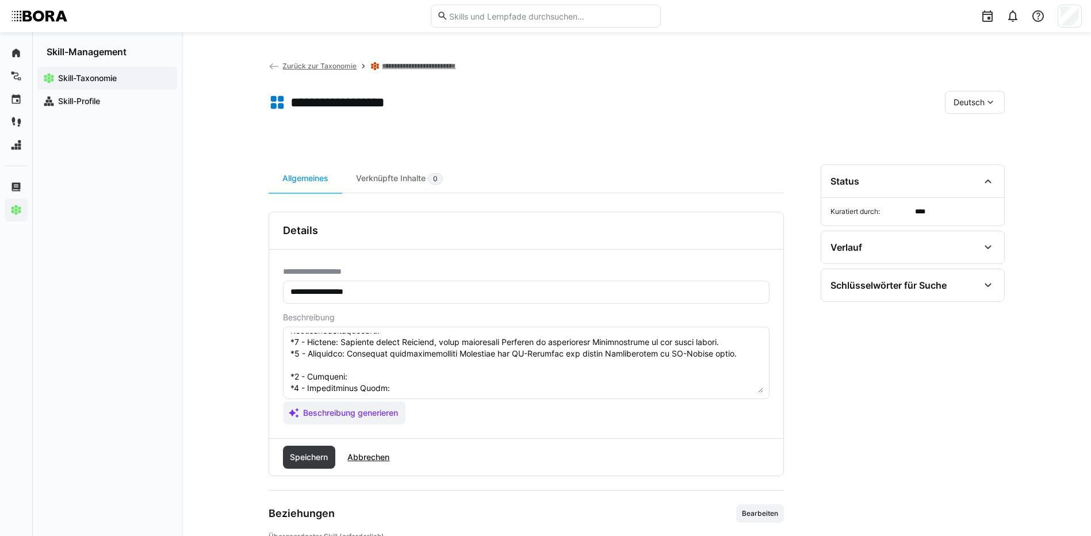
click at [360, 378] on textarea at bounding box center [526, 363] width 474 height 60
click at [530, 388] on textarea at bounding box center [526, 363] width 474 height 60
click at [534, 344] on textarea at bounding box center [526, 363] width 474 height 60
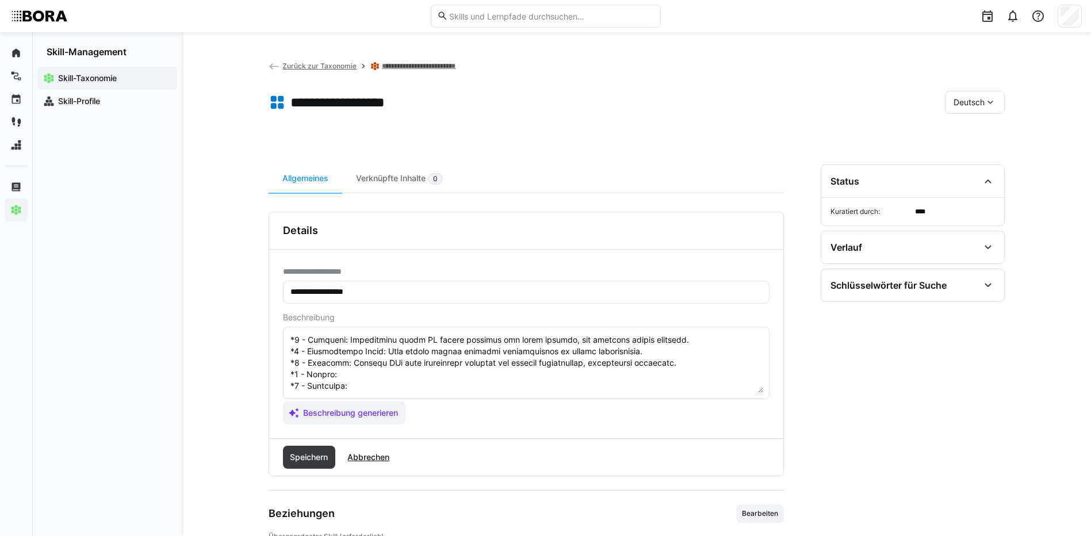
click at [364, 349] on textarea at bounding box center [526, 363] width 474 height 60
click at [368, 369] on textarea at bounding box center [526, 363] width 474 height 60
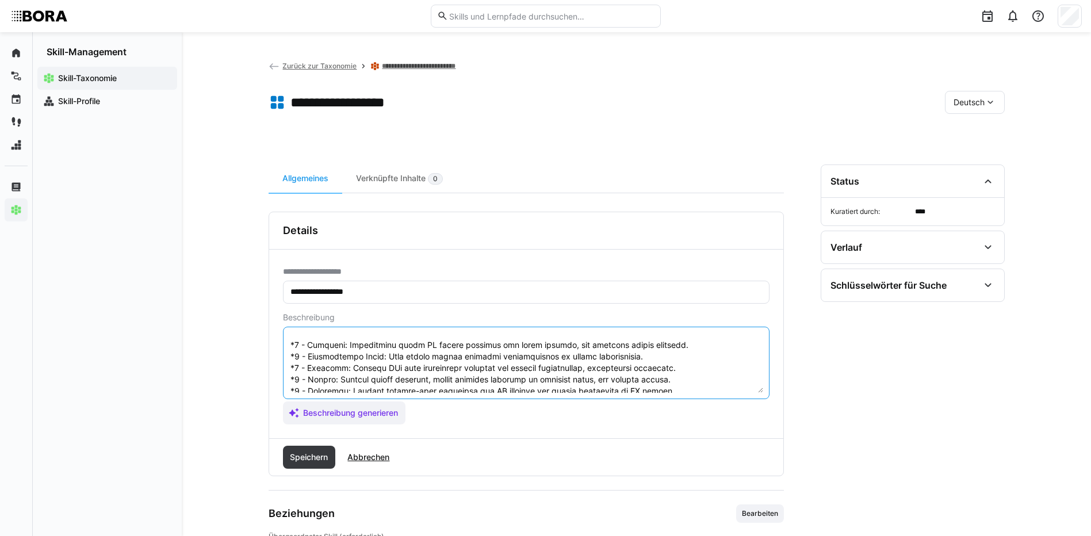
scroll to position [150, 0]
drag, startPoint x: 290, startPoint y: 375, endPoint x: 390, endPoint y: 388, distance: 100.9
click at [390, 388] on textarea at bounding box center [526, 363] width 474 height 60
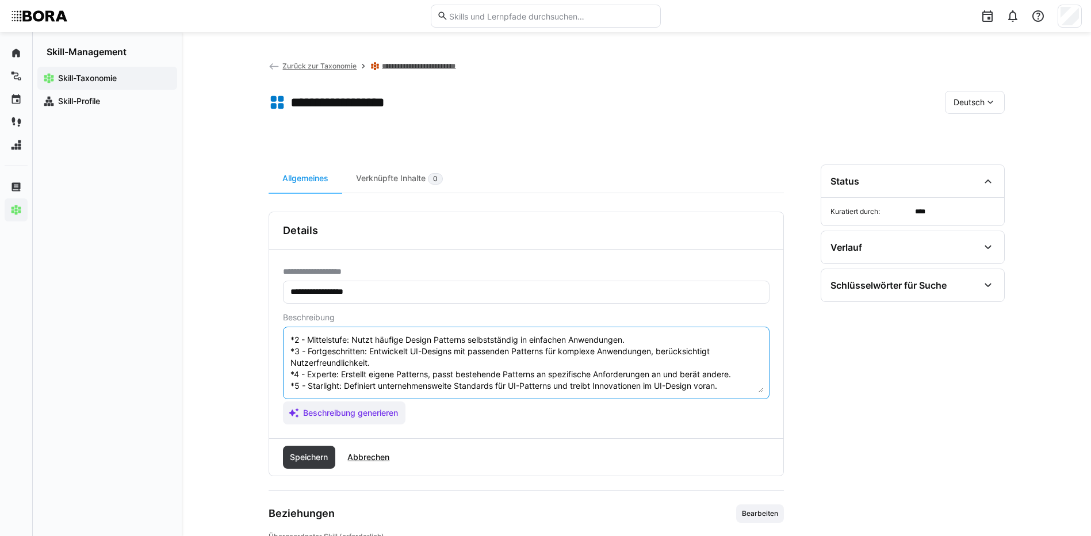
scroll to position [69, 0]
type textarea "UI Design Patterns sind wiederkehrende Lösungen für häufige Probleme im User In…"
click at [320, 452] on span "Speichern" at bounding box center [308, 457] width 41 height 12
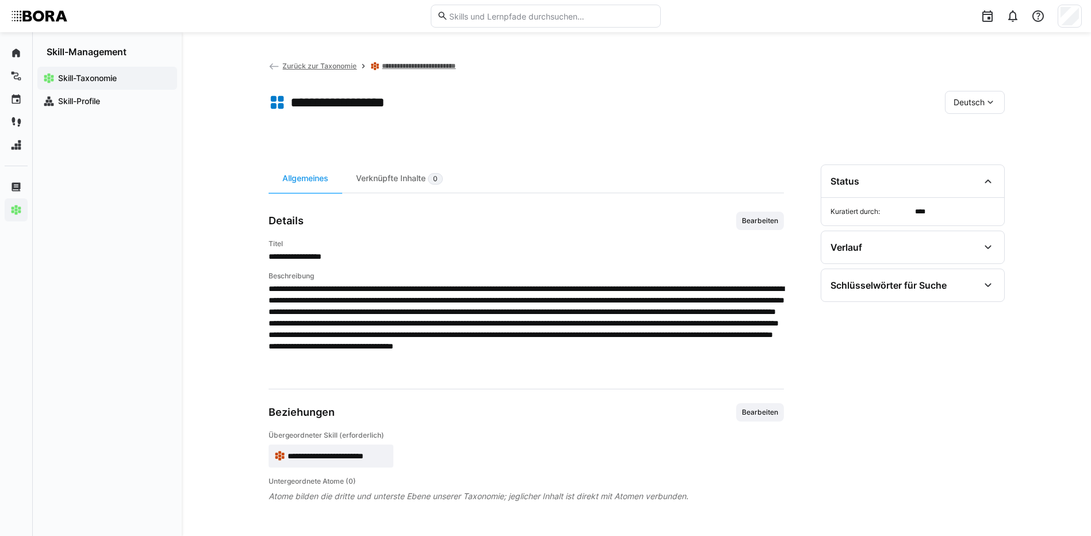
click at [968, 106] on span "Deutsch" at bounding box center [968, 103] width 31 height 12
click at [986, 153] on div "Englisch" at bounding box center [974, 157] width 43 height 12
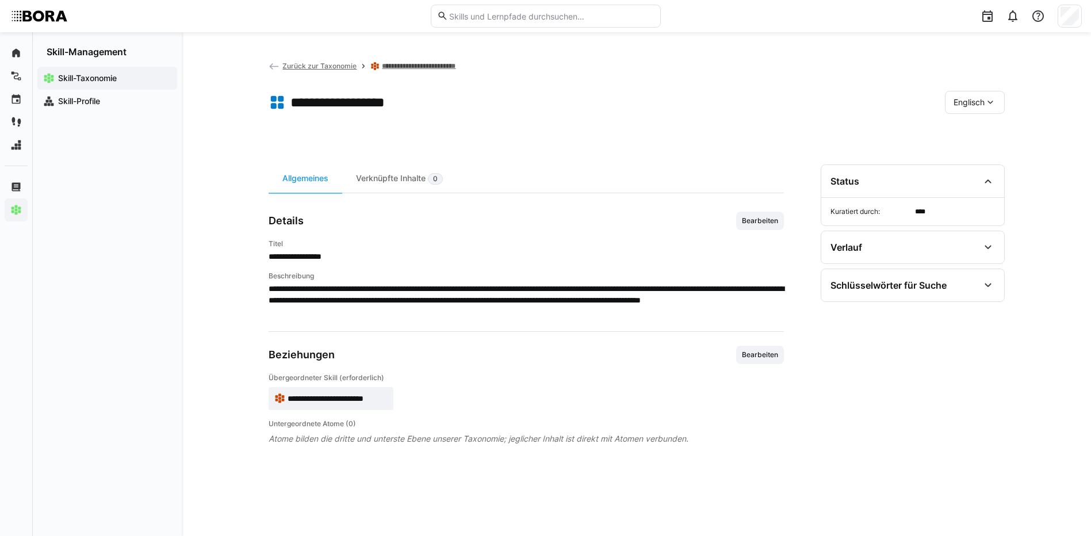
click at [764, 221] on span "Bearbeiten" at bounding box center [760, 220] width 39 height 9
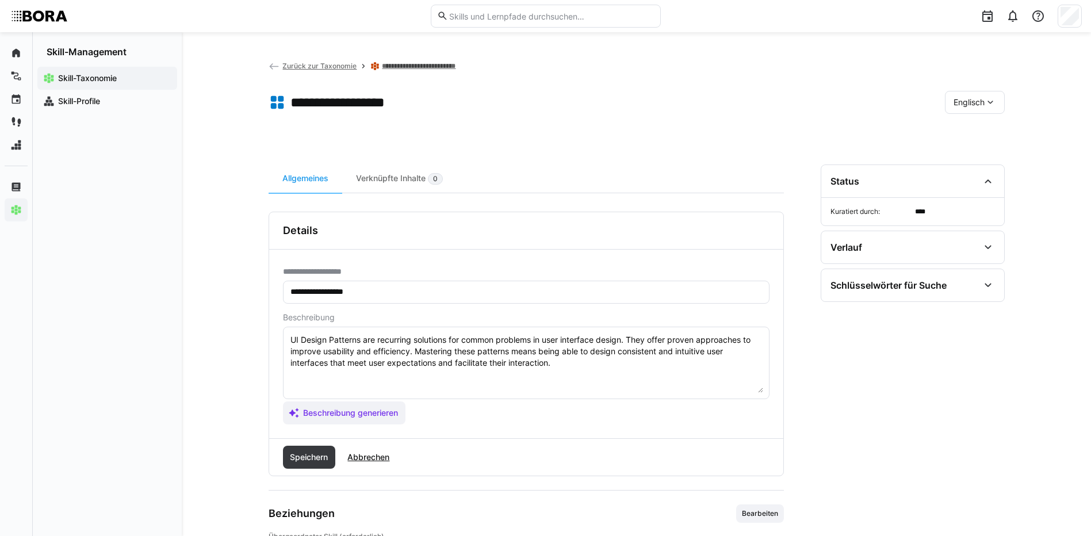
click at [641, 362] on textarea "UI Design Patterns are recurring solutions for common problems in user interfac…" at bounding box center [526, 363] width 474 height 60
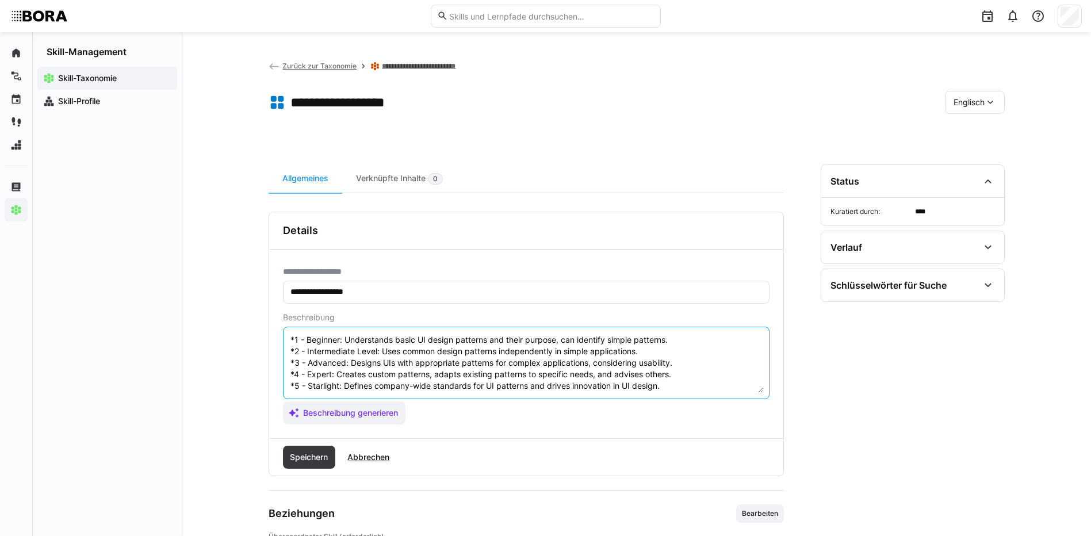
scroll to position [46, 0]
type textarea "UI Design Patterns are recurring solutions for common problems in user interfac…"
click at [324, 449] on span "Speichern" at bounding box center [309, 457] width 53 height 23
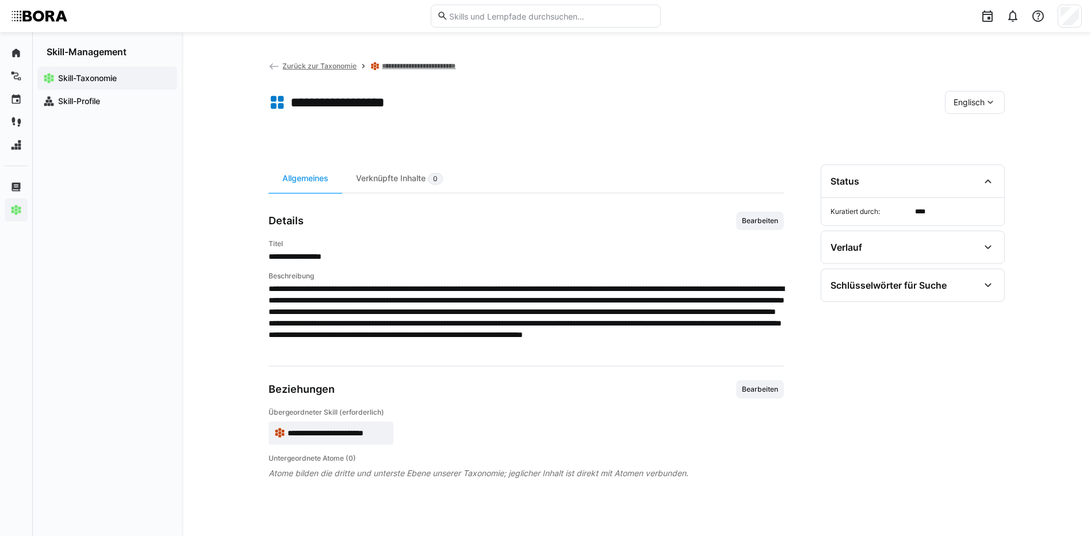
click at [988, 104] on eds-icon at bounding box center [990, 103] width 12 height 12
click at [990, 140] on div "Deutsch" at bounding box center [974, 133] width 61 height 24
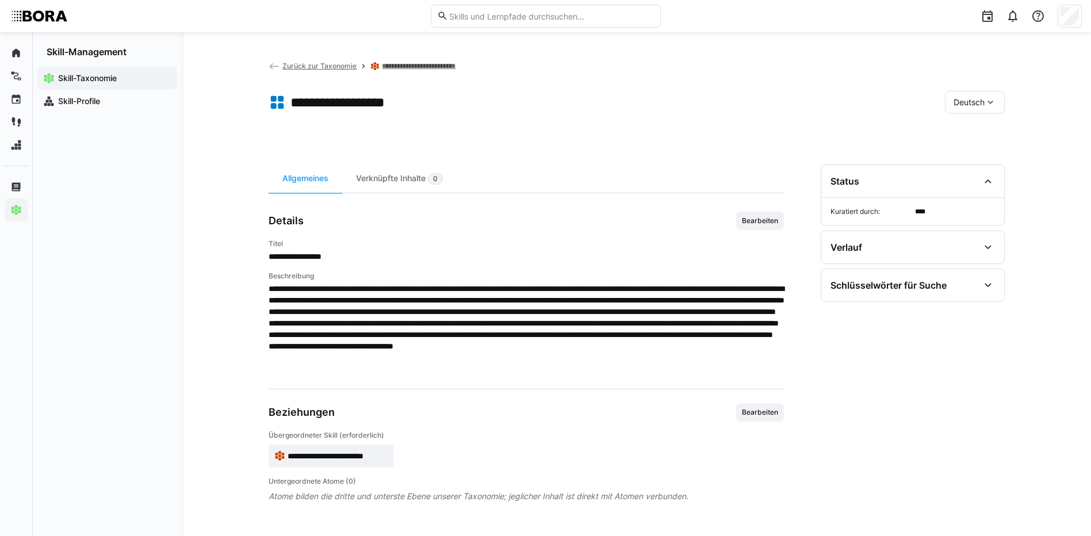
click at [398, 63] on link "**********" at bounding box center [425, 66] width 86 height 9
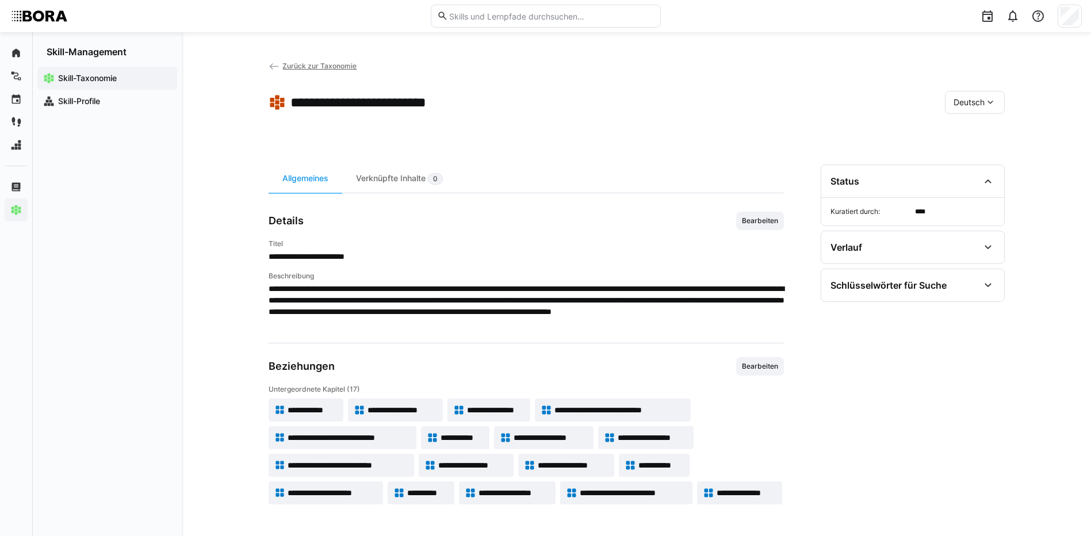
click at [595, 496] on span "**********" at bounding box center [633, 493] width 106 height 12
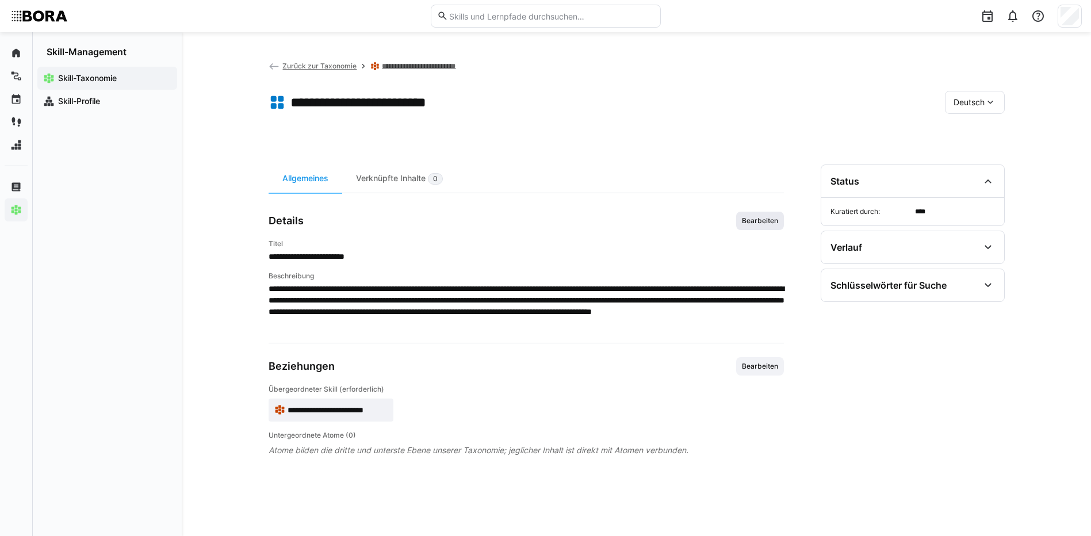
click at [740, 217] on span "Bearbeiten" at bounding box center [760, 221] width 48 height 18
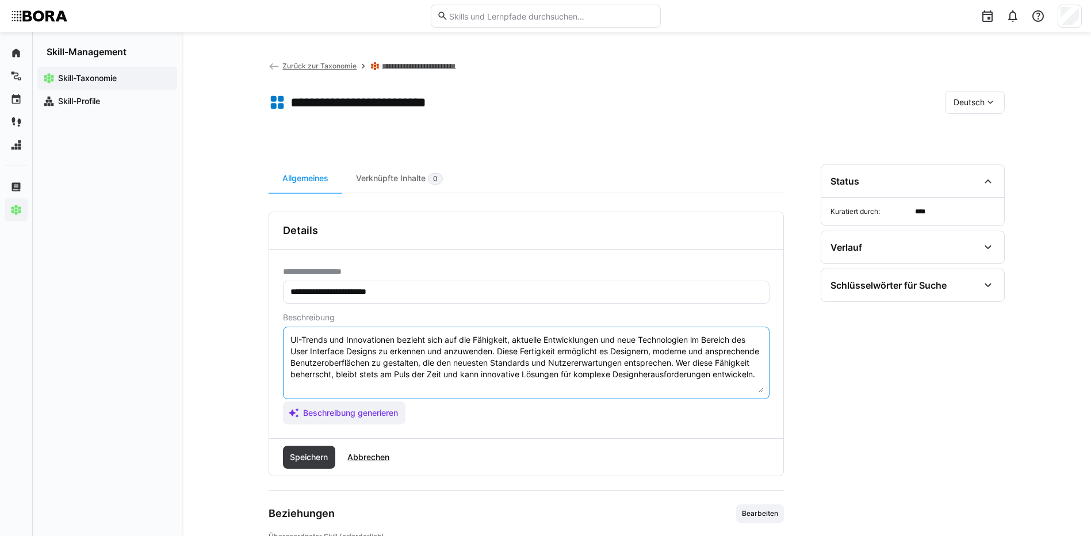
click at [434, 389] on textarea "UI-Trends und Innovationen bezieht sich auf die Fähigkeit, aktuelle Entwicklung…" at bounding box center [526, 363] width 474 height 60
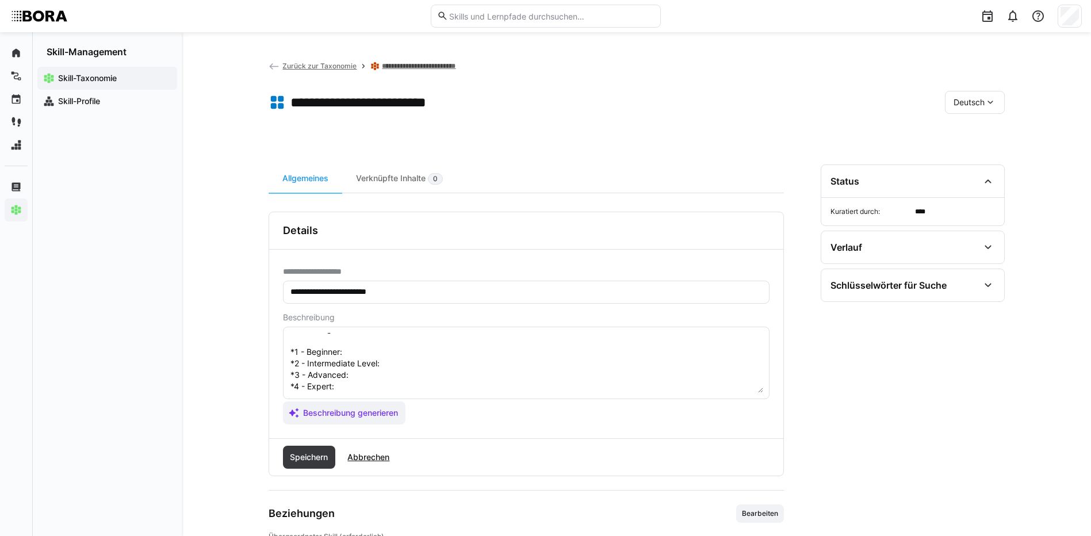
scroll to position [32, 0]
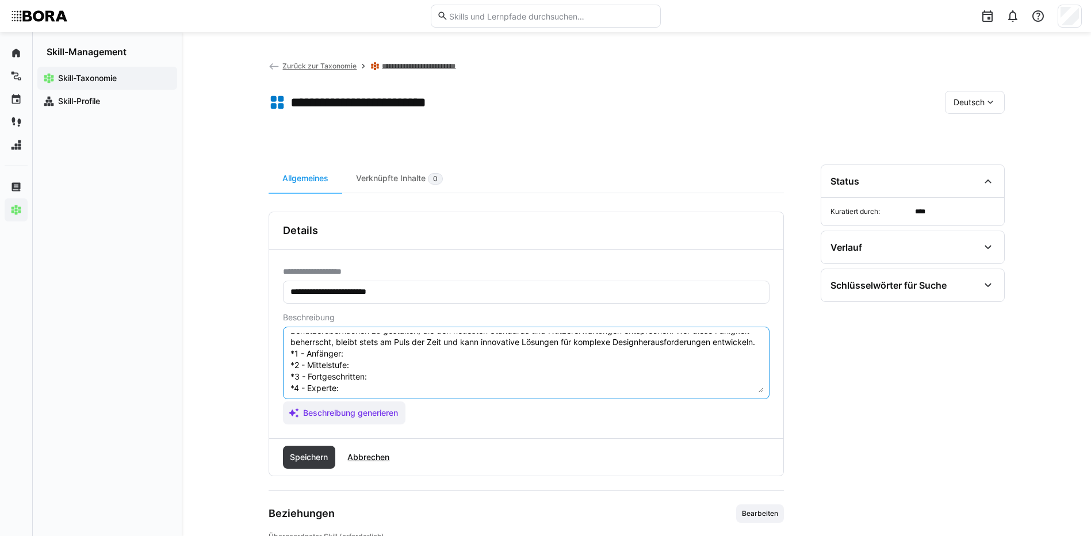
click at [382, 366] on textarea "UI-Trends und Innovationen bezieht sich auf die Fähigkeit, aktuelle Entwicklung…" at bounding box center [526, 363] width 474 height 60
click at [369, 377] on textarea "UI-Trends und Innovationen bezieht sich auf die Fähigkeit, aktuelle Entwicklung…" at bounding box center [526, 363] width 474 height 60
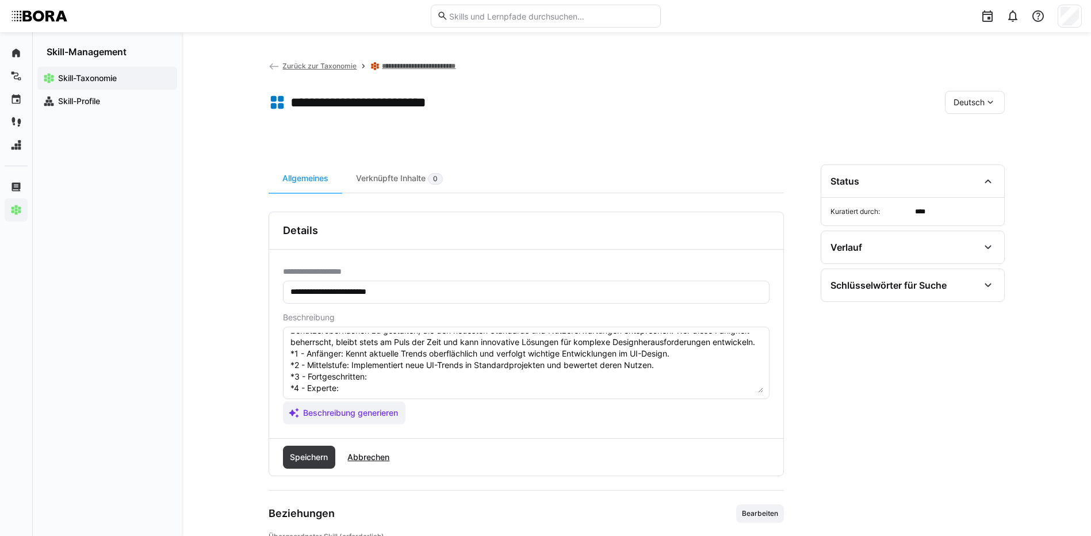
click at [376, 392] on textarea "UI-Trends und Innovationen bezieht sich auf die Fähigkeit, aktuelle Entwicklung…" at bounding box center [526, 363] width 474 height 60
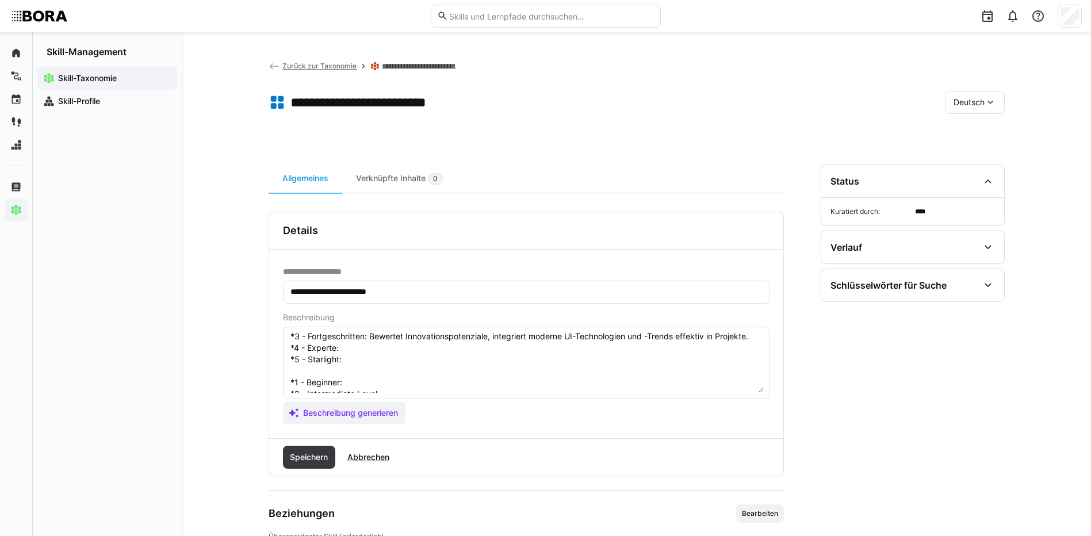
scroll to position [90, 0]
click at [421, 345] on textarea "UI-Trends und Innovationen bezieht sich auf die Fähigkeit, aktuelle Entwicklung…" at bounding box center [526, 363] width 474 height 60
click at [425, 355] on textarea "UI-Trends und Innovationen bezieht sich auf die Fähigkeit, aktuelle Entwicklung…" at bounding box center [526, 363] width 474 height 60
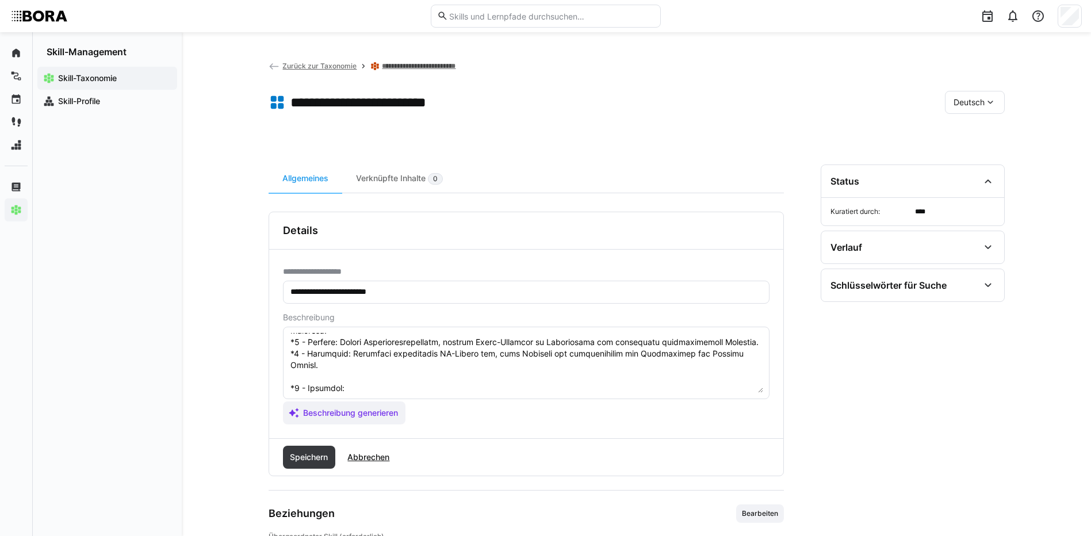
click at [367, 380] on textarea at bounding box center [526, 363] width 474 height 60
click at [393, 385] on textarea at bounding box center [526, 363] width 474 height 60
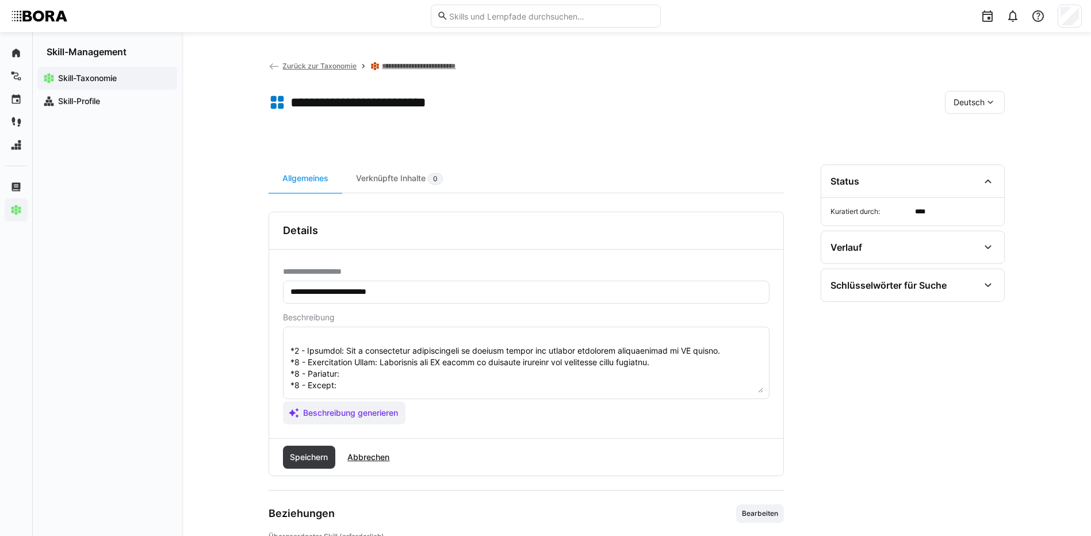
scroll to position [147, 0]
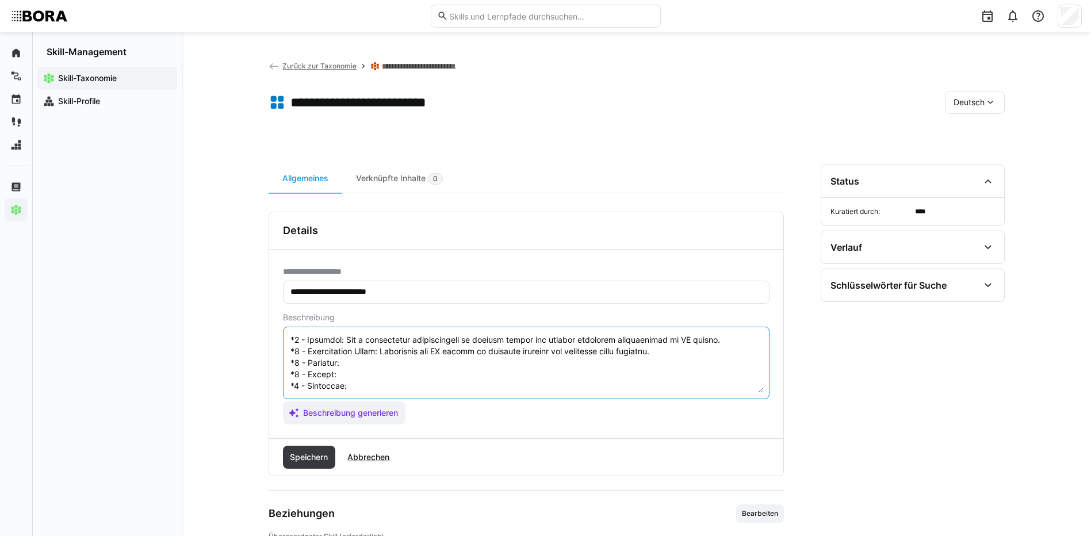
click at [418, 346] on textarea at bounding box center [526, 363] width 474 height 60
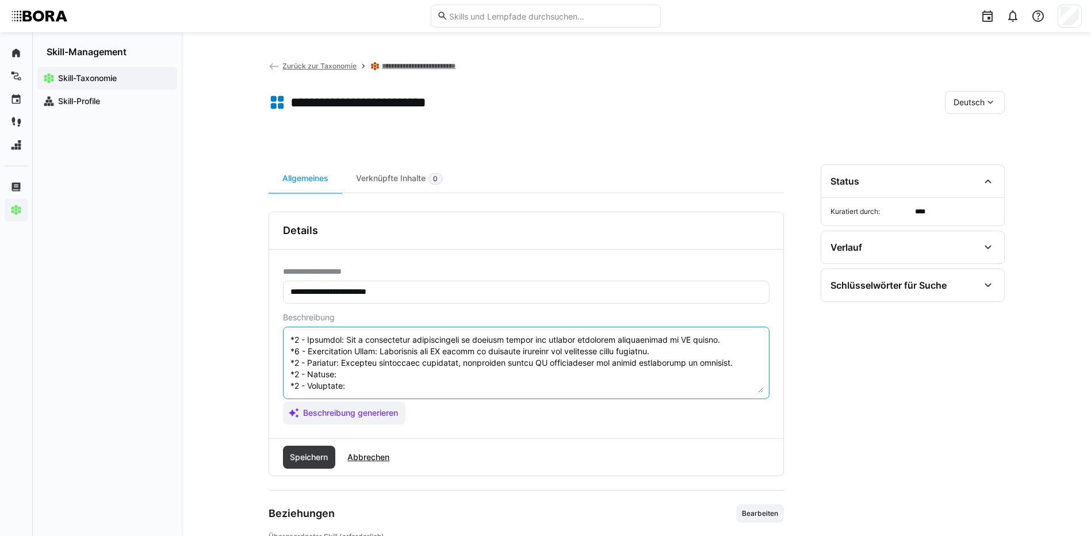
click at [343, 354] on textarea at bounding box center [526, 363] width 474 height 60
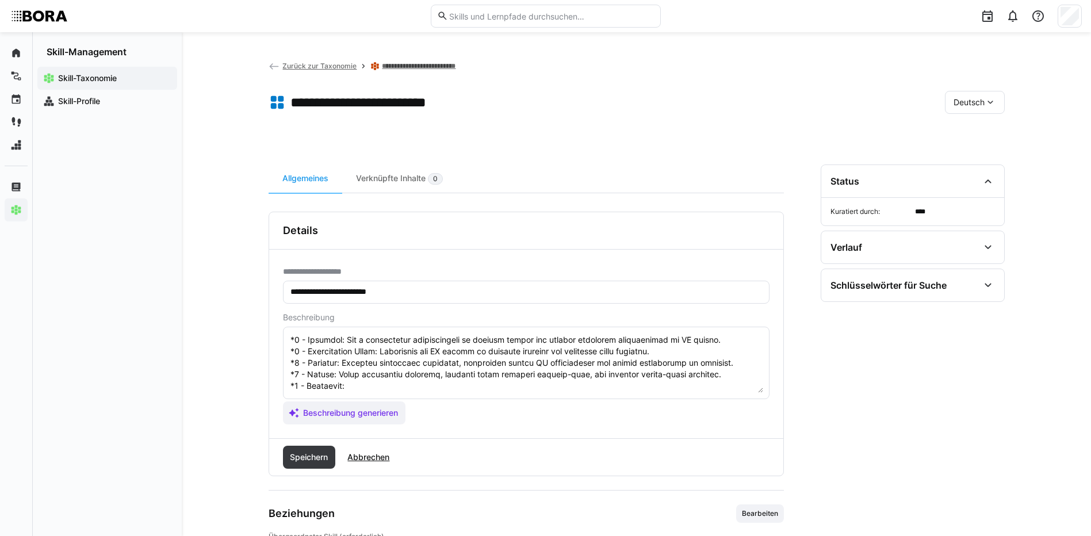
click at [358, 370] on textarea at bounding box center [526, 363] width 474 height 60
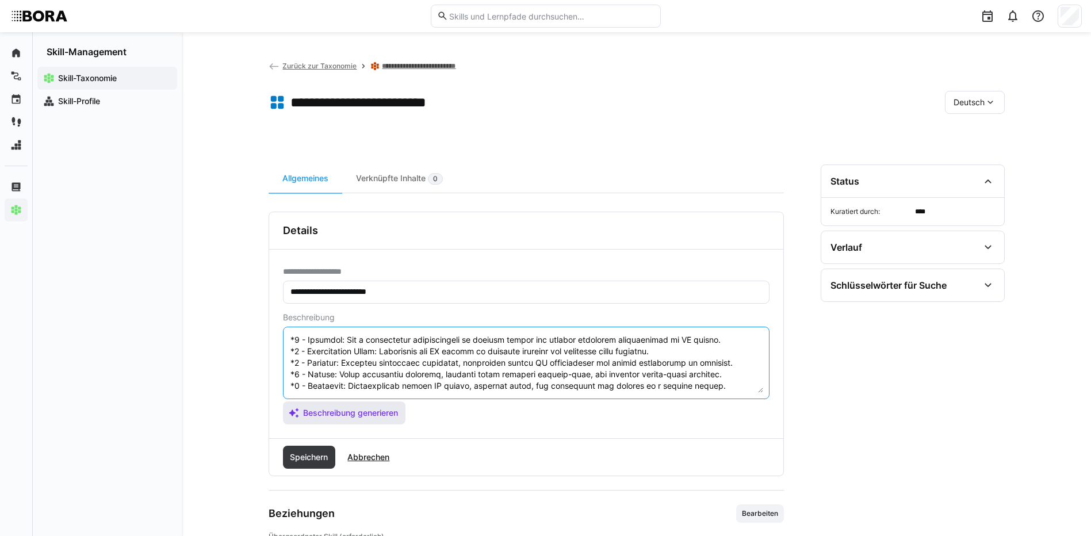
scroll to position [150, 0]
drag, startPoint x: 290, startPoint y: 374, endPoint x: 384, endPoint y: 403, distance: 97.5
click at [384, 403] on app-assistant-generate-form "Beschreibung Beschreibung generieren" at bounding box center [526, 369] width 486 height 112
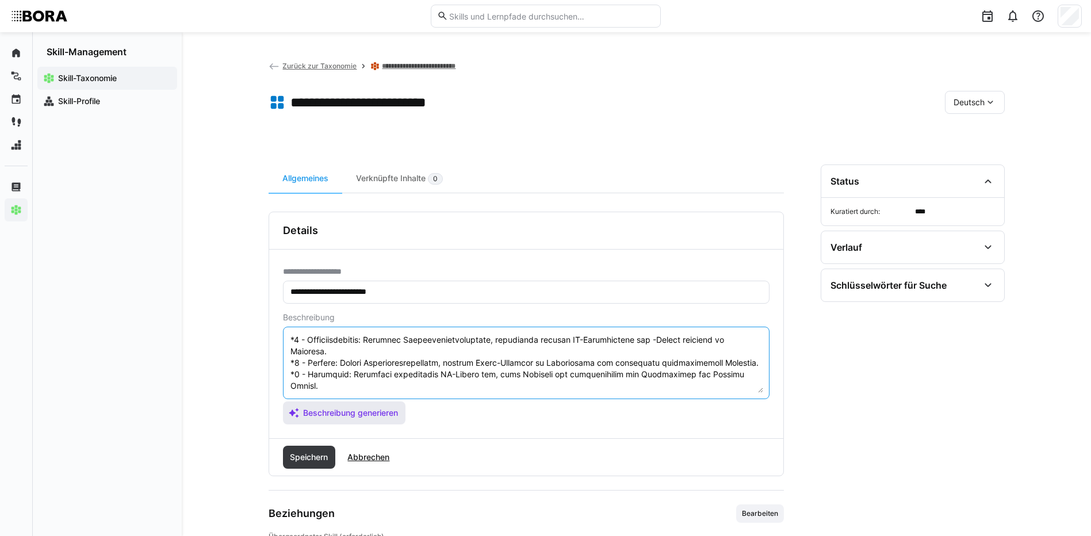
scroll to position [69, 0]
type textarea "LO-Ipsumd sit Ametconsecte adipisc elit sed doe Temporinc, utlabore Etdoloremag…"
click at [300, 453] on span "Speichern" at bounding box center [308, 457] width 41 height 12
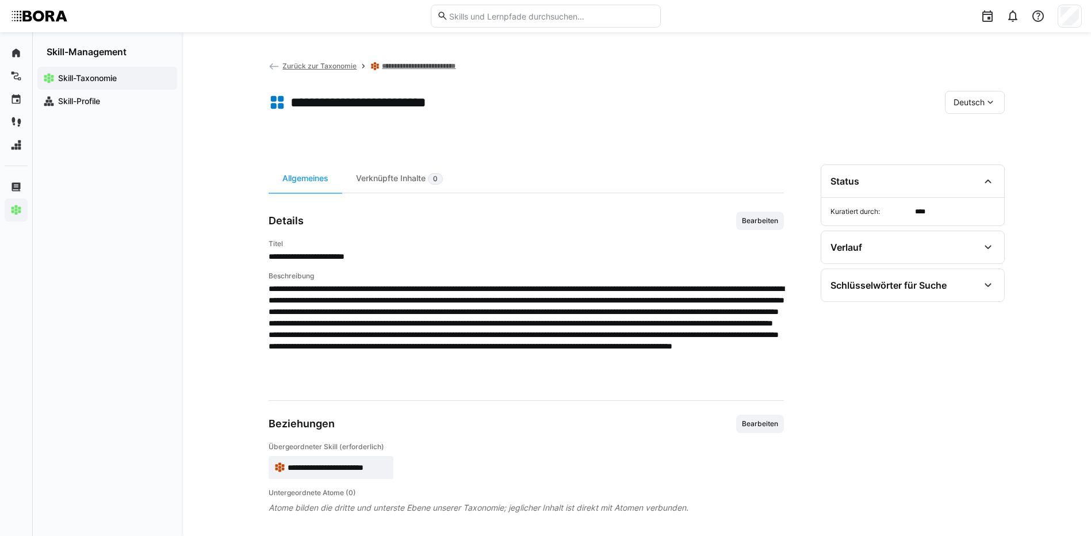
click at [963, 112] on div "Deutsch" at bounding box center [975, 102] width 60 height 23
click at [968, 156] on span "Englisch" at bounding box center [968, 157] width 31 height 12
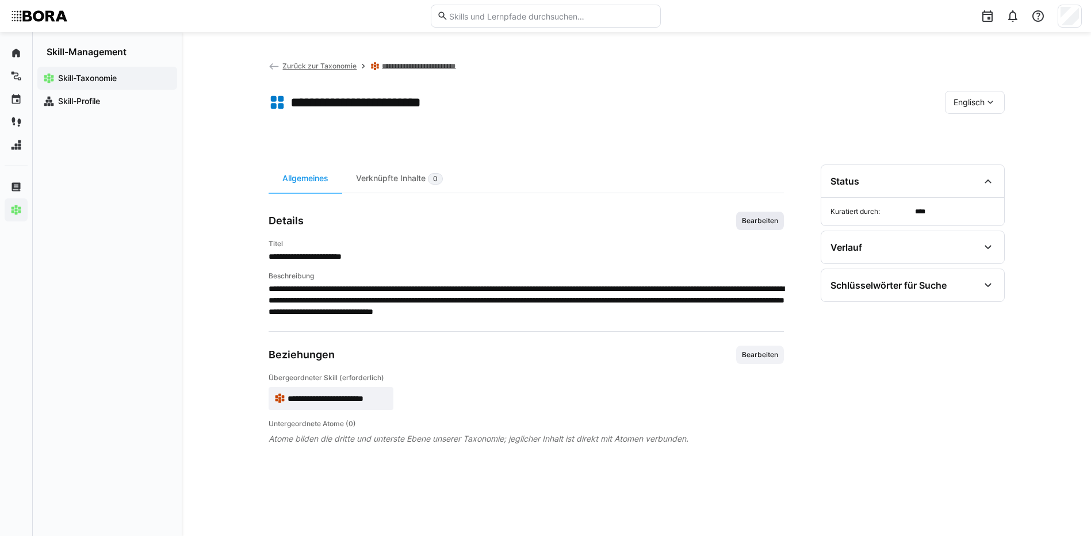
click at [763, 218] on span "Bearbeiten" at bounding box center [760, 220] width 39 height 9
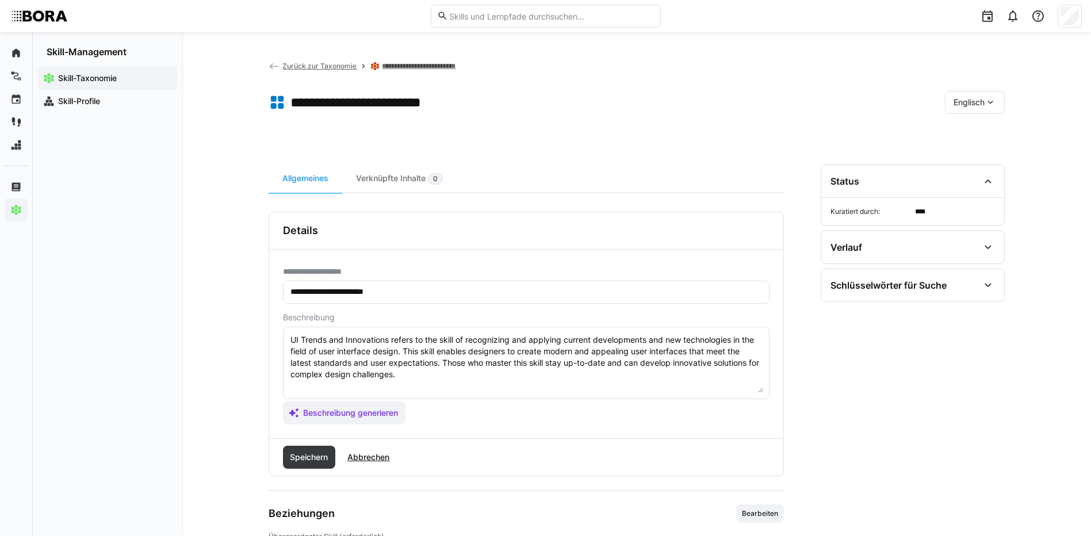
click at [739, 368] on textarea "UI Trends and Innovations refers to the skill of recognizing and applying curre…" at bounding box center [526, 363] width 474 height 60
click at [420, 377] on textarea "UI Trends and Innovations refers to the skill of recognizing and applying curre…" at bounding box center [526, 363] width 474 height 60
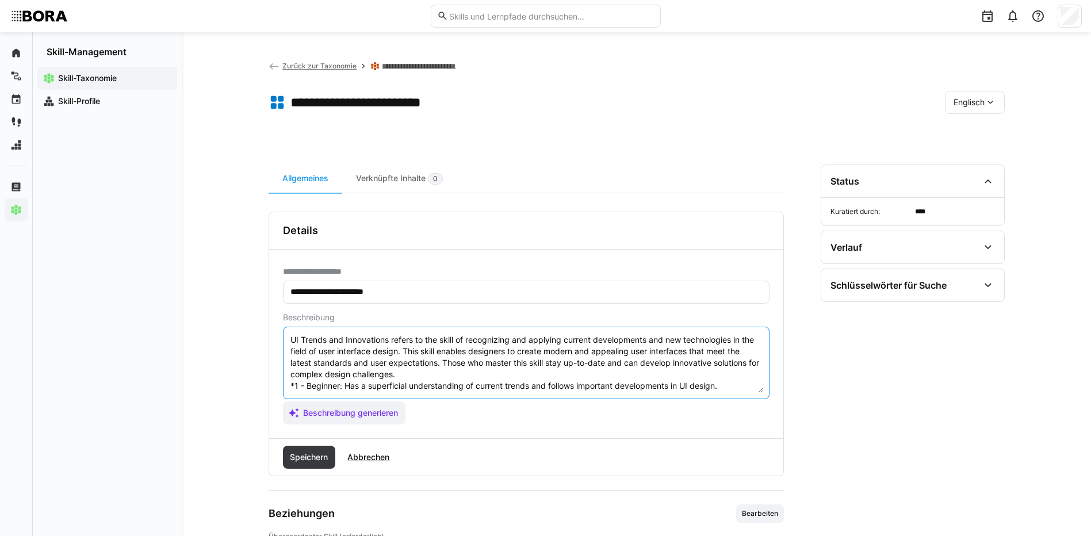
scroll to position [67, 0]
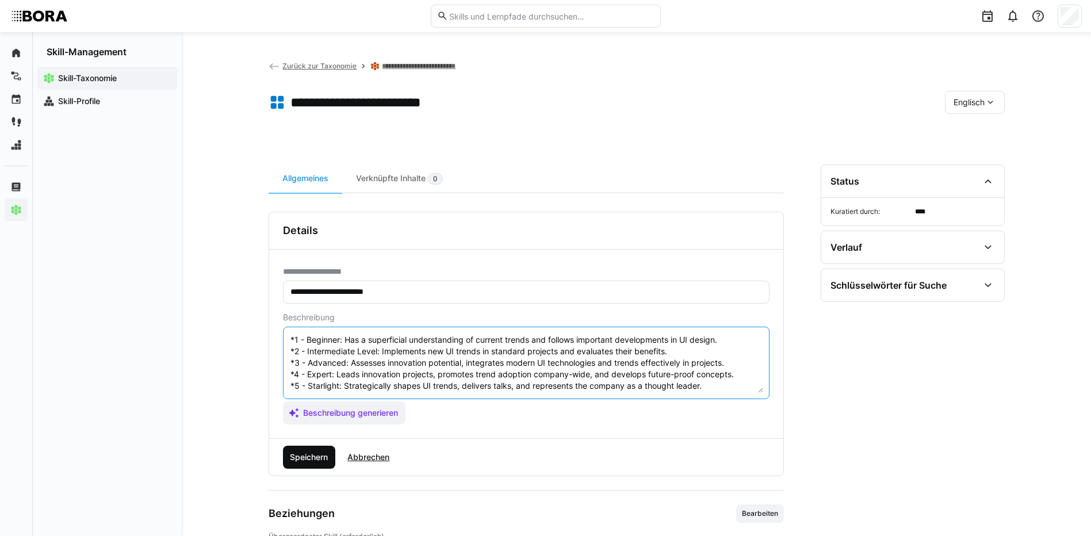
type textarea "UI Trends and Innovations refers to the skill of recognizing and applying curre…"
click at [301, 454] on span "Speichern" at bounding box center [308, 457] width 41 height 12
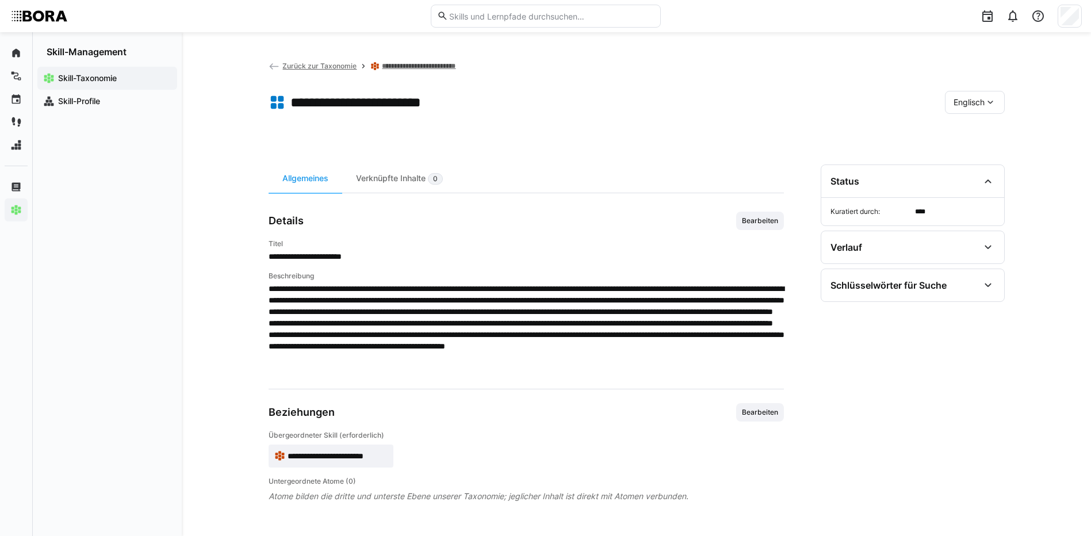
click at [957, 94] on div "Englisch" at bounding box center [975, 102] width 60 height 23
click at [969, 134] on span "Deutsch" at bounding box center [968, 133] width 31 height 12
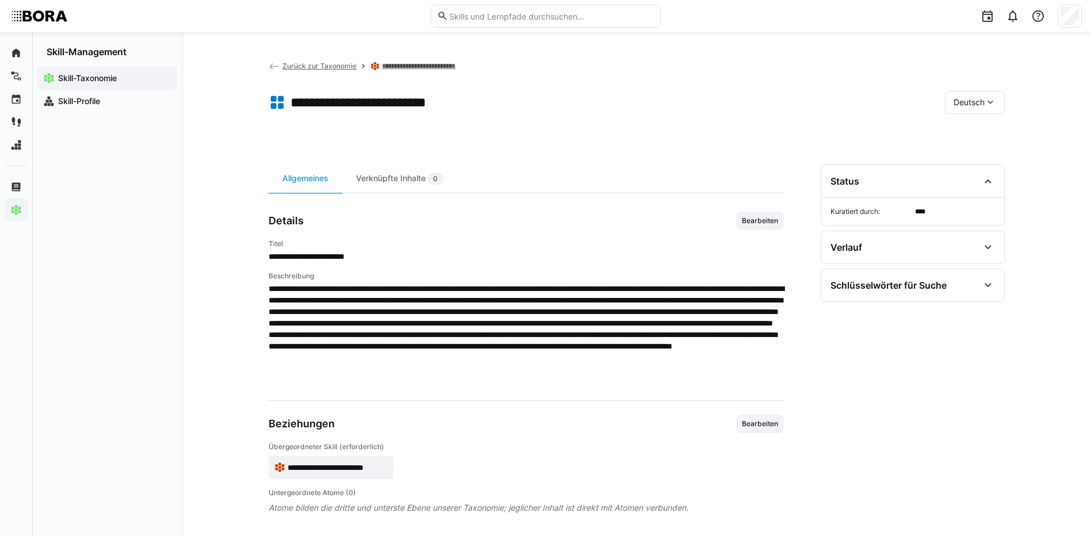
click at [430, 65] on link "**********" at bounding box center [425, 66] width 86 height 9
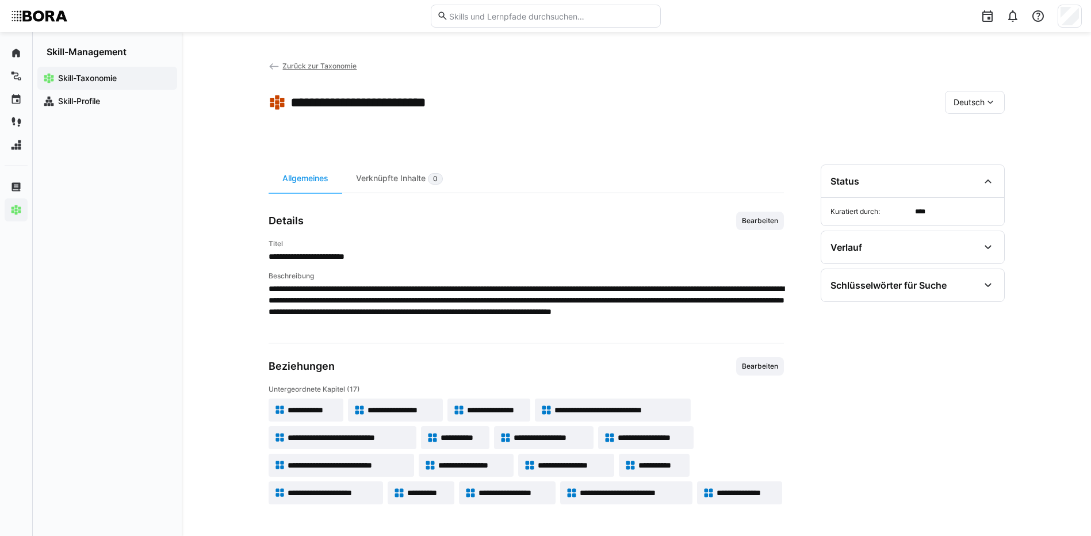
click at [740, 493] on span "**********" at bounding box center [746, 493] width 60 height 12
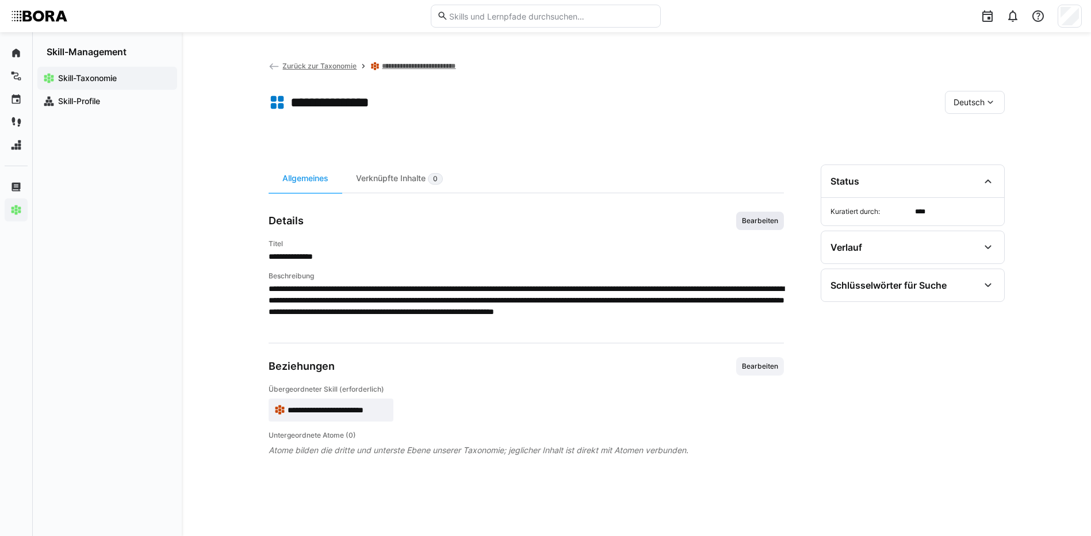
click at [752, 225] on span "Bearbeiten" at bounding box center [760, 221] width 48 height 18
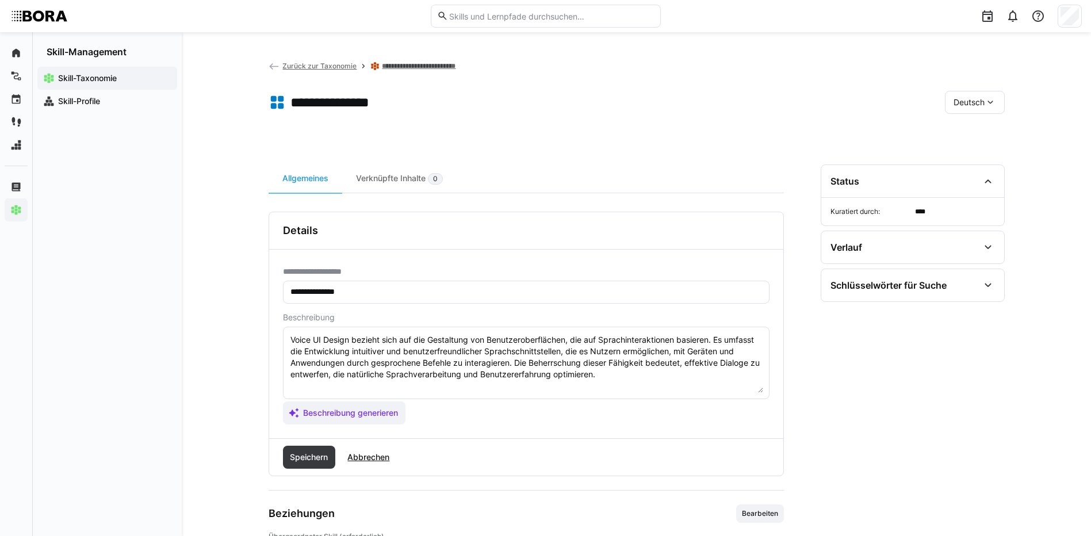
click at [672, 381] on textarea "Voice UI Design bezieht sich auf die Gestaltung von Benutzeroberflächen, die au…" at bounding box center [526, 363] width 474 height 60
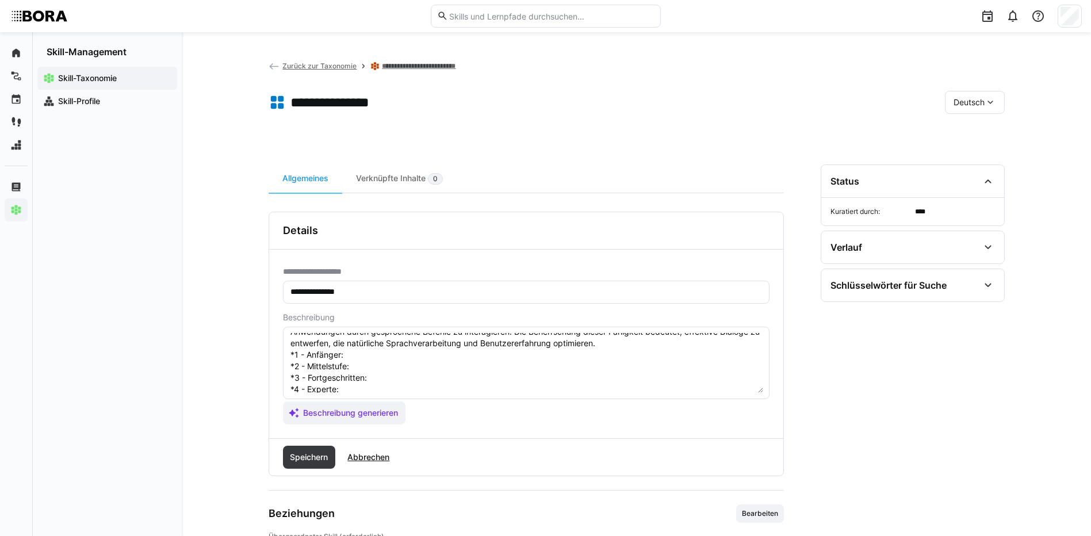
scroll to position [21, 0]
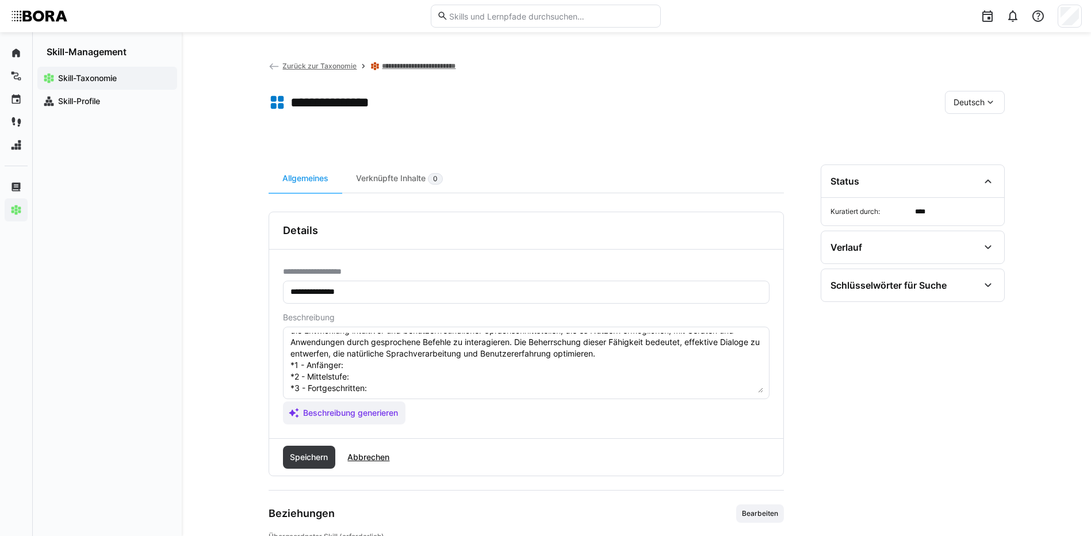
click at [357, 367] on textarea "Voice UI Design bezieht sich auf die Gestaltung von Benutzeroberflächen, die au…" at bounding box center [526, 363] width 474 height 60
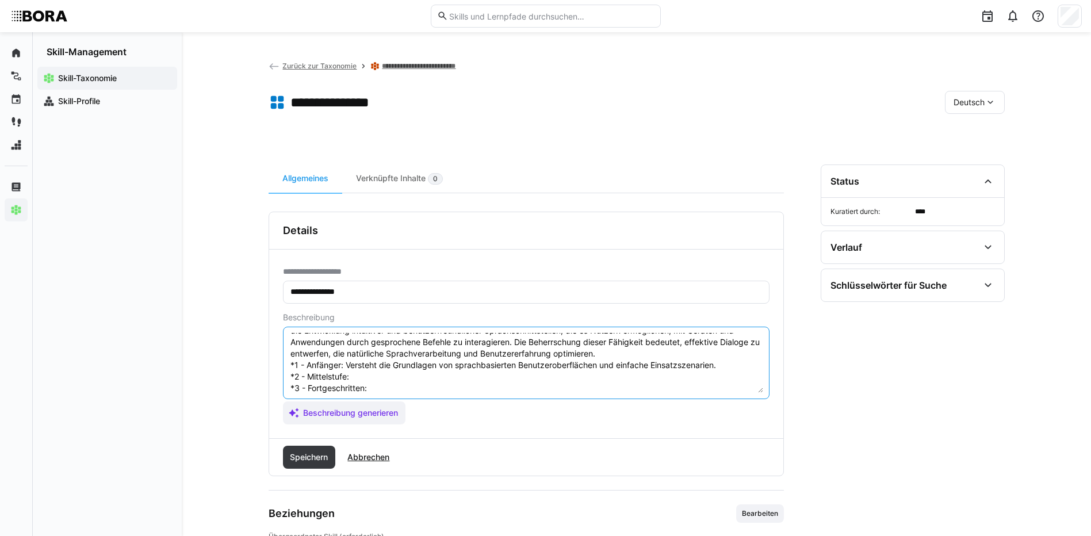
click at [370, 381] on textarea "Voice UI Design bezieht sich auf die Gestaltung von Benutzeroberflächen, die au…" at bounding box center [526, 363] width 474 height 60
click at [393, 385] on textarea "Voice UI Design bezieht sich auf die Gestaltung von Benutzeroberflächen, die au…" at bounding box center [526, 363] width 474 height 60
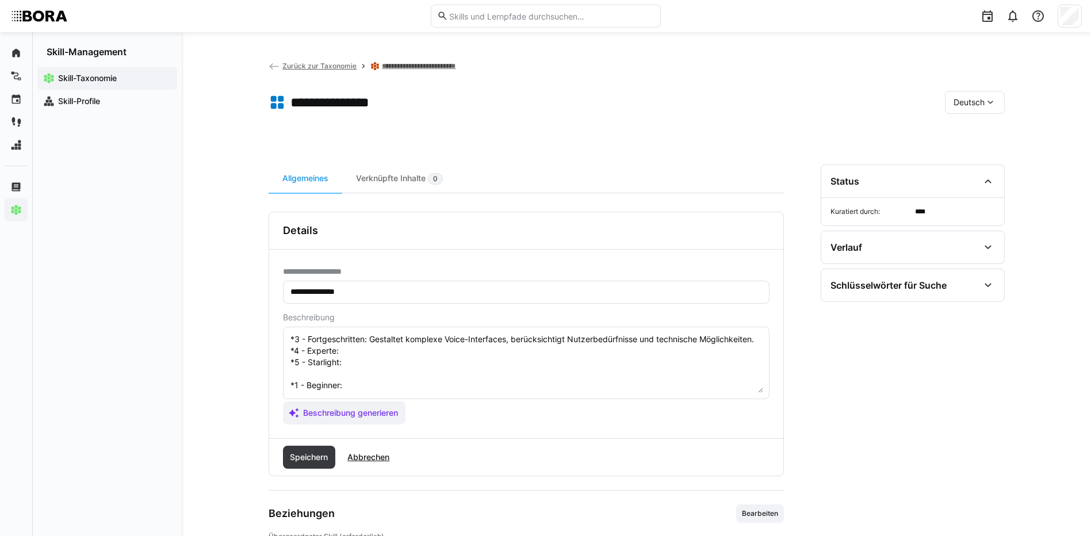
scroll to position [90, 0]
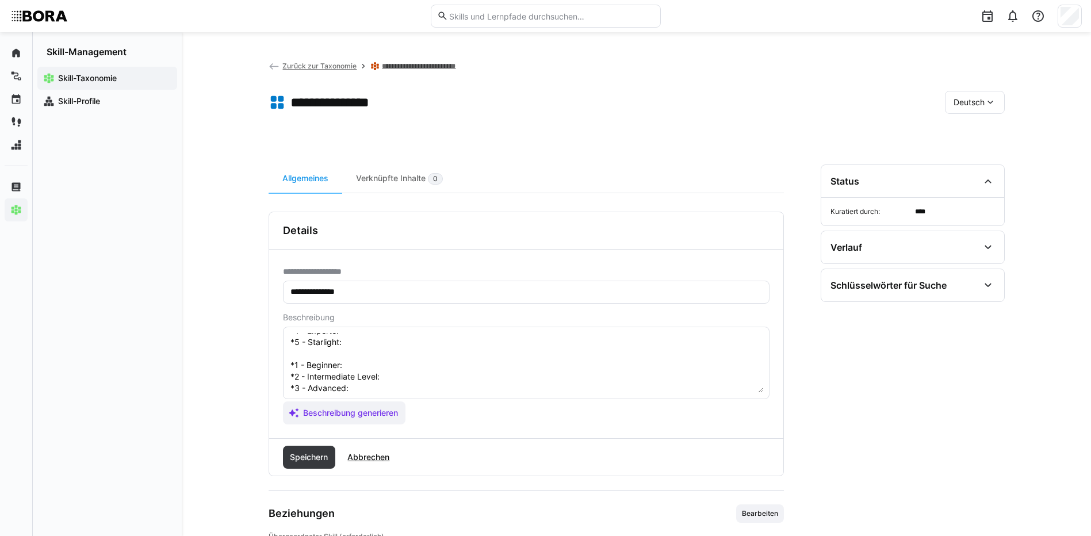
click at [354, 343] on textarea "Voice UI Design bezieht sich auf die Gestaltung von Benutzeroberflächen, die au…" at bounding box center [526, 363] width 474 height 60
click at [398, 358] on textarea "Voice UI Design bezieht sich auf die Gestaltung von Benutzeroberflächen, die au…" at bounding box center [526, 363] width 474 height 60
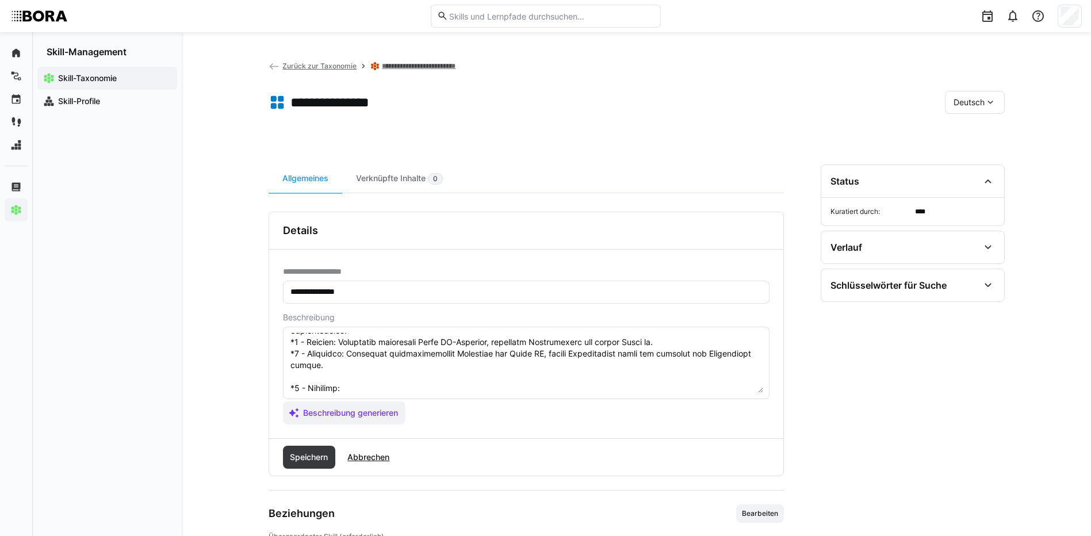
click at [378, 386] on textarea at bounding box center [526, 363] width 474 height 60
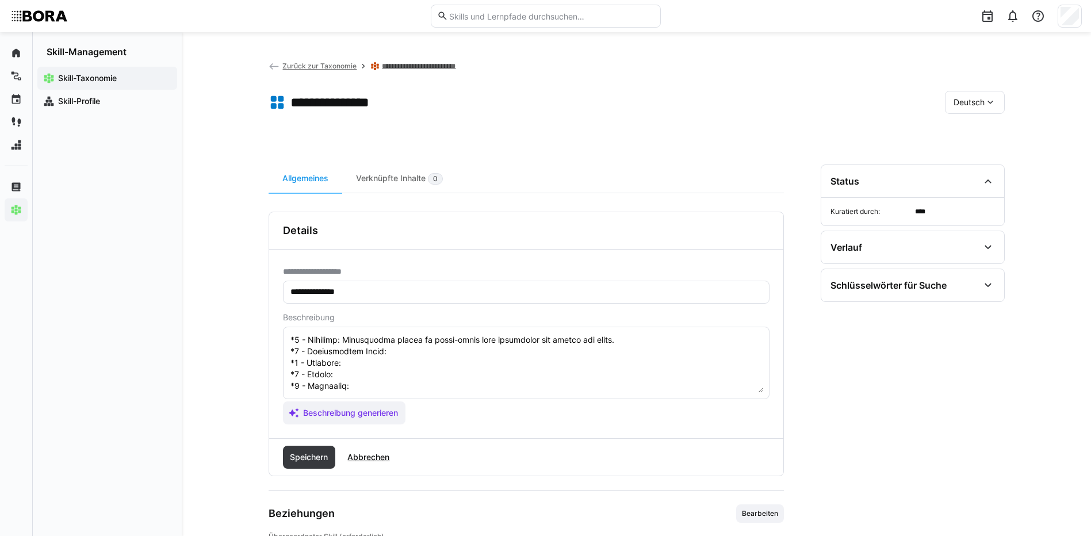
click at [423, 344] on textarea at bounding box center [526, 363] width 474 height 60
click at [361, 355] on textarea at bounding box center [526, 363] width 474 height 60
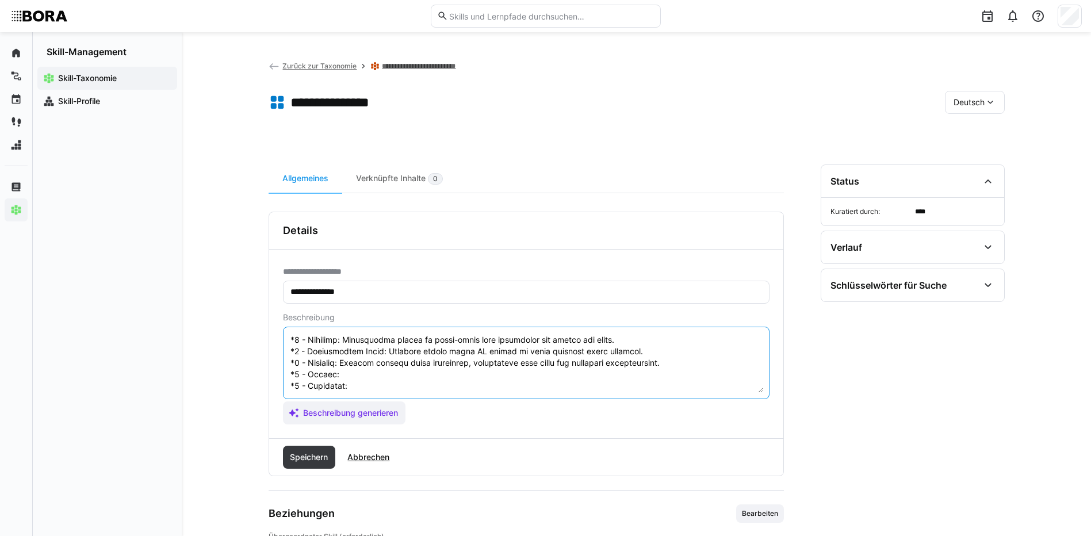
click at [402, 366] on textarea at bounding box center [526, 363] width 474 height 60
click at [388, 373] on textarea at bounding box center [526, 363] width 474 height 60
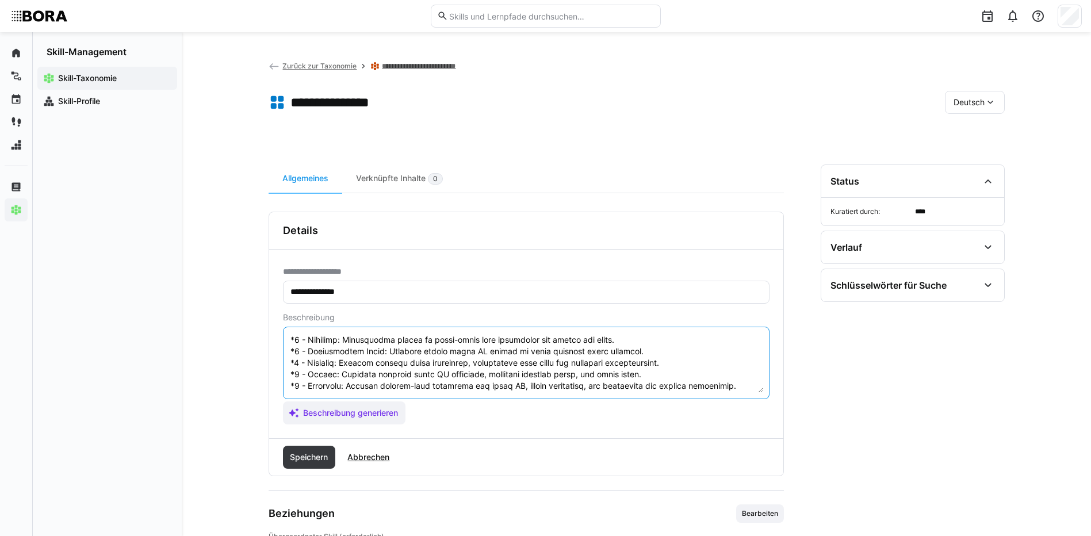
scroll to position [90, 0]
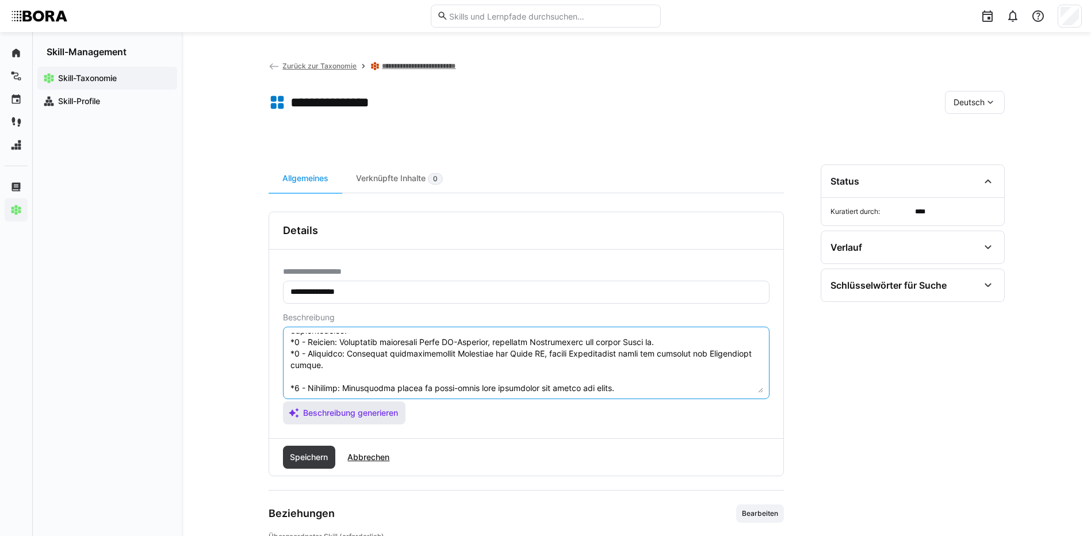
drag, startPoint x: 289, startPoint y: 386, endPoint x: 400, endPoint y: 409, distance: 113.5
click at [400, 409] on app-assistant-generate-form "Beschreibung Beschreibung generieren" at bounding box center [526, 369] width 486 height 112
click at [367, 369] on textarea at bounding box center [526, 363] width 474 height 60
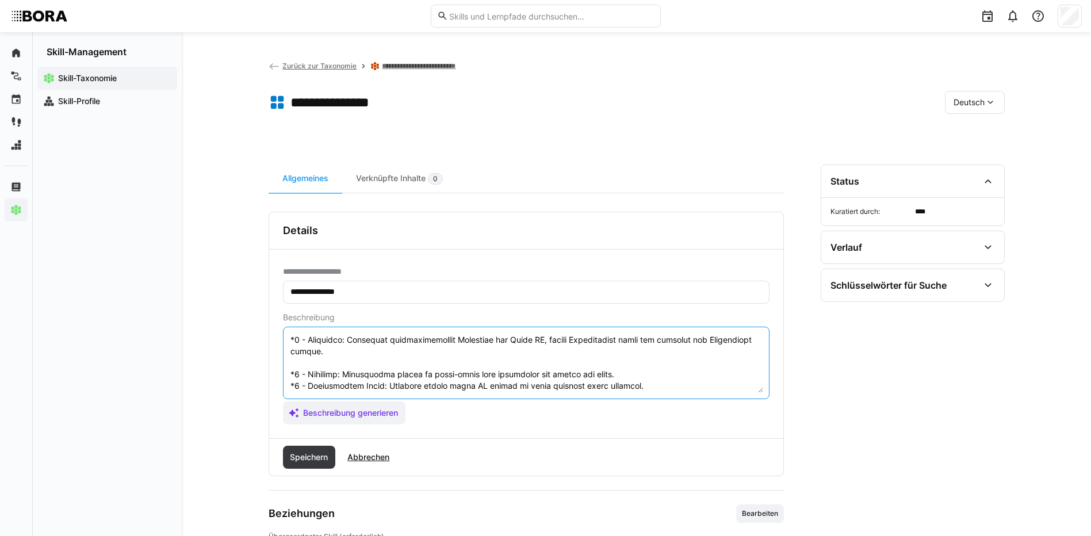
scroll to position [161, 0]
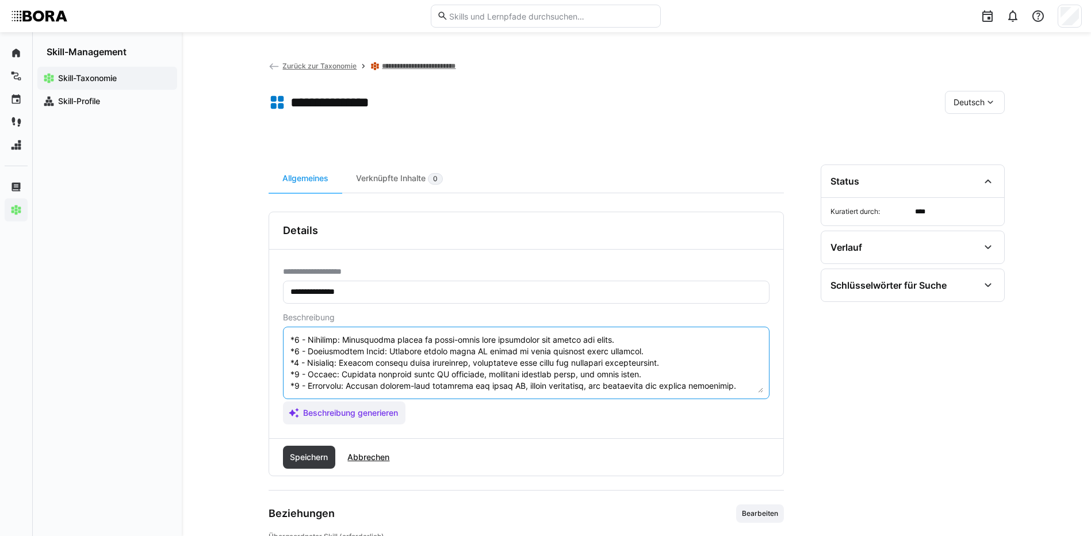
drag, startPoint x: 291, startPoint y: 374, endPoint x: 444, endPoint y: 407, distance: 157.1
click at [444, 407] on app-assistant-generate-form "Beschreibung Beschreibung generieren" at bounding box center [526, 369] width 486 height 112
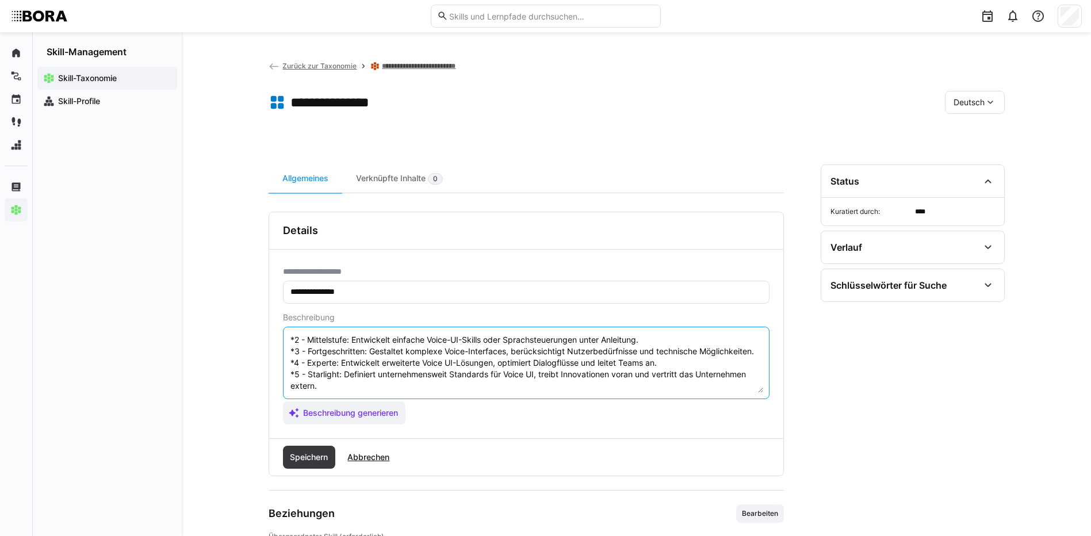
scroll to position [81, 0]
type textarea "Voice UI Design bezieht sich auf die Gestaltung von Benutzeroberflächen, die au…"
click at [325, 450] on span "Speichern" at bounding box center [309, 457] width 53 height 23
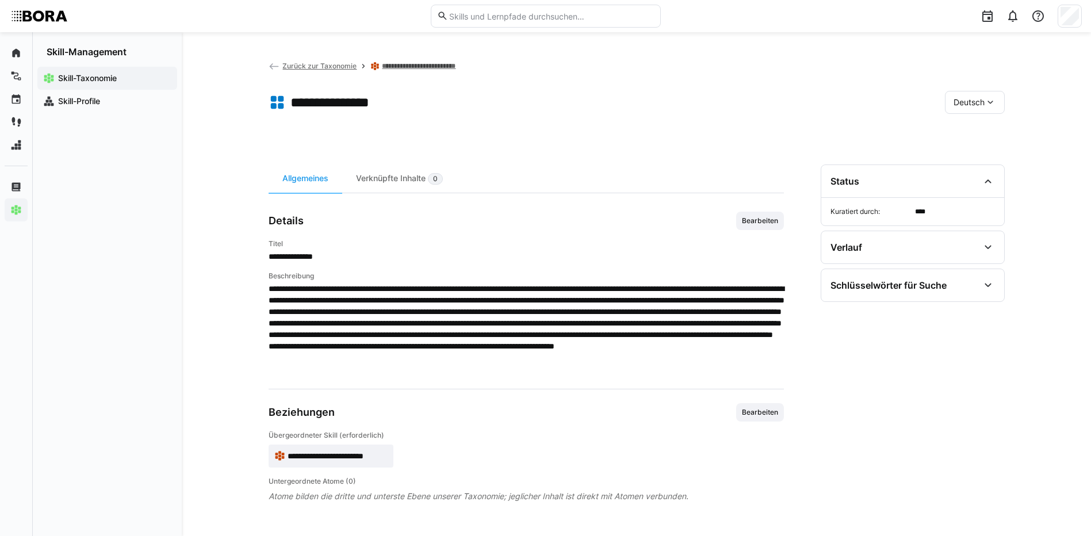
click at [965, 105] on span "Deutsch" at bounding box center [968, 103] width 31 height 12
click at [976, 154] on span "Englisch" at bounding box center [968, 157] width 31 height 12
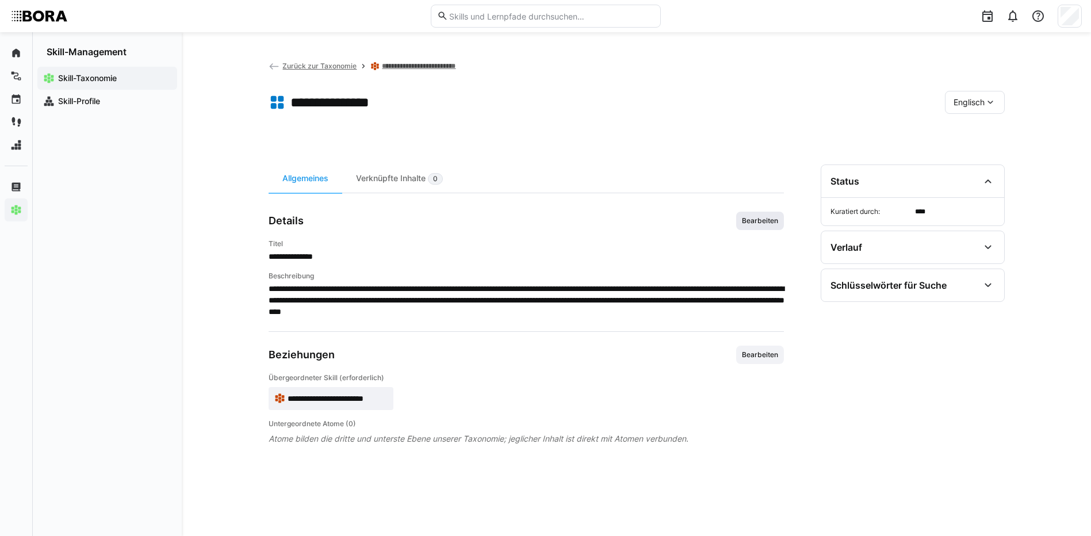
click at [768, 216] on span "Bearbeiten" at bounding box center [760, 220] width 39 height 9
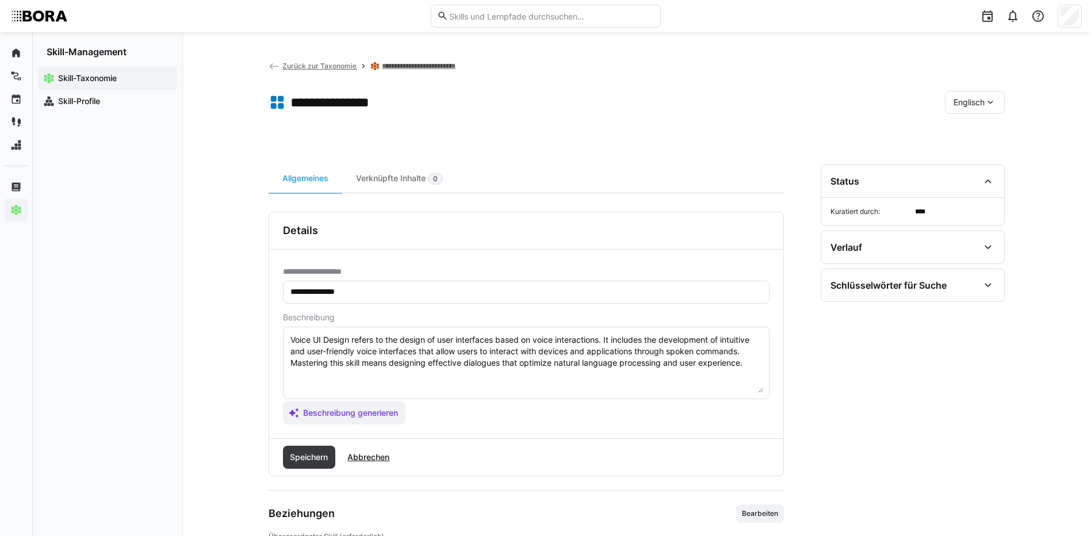
click at [753, 362] on textarea "Voice UI Design refers to the design of user interfaces based on voice interact…" at bounding box center [526, 363] width 474 height 60
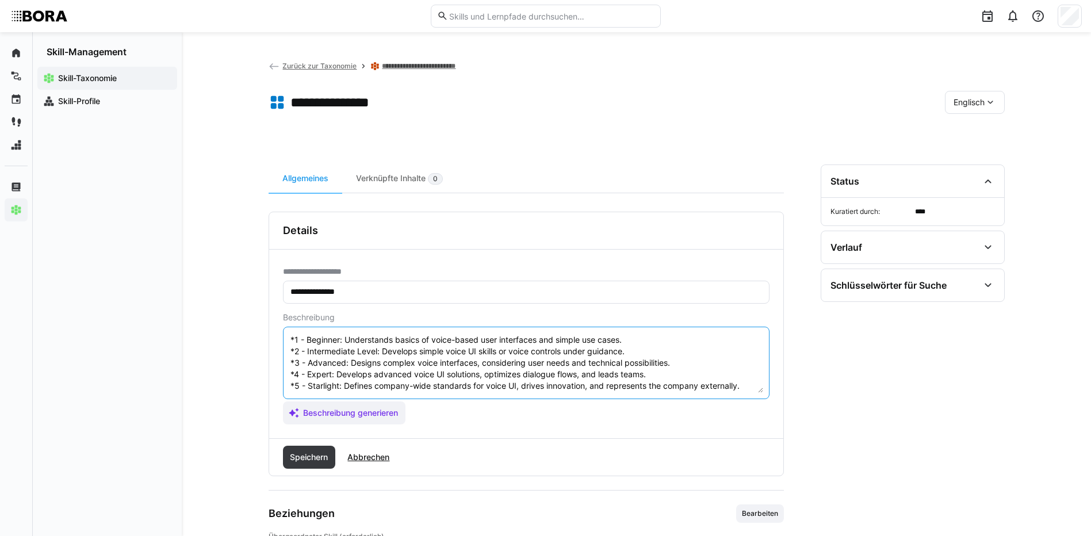
scroll to position [46, 0]
type textarea "Voice UI Design refers to the design of user interfaces based on voice interact…"
click at [303, 460] on span "Speichern" at bounding box center [308, 457] width 41 height 12
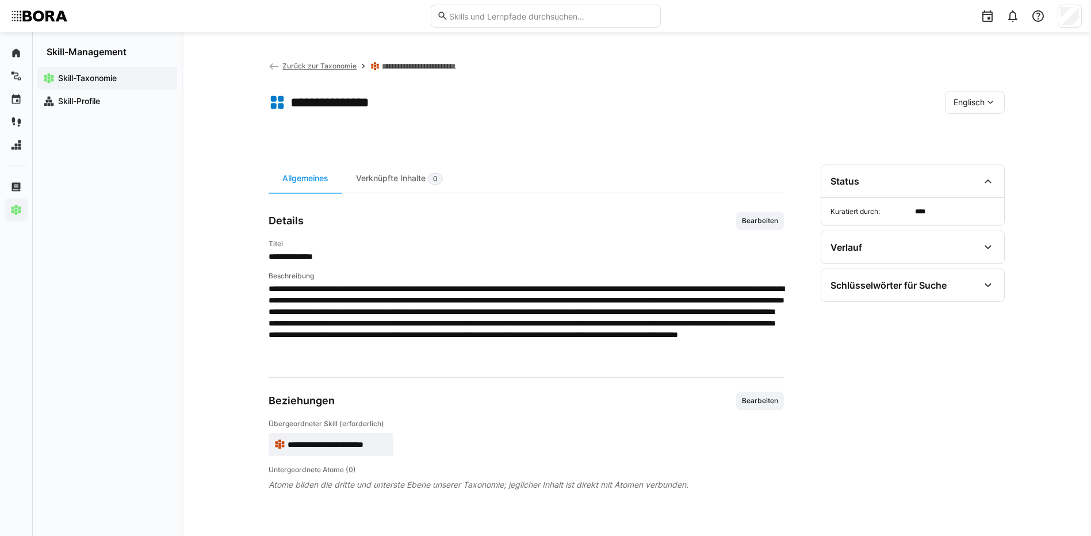
click at [984, 99] on eds-icon at bounding box center [990, 103] width 12 height 12
click at [980, 127] on span "Deutsch" at bounding box center [968, 133] width 31 height 12
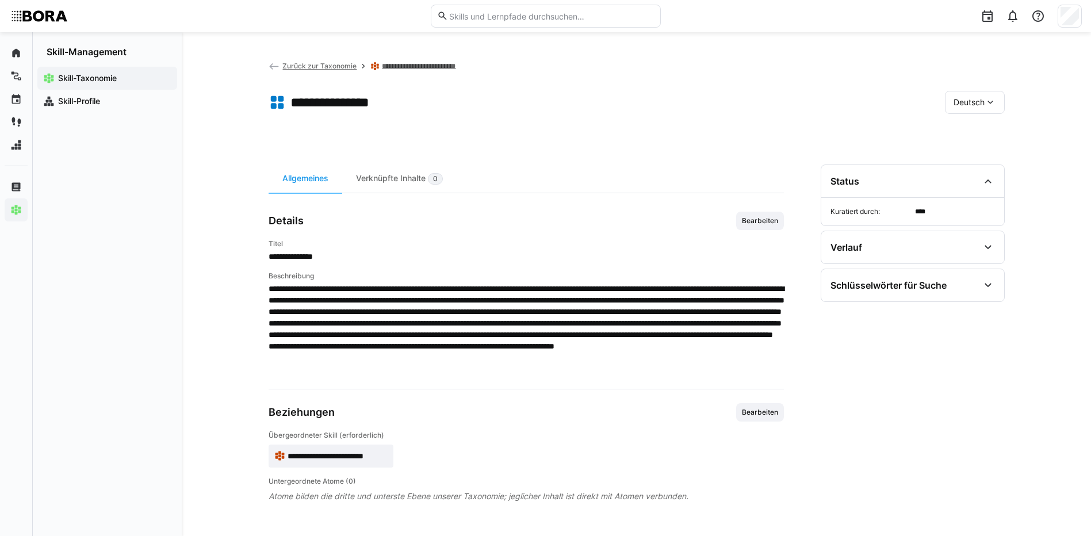
click at [439, 68] on link "**********" at bounding box center [425, 66] width 86 height 9
